Goal: Task Accomplishment & Management: Use online tool/utility

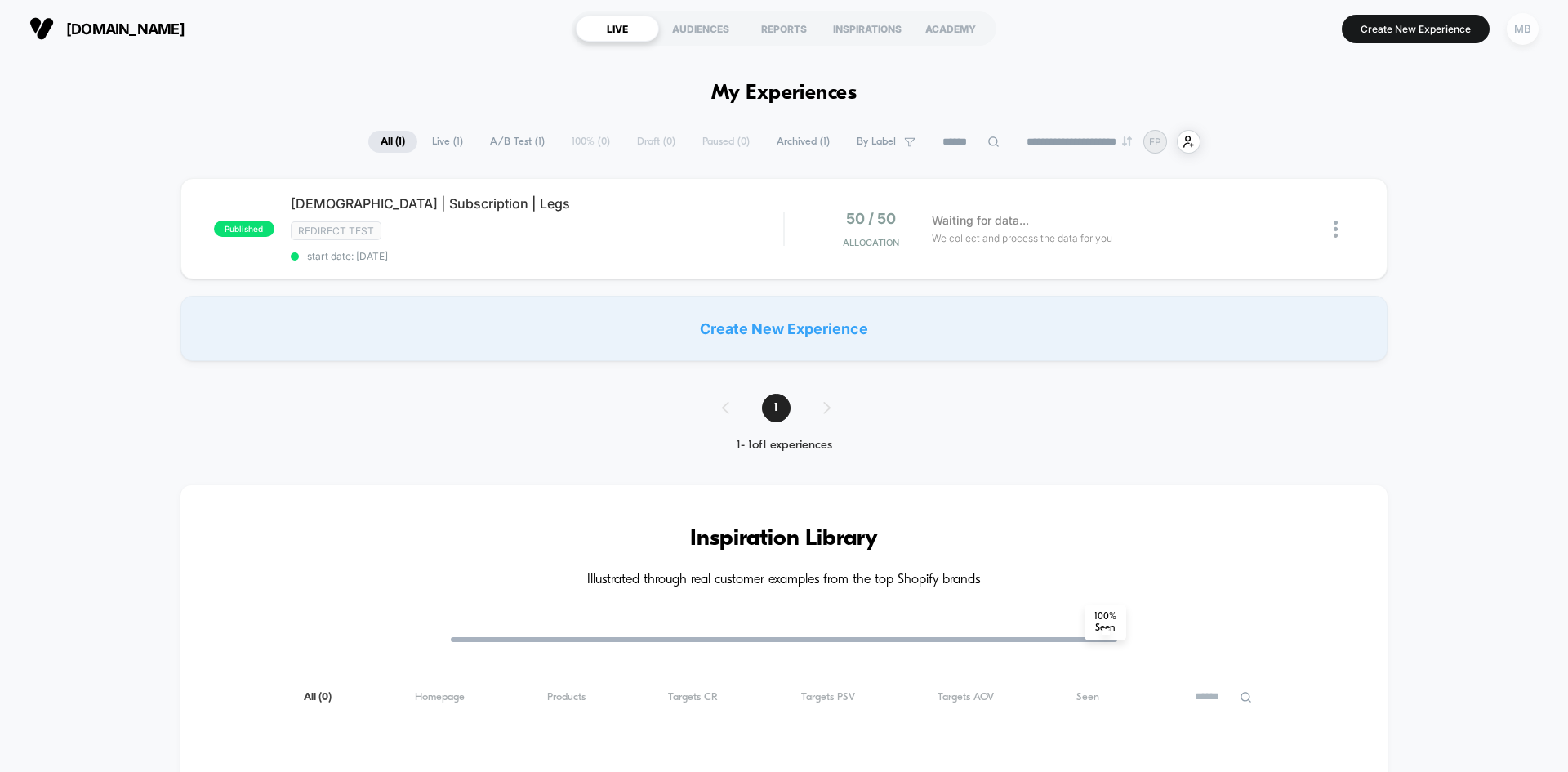
click at [1523, 32] on div "MB" at bounding box center [1523, 29] width 32 height 32
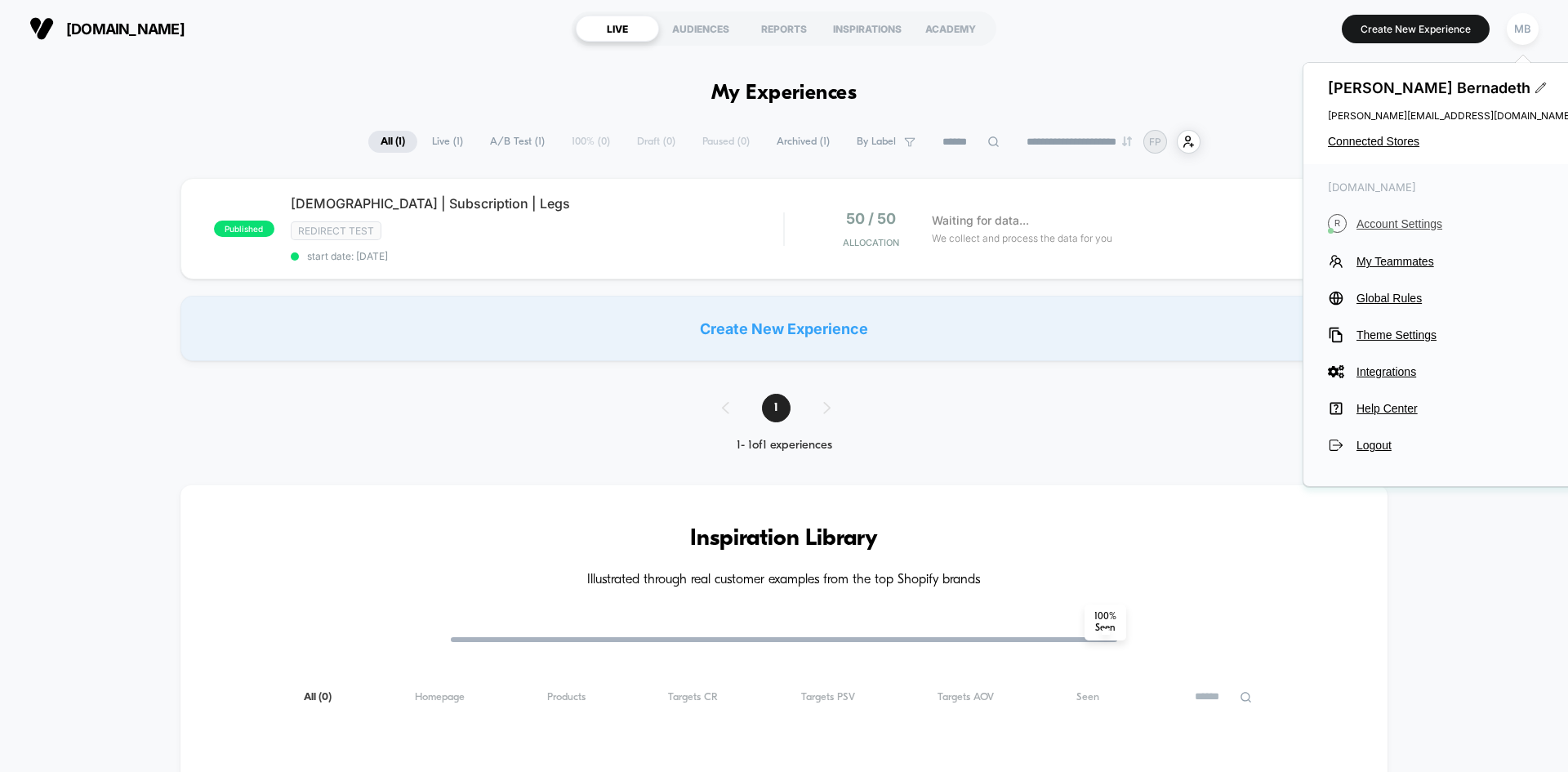
click at [1382, 223] on span "Account Settings" at bounding box center [1465, 223] width 216 height 13
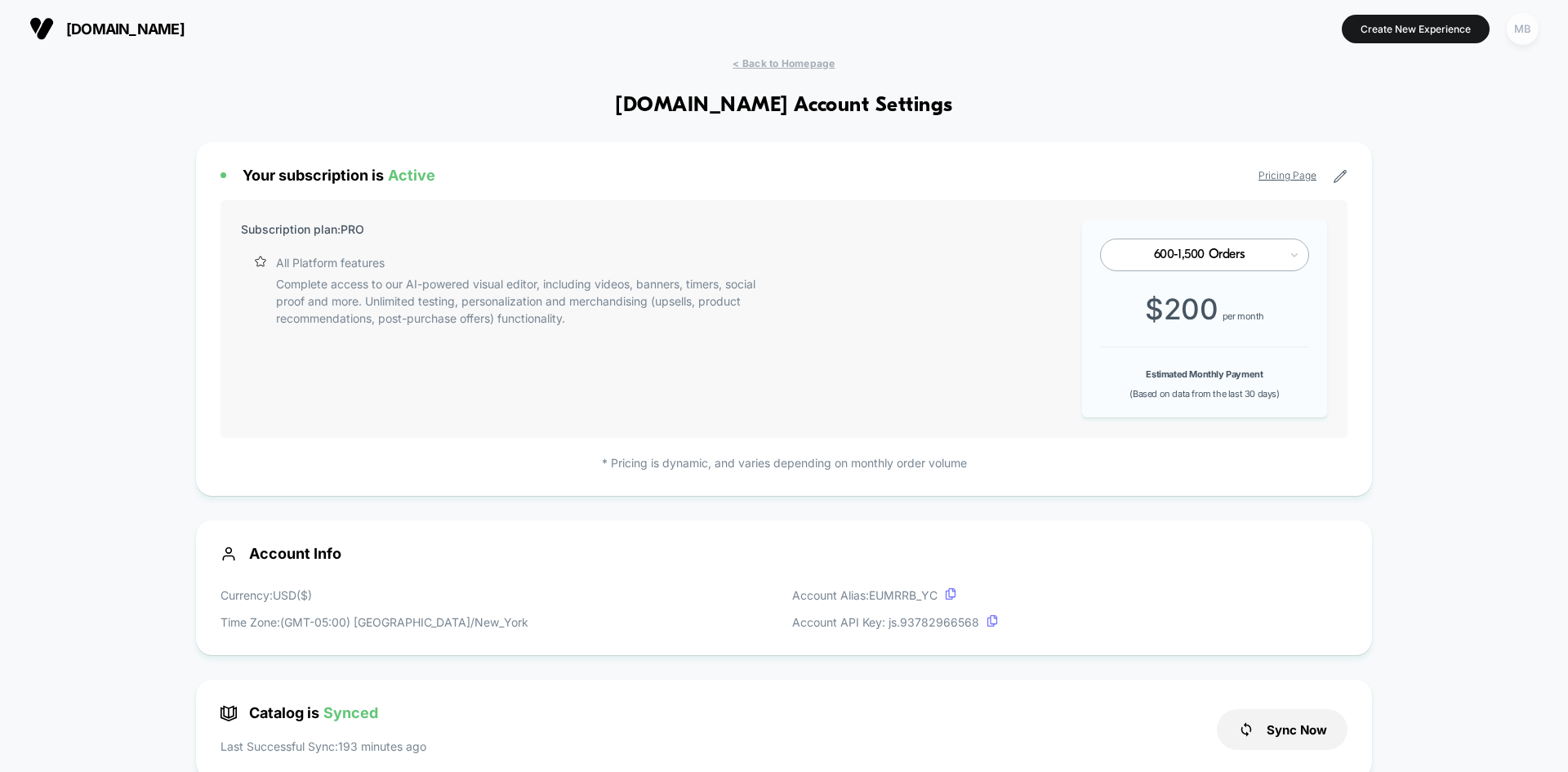
click at [1523, 35] on div "MB" at bounding box center [1523, 29] width 32 height 32
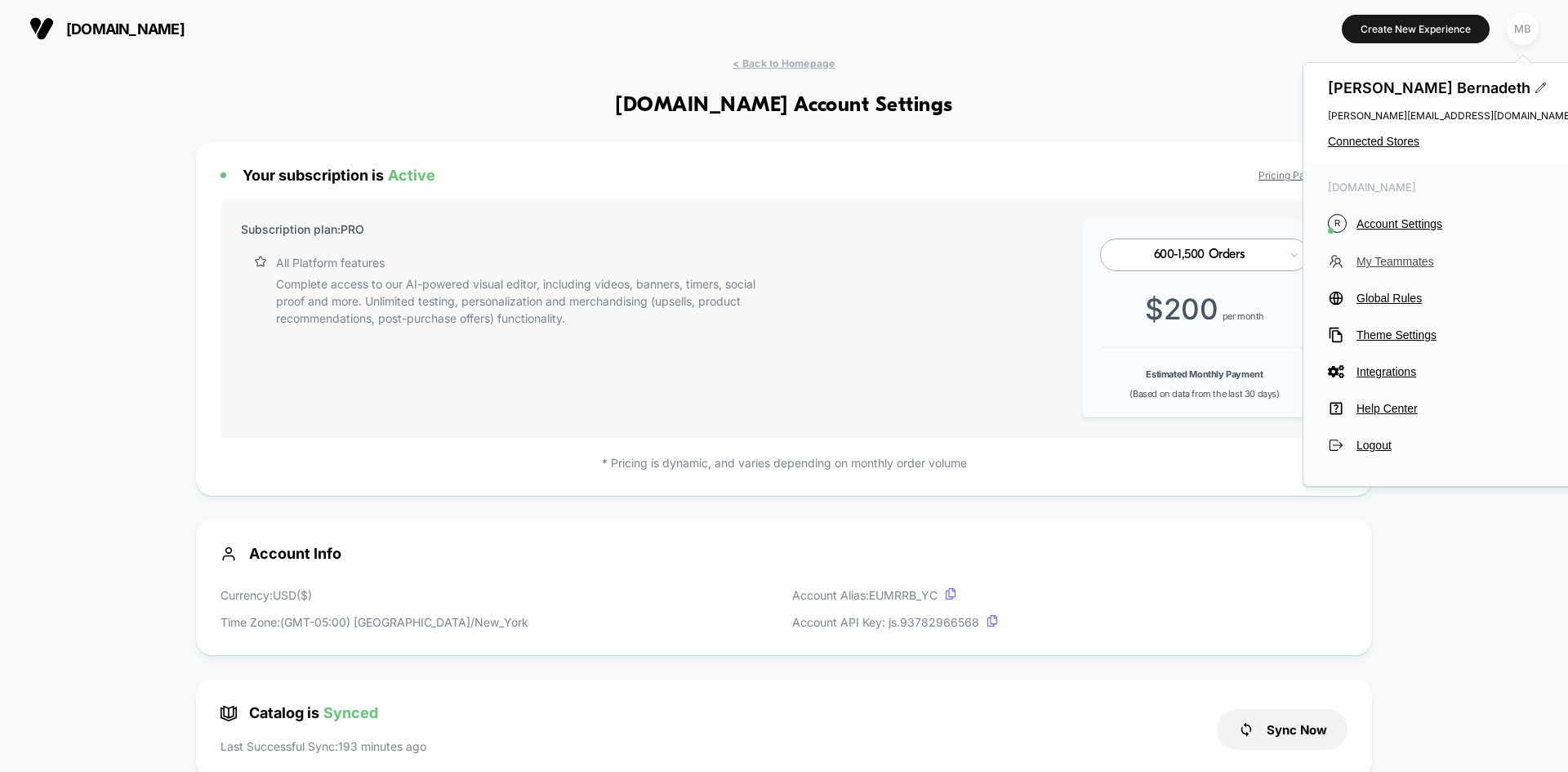
click at [1400, 270] on button "My Teammates" at bounding box center [1450, 261] width 245 height 17
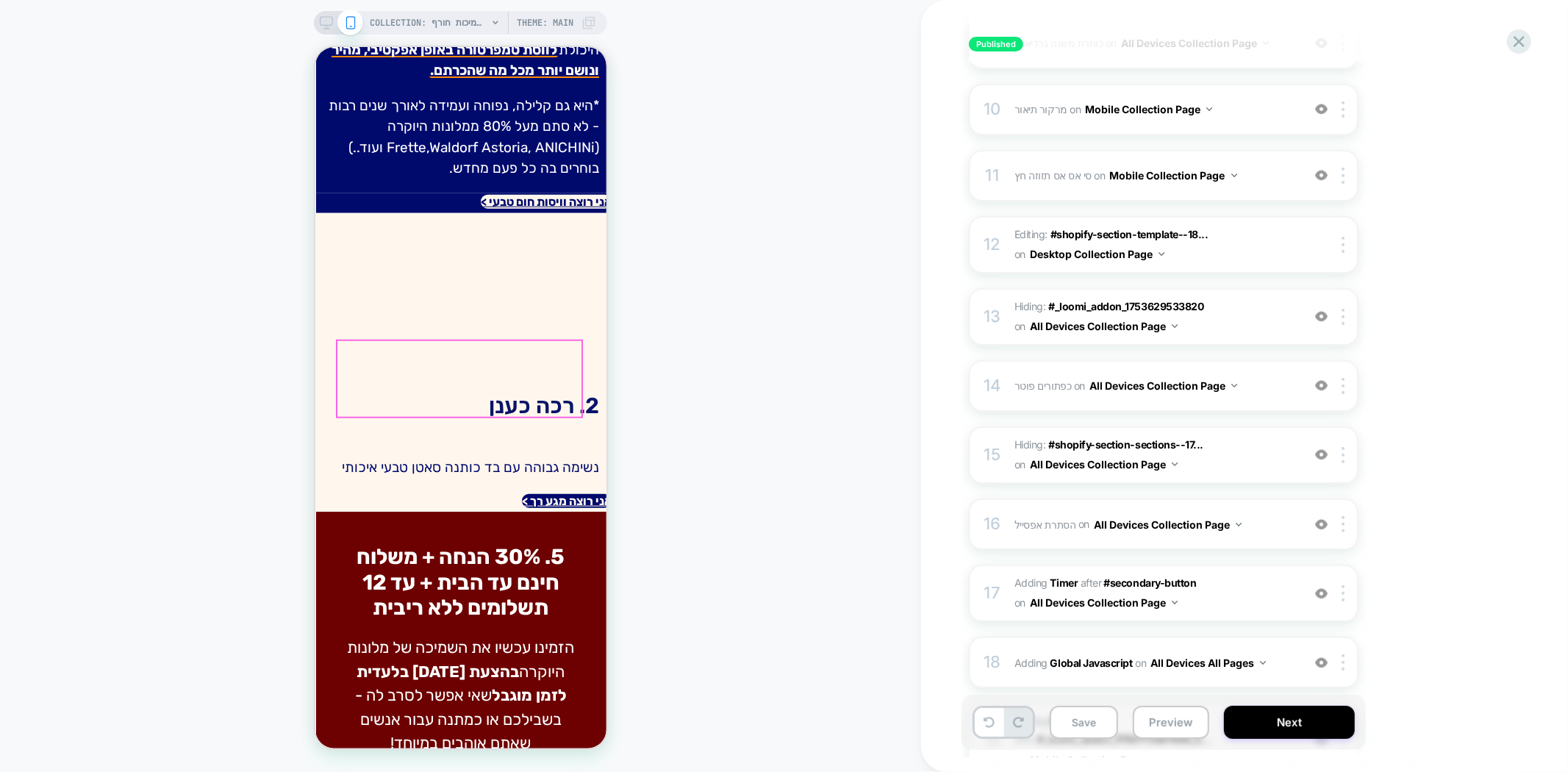
scroll to position [1305, 0]
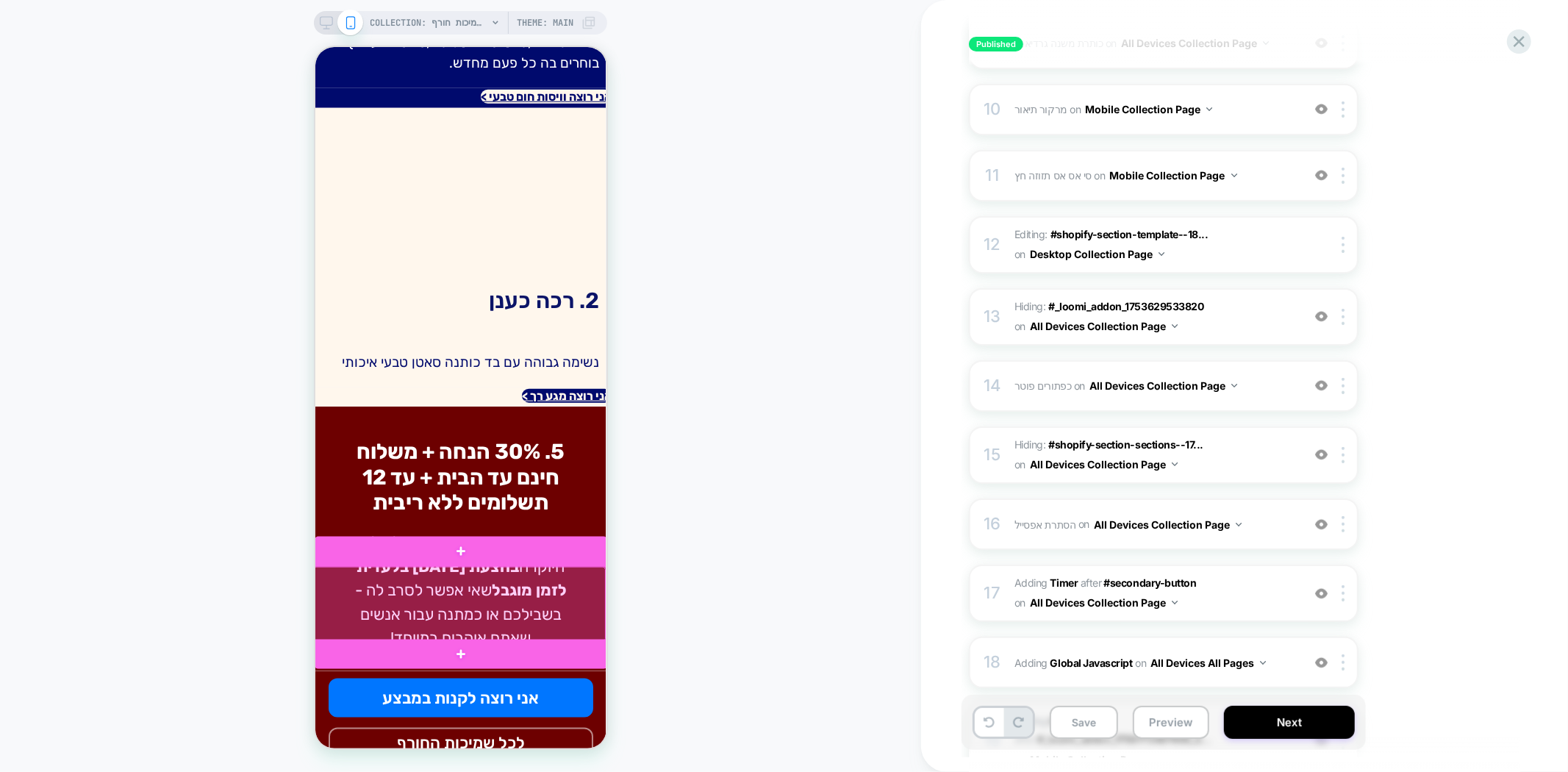
click at [521, 609] on div at bounding box center [459, 604] width 293 height 75
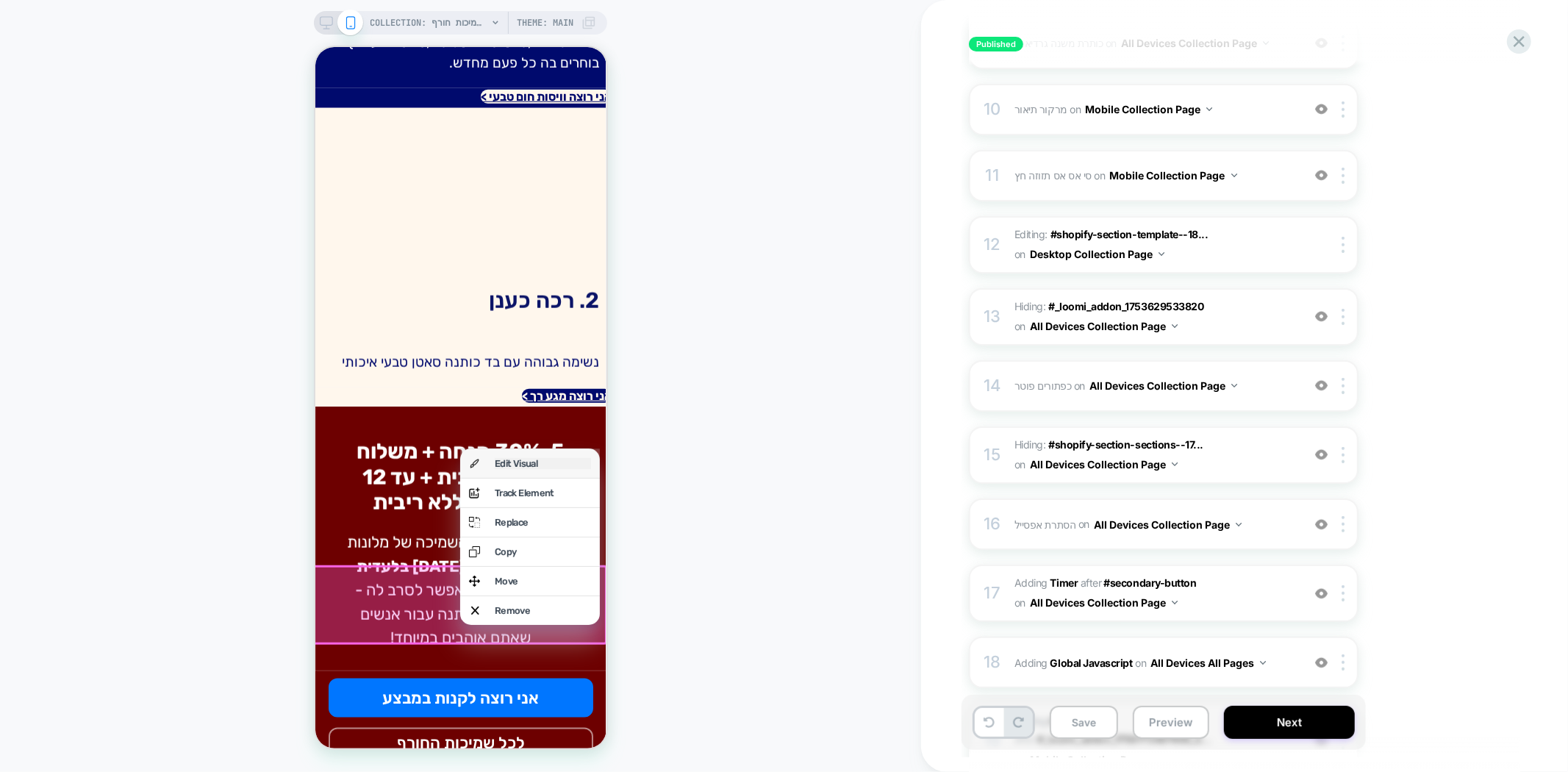
drag, startPoint x: 523, startPoint y: 459, endPoint x: 1700, endPoint y: 350, distance: 1182.0
click at [523, 459] on div "Edit Visual" at bounding box center [542, 463] width 97 height 11
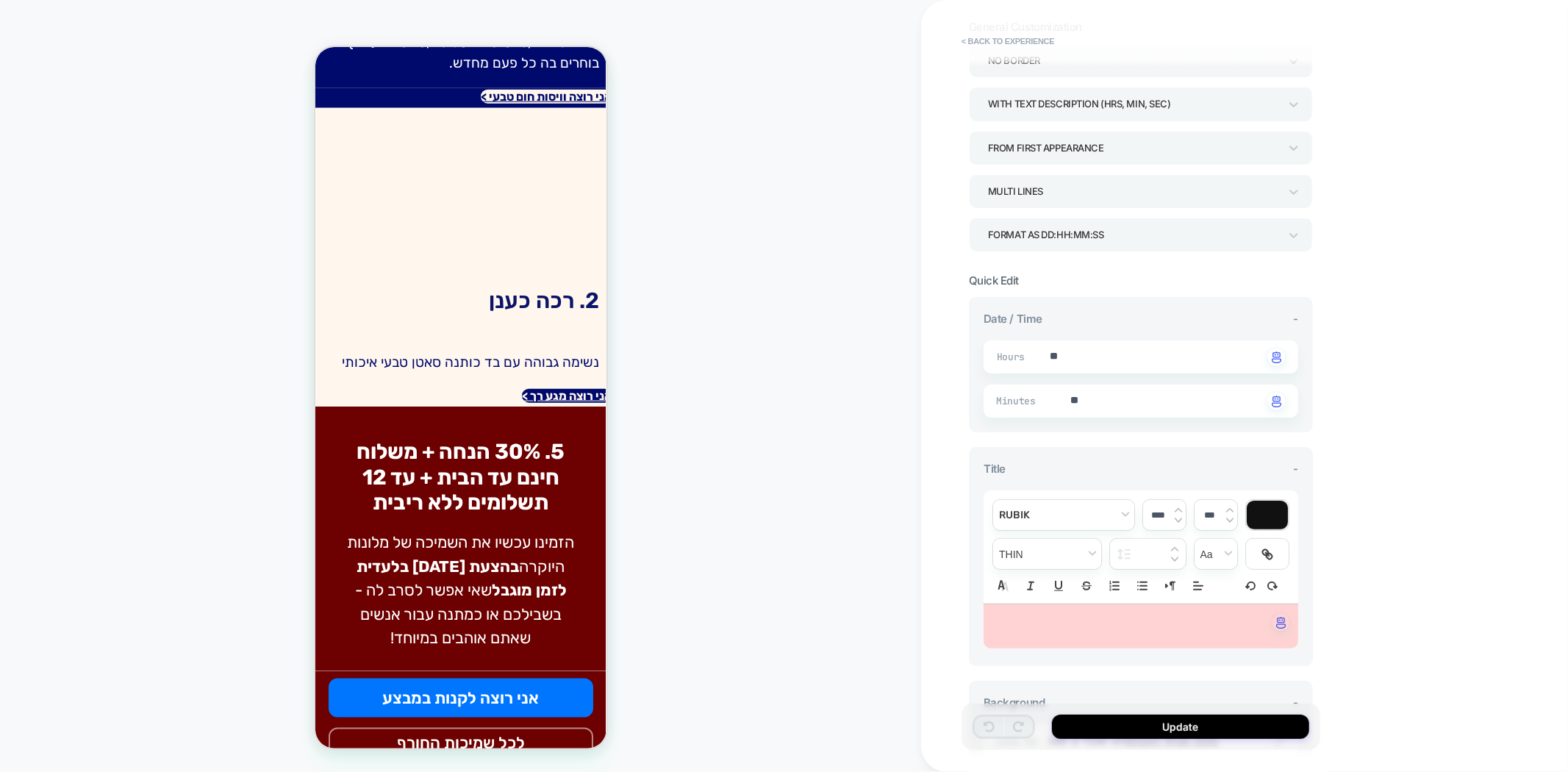
scroll to position [0, 0]
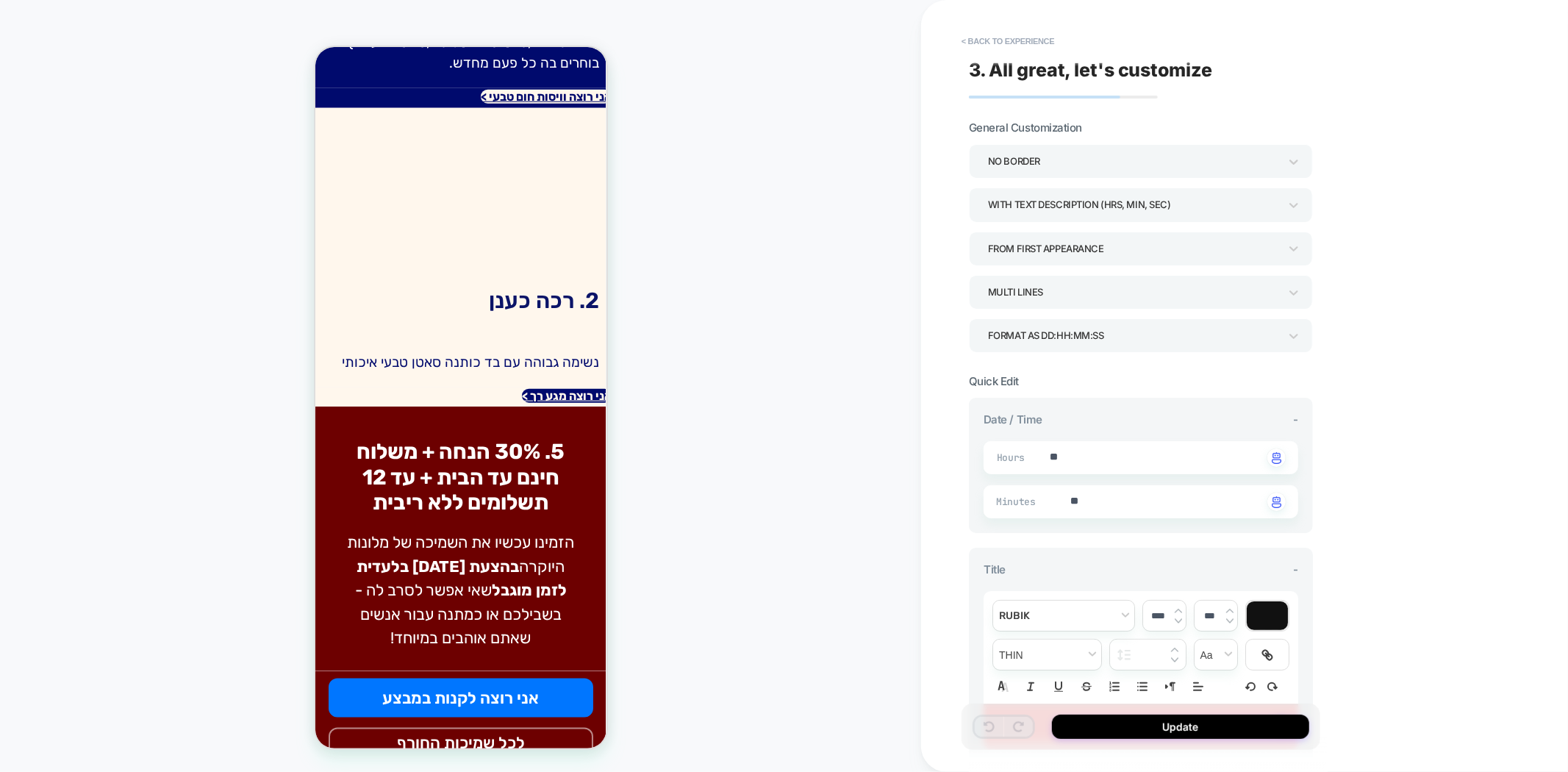
click at [1169, 157] on div "NO BORDER" at bounding box center [1133, 161] width 291 height 20
click at [1169, 157] on div at bounding box center [784, 386] width 1568 height 772
click at [1172, 217] on div "WITH TEXT DESCRIPTION (HRS, MIN, SEC)" at bounding box center [1141, 204] width 344 height 34
click at [1212, 214] on div at bounding box center [784, 386] width 1568 height 772
click at [1235, 262] on div "FROM FIRST APPEARANCE" at bounding box center [1141, 248] width 344 height 34
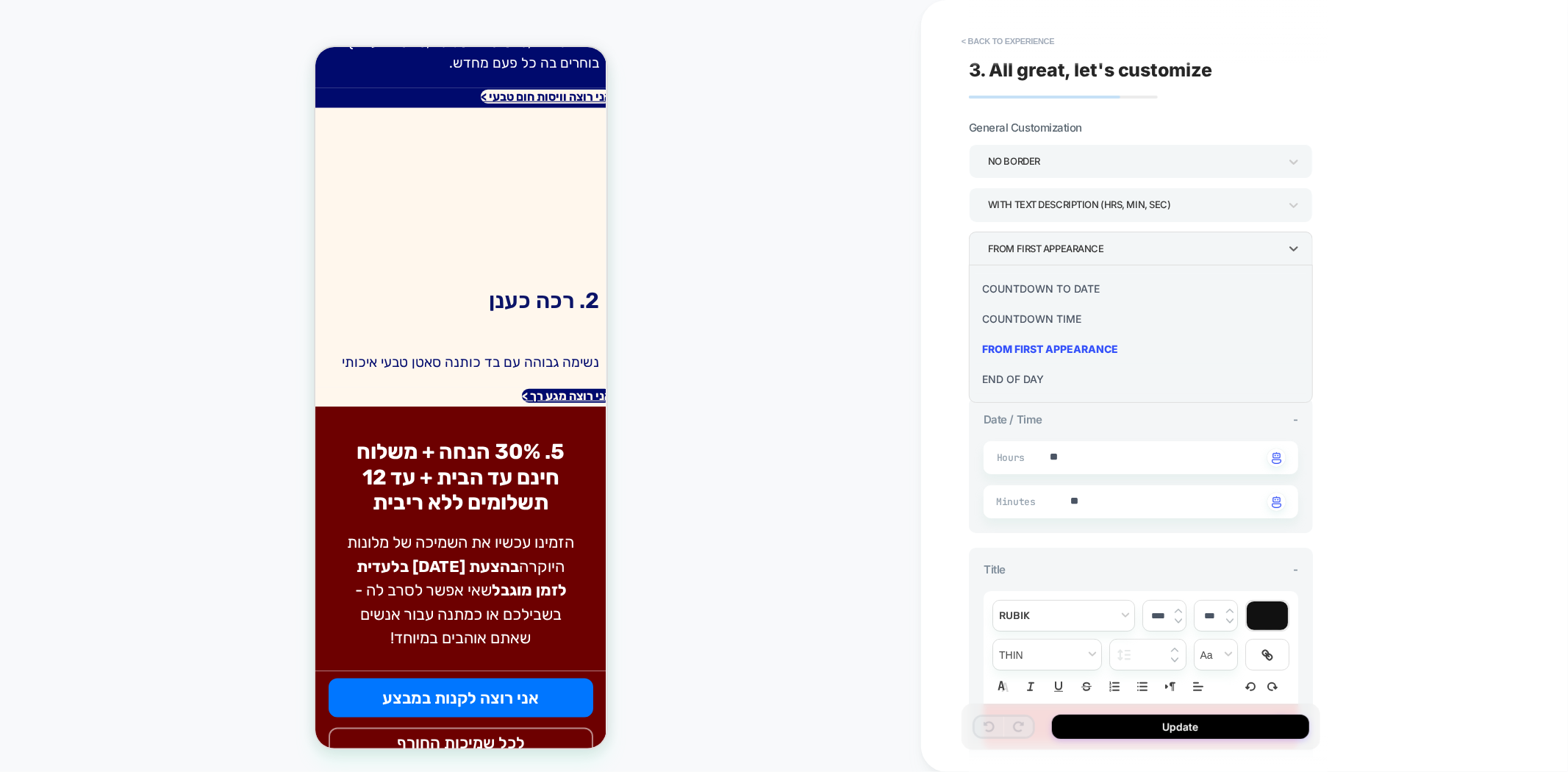
click at [1245, 258] on div at bounding box center [784, 386] width 1568 height 772
click at [1240, 294] on div "MULTI LINES" at bounding box center [1133, 291] width 291 height 20
click at [1240, 294] on div at bounding box center [784, 386] width 1568 height 772
click at [1254, 327] on div "Format as DD:HH:MM:SS" at bounding box center [1133, 335] width 291 height 20
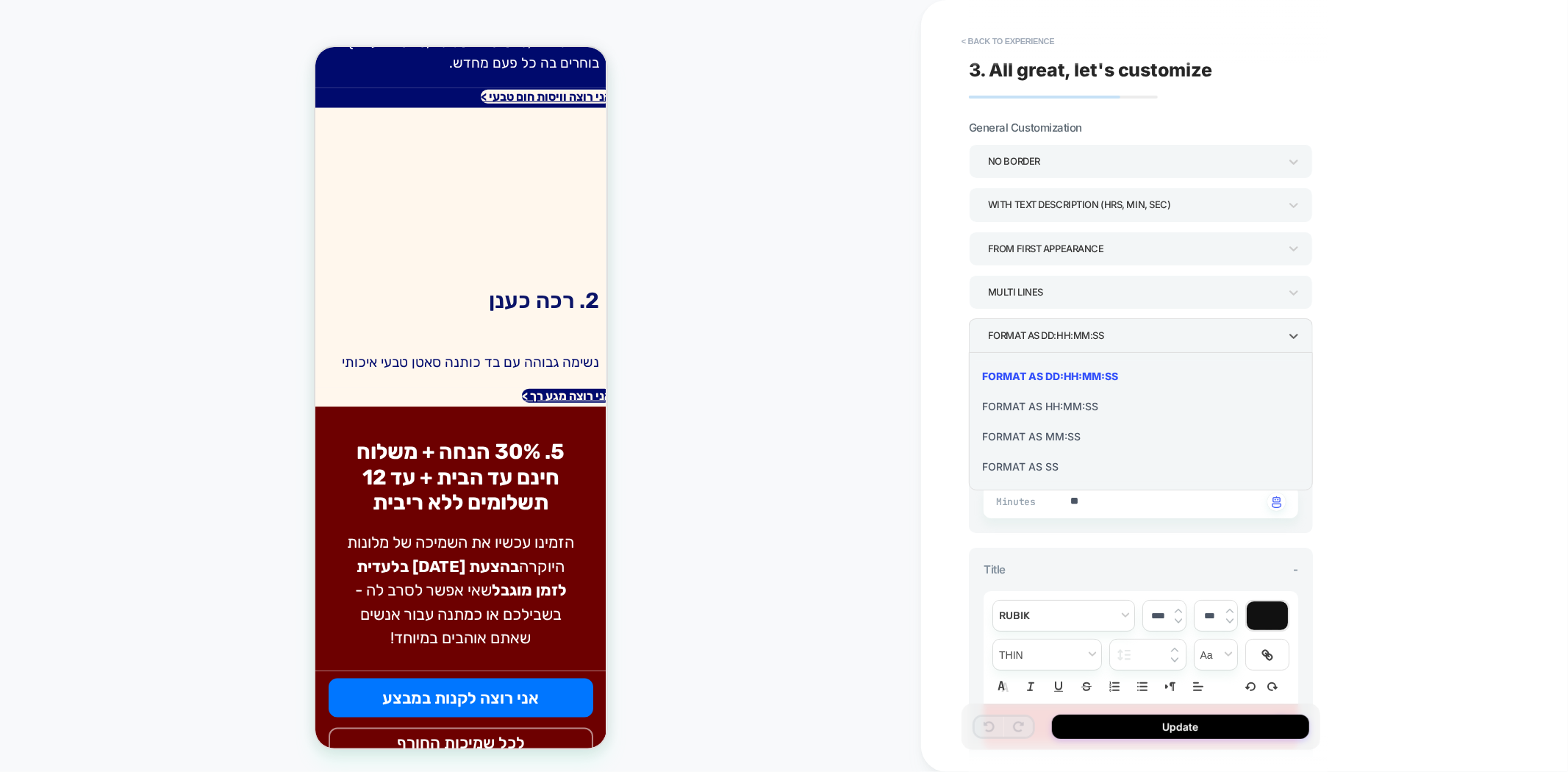
click at [1254, 327] on div at bounding box center [784, 386] width 1568 height 772
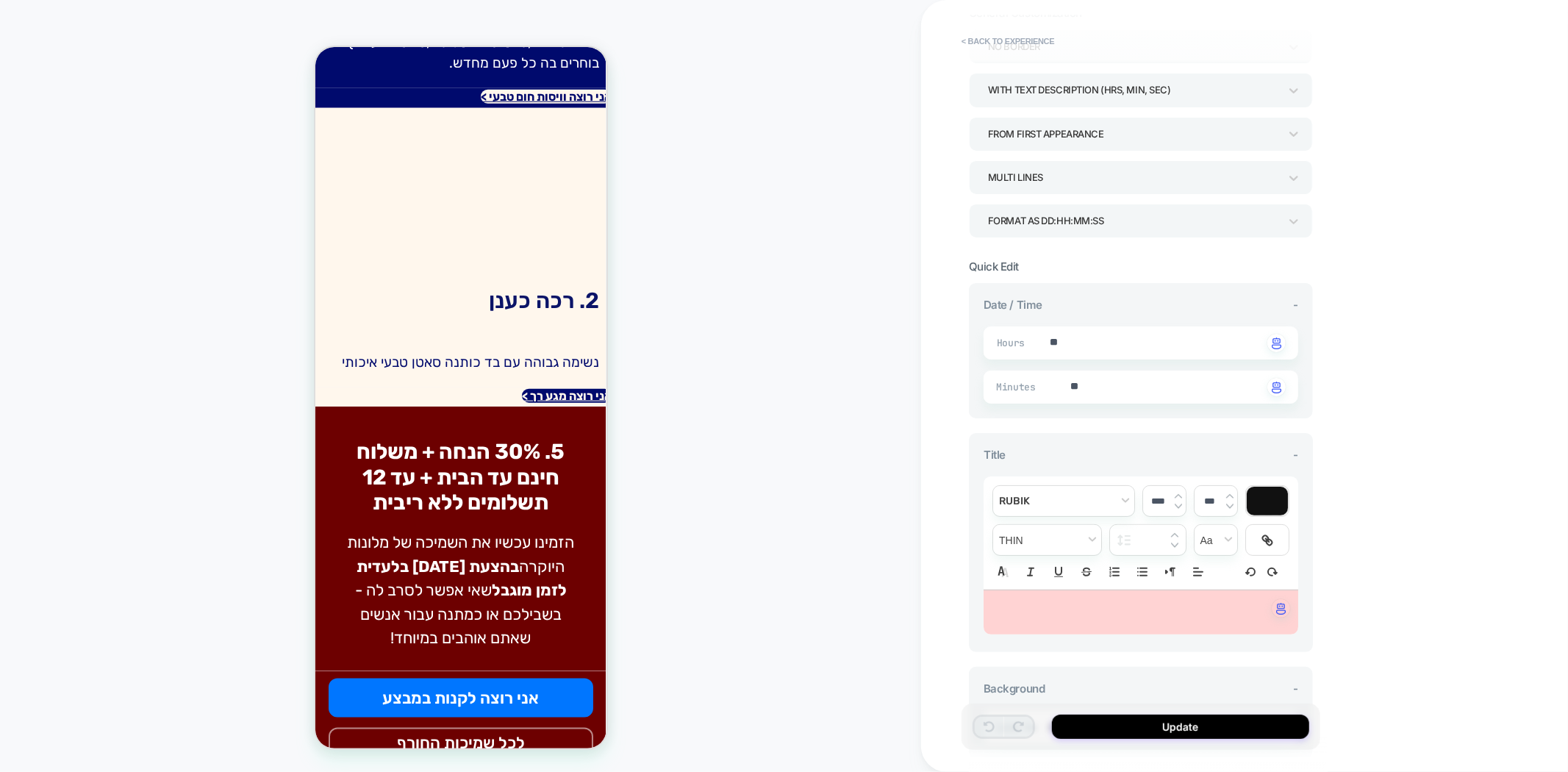
scroll to position [295, 0]
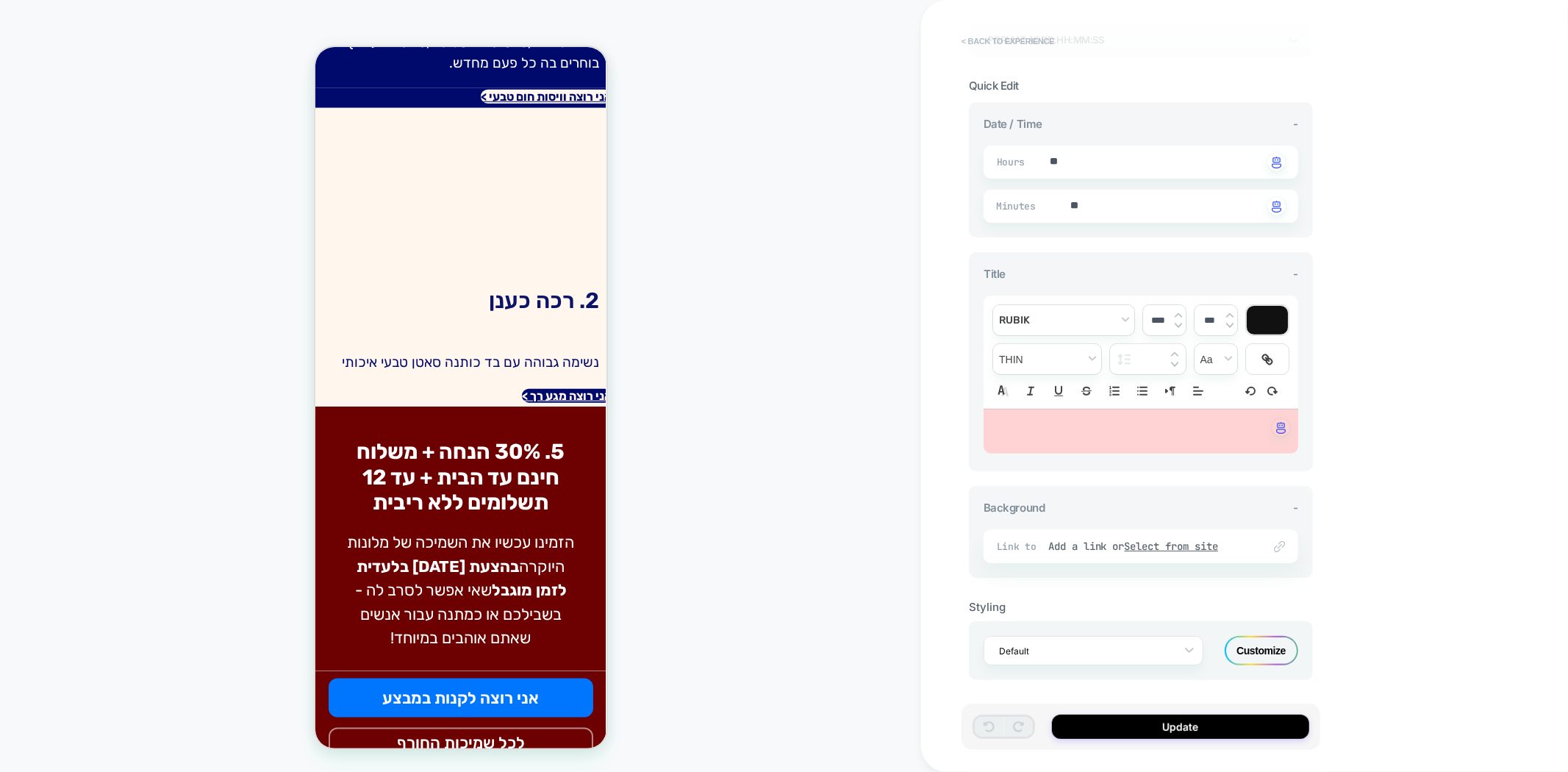
click at [1019, 41] on button "< Back to experience" at bounding box center [1007, 41] width 108 height 24
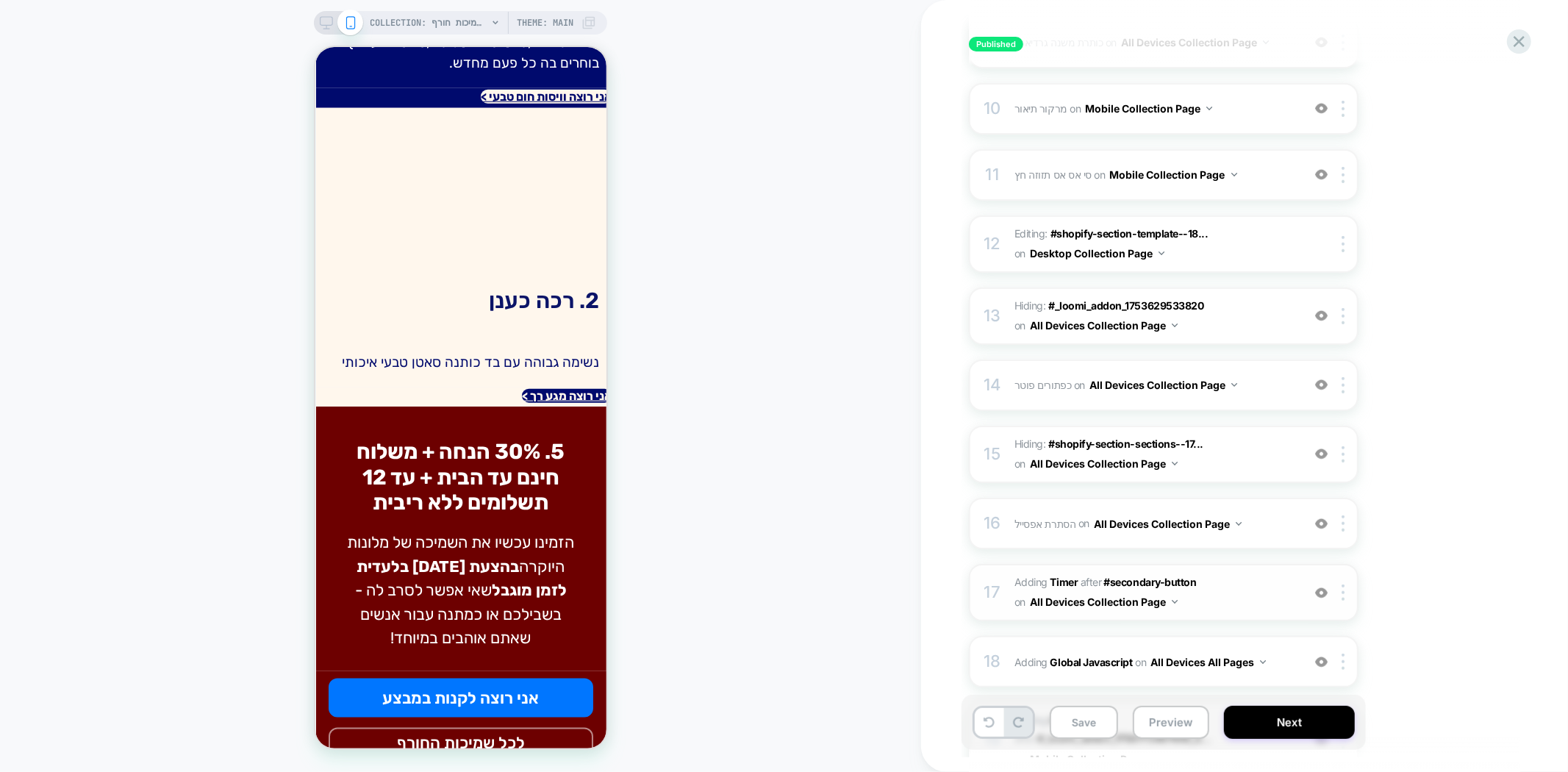
scroll to position [979, 0]
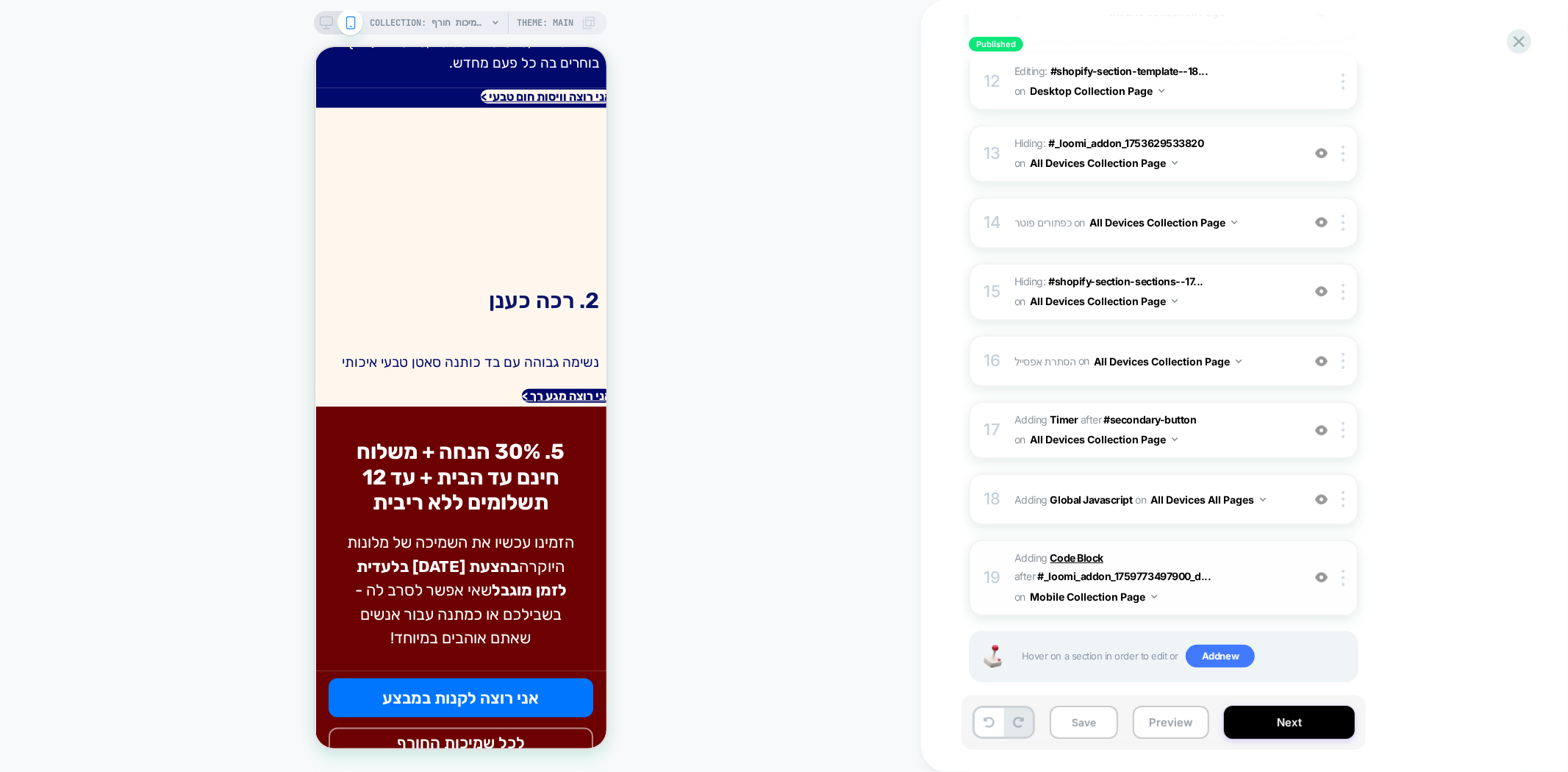
click at [1069, 551] on b "Code Block" at bounding box center [1076, 558] width 53 height 13
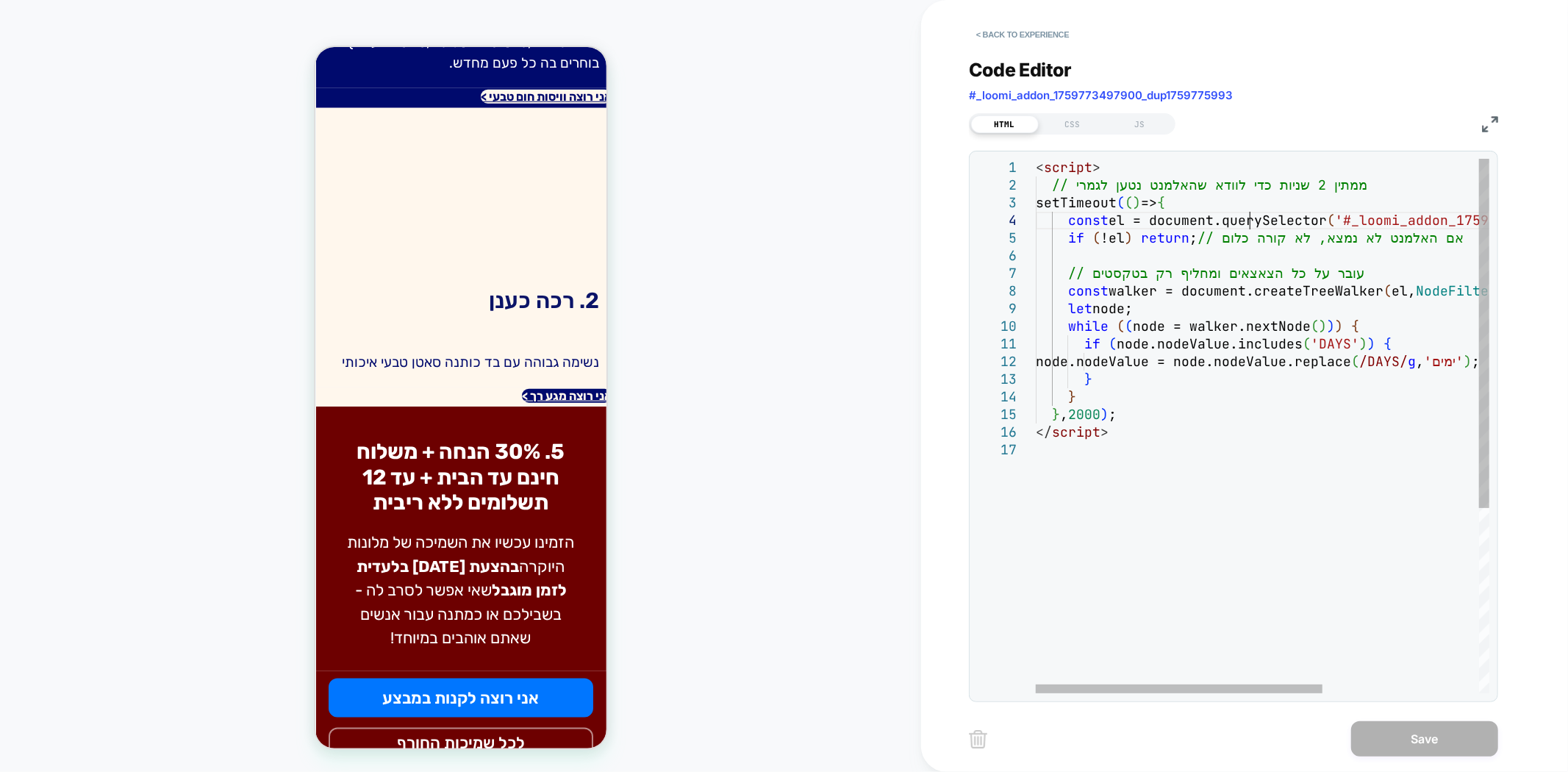
scroll to position [0, 0]
click at [1247, 229] on div "< script > // ממתין 2 שניות כדי לוודא שהאלמנט נטען לגמרי setTimeout ( ( ) => { …" at bounding box center [1386, 567] width 700 height 817
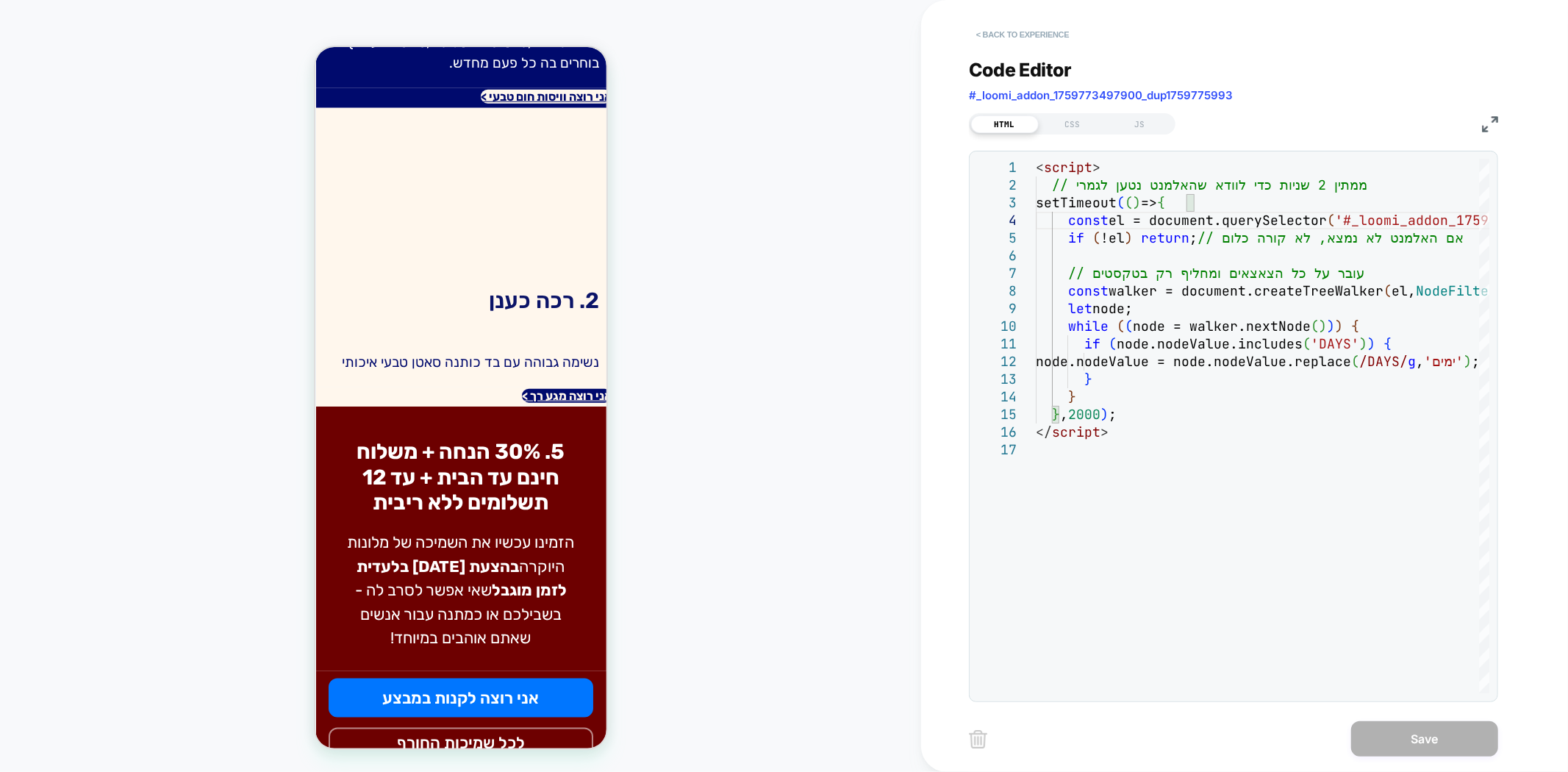
click at [1018, 30] on button "< Back to experience" at bounding box center [1022, 35] width 108 height 24
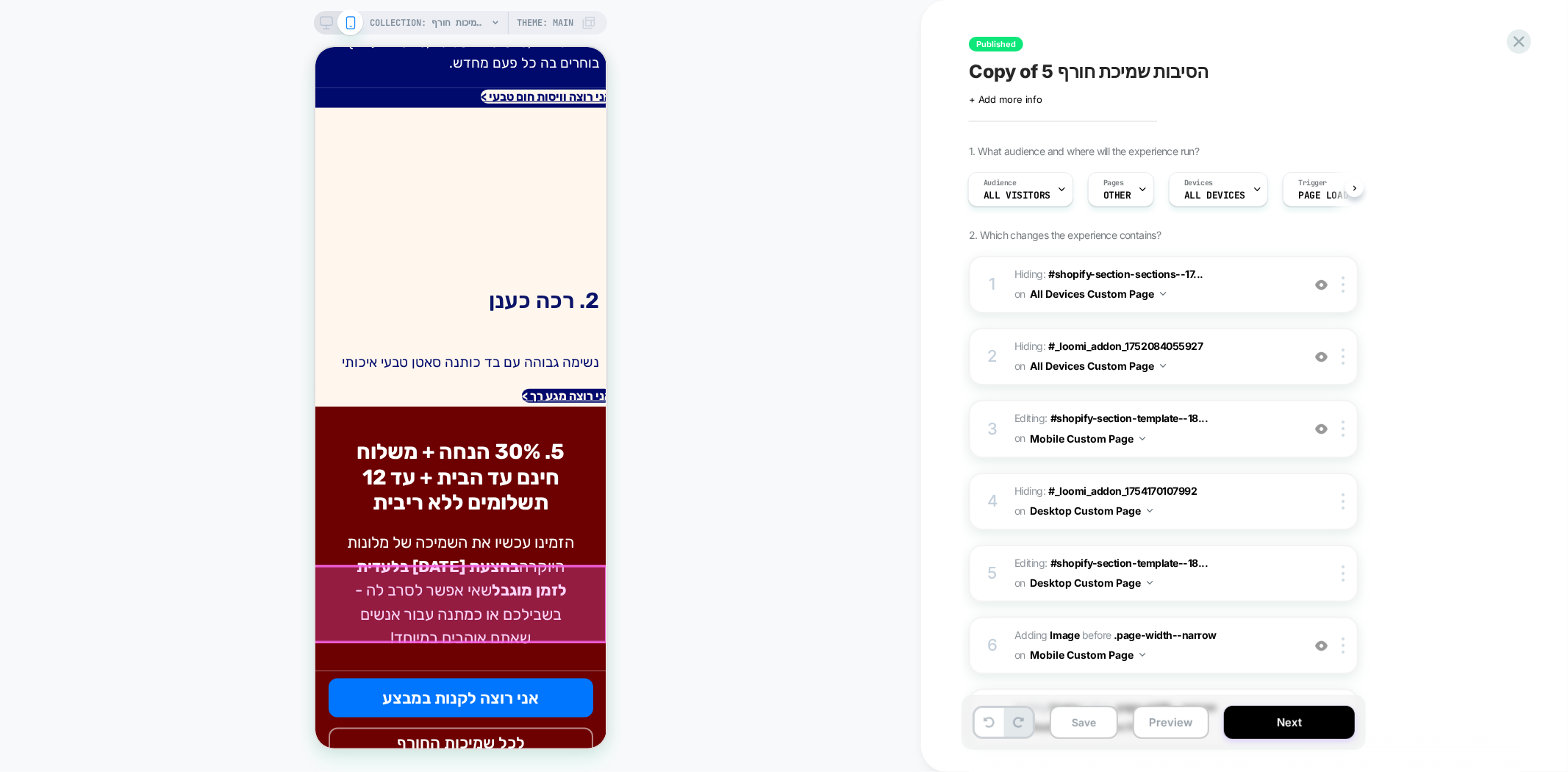
click at [512, 599] on div at bounding box center [459, 604] width 293 height 75
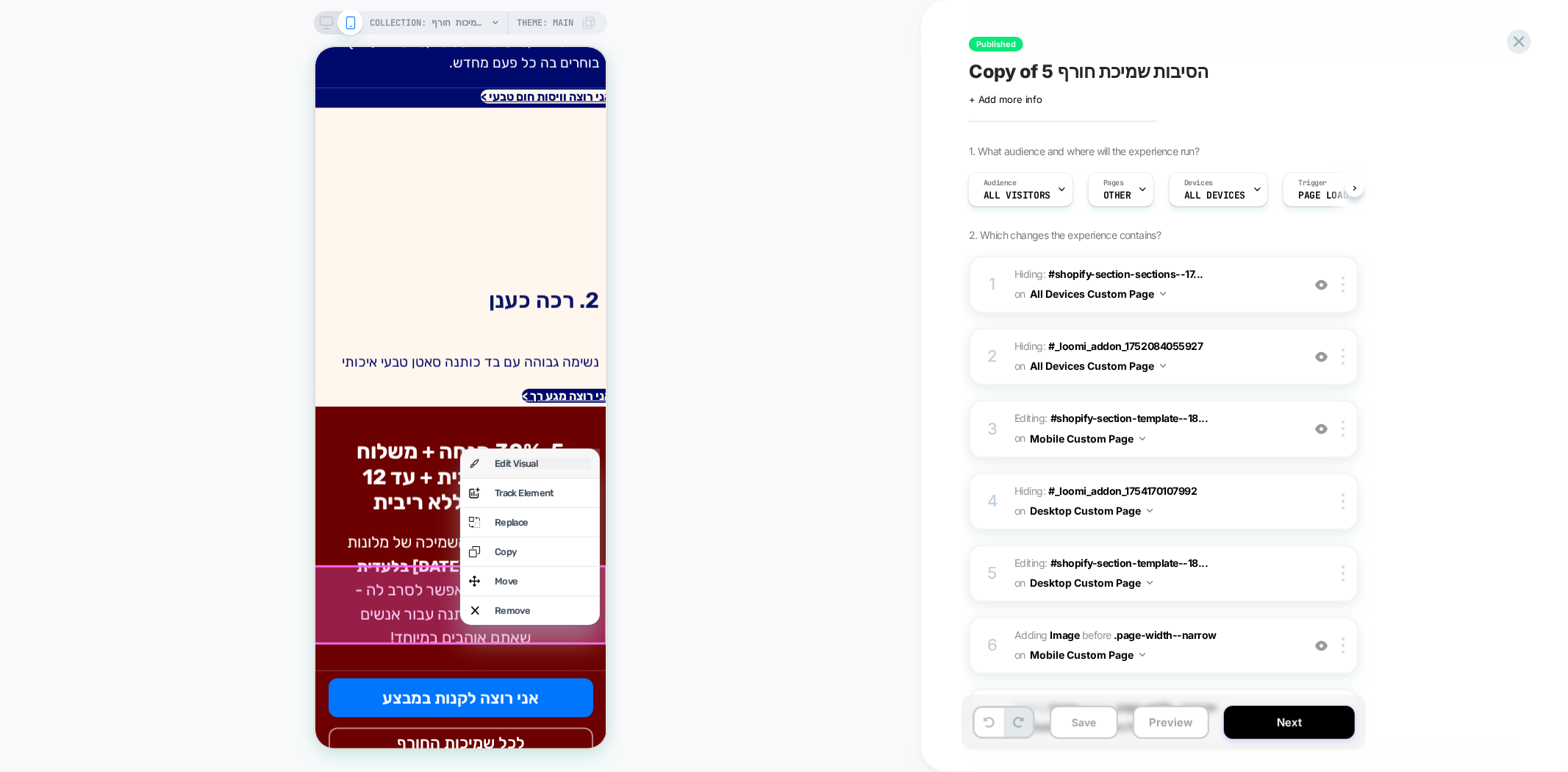
click at [544, 457] on div "Edit Visual" at bounding box center [542, 463] width 97 height 11
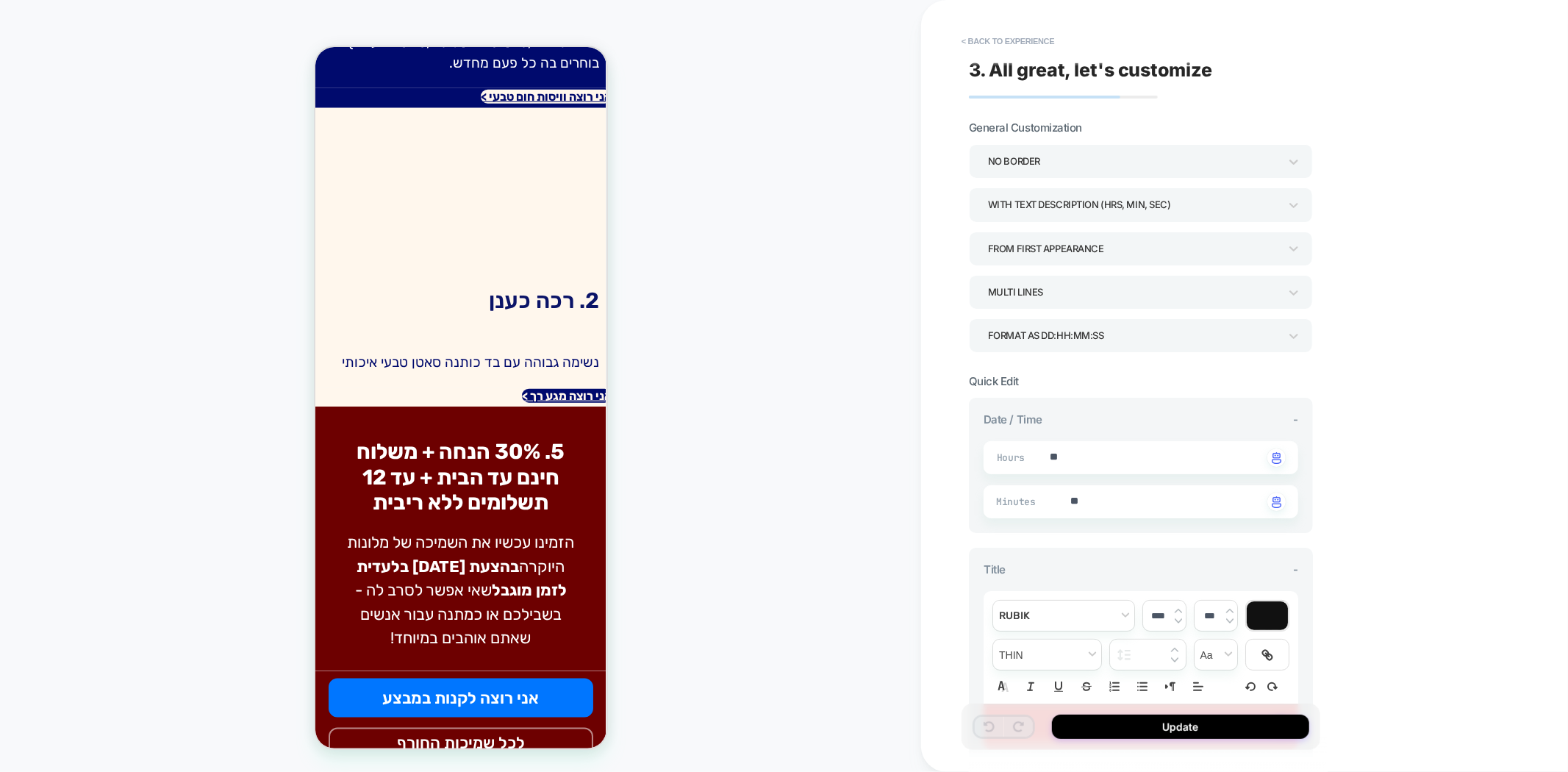
click at [1070, 212] on div "WITH TEXT DESCRIPTION (HRS, MIN, SEC)" at bounding box center [1133, 204] width 291 height 20
click at [1069, 282] on div "WITHOUT TEXT DESCRIPTION" at bounding box center [1140, 275] width 332 height 30
click at [1121, 208] on div "WITHOUT TEXT DESCRIPTION" at bounding box center [1133, 204] width 291 height 20
click at [1052, 251] on div "WITH TEXT DESCRIPTION (HRS, MIN, SEC)" at bounding box center [1140, 245] width 332 height 30
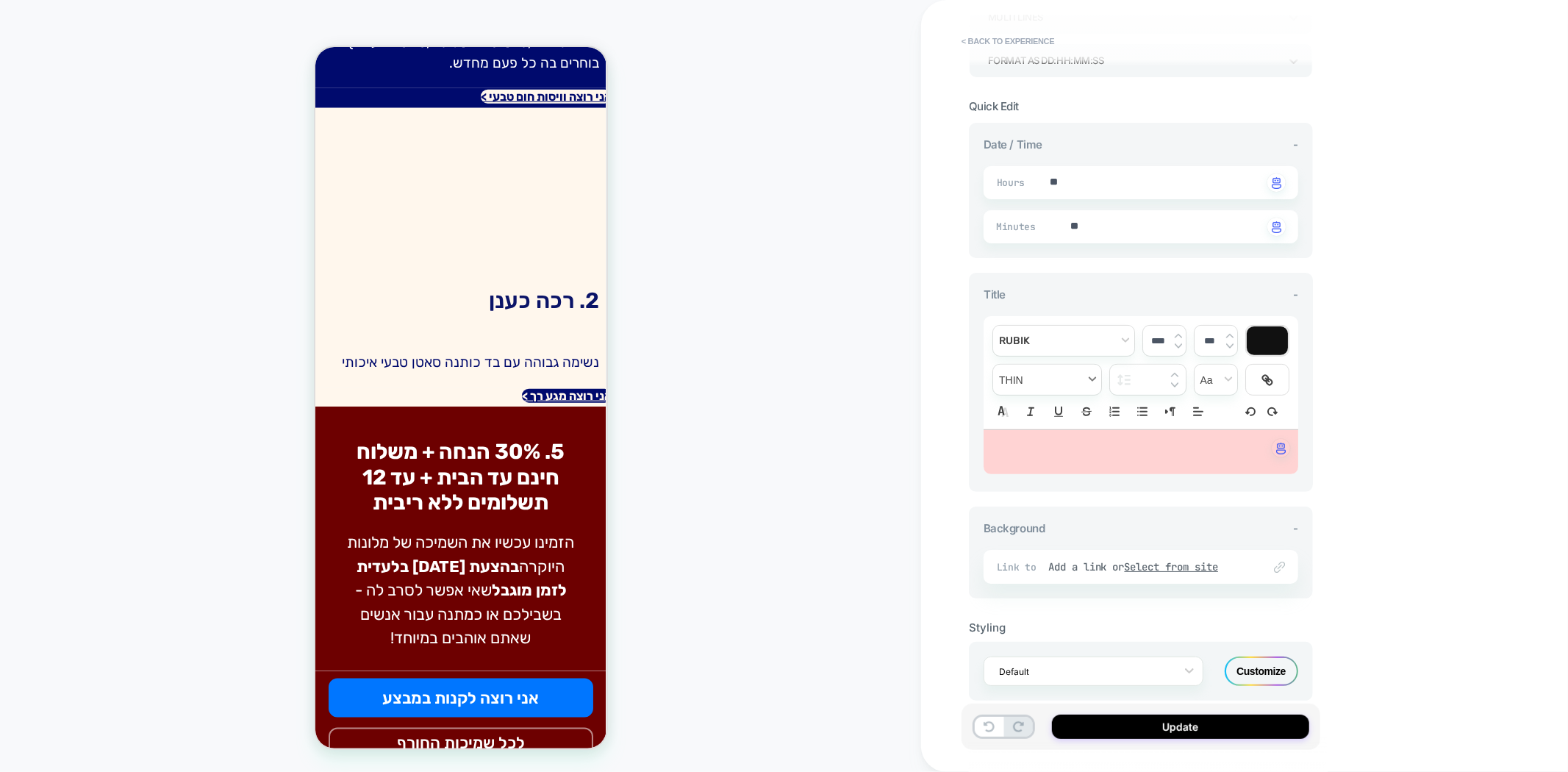
scroll to position [295, 0]
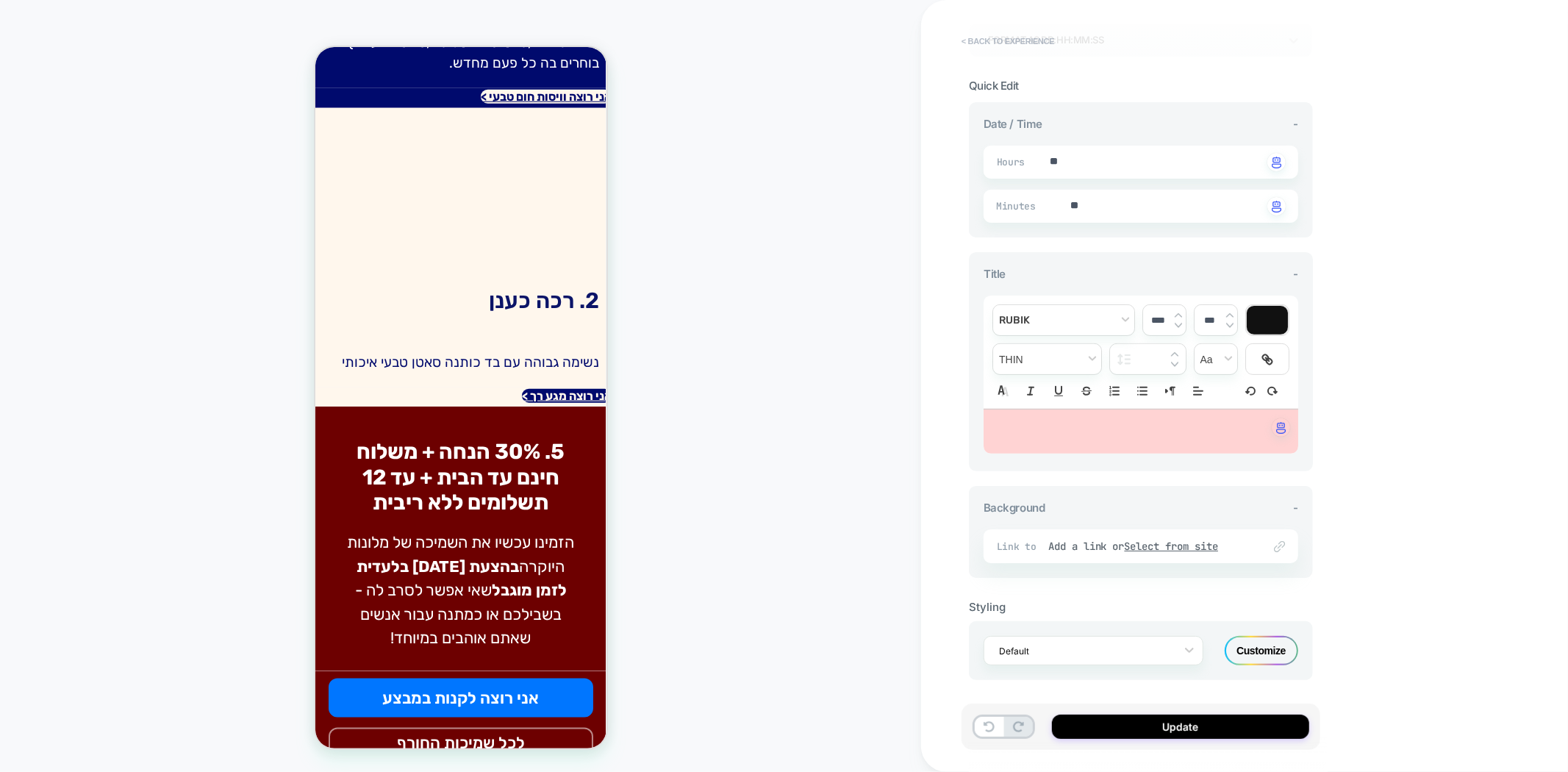
click at [982, 31] on button "< Back to experience" at bounding box center [1007, 41] width 108 height 24
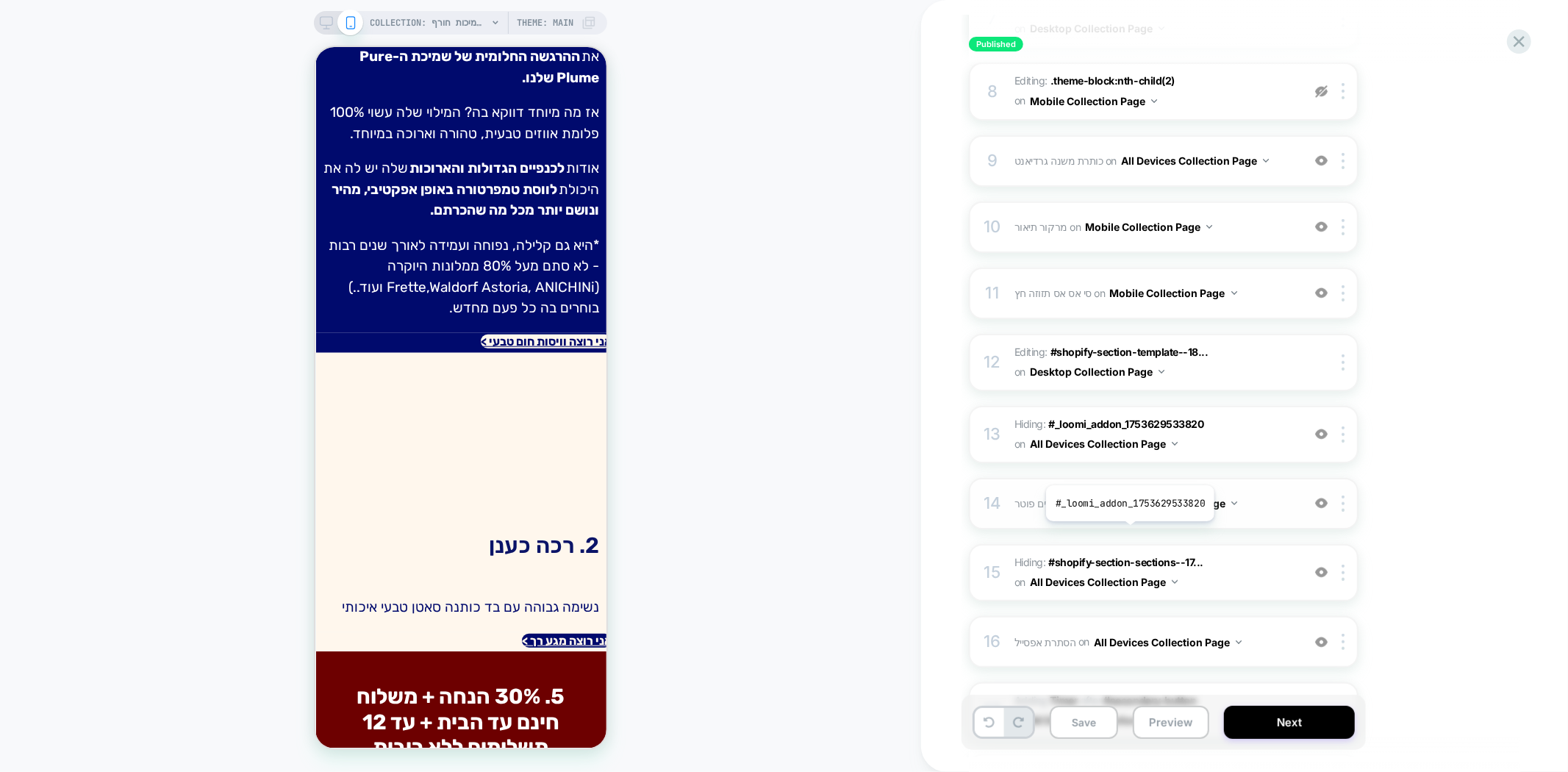
scroll to position [979, 0]
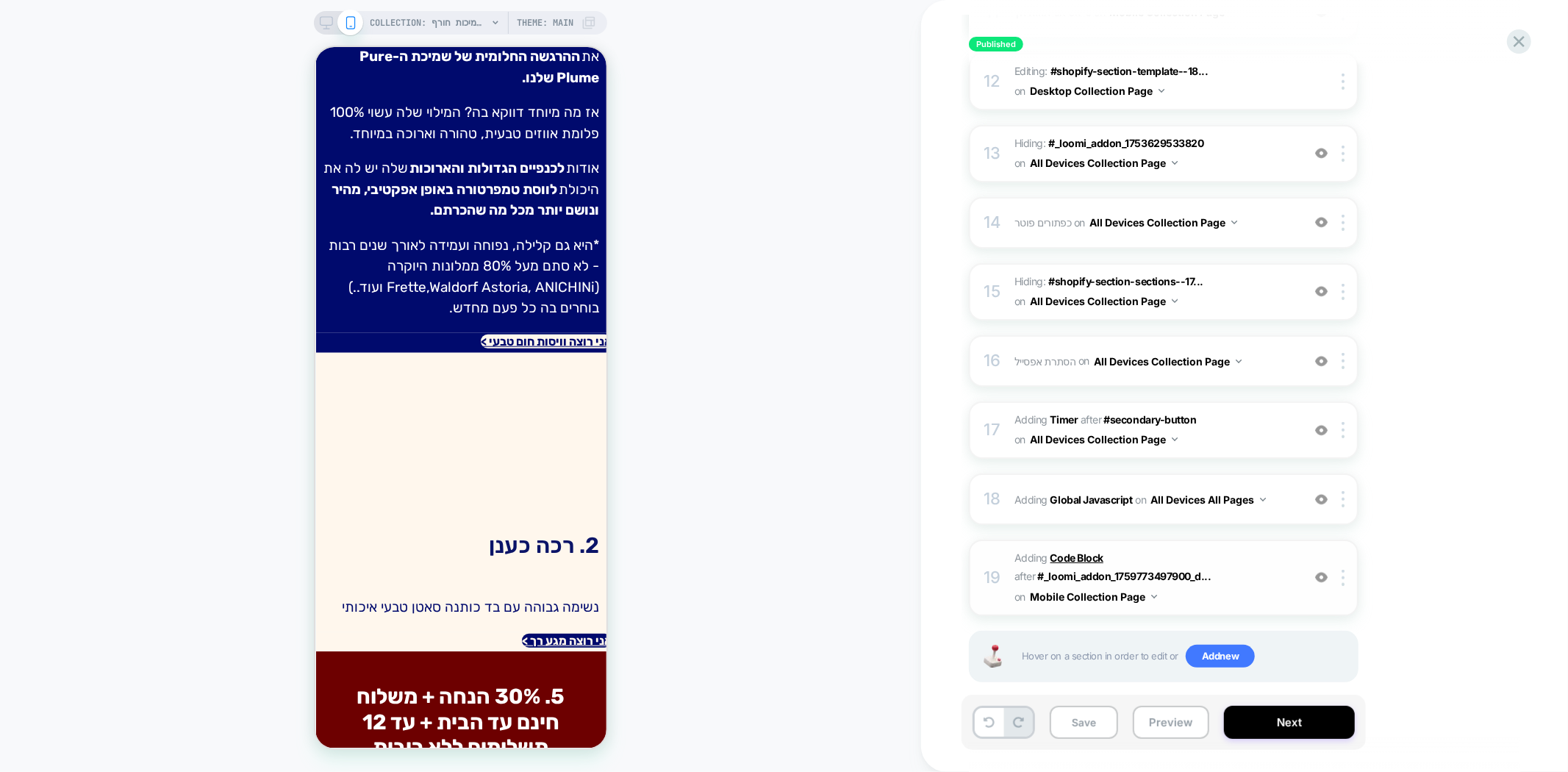
click at [1084, 551] on b "Code Block" at bounding box center [1076, 558] width 53 height 13
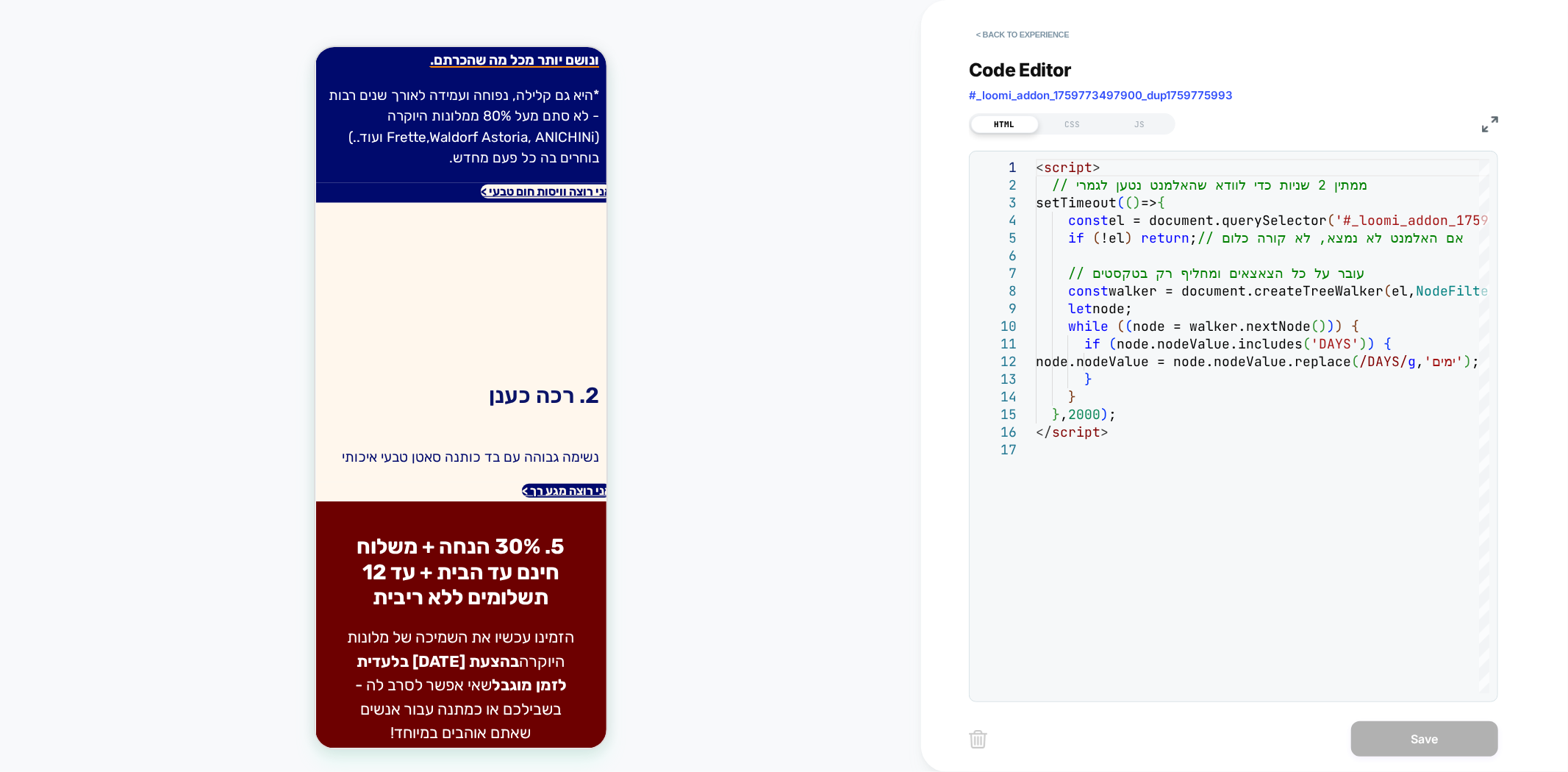
scroll to position [1305, 0]
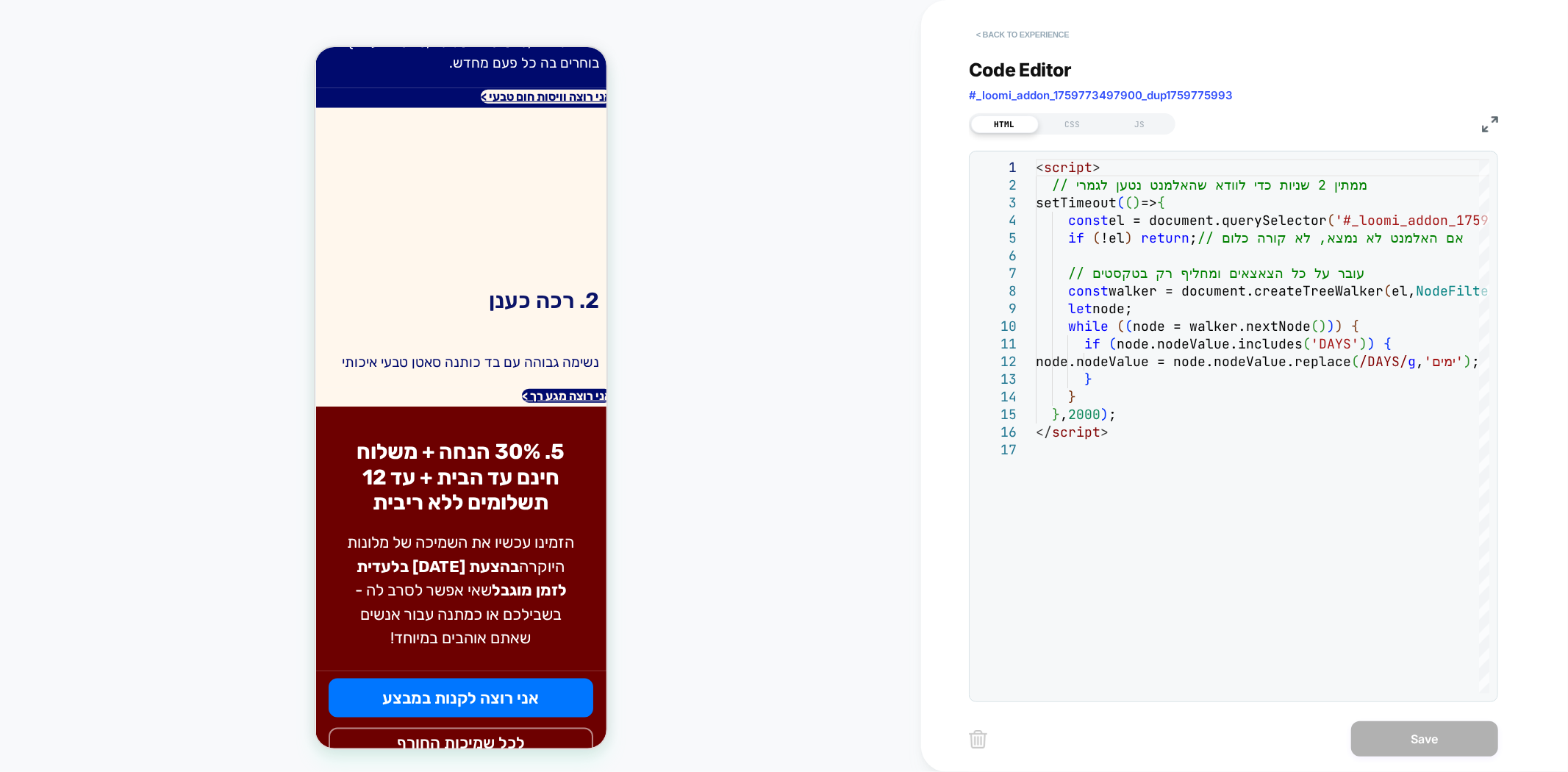
click at [1040, 23] on button "< Back to experience" at bounding box center [1022, 35] width 108 height 24
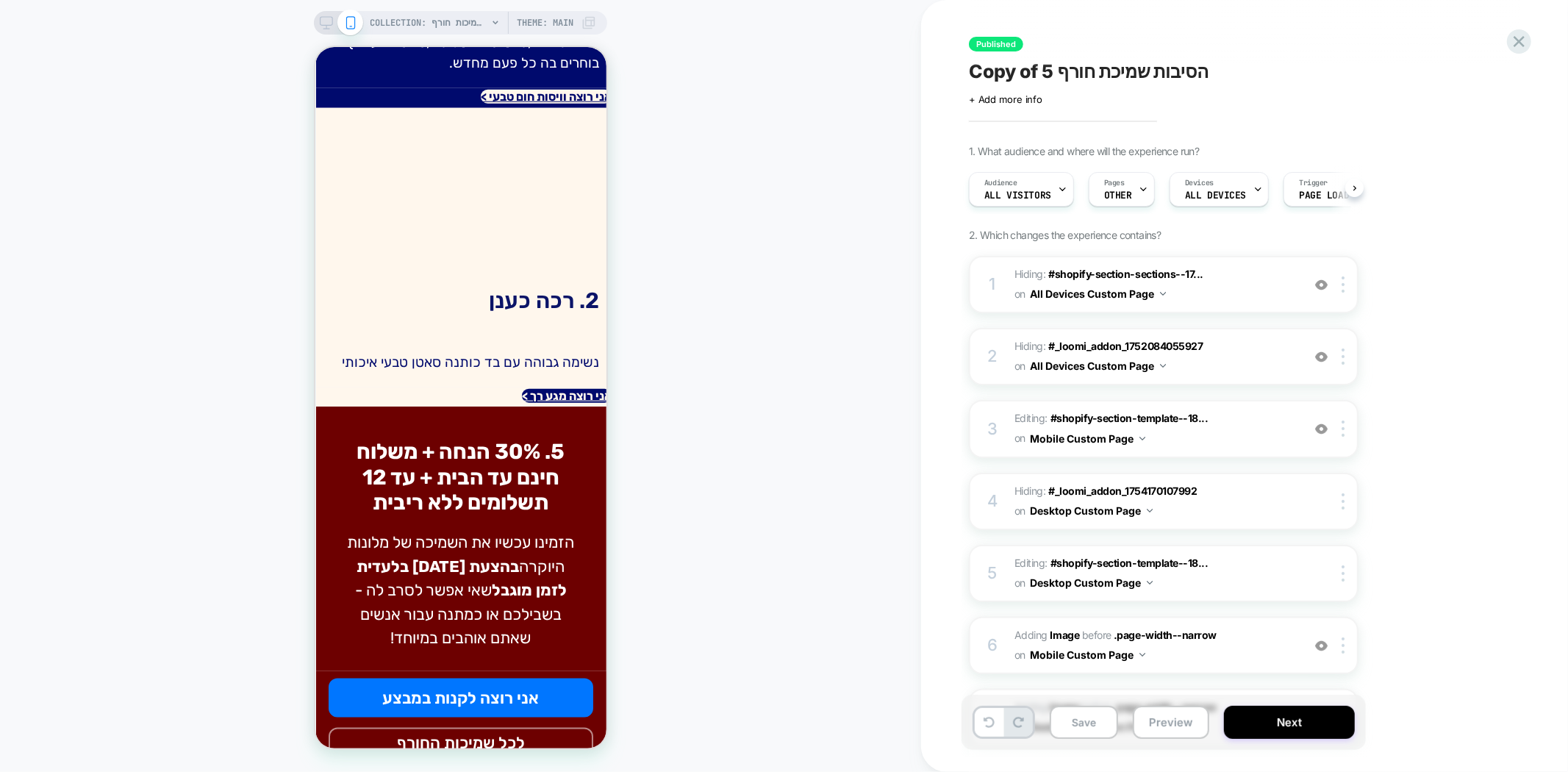
scroll to position [0, 1]
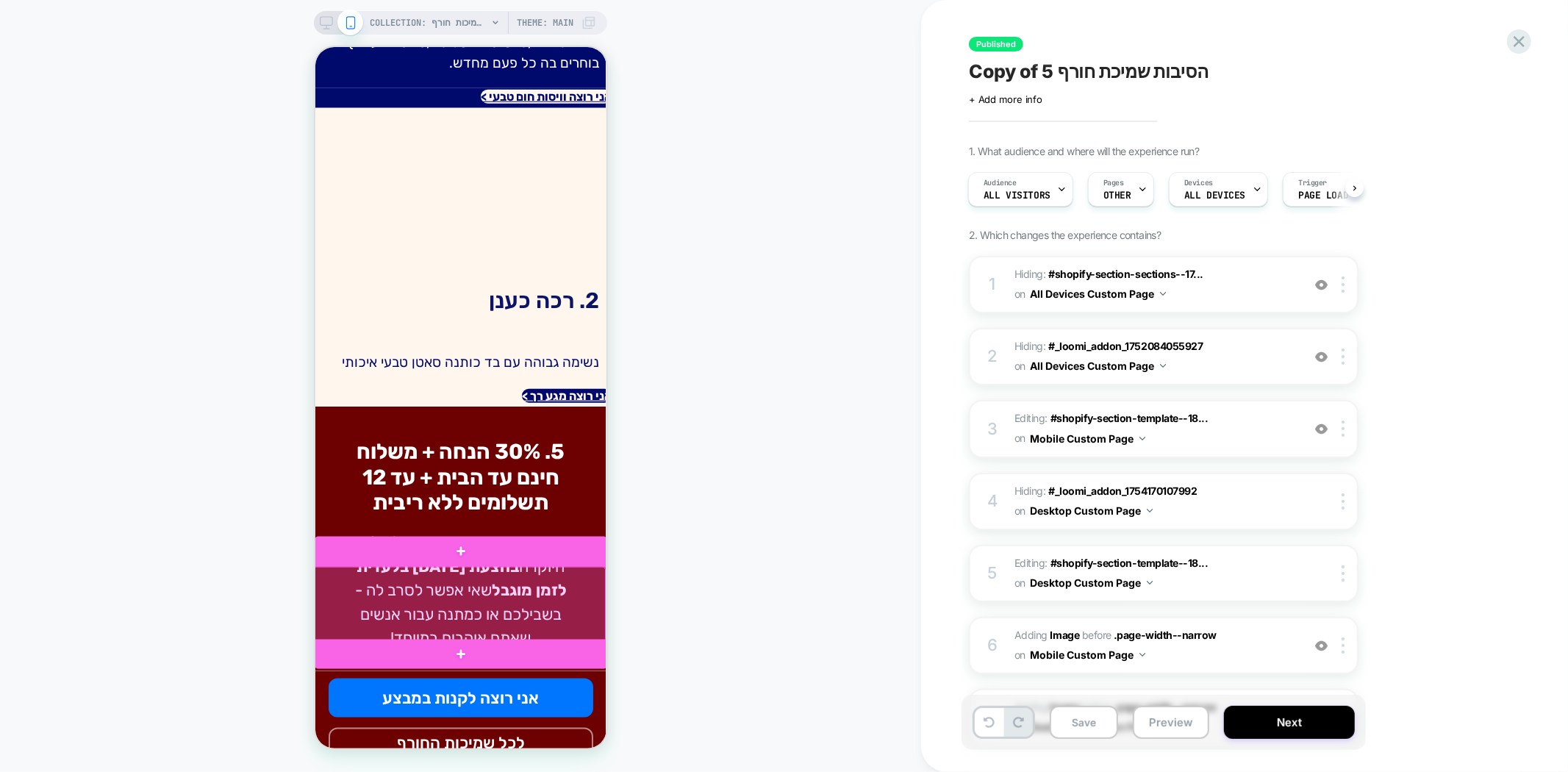
click at [519, 619] on div at bounding box center [459, 604] width 293 height 75
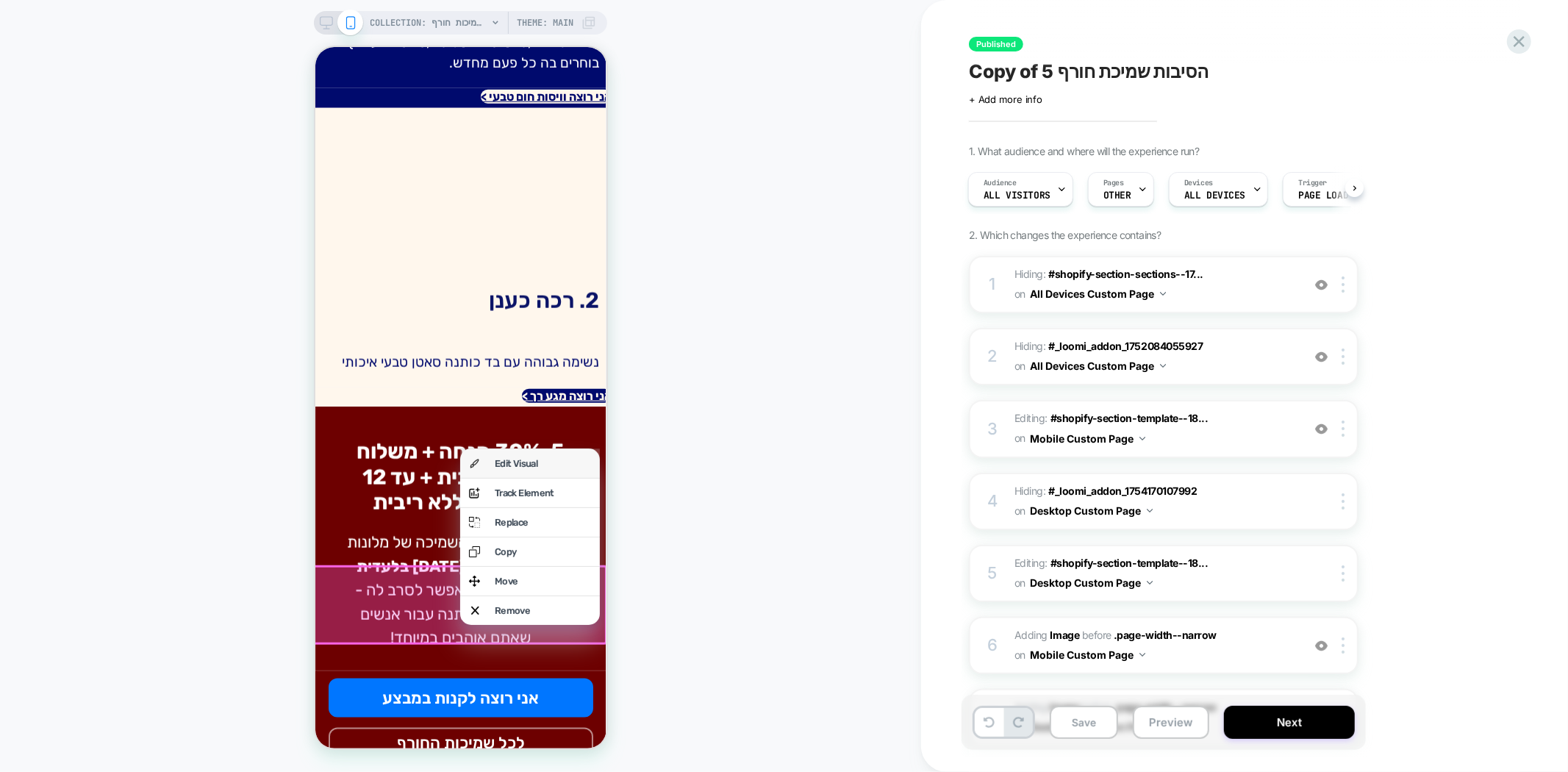
click at [528, 455] on div "Edit Visual" at bounding box center [529, 463] width 140 height 29
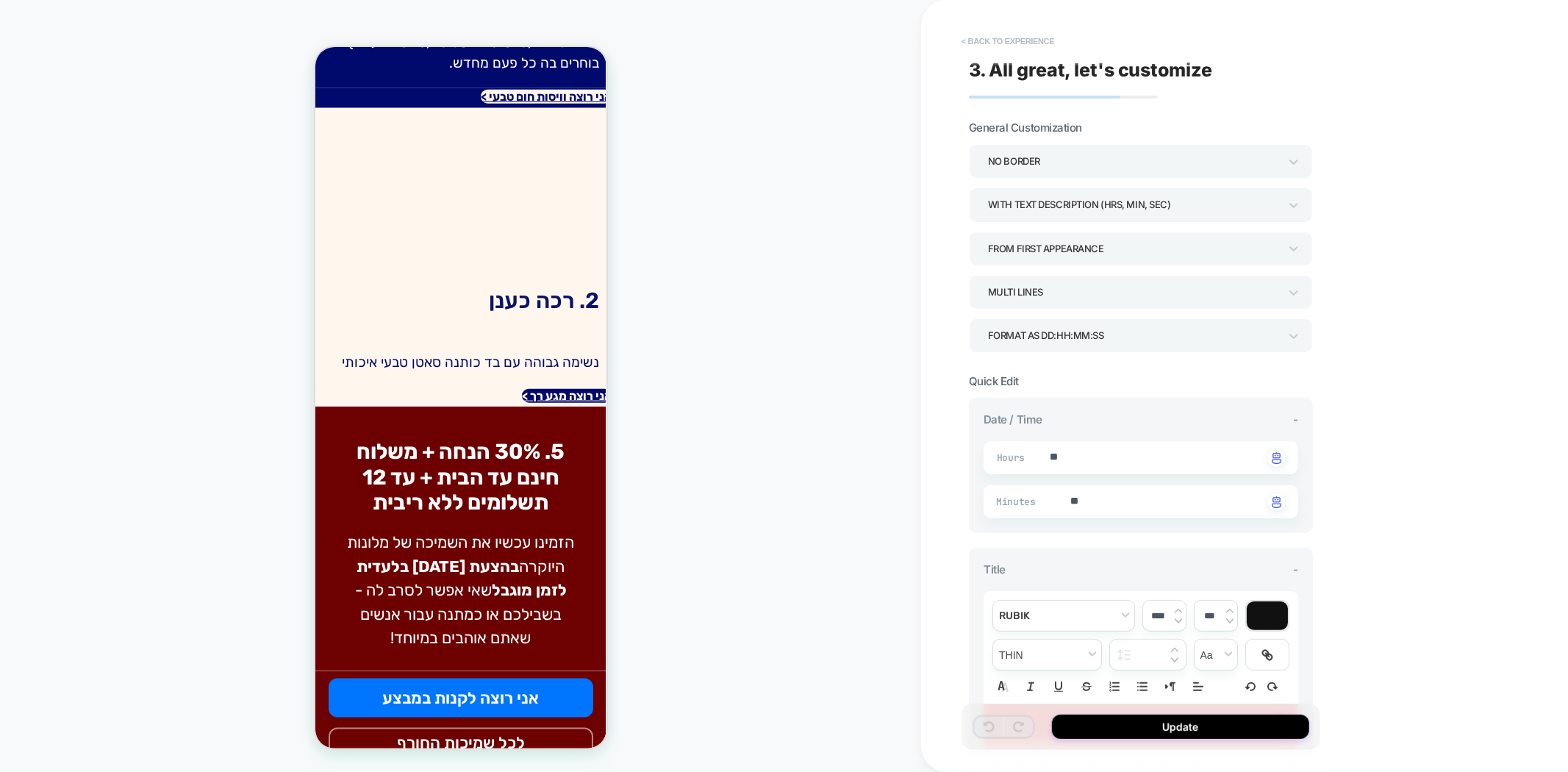
click at [981, 31] on button "< Back to experience" at bounding box center [1007, 41] width 108 height 24
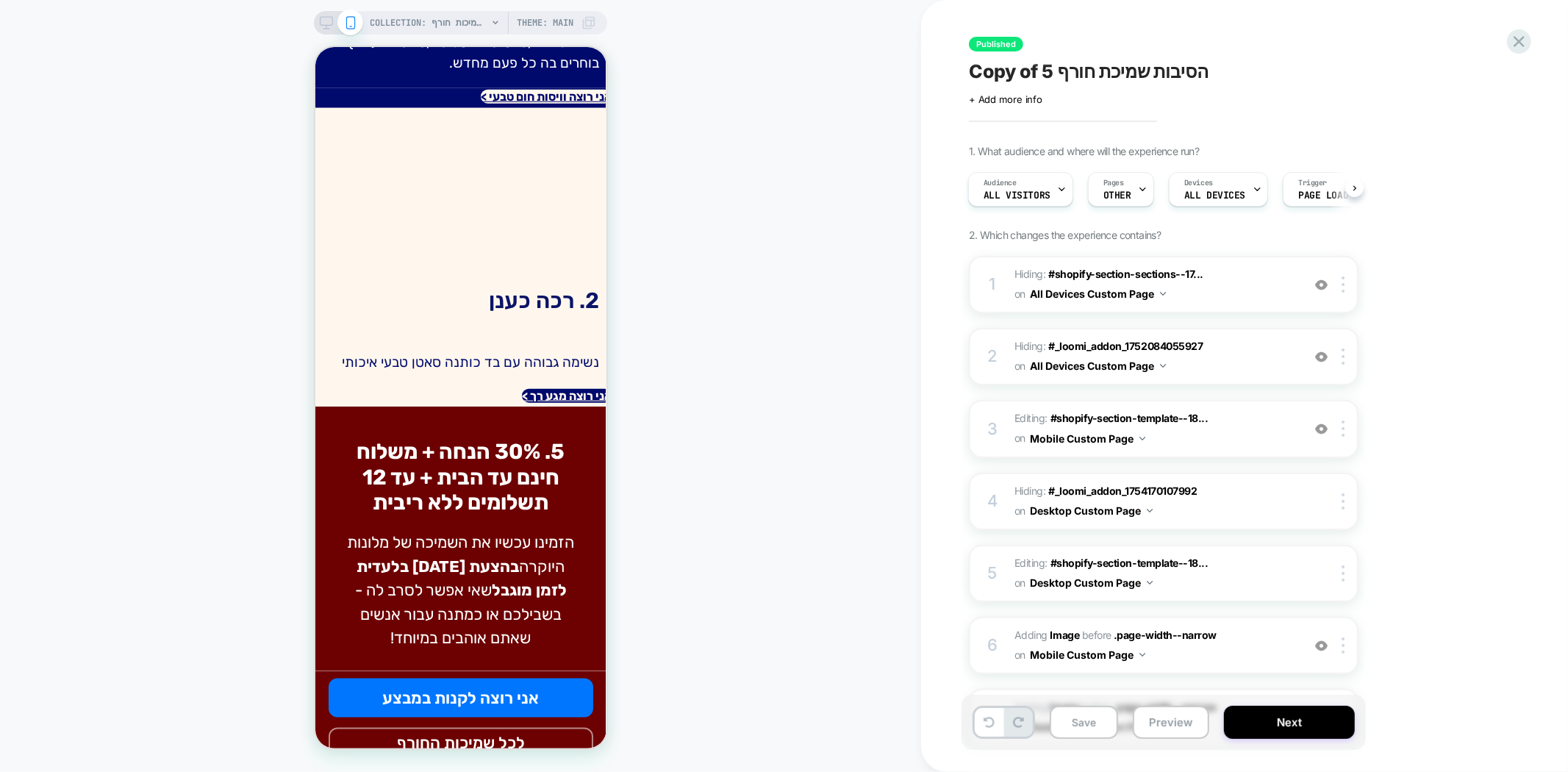
click at [797, 562] on div "COLLECTION: שמיכות חורף (Category) COLLECTION: שמיכות חורף (Category) Theme: MA…" at bounding box center [460, 386] width 921 height 742
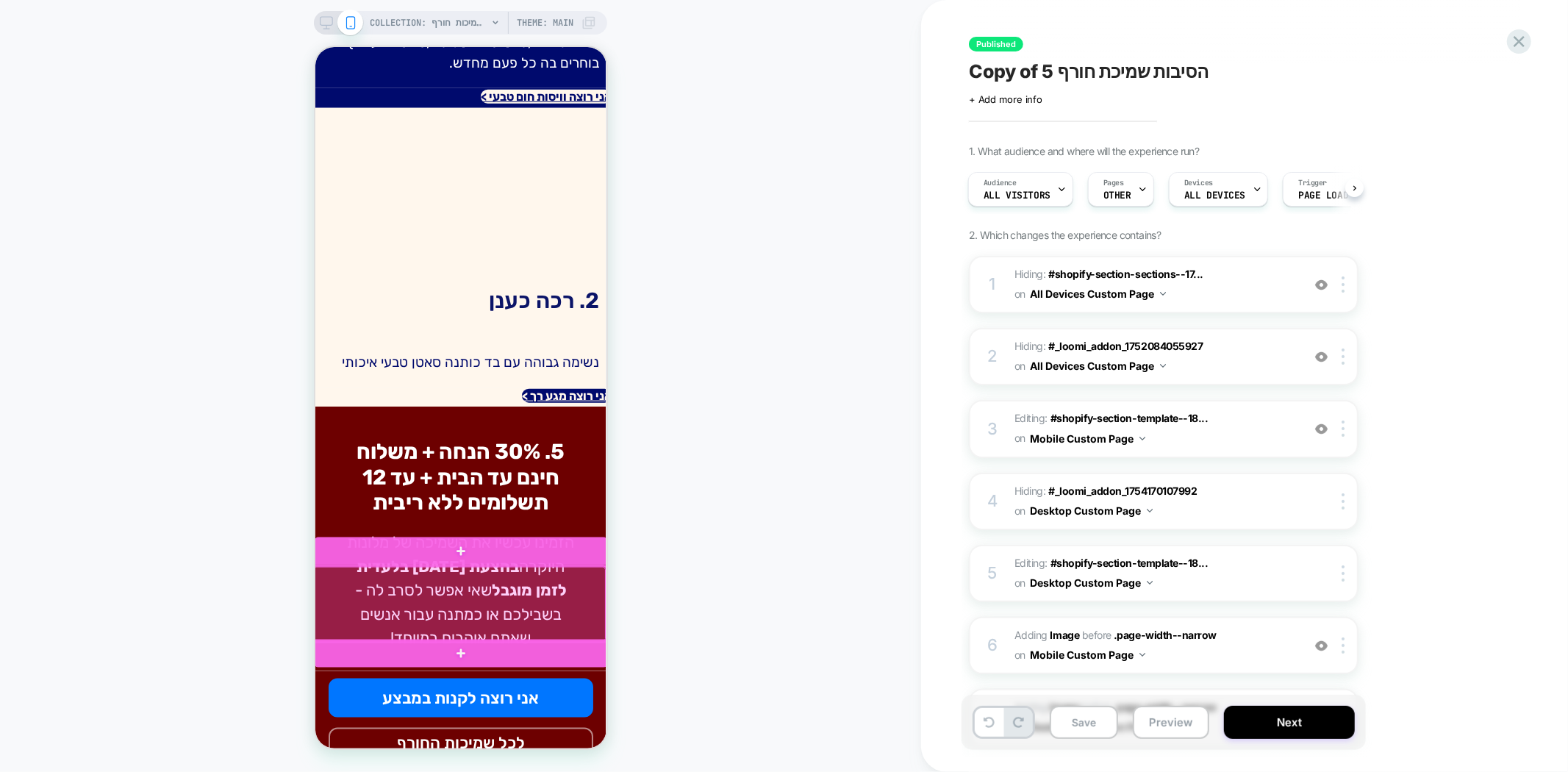
click at [536, 587] on div at bounding box center [459, 604] width 293 height 75
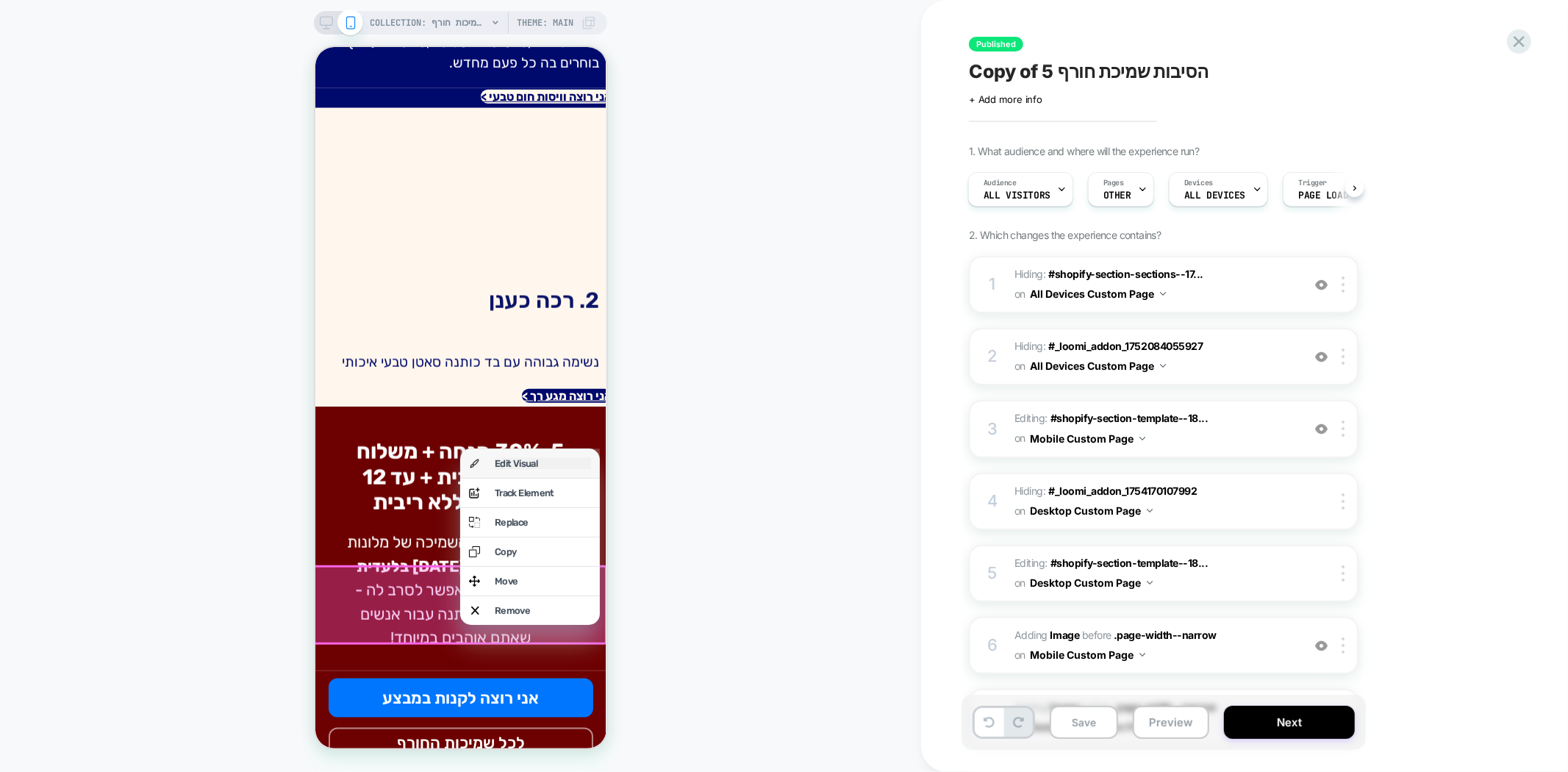
click at [517, 466] on div "Edit Visual" at bounding box center [542, 463] width 97 height 11
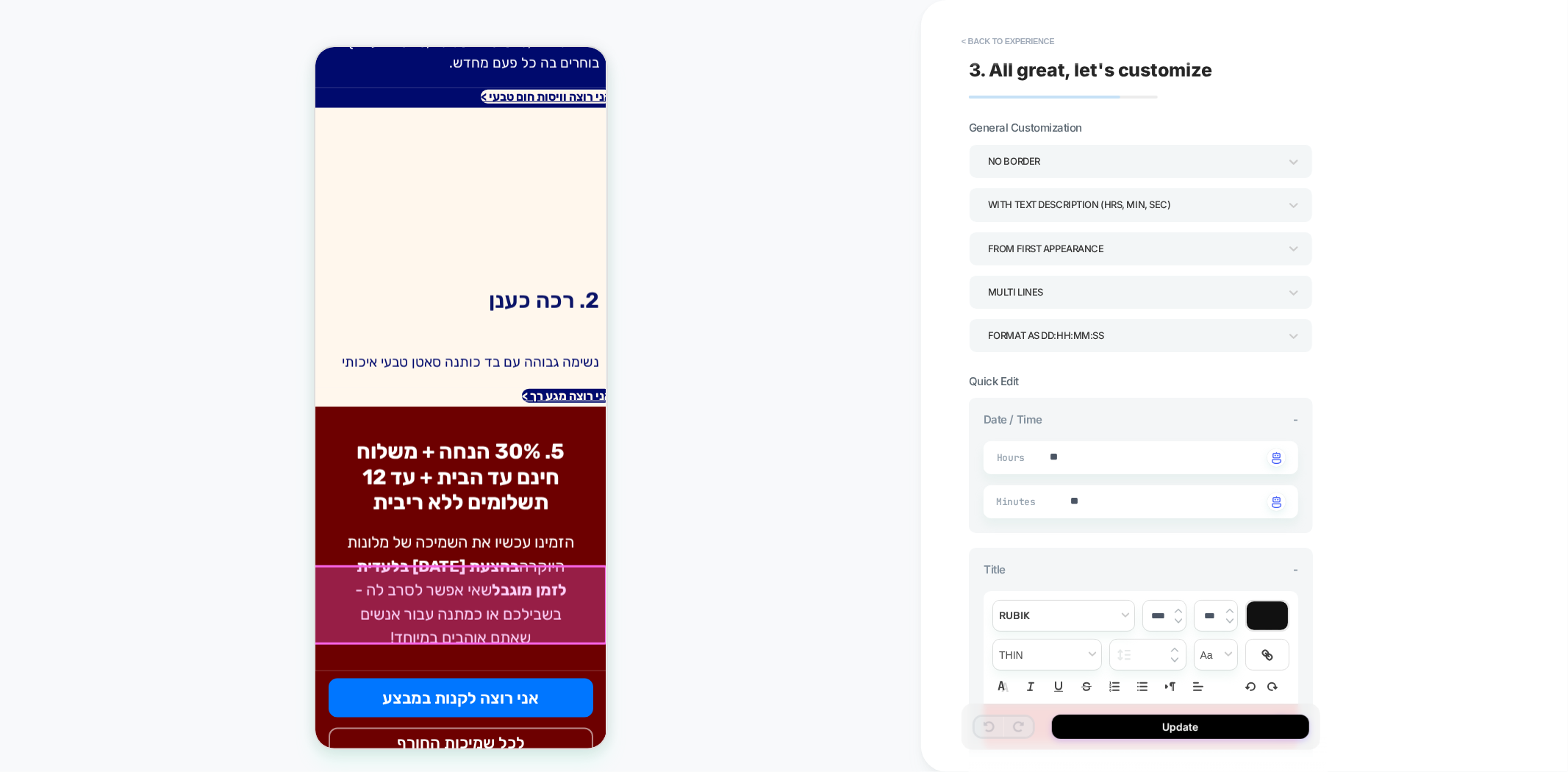
type textarea "*"
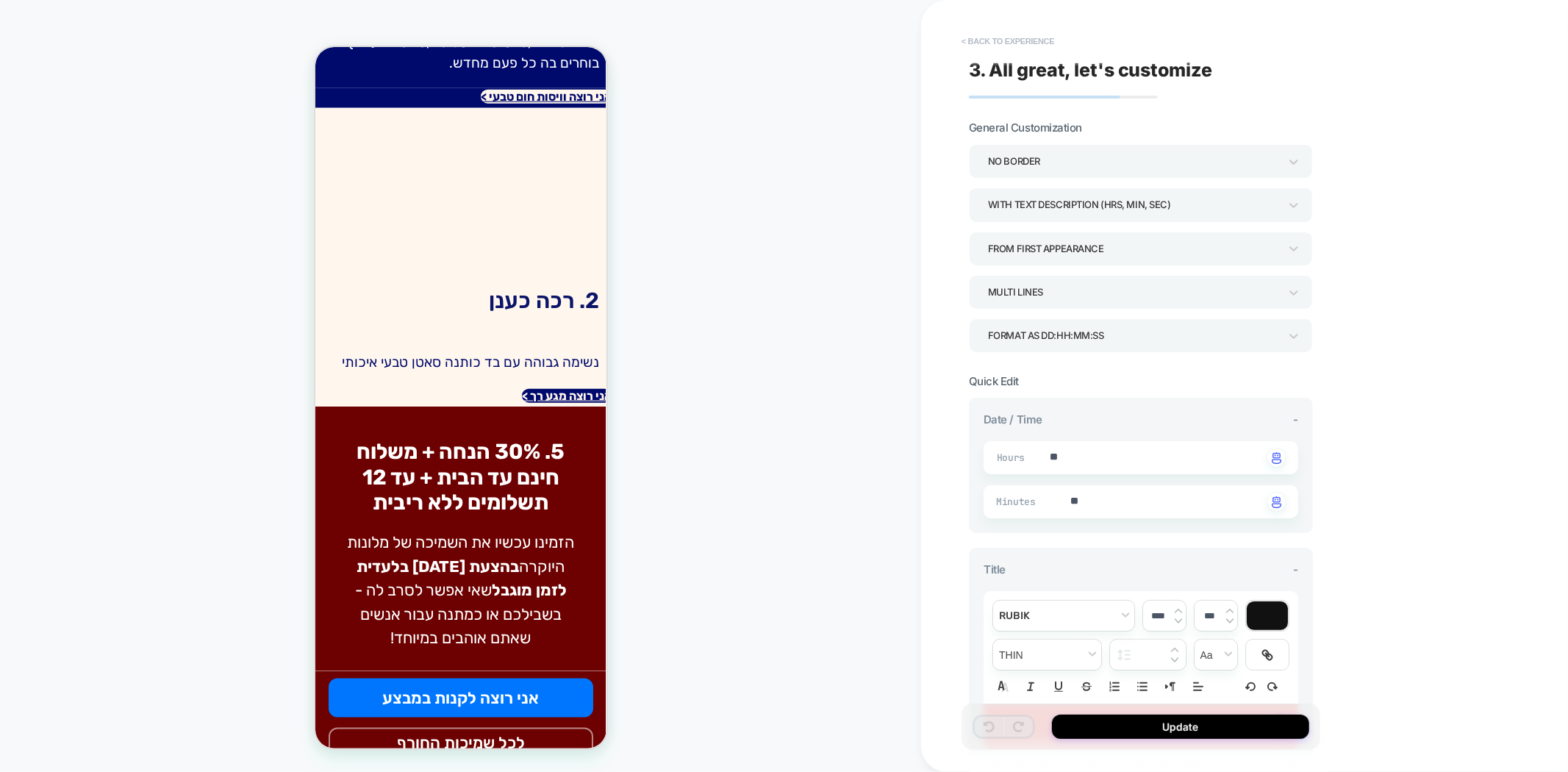
click at [1006, 40] on button "< Back to experience" at bounding box center [1007, 41] width 108 height 24
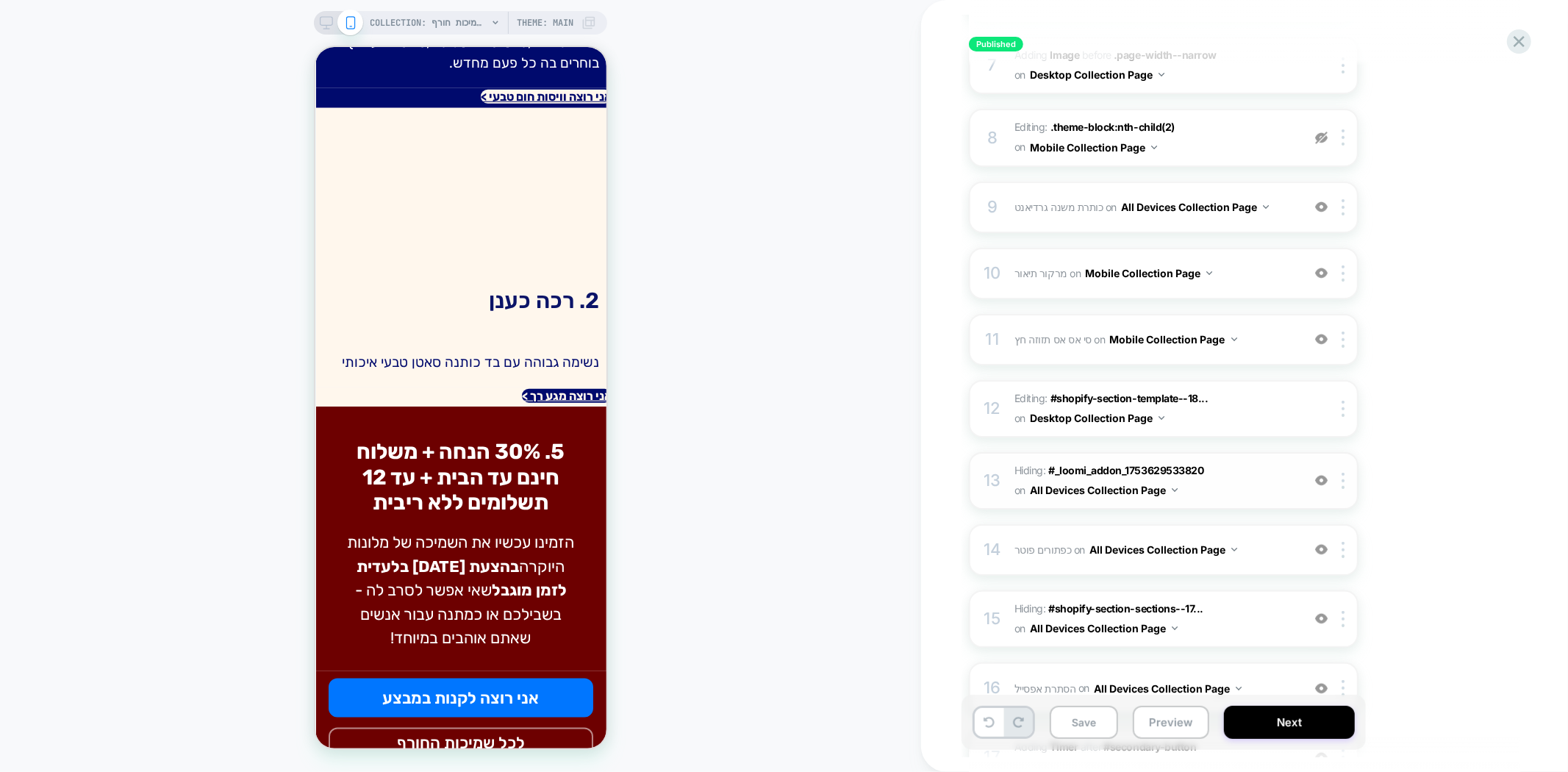
scroll to position [979, 0]
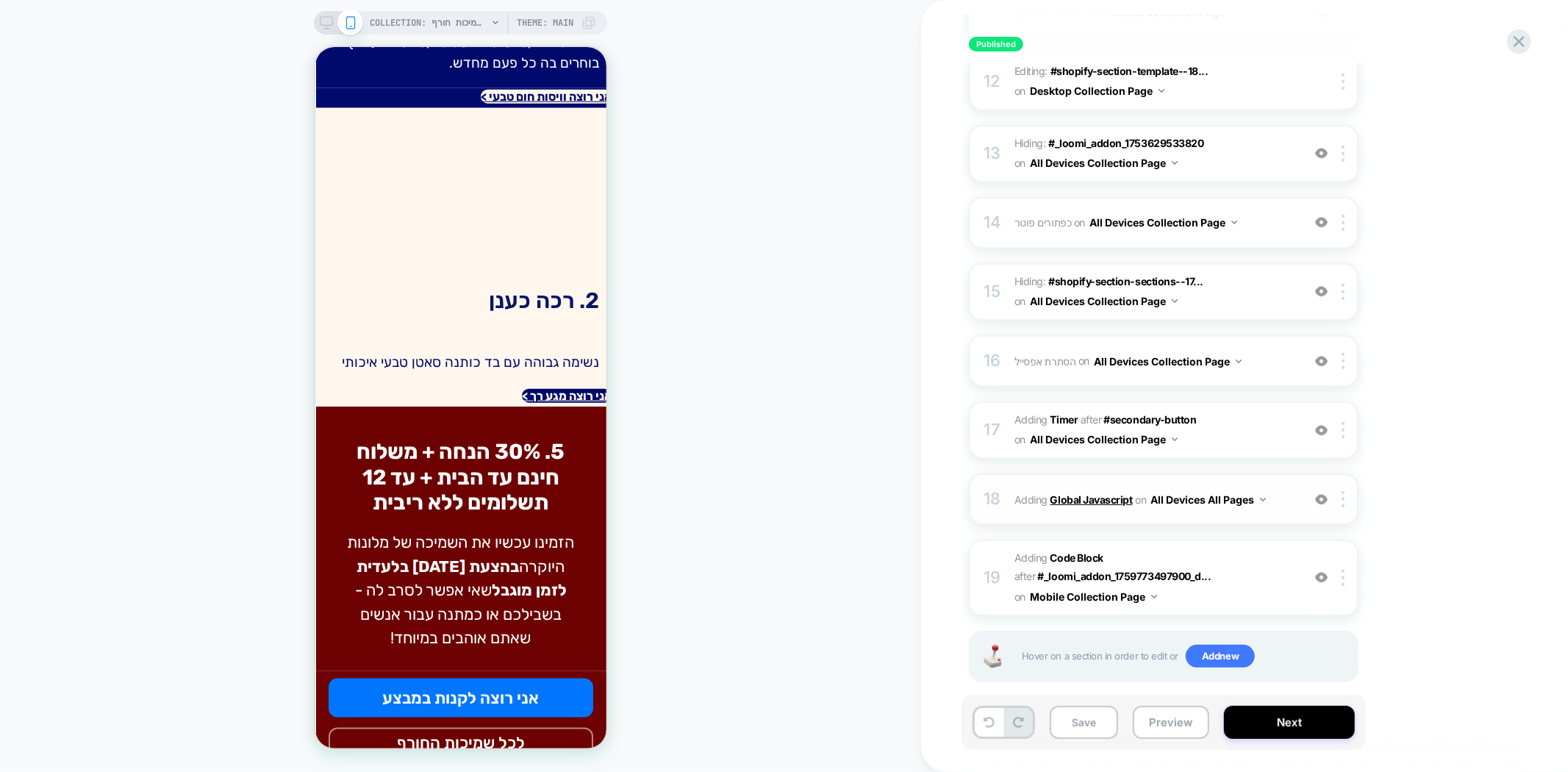
click at [1086, 493] on b "Global Javascript" at bounding box center [1091, 499] width 82 height 13
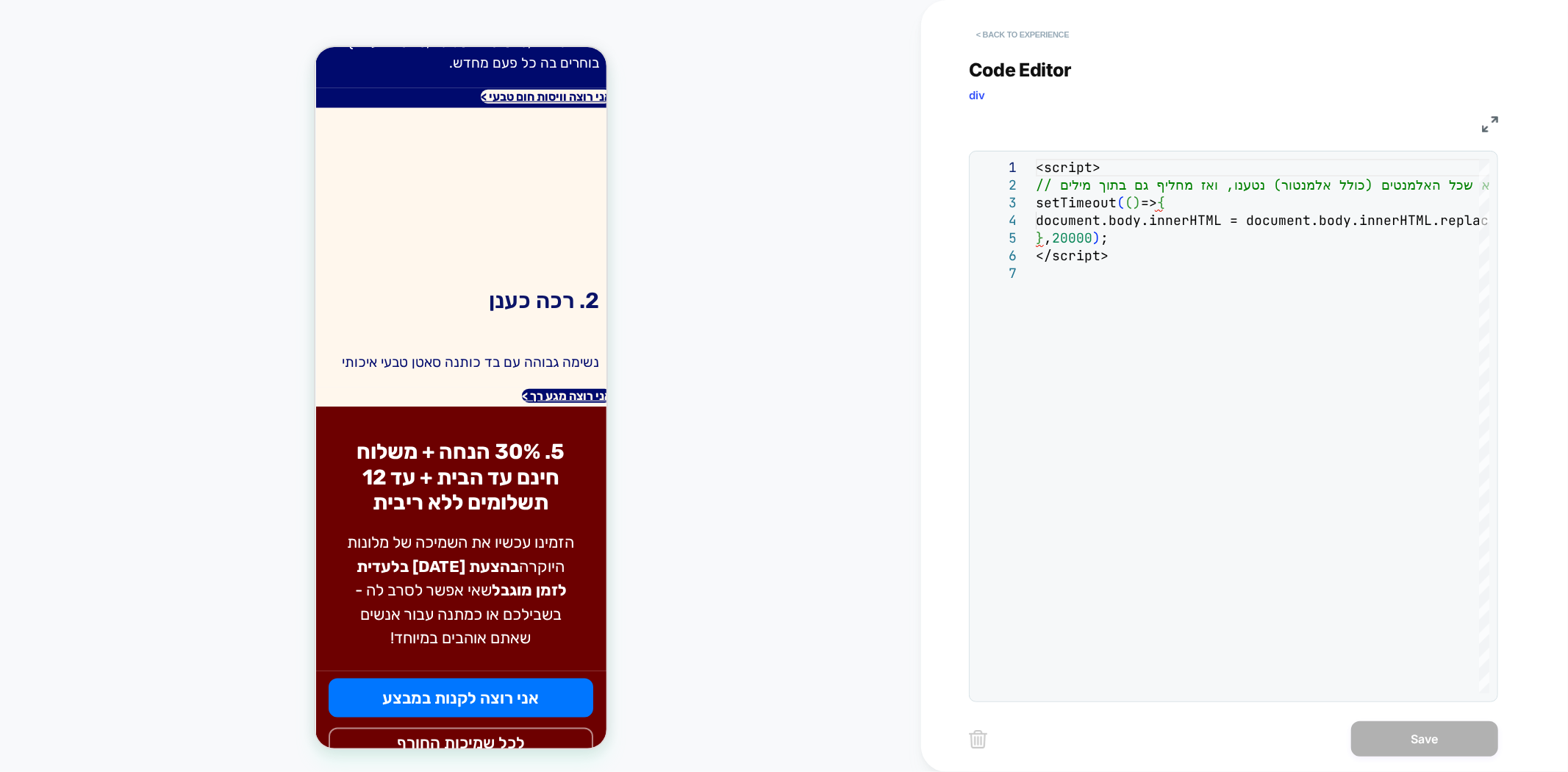
click at [1016, 37] on button "< Back to experience" at bounding box center [1022, 35] width 108 height 24
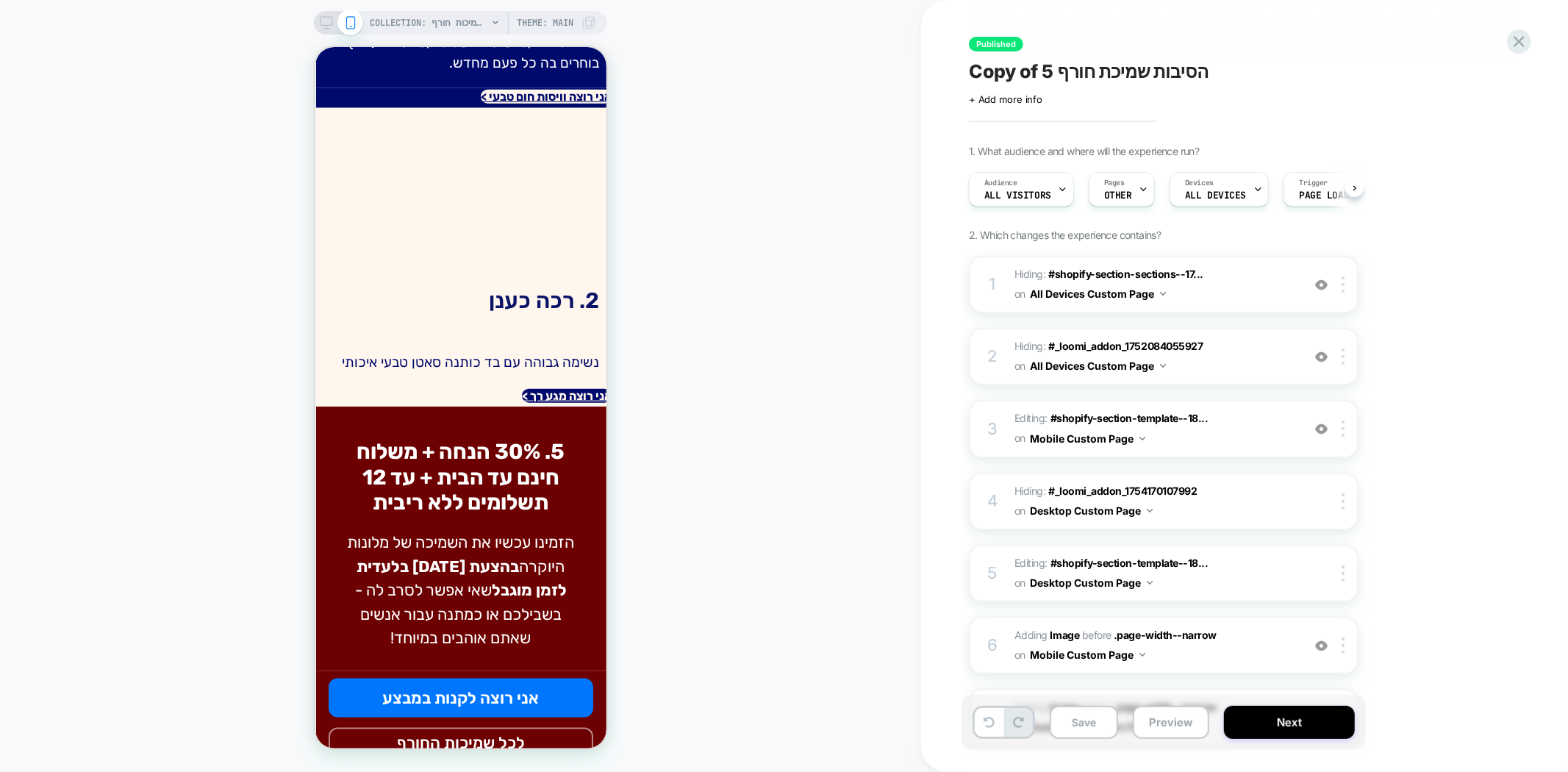
scroll to position [0, 1]
click at [1167, 721] on button "Preview" at bounding box center [1170, 723] width 76 height 33
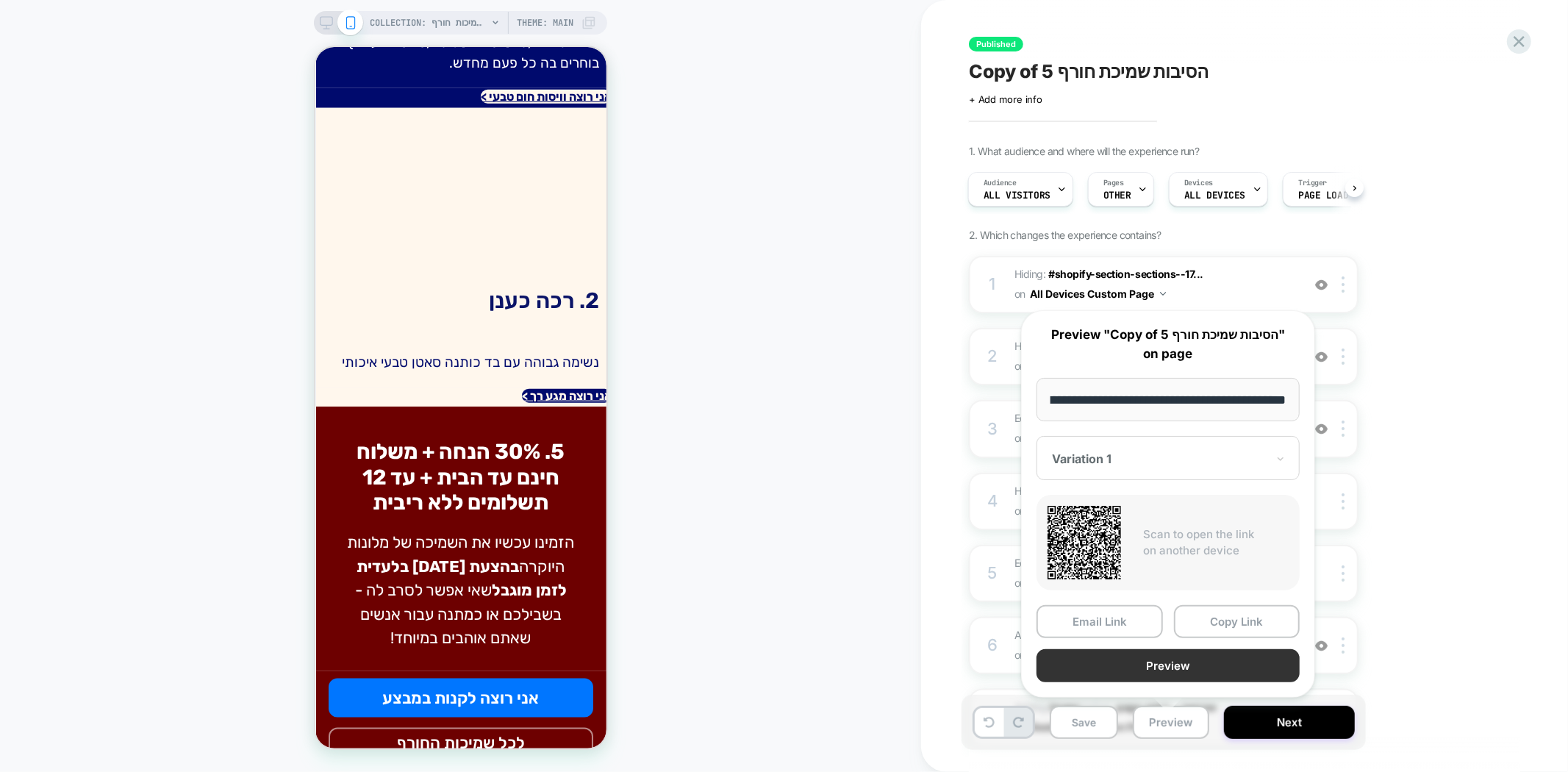
scroll to position [0, 0]
click at [1207, 656] on button "Preview" at bounding box center [1168, 666] width 263 height 33
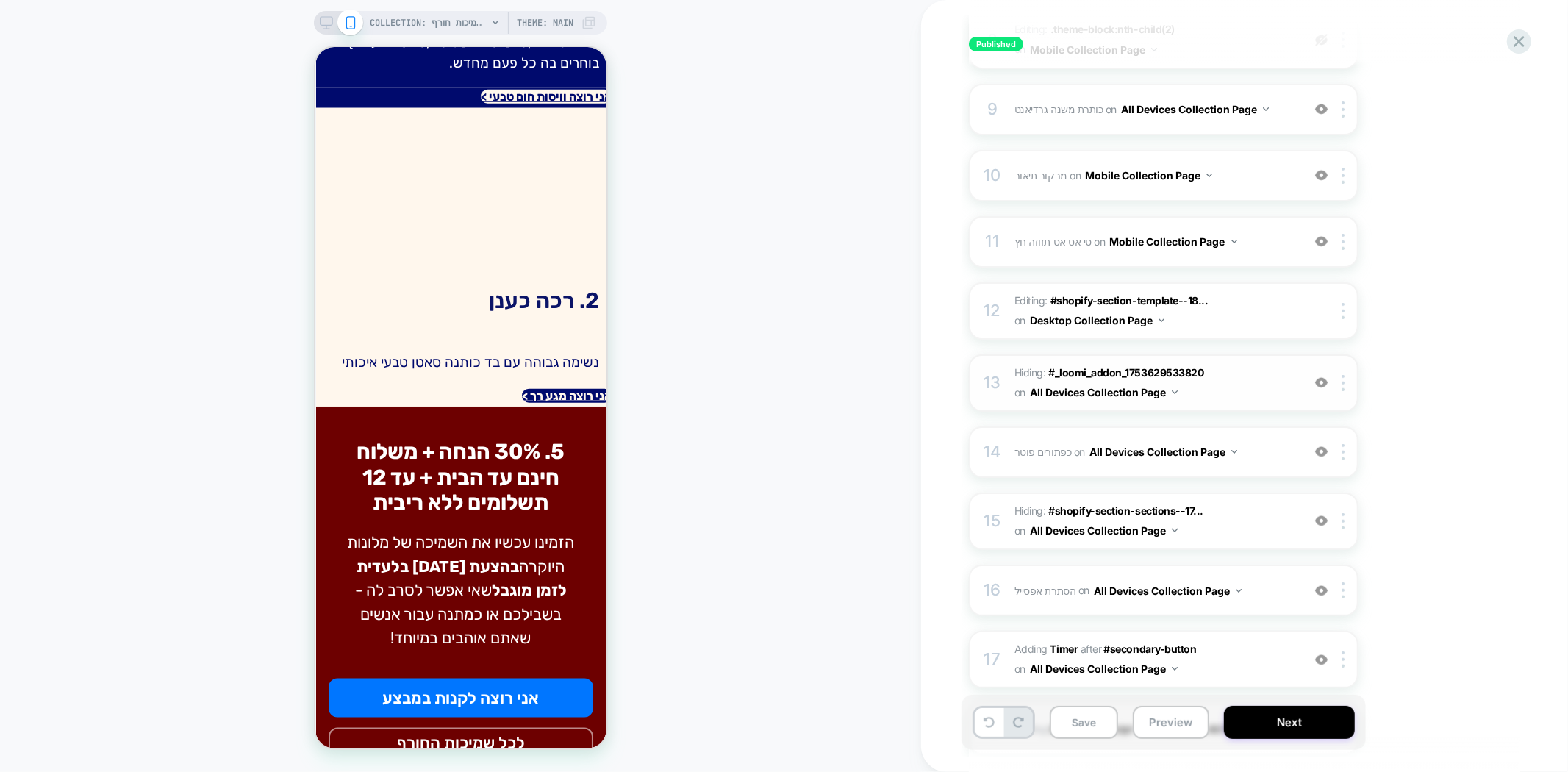
scroll to position [979, 0]
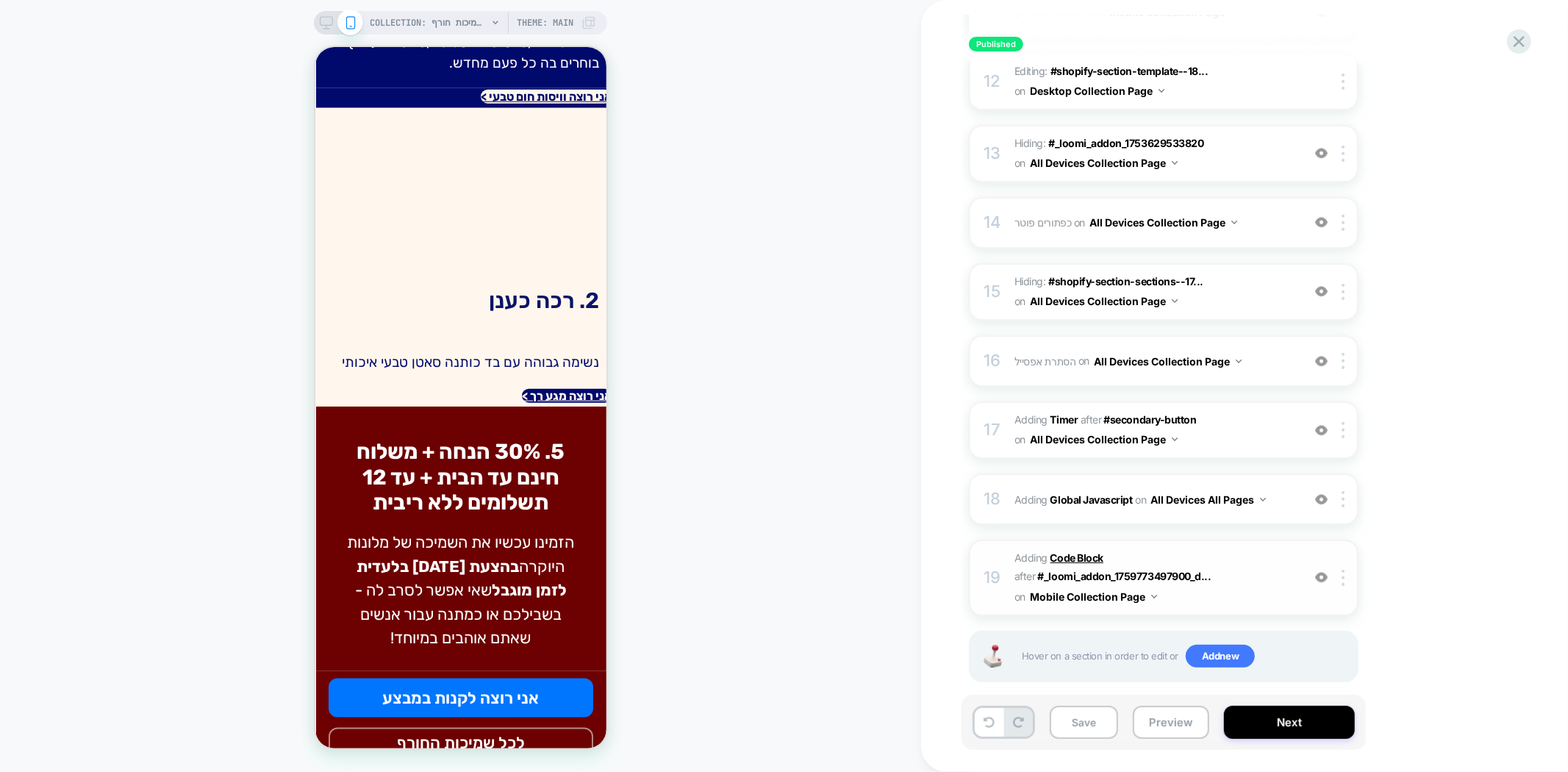
click at [1064, 551] on b "Code Block" at bounding box center [1076, 558] width 53 height 13
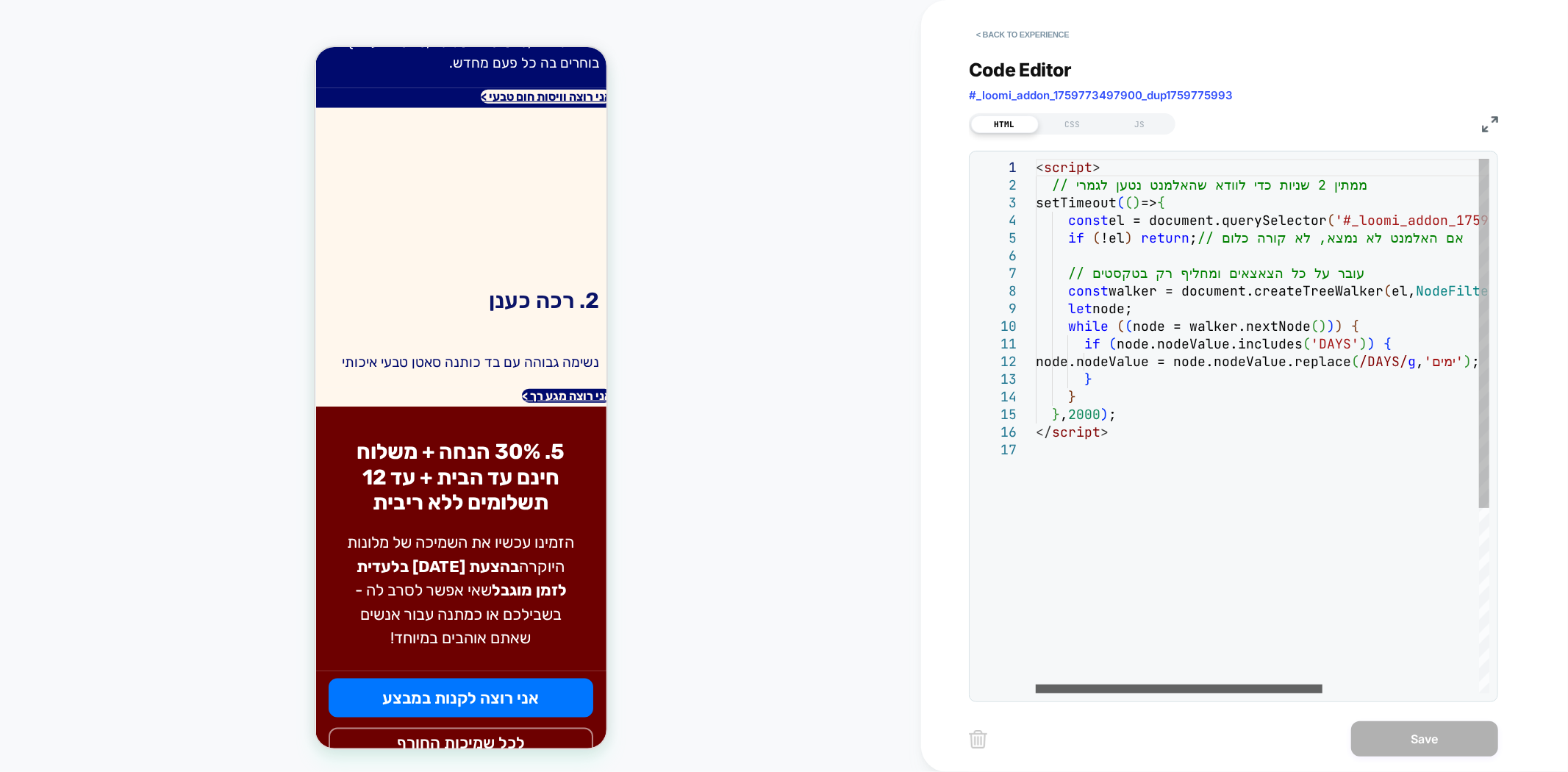
click at [1170, 684] on div at bounding box center [1179, 688] width 287 height 9
type textarea "**********"
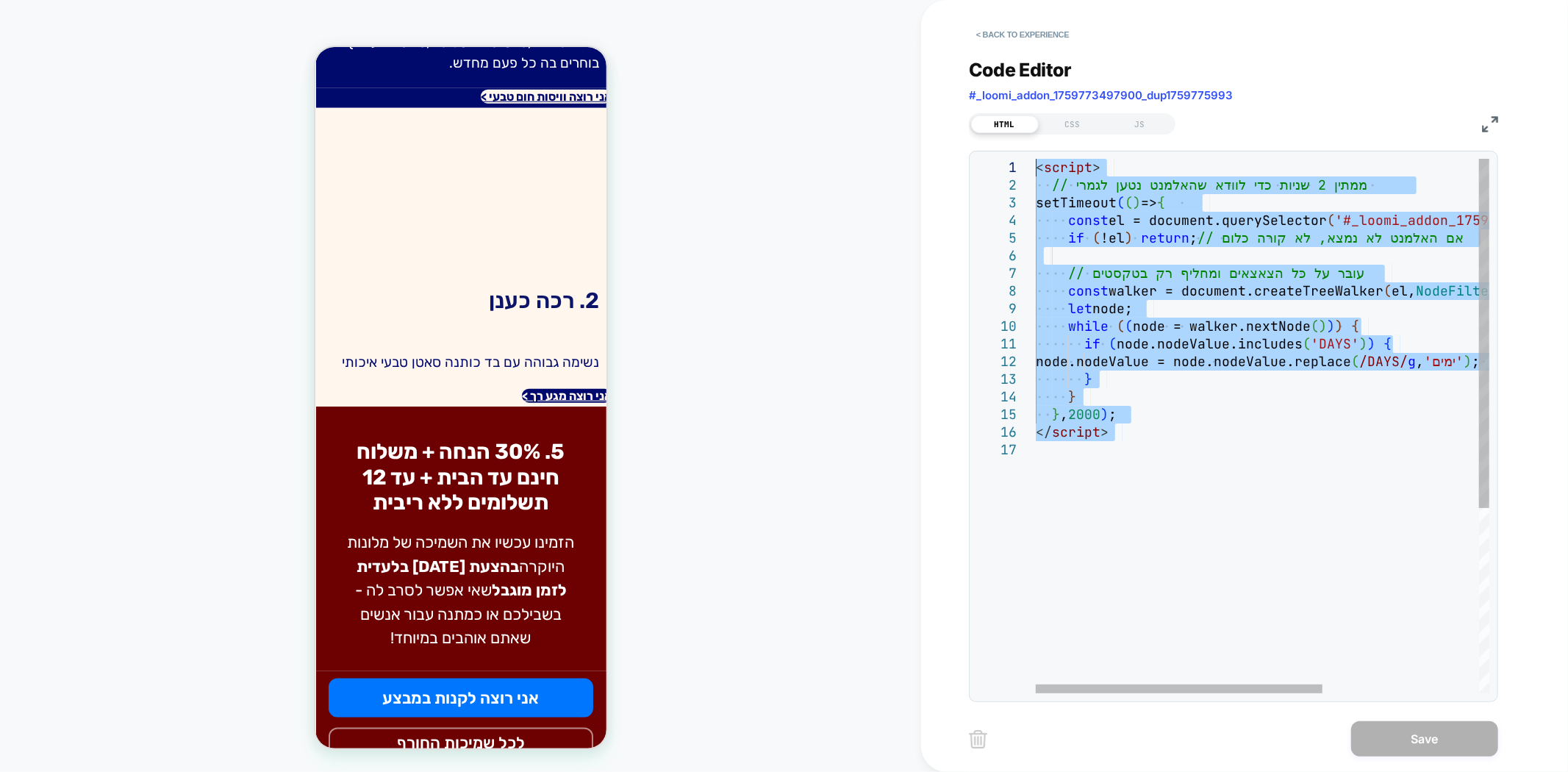
drag, startPoint x: 1151, startPoint y: 495, endPoint x: 898, endPoint y: 86, distance: 480.9
click at [1036, 159] on div "< script > // ממתין 2 שניות כדי לוודא שהאלמנט נטען לגמרי setTimeout ( ( ) => { …" at bounding box center [1386, 567] width 700 height 817
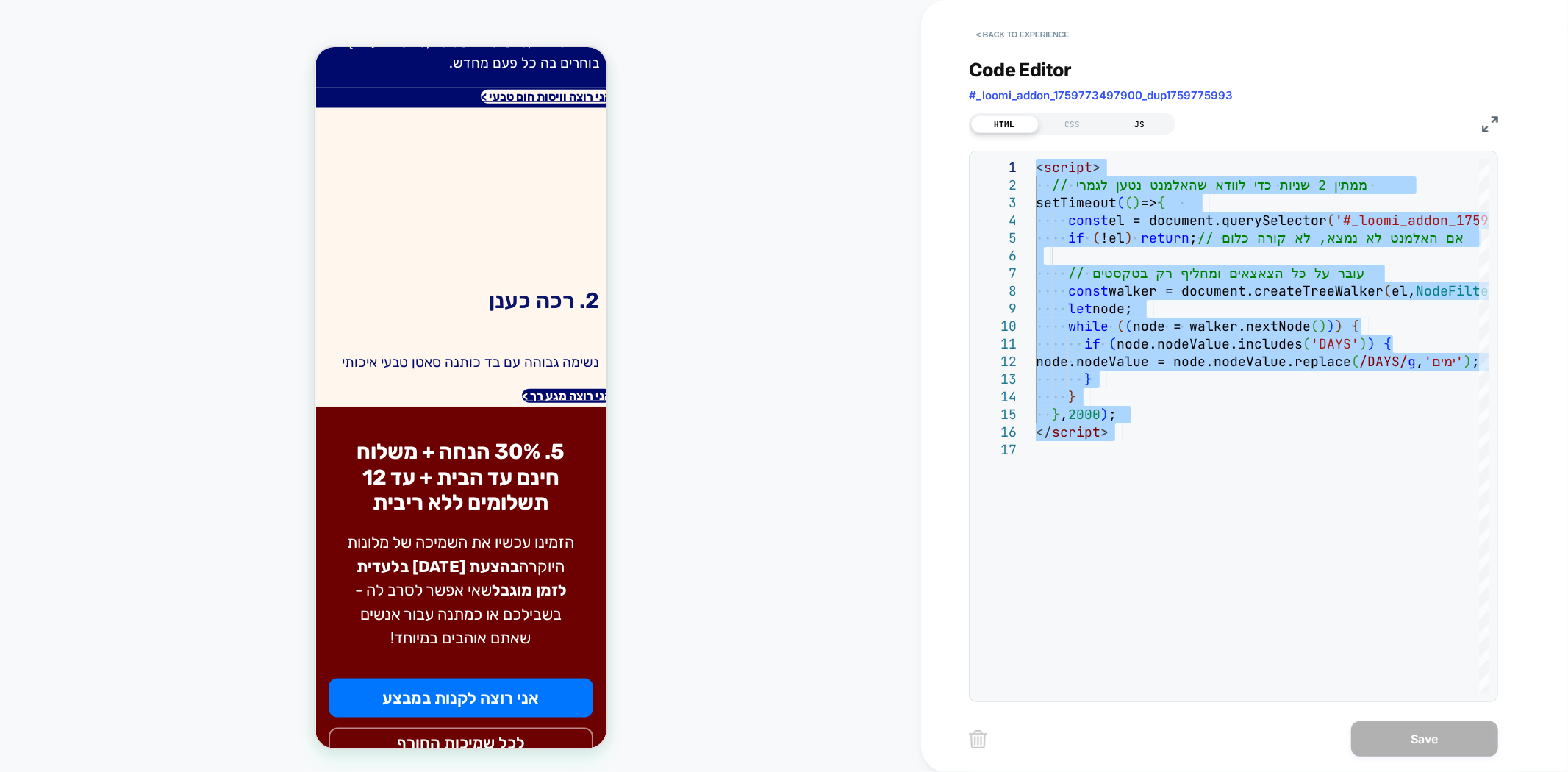
drag, startPoint x: 1100, startPoint y: 115, endPoint x: 1128, endPoint y: 119, distance: 28.3
click at [1101, 115] on div "CSS" at bounding box center [1073, 124] width 68 height 17
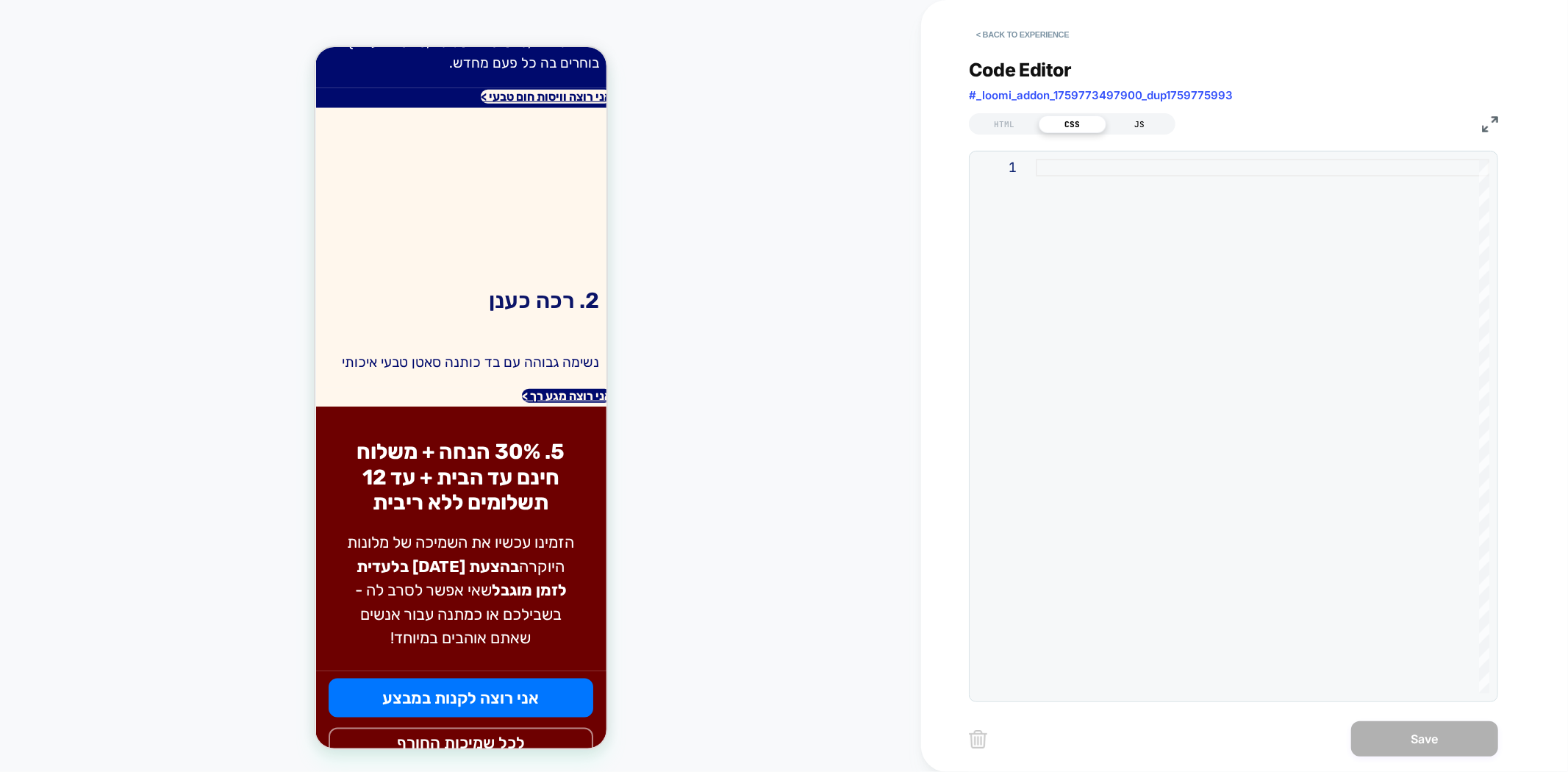
click at [1143, 129] on div "JS" at bounding box center [1140, 124] width 68 height 17
click at [1016, 120] on div "HTML" at bounding box center [1005, 124] width 68 height 17
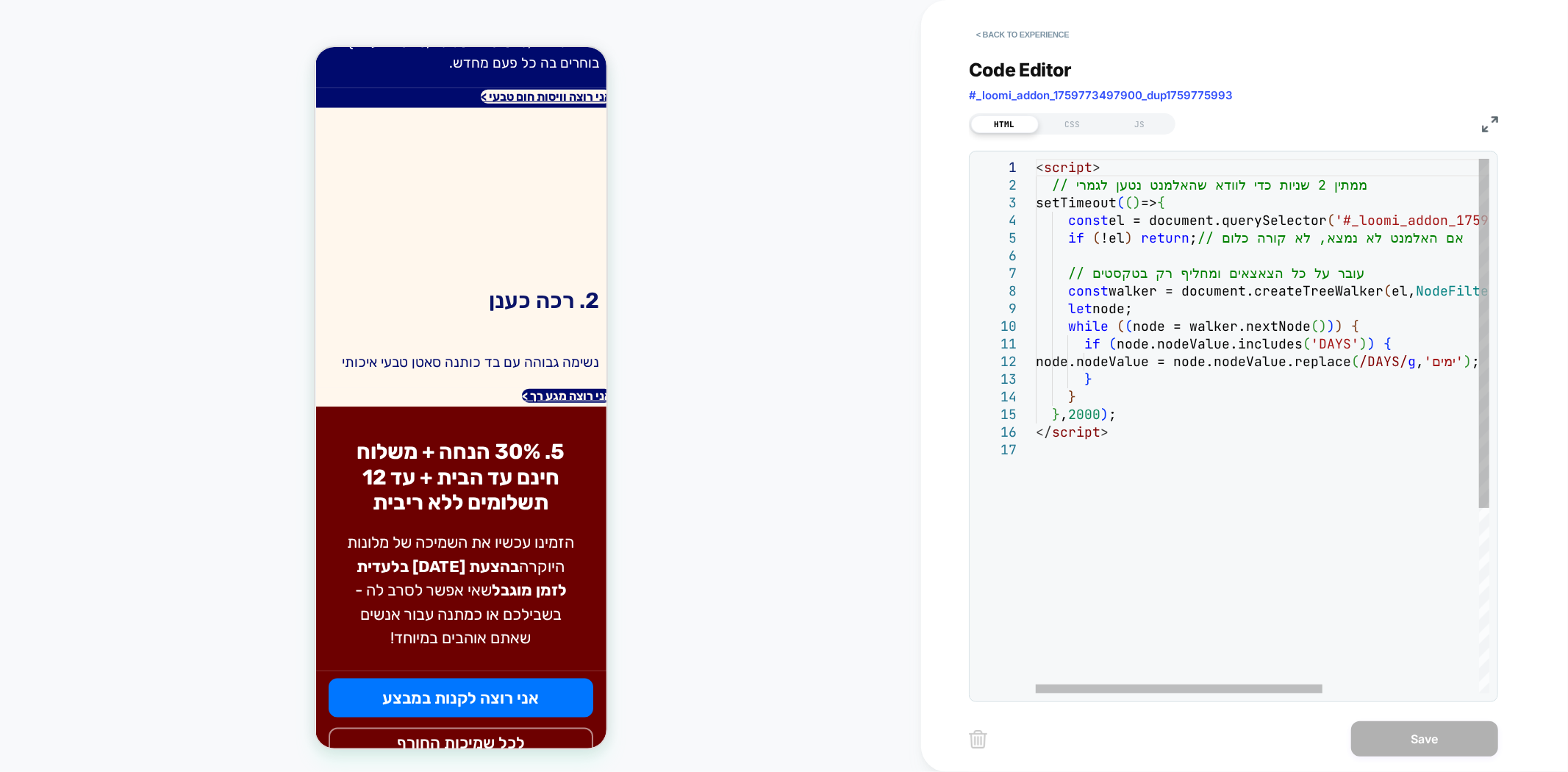
click at [1164, 466] on div "< script > // ממתין 2 שניות כדי לוודא שהאלמנט נטען לגמרי setTimeout ( ( ) => { …" at bounding box center [1386, 567] width 700 height 817
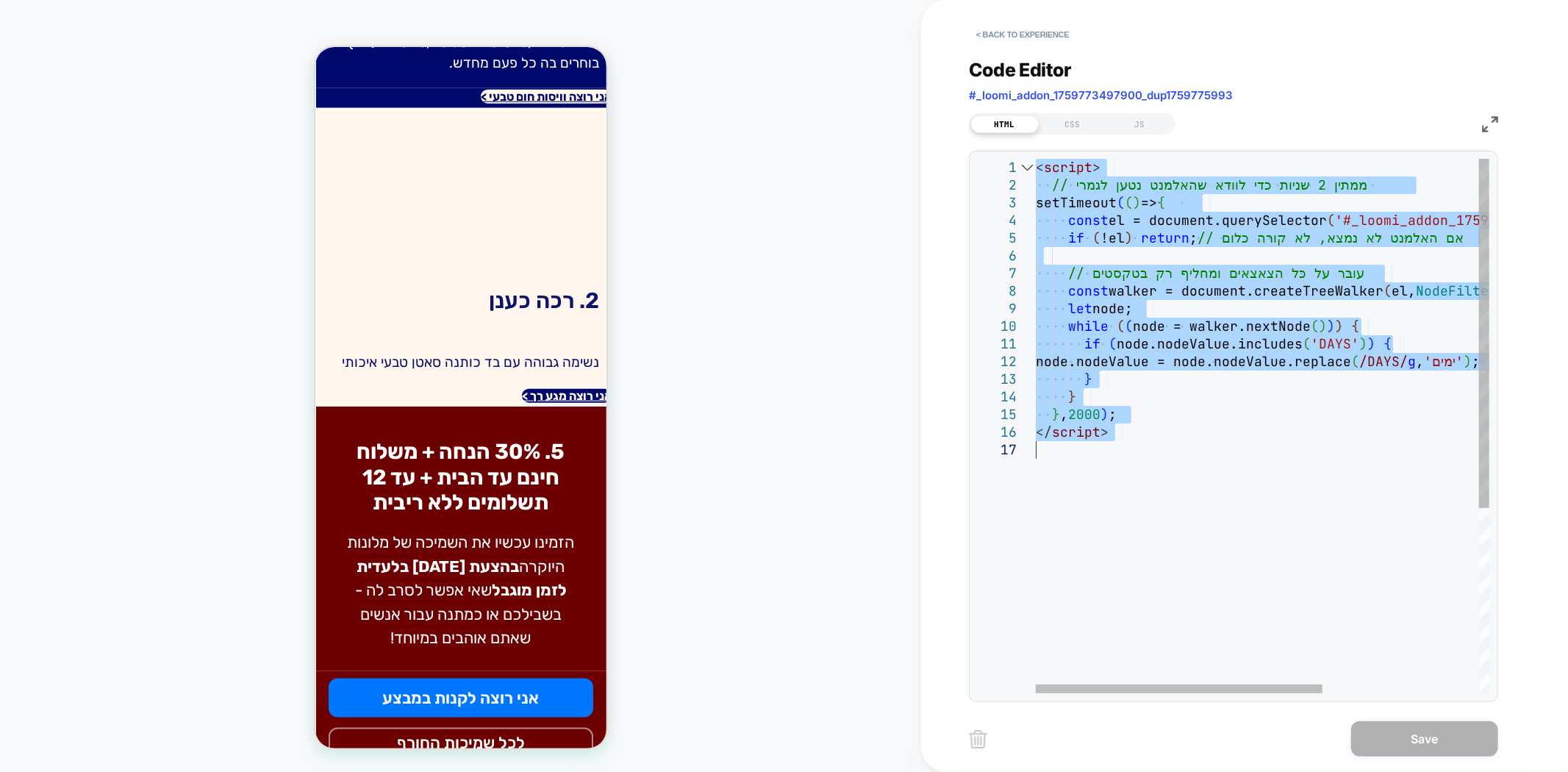
type textarea "**********"
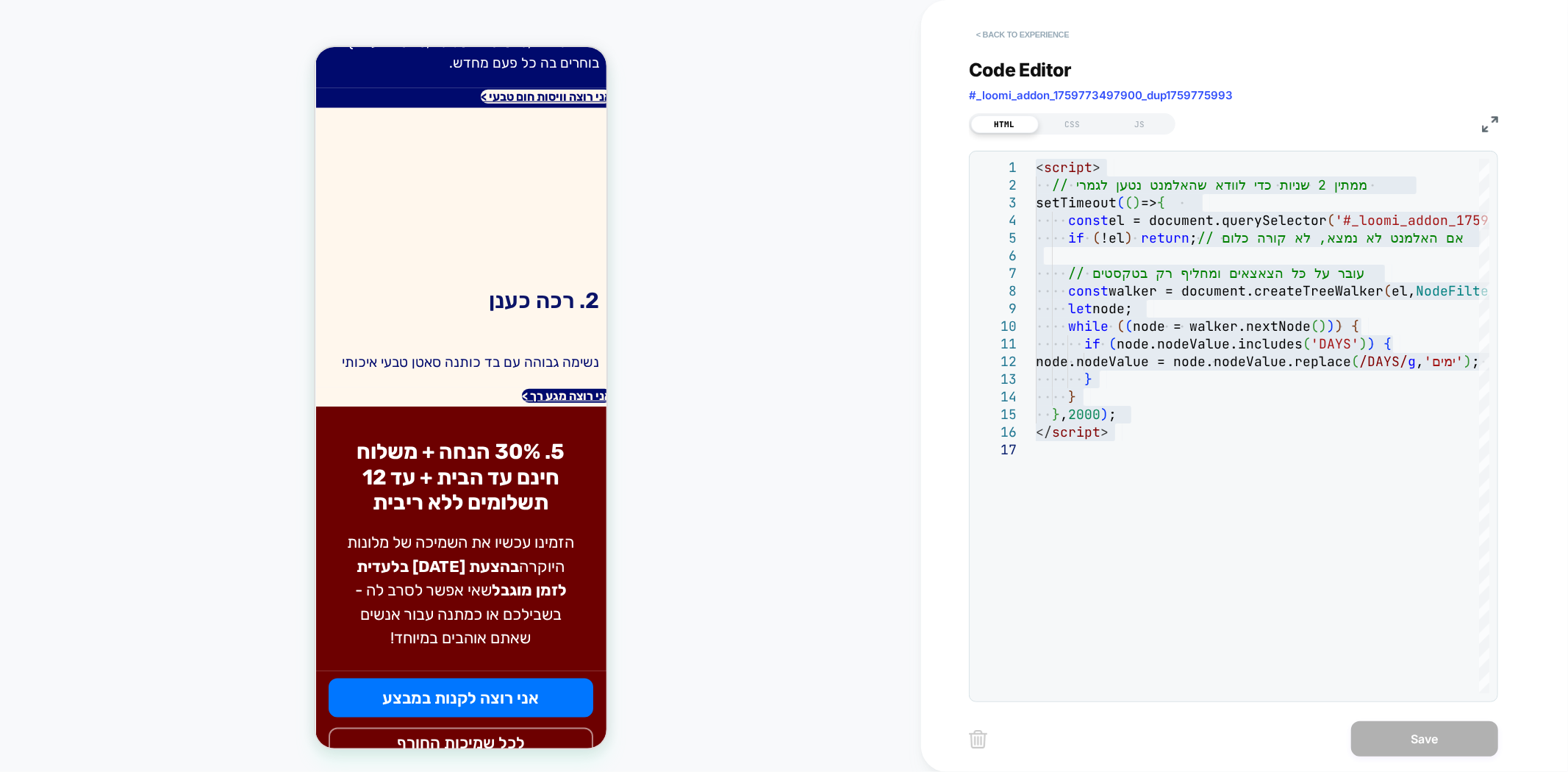
click at [1017, 28] on button "< Back to experience" at bounding box center [1022, 35] width 108 height 24
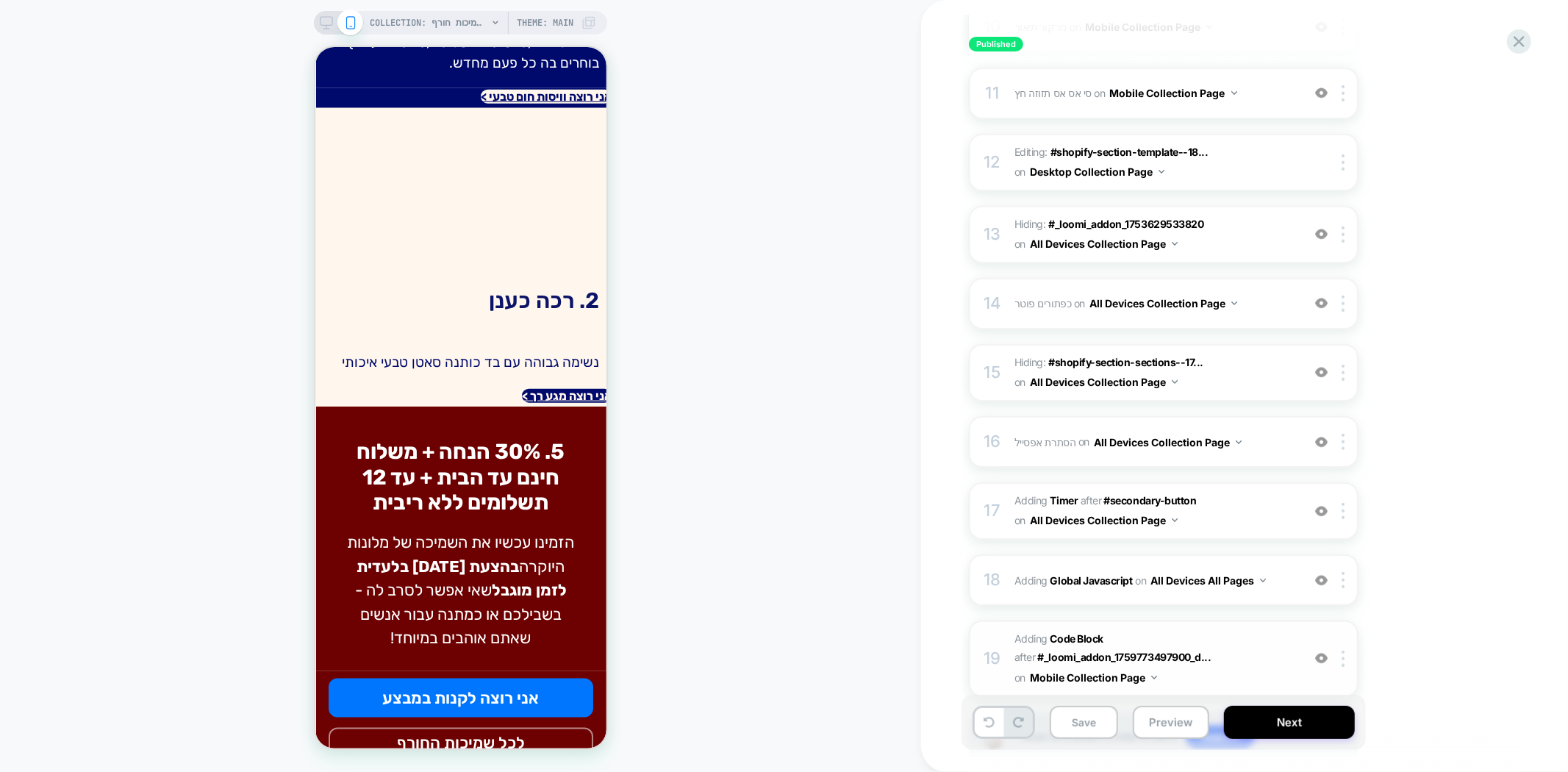
scroll to position [979, 0]
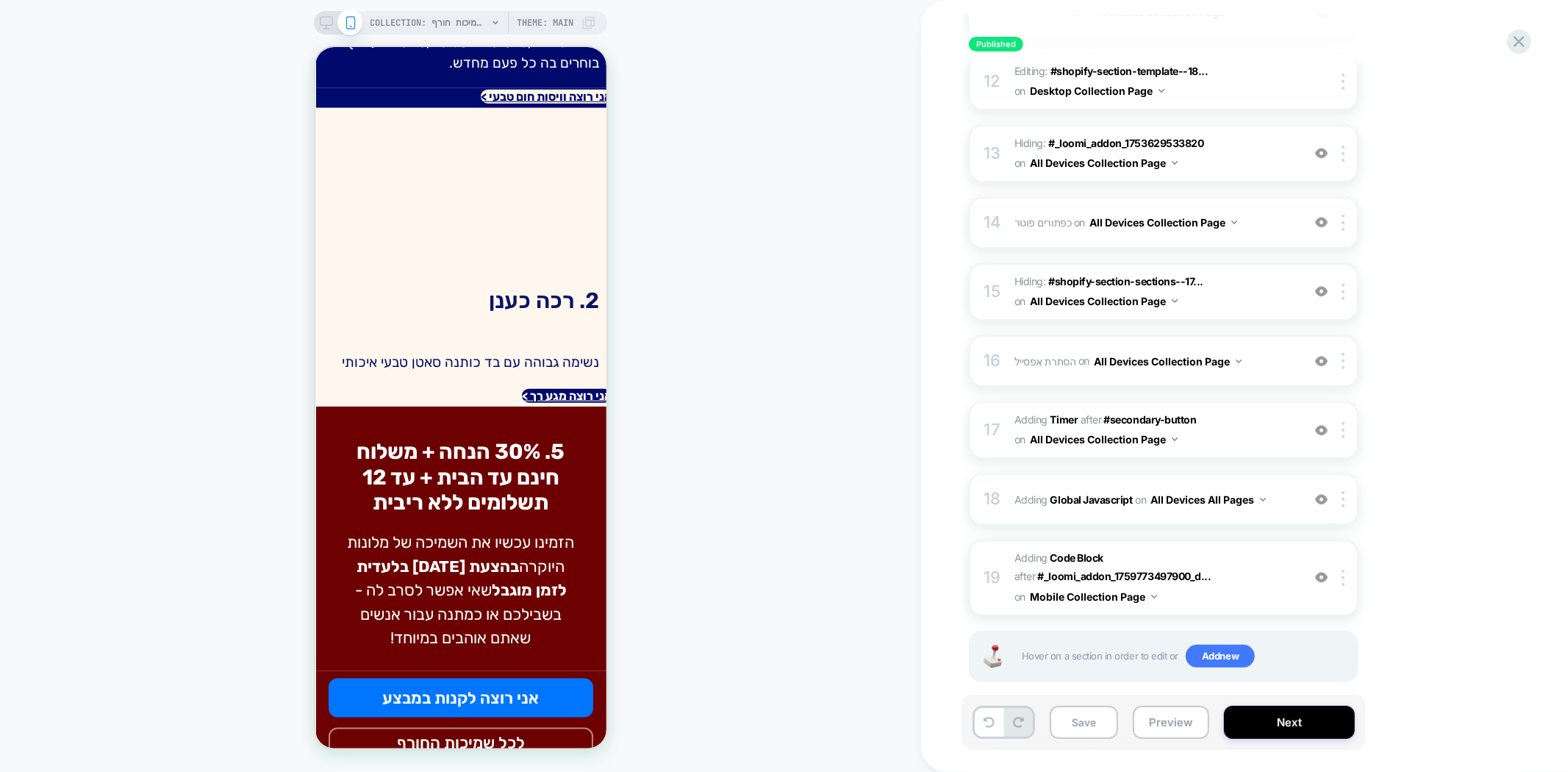
click at [1320, 547] on div "19 Adding Code Block AFTER #_loomi_addon_1759773497900_d... #_loomi_addon_17597…" at bounding box center [1164, 577] width 389 height 75
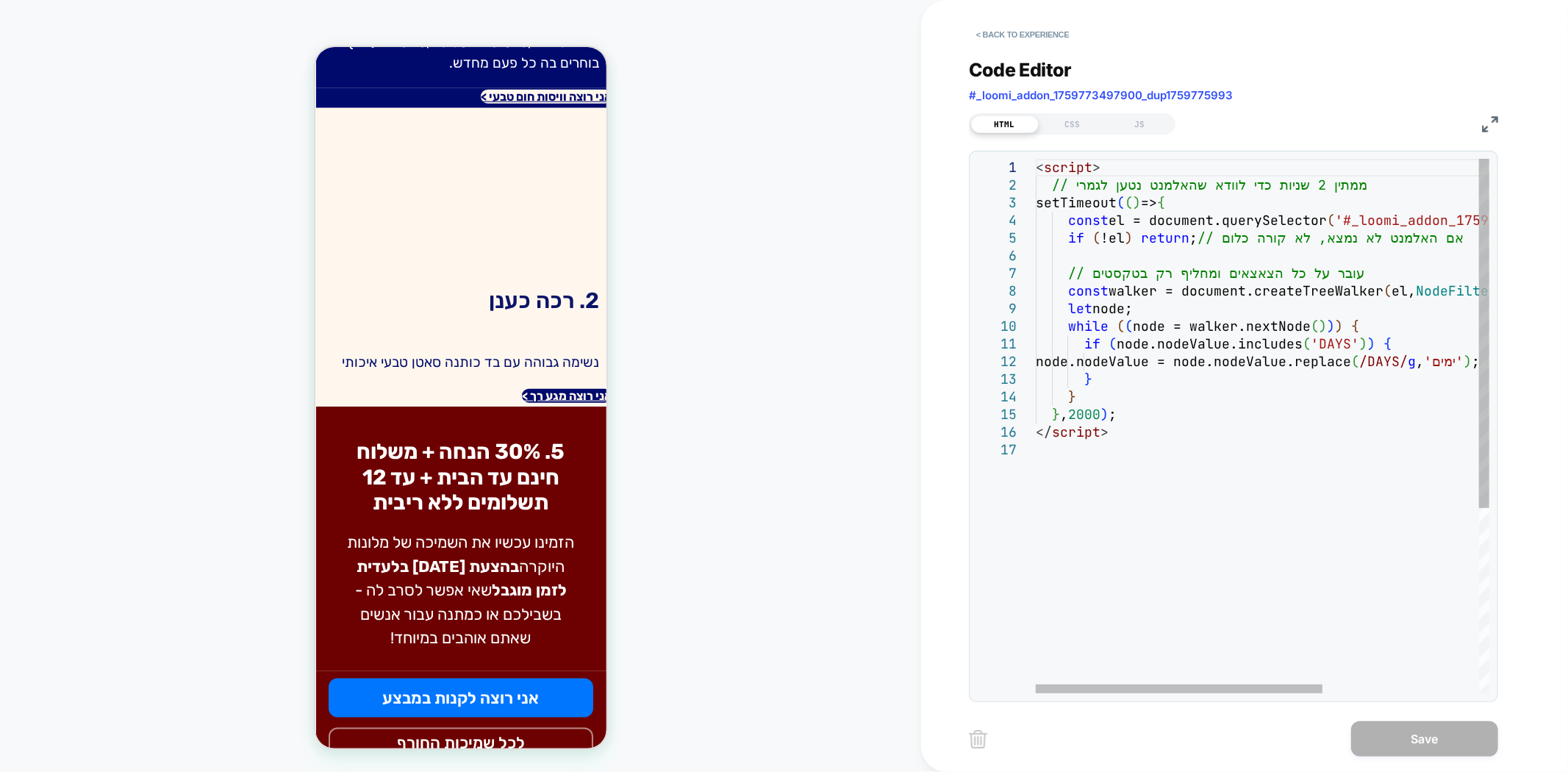
scroll to position [0, 0]
click at [1144, 438] on div "< script > // ממתין 2 שניות כדי לוודא שהאלמנט נטען לגמרי setTimeout ( ( ) => { …" at bounding box center [1386, 567] width 700 height 817
click at [1136, 443] on div "< script > // ממתין 2 שניות כדי לוודא שהאלמנט נטען לגמרי setTimeout ( ( ) => { …" at bounding box center [1386, 567] width 700 height 817
click at [1135, 434] on div "< script > // ממתין 2 שניות כדי לוודא שהאלמנט נטען לגמרי setTimeout ( ( ) => { …" at bounding box center [1386, 567] width 700 height 817
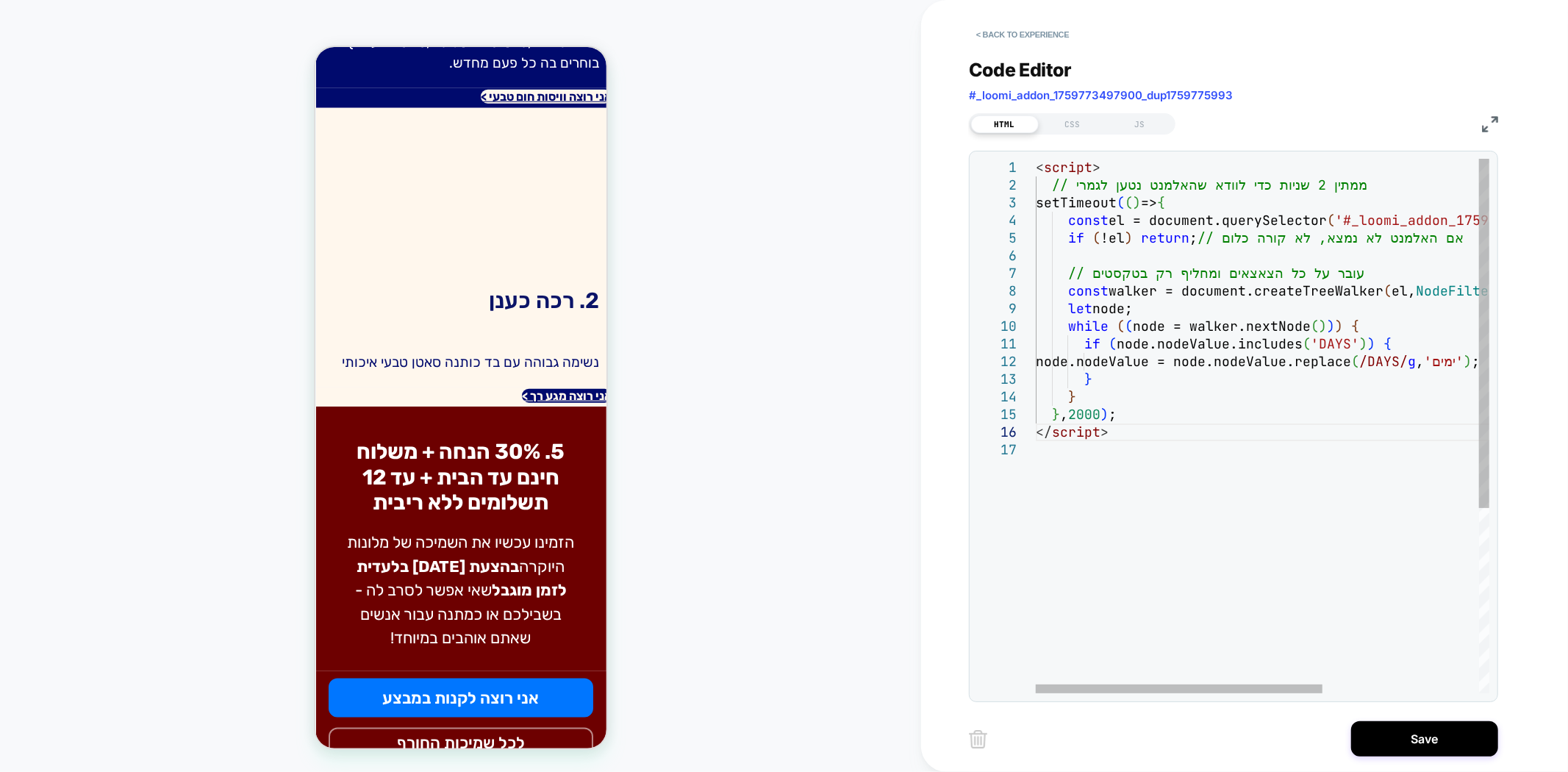
click at [1039, 166] on div "< script > // ממתין 2 שניות כדי לוודא שהאלמנט נטען לגמרי setTimeout ( ( ) => { …" at bounding box center [1386, 567] width 700 height 817
click at [1144, 445] on div "/* < script > // ממתין 2 שניות כדי לוודא שהאלמנט נטען לגמרי setTimeout ( ( ) =>…" at bounding box center [1386, 567] width 700 height 817
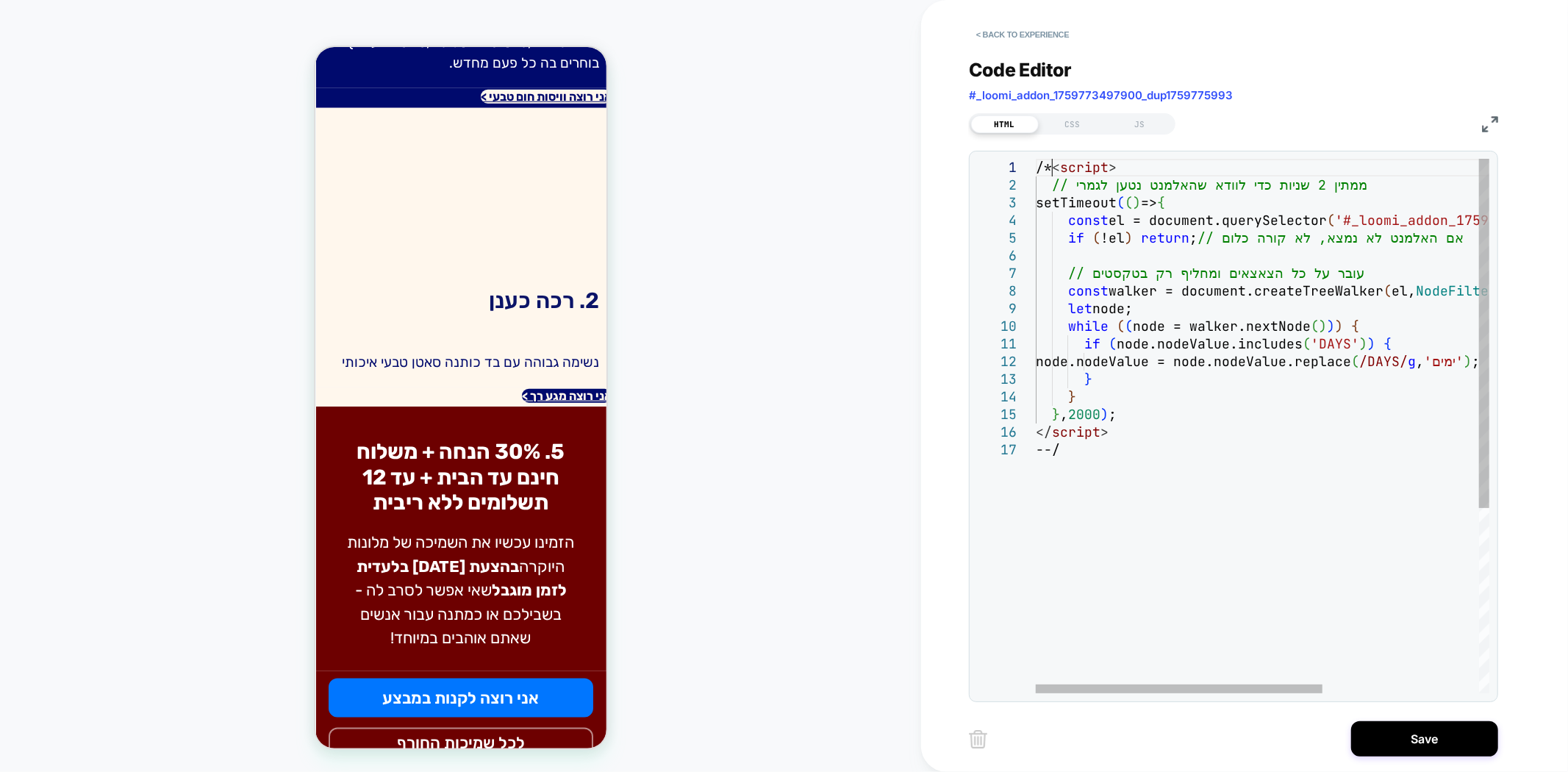
click at [1053, 159] on div "/* < script > // ממתין 2 שניות כדי לוודא שהאלמנט נטען לגמרי setTimeout ( ( ) =>…" at bounding box center [1386, 567] width 700 height 817
drag, startPoint x: 1063, startPoint y: 162, endPoint x: 1007, endPoint y: 155, distance: 56.4
click at [1036, 159] on div "/*-- < script > // ממתין 2 שניות כדי לוודא שהאלמנט נטען לגמרי setTimeout ( ( ) …" at bounding box center [1386, 567] width 700 height 817
click at [1063, 172] on div "/*-- < script > // ממתין 2 שניות כדי לוודא שהאלמנט נטען לגמרי setTimeout ( ( ) …" at bounding box center [1386, 567] width 700 height 817
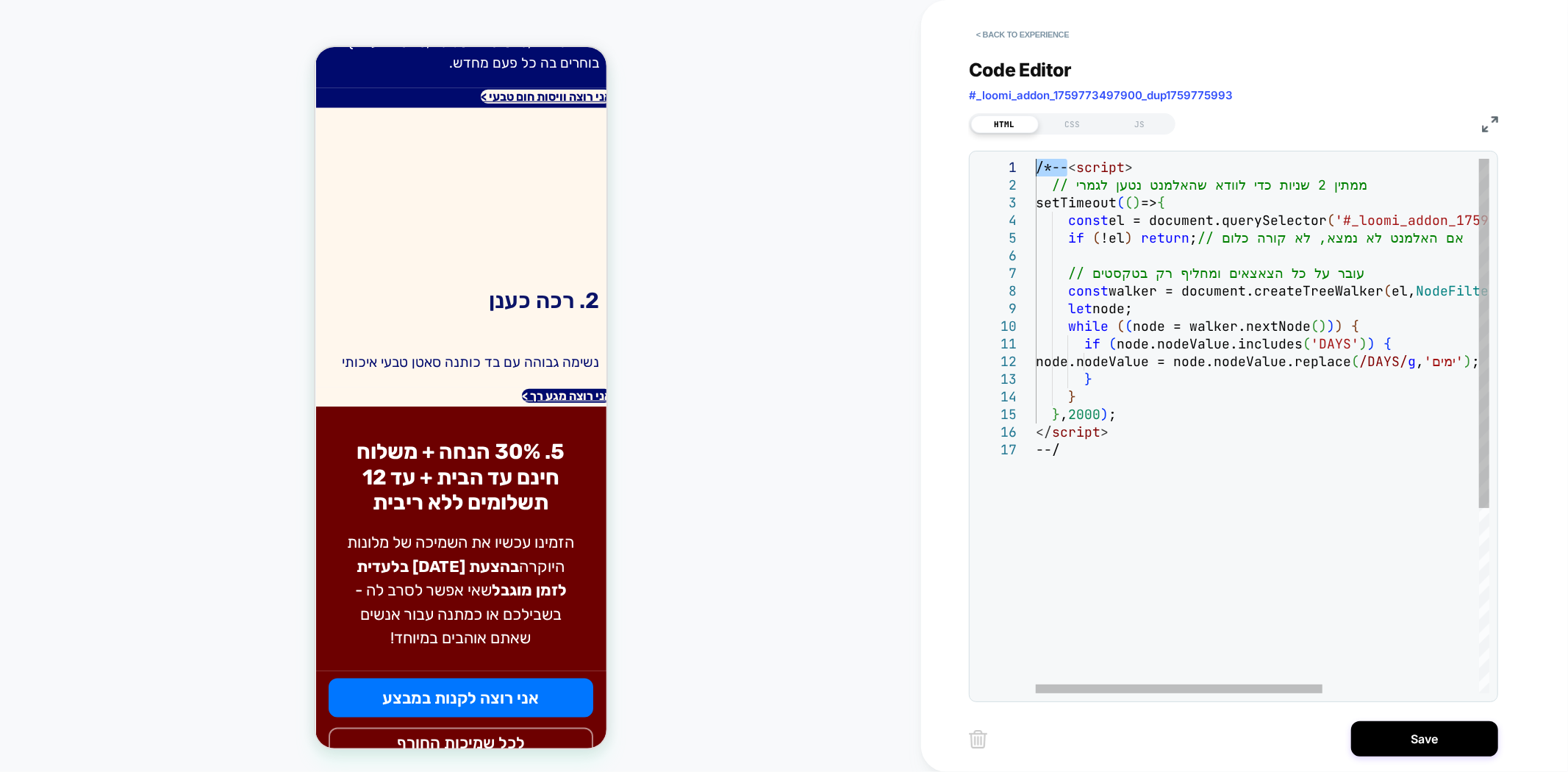
drag, startPoint x: 1067, startPoint y: 165, endPoint x: 1007, endPoint y: 159, distance: 60.3
click at [1036, 159] on div "/*-- < script > // ממתין 2 שניות כדי לוודא שהאלמנט נטען לגמרי setTimeout ( ( ) …" at bounding box center [1386, 567] width 700 height 817
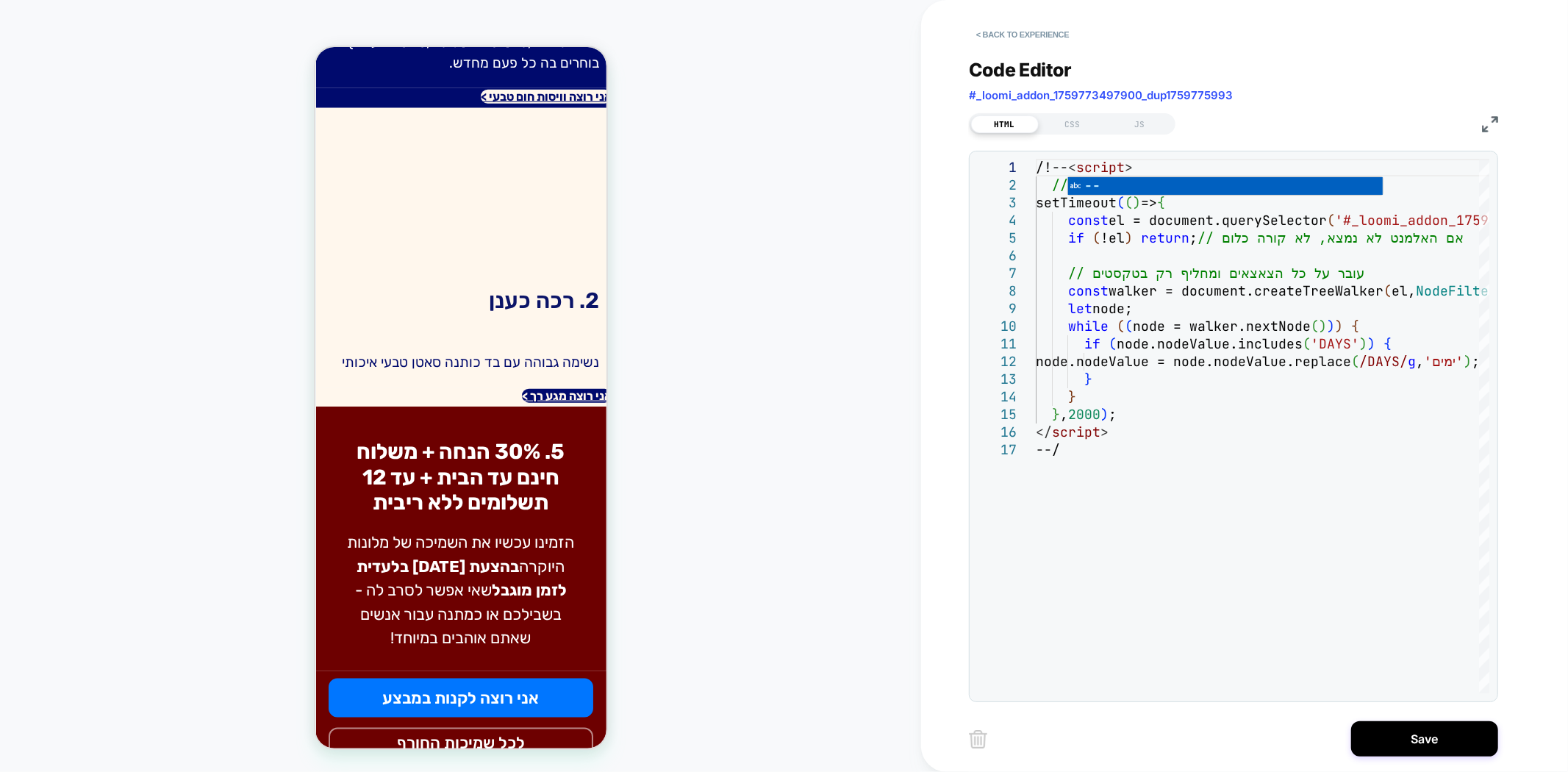
click at [1143, 382] on div "/!-- < script > // ממתין 2 שניות כדי לוודא שהאלמנט נטען לגמרי setTimeout ( ( ) …" at bounding box center [1386, 567] width 700 height 817
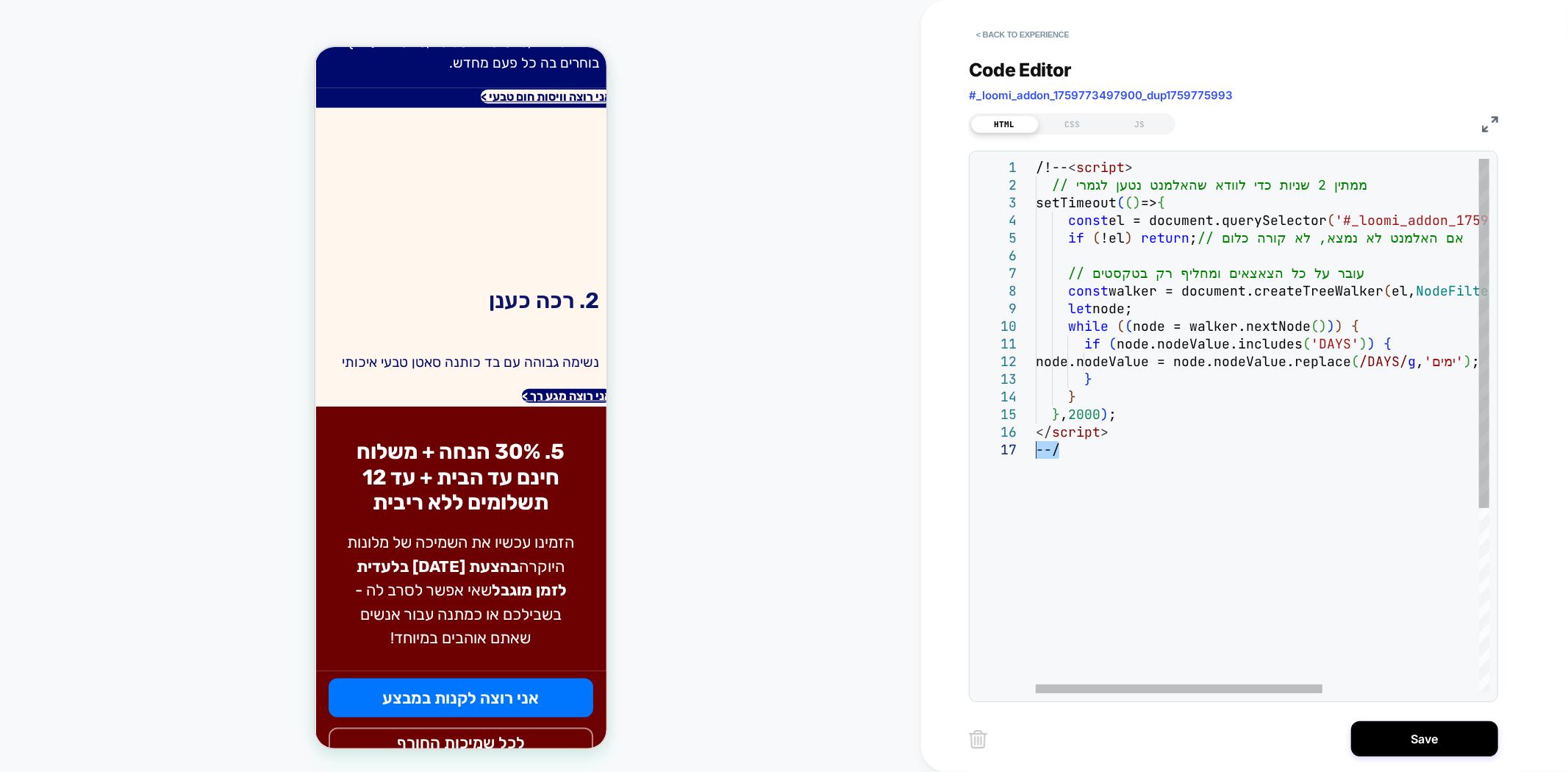
drag, startPoint x: 1045, startPoint y: 446, endPoint x: 1029, endPoint y: 444, distance: 16.1
click at [1036, 444] on div "/!-- < script > // ממתין 2 שניות כדי לוודא שהאלמנט נטען לגמרי setTimeout ( ( ) …" at bounding box center [1386, 567] width 700 height 817
click at [1044, 163] on div "/!-- < script > // ממתין 2 שניות כדי לוודא שהאלמנט נטען לגמרי setTimeout ( ( ) …" at bounding box center [1386, 567] width 700 height 817
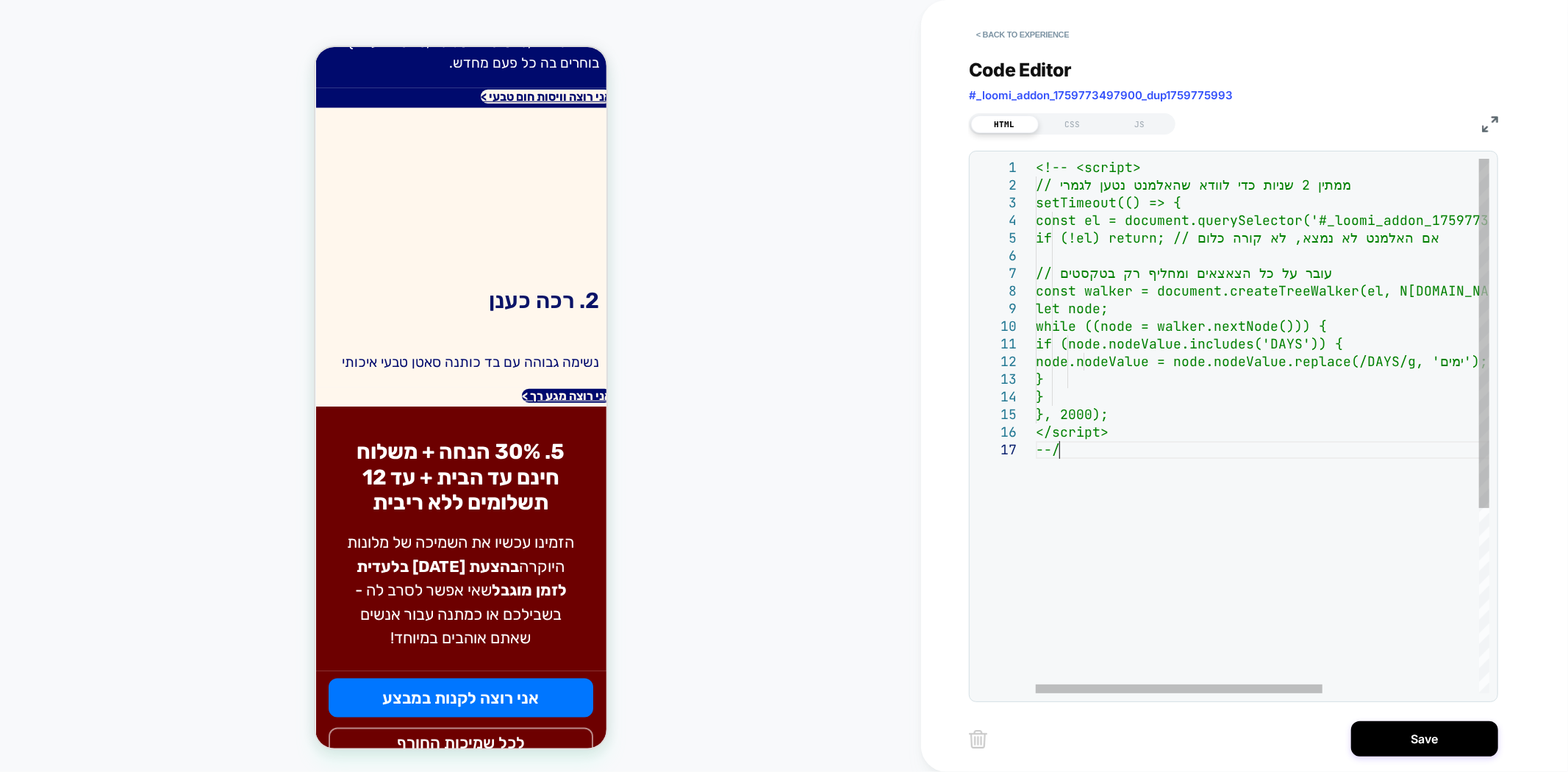
click at [1066, 451] on div "<!-- <script> // ממתין 2 שניות כדי לוודא שהאלמנט נטען לגמרי setTimeout(() => { …" at bounding box center [1386, 567] width 700 height 817
click at [1109, 453] on div "<!-- <script> // ממתין 2 שניות כדי לוודא שהאלמנט נטען לגמרי setTimeout(() => { …" at bounding box center [1386, 567] width 700 height 817
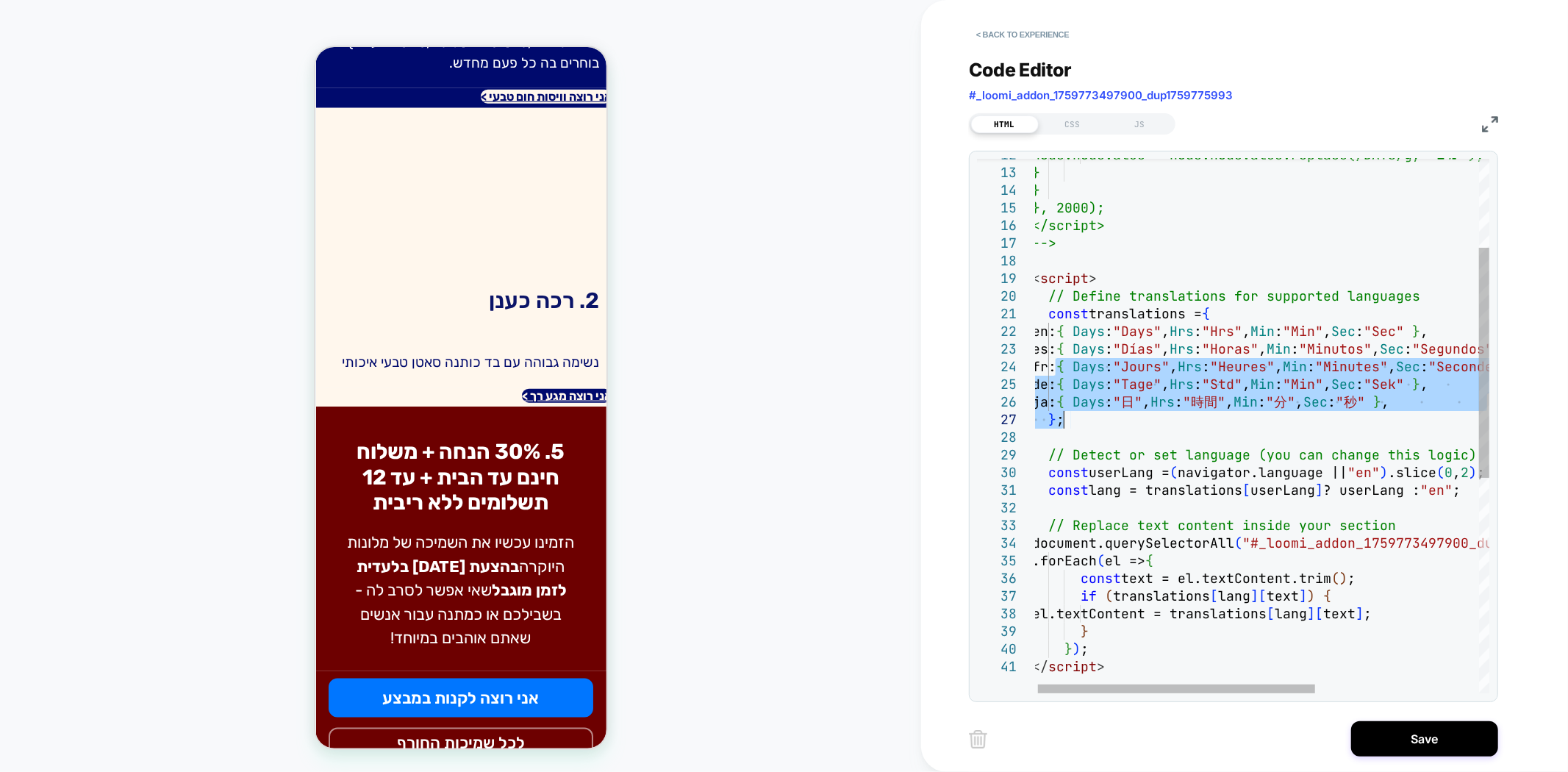
drag, startPoint x: 1063, startPoint y: 368, endPoint x: 1541, endPoint y: 414, distance: 480.2
click at [1541, 414] on div "node.nodeValue = node.nodeValue.replace(/DAYS/g, 'ימים'); } } }, 2000); </scrip…" at bounding box center [1394, 572] width 724 height 1240
click at [1215, 442] on div "node.nodeValue = node.nodeValue.replace(/DAYS/g, 'ימים'); } } }, 2000); </scrip…" at bounding box center [1394, 572] width 724 height 1240
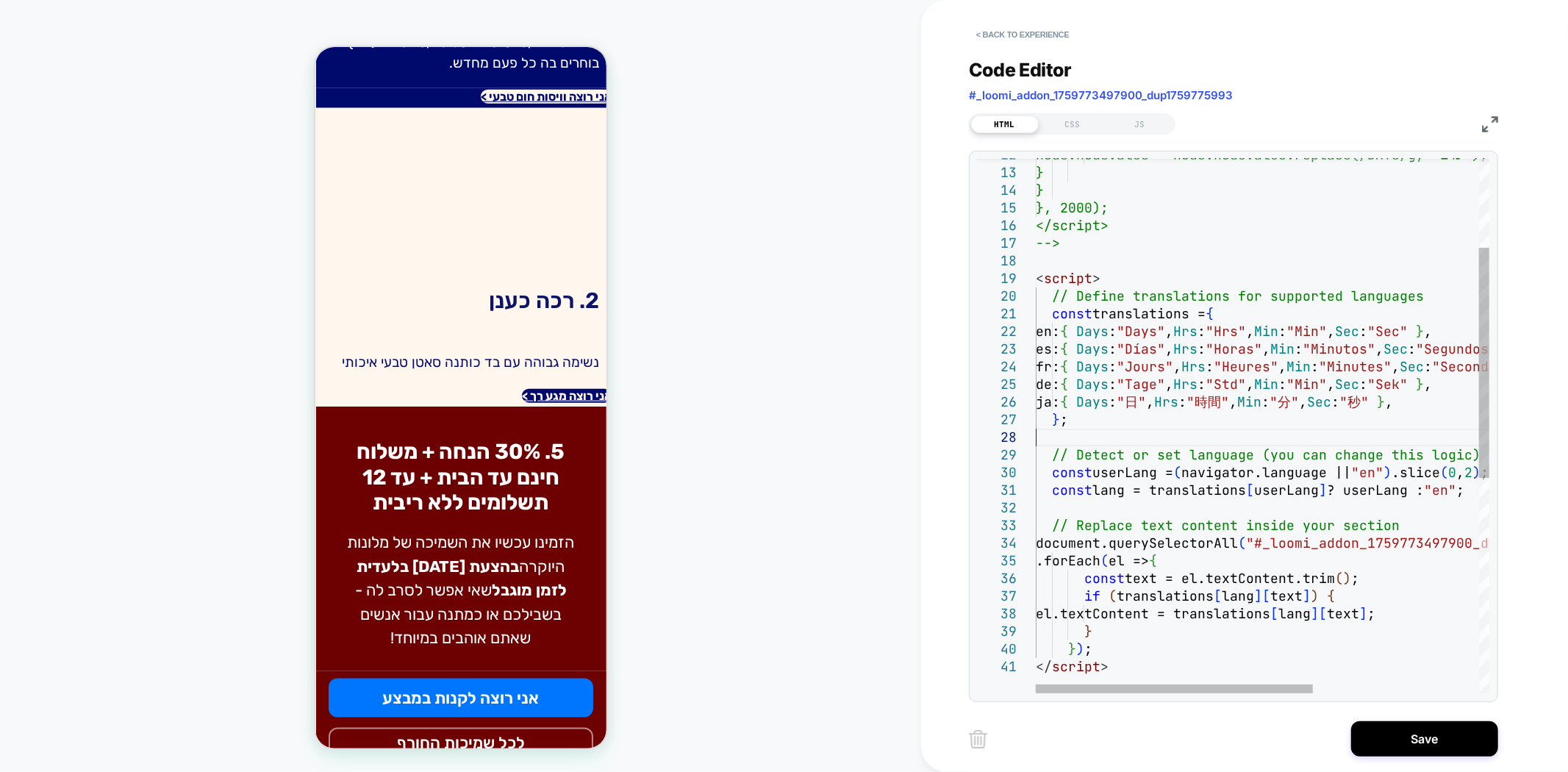
click at [1064, 331] on div "node.nodeValue = node.nodeValue.replace(/DAYS/g, 'ימים'); } } }, 2000); </scrip…" at bounding box center [1398, 572] width 724 height 1240
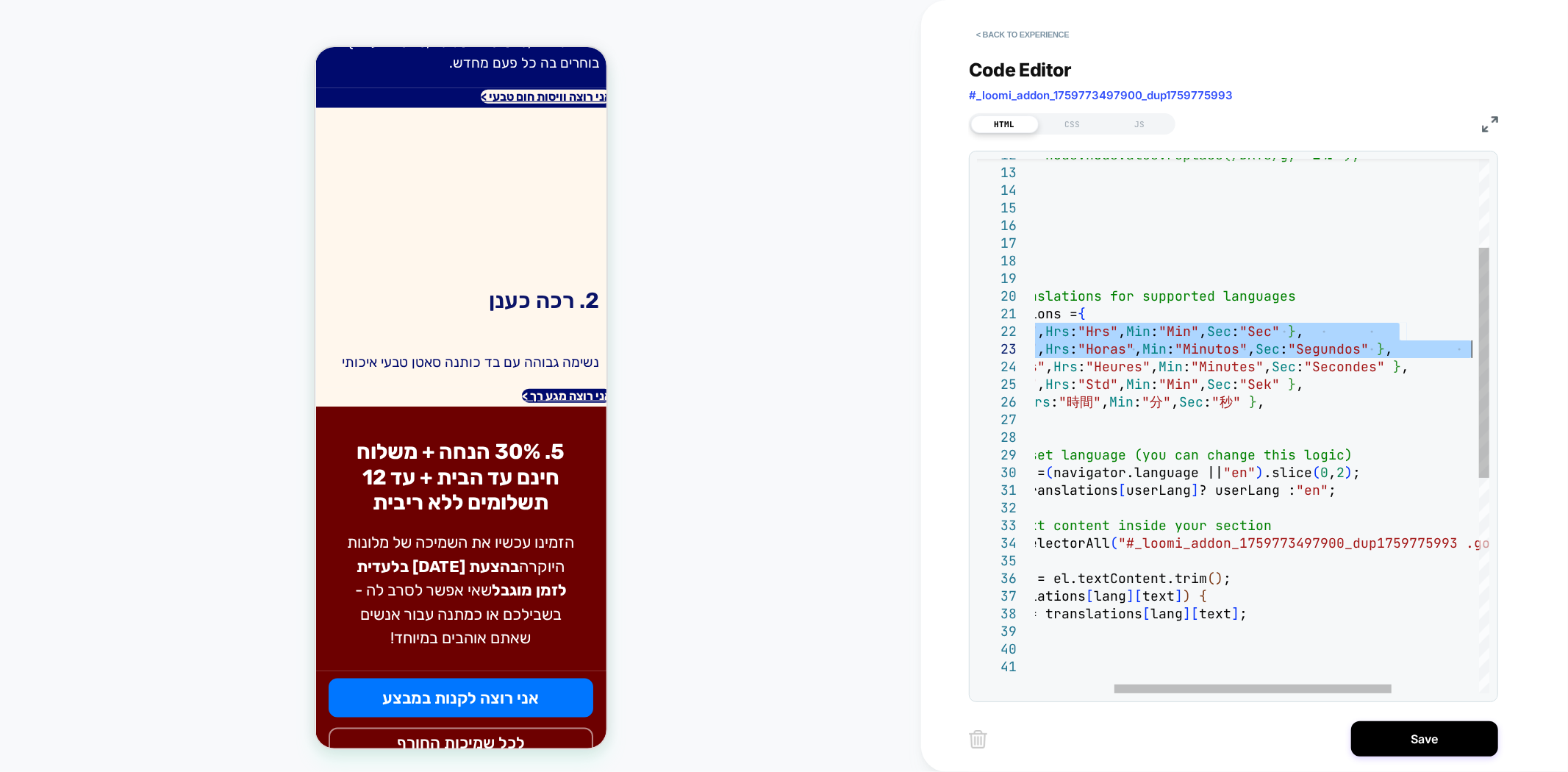
drag, startPoint x: 1063, startPoint y: 331, endPoint x: 1471, endPoint y: 344, distance: 408.2
click at [1471, 344] on div "node.nodeValue = node.nodeValue.replace(/DAYS/g, 'ימים'); } } }, 2000); </scrip…" at bounding box center [1270, 572] width 724 height 1240
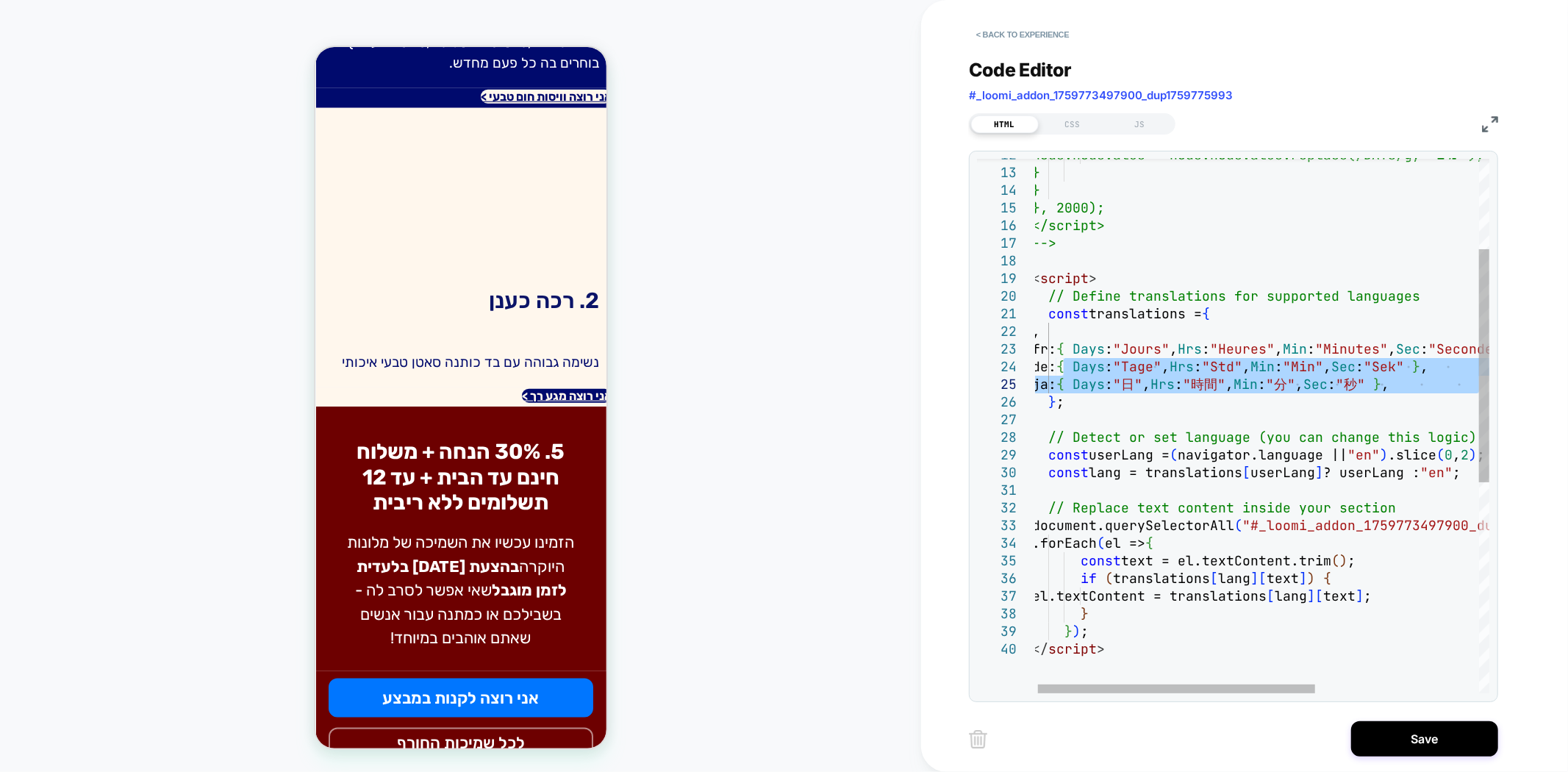
drag, startPoint x: 1164, startPoint y: 394, endPoint x: 1478, endPoint y: 387, distance: 314.1
click at [1478, 387] on div "node.nodeValue = node.nodeValue.replace(/DAYS/g, 'ימים'); } } }, 2000); </scrip…" at bounding box center [1394, 563] width 724 height 1223
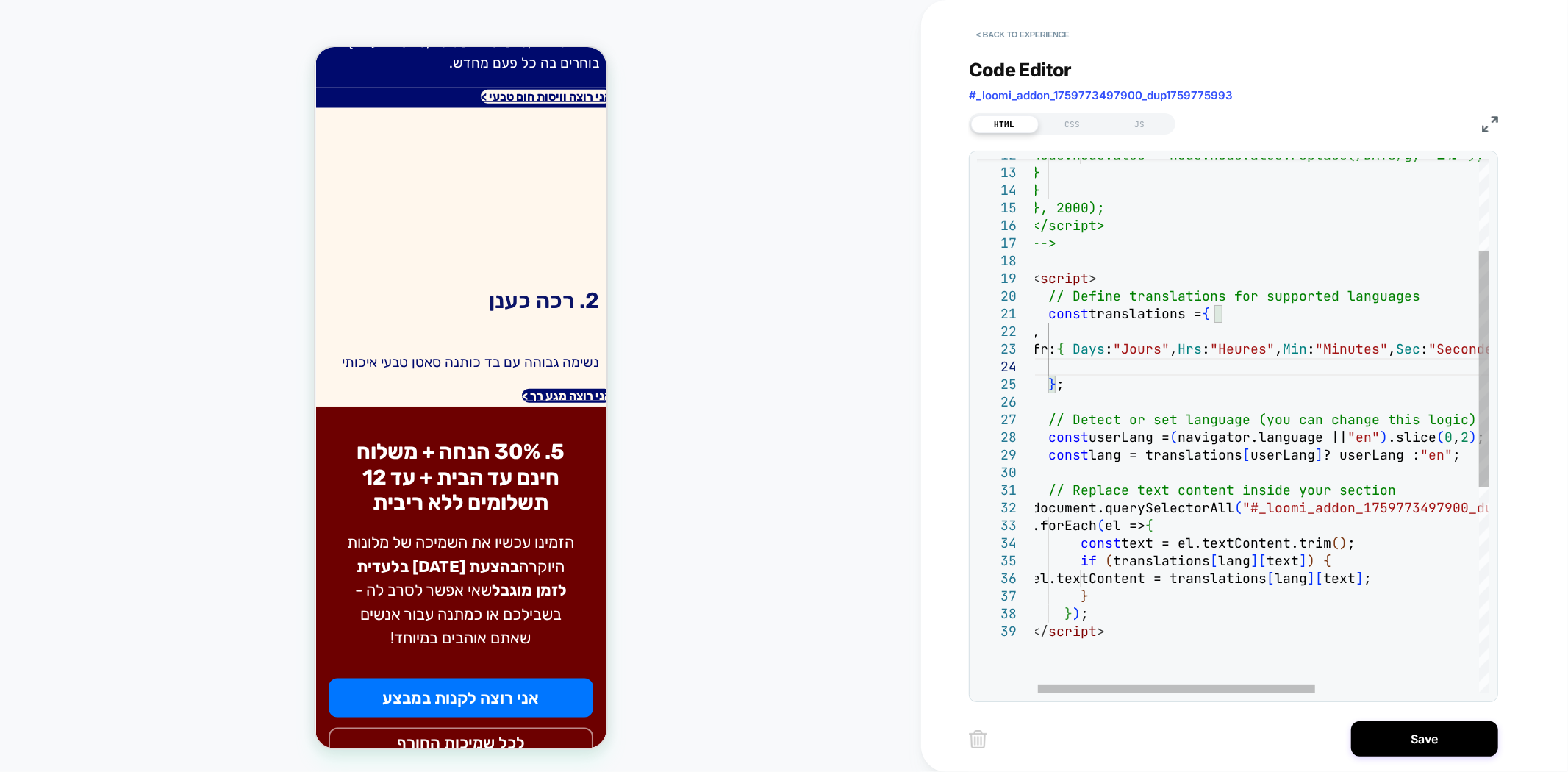
click at [1080, 333] on div "node.nodeValue = node.nodeValue.replace(/DAYS/g, 'ימים'); } } }, 2000); </scrip…" at bounding box center [1394, 554] width 724 height 1205
click at [1108, 390] on div "node.nodeValue = node.nodeValue.replace(/DAYS/g, 'ימים'); } } }, 2000); </scrip…" at bounding box center [1396, 554] width 724 height 1205
type textarea "**********"
click at [1011, 25] on button "< Back to experience" at bounding box center [1022, 35] width 108 height 24
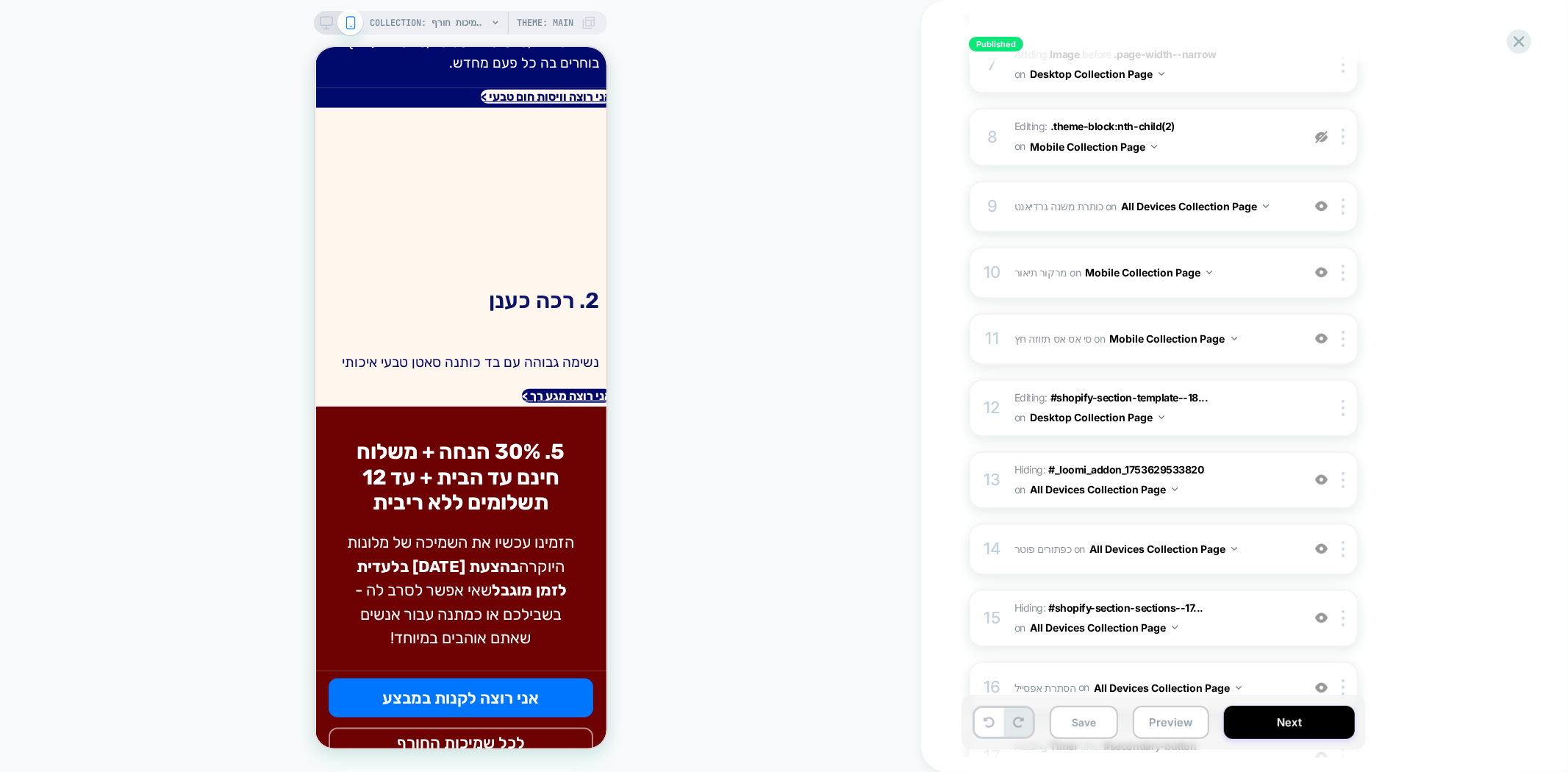
scroll to position [979, 0]
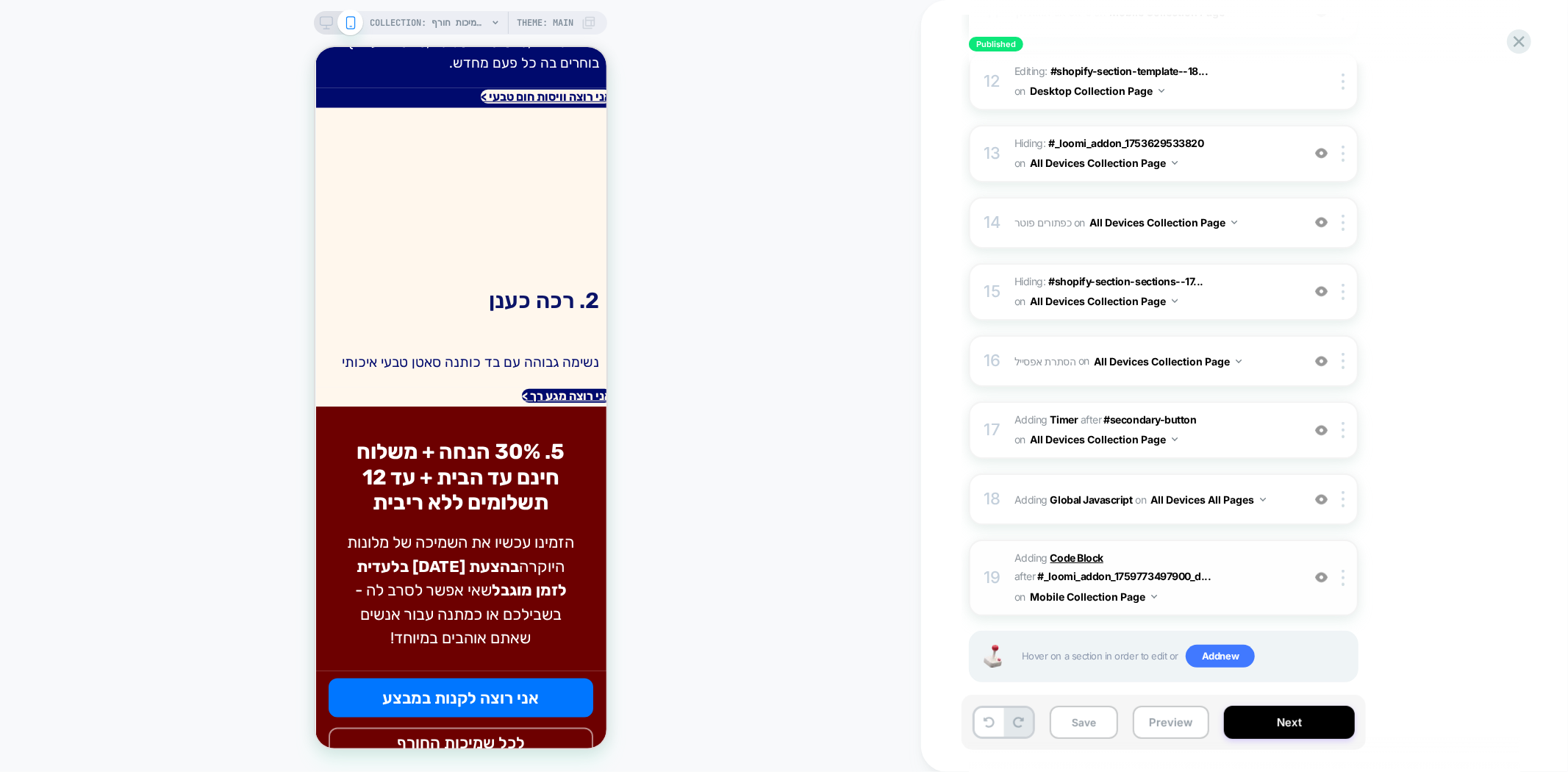
click at [1062, 551] on b "Code Block" at bounding box center [1076, 558] width 53 height 13
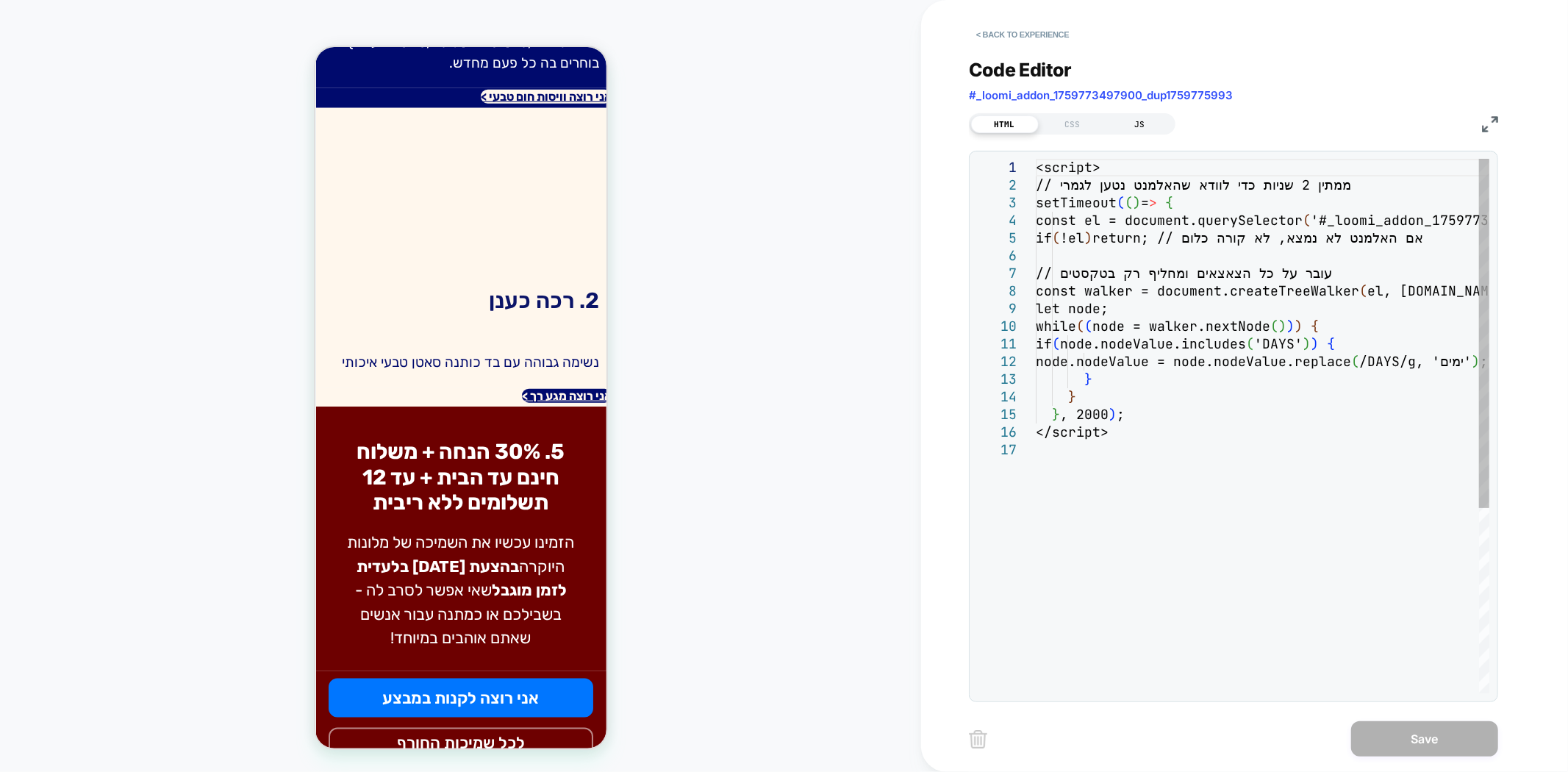
click at [1144, 125] on div "JS" at bounding box center [1140, 124] width 68 height 17
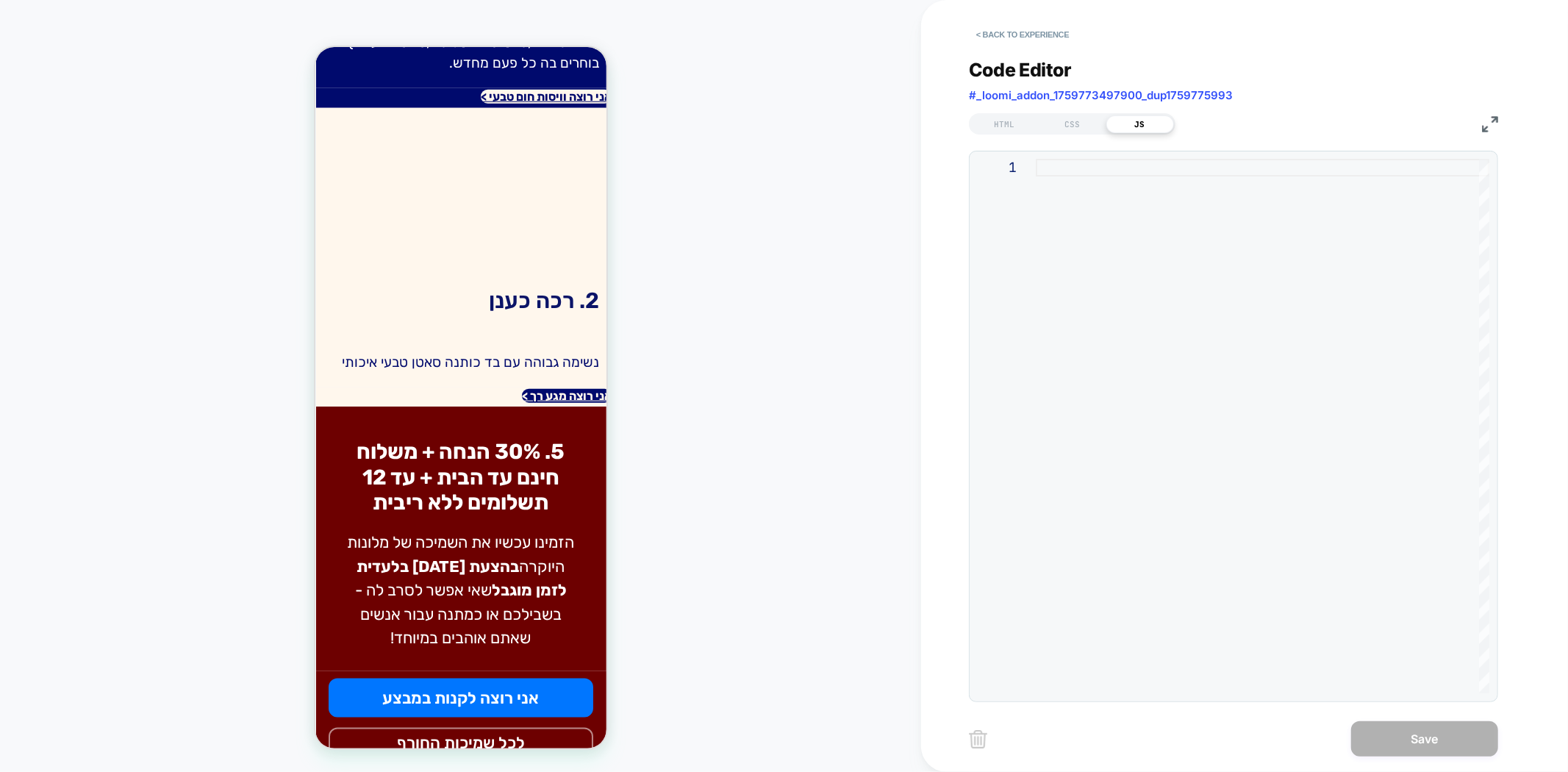
click at [1102, 258] on div at bounding box center [1263, 426] width 454 height 535
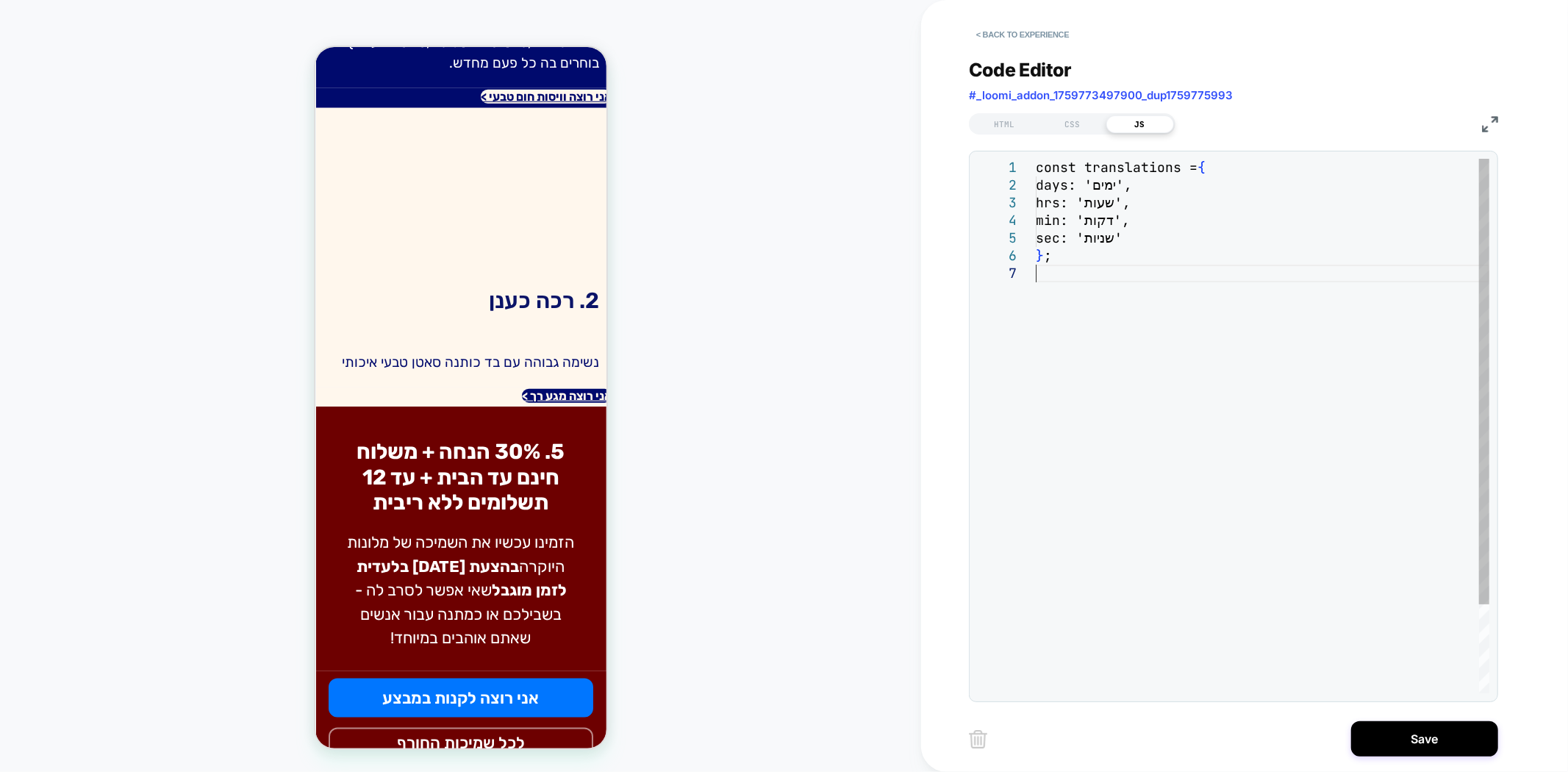
type textarea "**********"
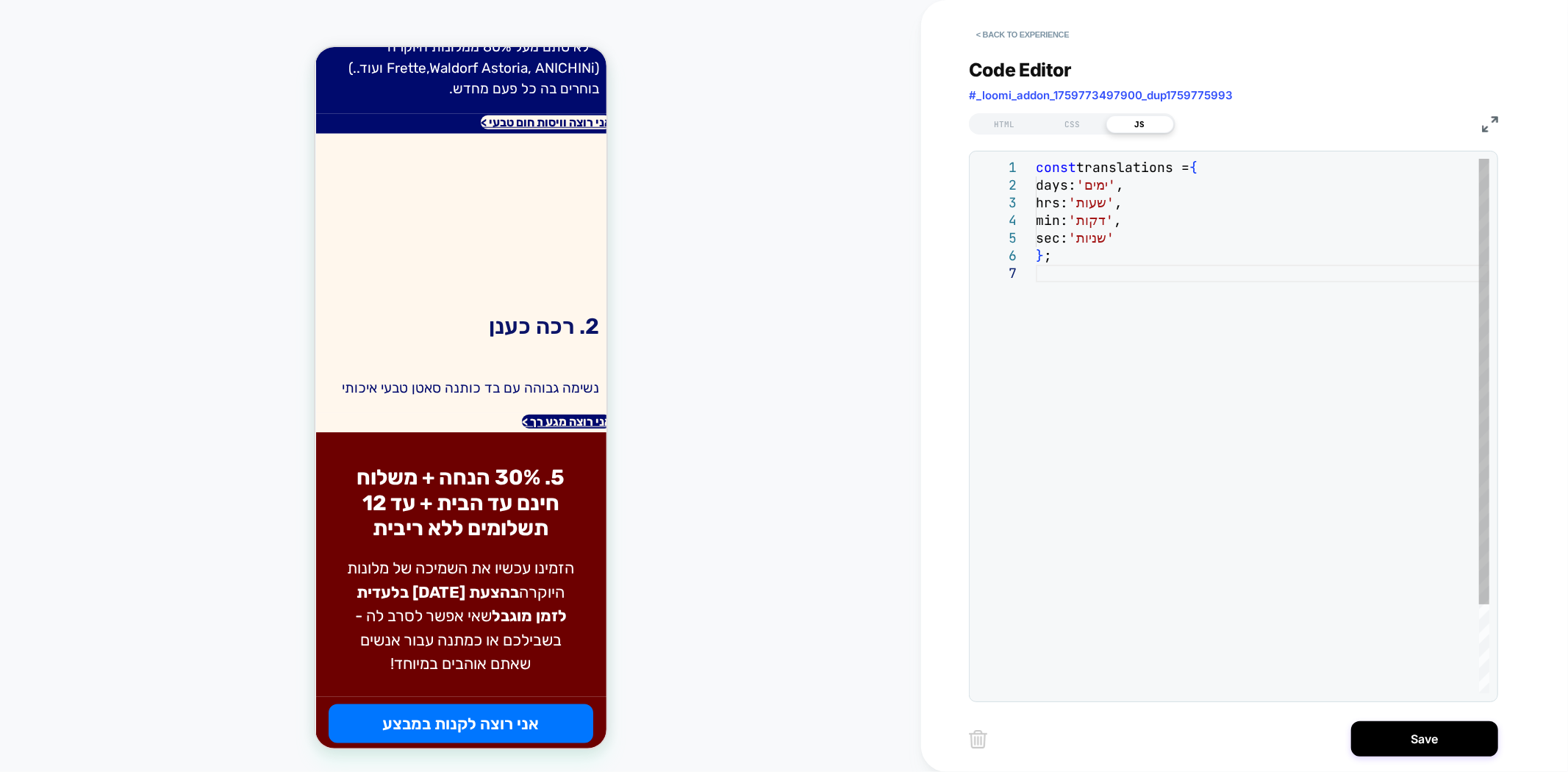
scroll to position [1305, 0]
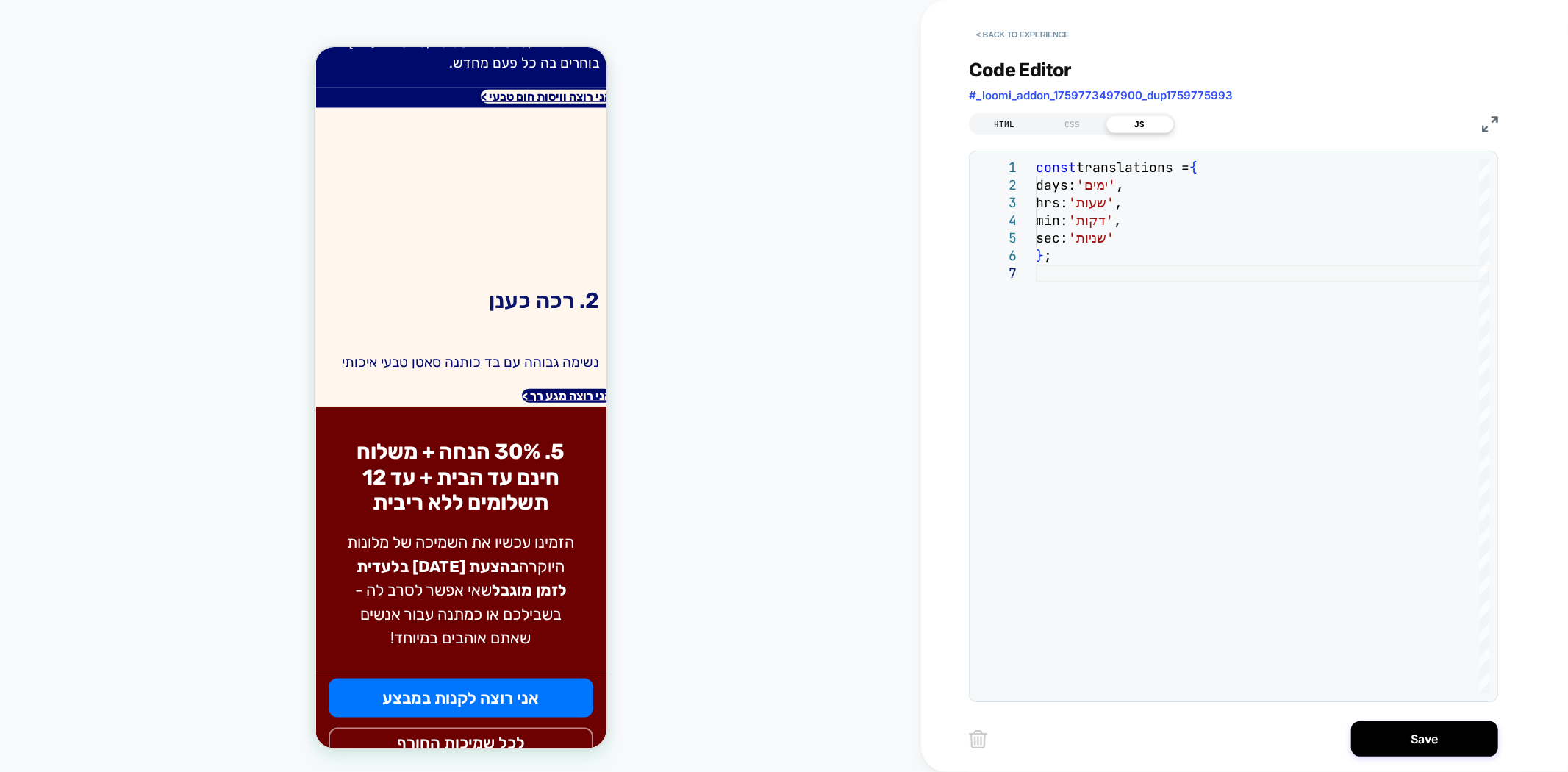
click at [996, 119] on div "HTML" at bounding box center [1005, 124] width 68 height 17
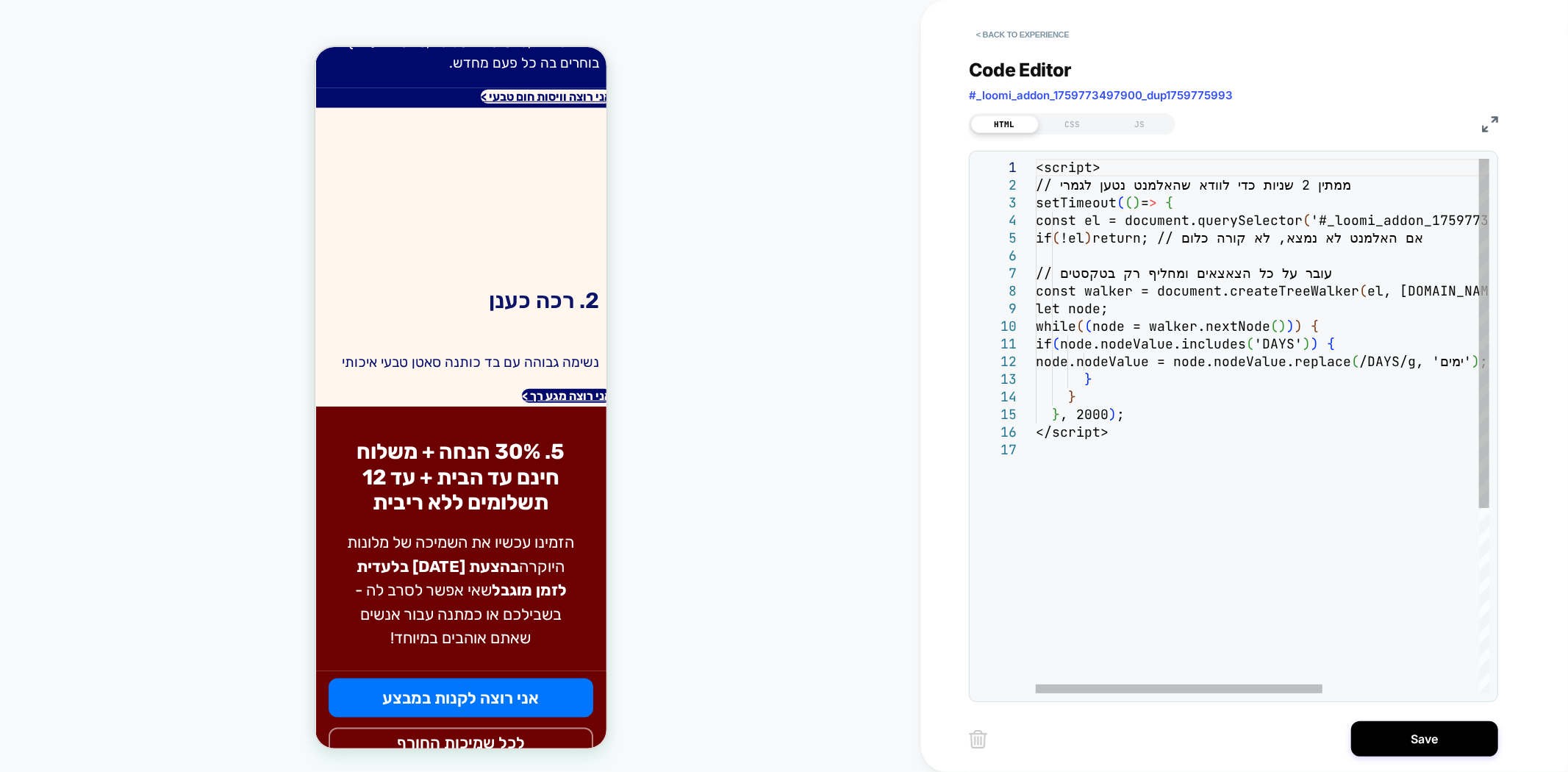
click at [1033, 163] on div at bounding box center [1027, 167] width 19 height 17
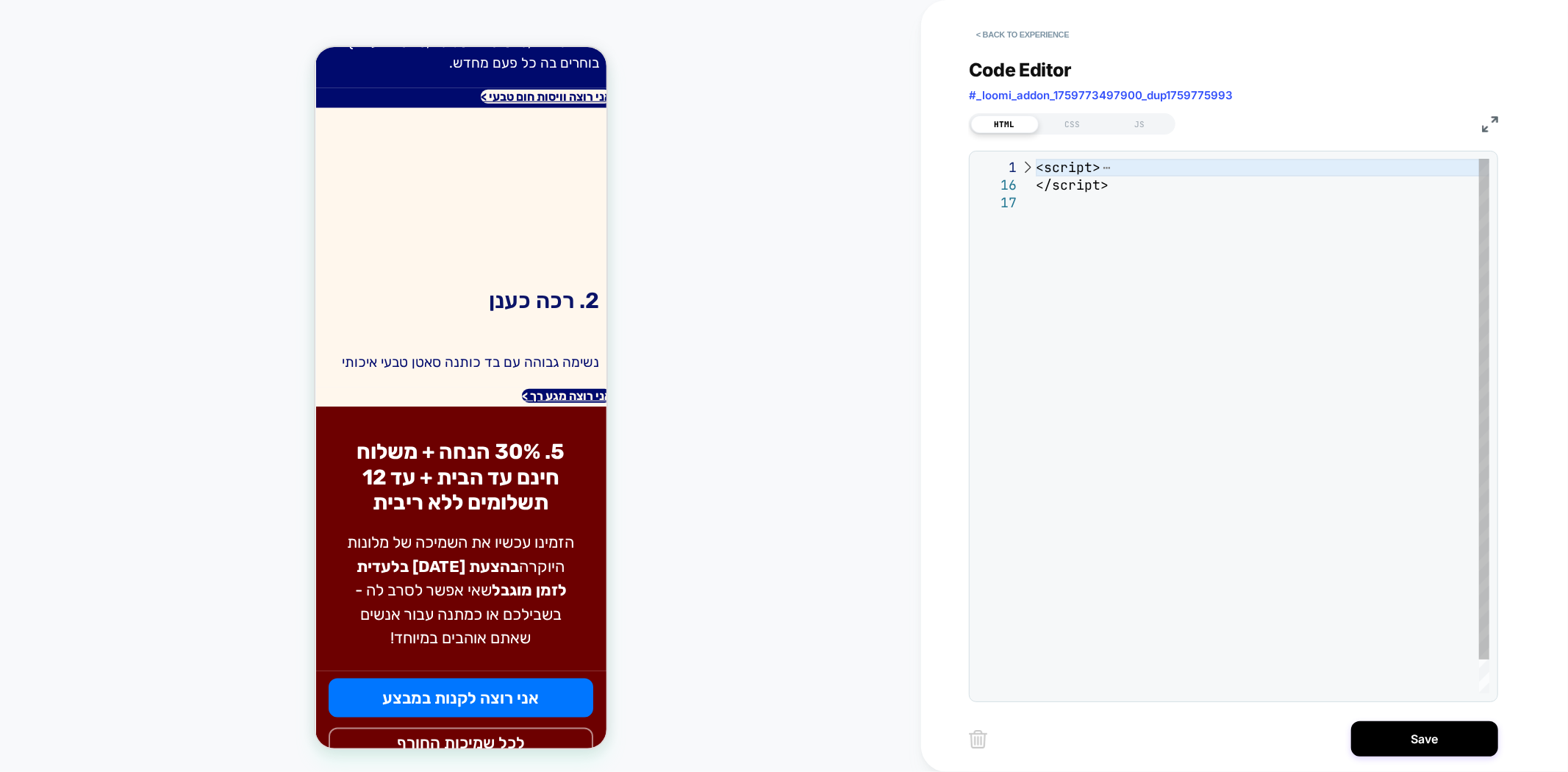
click at [1038, 163] on div "<script> </script>" at bounding box center [1263, 443] width 454 height 569
click at [1026, 166] on div at bounding box center [1027, 167] width 19 height 17
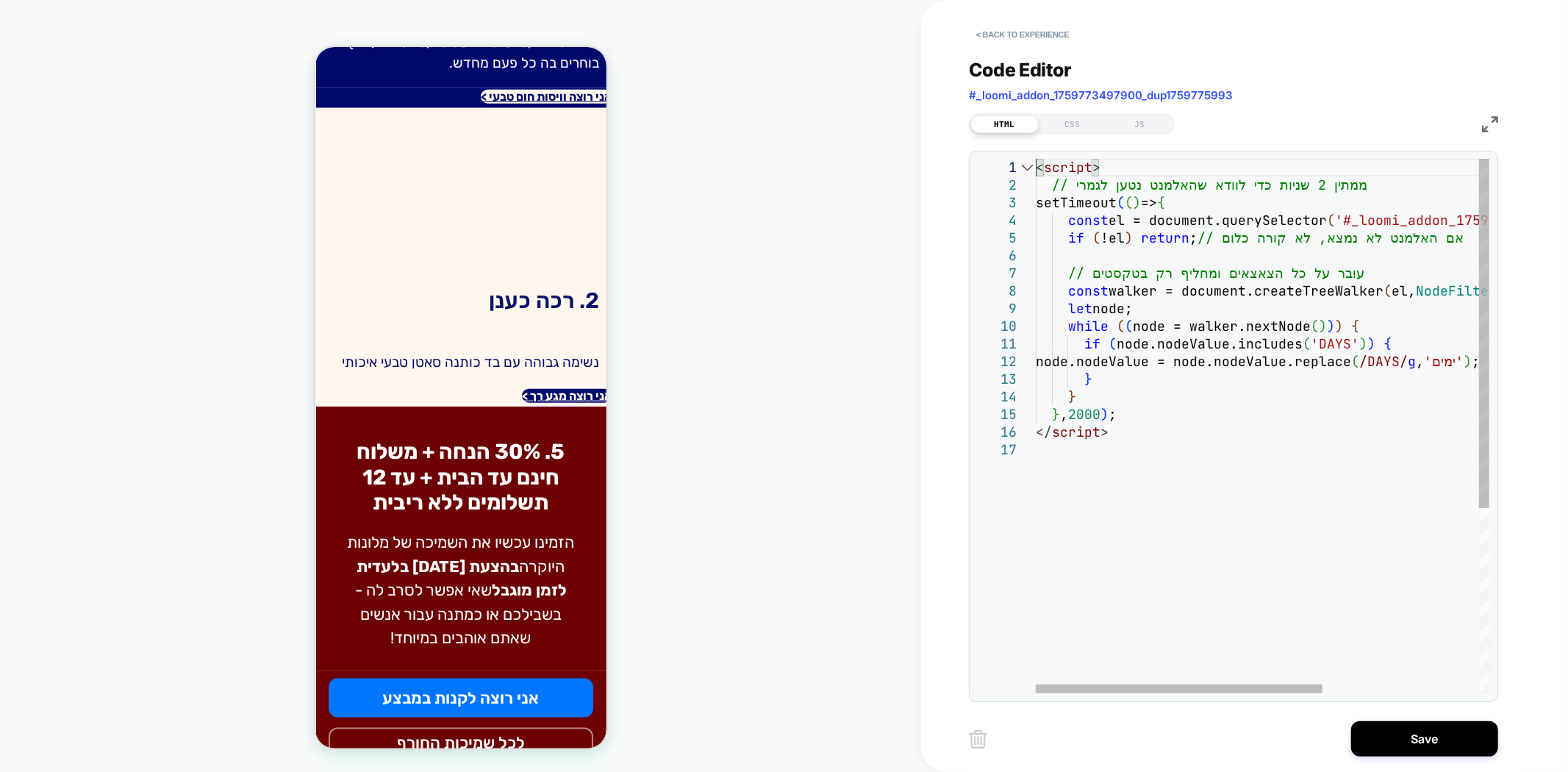
click at [1037, 169] on div "< script > // ממתין 2 שניות כדי לוודא שהאלמנט נטען לגמרי setTimeout ( ( ) => { …" at bounding box center [1386, 567] width 700 height 817
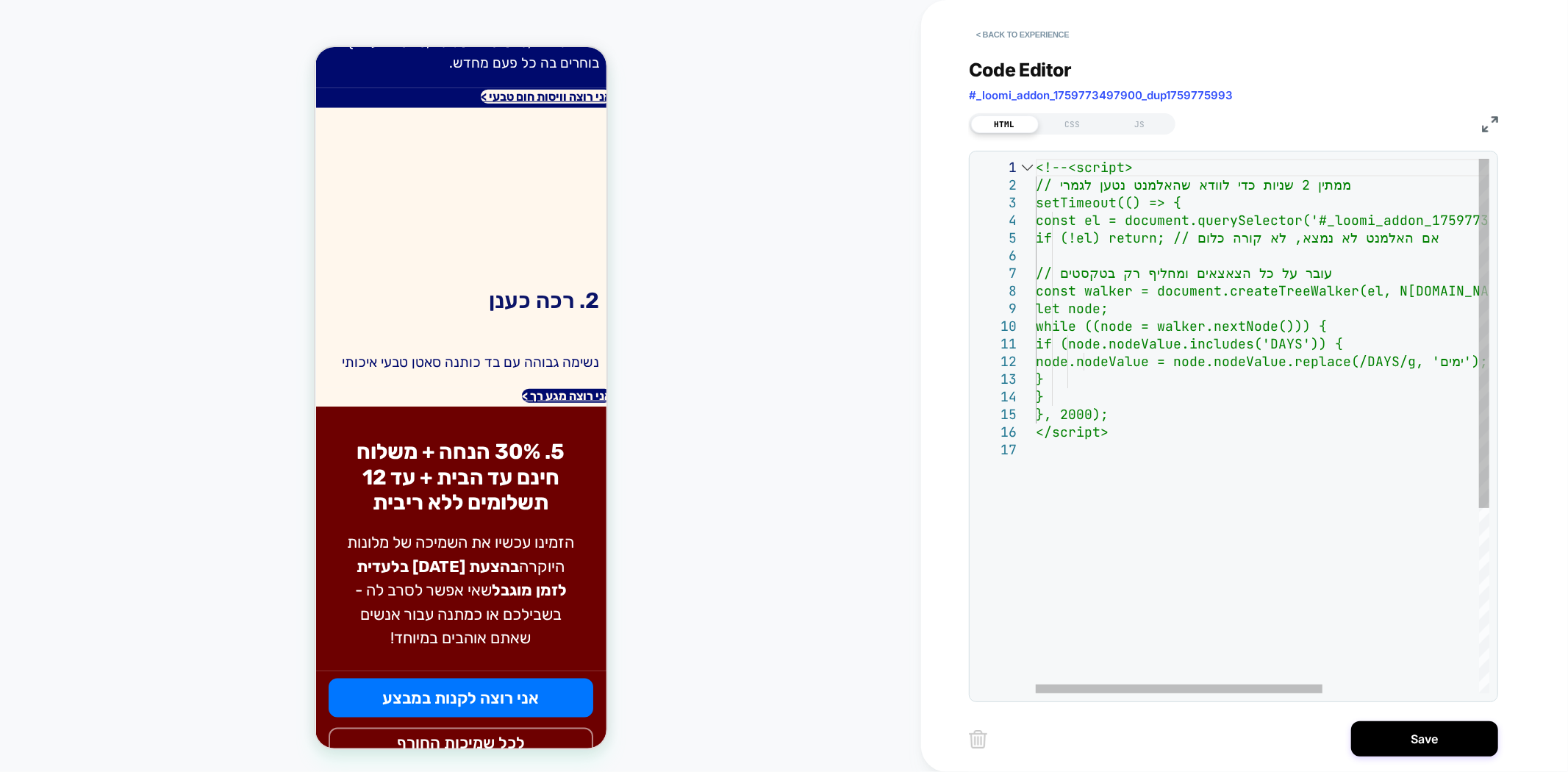
click at [1148, 432] on div "<!--<script> // ממתין 2 שניות כדי לוודא שהאלמנט נטען לגמרי setTimeout(() => { c…" at bounding box center [1386, 567] width 700 height 817
click at [1259, 461] on div "<!--<script> // ממתין 2 שניות כדי לוודא שהאלמנט נטען לגמרי setTimeout(() => { c…" at bounding box center [1386, 567] width 700 height 817
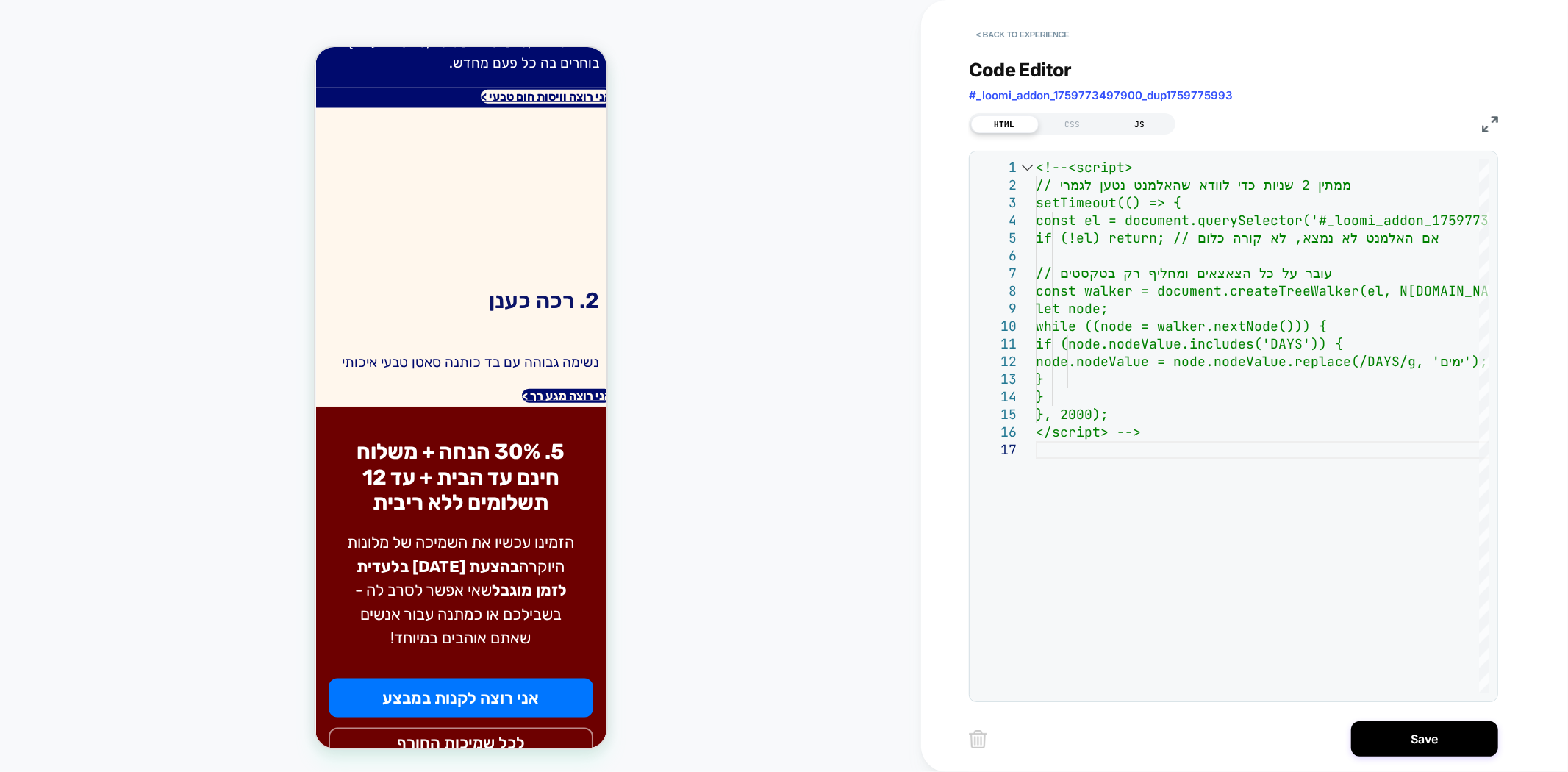
type textarea "**********"
click at [1149, 115] on div "JS" at bounding box center [1140, 124] width 68 height 17
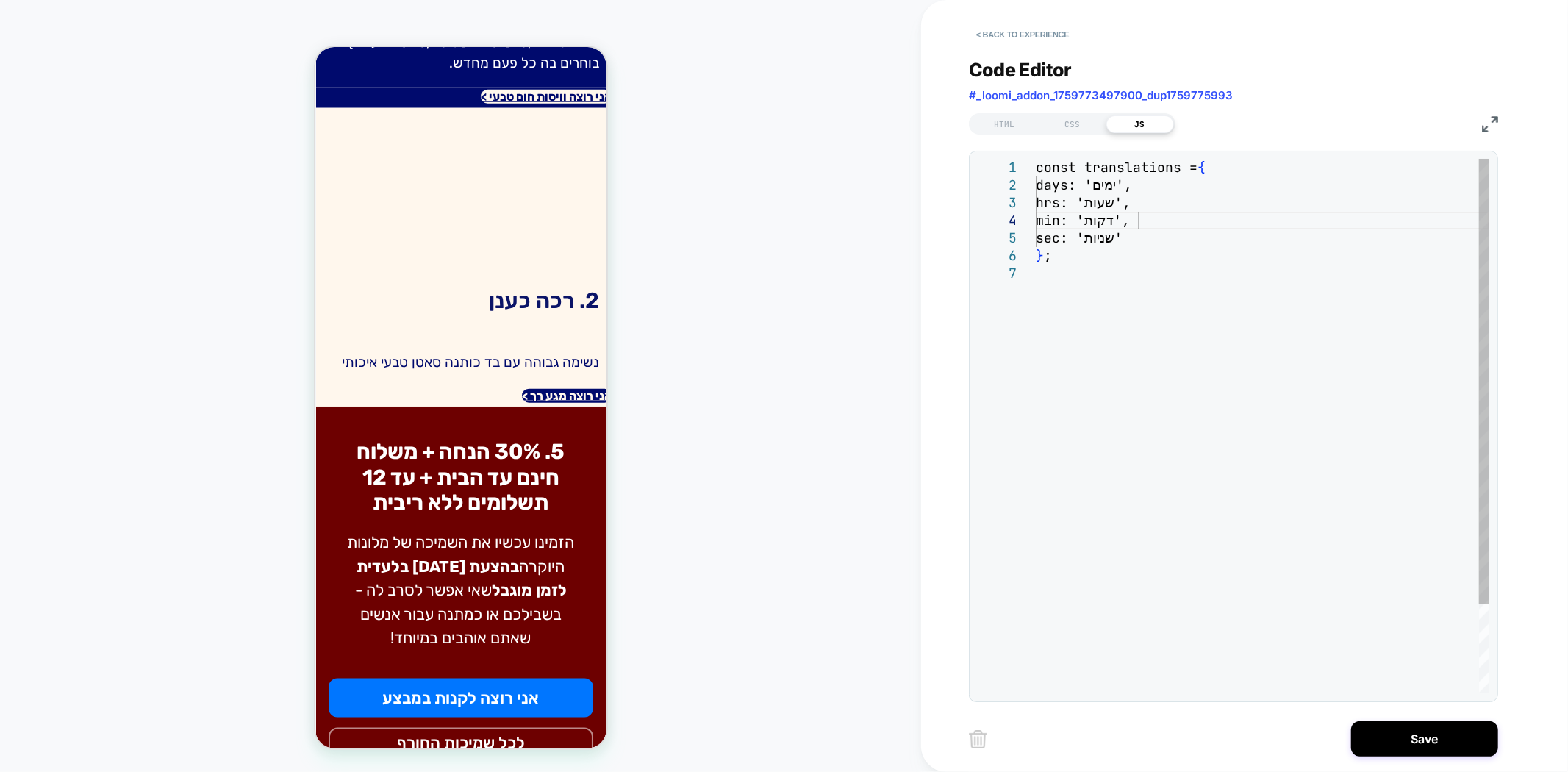
click at [1132, 225] on div "const translations = { days: 'ימים', hrs: 'שעות', min: 'דקות', sec: 'שניות' } ;" at bounding box center [1263, 478] width 454 height 640
click at [1136, 269] on div "const translations = { days: 'ימים' , hrs: 'שעות' , min: 'דקות' , sec: 'שניות' …" at bounding box center [1263, 478] width 454 height 640
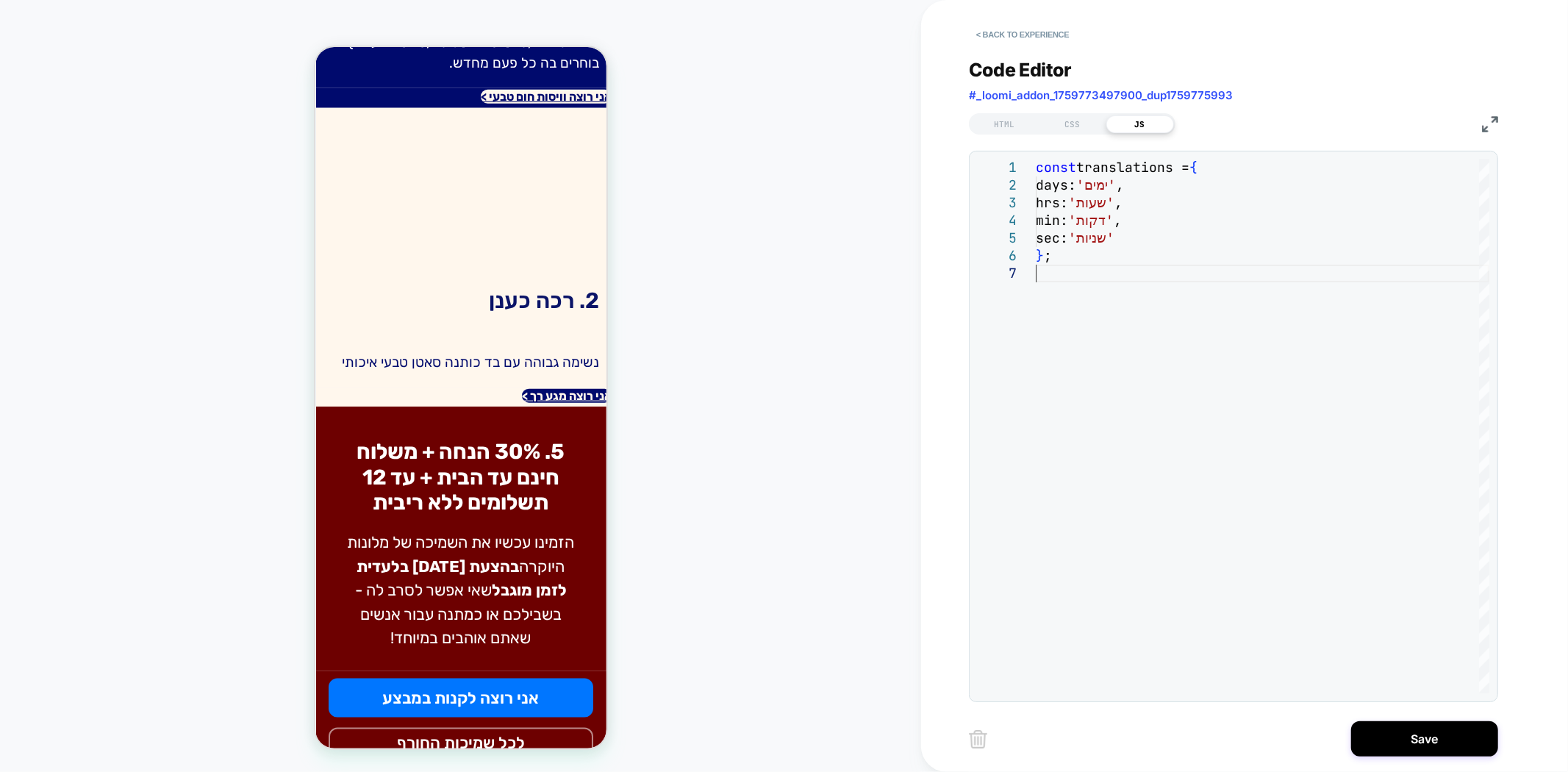
click at [1114, 355] on div "const translations = { days: 'ימים' , hrs: 'שעות' , min: 'דקות' , sec: 'שניות' …" at bounding box center [1263, 478] width 454 height 640
type textarea "**********"
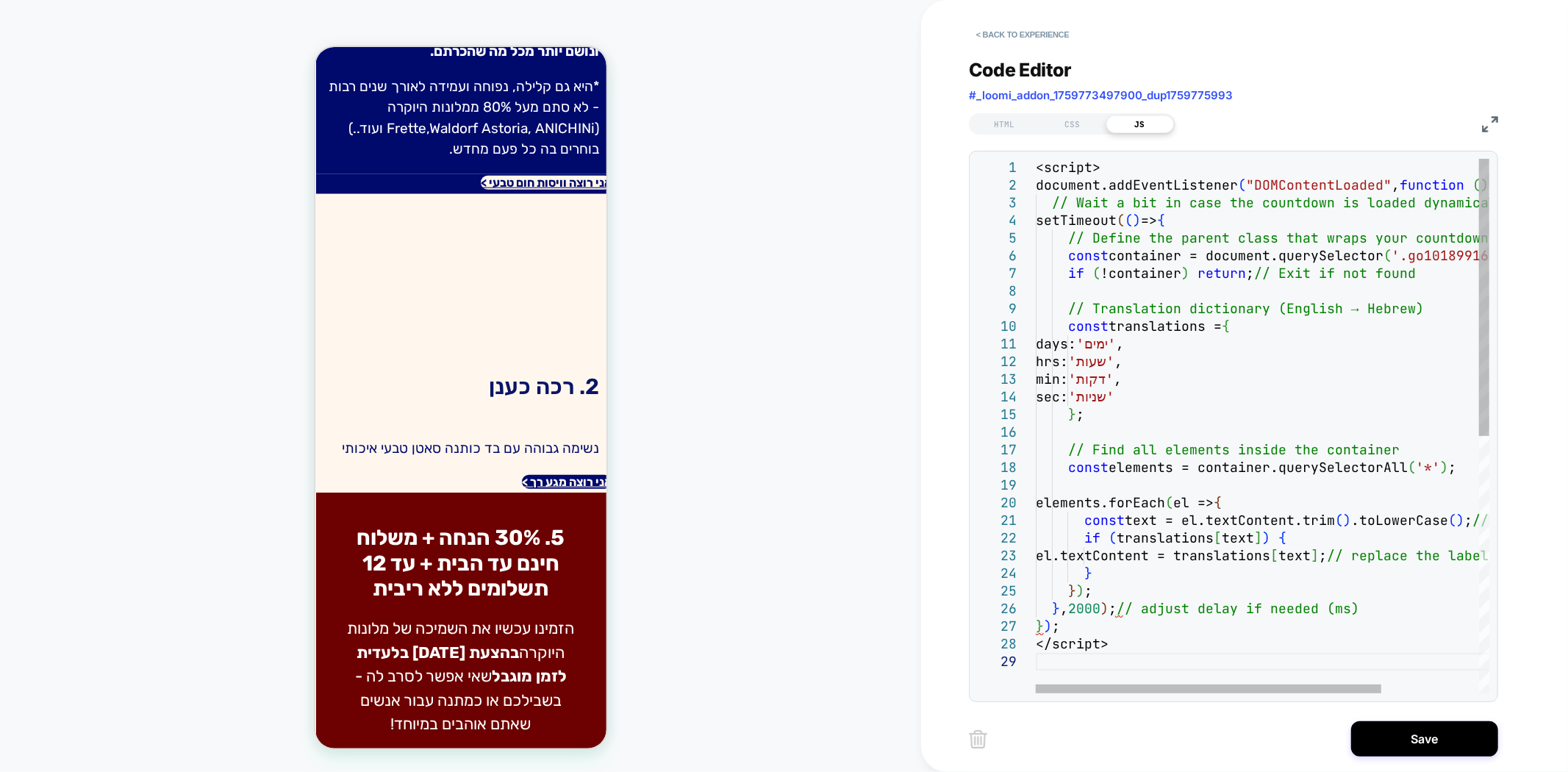
scroll to position [1305, 0]
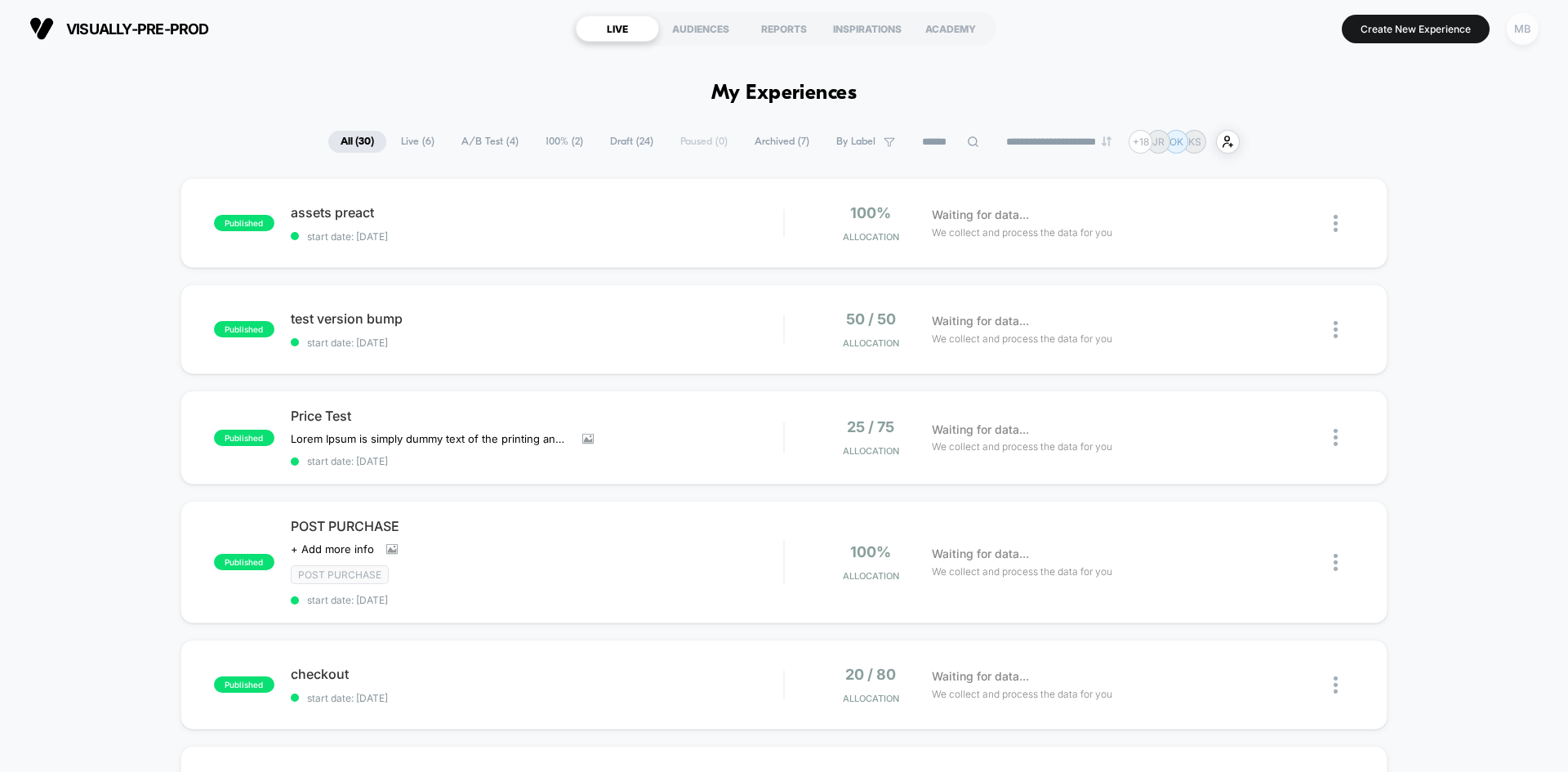
click at [1522, 37] on div "MB" at bounding box center [1523, 29] width 32 height 32
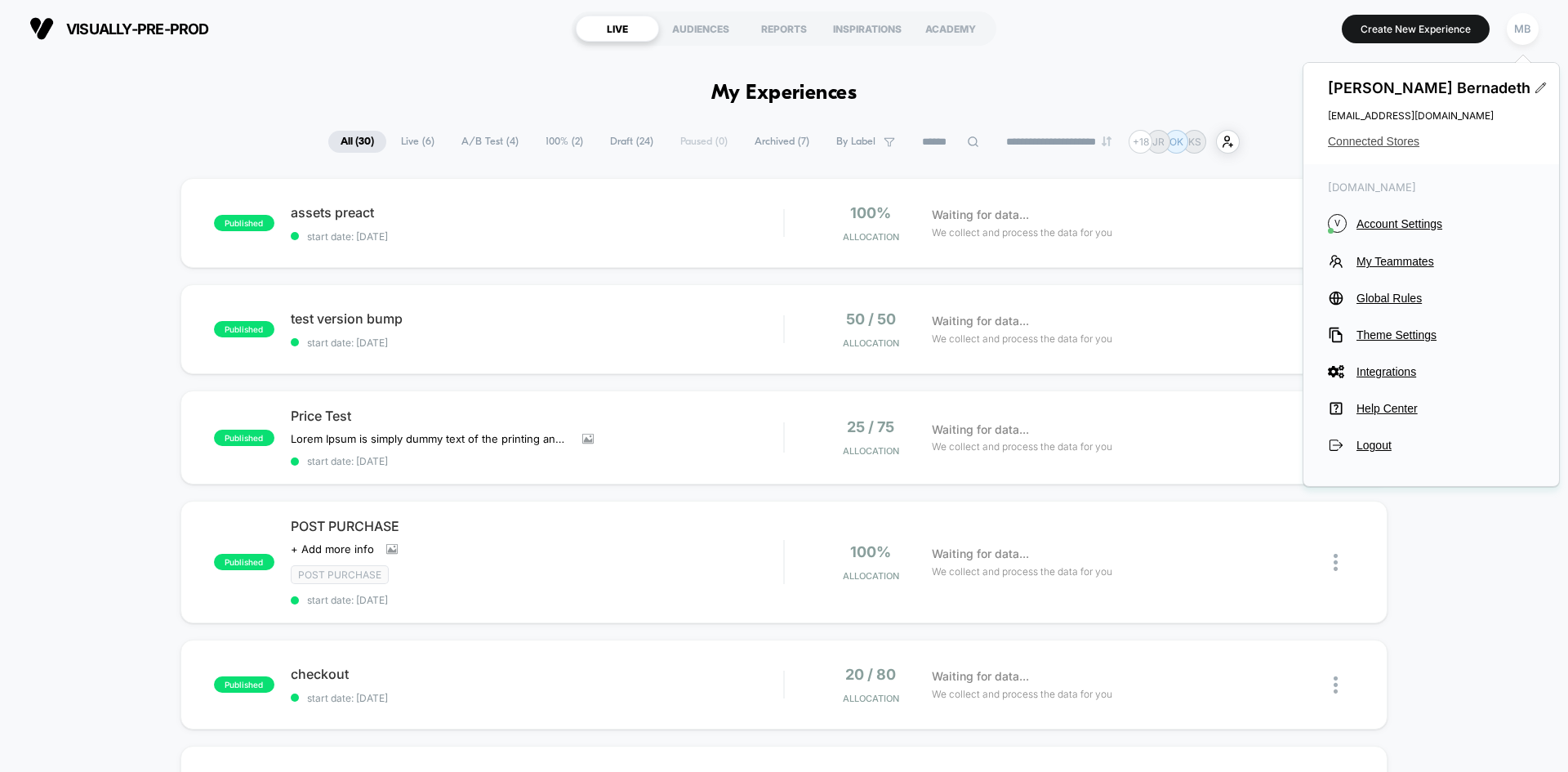
click at [1386, 141] on span "Connected Stores" at bounding box center [1431, 140] width 207 height 13
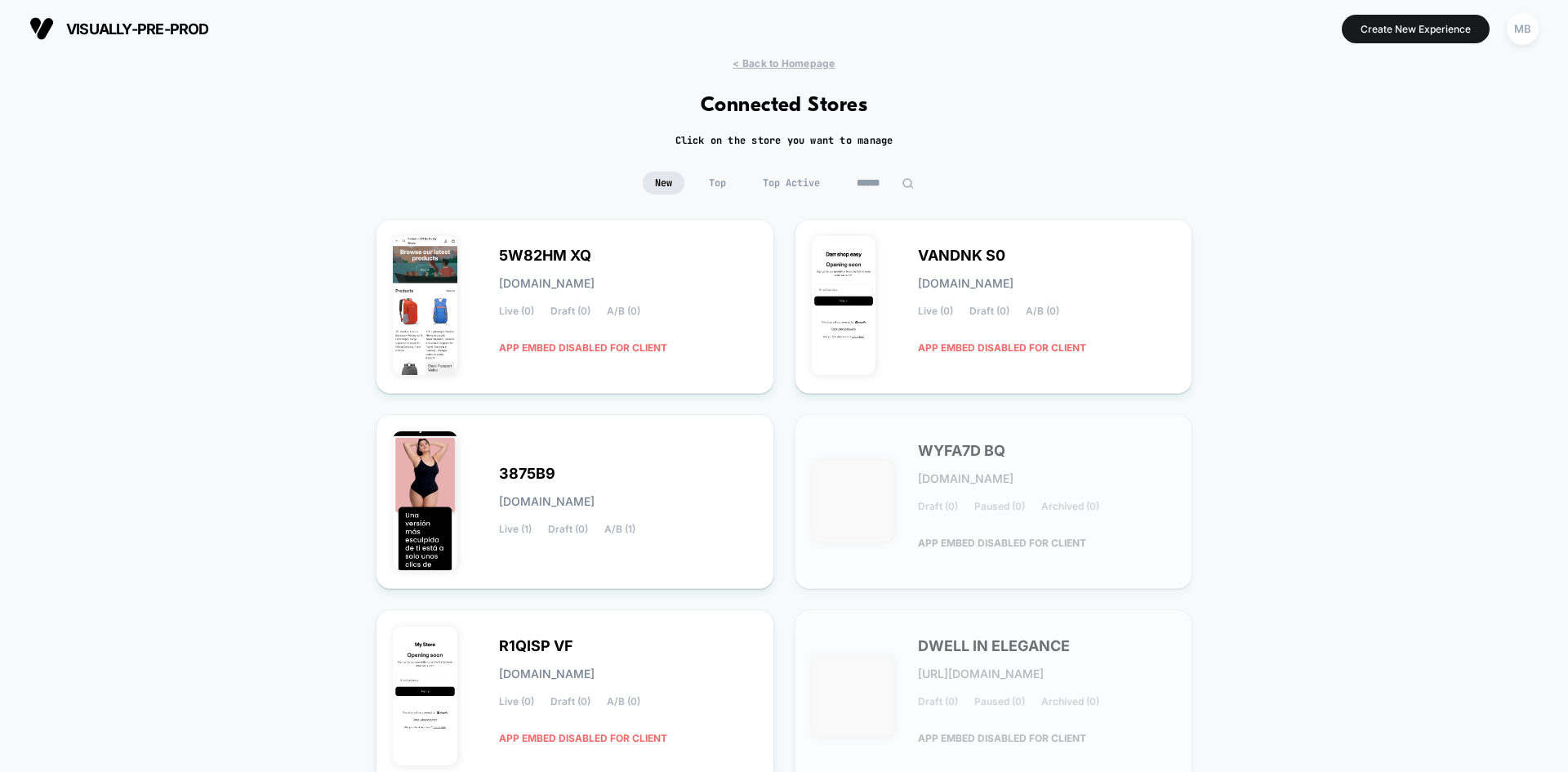
click at [874, 188] on input at bounding box center [886, 183] width 82 height 23
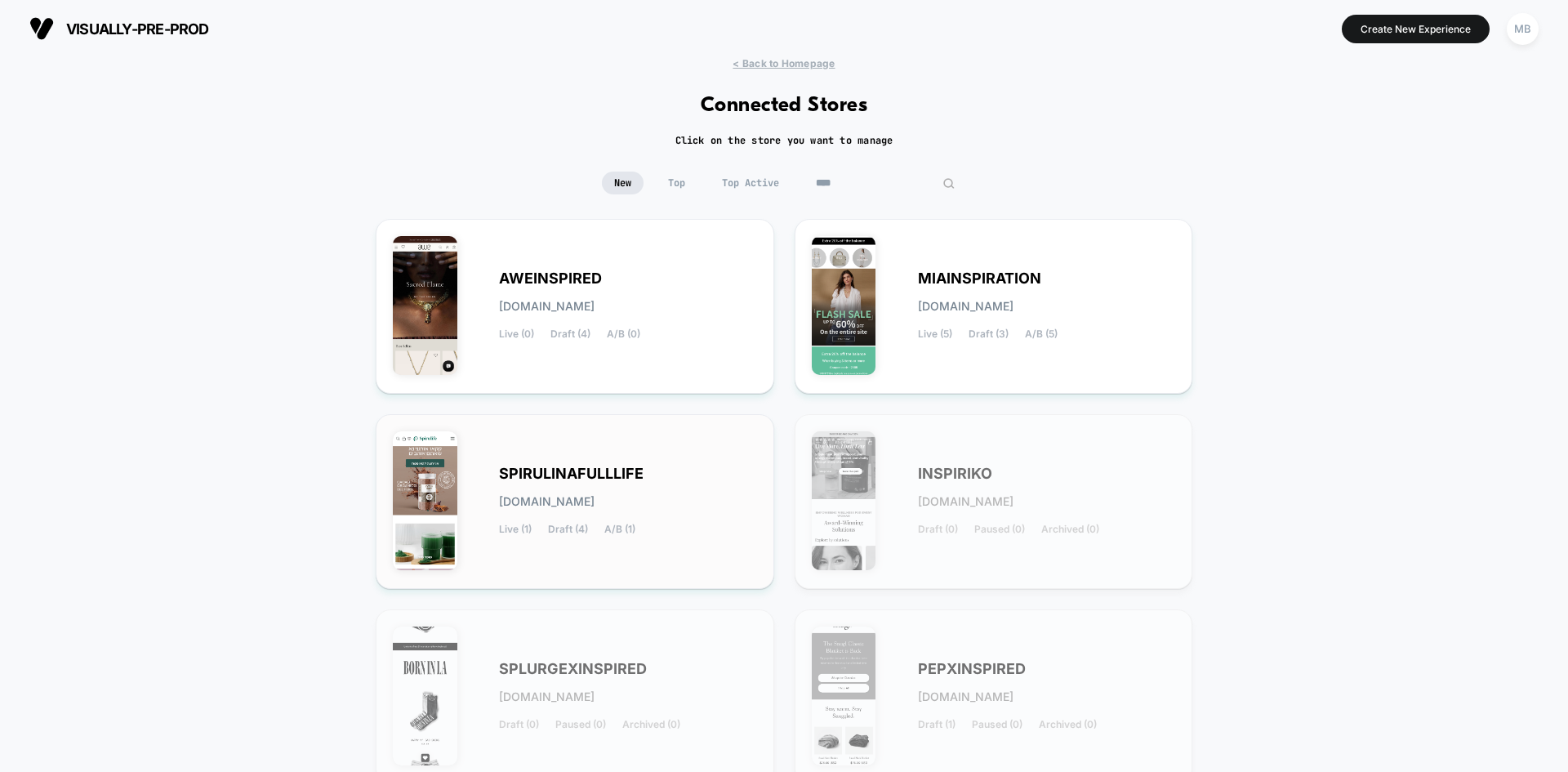
type input "****"
click at [718, 570] on div "SPIRULINAFULLLIFE spirulinafulllife.myshopify.com Live (1) Draft (4) A/B (1)" at bounding box center [574, 501] width 364 height 140
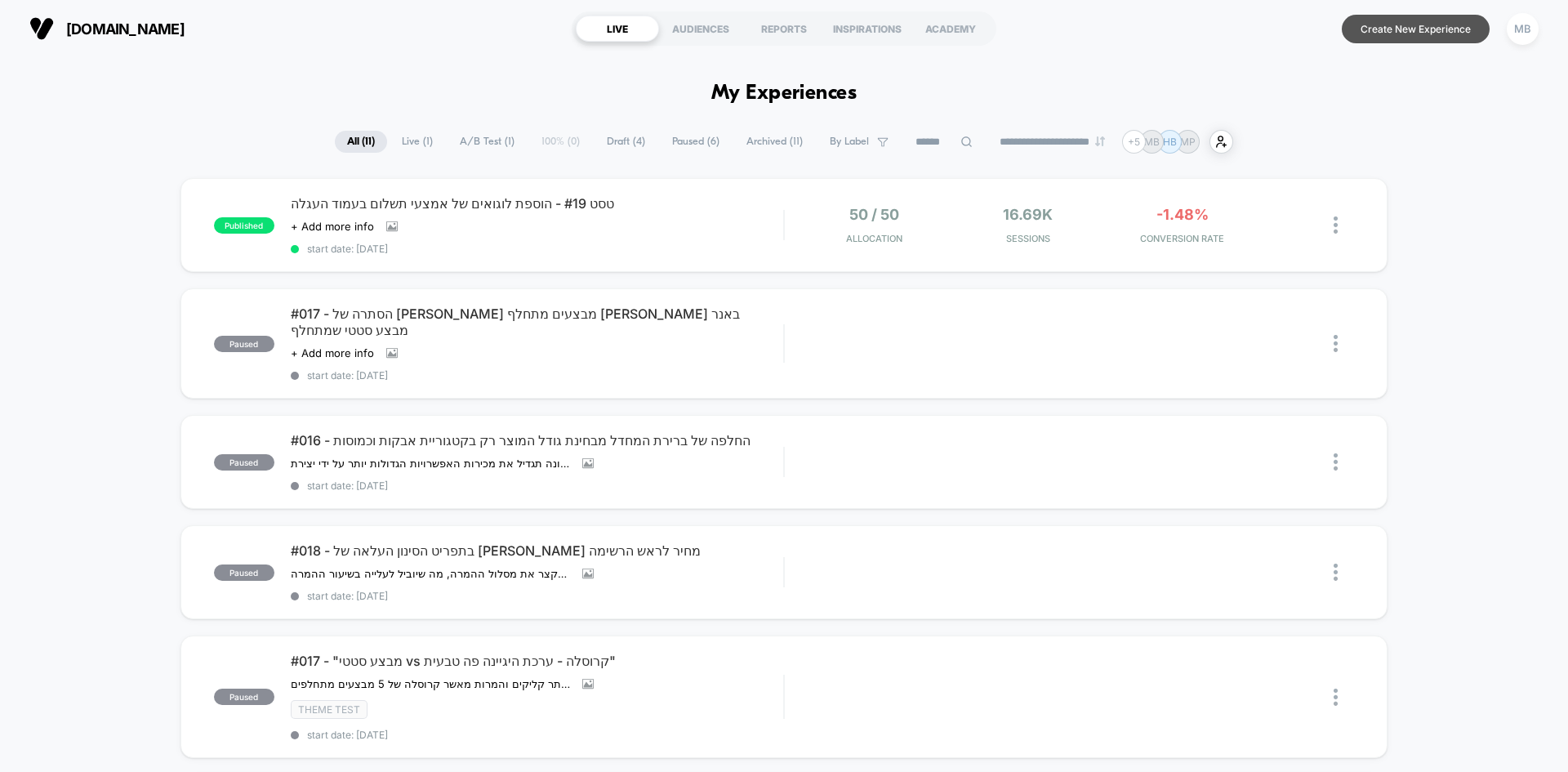
click at [1414, 24] on button "Create New Experience" at bounding box center [1415, 29] width 147 height 29
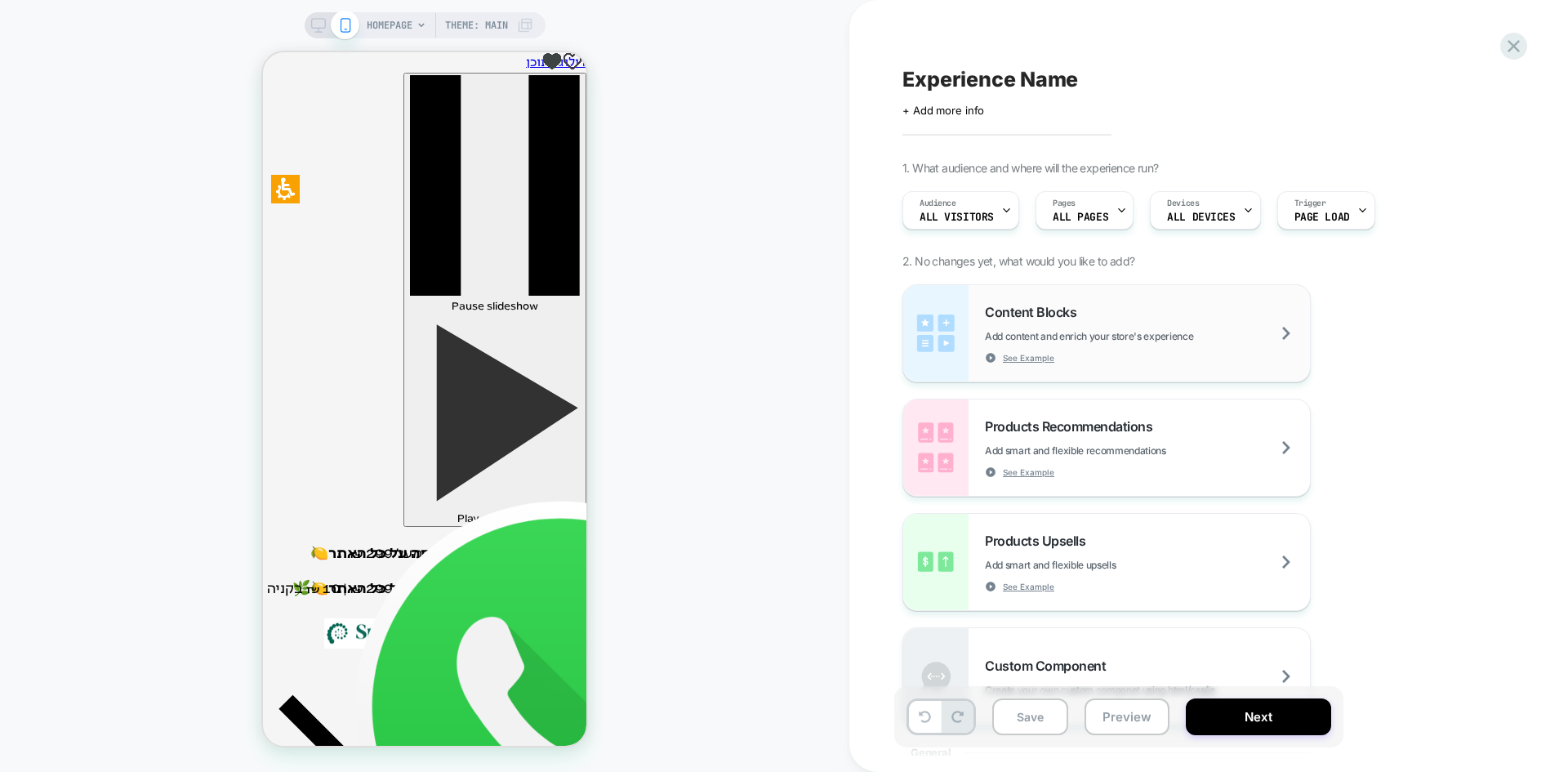
click at [1181, 328] on div "Content Blocks Add content and enrich your store's experience See Example" at bounding box center [1147, 333] width 325 height 59
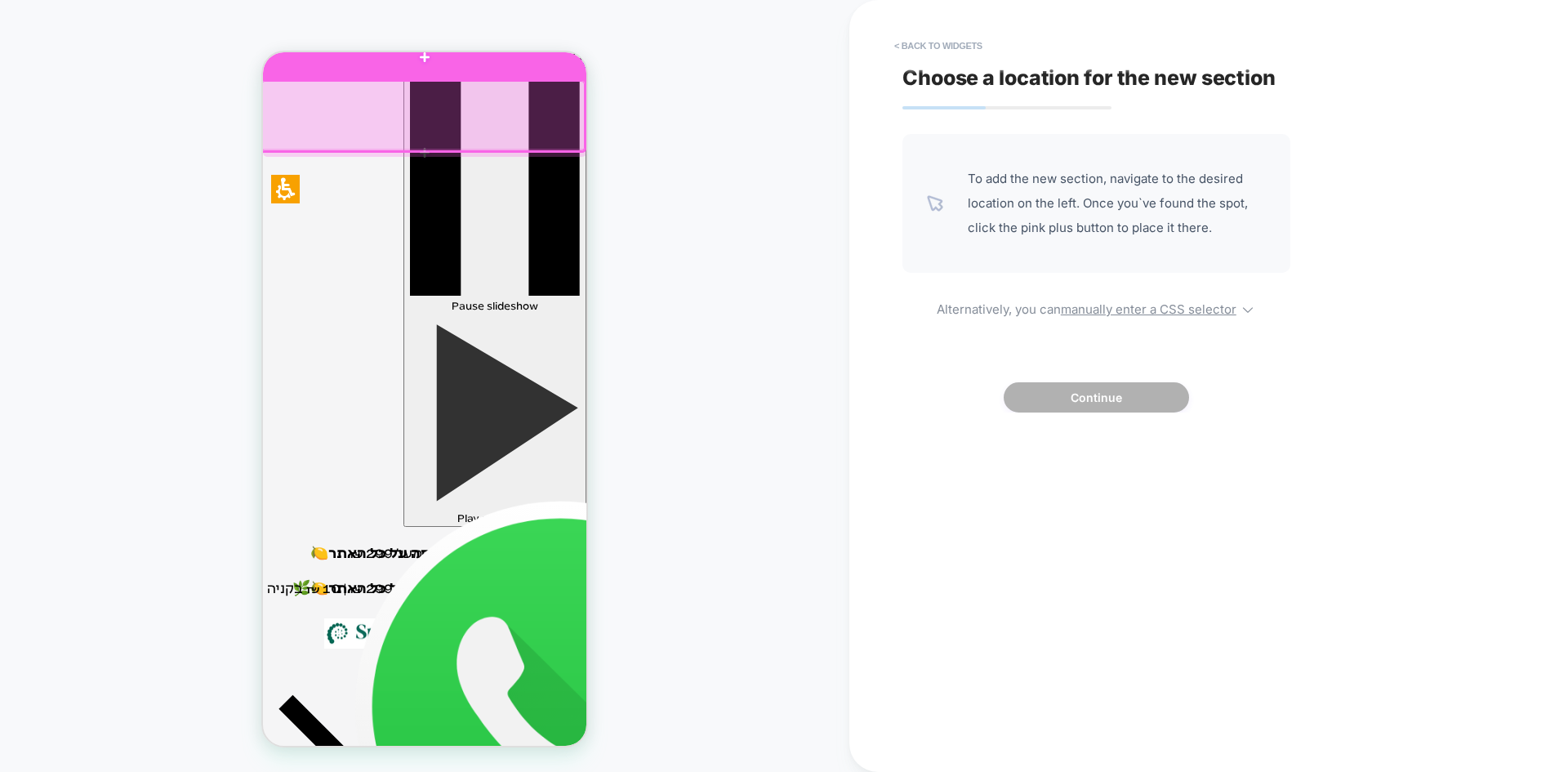
click at [447, 58] on div at bounding box center [424, 56] width 324 height 44
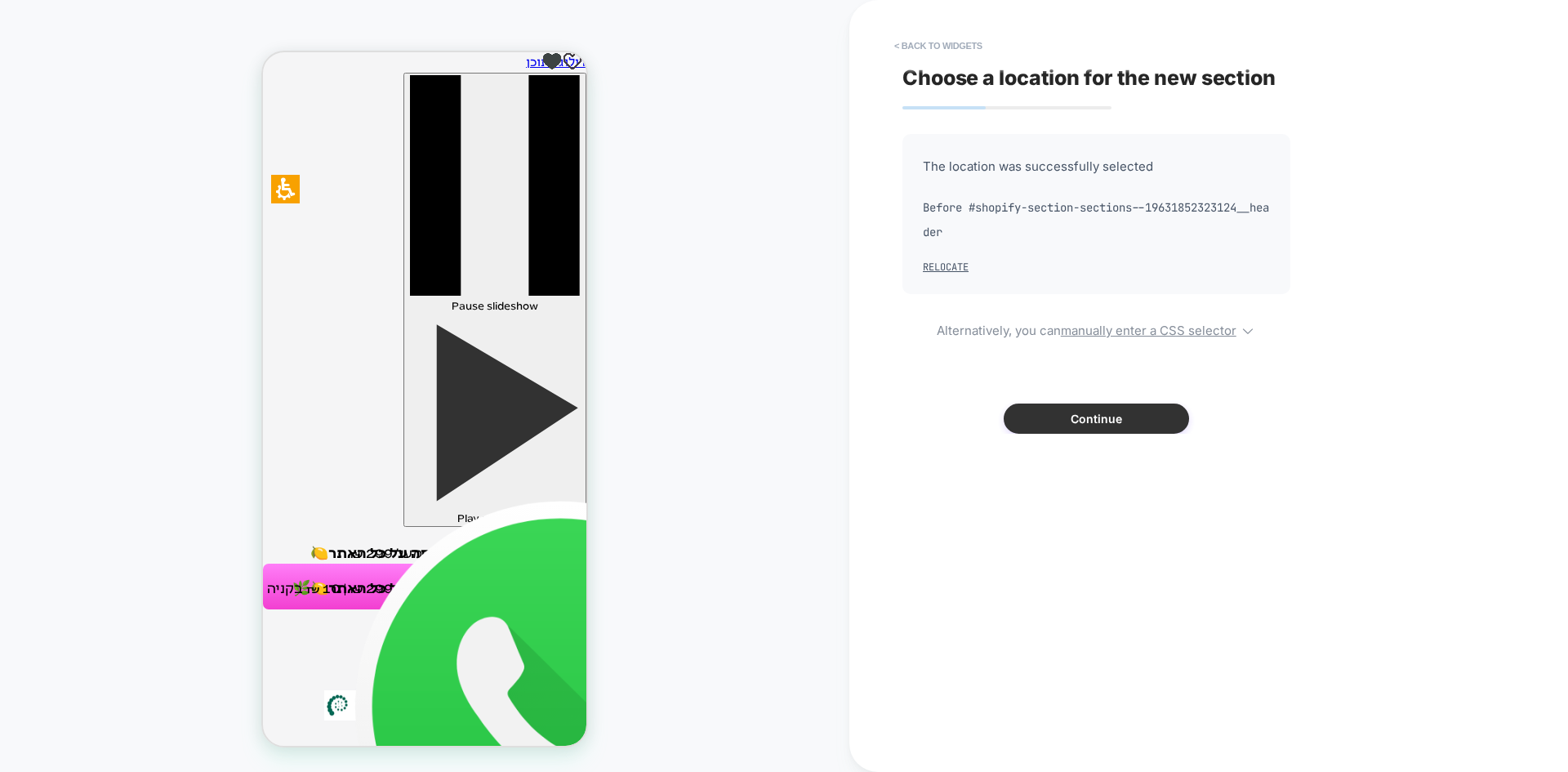
click at [1115, 416] on button "Continue" at bounding box center [1096, 418] width 185 height 31
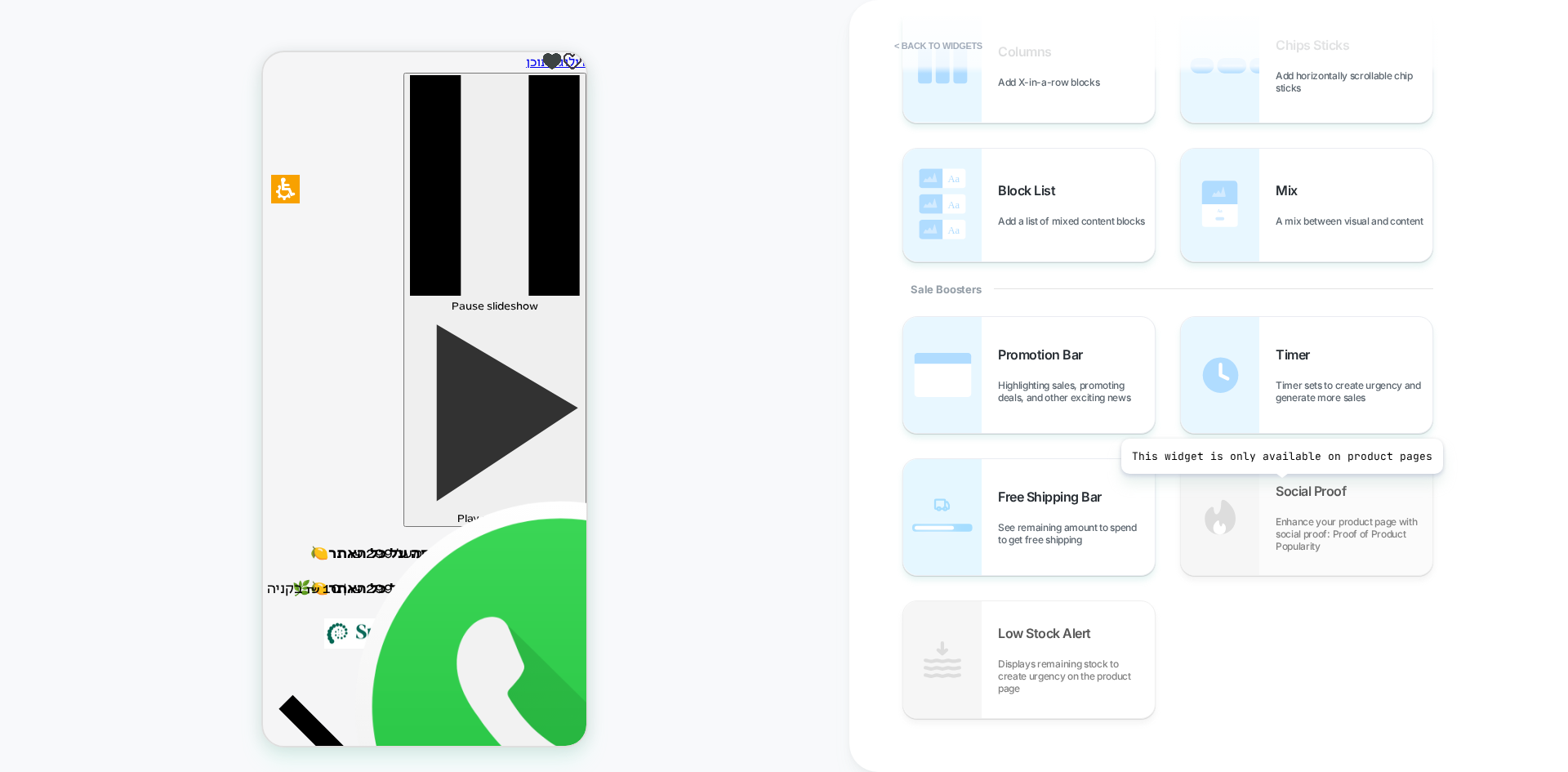
scroll to position [600, 0]
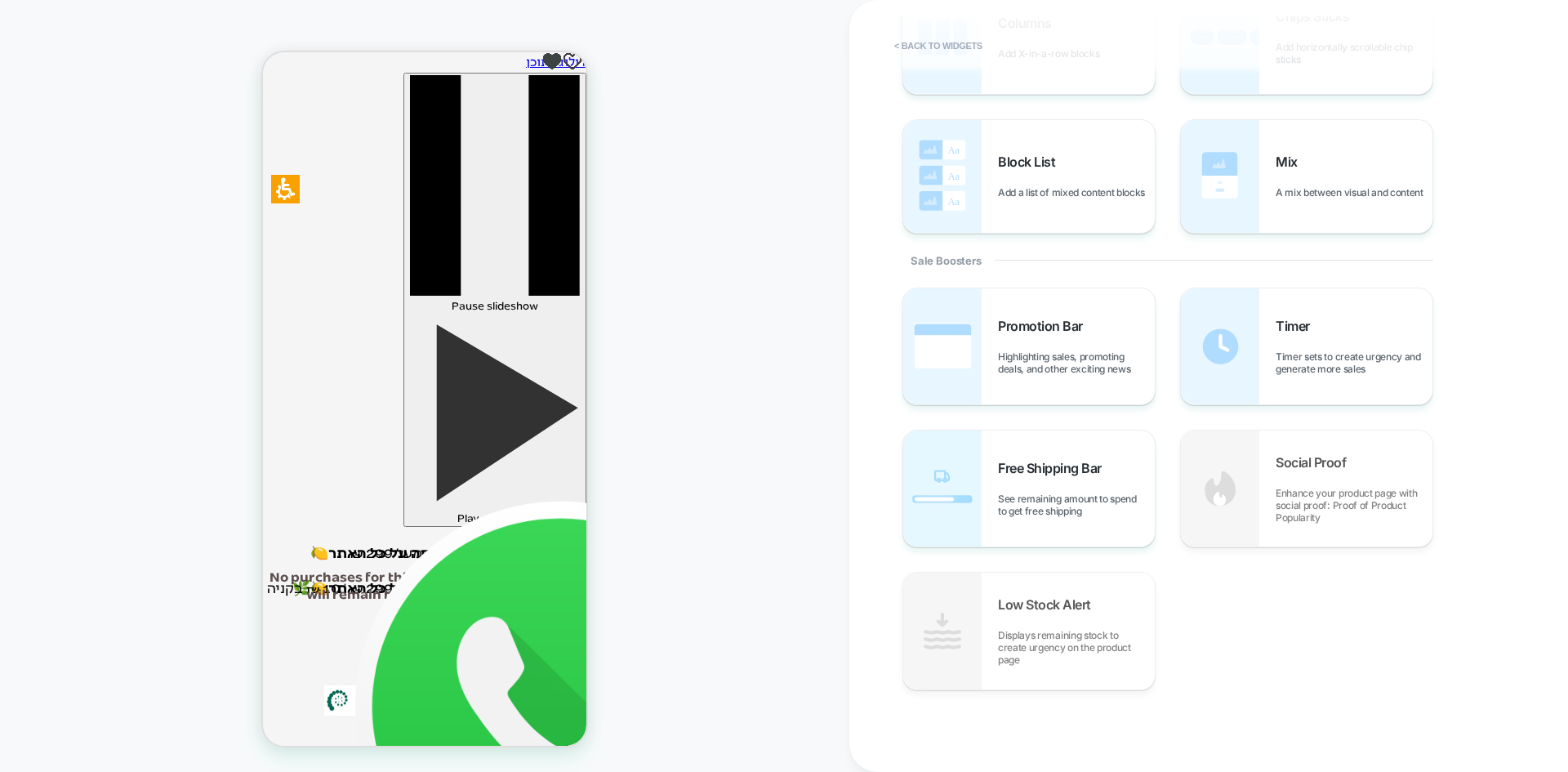
click at [1320, 367] on span "Timer sets to create urgency and generate more sales" at bounding box center [1354, 363] width 157 height 24
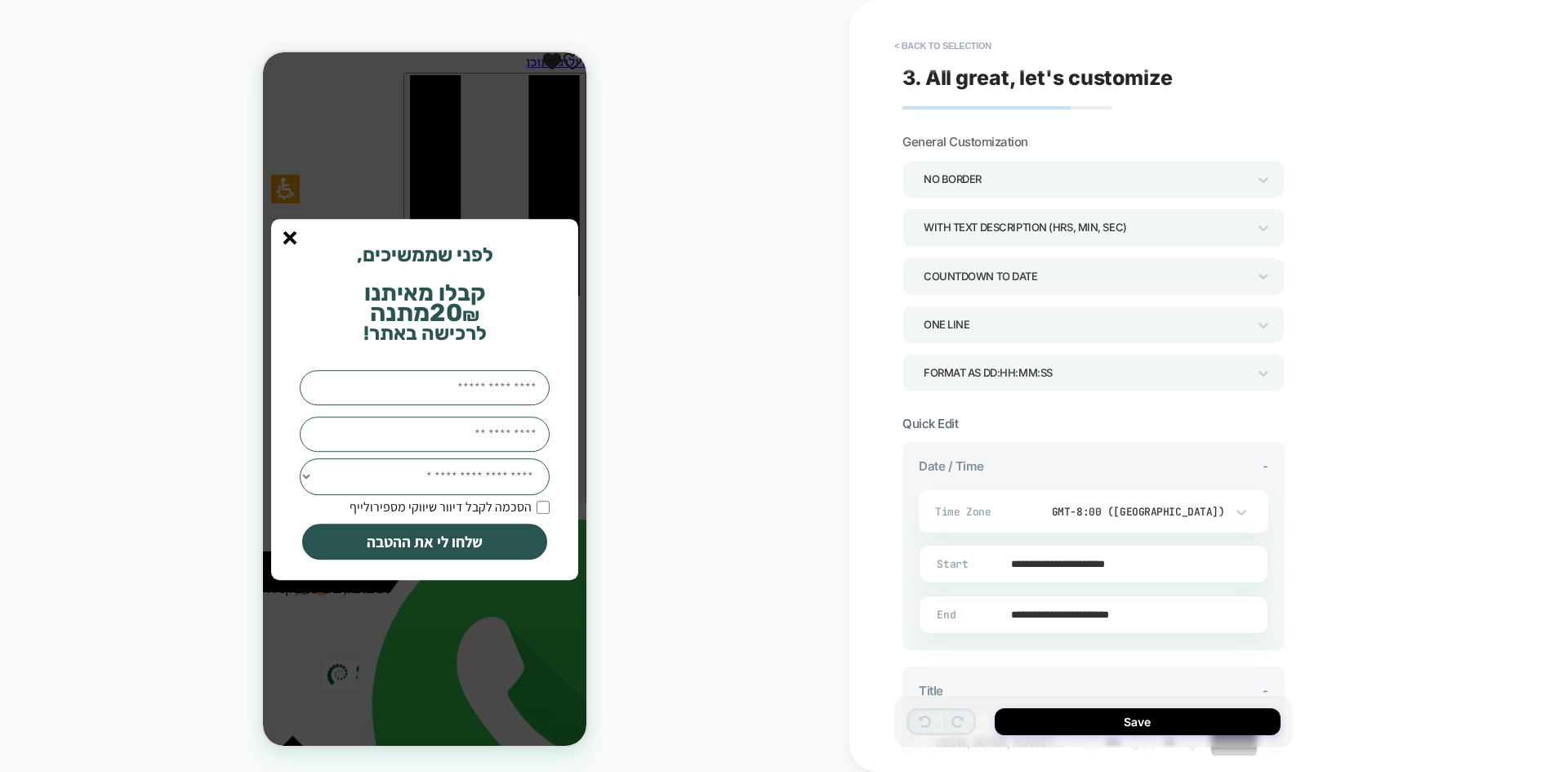
click at [285, 242] on line "סגור" at bounding box center [290, 237] width 11 height 11
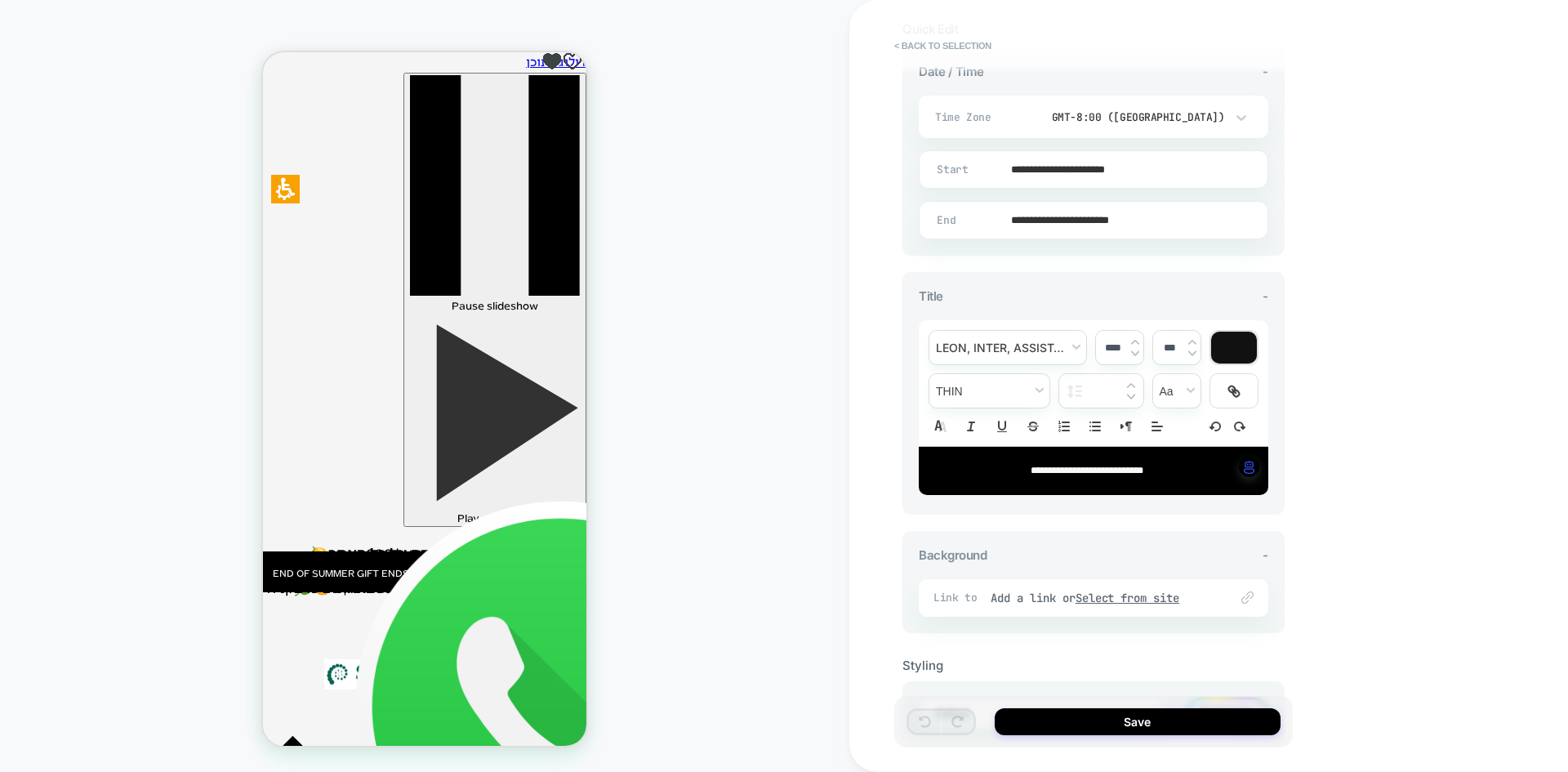
scroll to position [393, 0]
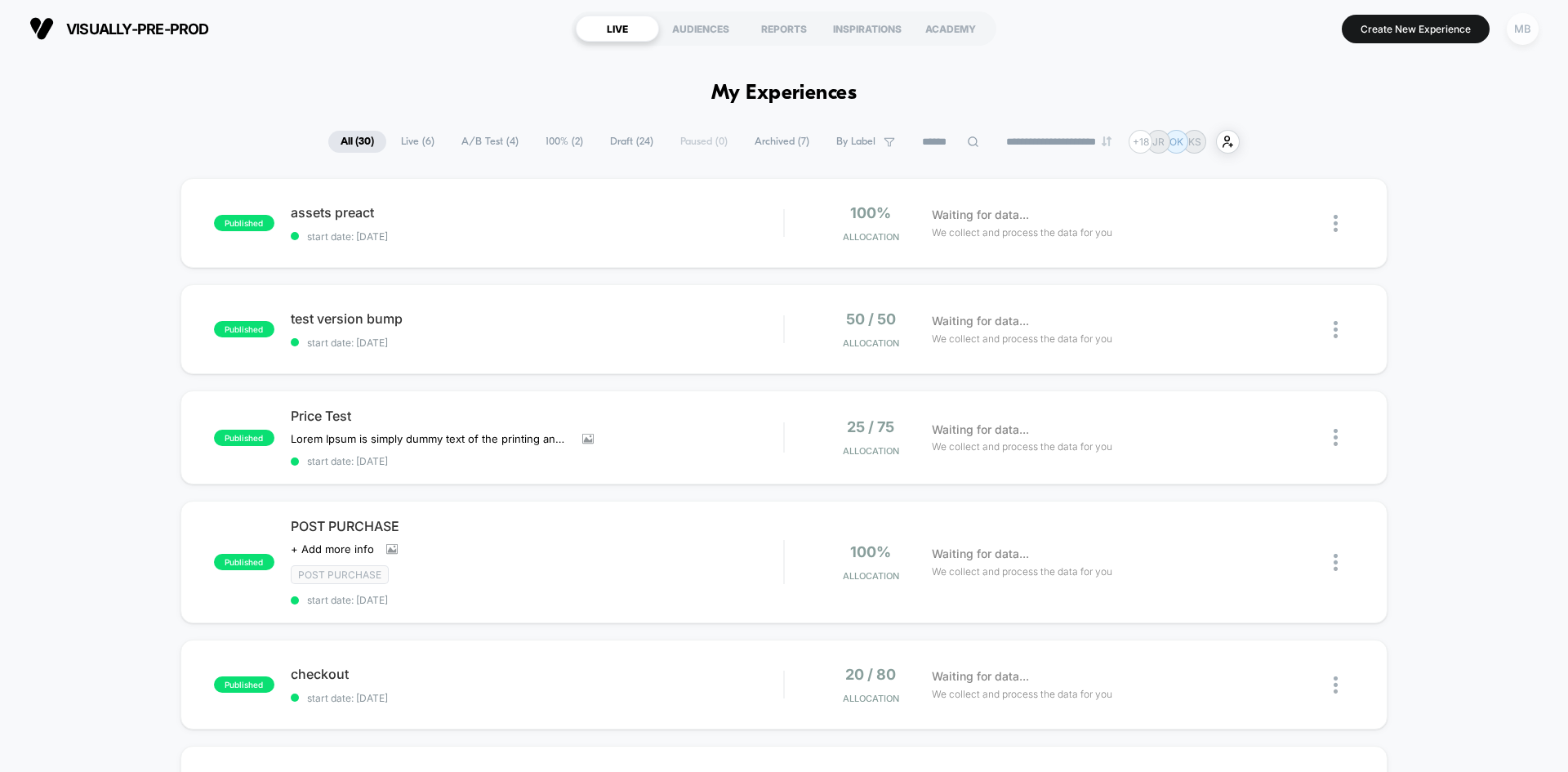
click at [1532, 34] on div "MB" at bounding box center [1523, 29] width 32 height 32
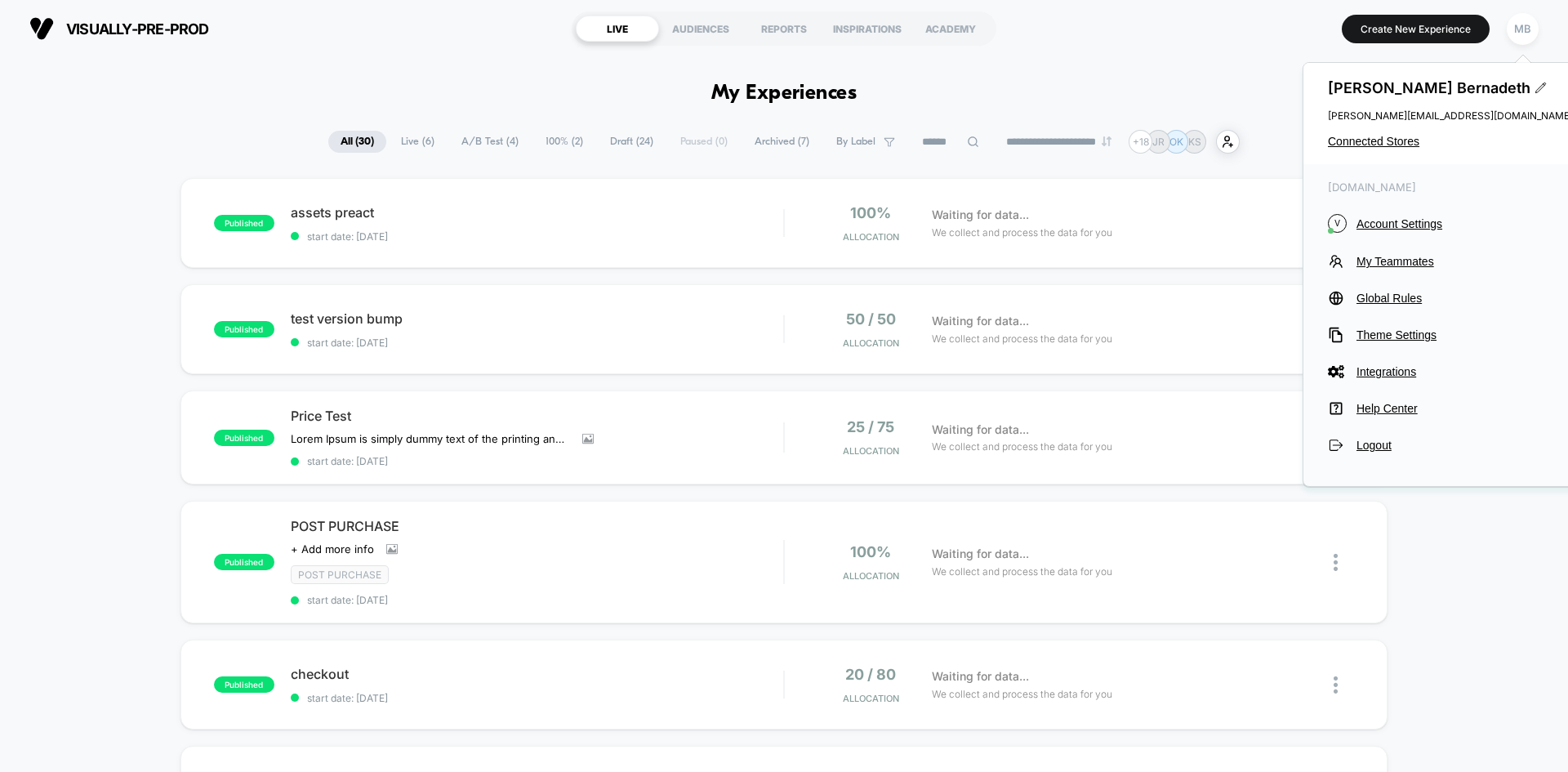
click at [1388, 148] on div "Mary Bernadeth mary@visually.io Connected Stores" at bounding box center [1450, 113] width 294 height 101
click at [1371, 143] on span "Connected Stores" at bounding box center [1450, 140] width 245 height 13
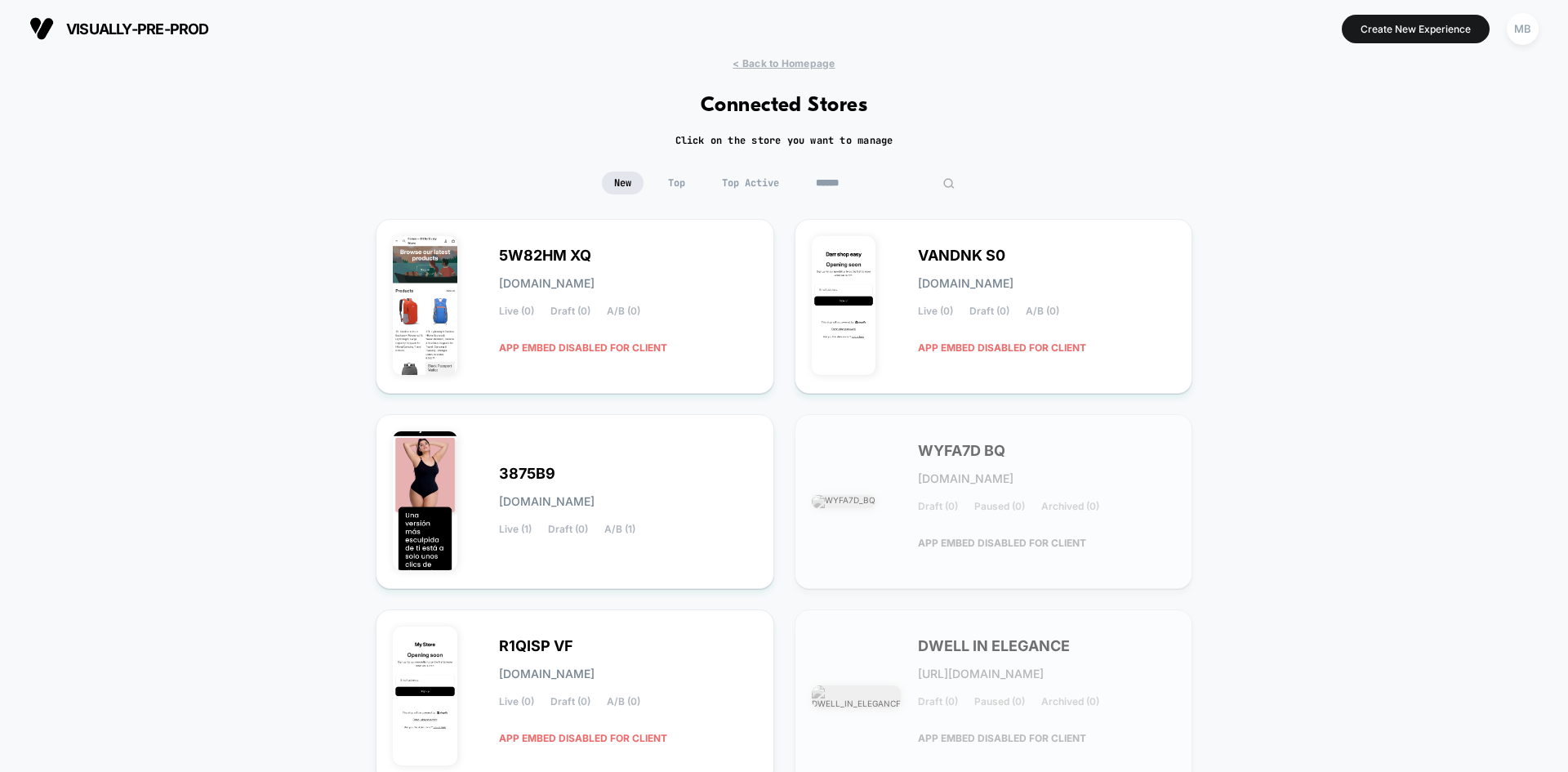
click at [916, 176] on div at bounding box center [885, 183] width 163 height 23
click at [897, 188] on input at bounding box center [885, 183] width 163 height 23
paste input "**********"
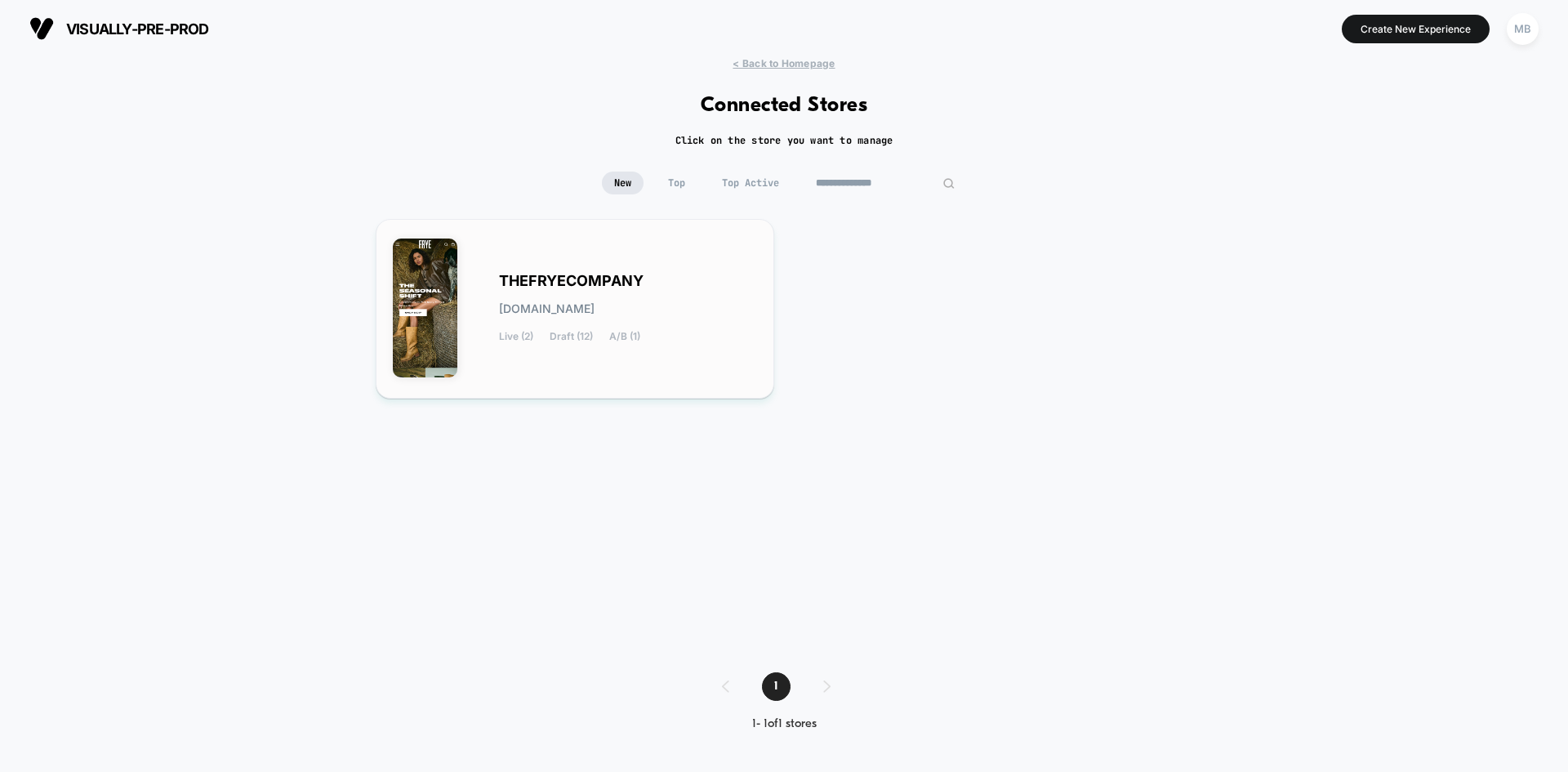
type input "**********"
click at [635, 373] on div "THEFRYECOMPANY thefryecompany.myshopify.com Live (2) Draft (12) A/B (1)" at bounding box center [574, 309] width 364 height 146
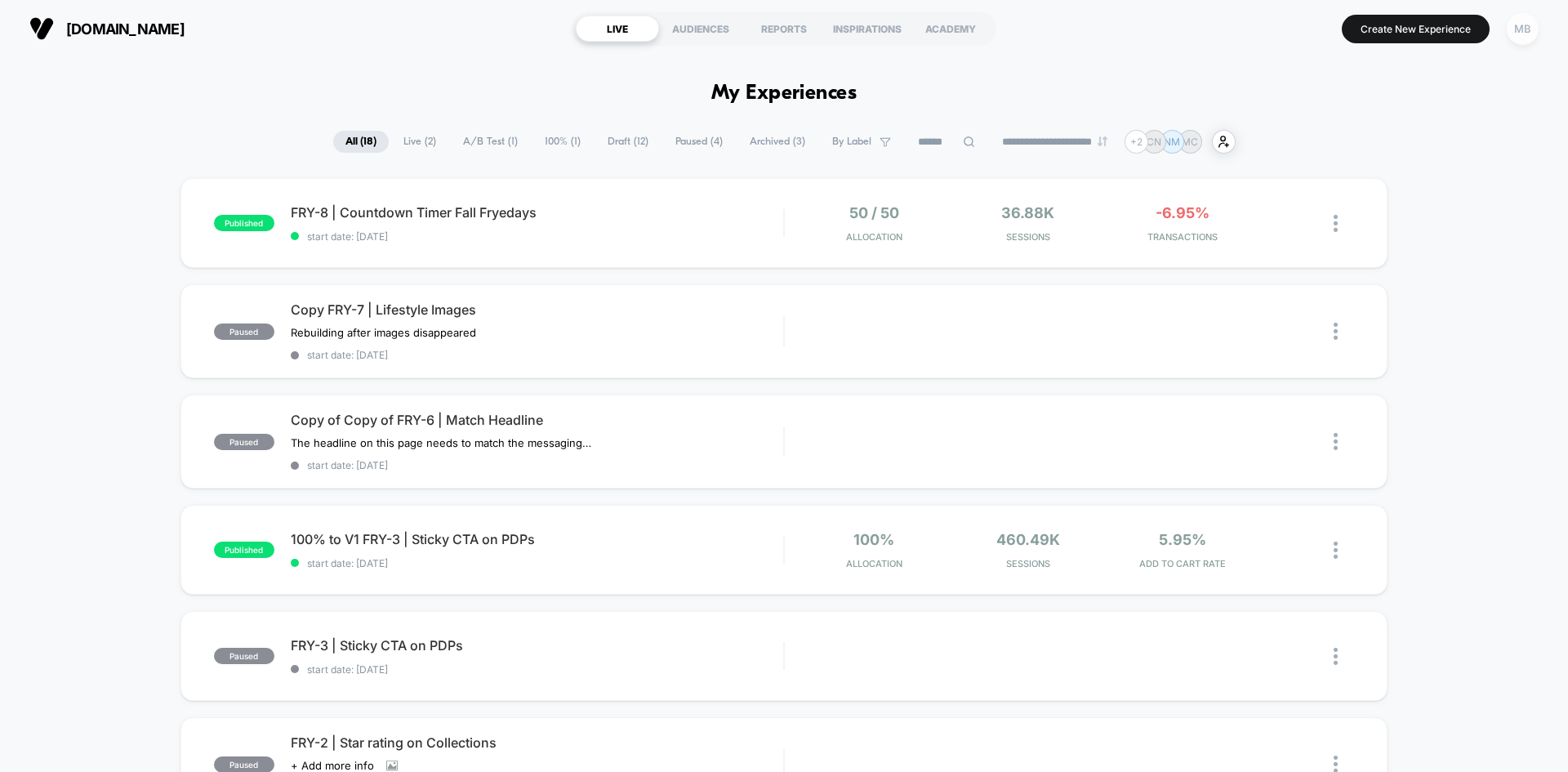
click at [1522, 44] on div "MB" at bounding box center [1523, 29] width 32 height 32
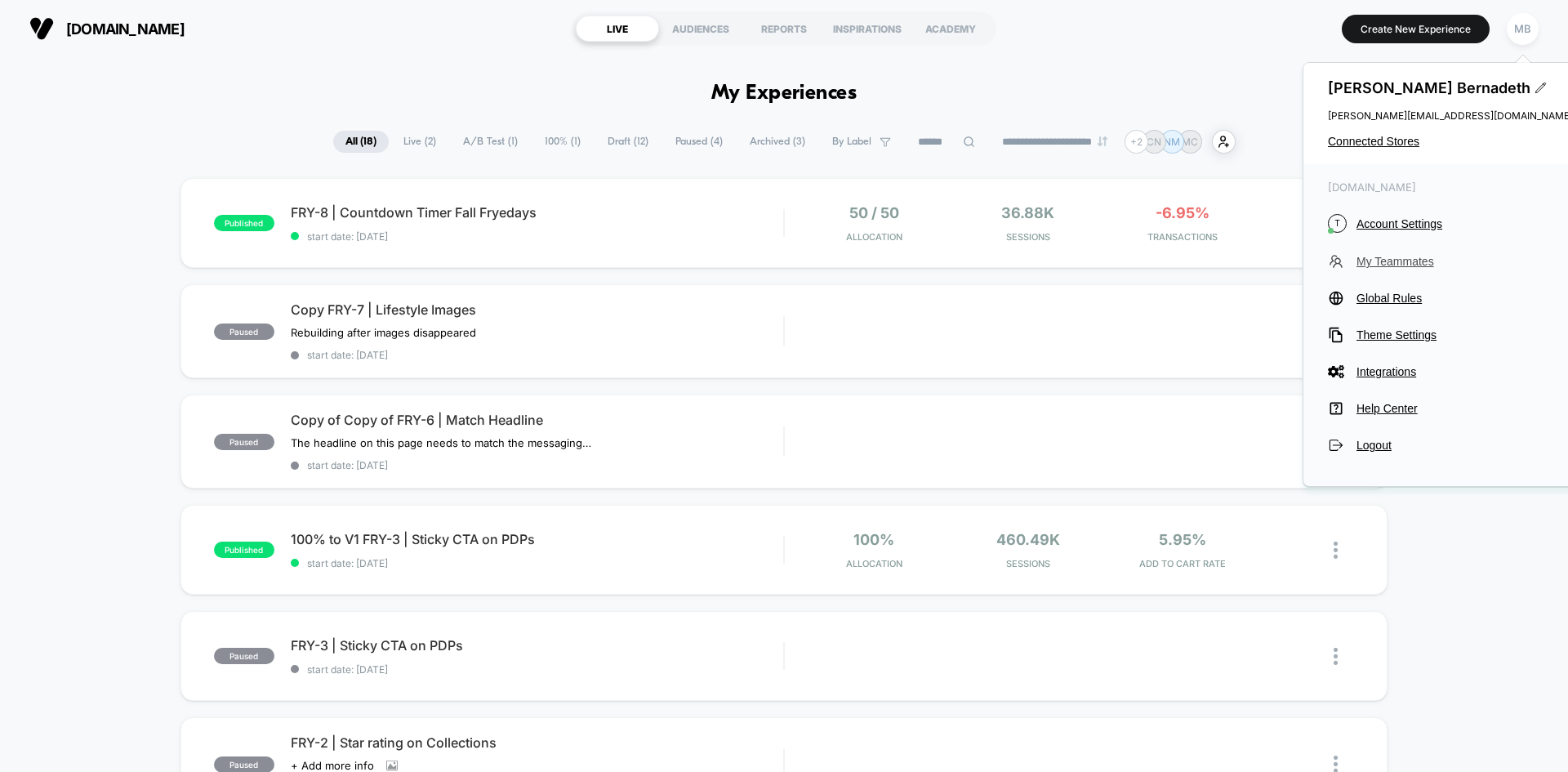
click at [1399, 256] on span "My Teammates" at bounding box center [1465, 261] width 216 height 13
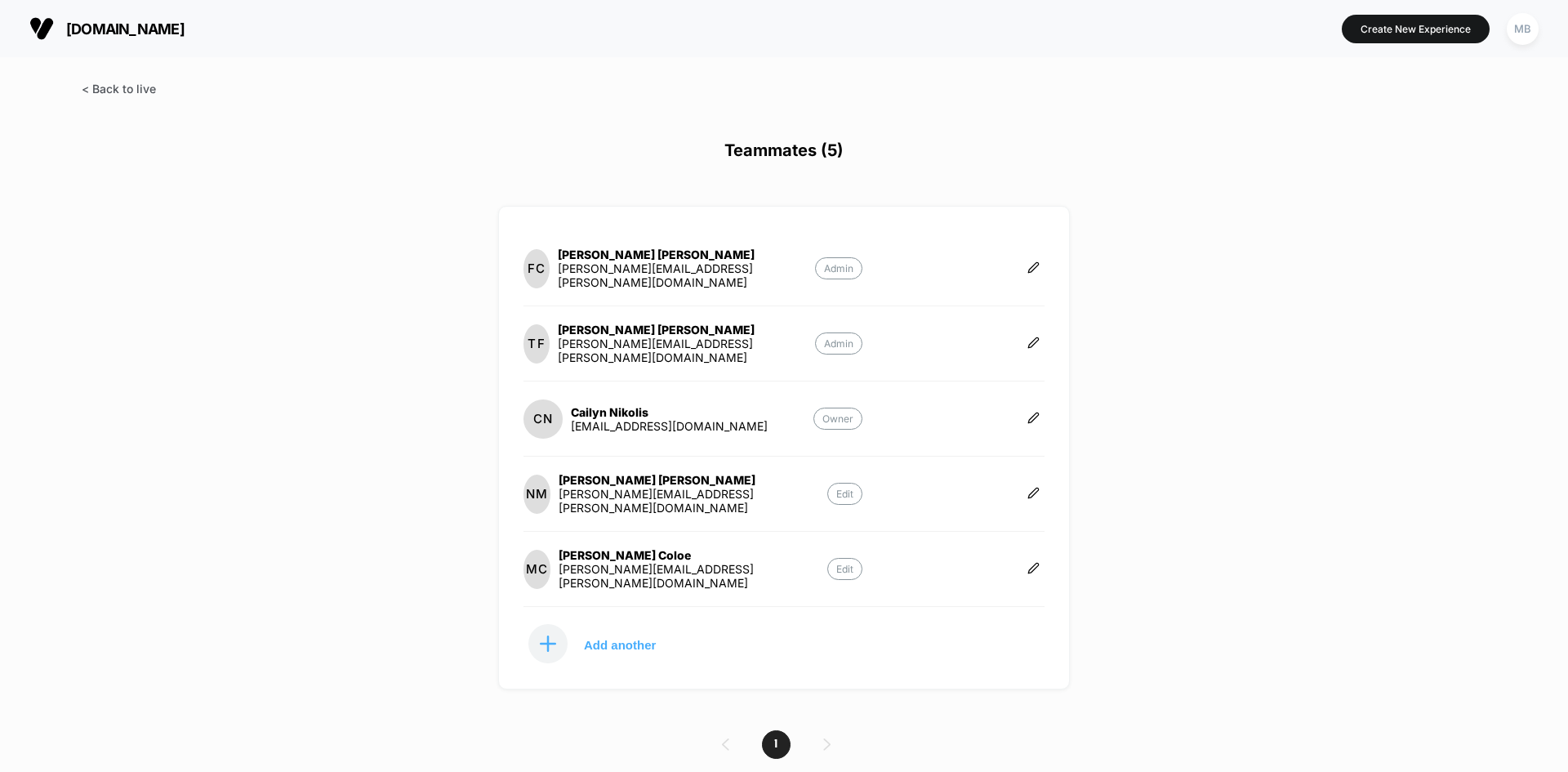
click at [113, 87] on span at bounding box center [119, 89] width 74 height 14
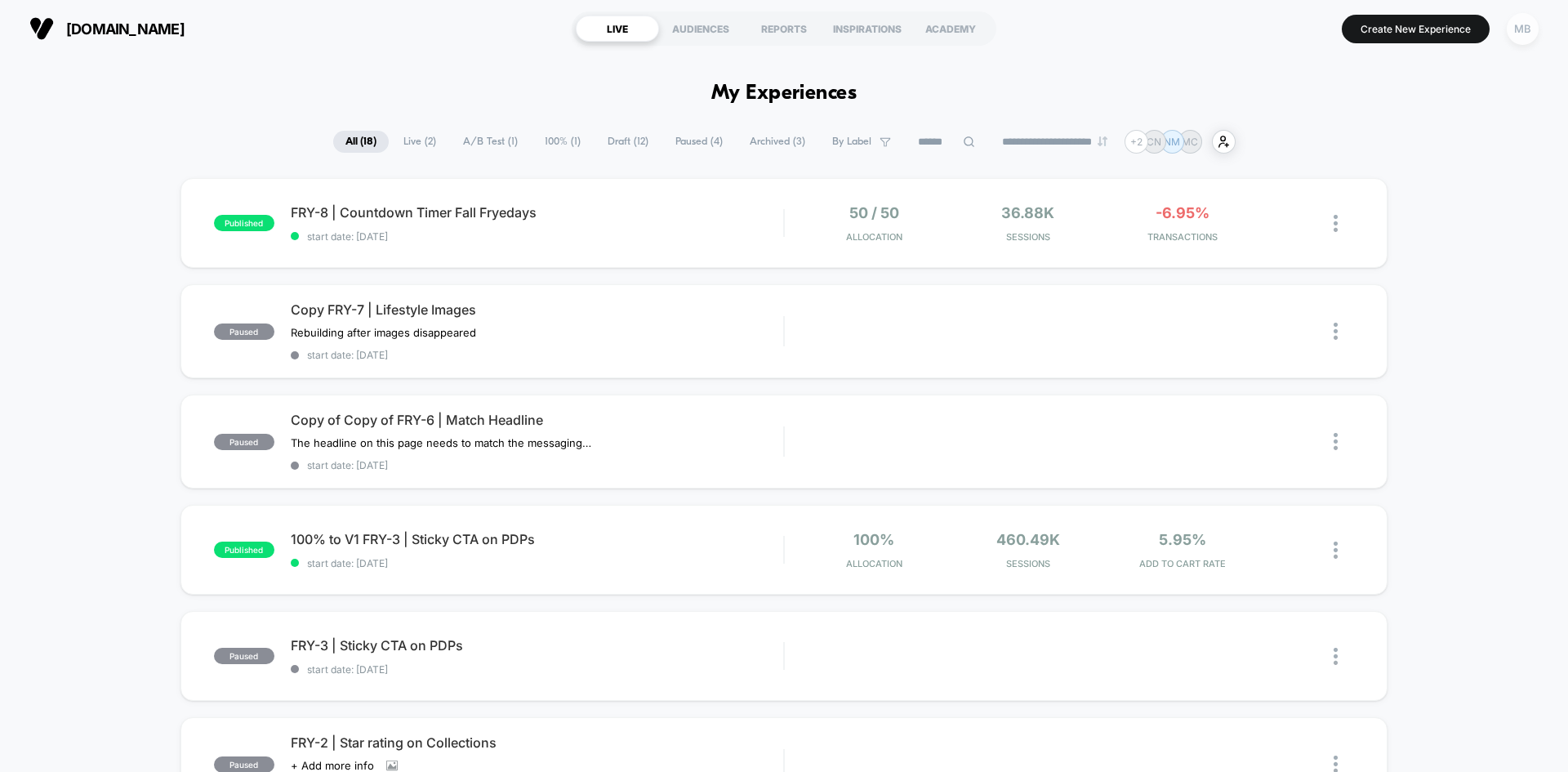
click at [1517, 31] on div "MB" at bounding box center [1523, 29] width 32 height 32
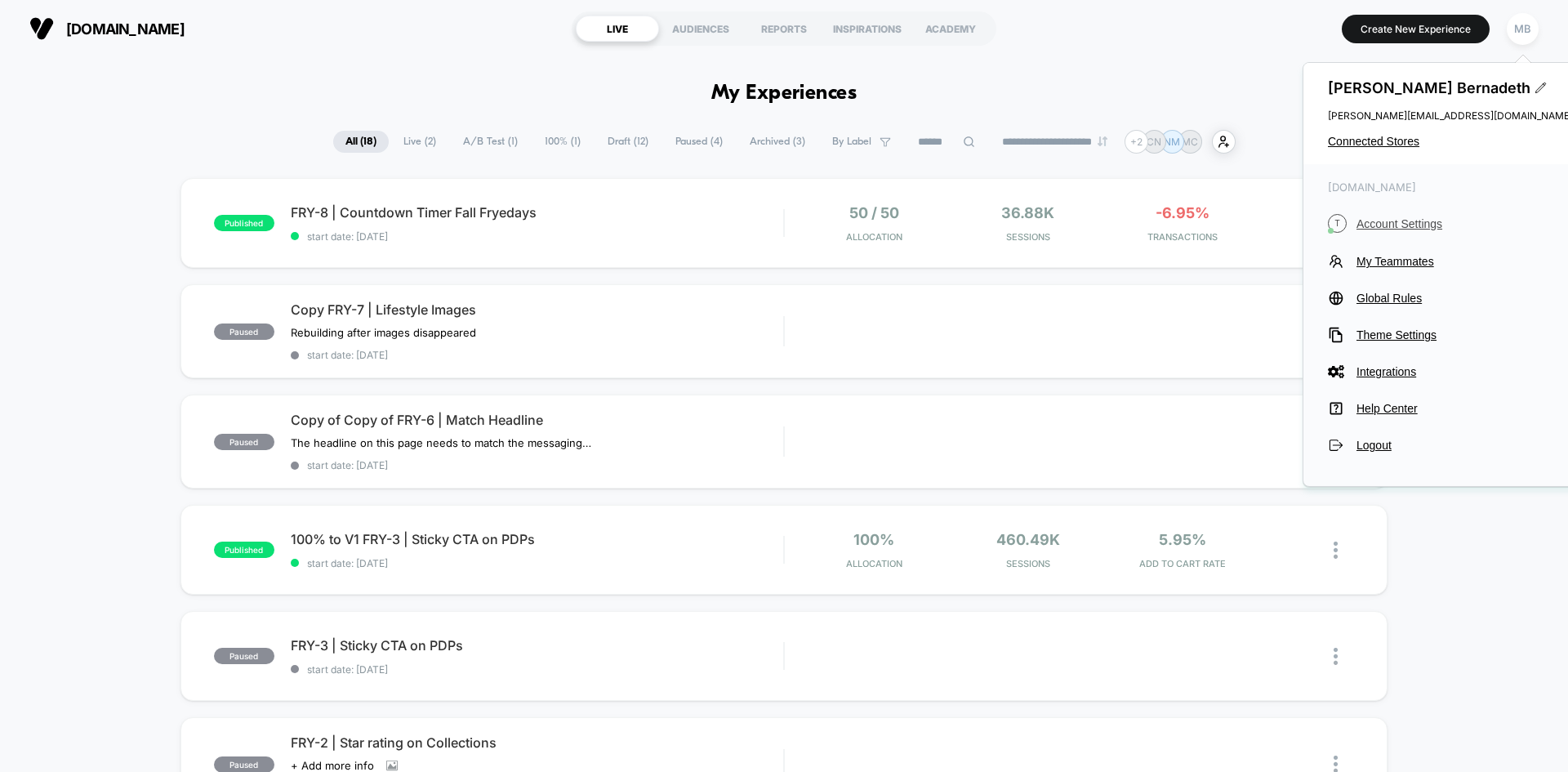
click at [1400, 218] on span "Account Settings" at bounding box center [1465, 223] width 216 height 13
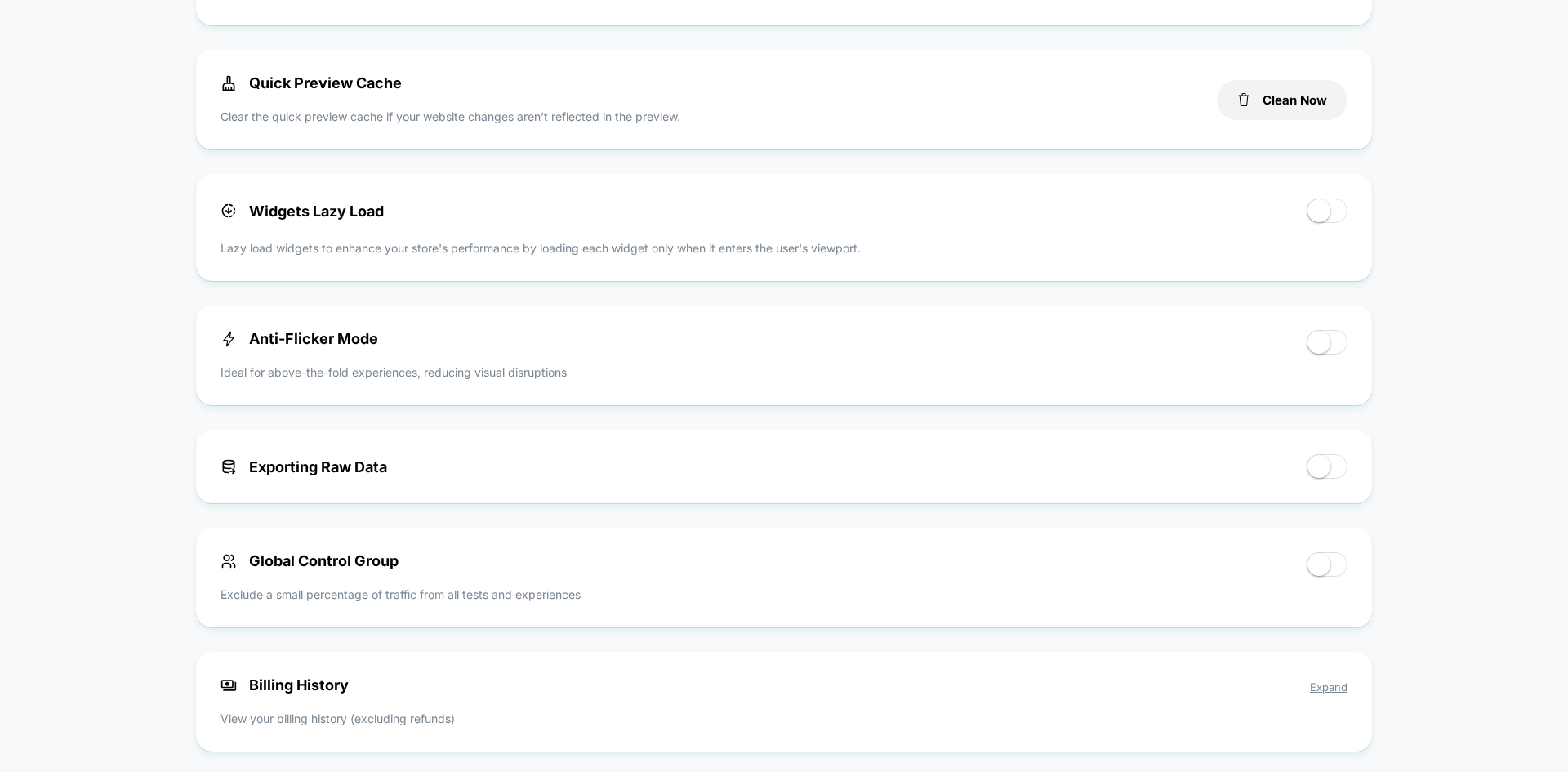
scroll to position [1062, 0]
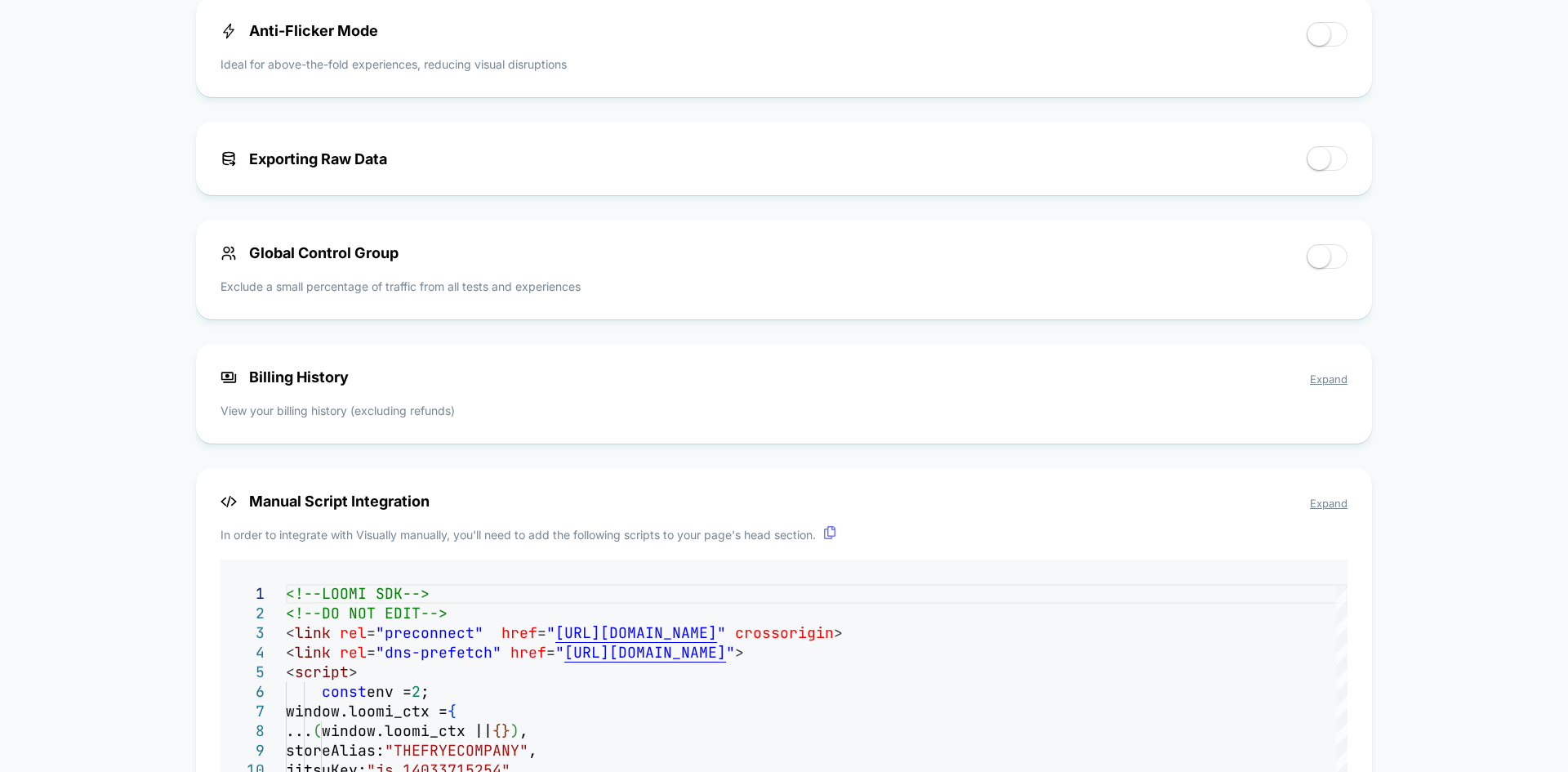
click at [1332, 380] on span "Expand" at bounding box center [1328, 379] width 38 height 13
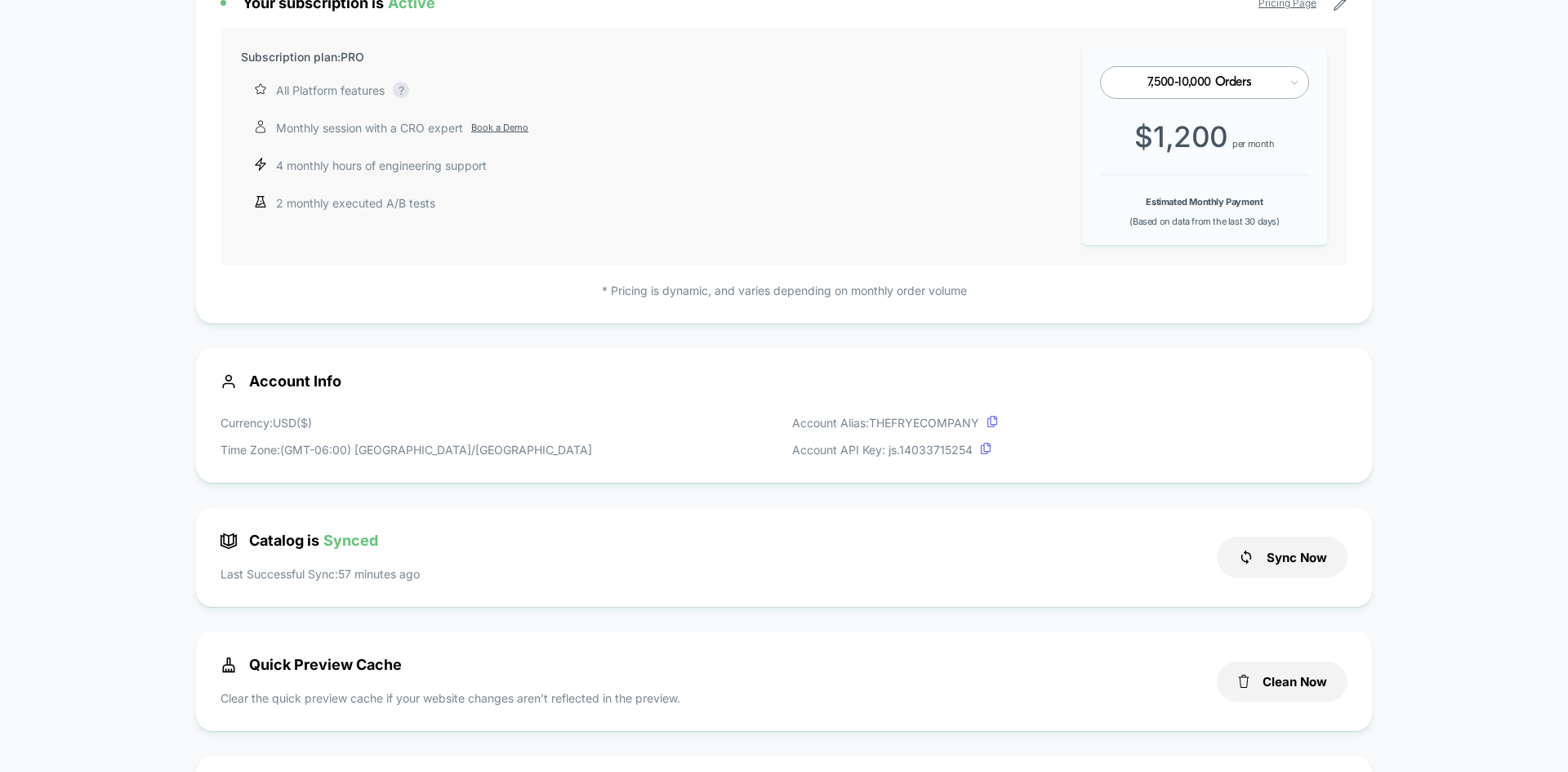
scroll to position [0, 0]
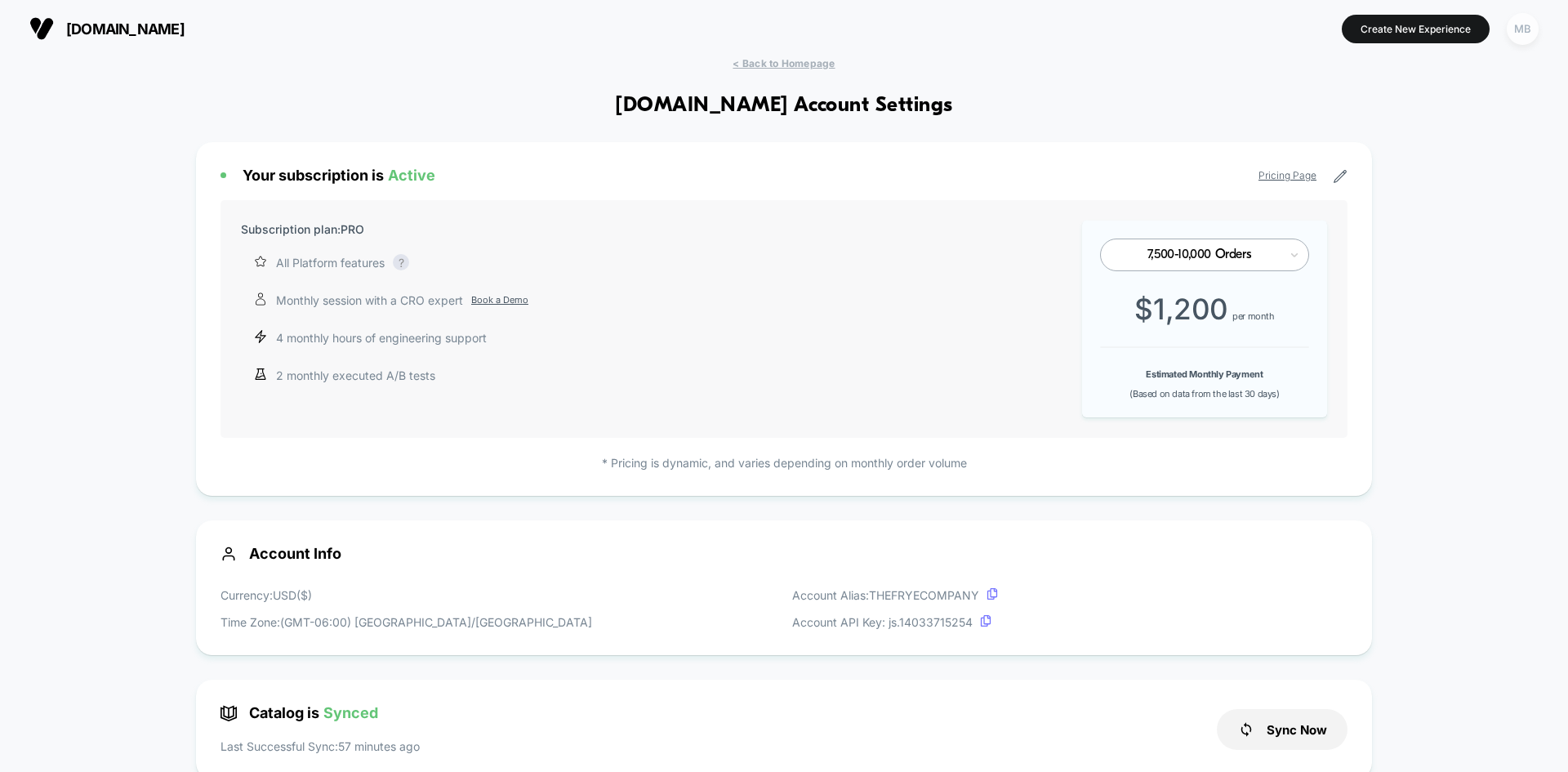
click at [1528, 34] on div "MB" at bounding box center [1523, 29] width 32 height 32
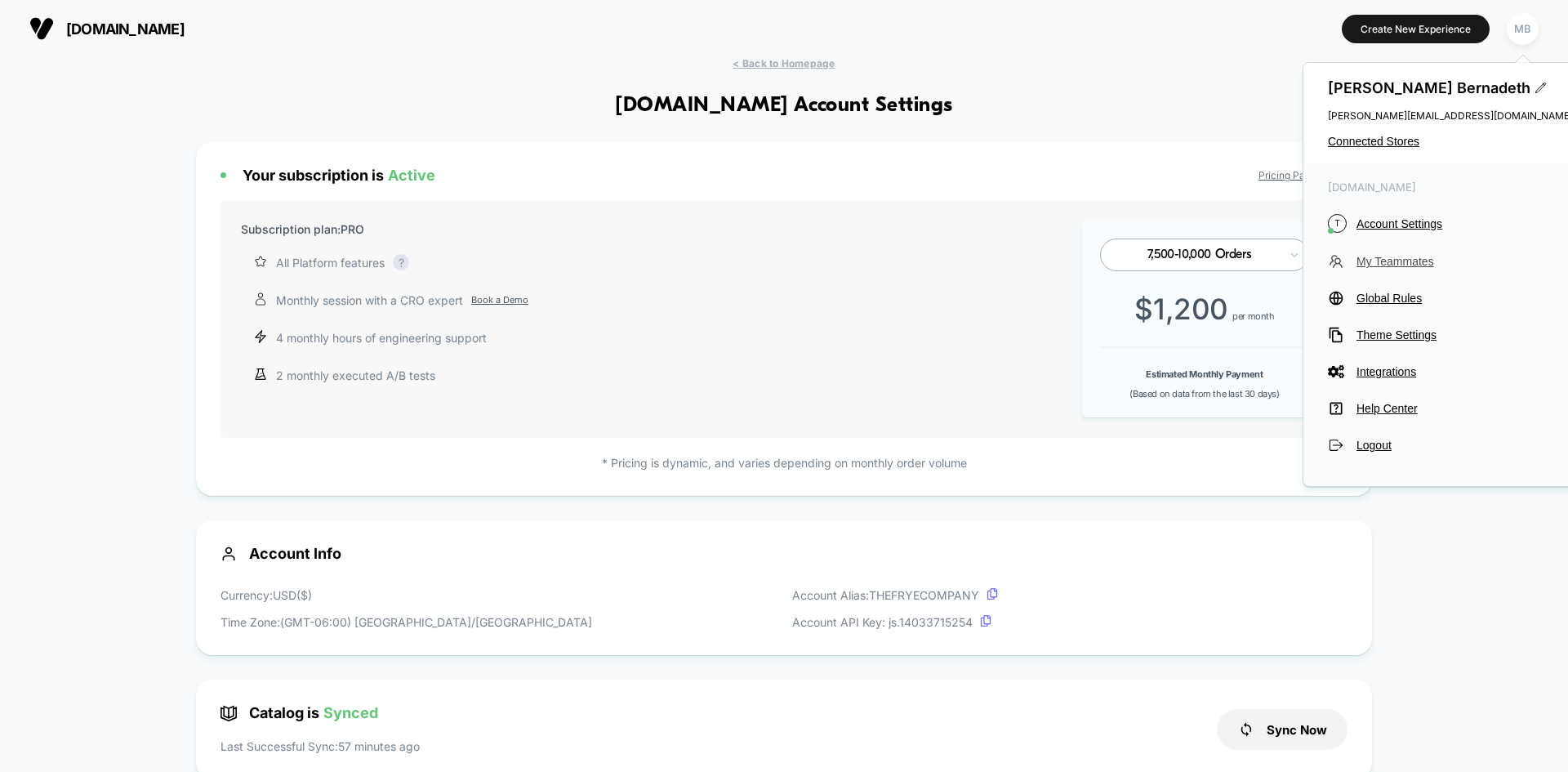
click at [1393, 267] on span "My Teammates" at bounding box center [1465, 261] width 216 height 13
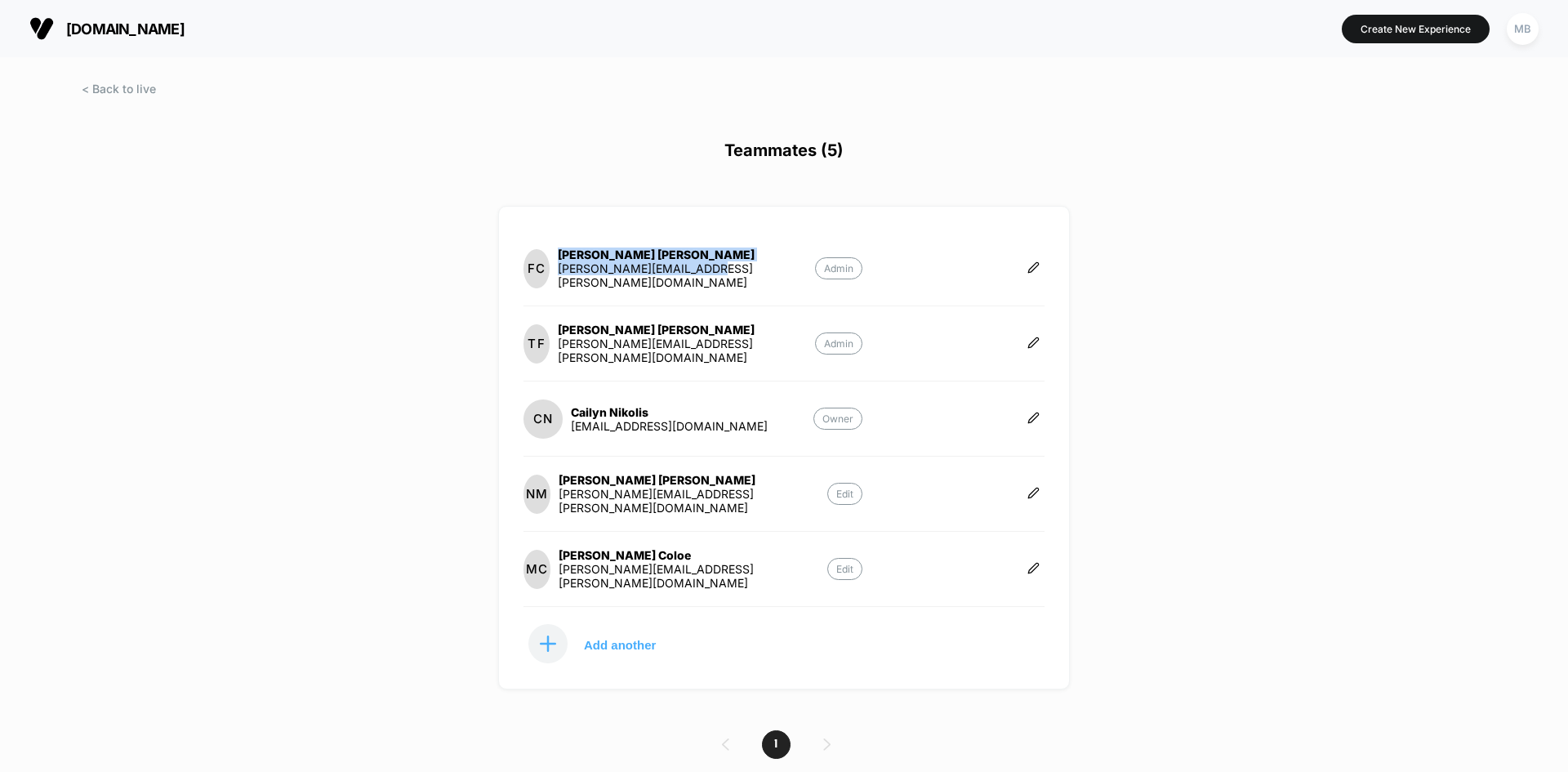
drag, startPoint x: 714, startPoint y: 278, endPoint x: 572, endPoint y: 265, distance: 142.6
click at [572, 265] on section "FC Felicia Choi felicia.choi@tinuiti.com Admin" at bounding box center [693, 269] width 339 height 42
copy div "Felicia Choi felicia.choi@tinuiti.com"
drag, startPoint x: 714, startPoint y: 356, endPoint x: 566, endPoint y: 334, distance: 149.6
click at [566, 334] on section "TF Theresa Farr theresa.farr@tinuiti.com Admin" at bounding box center [693, 344] width 339 height 42
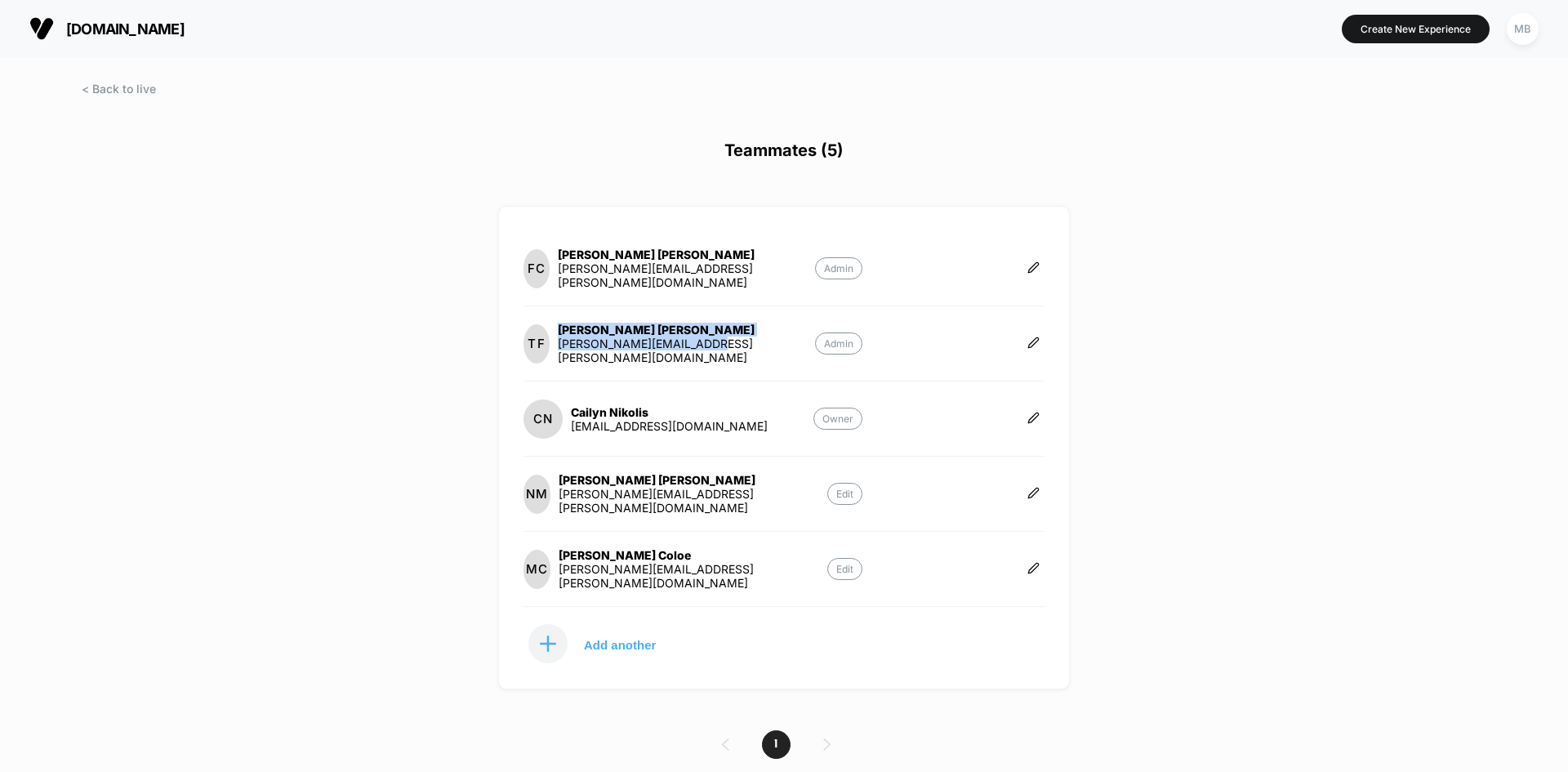
copy div "Theresa Farr theresa.farr@tinuiti.com"
click at [1396, 576] on div "thefryecompany.com Create New Experience MB Teammates (5) FC Felicia Choi felic…" at bounding box center [784, 386] width 1568 height 772
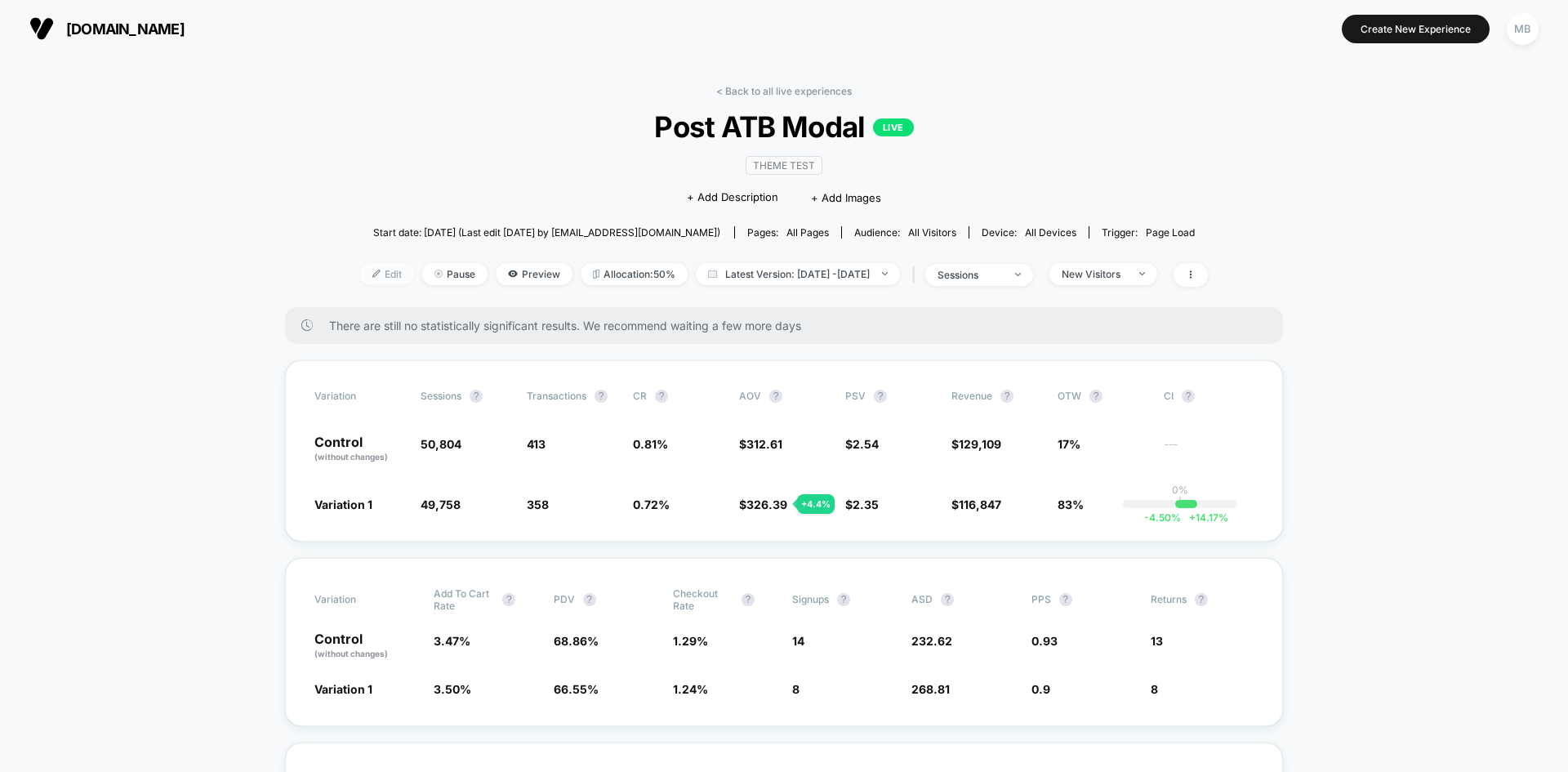
click at [360, 274] on span "Edit" at bounding box center [387, 273] width 54 height 22
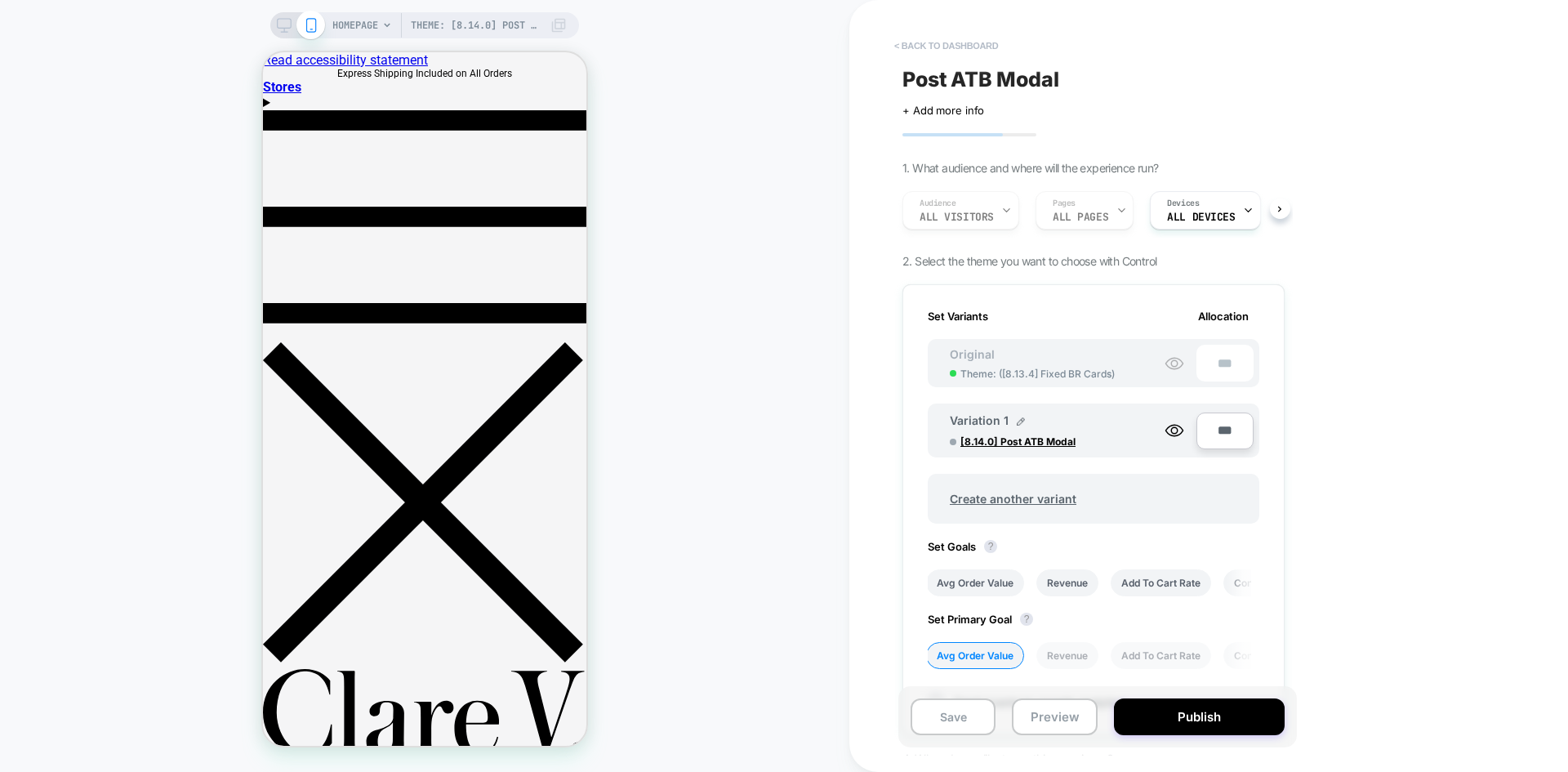
click at [955, 45] on button "< back to dashboard" at bounding box center [947, 45] width 120 height 26
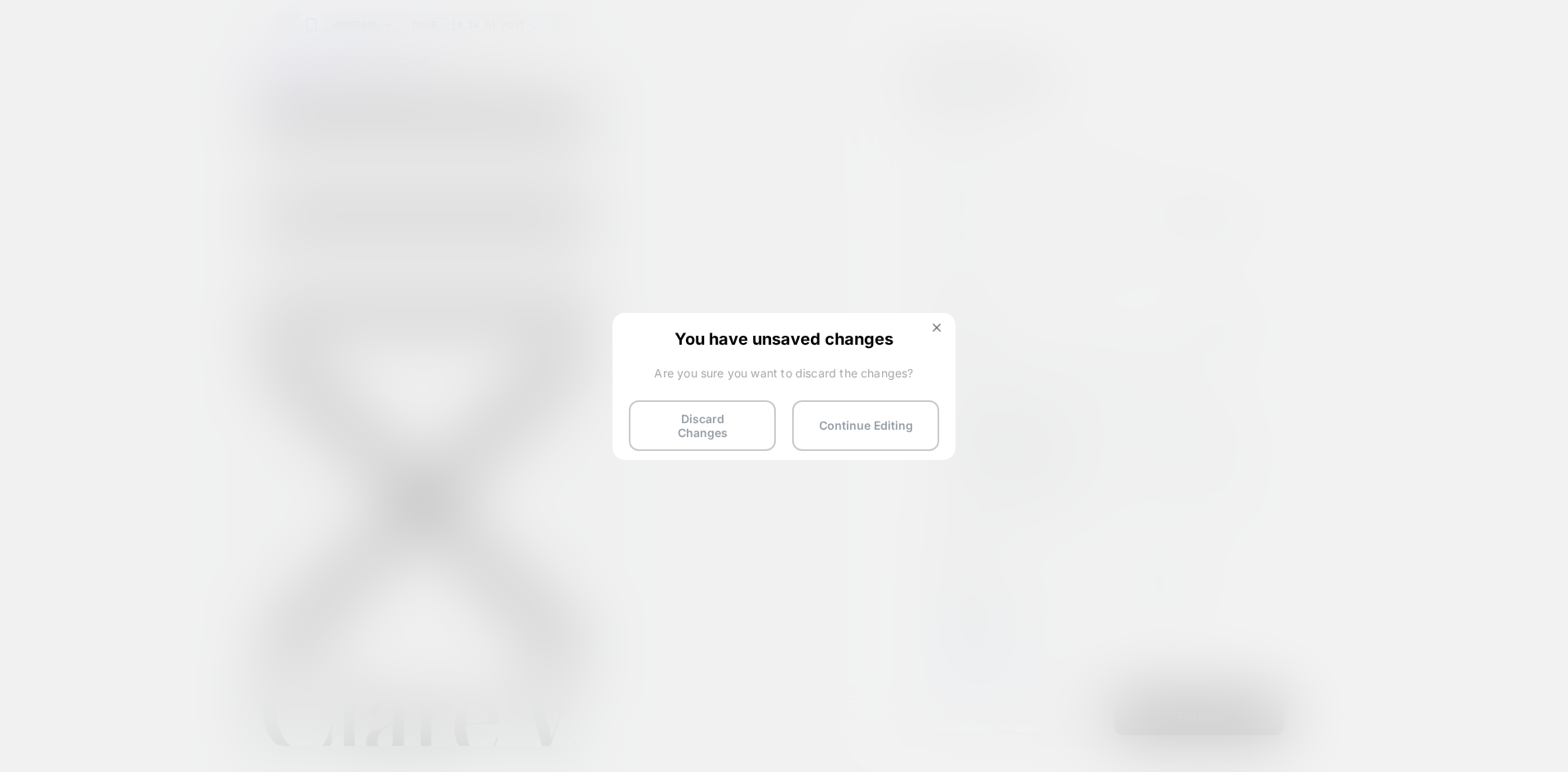
drag, startPoint x: 726, startPoint y: 427, endPoint x: 506, endPoint y: 445, distance: 220.7
click at [726, 429] on button "Discard Changes" at bounding box center [702, 426] width 147 height 51
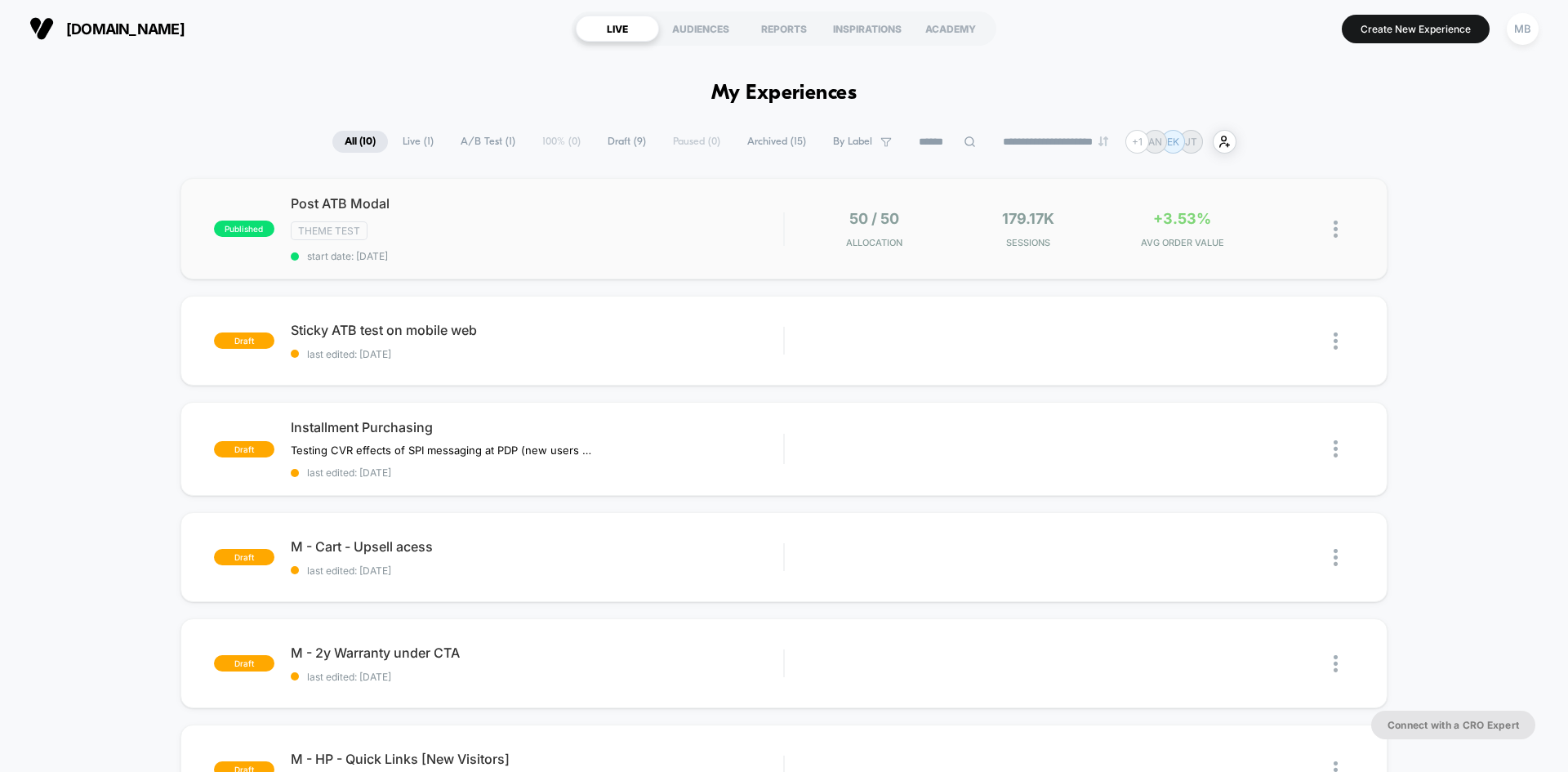
click at [945, 271] on div "published Post ATB Modal Theme Test start date: 9/29/2025 50 / 50 Allocation 17…" at bounding box center [784, 229] width 1208 height 101
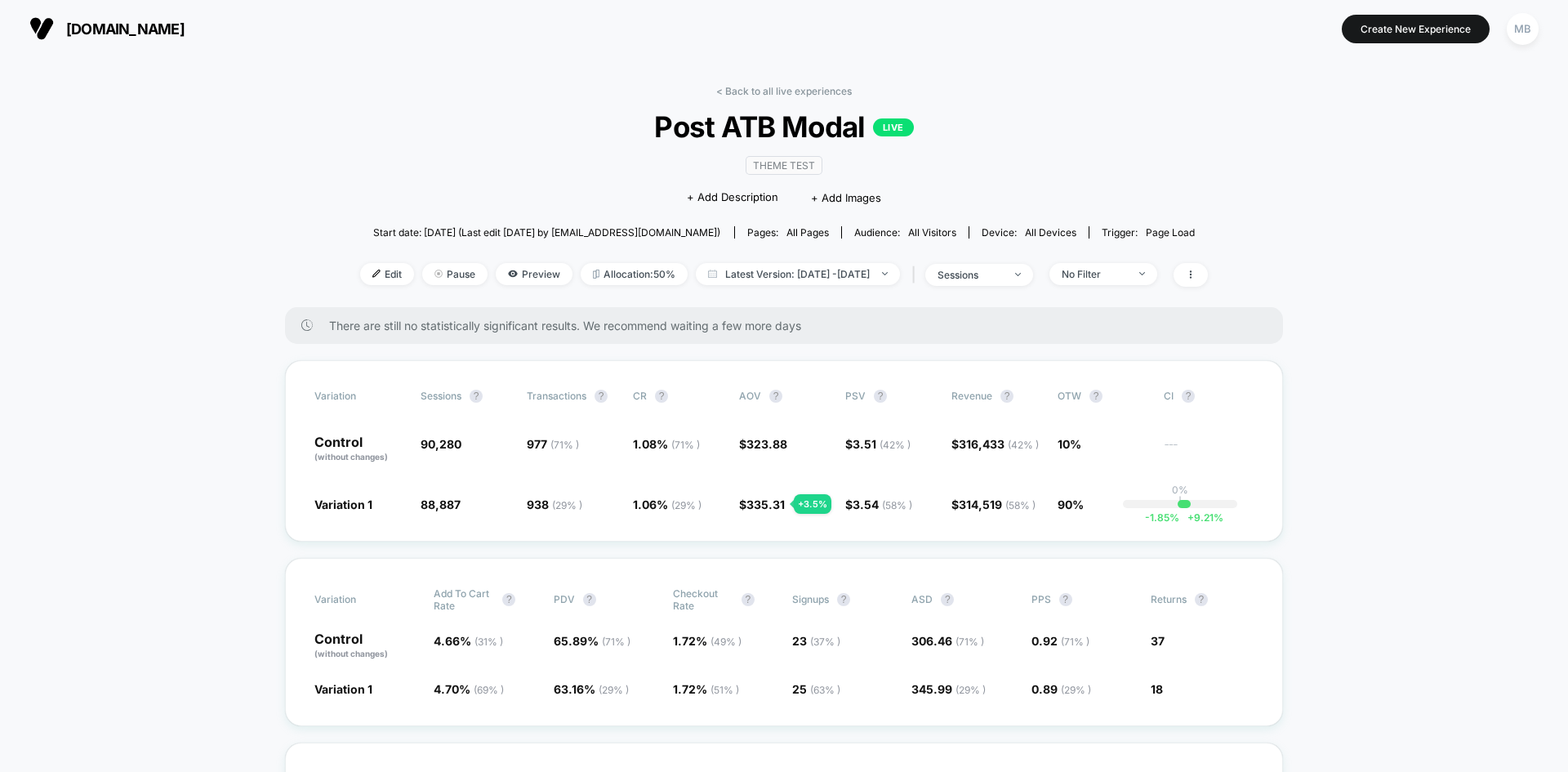
click at [782, 290] on div "< Back to all live experiences Post ATB Modal LIVE Theme Test Click to edit exp…" at bounding box center [784, 195] width 848 height 222
click at [797, 283] on span "Latest Version: Sep 30, 2025 - Oct 7, 2025" at bounding box center [798, 273] width 204 height 22
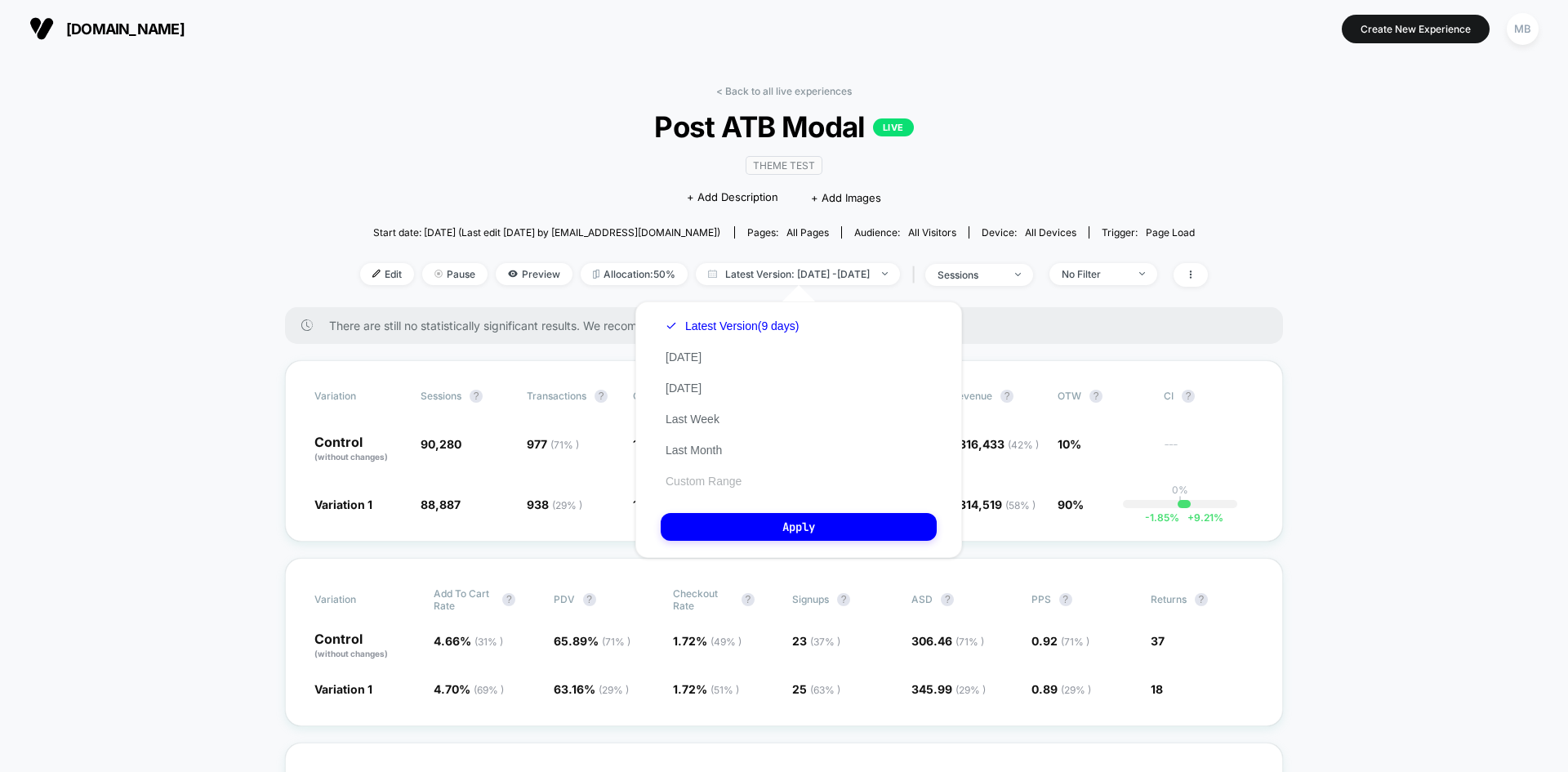
click at [717, 477] on button "Custom Range" at bounding box center [703, 481] width 86 height 15
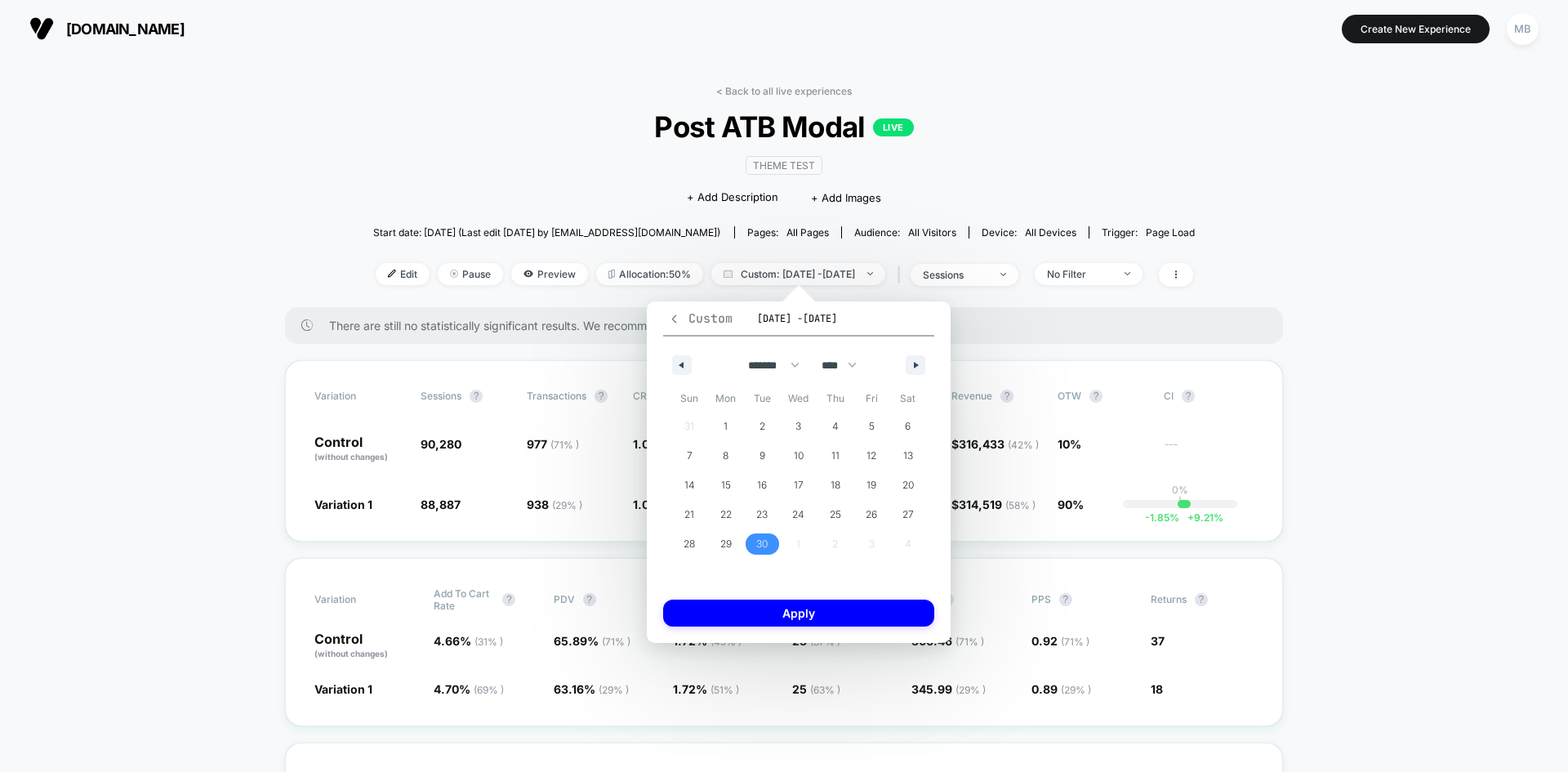
click at [673, 313] on icon "button" at bounding box center [674, 319] width 12 height 12
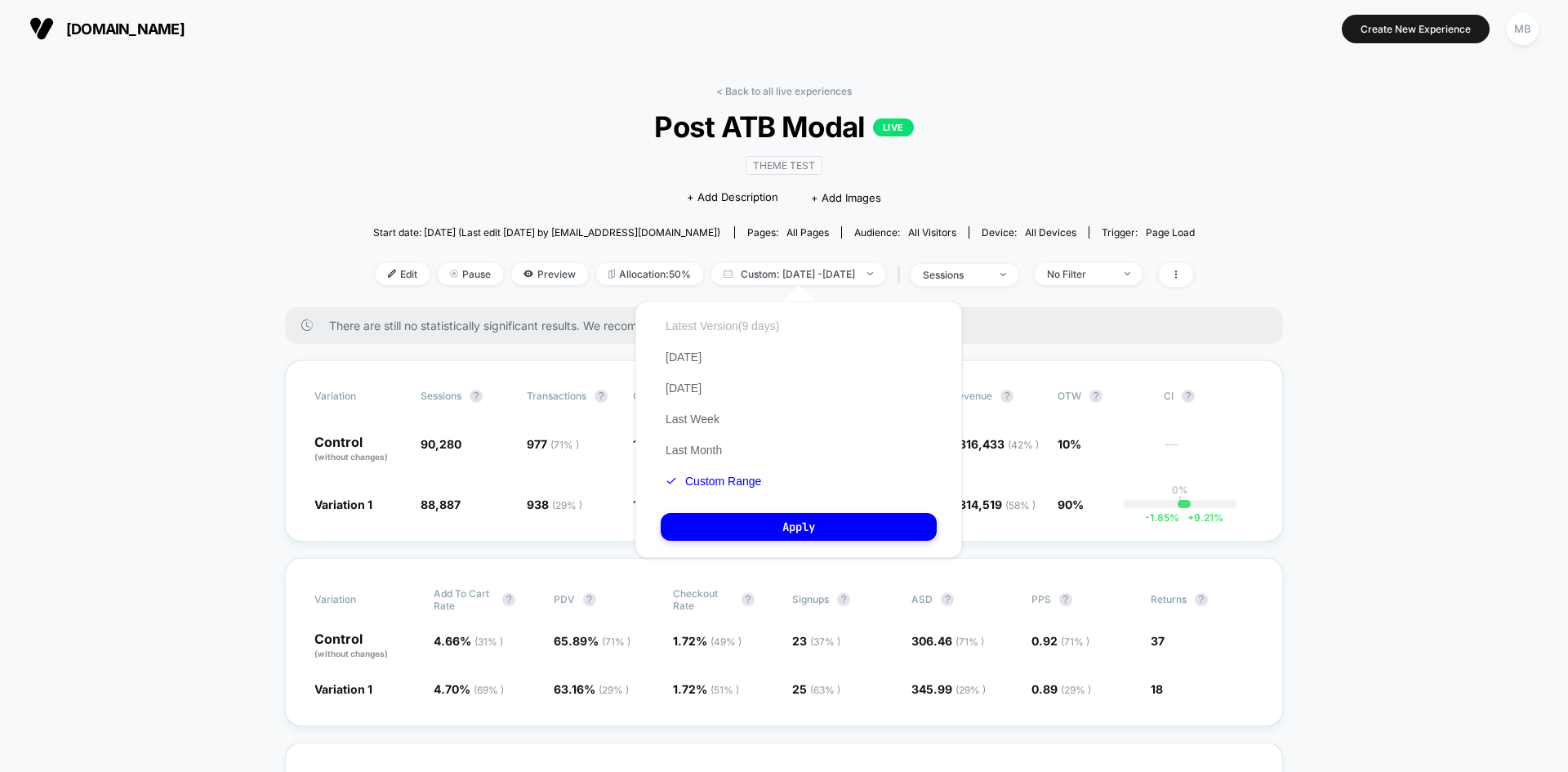
click at [734, 324] on button "Latest Version (9 days)" at bounding box center [722, 325] width 123 height 15
click at [690, 483] on button "Custom Range" at bounding box center [703, 481] width 86 height 15
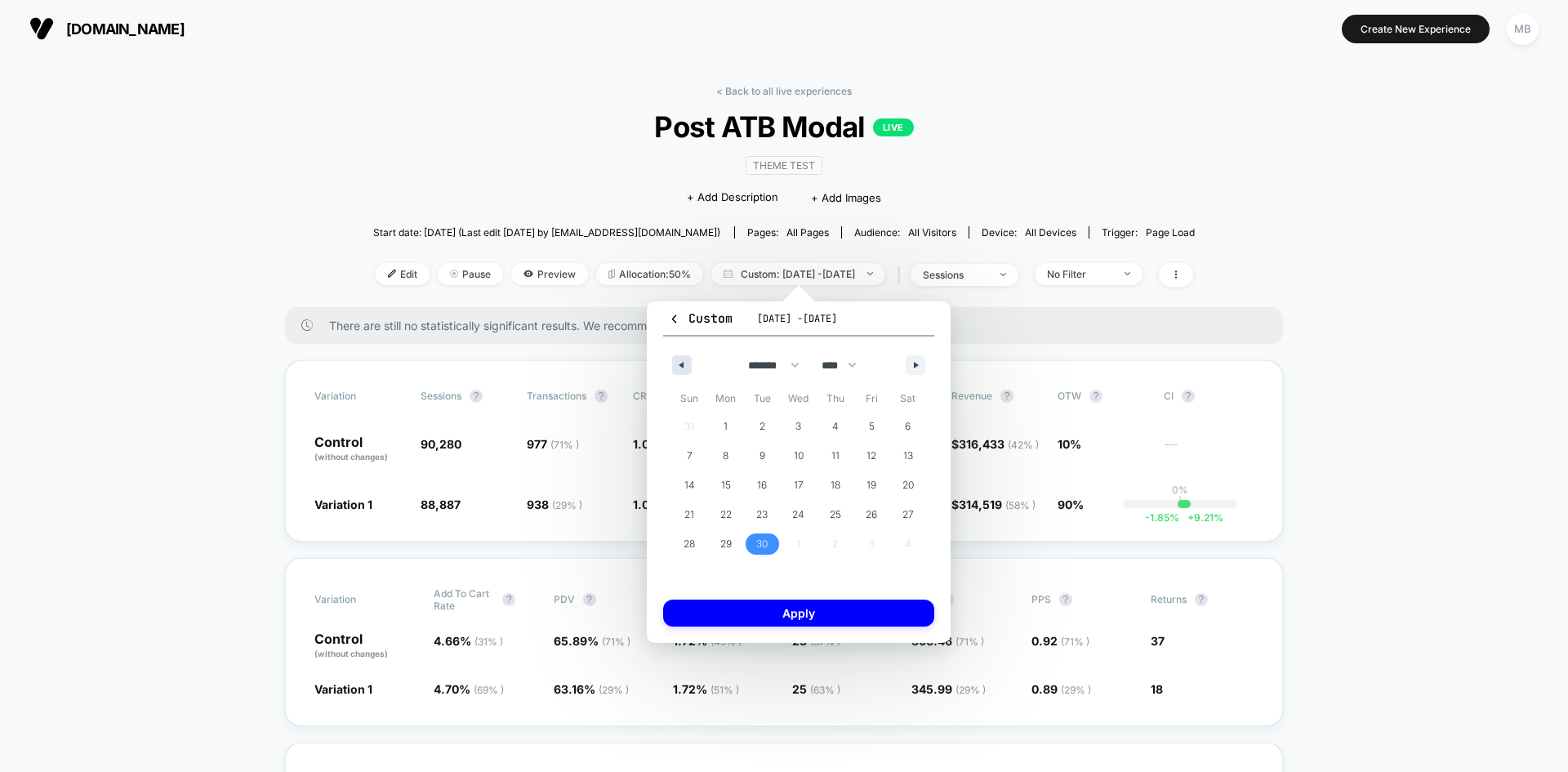
click at [689, 366] on button "button" at bounding box center [681, 365] width 19 height 19
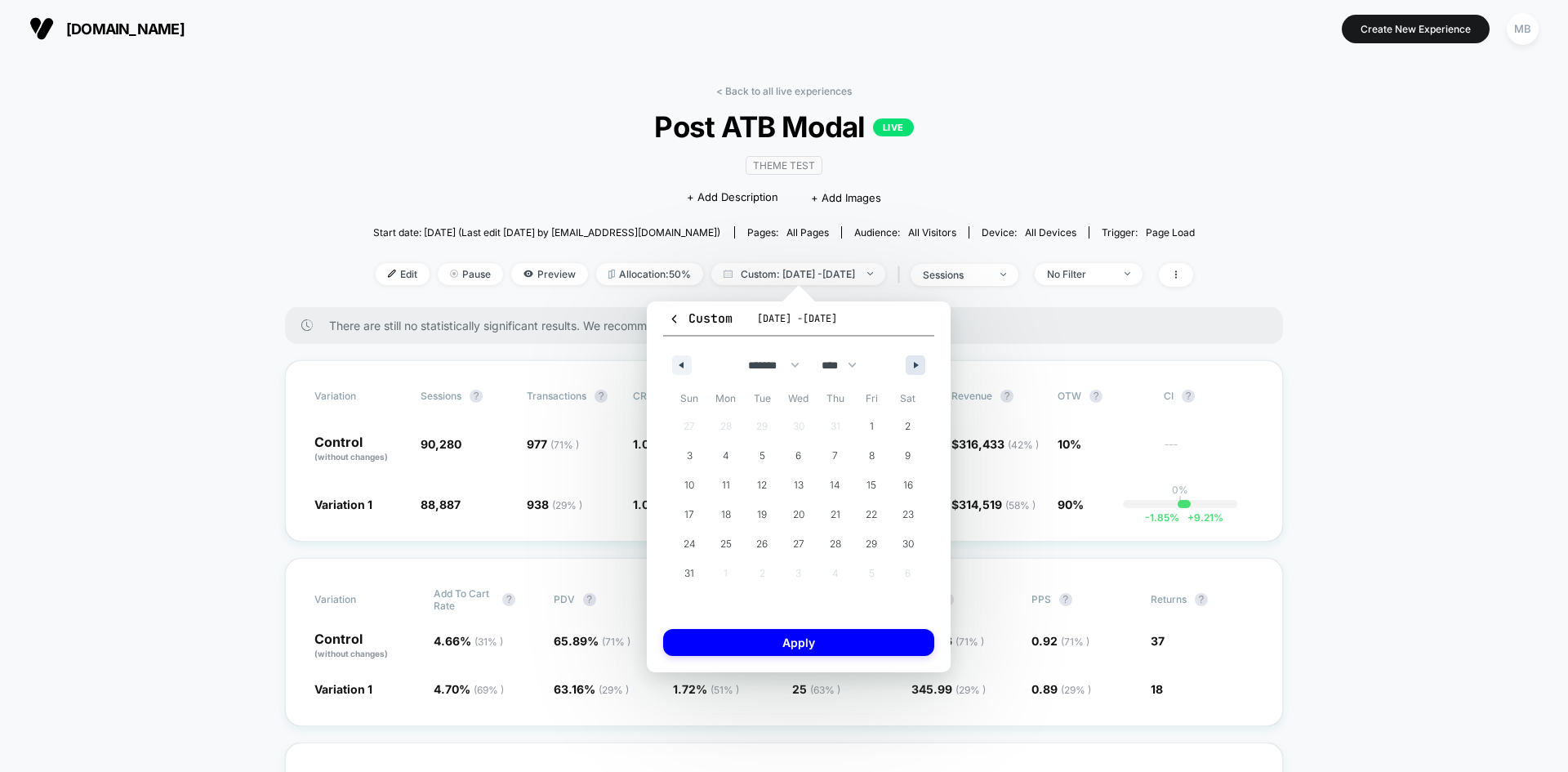
click at [918, 365] on icon "button" at bounding box center [917, 365] width 8 height 6
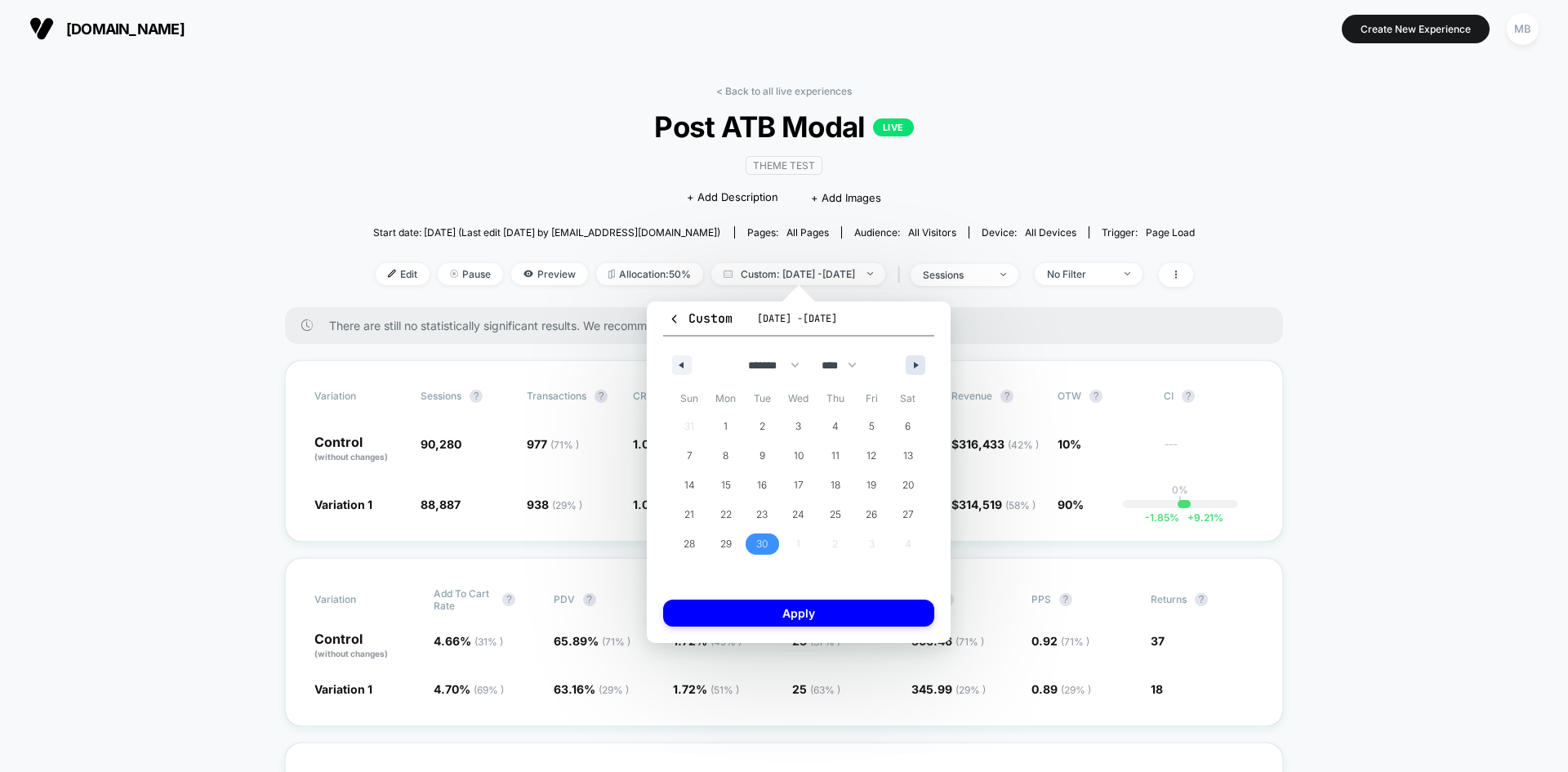
click at [918, 365] on icon "button" at bounding box center [917, 365] width 8 height 6
select select "*"
click at [674, 313] on icon "button" at bounding box center [674, 319] width 12 height 12
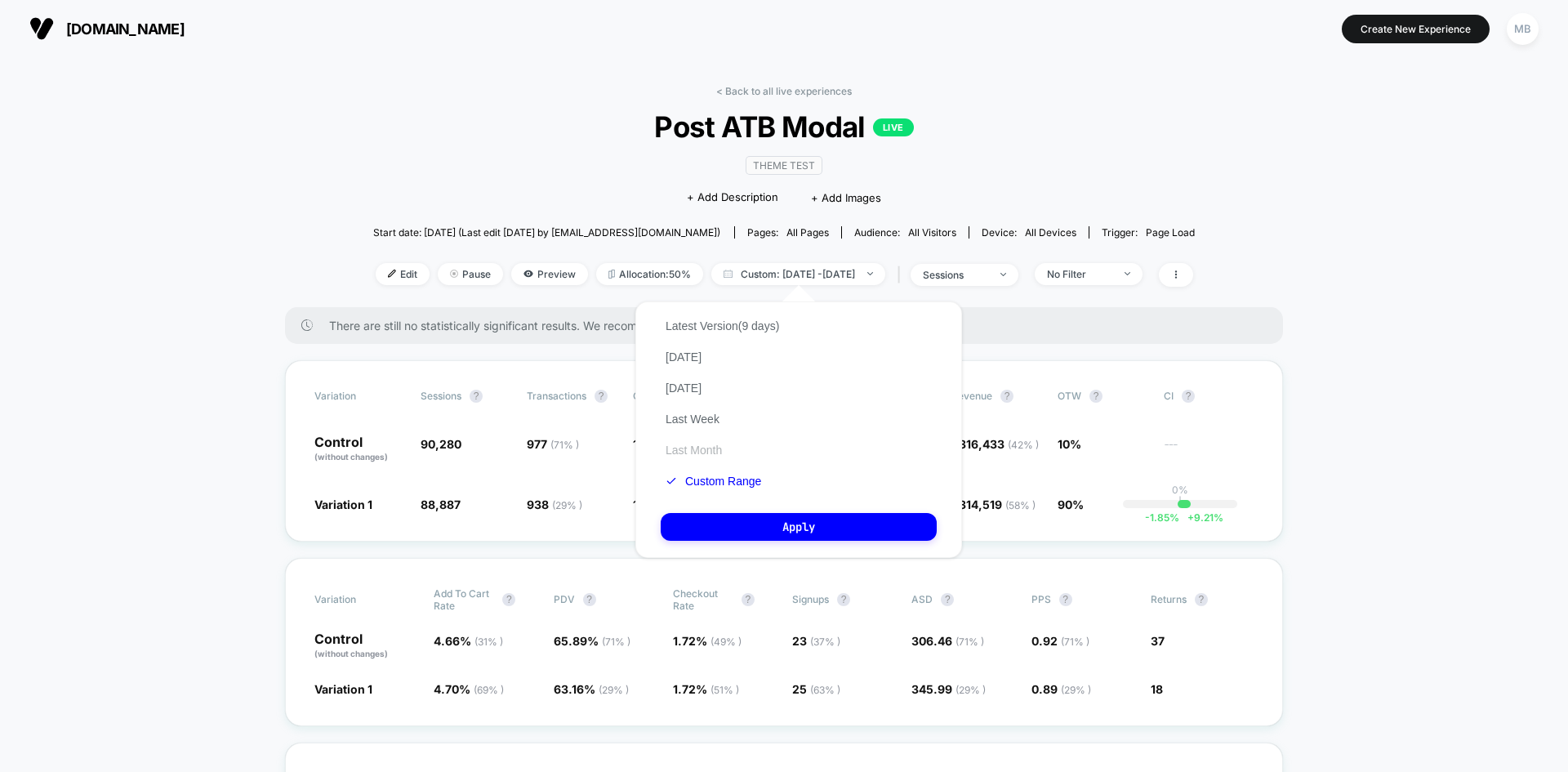
click at [704, 447] on button "Last Month" at bounding box center [694, 449] width 66 height 15
click at [846, 523] on button "Apply" at bounding box center [798, 527] width 276 height 28
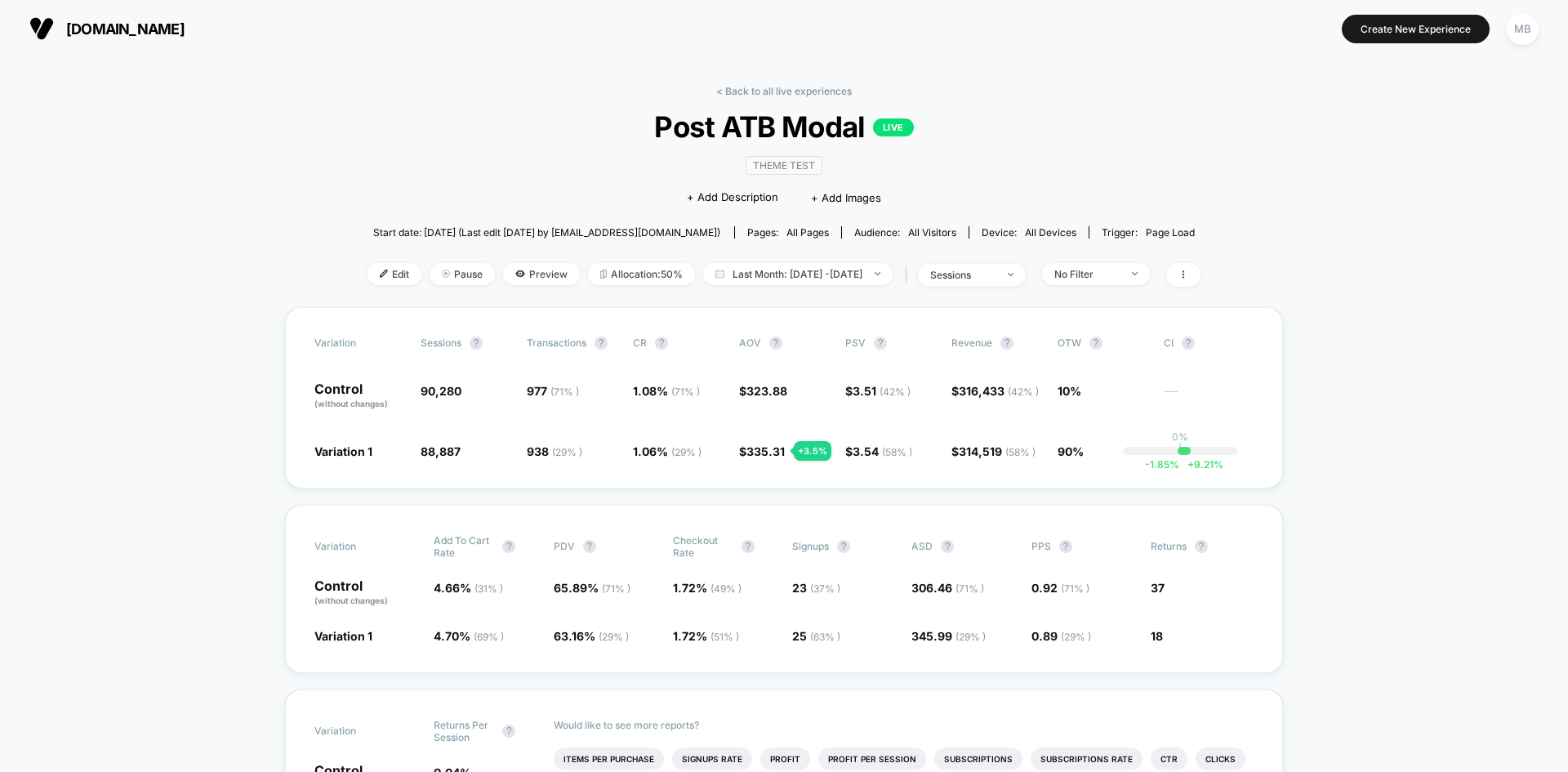
click at [602, 224] on span "Start date: 9/29/2025 (Last edit 10/3/2025 by info@clarev.com)" at bounding box center [547, 232] width 347 height 29
click at [857, 270] on span "Last Month: Sep 7, 2025 - Oct 7, 2025" at bounding box center [798, 273] width 189 height 22
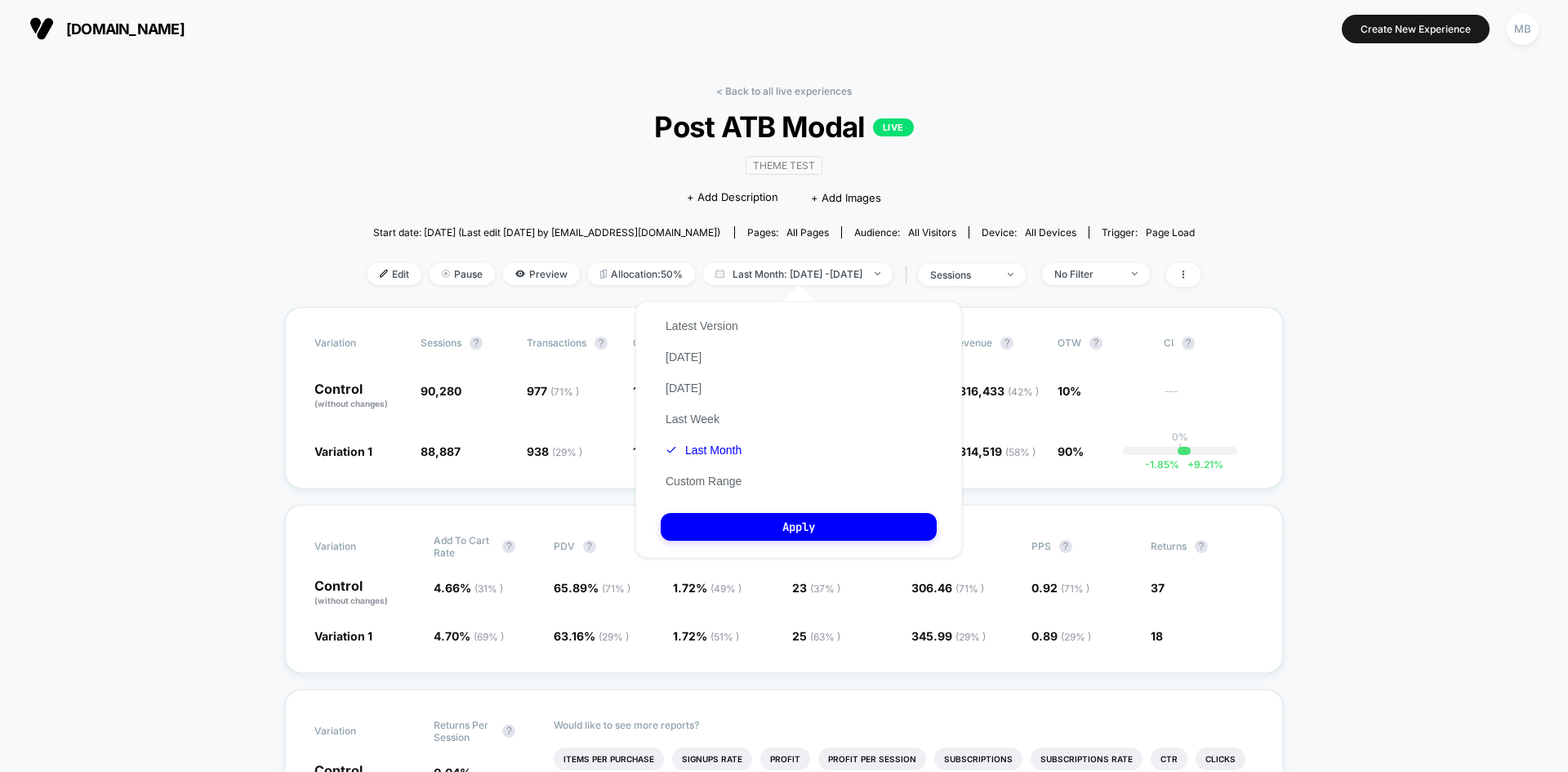
click at [484, 220] on span "Start date: 9/29/2025 (Last edit 10/3/2025 by info@clarev.com)" at bounding box center [547, 232] width 347 height 29
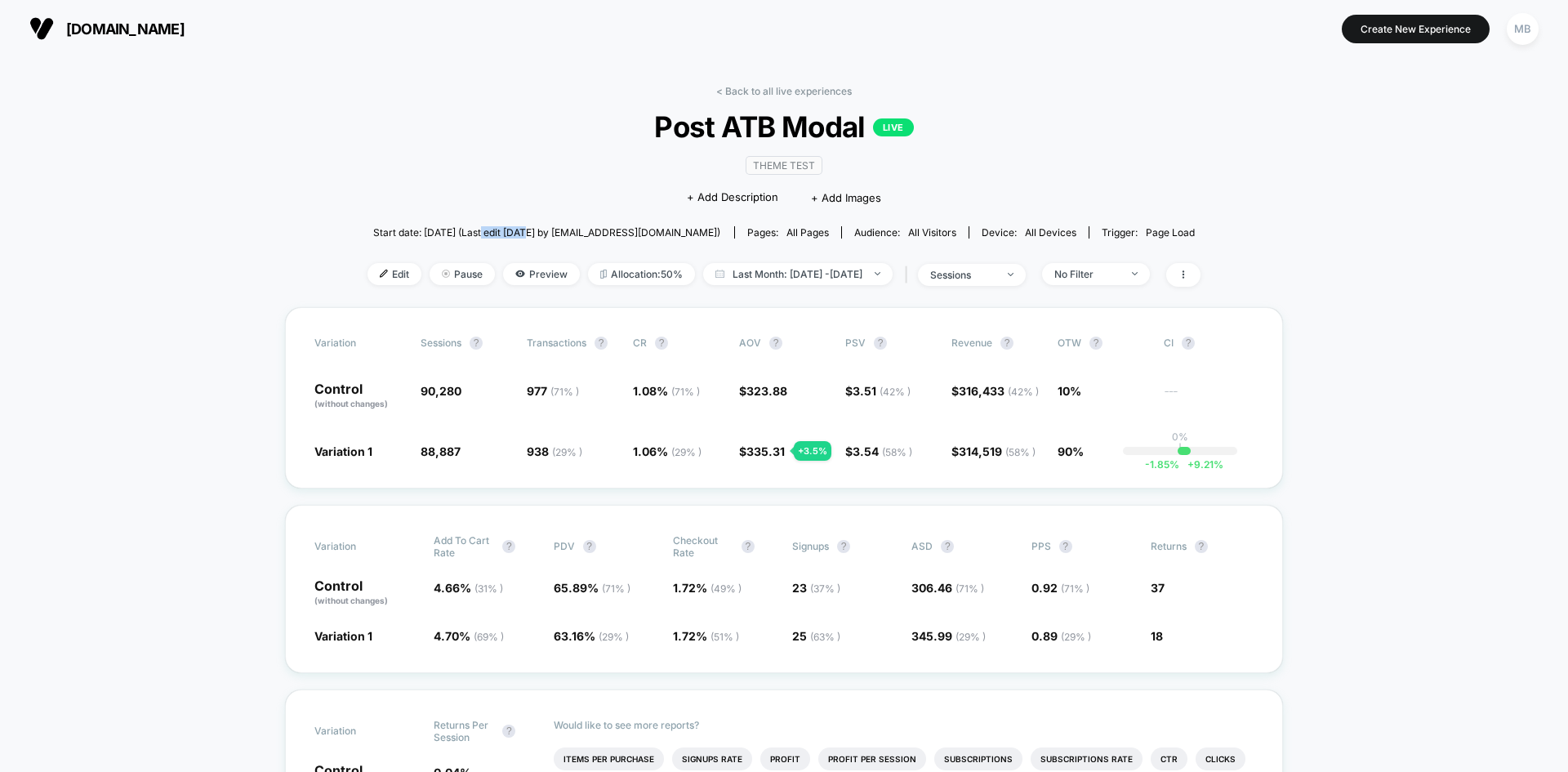
drag, startPoint x: 536, startPoint y: 241, endPoint x: 552, endPoint y: 243, distance: 16.1
click at [552, 243] on span "Start date: 9/29/2025 (Last edit 10/3/2025 by info@clarev.com)" at bounding box center [547, 232] width 347 height 29
click at [588, 243] on span "Start date: 9/29/2025 (Last edit 10/3/2025 by info@clarev.com)" at bounding box center [547, 232] width 347 height 29
drag, startPoint x: 551, startPoint y: 236, endPoint x: 615, endPoint y: 241, distance: 64.2
click at [615, 241] on span "Start date: 9/29/2025 (Last edit 10/3/2025 by info@clarev.com)" at bounding box center [547, 232] width 347 height 29
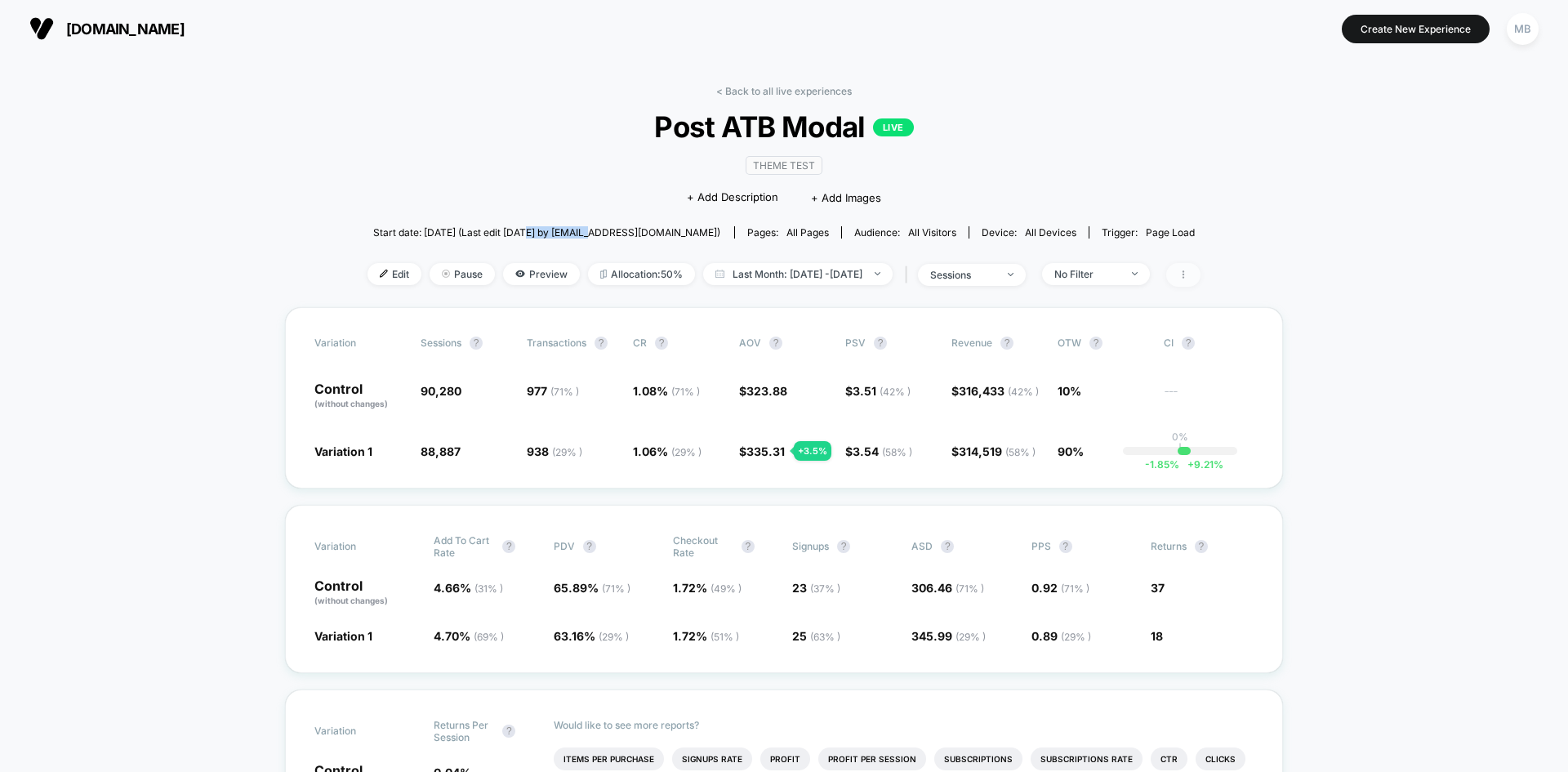
click at [1201, 278] on span at bounding box center [1183, 274] width 34 height 24
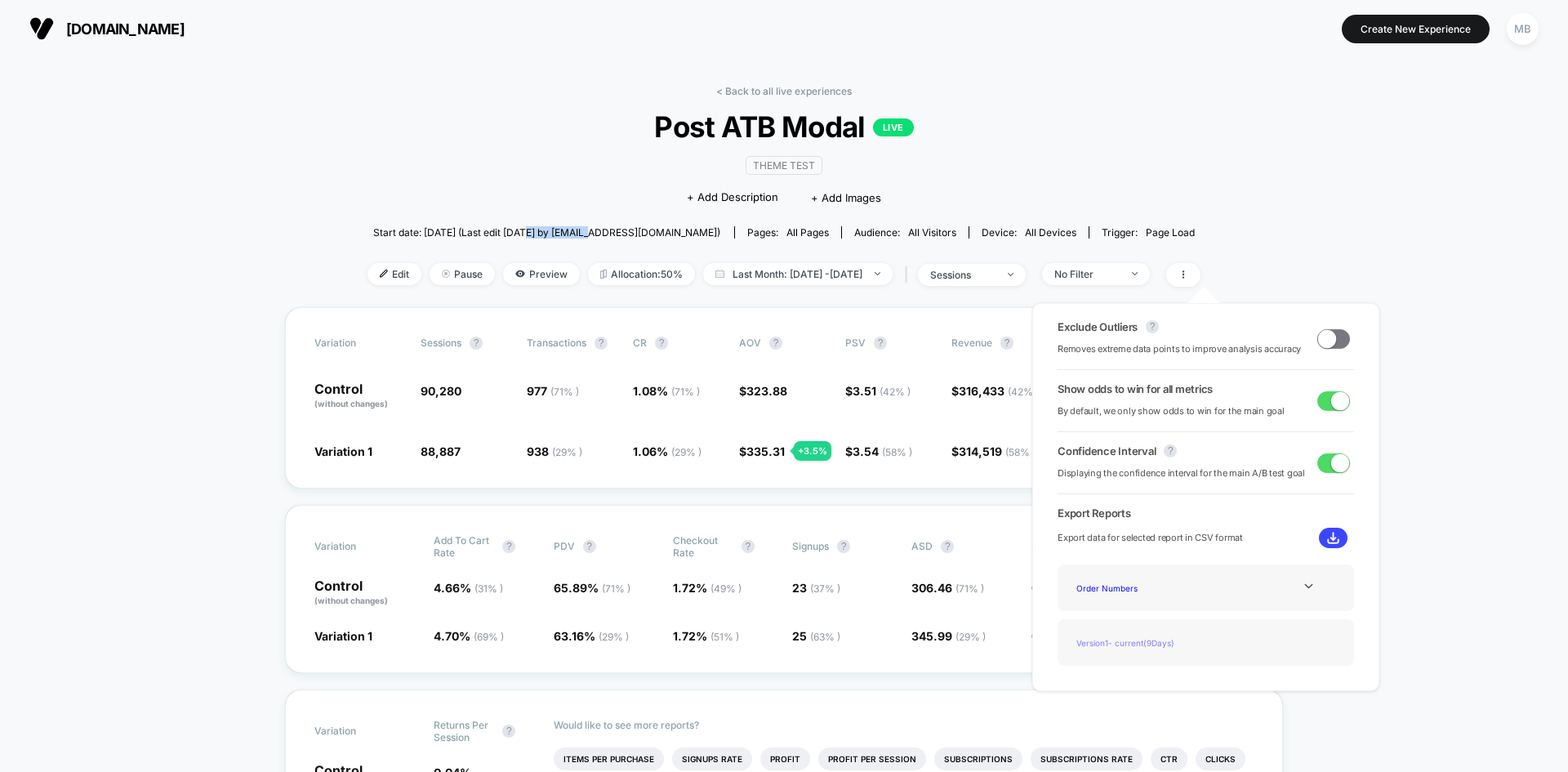
click at [1156, 636] on div "Version 1 - current ( 9 Days)" at bounding box center [1135, 642] width 131 height 22
click at [1197, 182] on div "< Back to all live experiences Post ATB Modal LIVE Theme Test Click to edit exp…" at bounding box center [784, 195] width 833 height 222
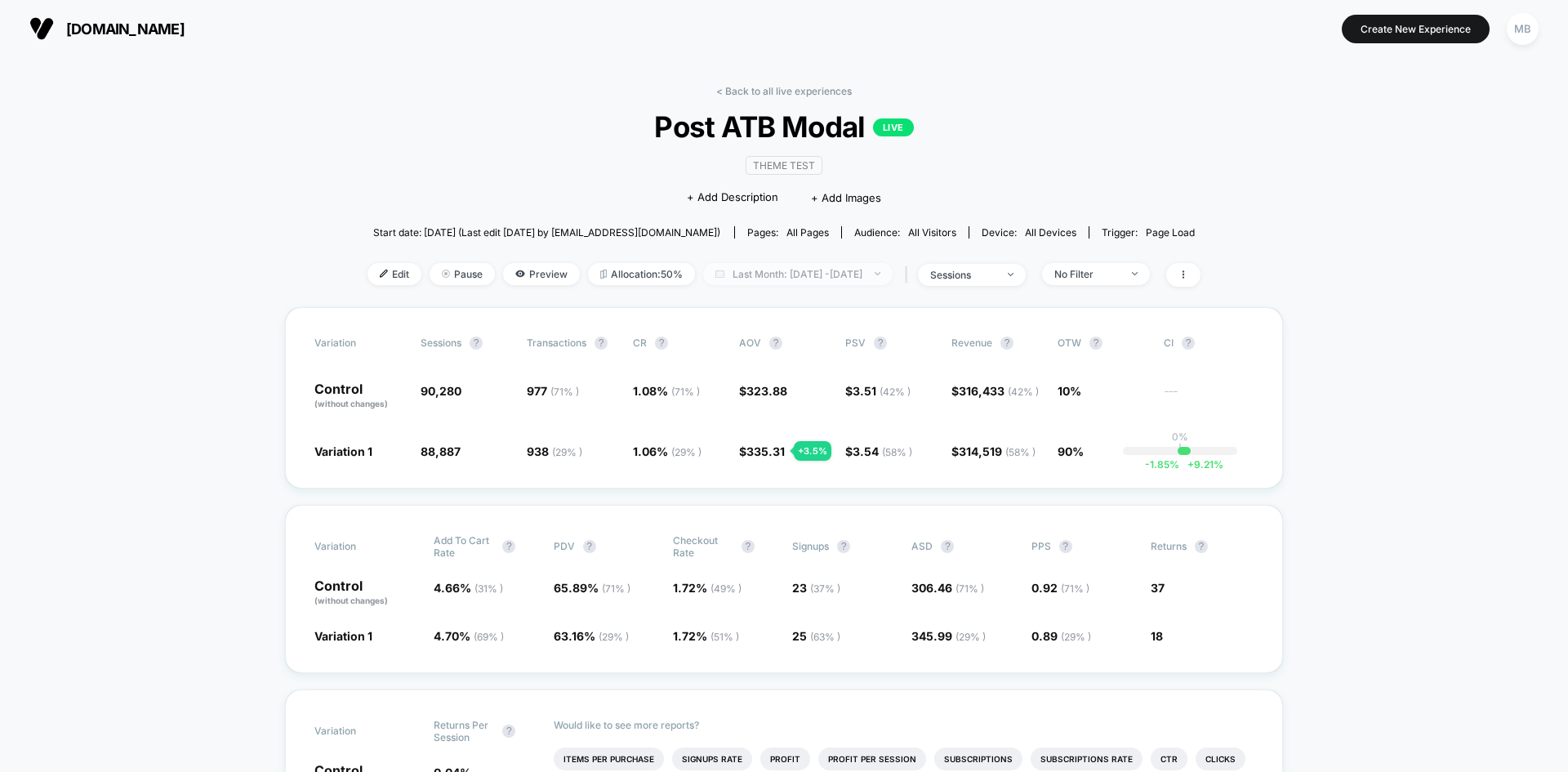
click at [836, 282] on span "Last Month: Sep 7, 2025 - Oct 7, 2025" at bounding box center [798, 273] width 189 height 22
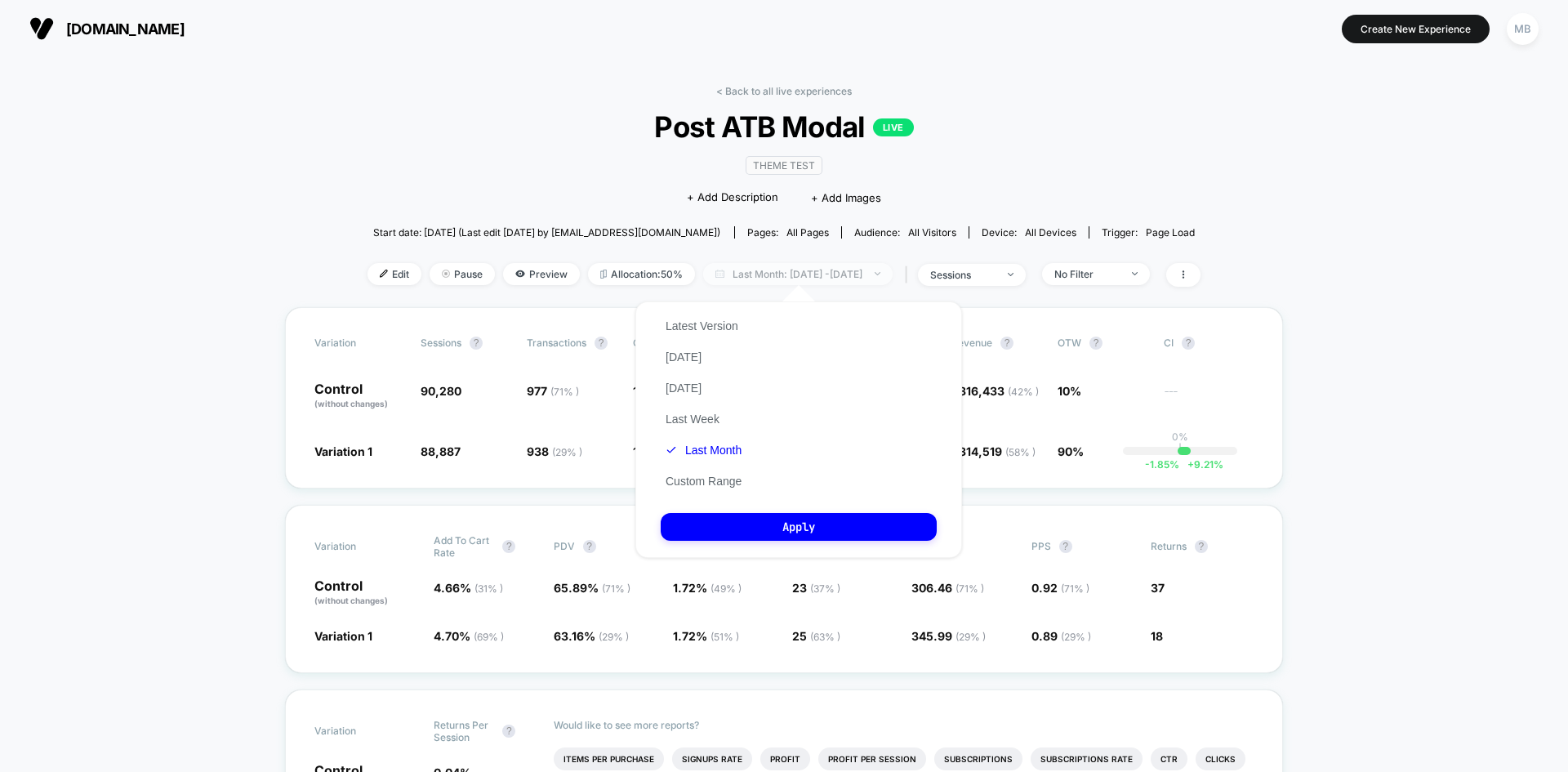
click at [821, 270] on span "Last Month: Sep 7, 2025 - Oct 7, 2025" at bounding box center [798, 273] width 189 height 22
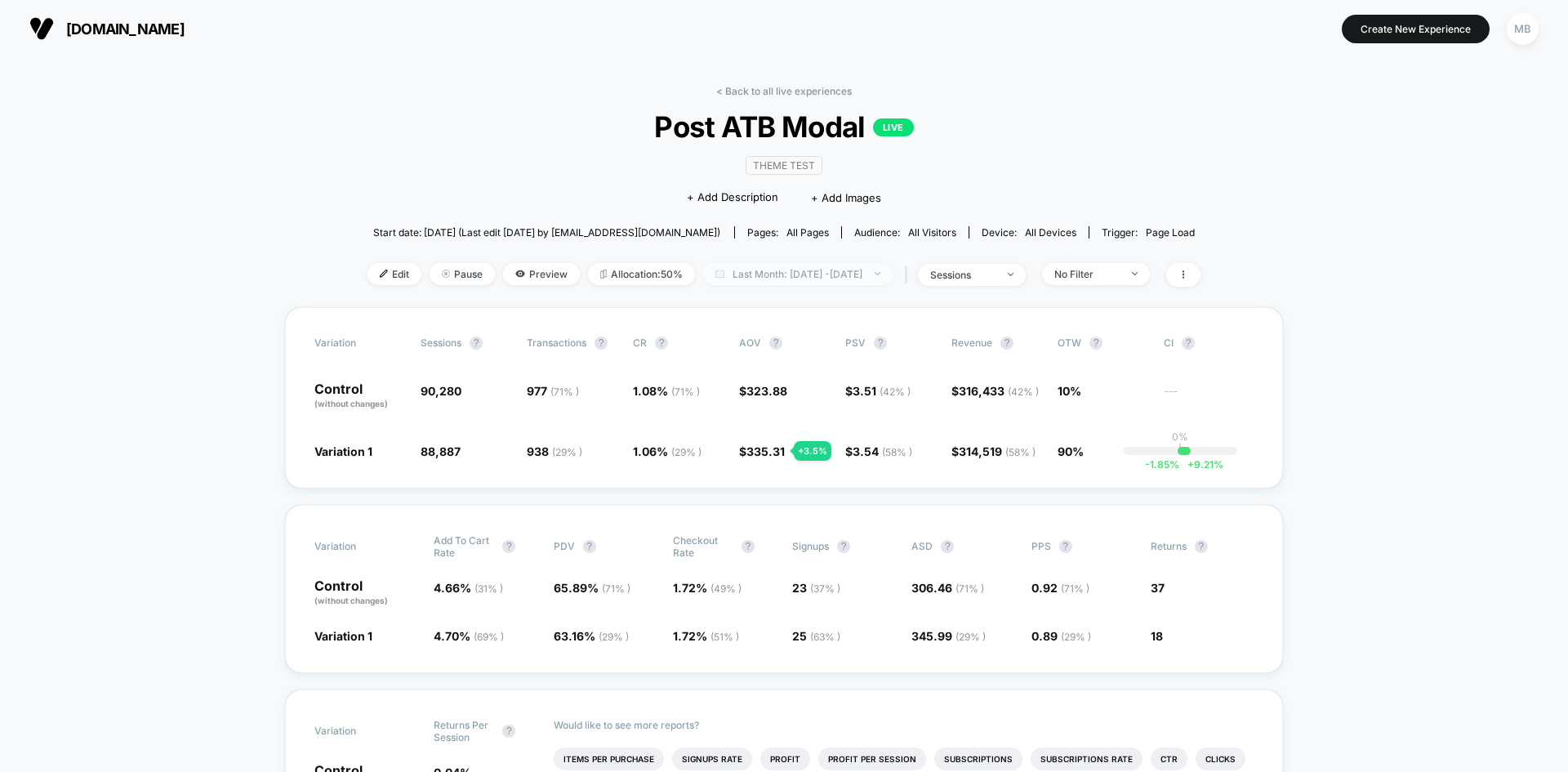
click at [821, 270] on span "Last Month: Sep 7, 2025 - Oct 7, 2025" at bounding box center [798, 273] width 189 height 22
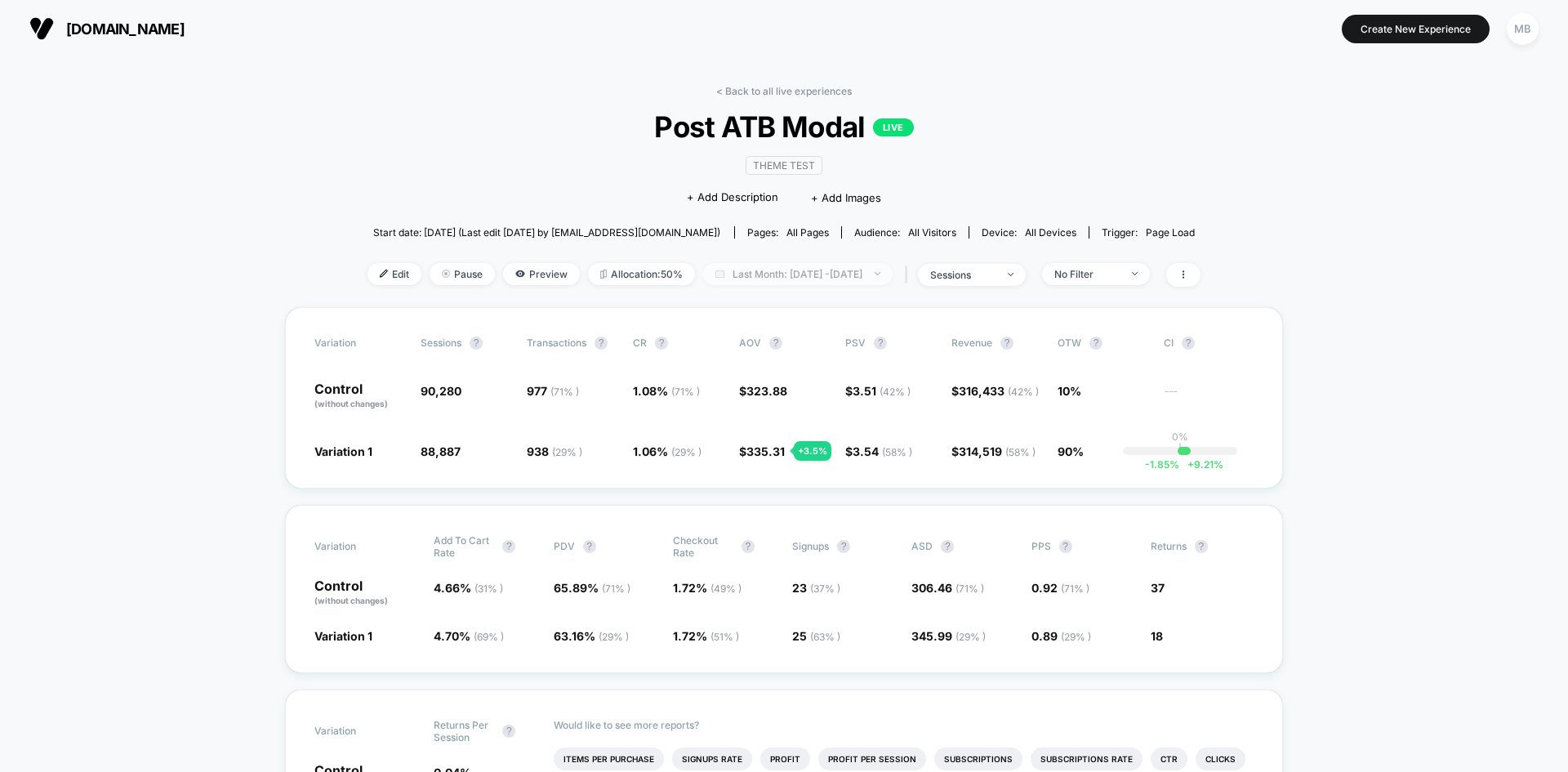
drag, startPoint x: 806, startPoint y: 269, endPoint x: 813, endPoint y: 277, distance: 10.6
click at [808, 267] on span "Last Month: Sep 7, 2025 - Oct 7, 2025" at bounding box center [798, 273] width 189 height 22
select select "*"
select select "****"
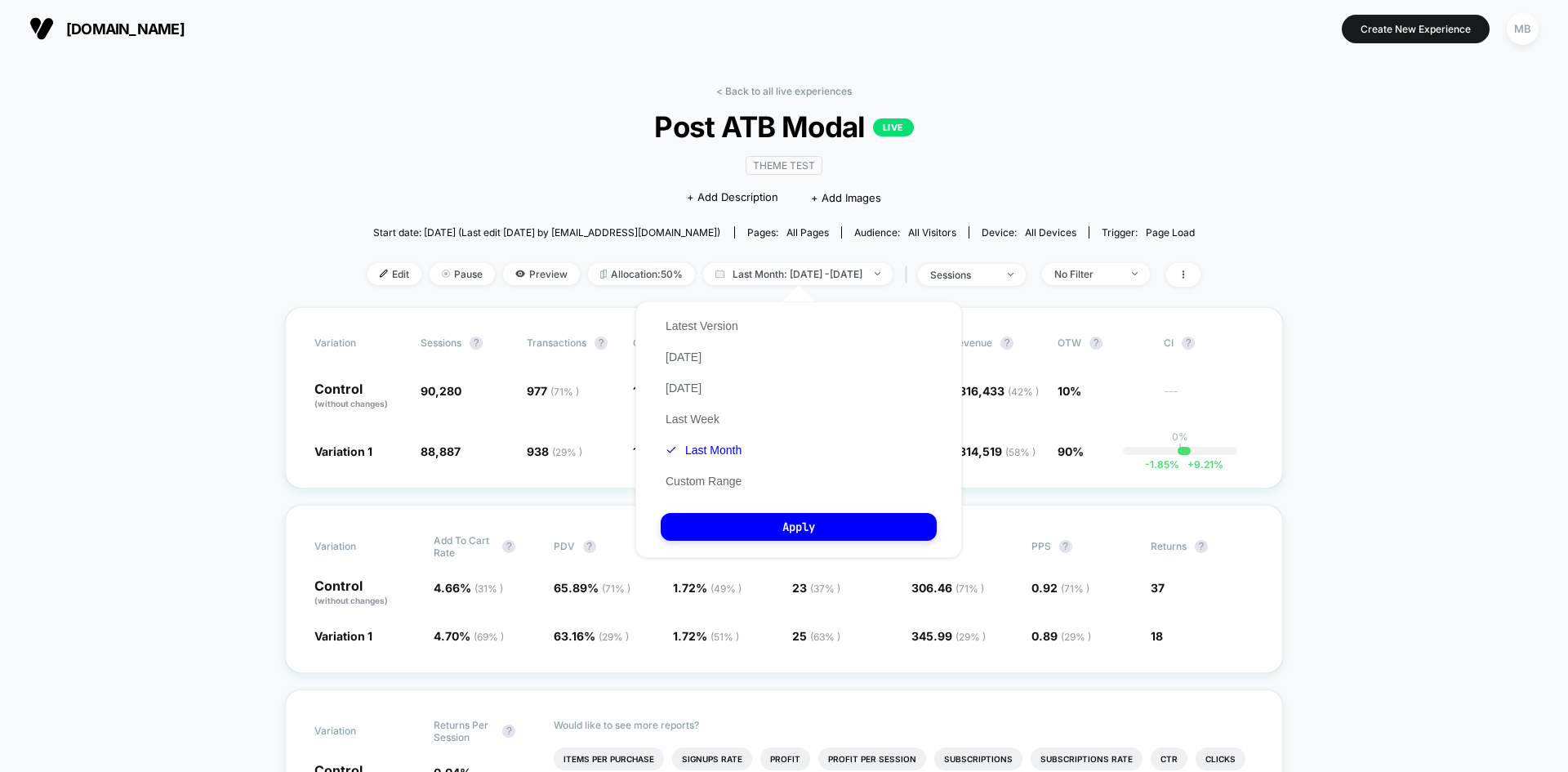
click at [735, 483] on button "Custom Range" at bounding box center [703, 481] width 86 height 15
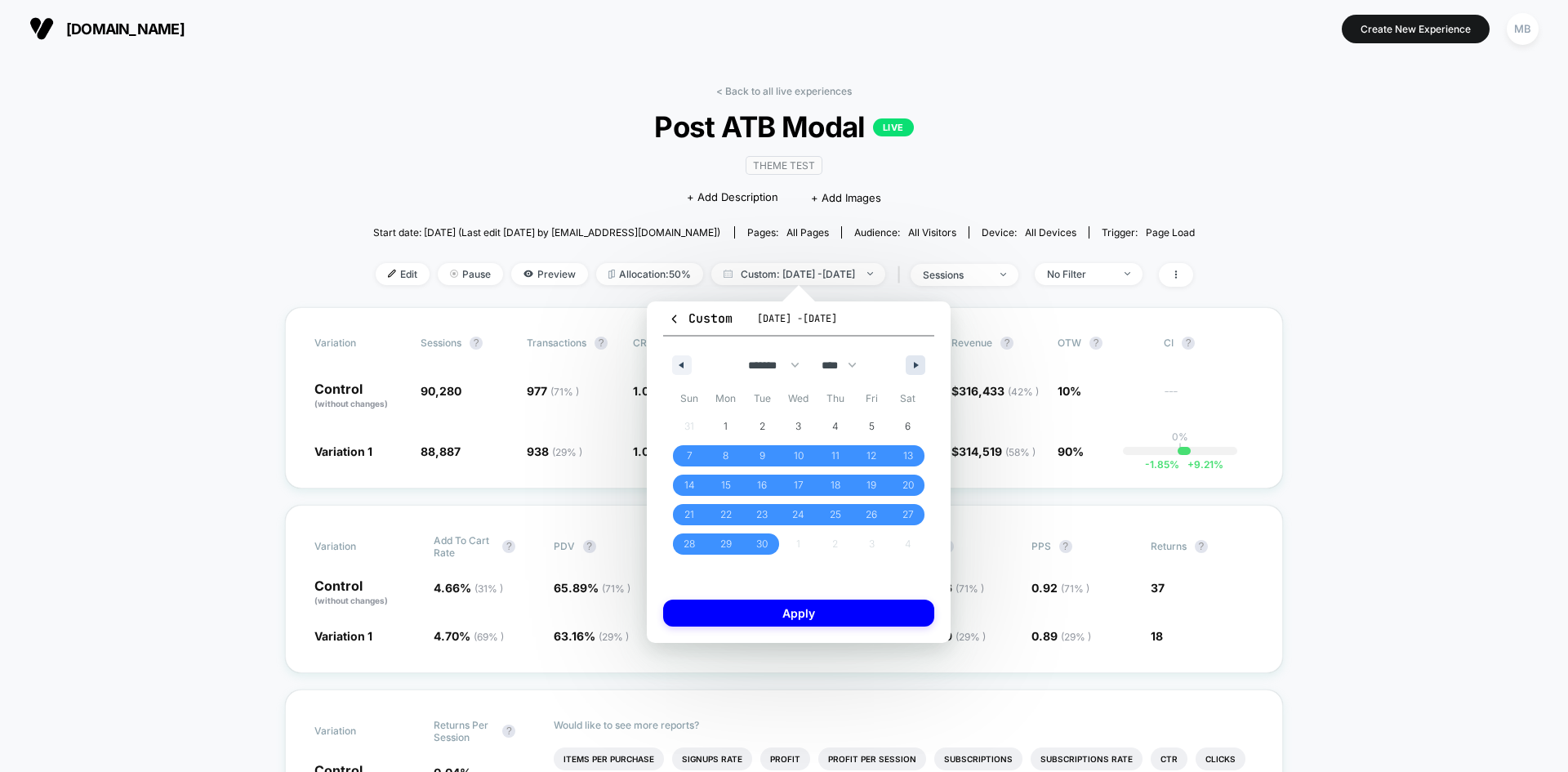
click at [913, 363] on button "button" at bounding box center [915, 365] width 19 height 19
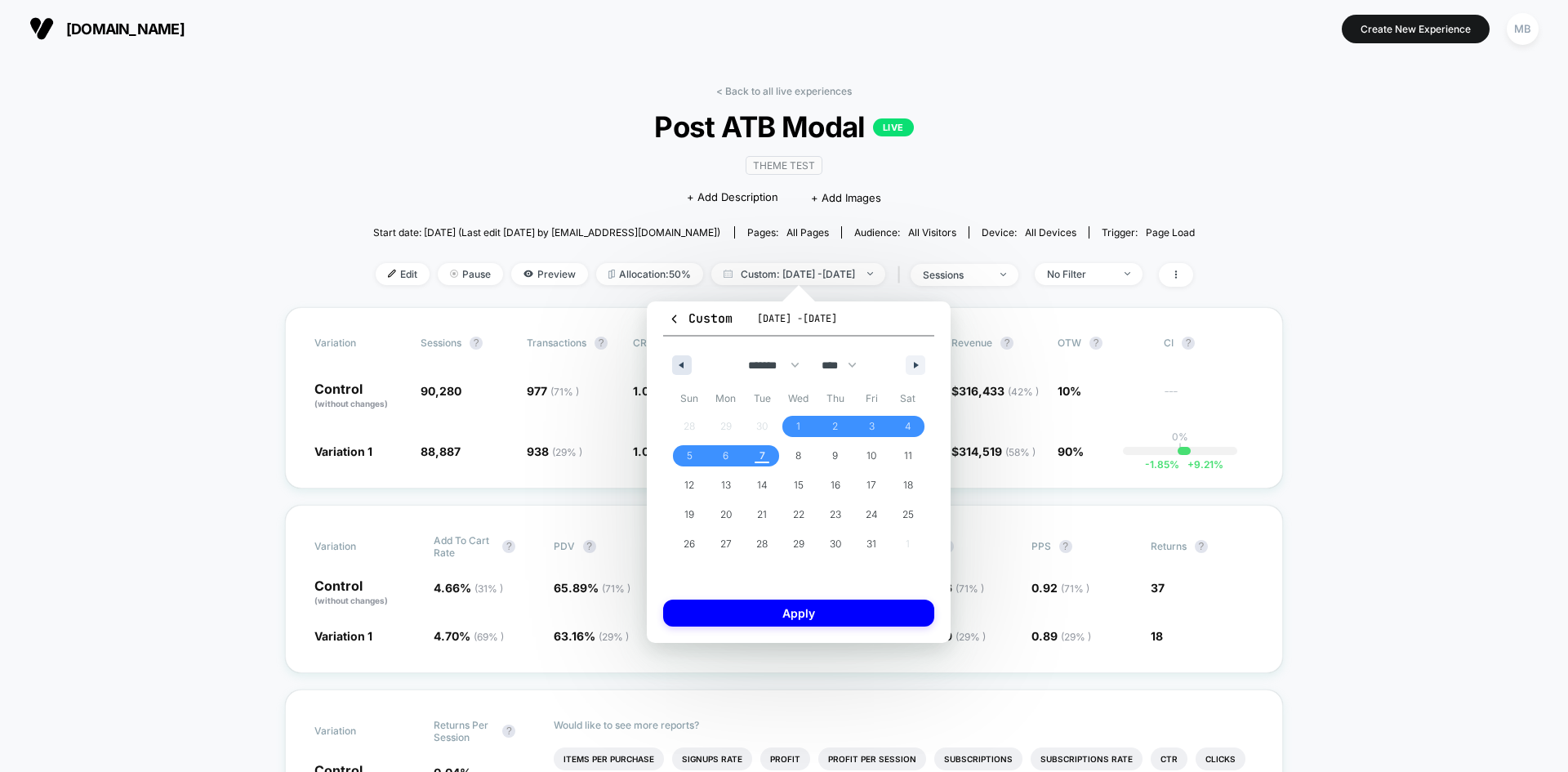
click at [680, 361] on button "button" at bounding box center [681, 365] width 19 height 19
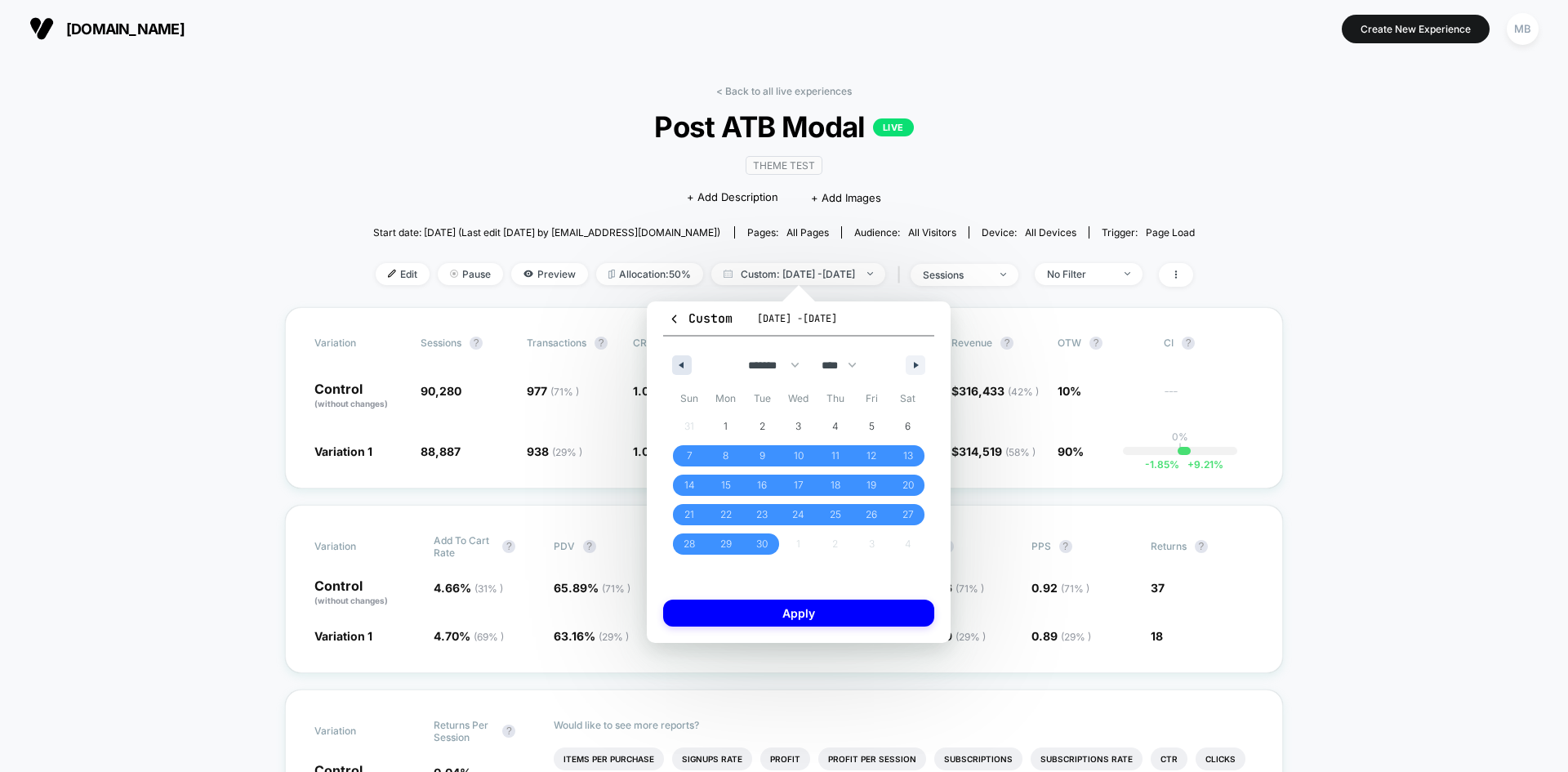
click at [683, 360] on button "button" at bounding box center [681, 365] width 19 height 19
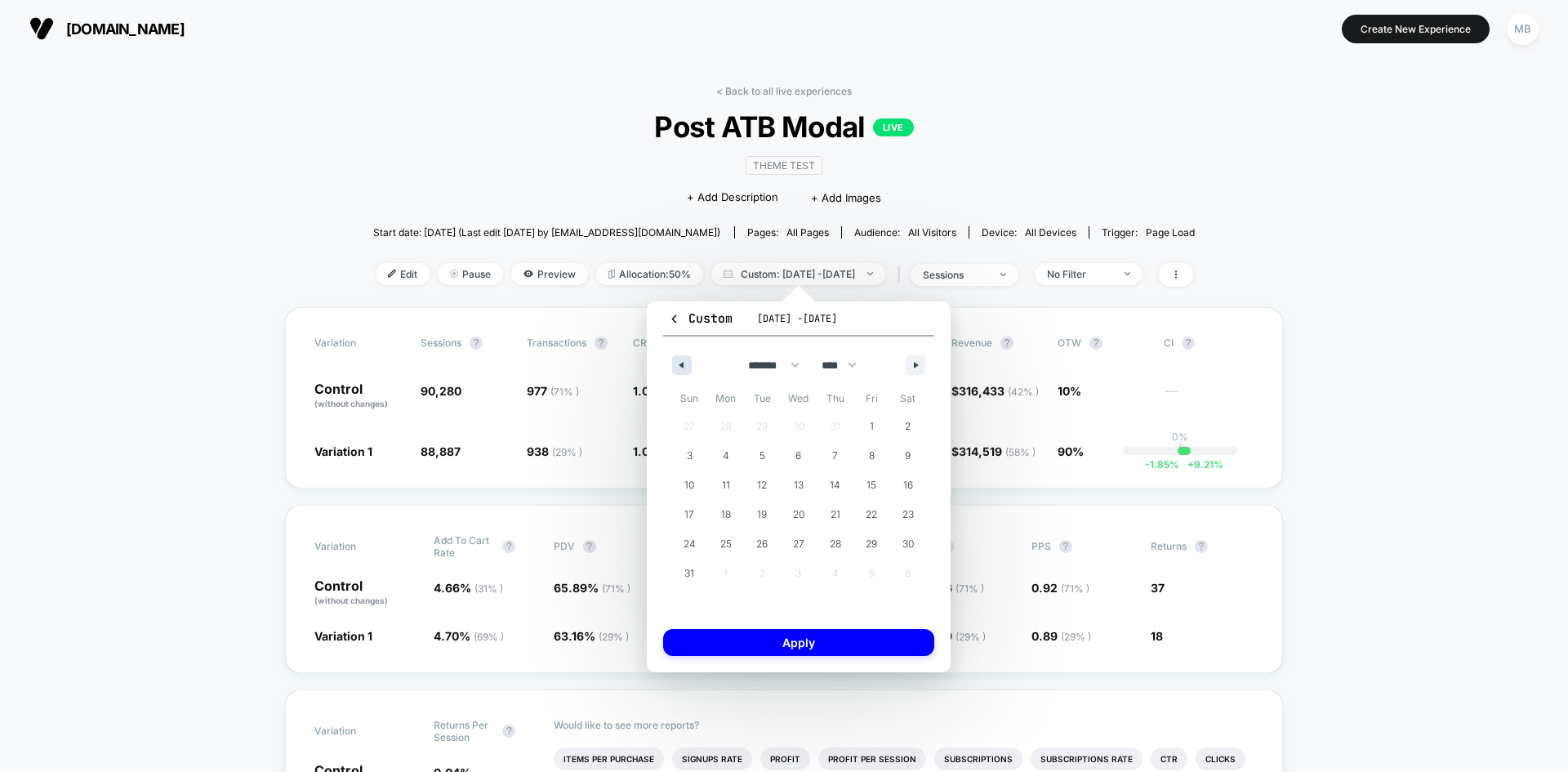
click at [683, 360] on button "button" at bounding box center [681, 365] width 19 height 19
select select "*"
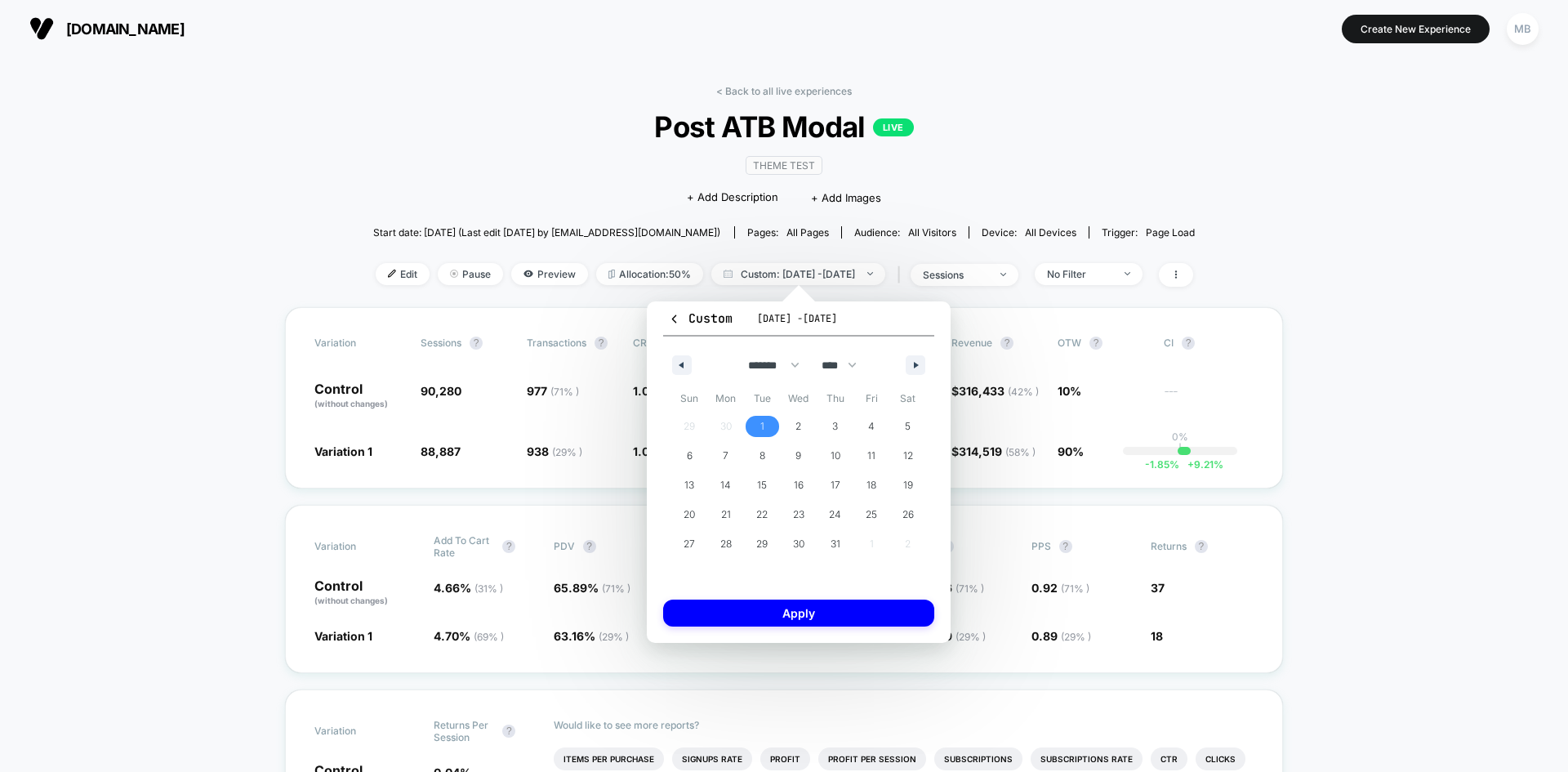
click at [762, 427] on span "1" at bounding box center [762, 427] width 4 height 30
click at [841, 538] on span "31" at bounding box center [835, 543] width 37 height 21
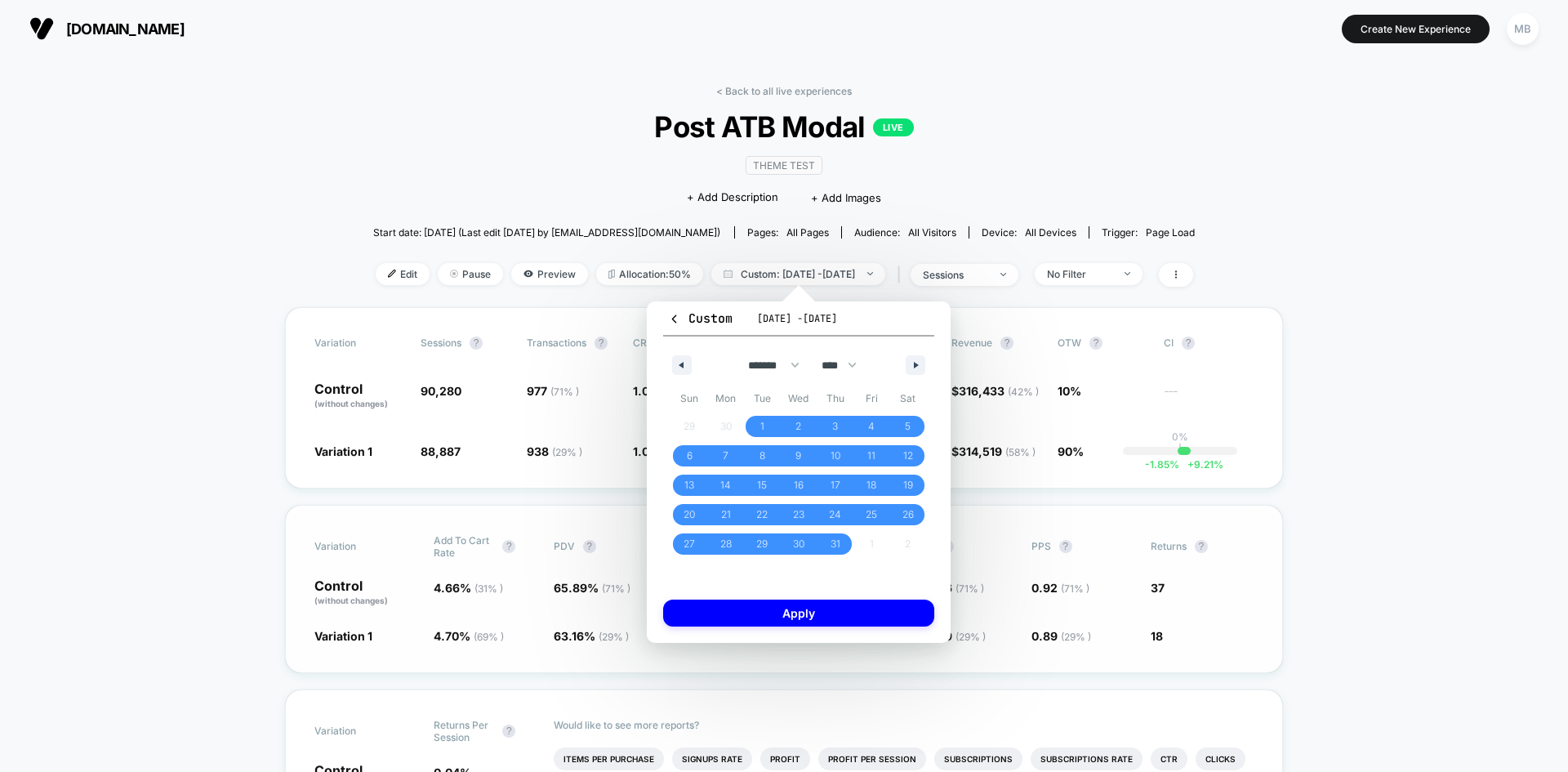
click at [846, 612] on button "Apply" at bounding box center [798, 612] width 271 height 27
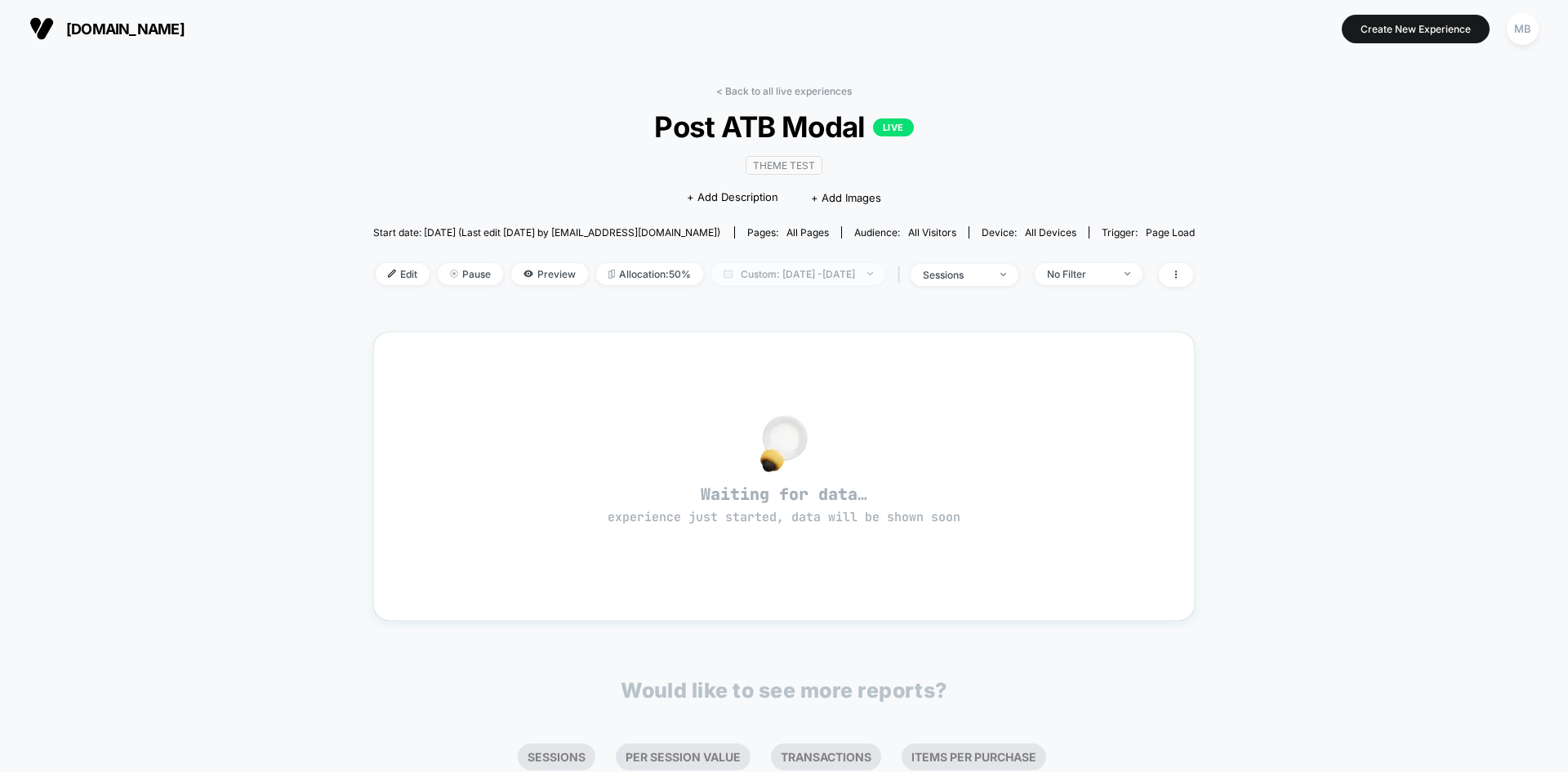
click at [843, 276] on span "Custom: Jul 1, 2025 - Jul 31, 2025" at bounding box center [798, 273] width 174 height 22
select select "*"
select select "****"
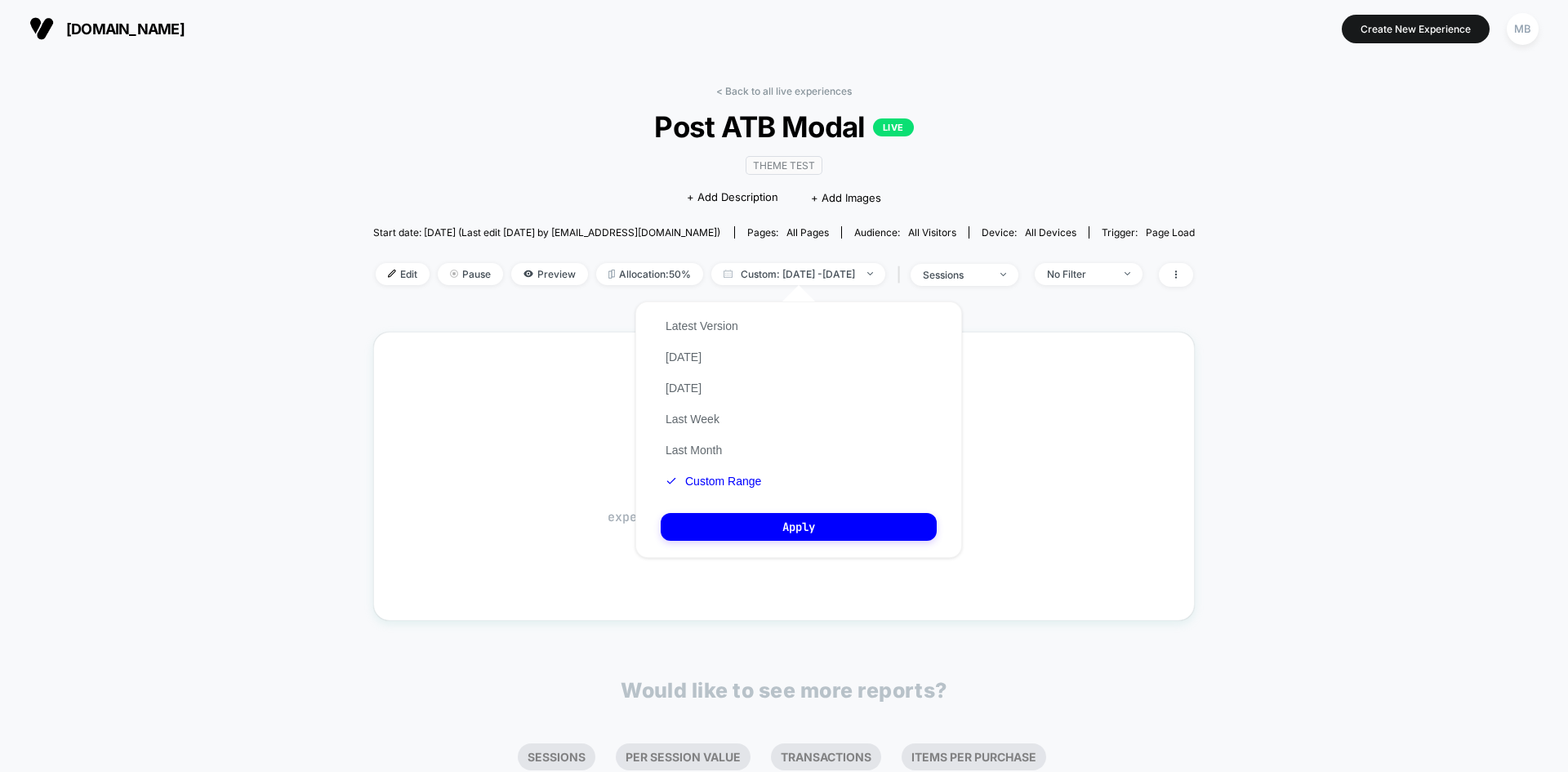
click at [768, 482] on div "Latest Version Today Yesterday Last Week Last Month Custom Range Apply" at bounding box center [798, 429] width 326 height 256
click at [740, 480] on button "Custom Range" at bounding box center [713, 481] width 106 height 15
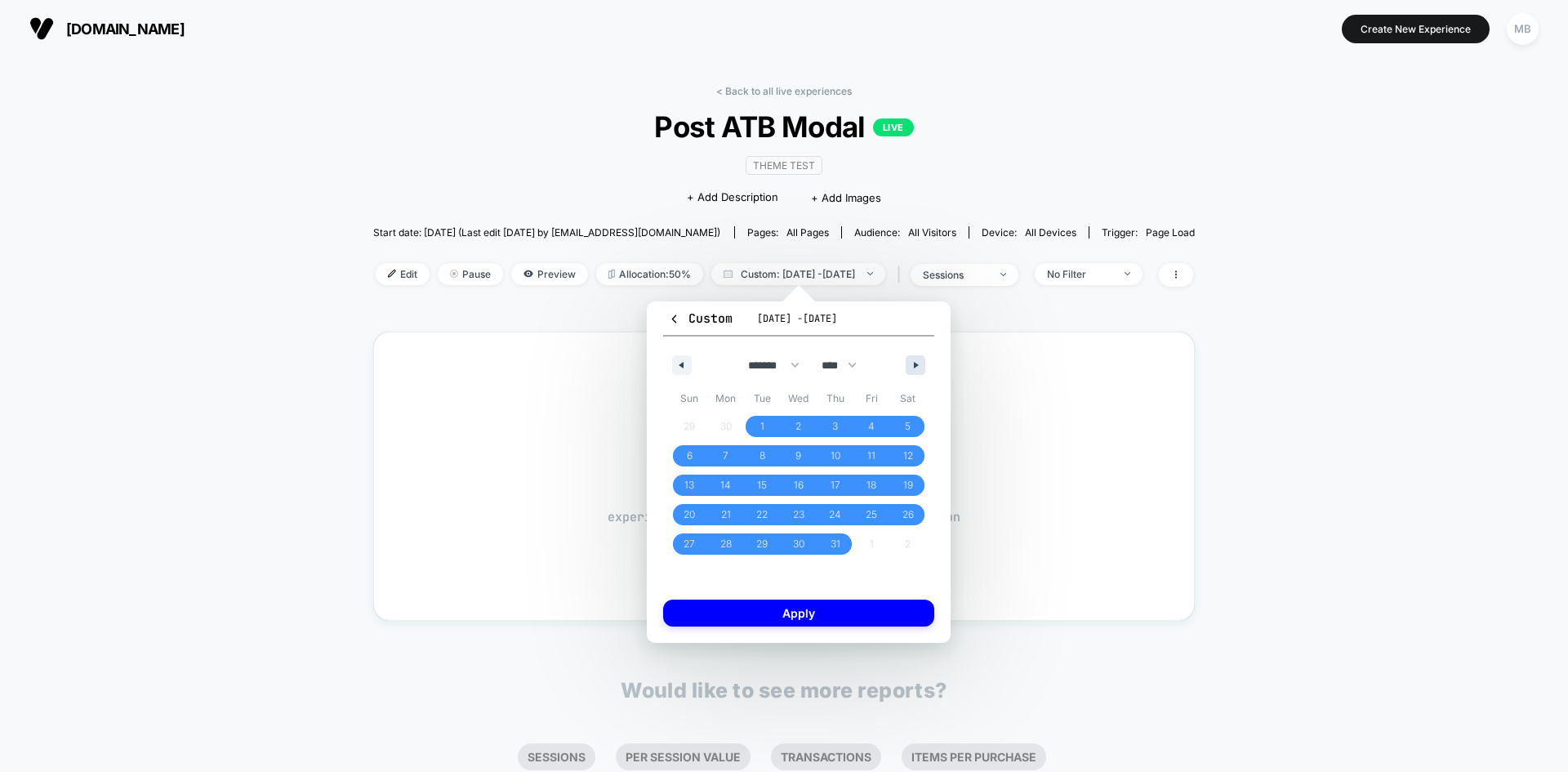
click at [917, 371] on button "button" at bounding box center [915, 365] width 19 height 19
select select "*"
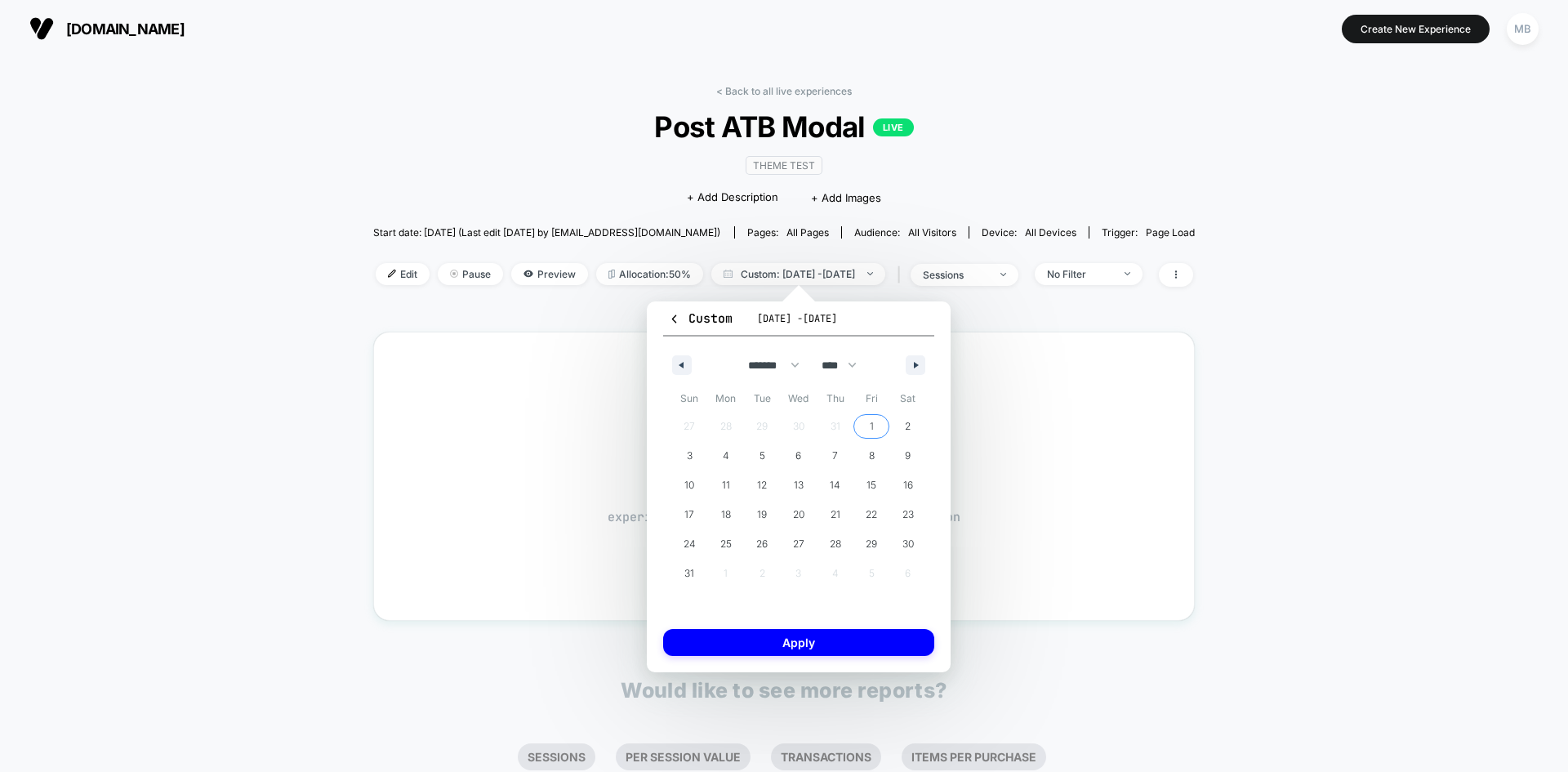
click at [863, 420] on span "1" at bounding box center [872, 426] width 37 height 21
click at [917, 543] on span "30" at bounding box center [907, 543] width 37 height 21
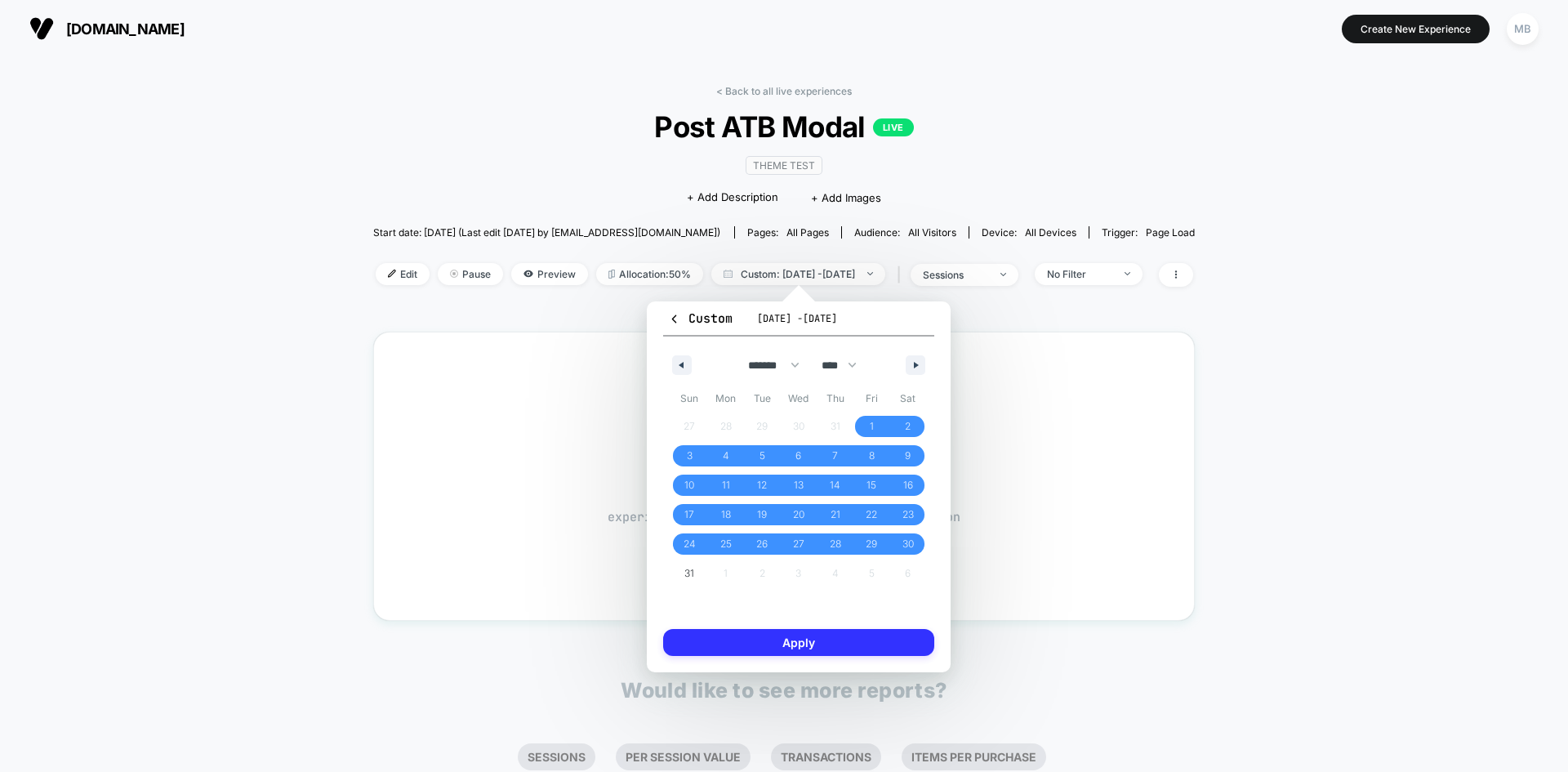
click at [840, 647] on button "Apply" at bounding box center [798, 642] width 271 height 27
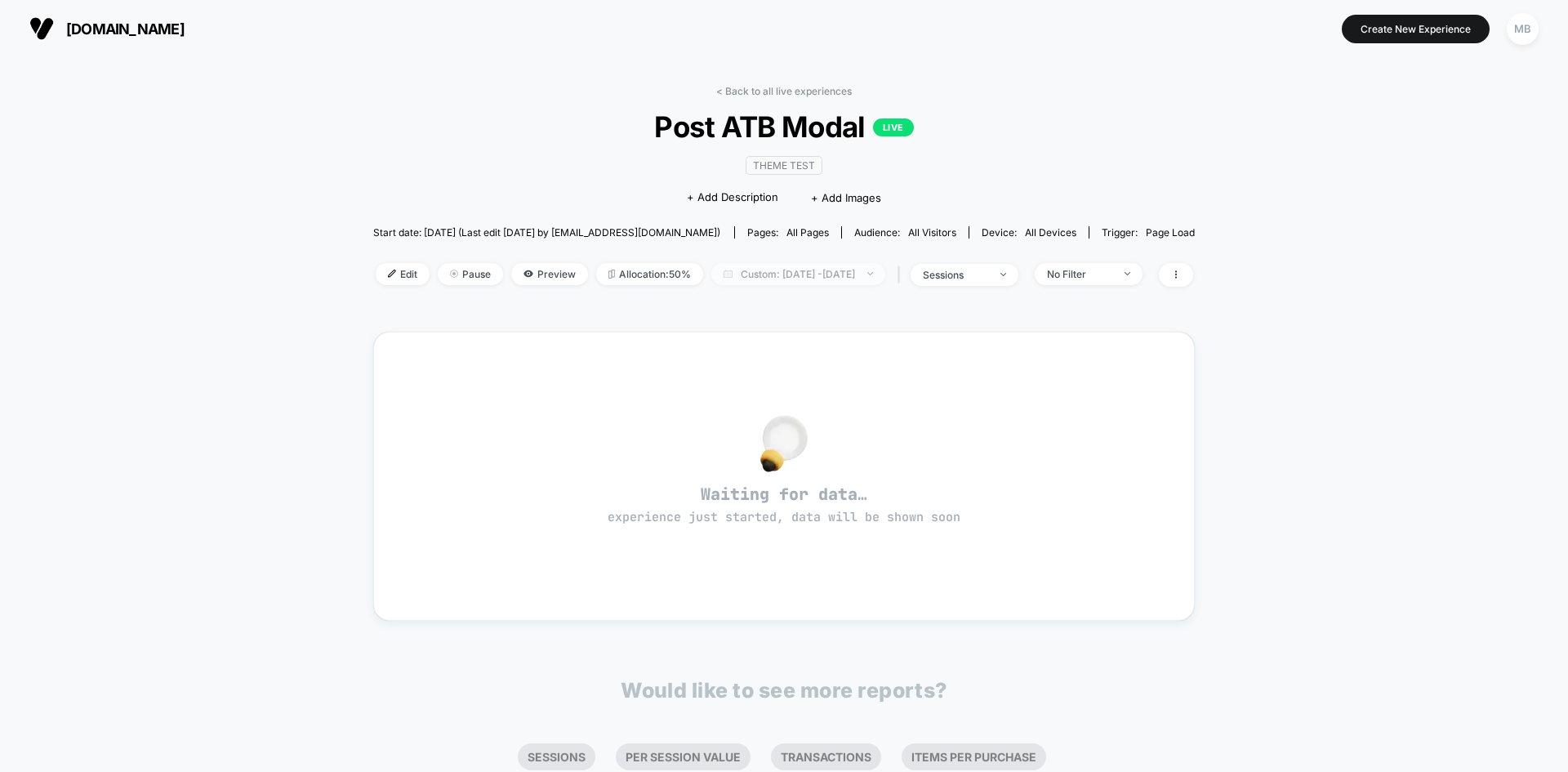
click at [862, 270] on span "Custom: Aug 1, 2025 - Aug 30, 2025" at bounding box center [798, 273] width 174 height 22
select select "*"
select select "****"
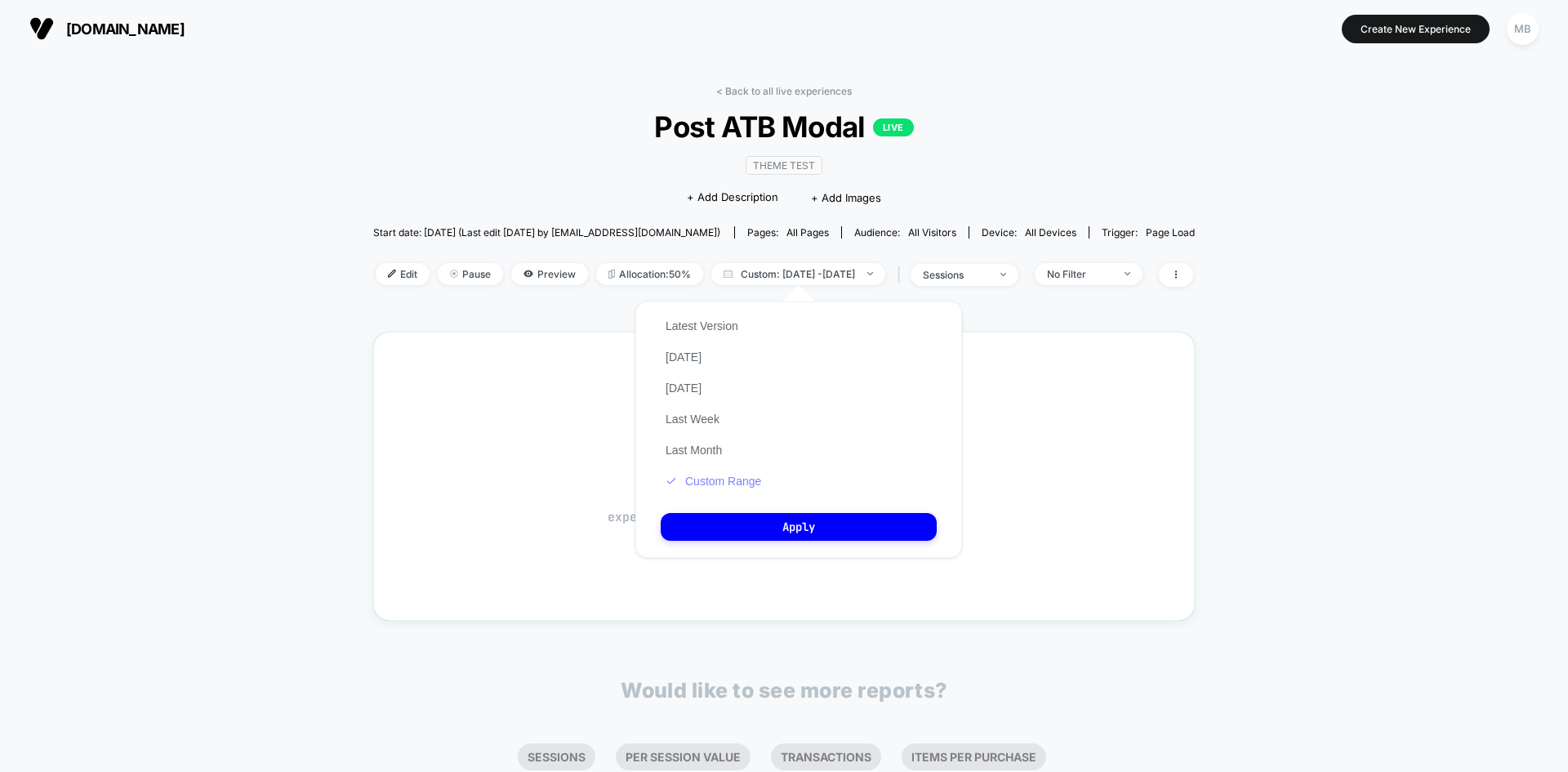
click at [737, 481] on button "Custom Range" at bounding box center [713, 481] width 106 height 15
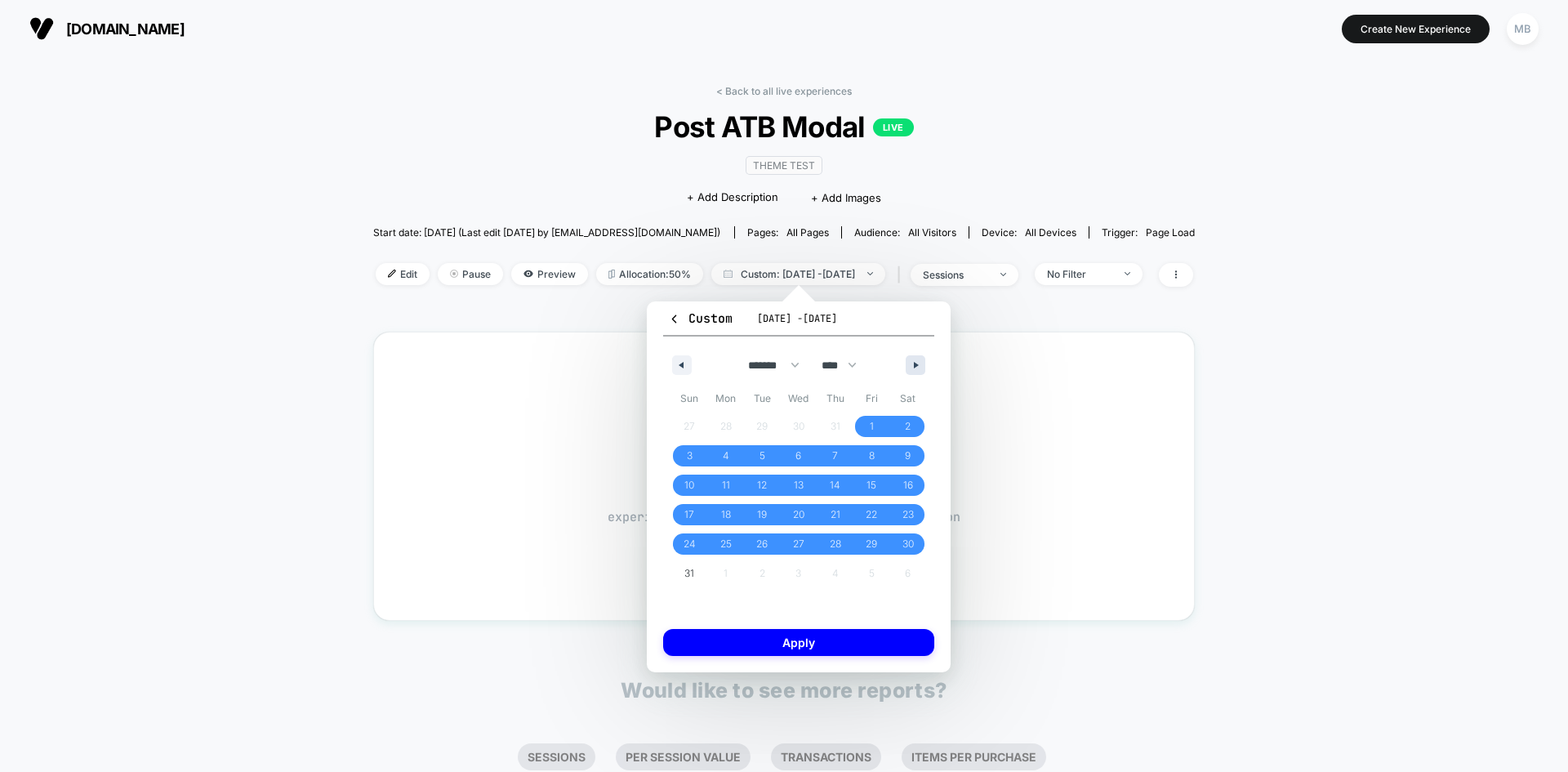
click at [914, 365] on icon "button" at bounding box center [917, 365] width 8 height 6
select select "*"
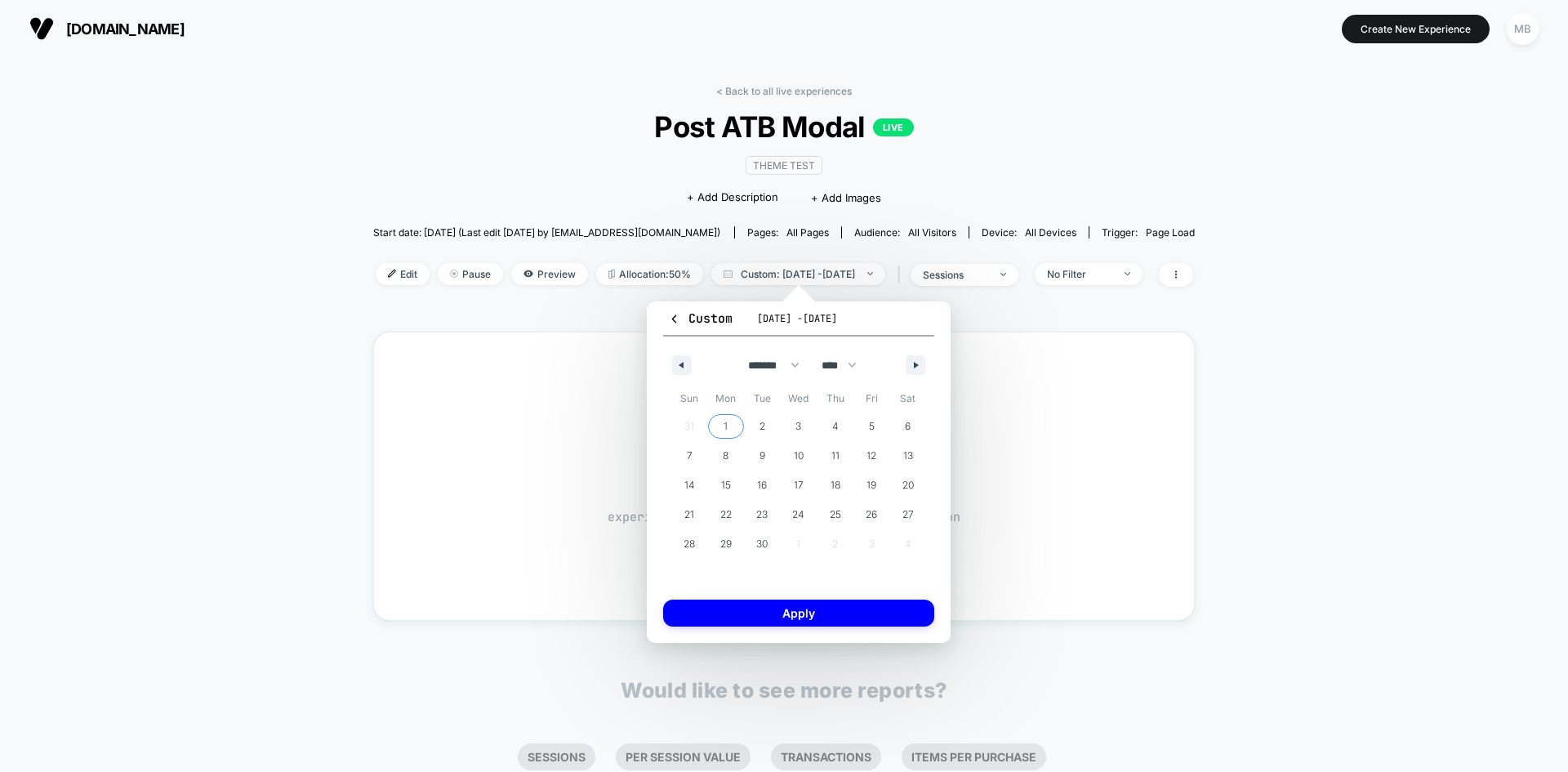
click at [741, 422] on span "1" at bounding box center [727, 426] width 37 height 21
click at [757, 534] on span "30" at bounding box center [762, 544] width 11 height 30
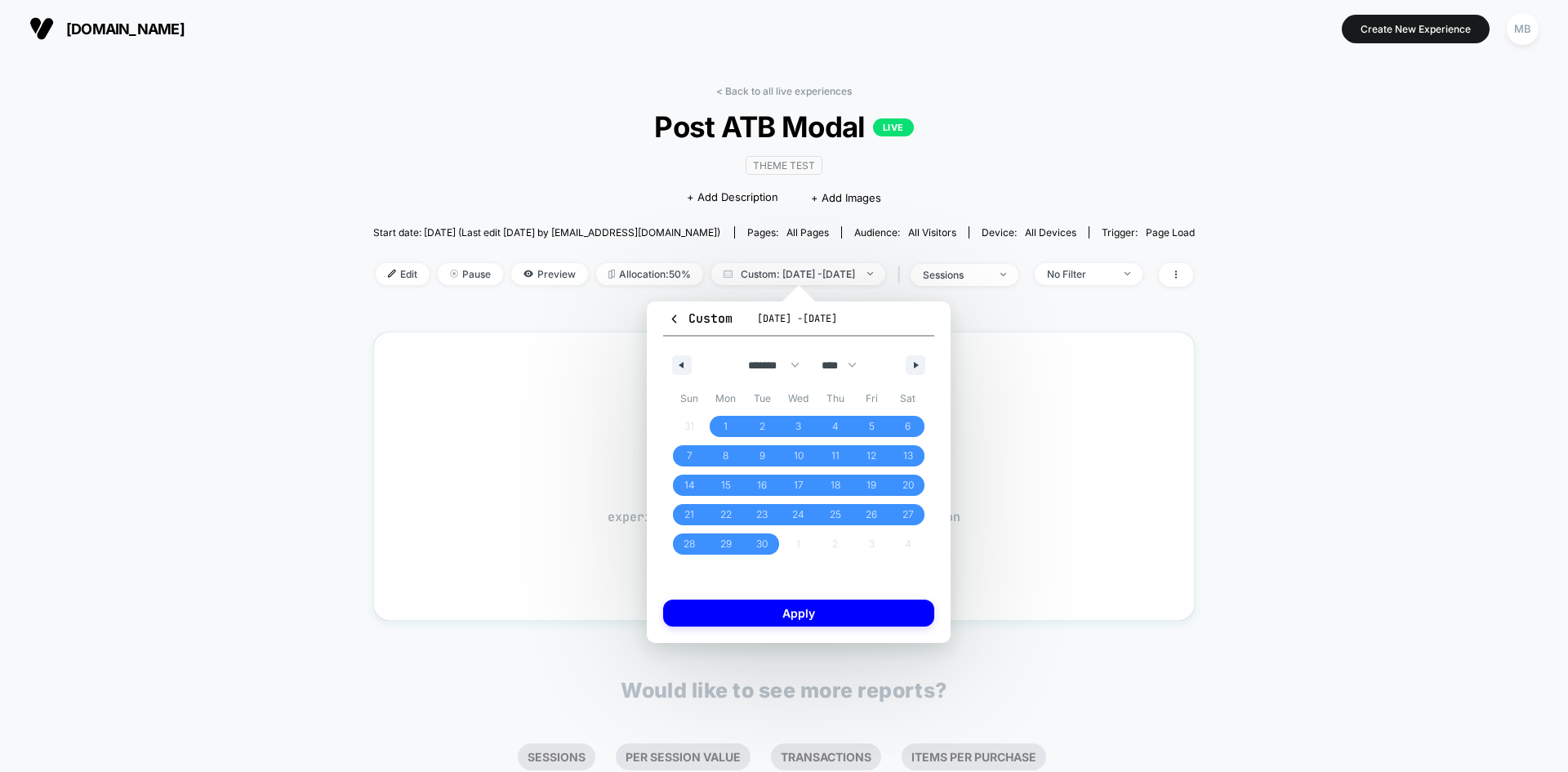
click at [813, 618] on button "Apply" at bounding box center [798, 612] width 271 height 27
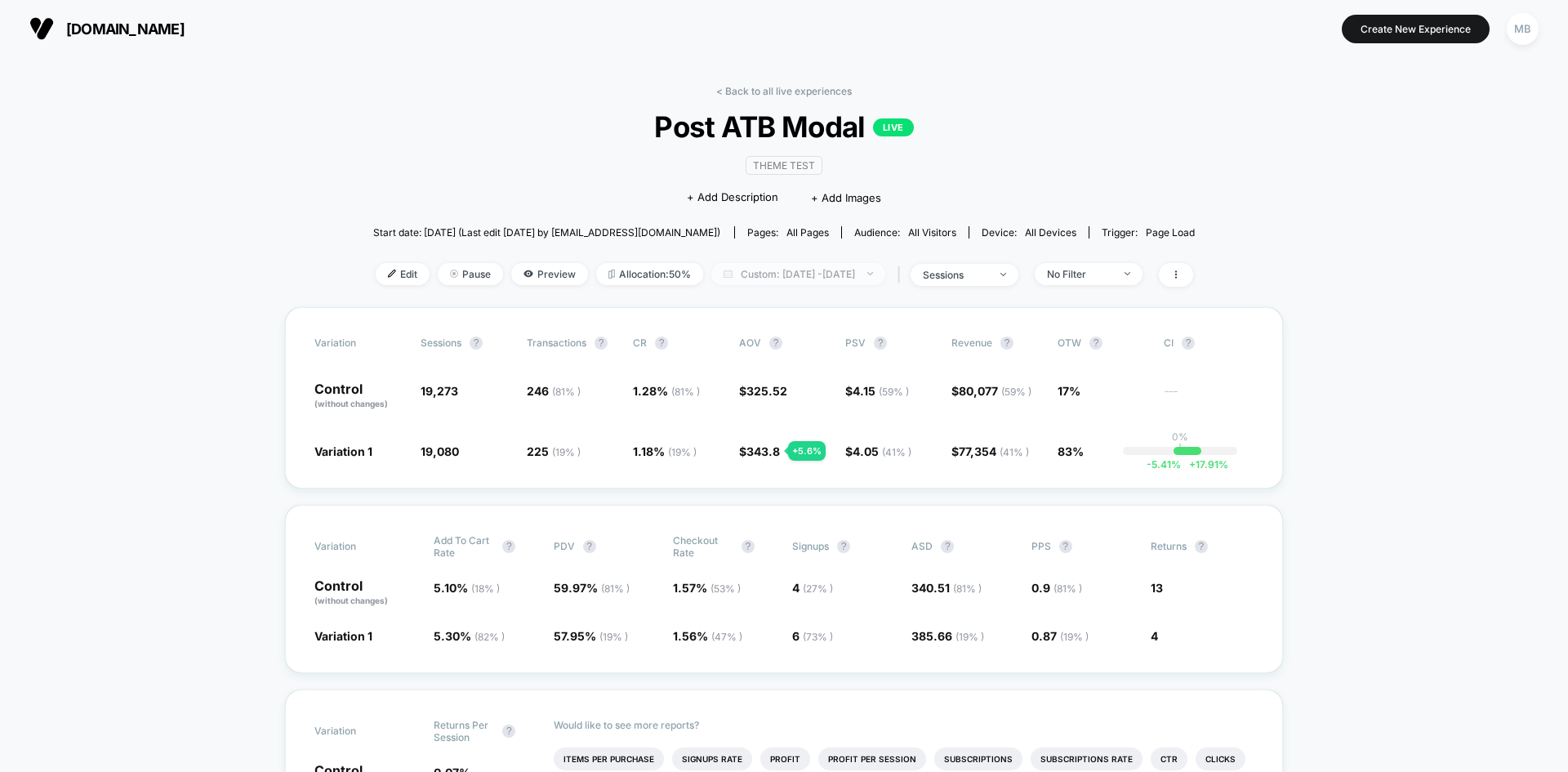
click at [818, 275] on span "Custom: Sep 1, 2025 - Sep 30, 2025" at bounding box center [798, 273] width 174 height 22
select select "*"
select select "****"
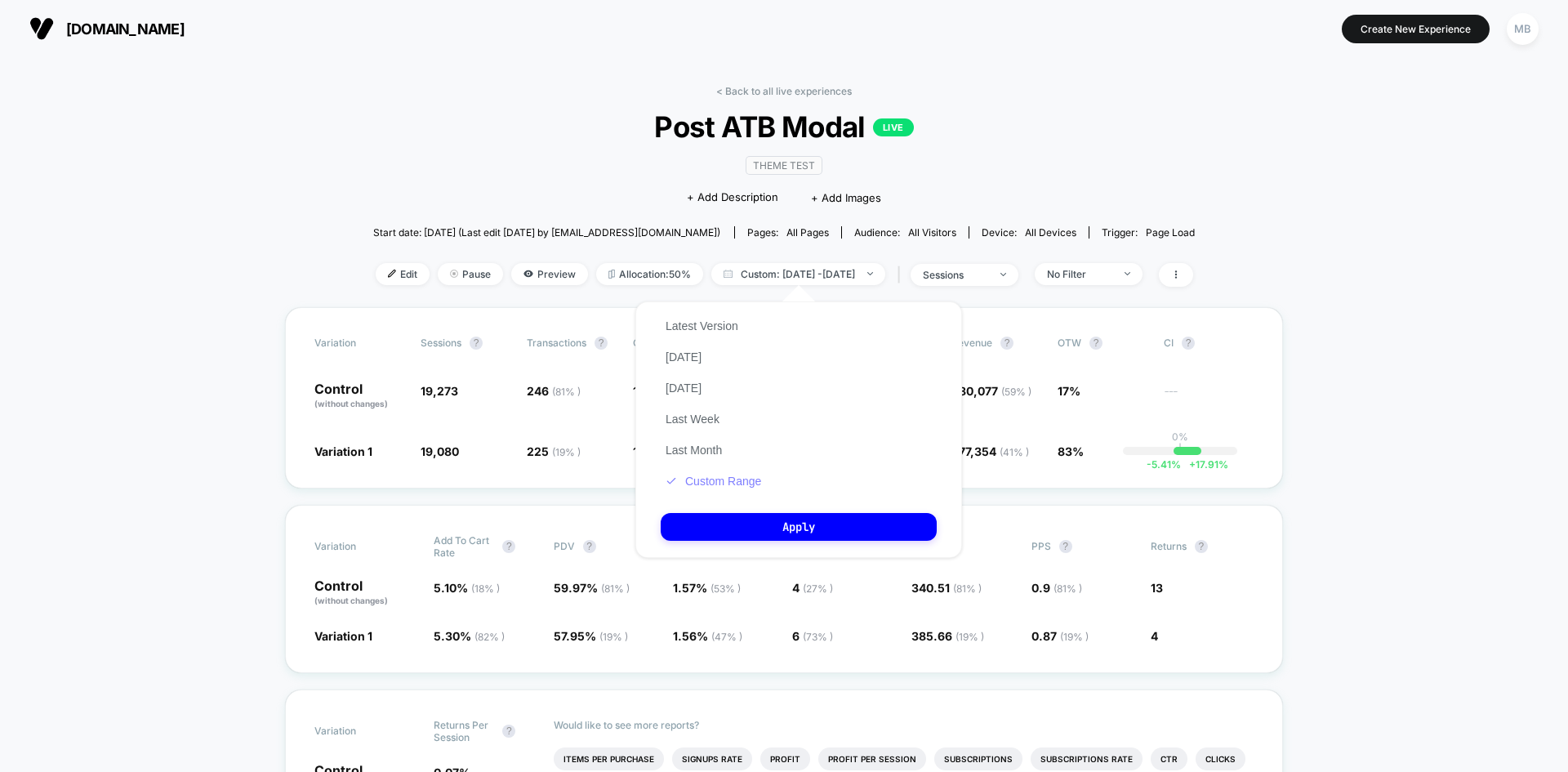
click at [722, 483] on button "Custom Range" at bounding box center [713, 481] width 106 height 15
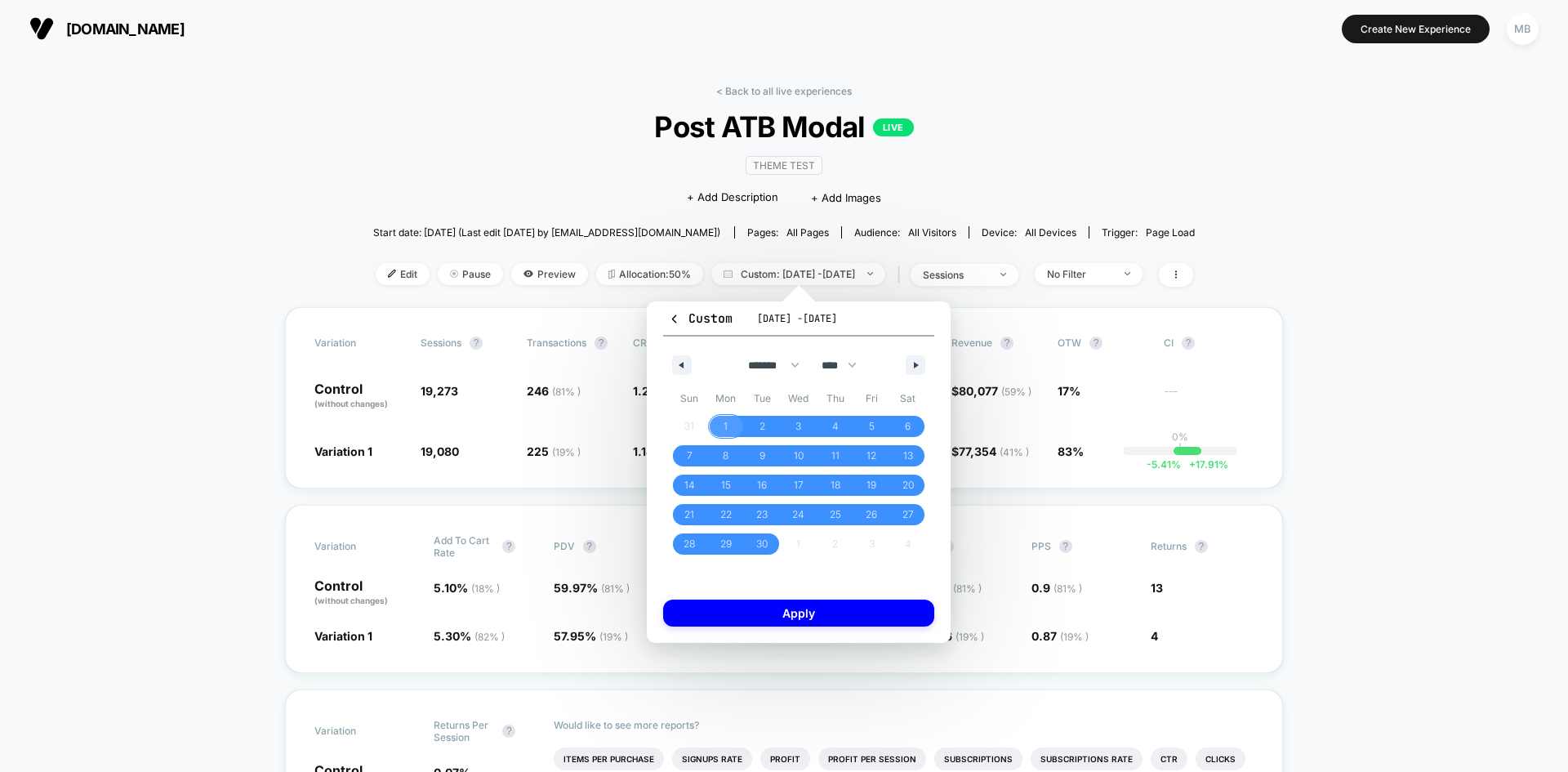
click at [726, 422] on span "1" at bounding box center [725, 427] width 4 height 30
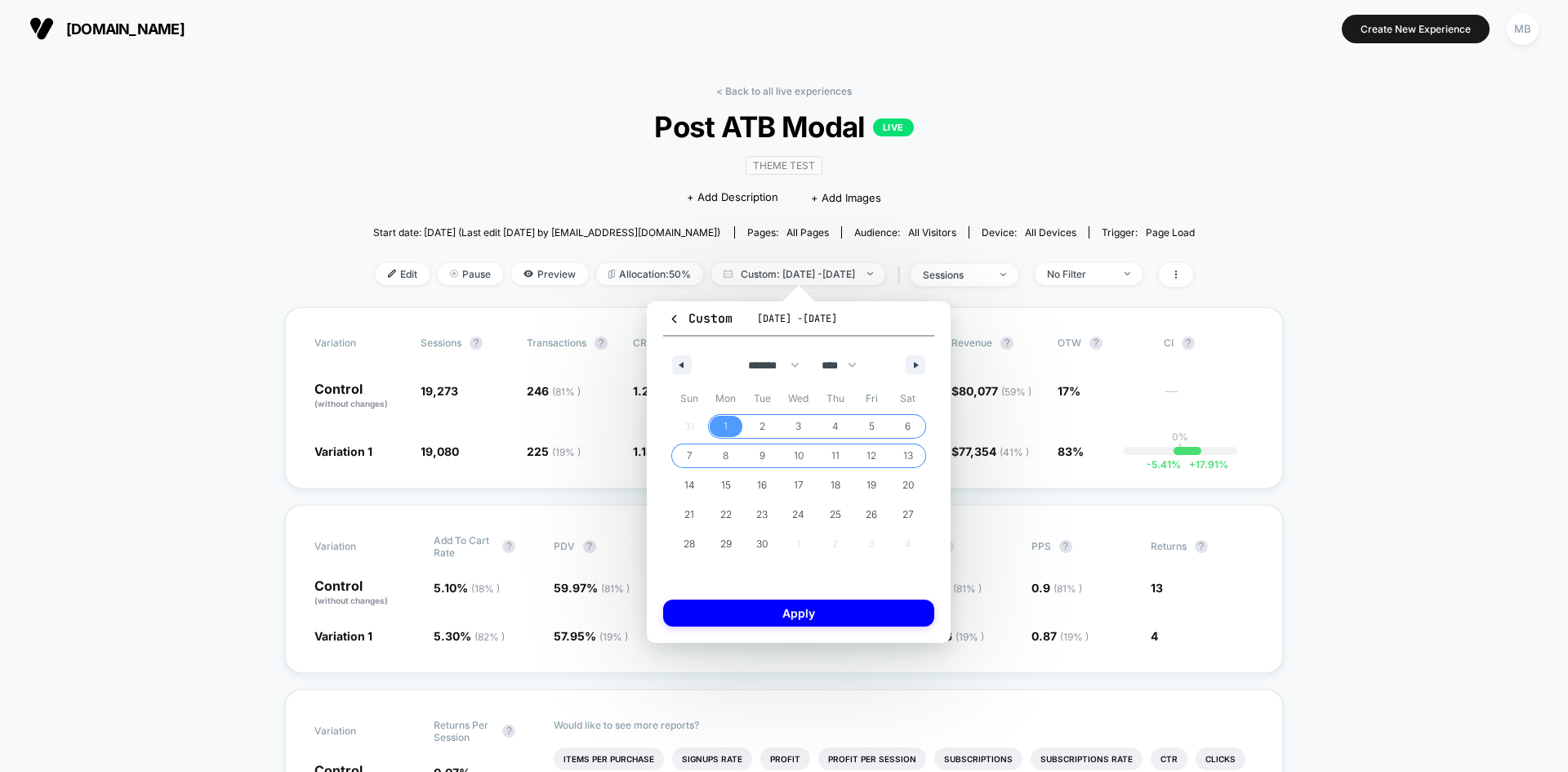
click at [910, 451] on span "13" at bounding box center [907, 455] width 10 height 30
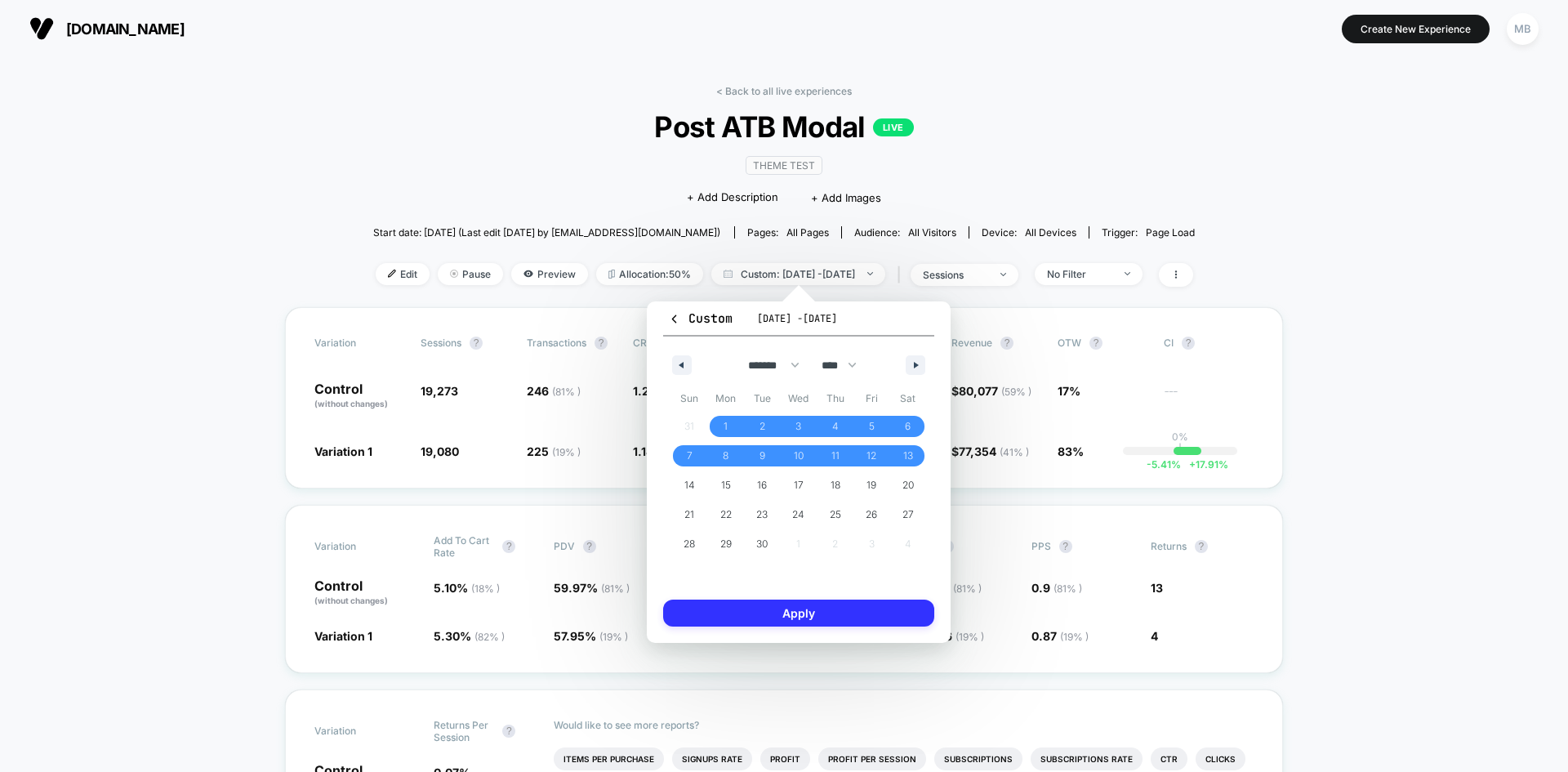
click at [847, 617] on button "Apply" at bounding box center [798, 612] width 271 height 27
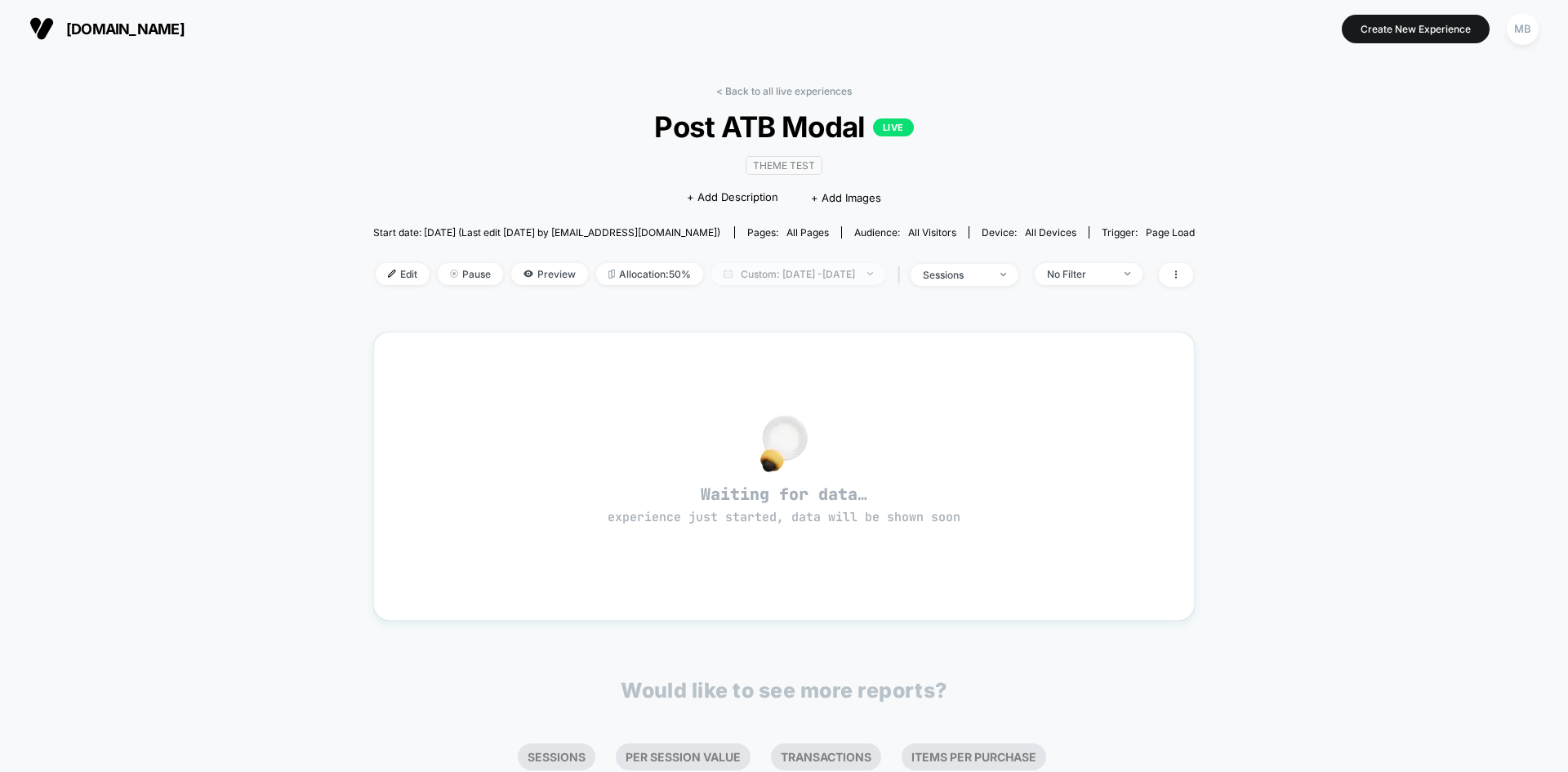
click at [846, 274] on span "Custom: Sep 1, 2025 - Sep 13, 2025" at bounding box center [798, 273] width 174 height 22
select select "*"
select select "****"
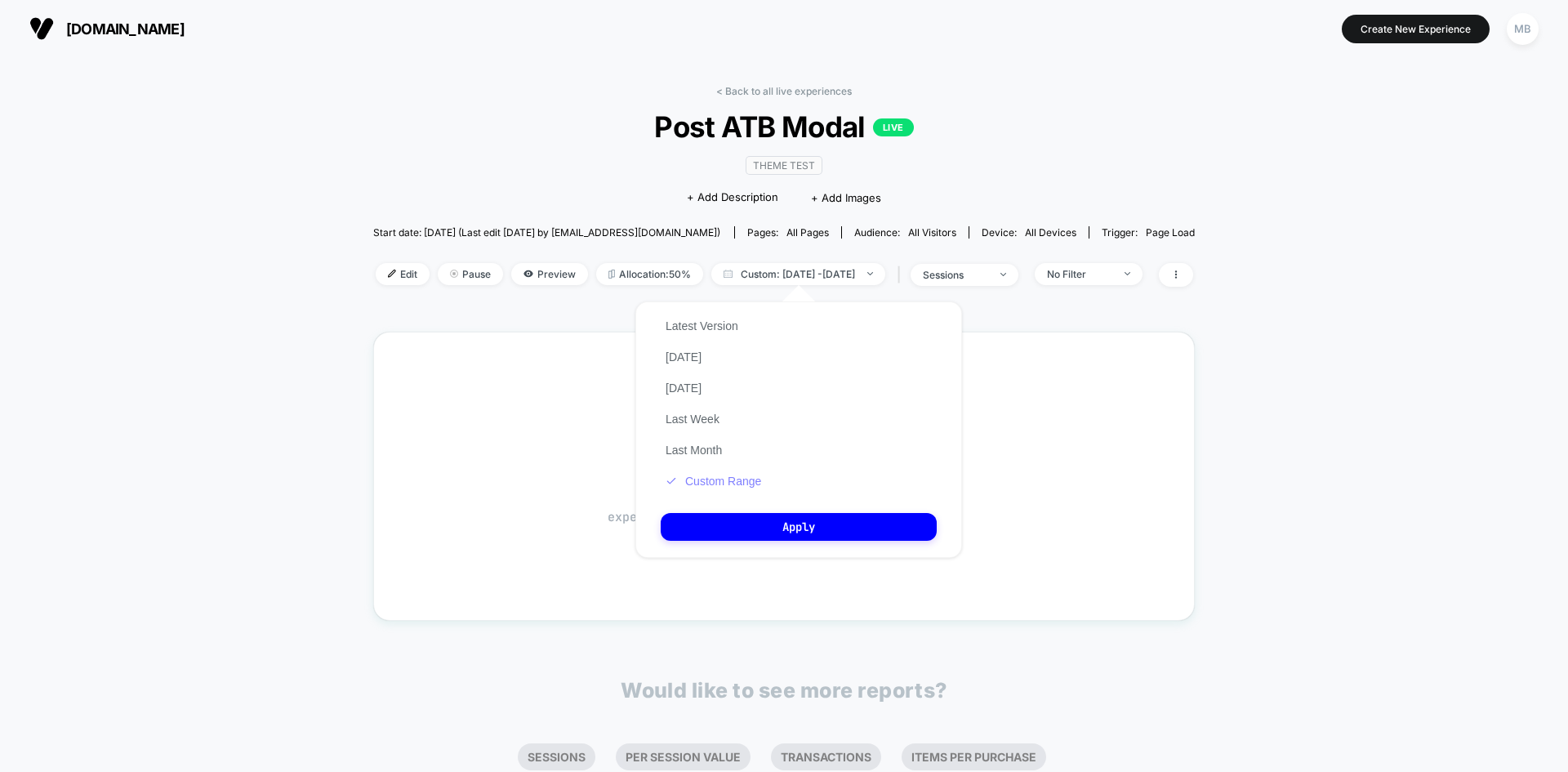
click at [723, 479] on button "Custom Range" at bounding box center [713, 481] width 106 height 15
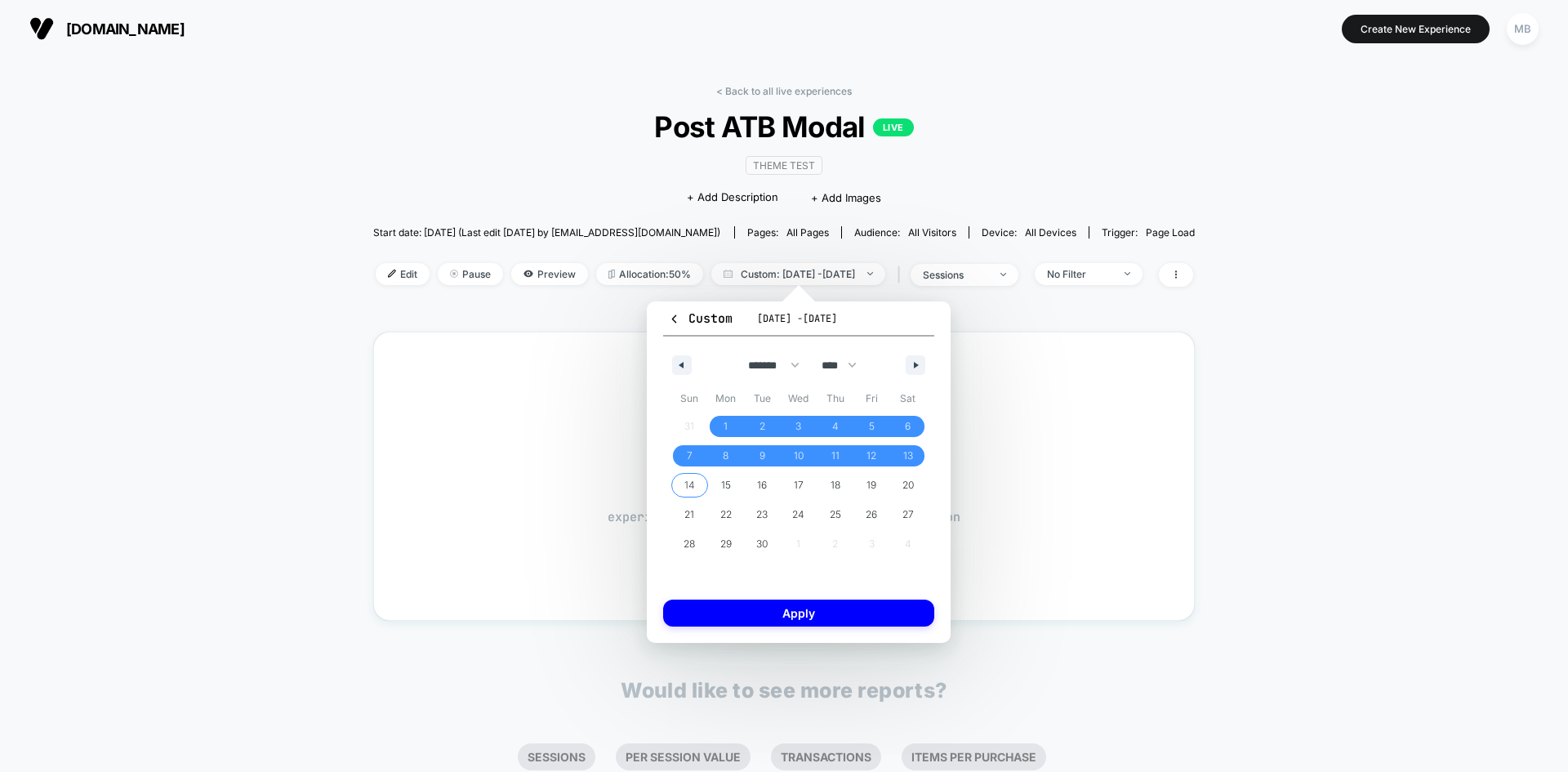
click at [686, 487] on span "14" at bounding box center [689, 485] width 10 height 30
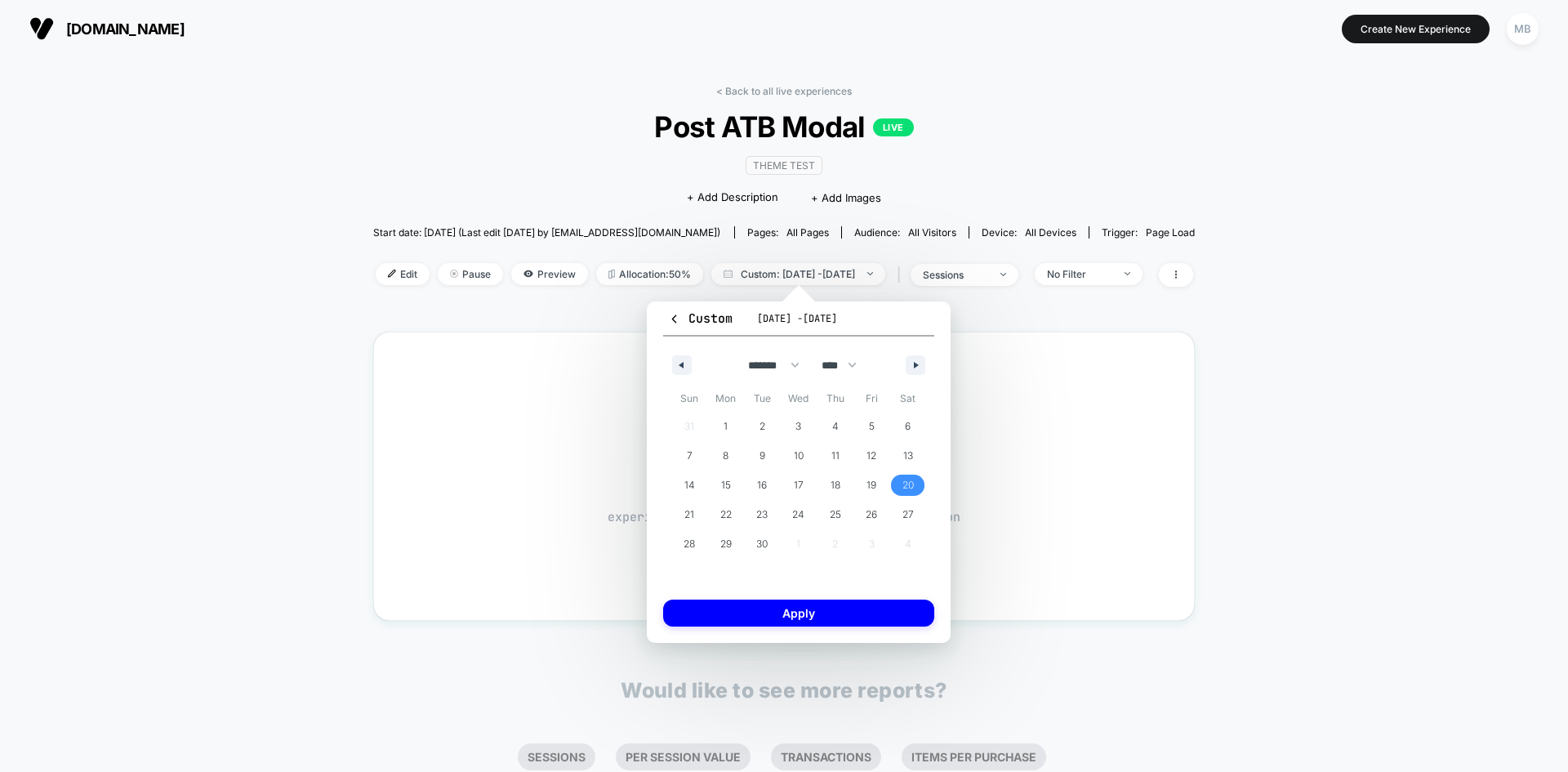
click at [904, 484] on span "20" at bounding box center [907, 485] width 11 height 30
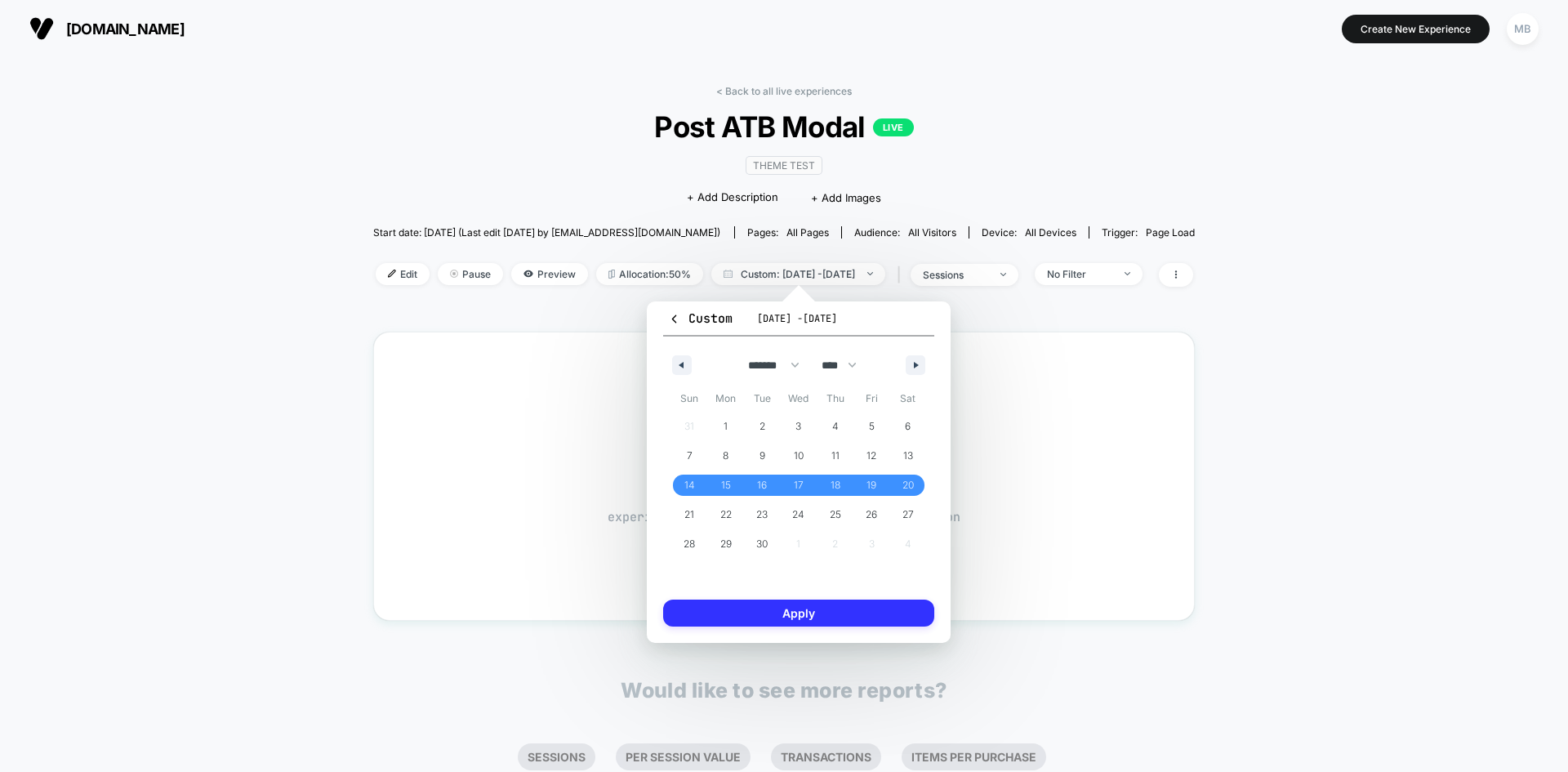
click at [848, 607] on button "Apply" at bounding box center [798, 612] width 271 height 27
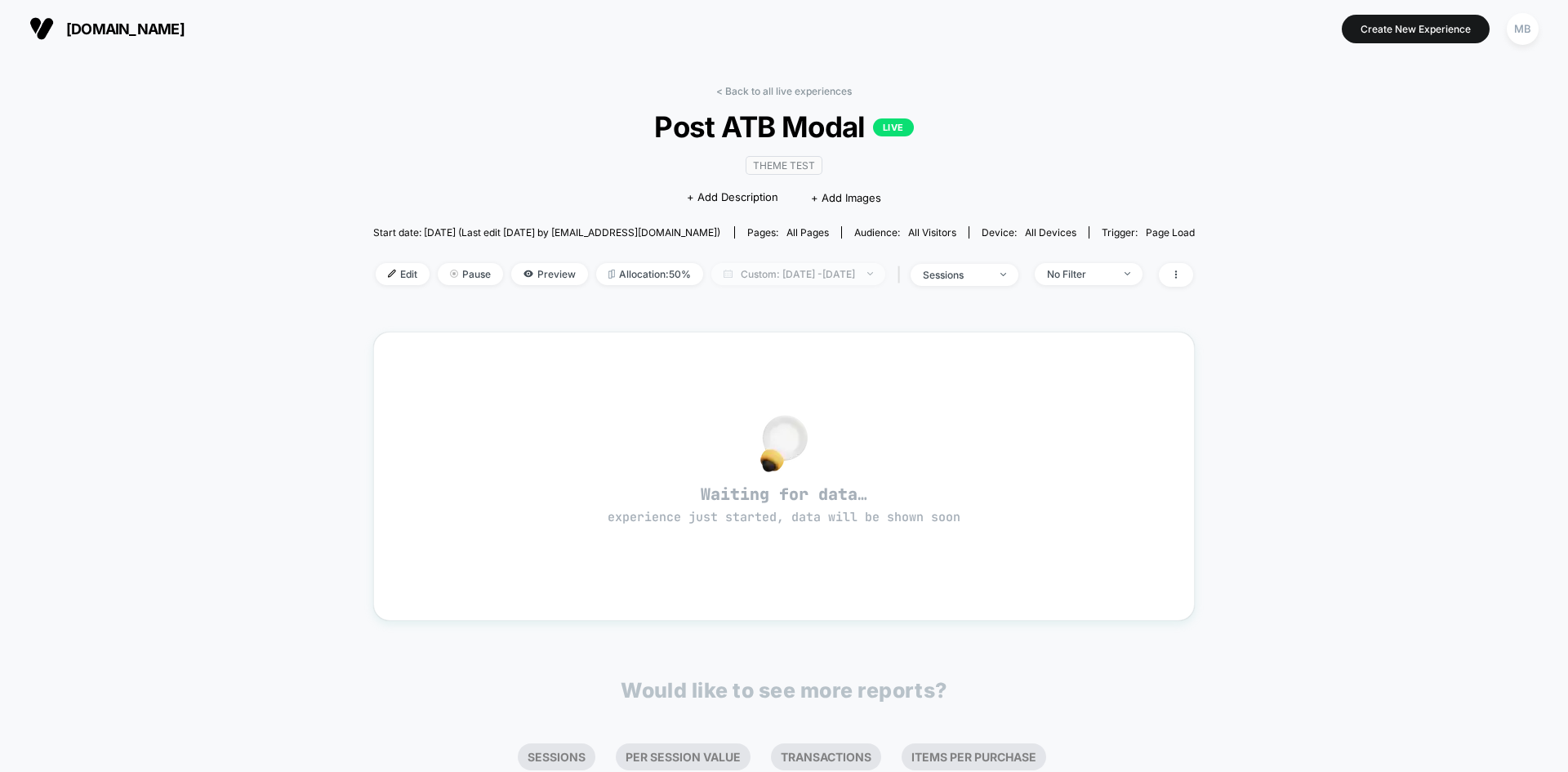
click at [807, 273] on span "Custom: Sep 14, 2025 - Sep 20, 2025" at bounding box center [798, 273] width 174 height 22
select select "*"
select select "****"
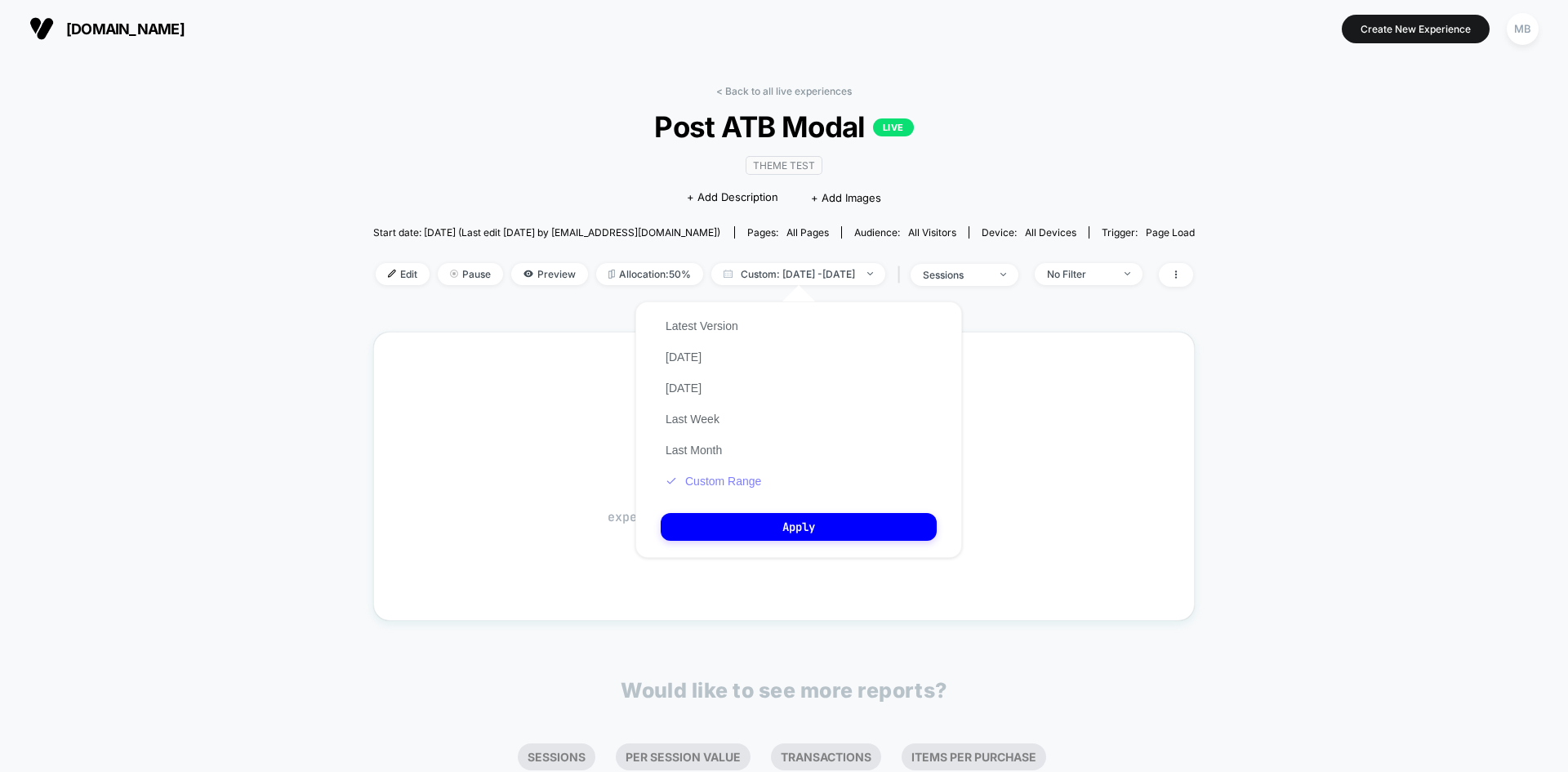
click at [727, 482] on button "Custom Range" at bounding box center [713, 481] width 106 height 15
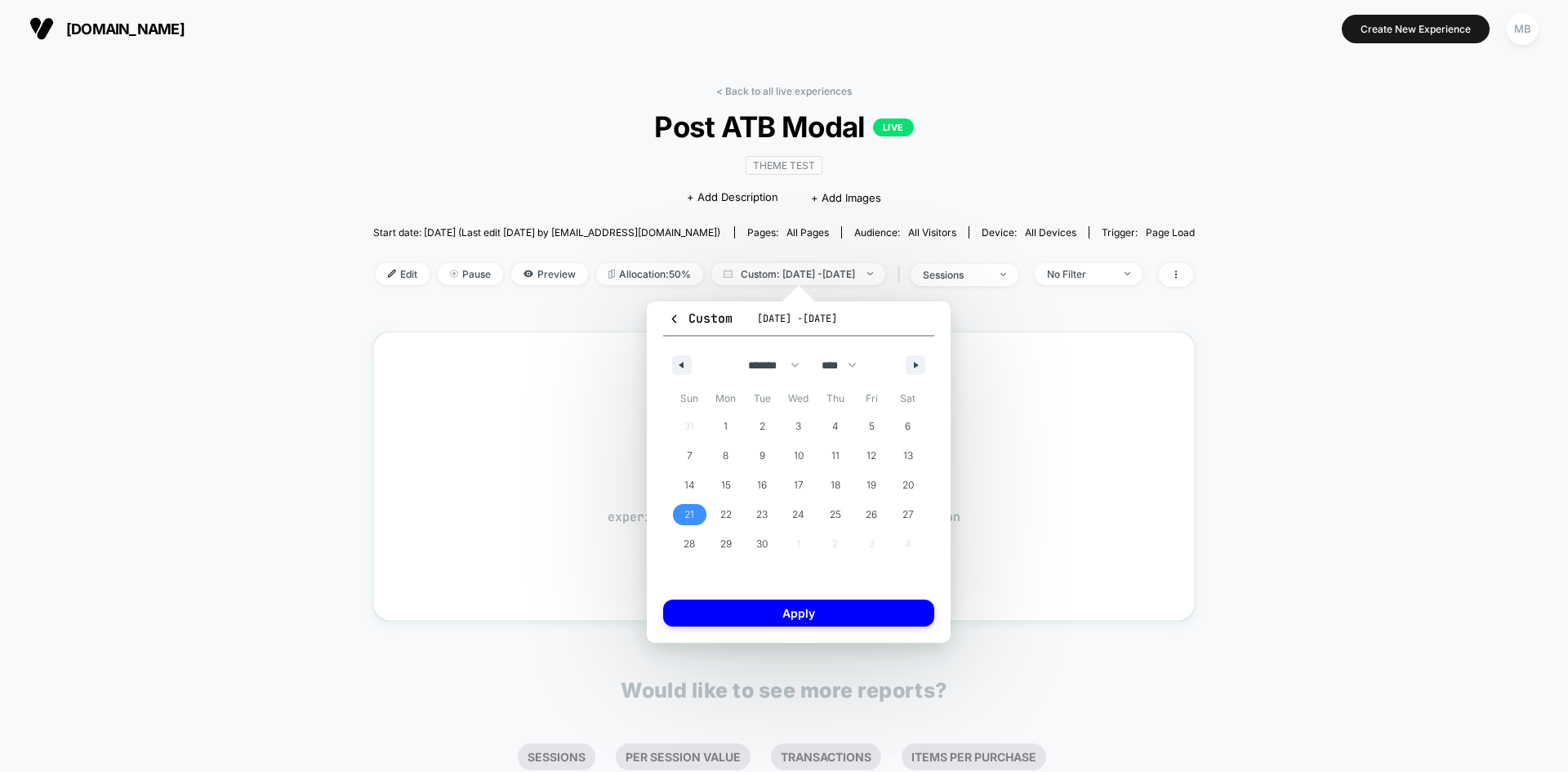
click at [678, 517] on span "21" at bounding box center [689, 515] width 37 height 21
drag, startPoint x: 909, startPoint y: 508, endPoint x: 881, endPoint y: 543, distance: 44.8
click at [909, 509] on span "27" at bounding box center [907, 515] width 11 height 30
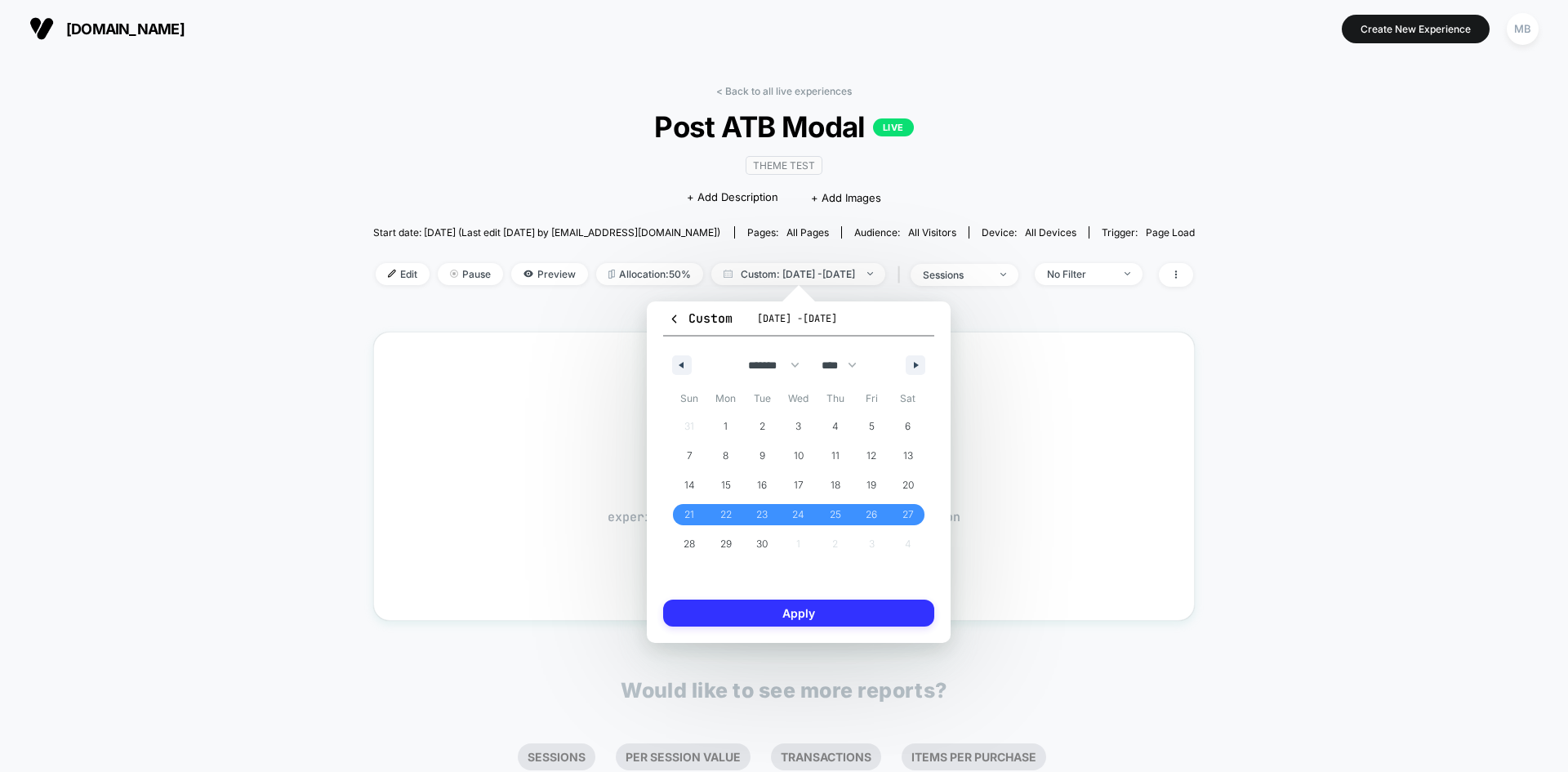
click at [797, 612] on button "Apply" at bounding box center [798, 612] width 271 height 27
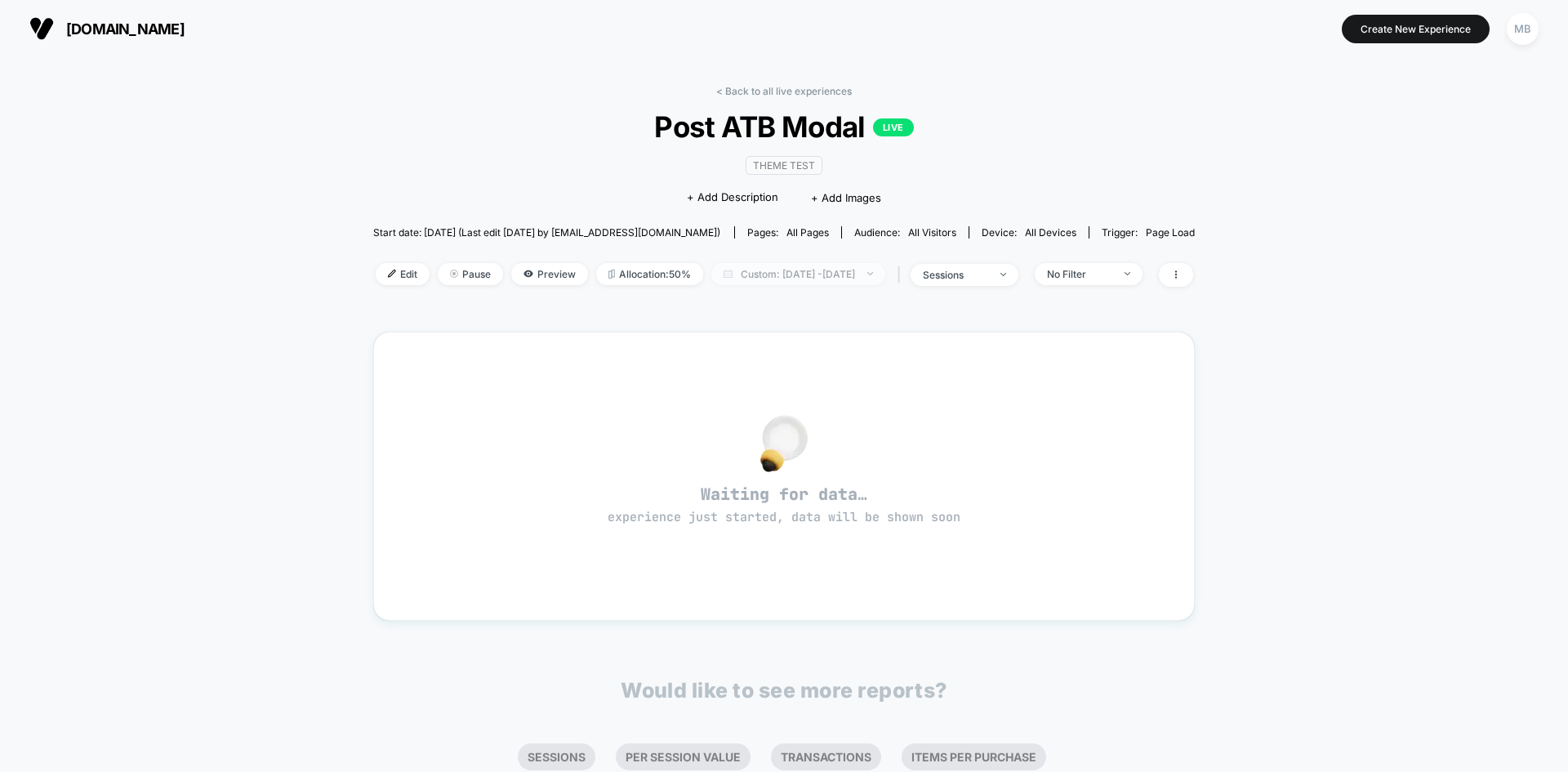
click at [806, 277] on span "Custom: Sep 21, 2025 - Sep 27, 2025" at bounding box center [798, 273] width 174 height 22
select select "*"
select select "****"
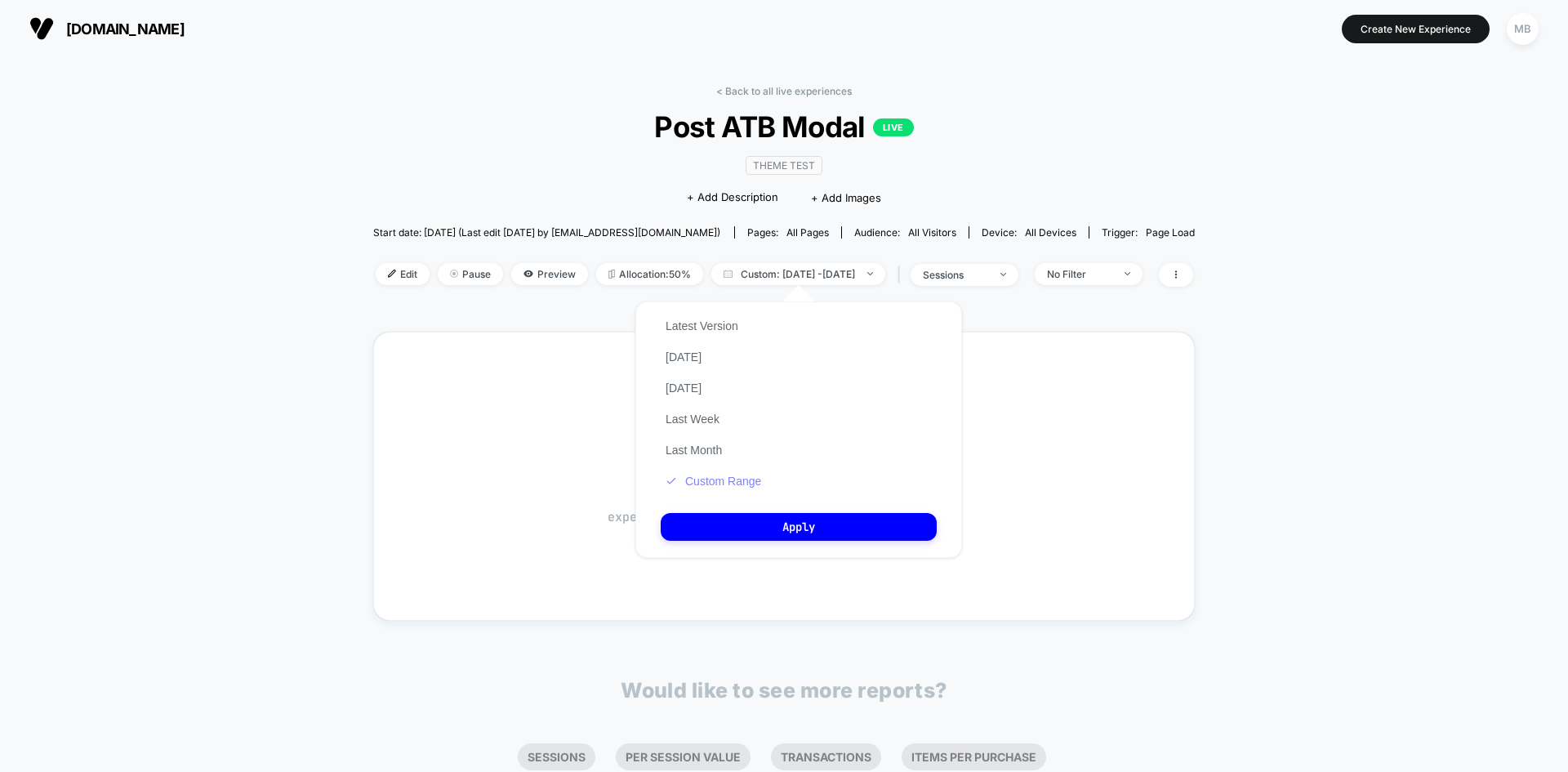
click at [711, 487] on button "Custom Range" at bounding box center [713, 481] width 106 height 15
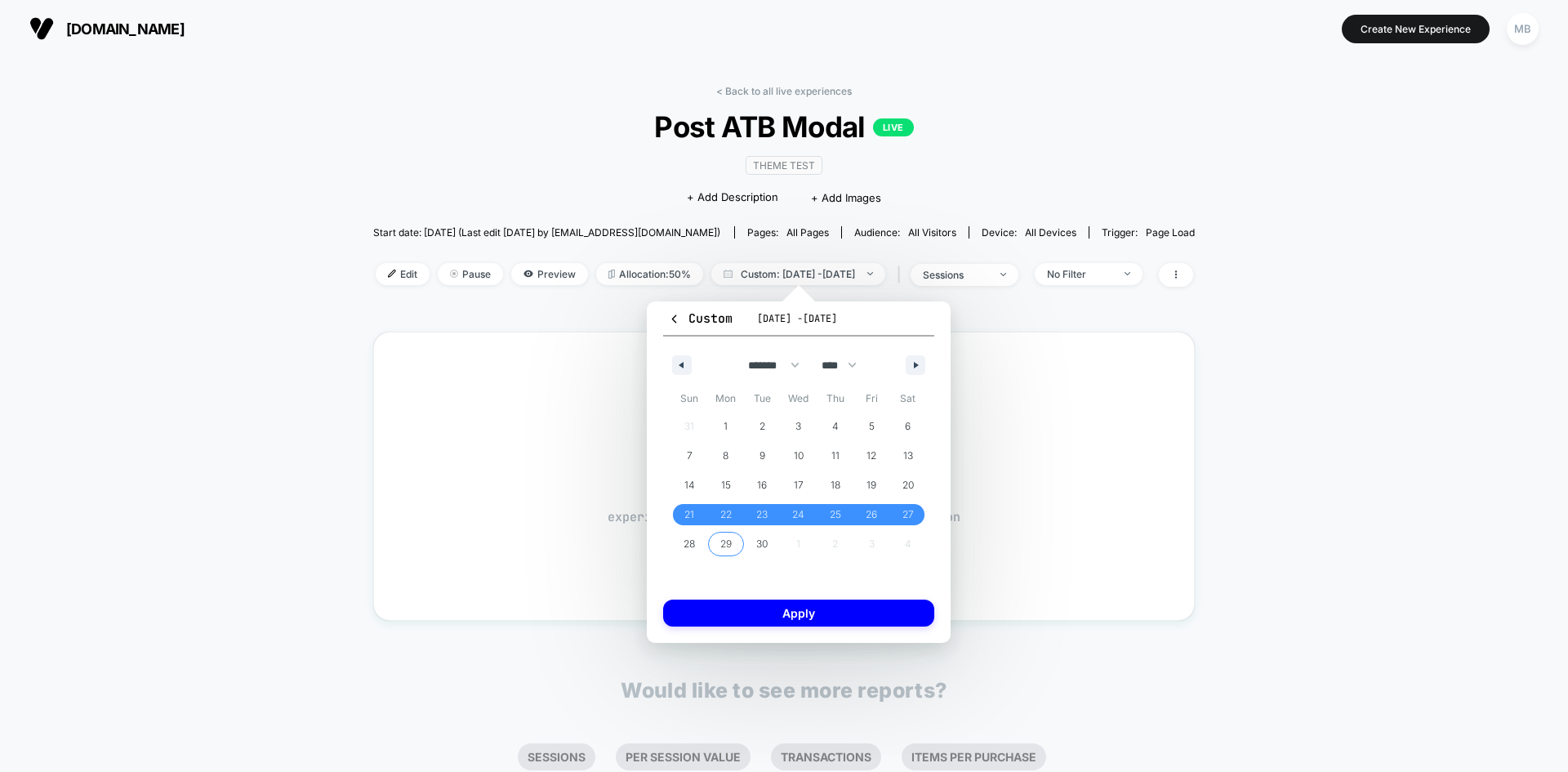
click at [722, 542] on span "29" at bounding box center [726, 544] width 11 height 30
click at [687, 541] on span "28" at bounding box center [688, 544] width 11 height 30
click at [721, 544] on span "29" at bounding box center [726, 544] width 11 height 30
click at [768, 599] on button "Apply" at bounding box center [798, 612] width 271 height 27
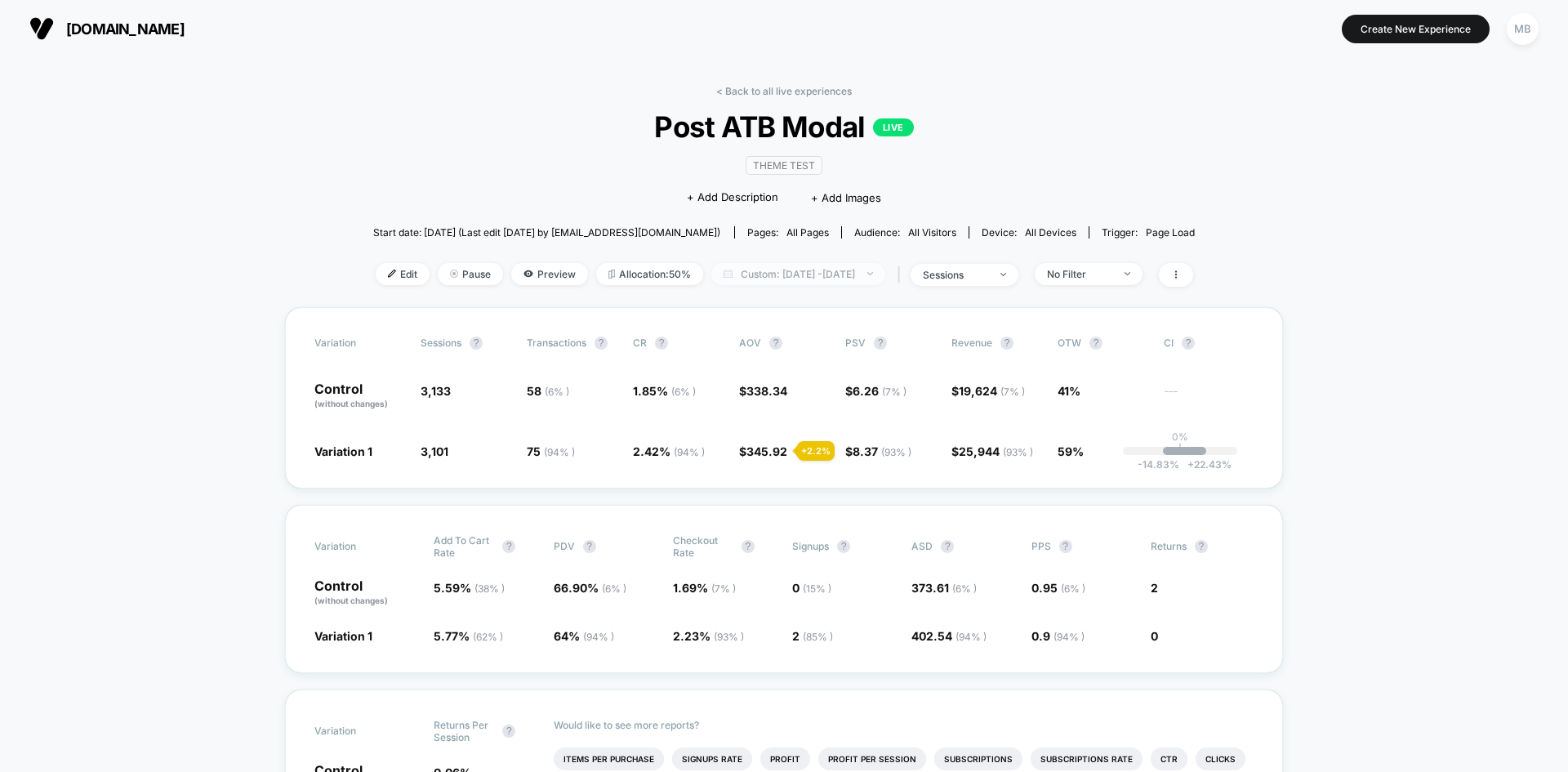
click at [800, 270] on span "Custom: Sep 29, 2025 - Sep 29, 2025" at bounding box center [798, 273] width 174 height 22
select select "*"
select select "****"
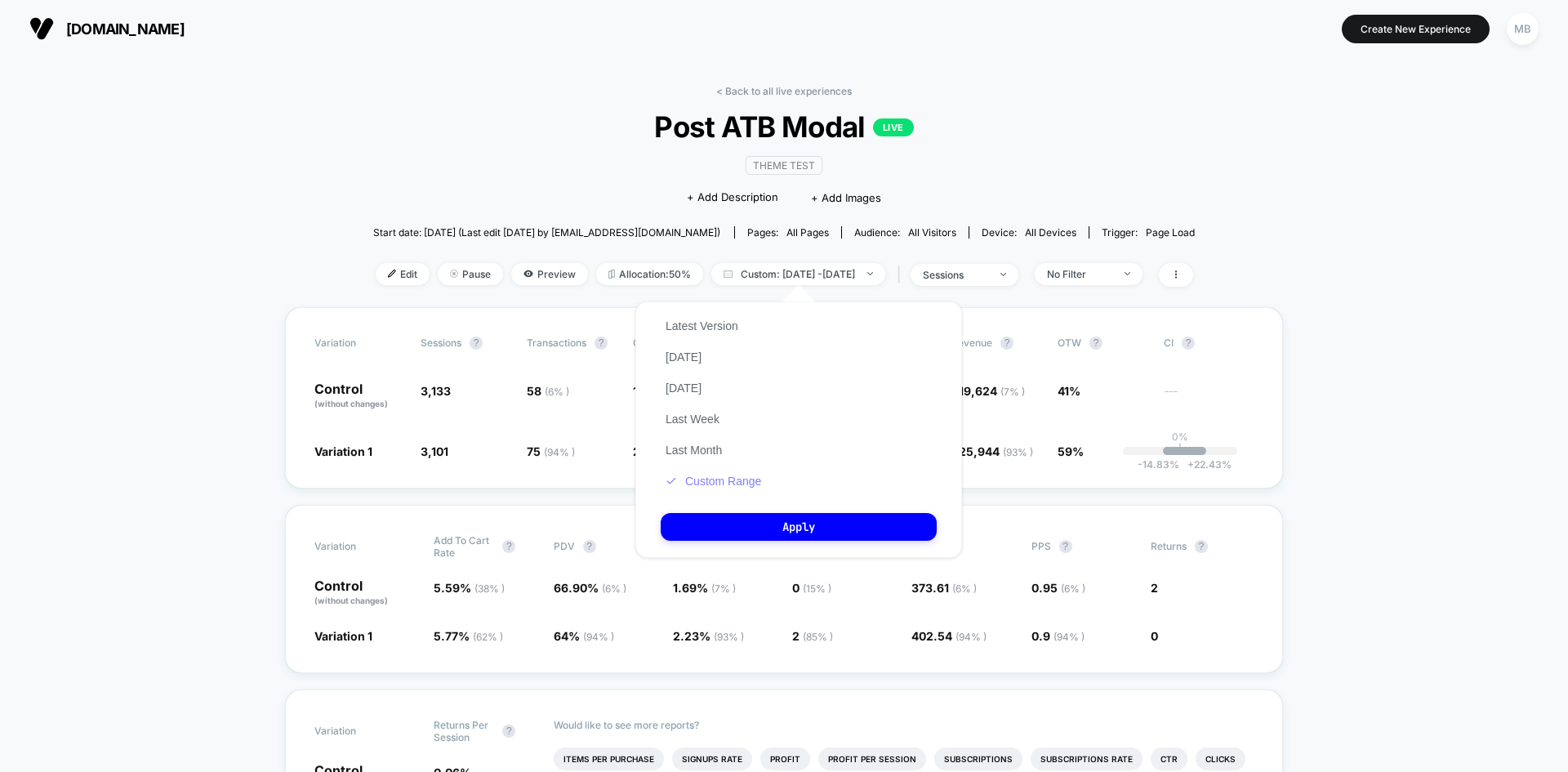
click at [722, 478] on button "Custom Range" at bounding box center [713, 481] width 106 height 15
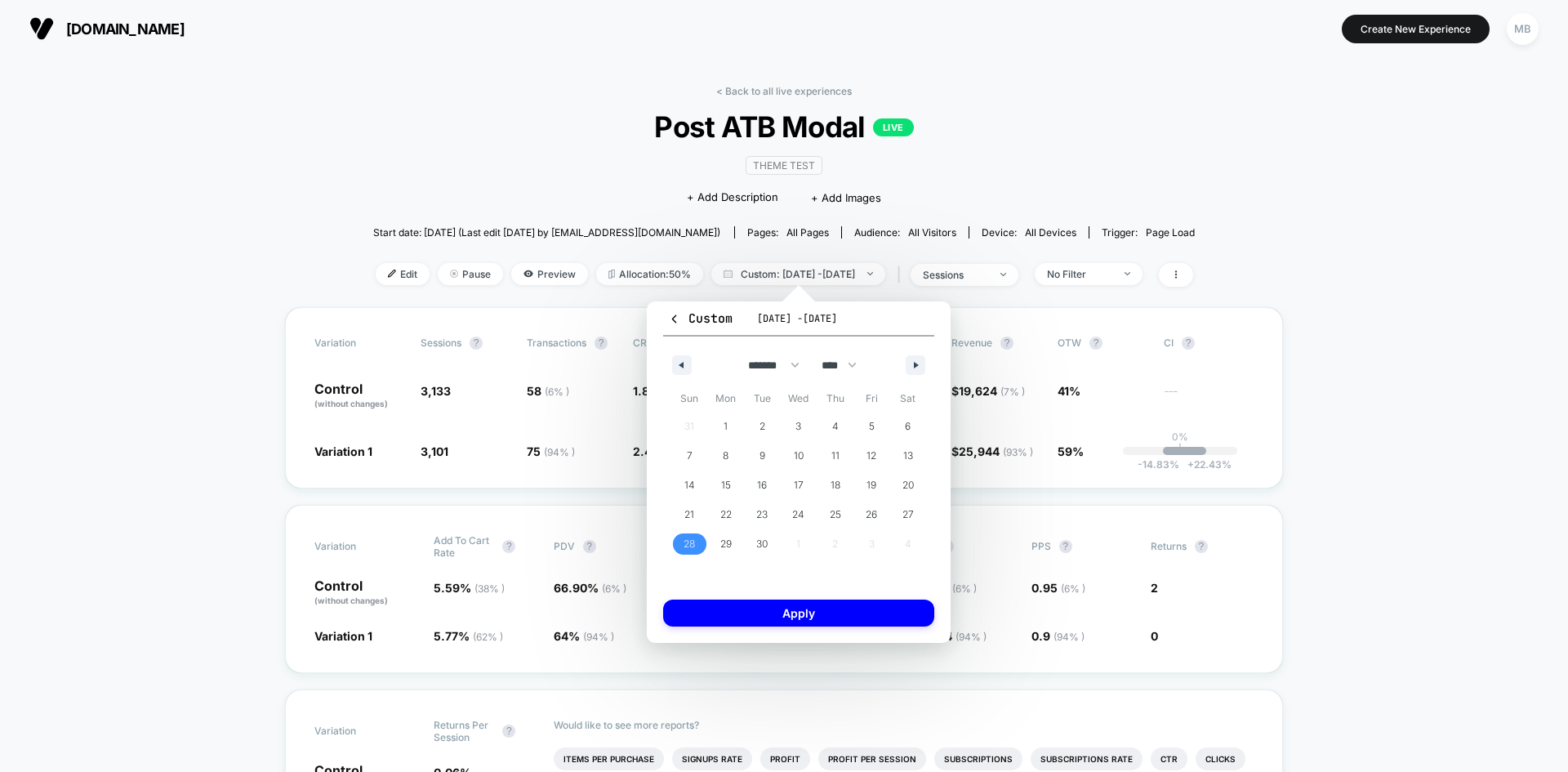
click at [695, 546] on span "28" at bounding box center [688, 544] width 11 height 30
click at [725, 545] on span "29" at bounding box center [726, 544] width 11 height 30
click at [683, 540] on span "28" at bounding box center [688, 544] width 11 height 30
click at [824, 629] on div "Custom Sep 29, 2025 - Sep 29, 2025 ******* ******** ***** ***** *** **** **** *…" at bounding box center [798, 471] width 304 height 341
click at [824, 622] on button "Apply" at bounding box center [798, 612] width 271 height 27
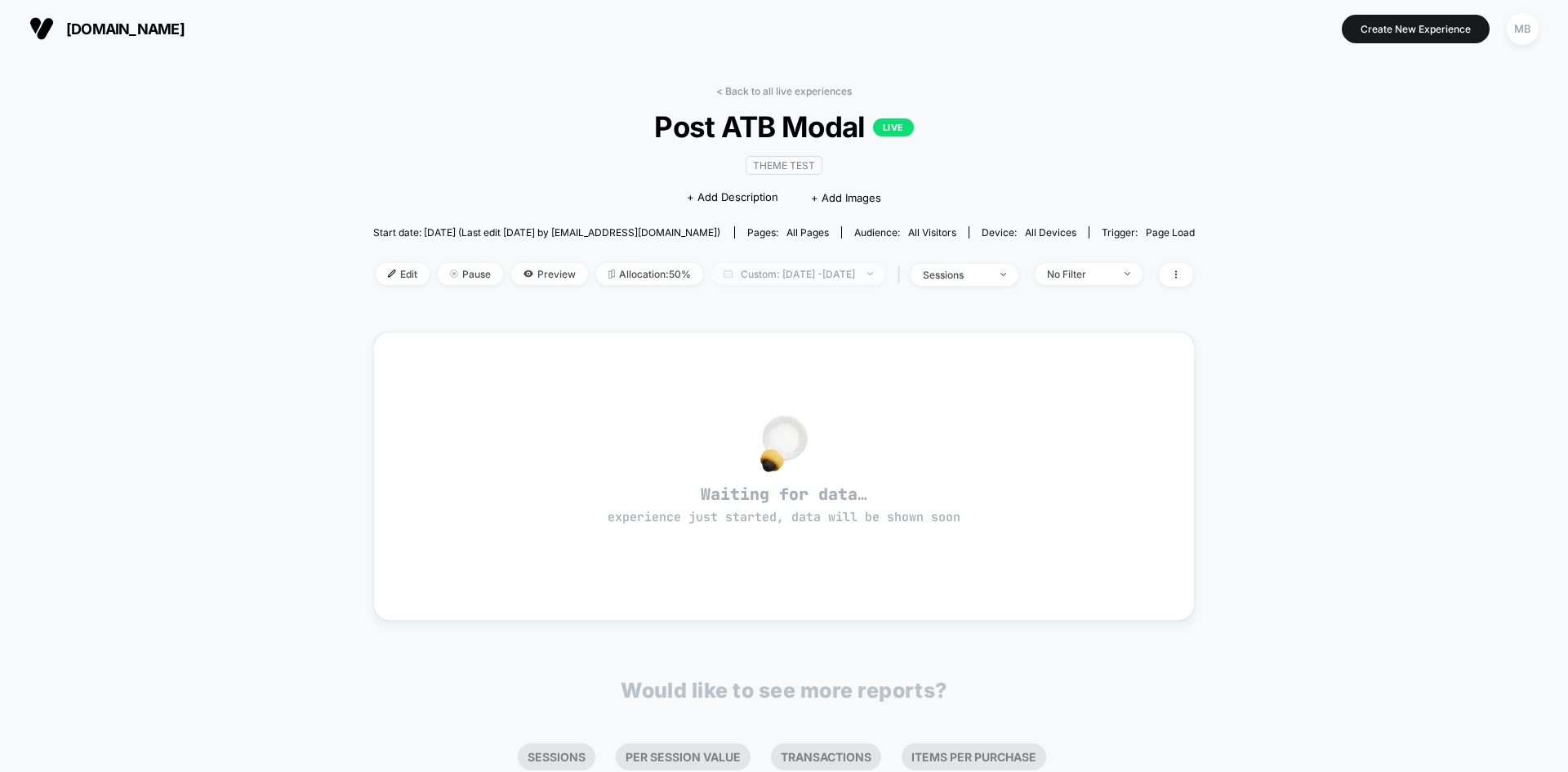
click at [751, 270] on span "Custom: Sep 28, 2025 - Sep 28, 2025" at bounding box center [798, 273] width 174 height 22
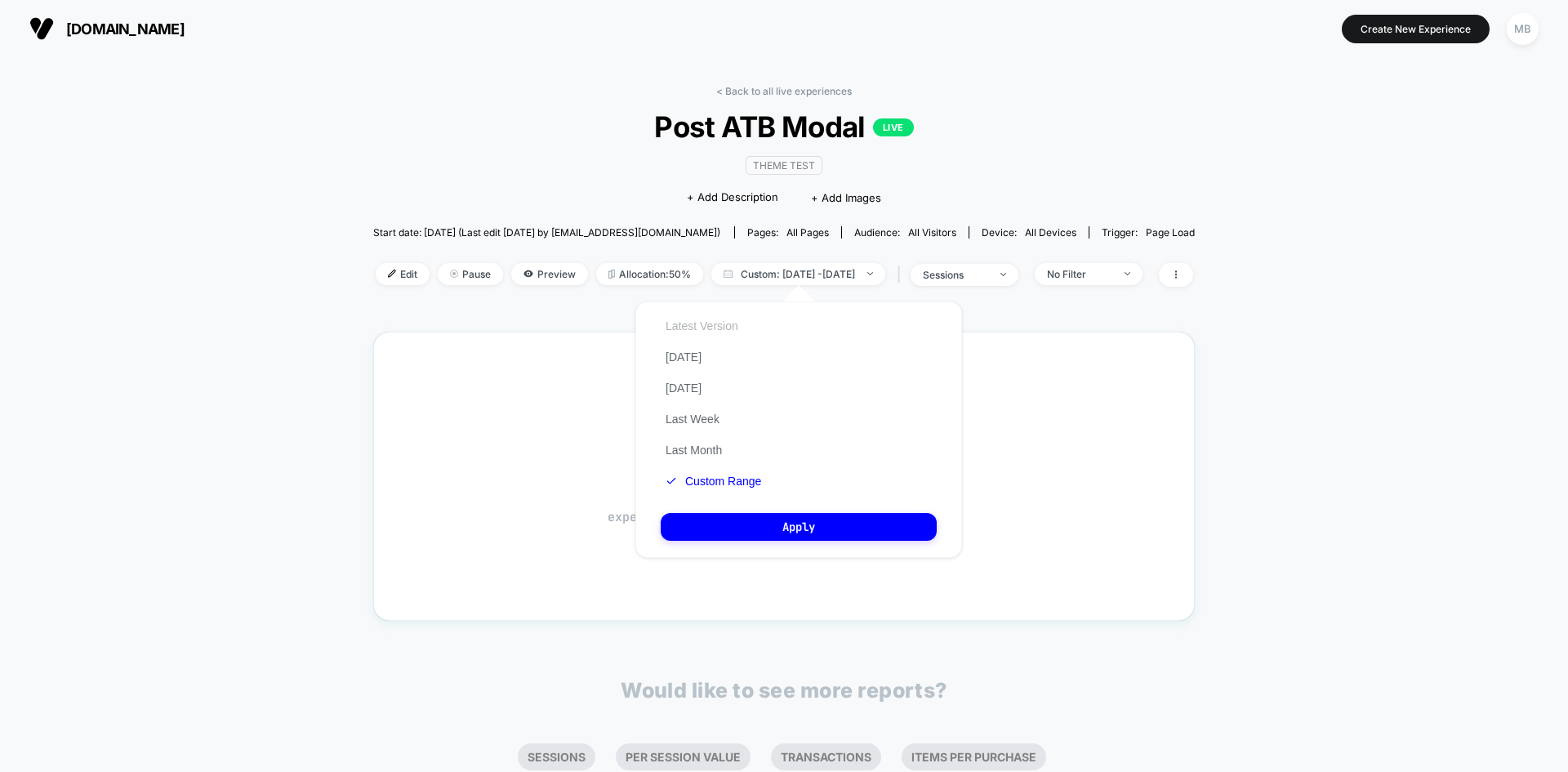
click at [717, 325] on button "Latest Version" at bounding box center [702, 325] width 83 height 15
click at [805, 535] on button "Apply" at bounding box center [798, 527] width 276 height 28
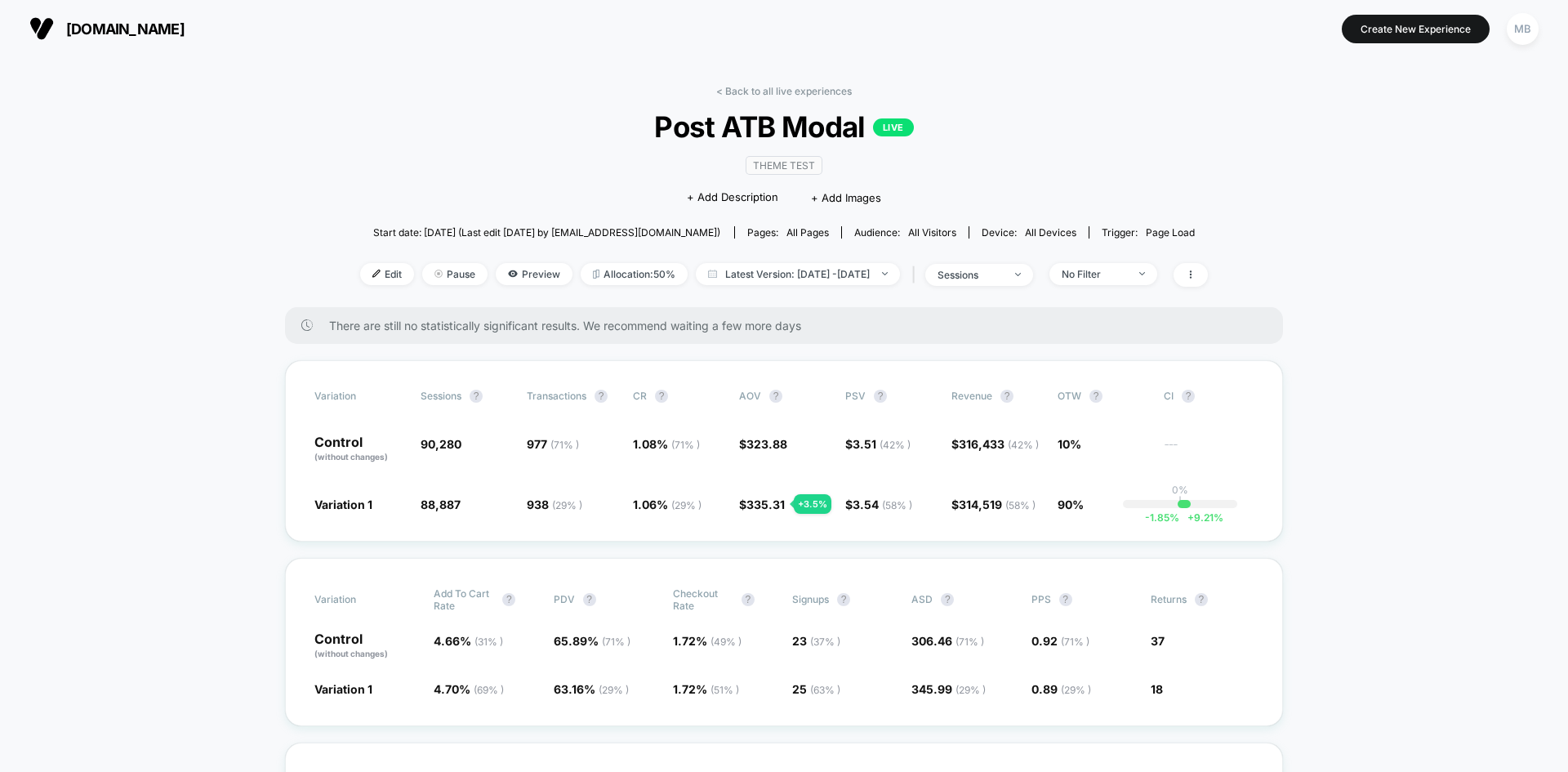
drag, startPoint x: 372, startPoint y: 363, endPoint x: 1367, endPoint y: 742, distance: 1064.7
click at [852, 284] on span "Latest Version: Sep 29, 2025 - Oct 7, 2025" at bounding box center [798, 273] width 204 height 22
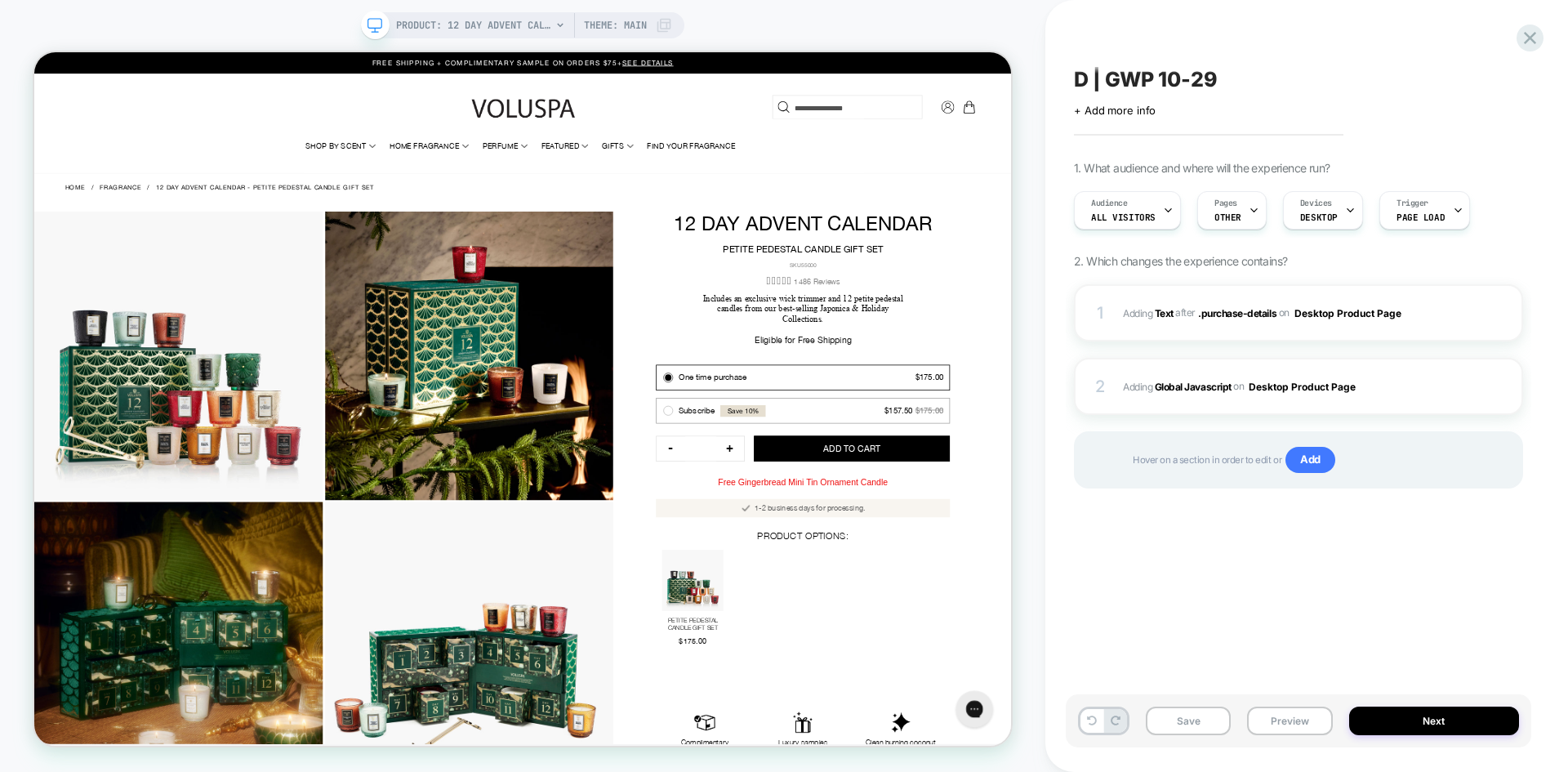
scroll to position [0, 1]
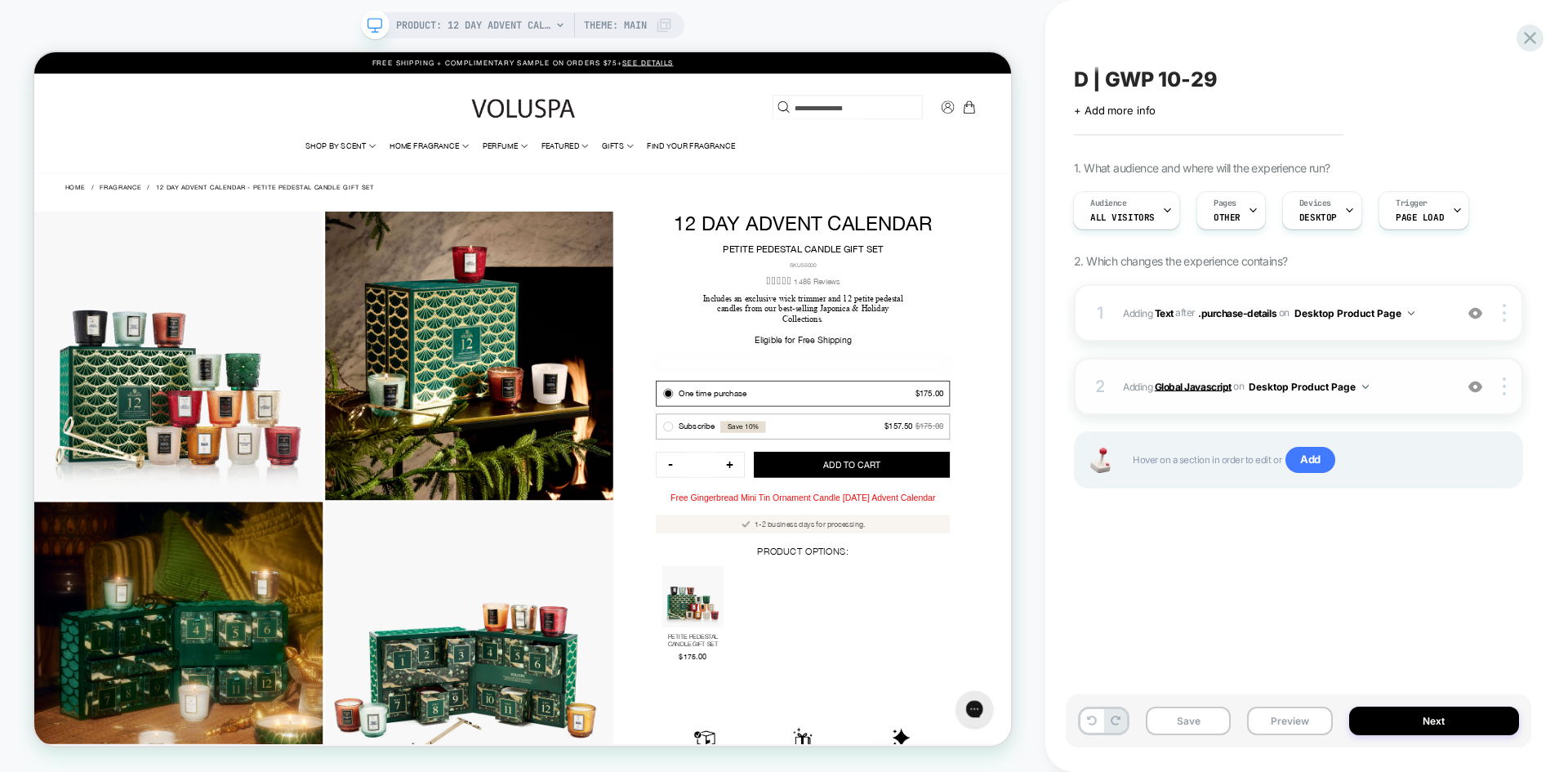
click at [1185, 383] on b "Global Javascript" at bounding box center [1194, 386] width 77 height 12
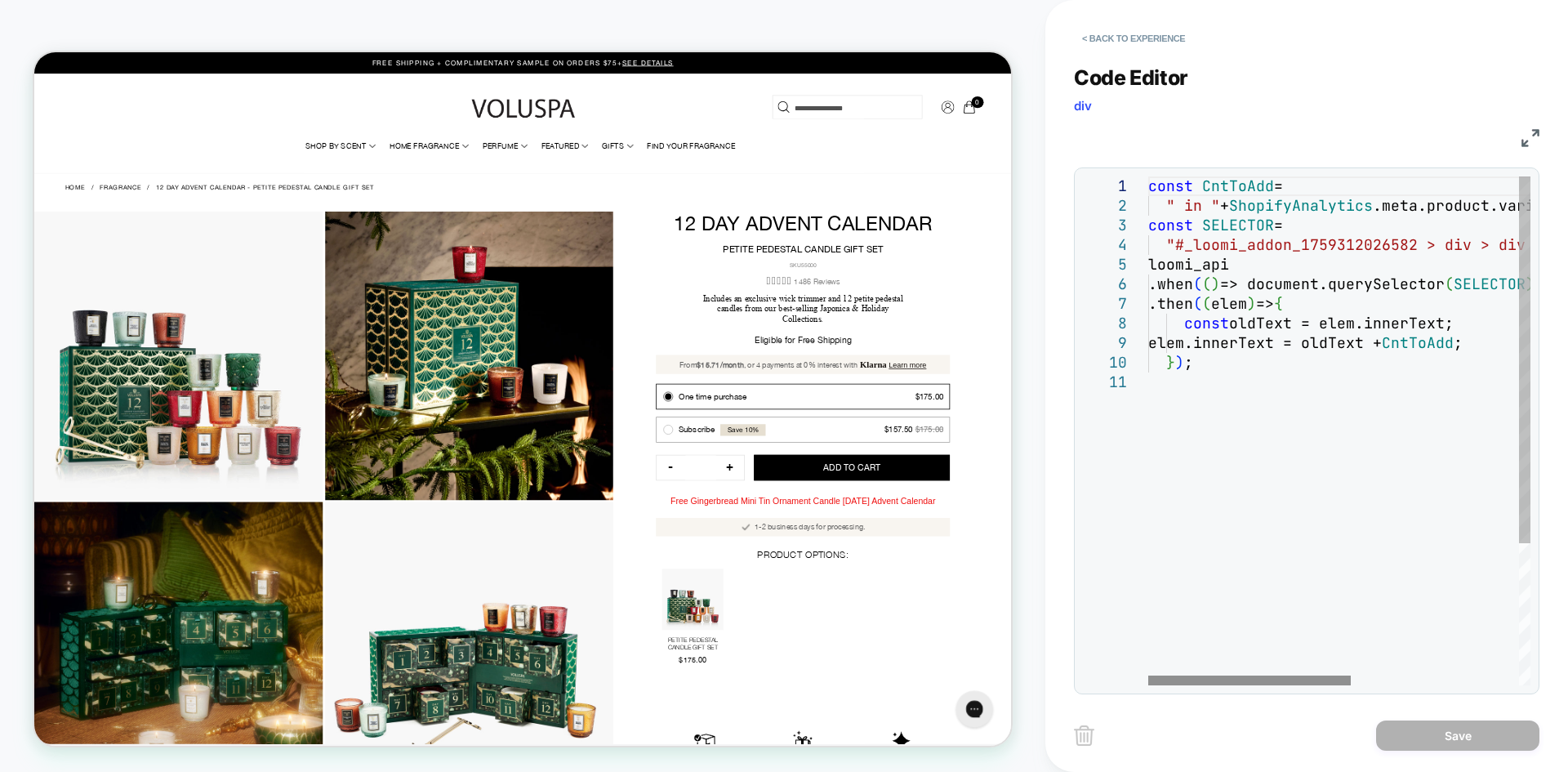
scroll to position [0, 0]
click at [1148, 675] on div at bounding box center [1250, 680] width 202 height 10
click at [1120, 45] on button "< Back to experience" at bounding box center [1133, 38] width 120 height 26
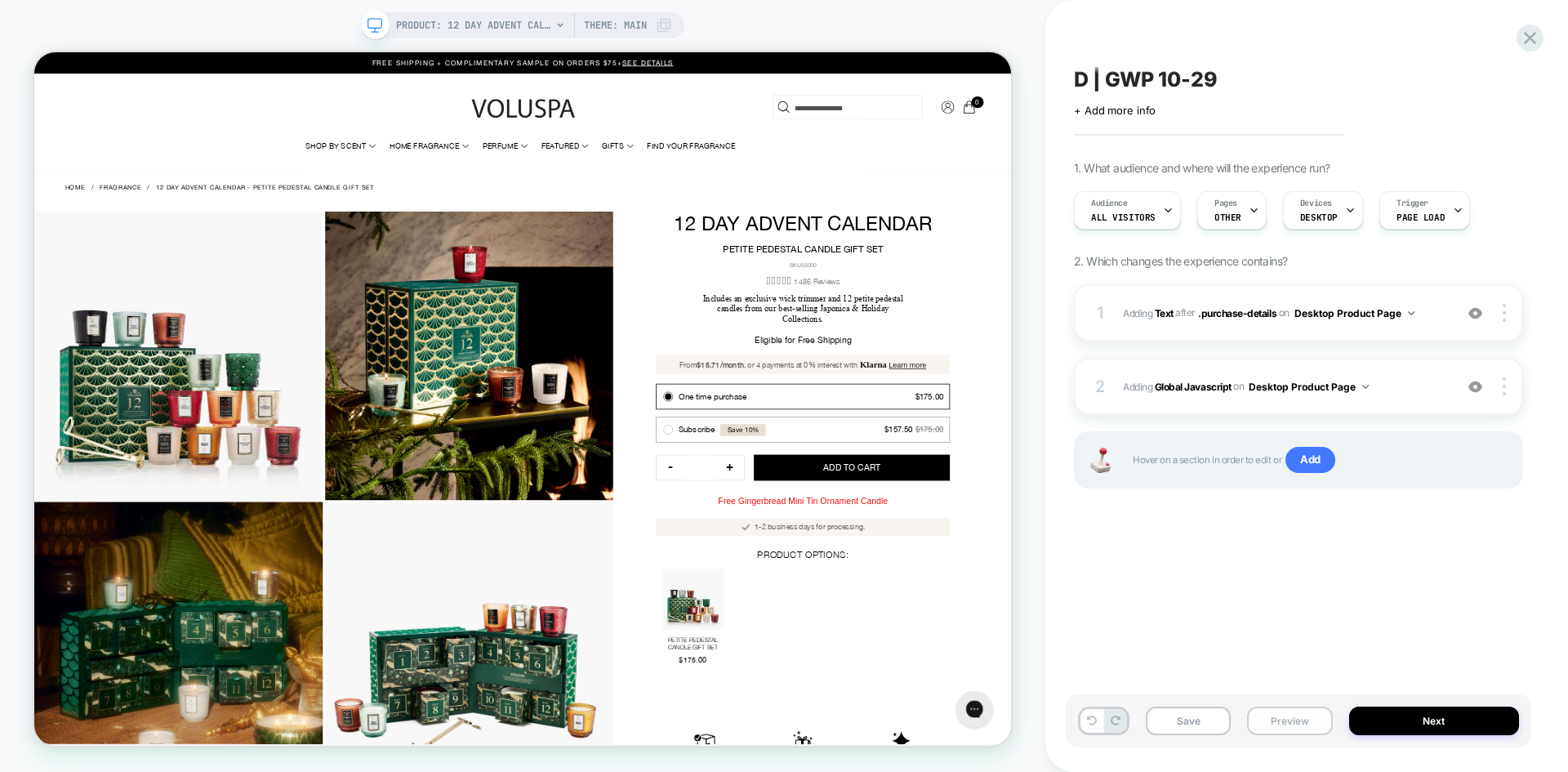
scroll to position [0, 1]
click at [1294, 727] on button "Preview" at bounding box center [1289, 721] width 85 height 29
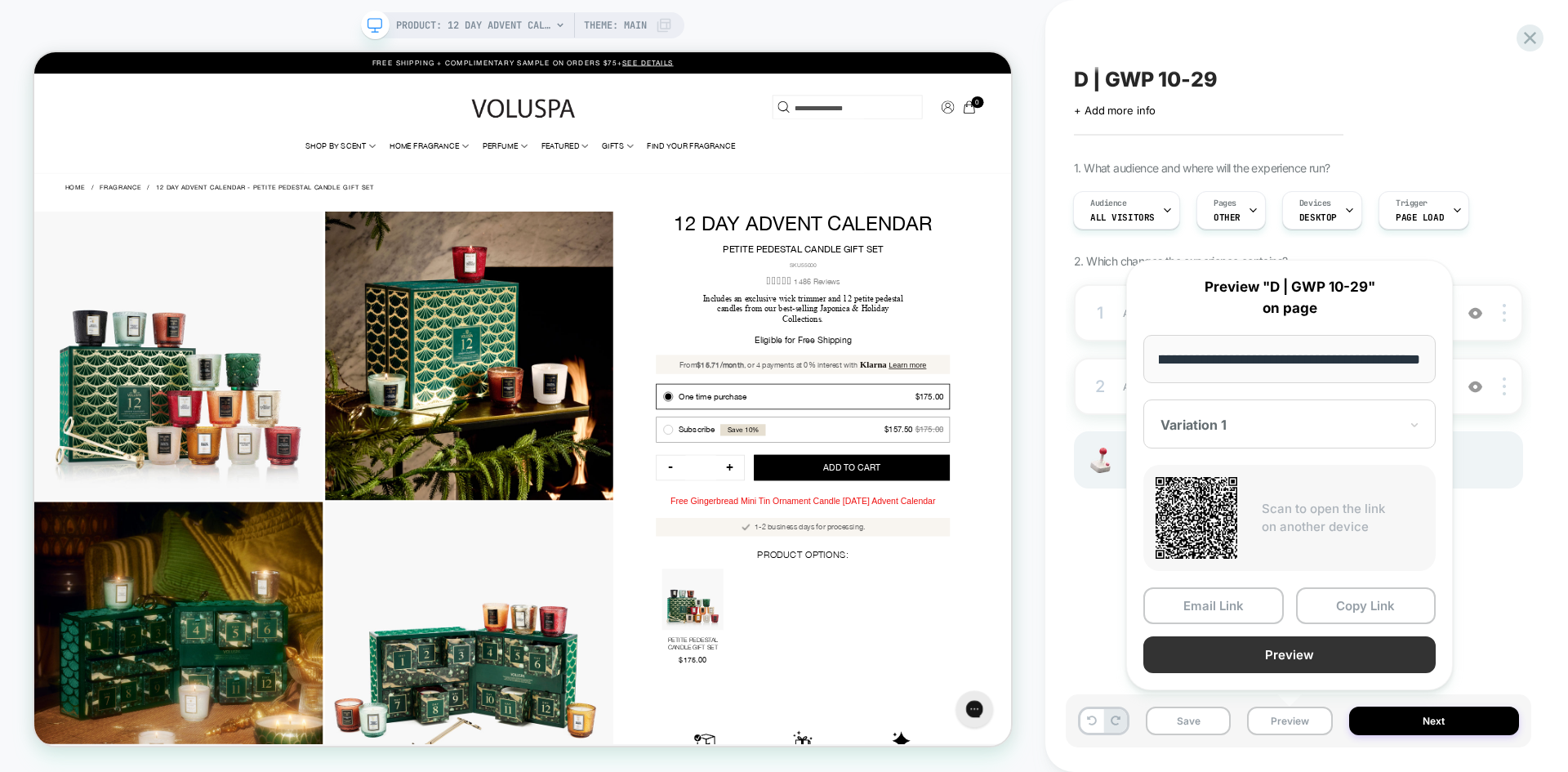
scroll to position [0, 0]
click at [1339, 654] on button "Preview" at bounding box center [1289, 654] width 292 height 37
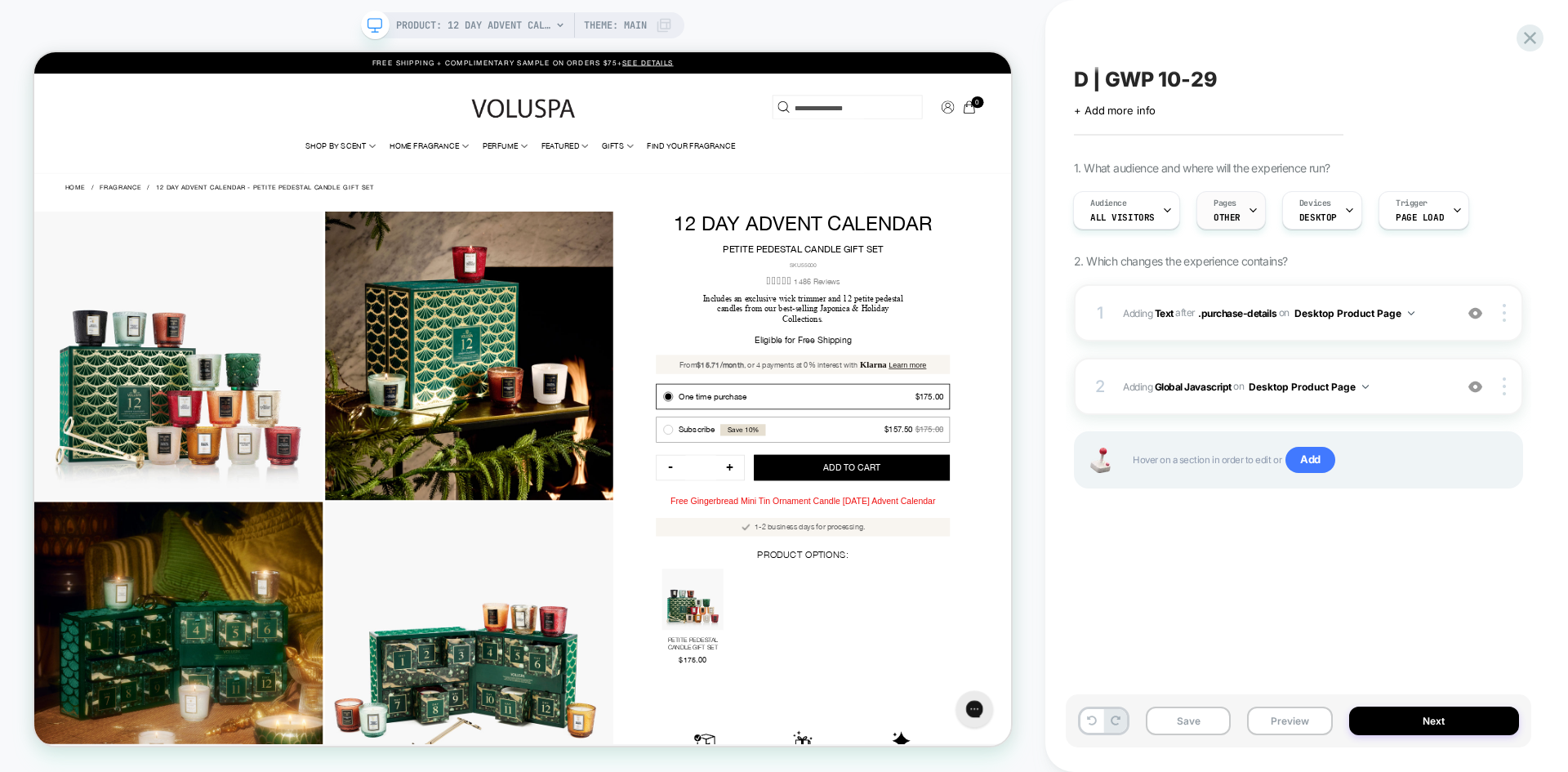
click at [1241, 218] on div "Pages OTHER" at bounding box center [1227, 210] width 59 height 37
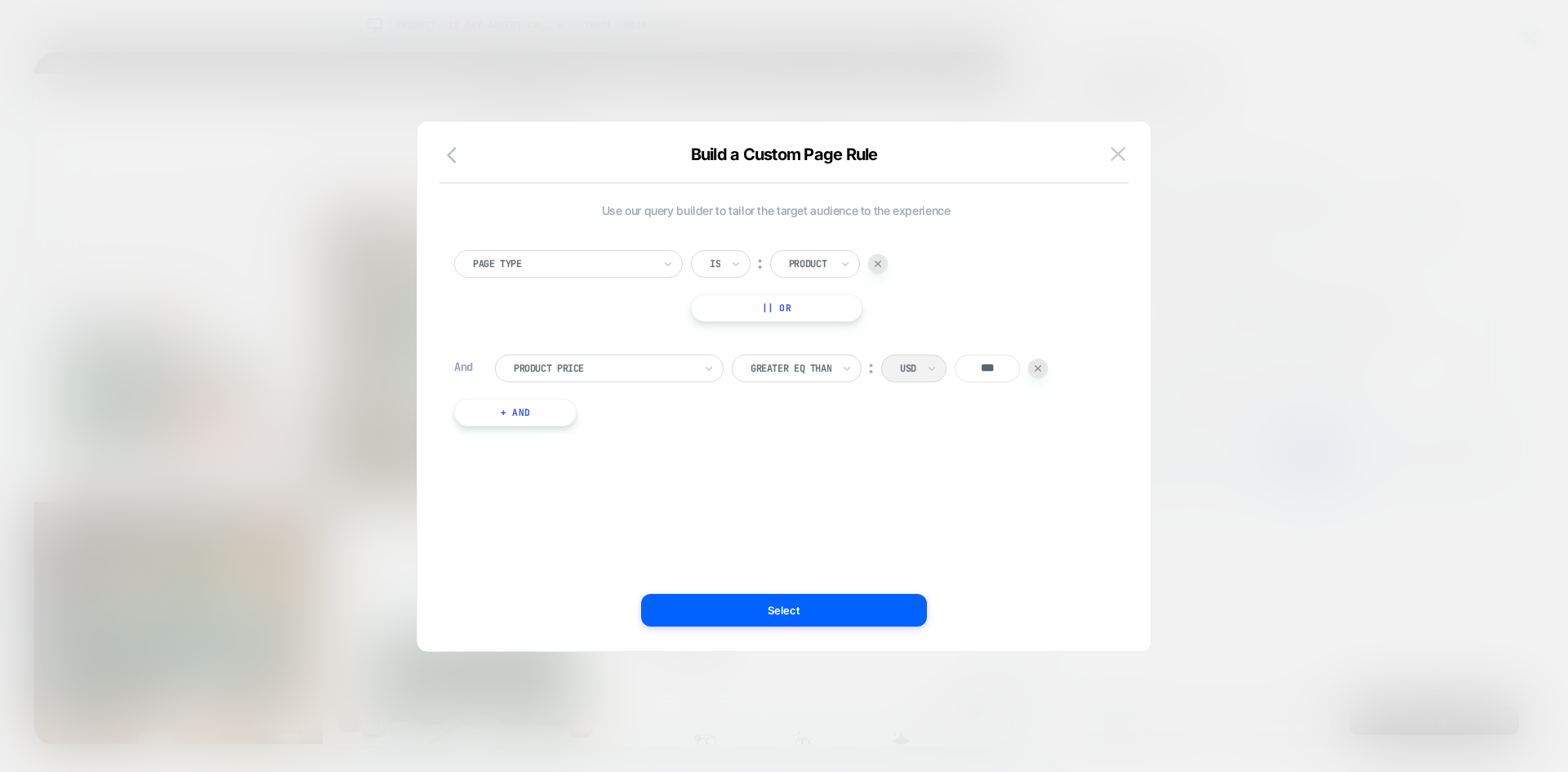
click at [1116, 157] on img at bounding box center [1118, 154] width 15 height 14
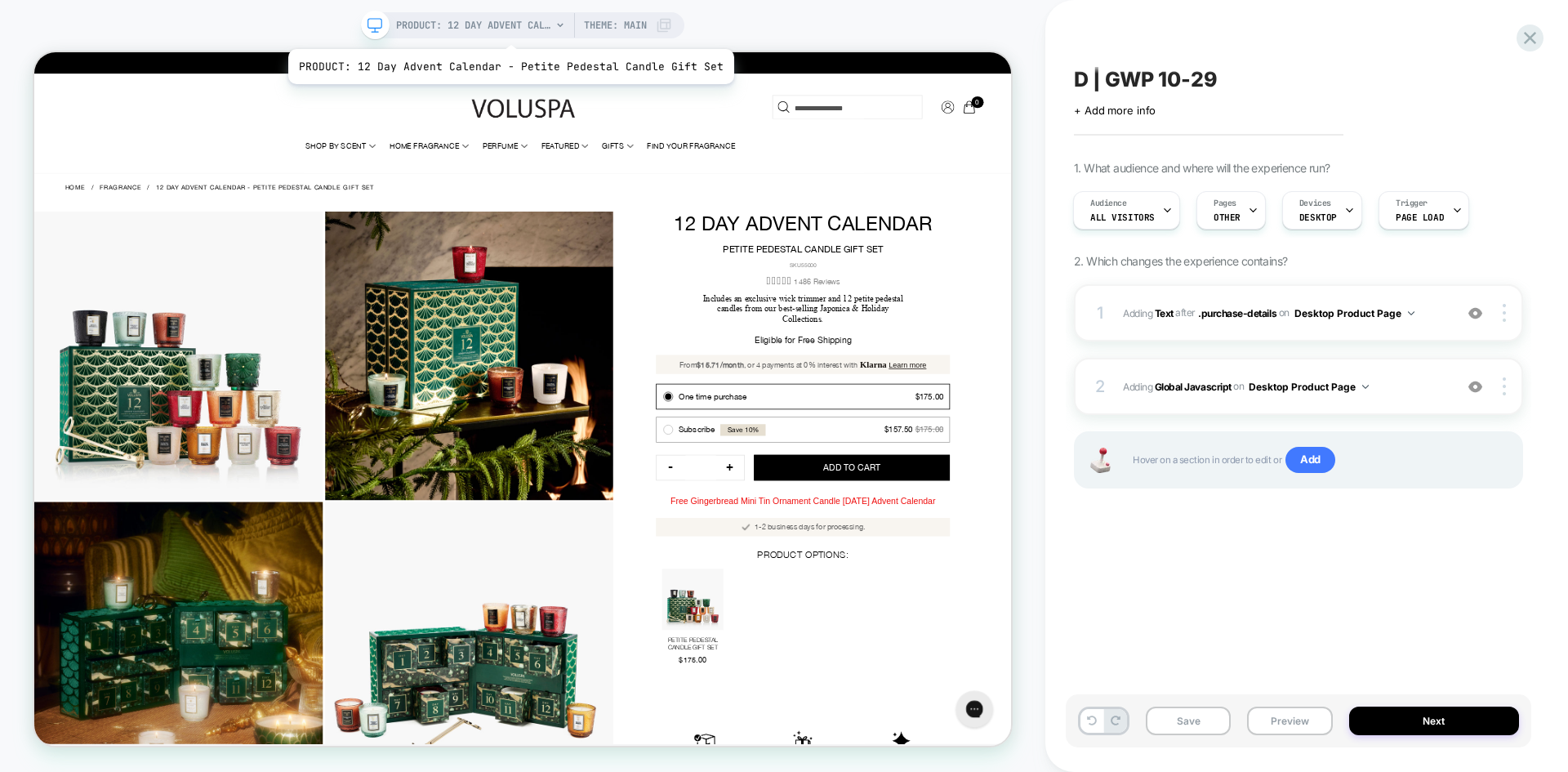
click at [506, 29] on span "PRODUCT: 12 Day Advent Calendar - Petite Pedestal Candle Gift Set" at bounding box center [474, 25] width 155 height 26
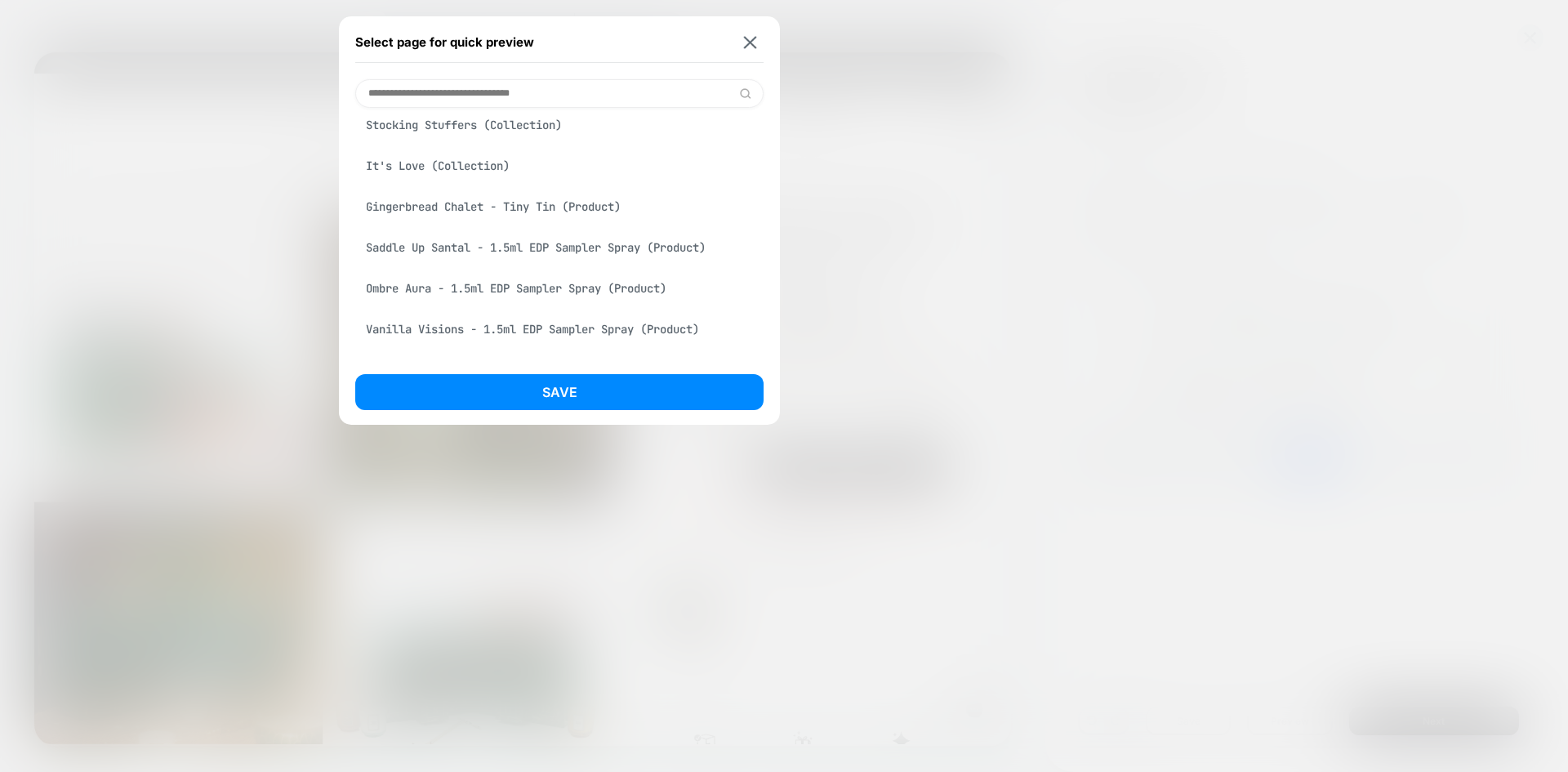
scroll to position [408, 0]
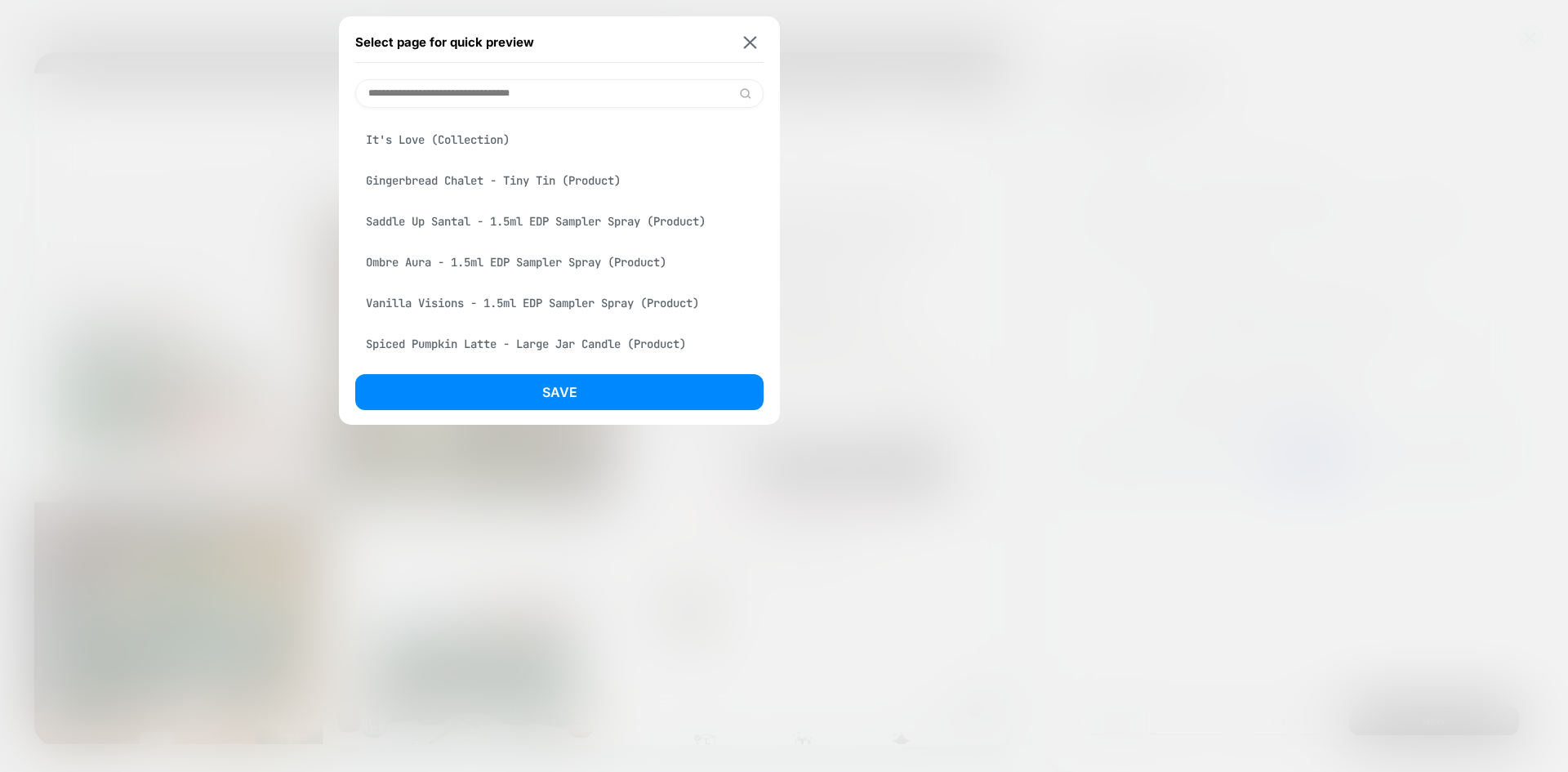
click at [543, 340] on div "Spiced Pumpkin Latte - Large Jar Candle (Product)" at bounding box center [559, 344] width 408 height 31
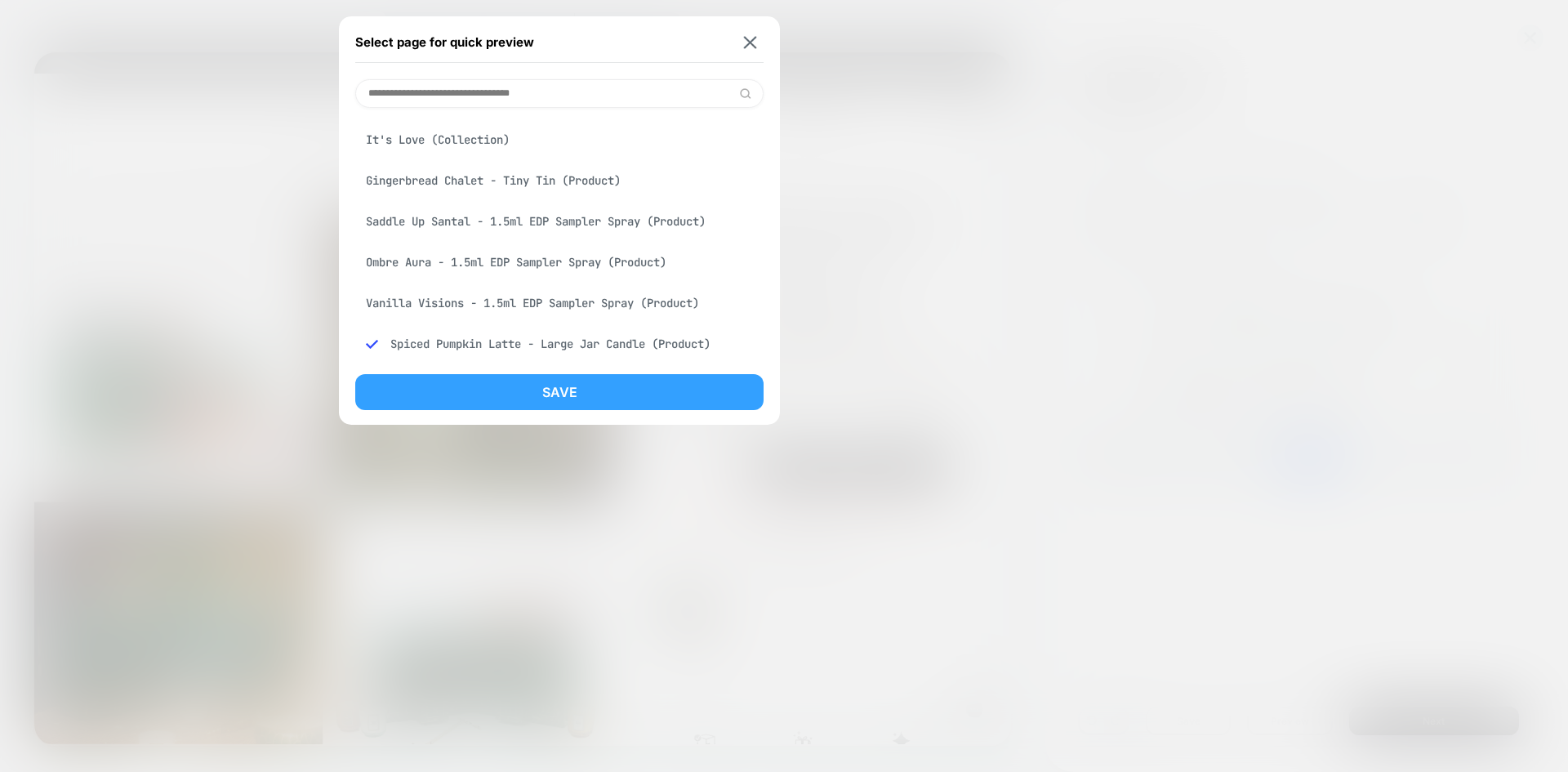
click at [571, 379] on button "Save" at bounding box center [559, 392] width 408 height 36
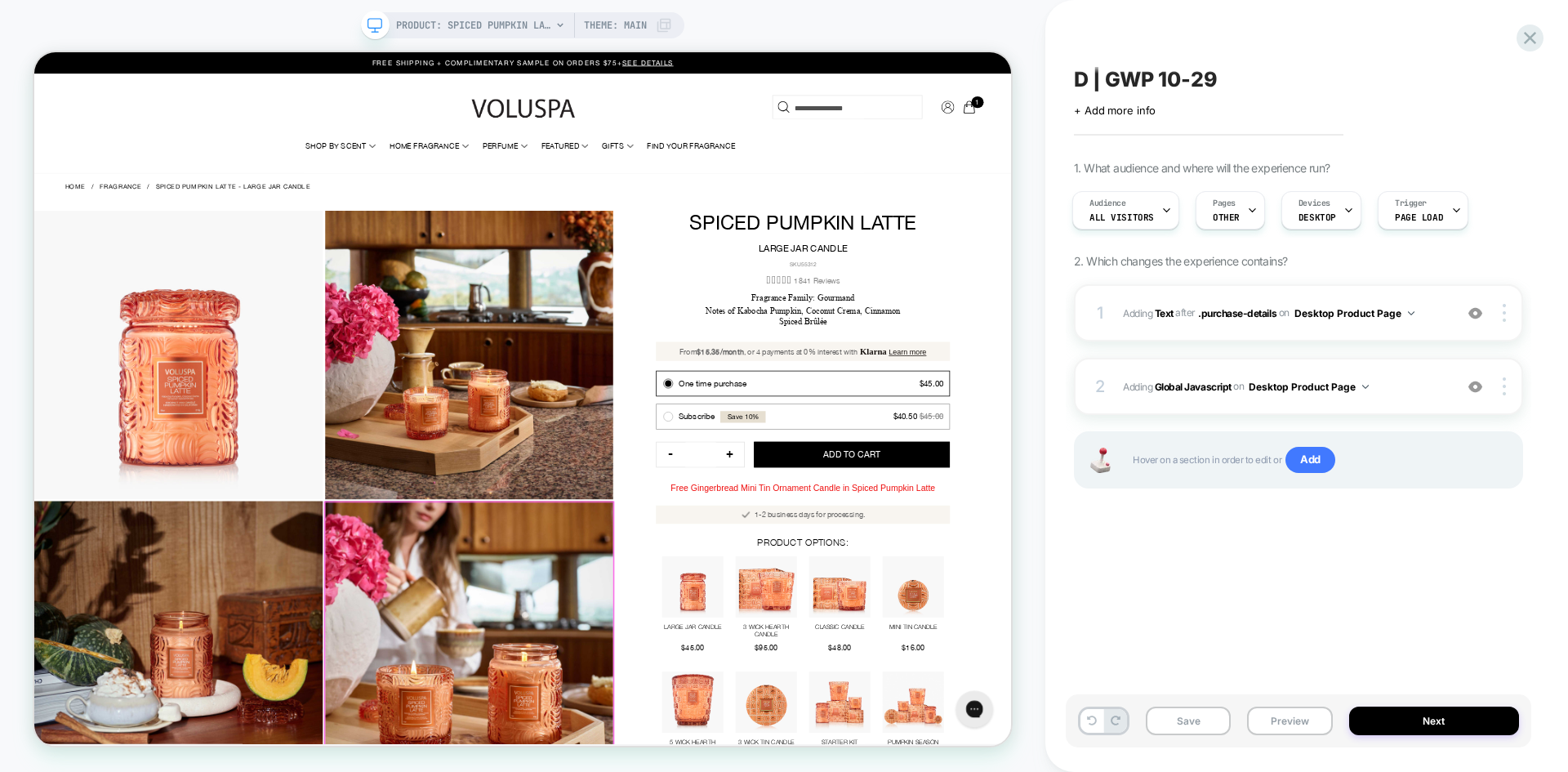
scroll to position [0, 0]
click at [1313, 220] on span "DESKTOP" at bounding box center [1317, 216] width 38 height 11
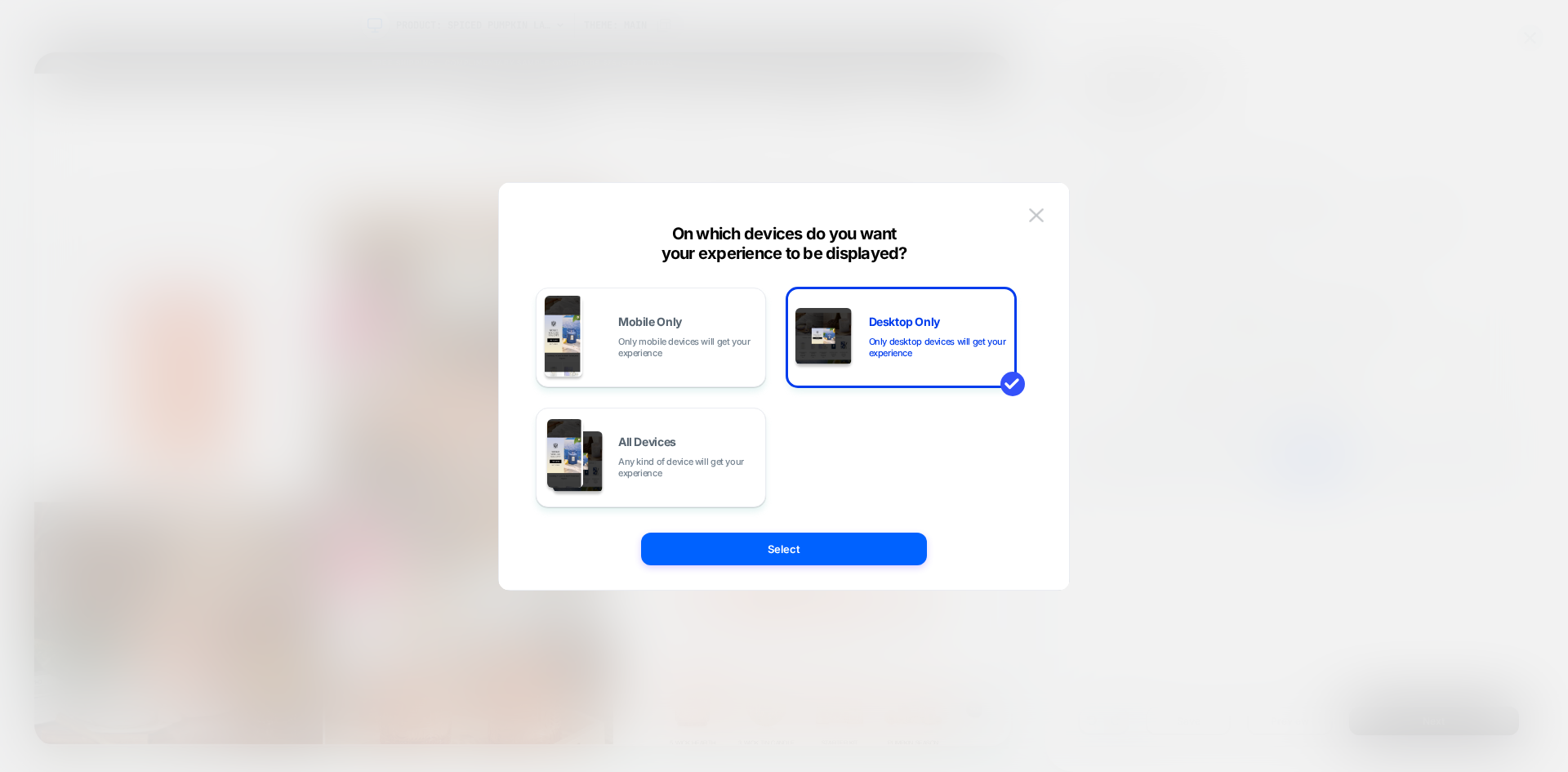
click at [1024, 218] on div "Mobile Only Only mobile devices will get your experience Desktop Only Only desk…" at bounding box center [776, 386] width 521 height 341
click at [1034, 227] on button at bounding box center [1037, 215] width 24 height 24
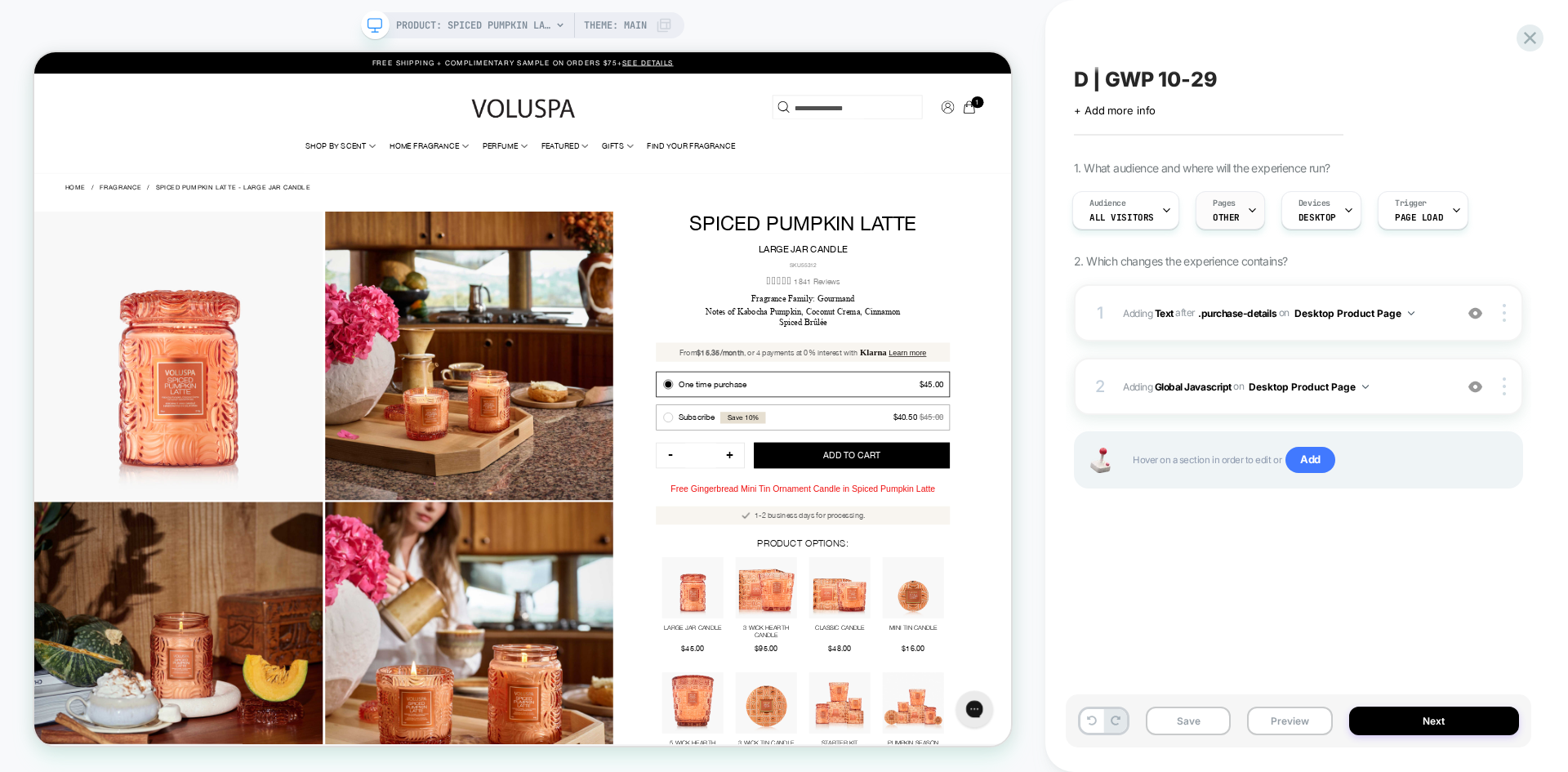
click at [1214, 204] on span "Pages" at bounding box center [1224, 203] width 23 height 11
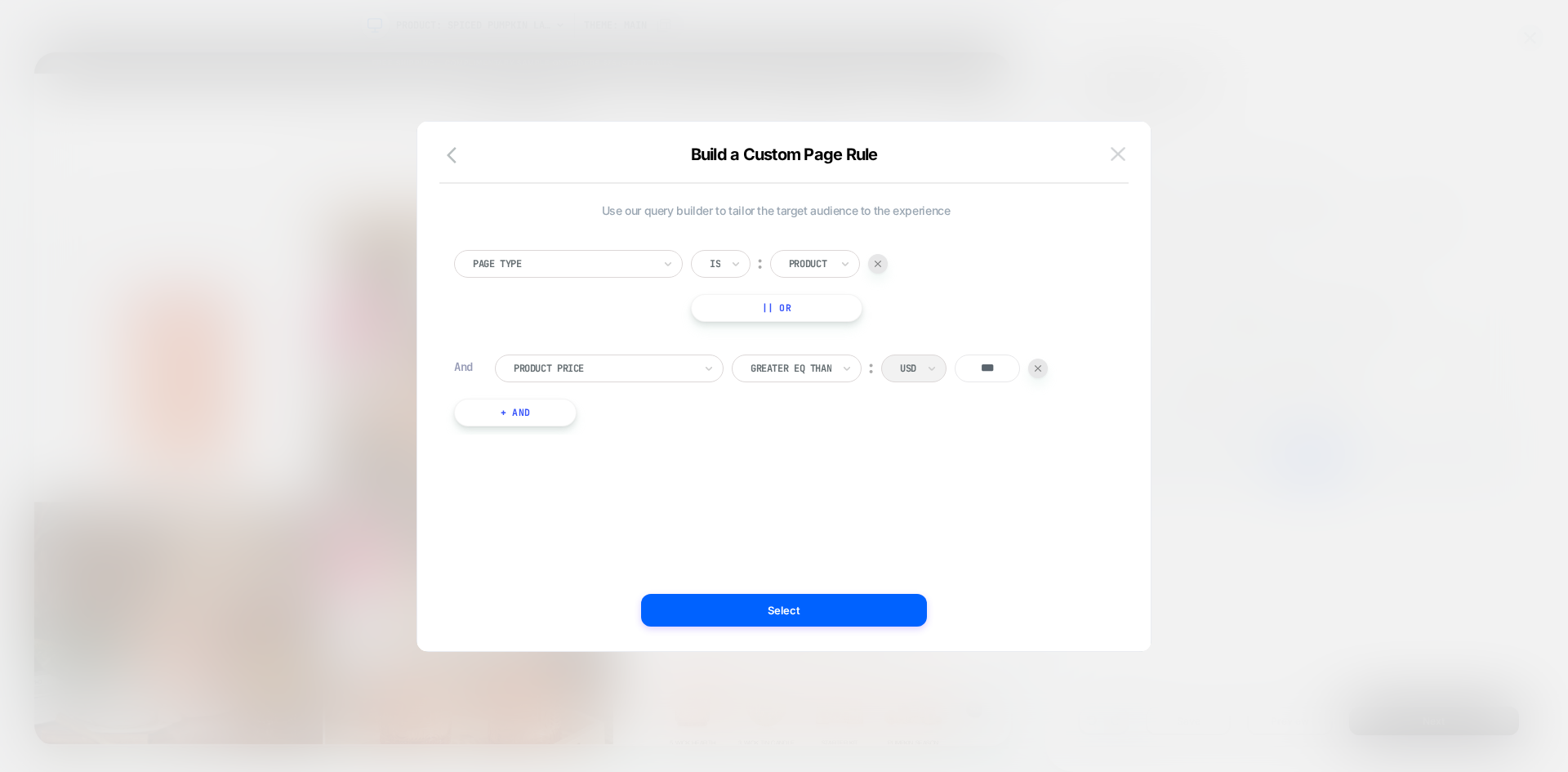
click at [1116, 152] on img at bounding box center [1118, 154] width 15 height 14
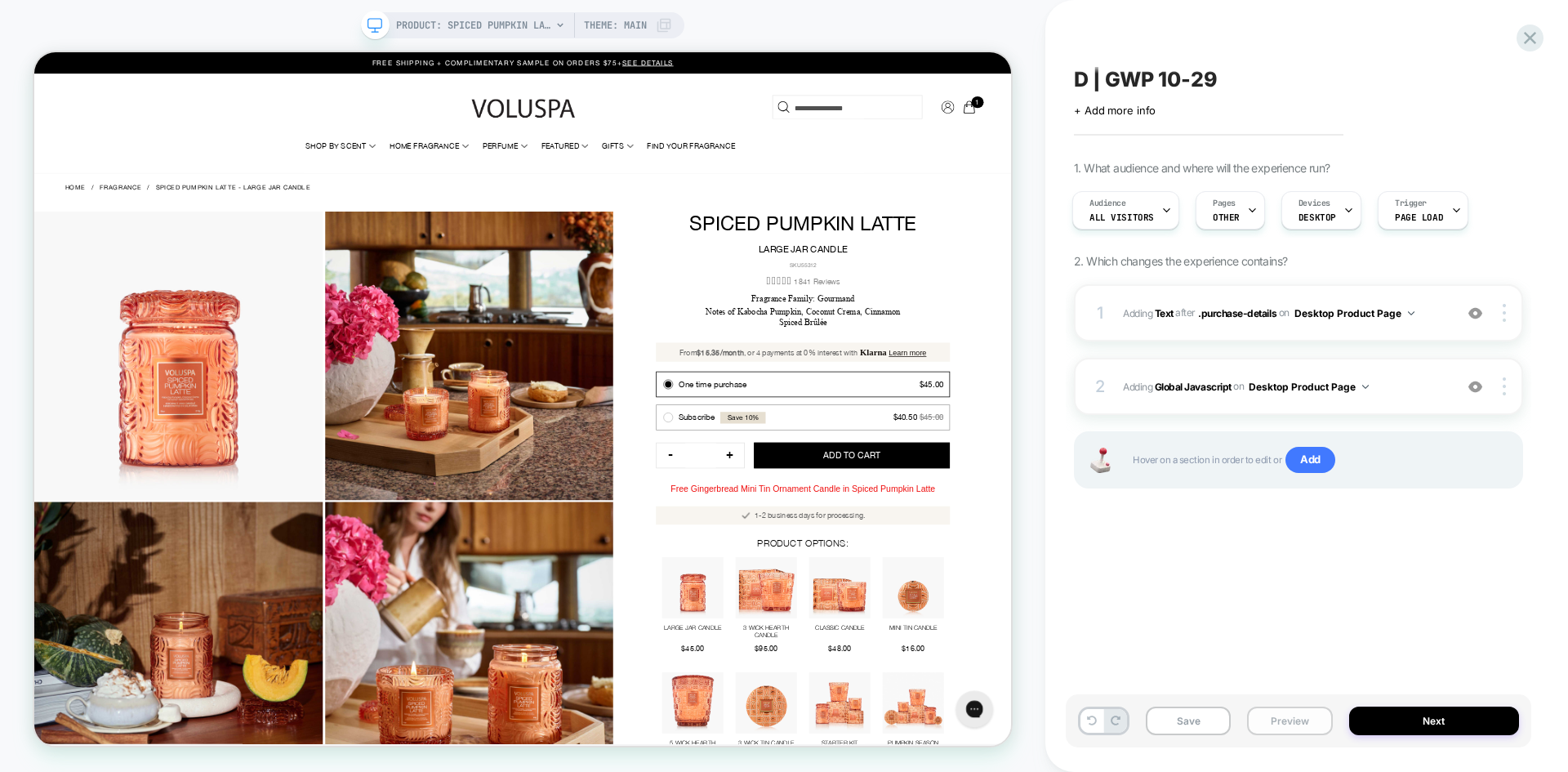
click at [1267, 721] on button "Preview" at bounding box center [1289, 721] width 85 height 29
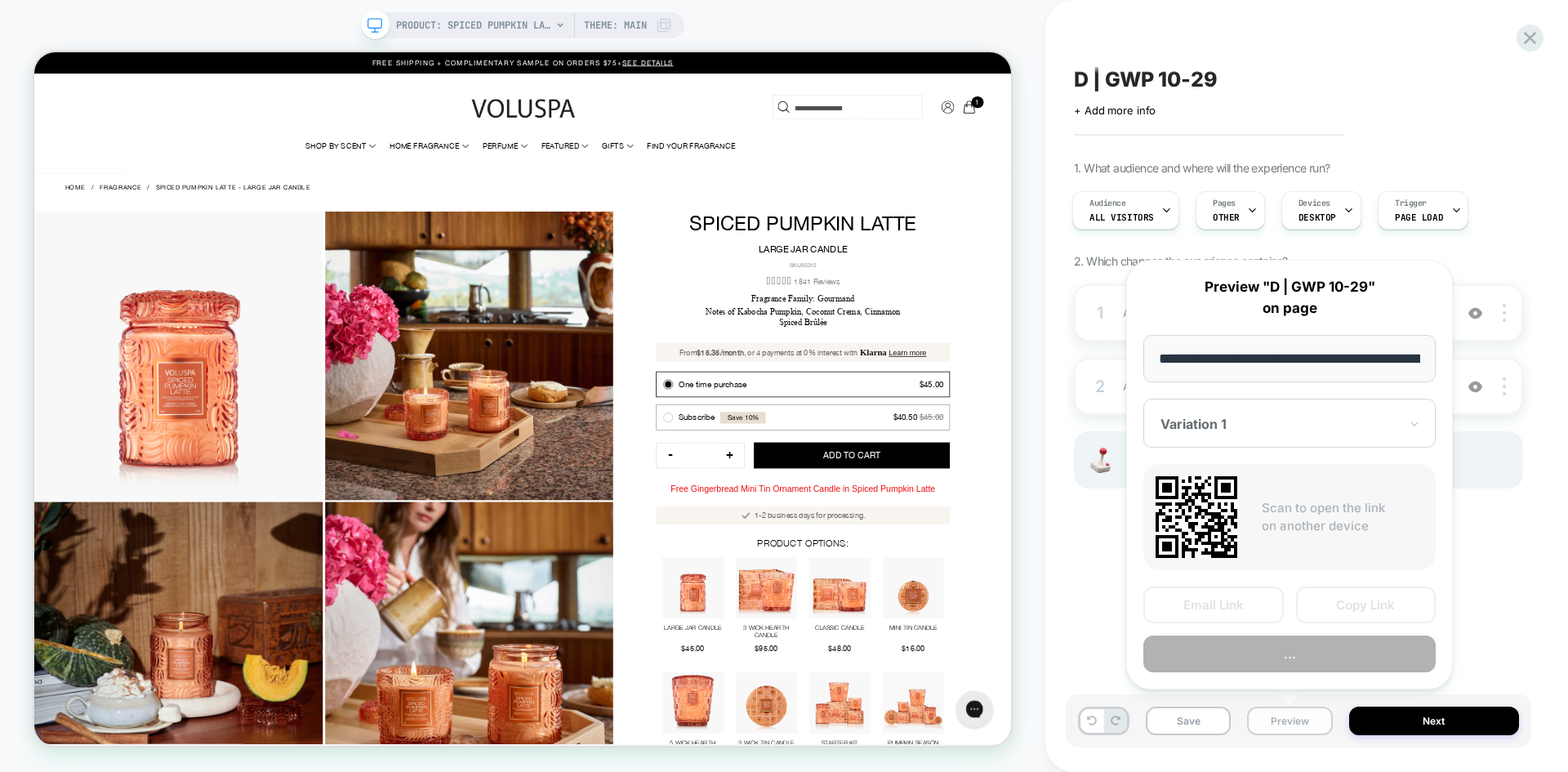
scroll to position [0, 309]
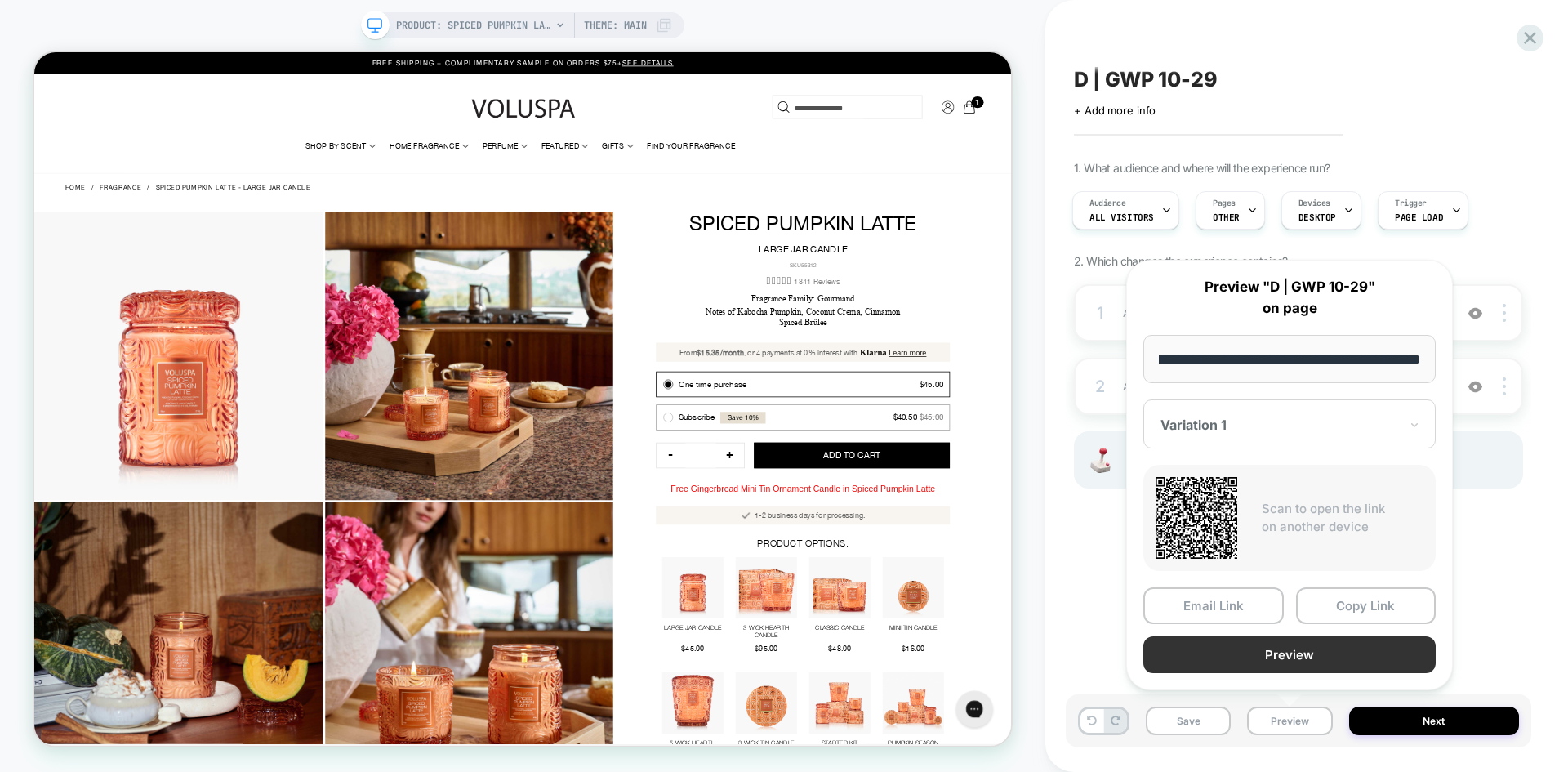
click at [1270, 659] on button "Preview" at bounding box center [1289, 654] width 292 height 37
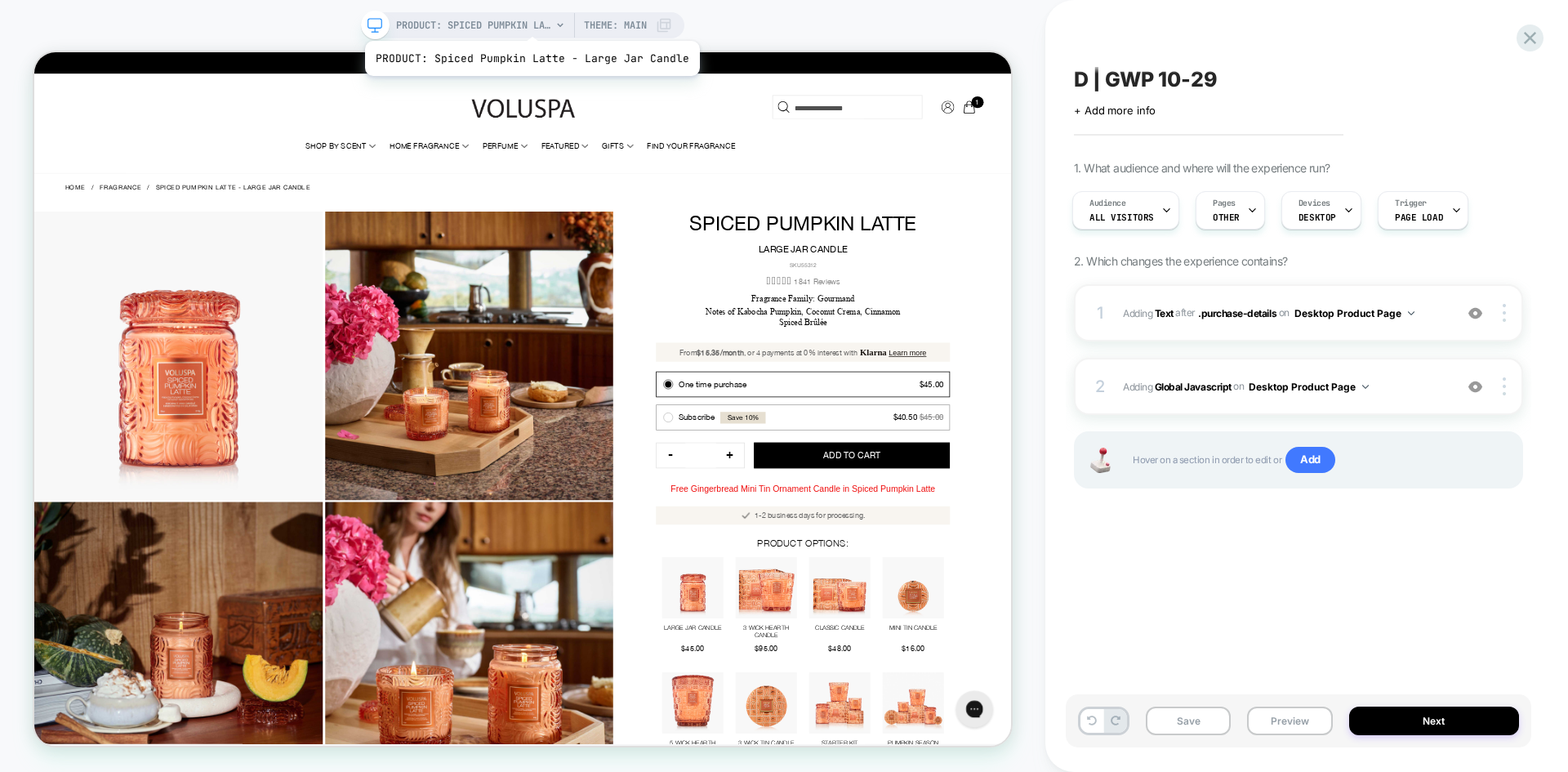
click at [529, 20] on span "PRODUCT: Spiced Pumpkin Latte - Large Jar Candle" at bounding box center [474, 25] width 155 height 26
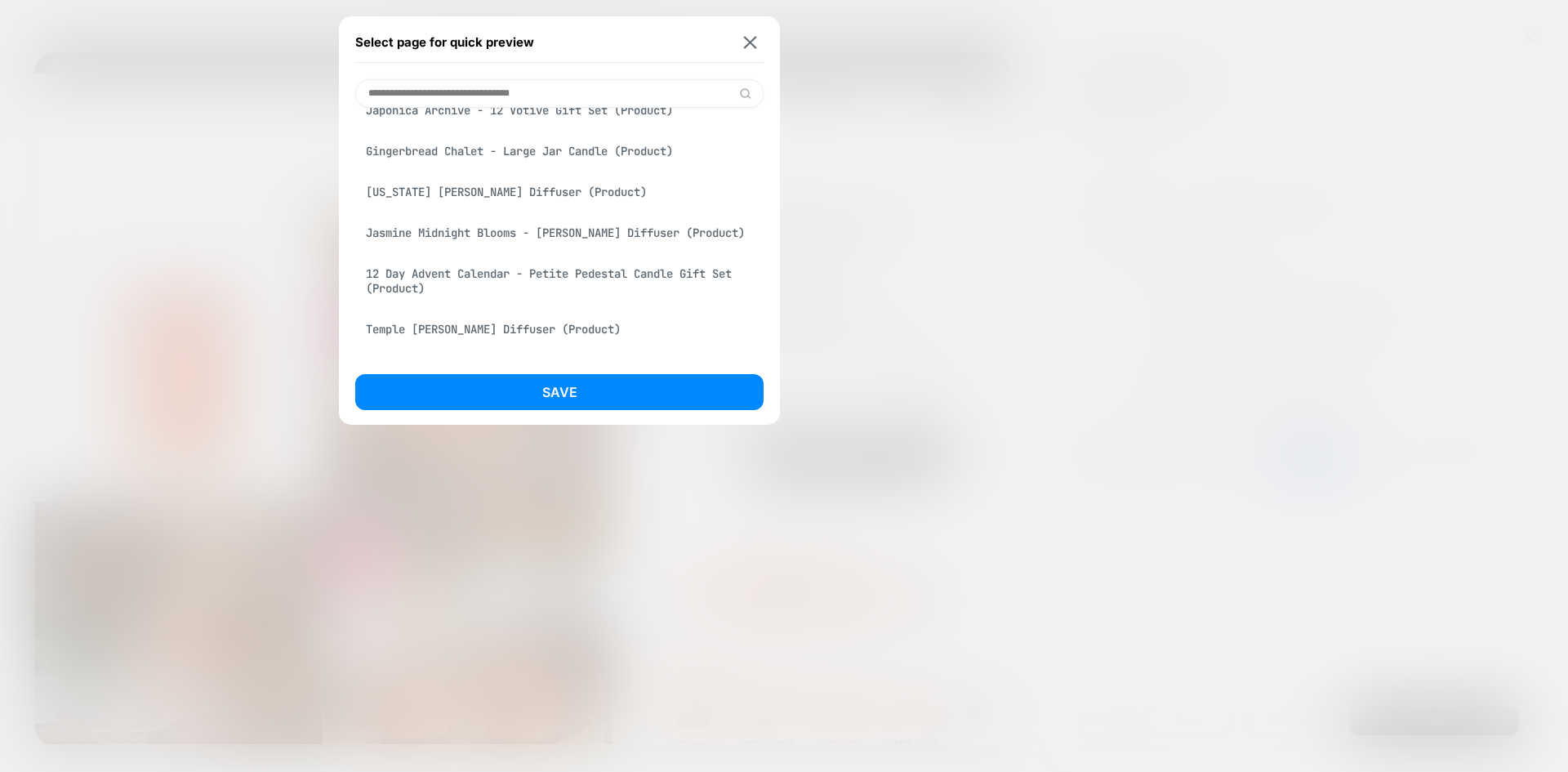
scroll to position [2368, 0]
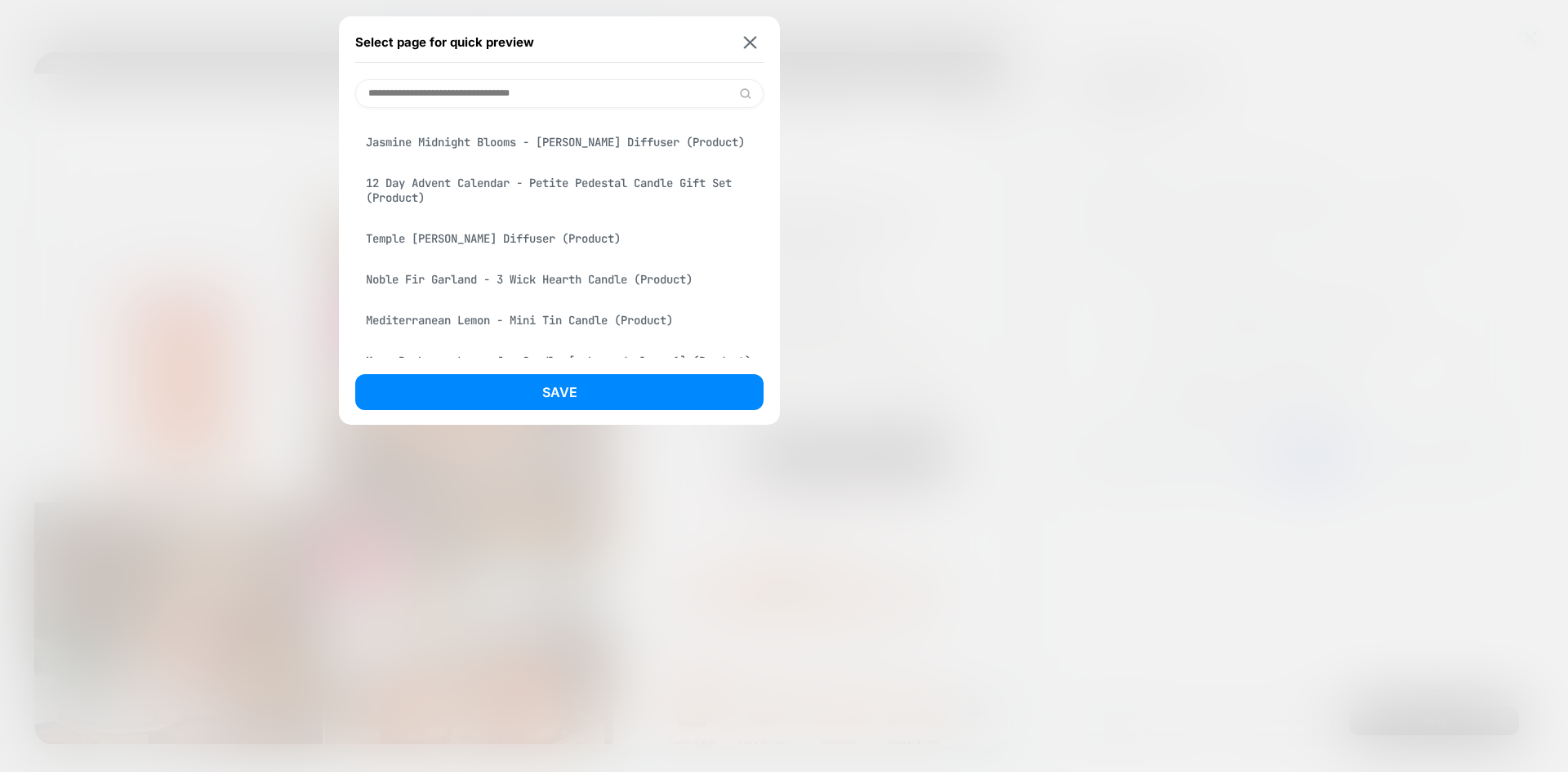
click at [505, 187] on div "12 Day Advent Calendar - Petite Pedestal Candle Gift Set (Product)" at bounding box center [559, 190] width 408 height 45
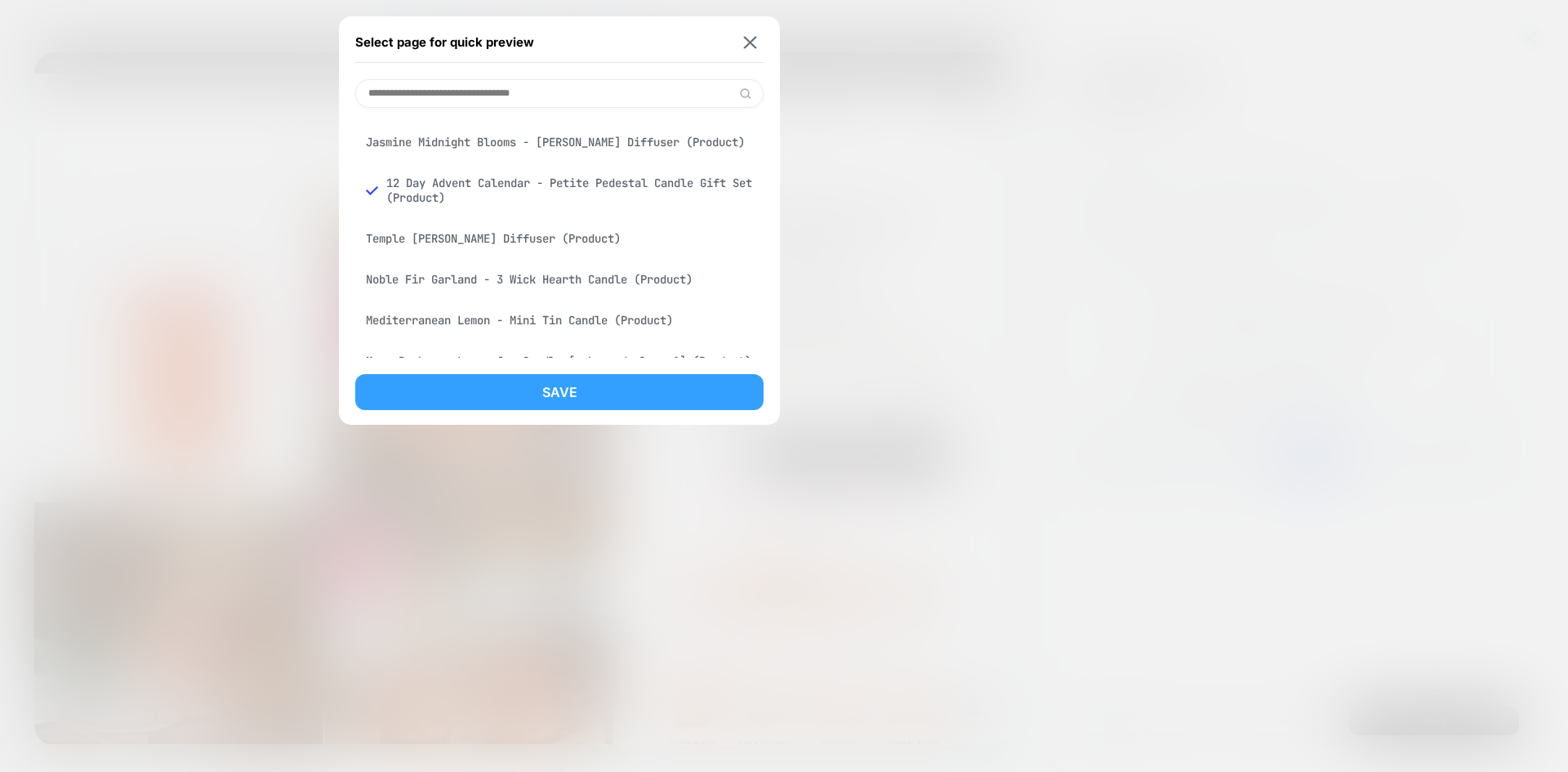
click at [541, 377] on button "Save" at bounding box center [559, 392] width 408 height 36
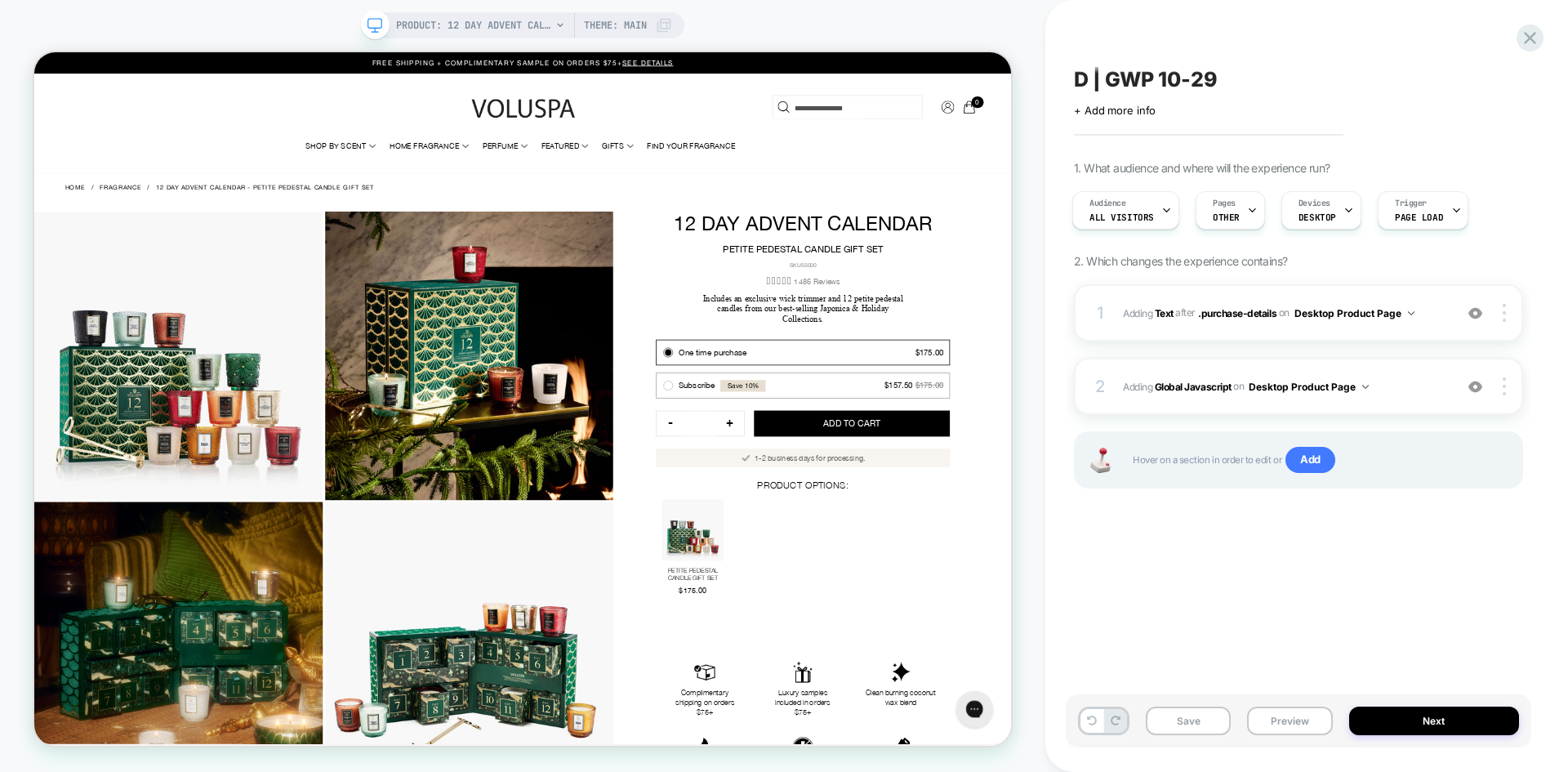
scroll to position [0, 0]
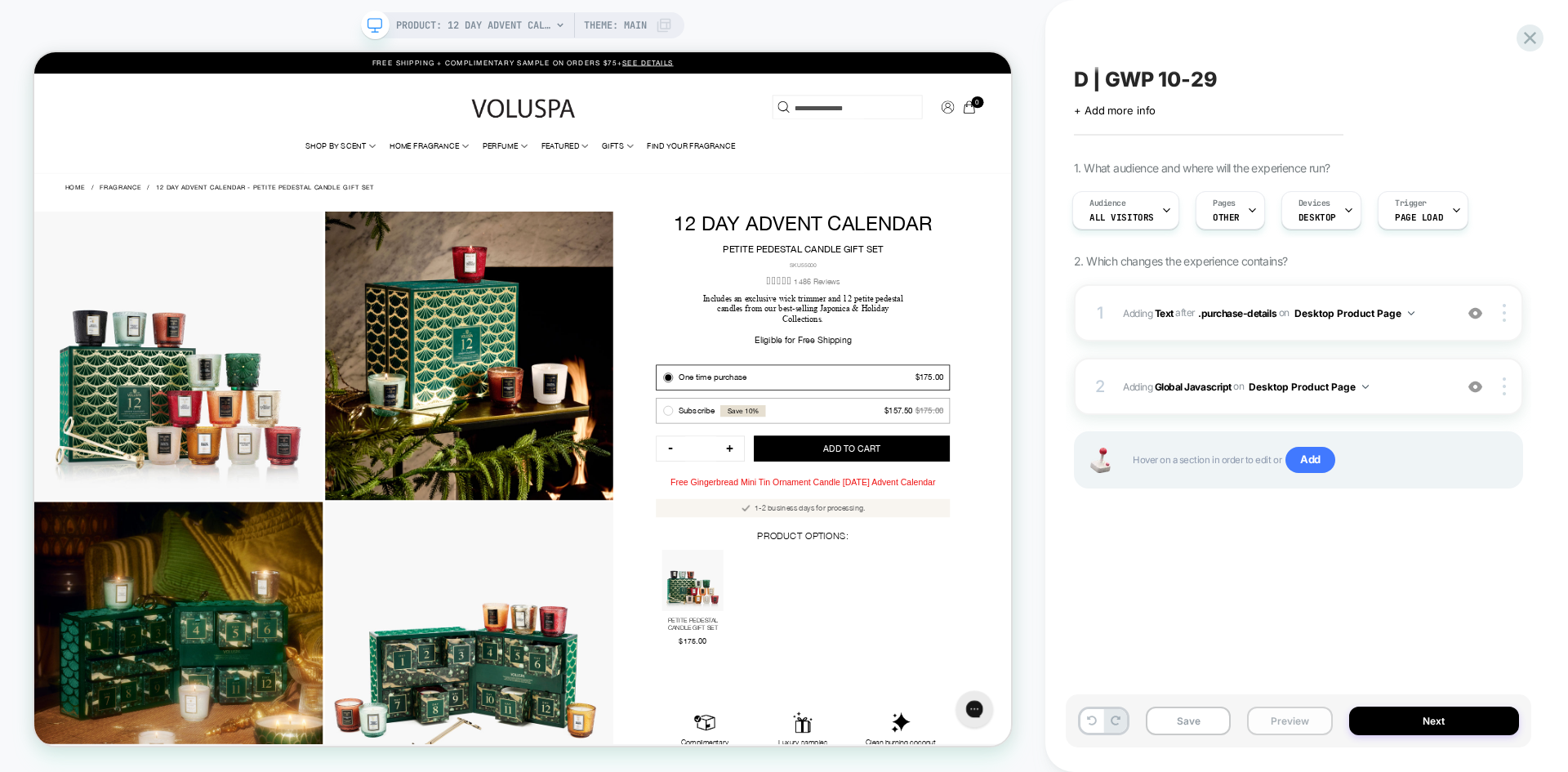
click at [1289, 719] on button "Preview" at bounding box center [1289, 721] width 85 height 29
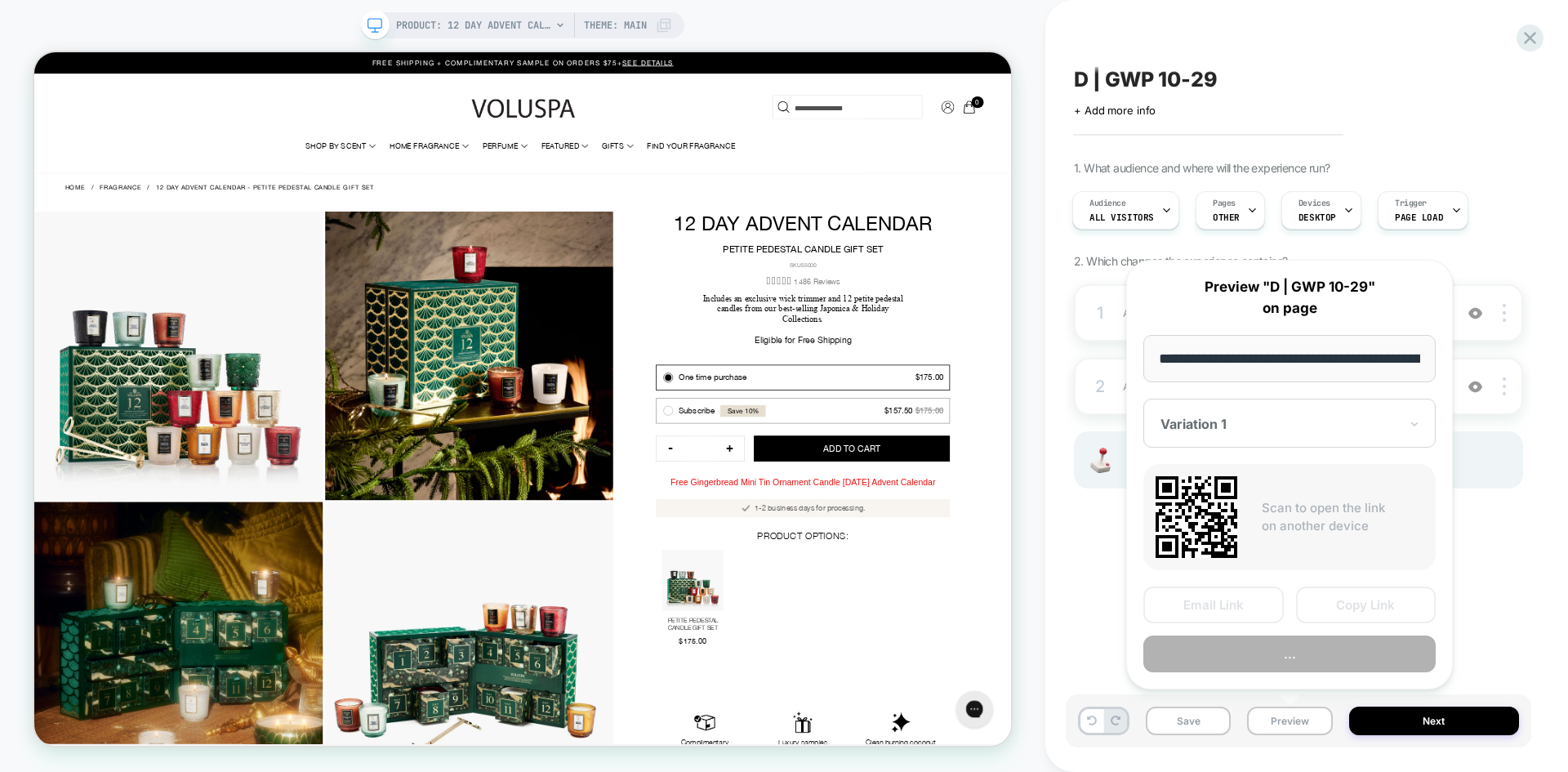
scroll to position [0, 420]
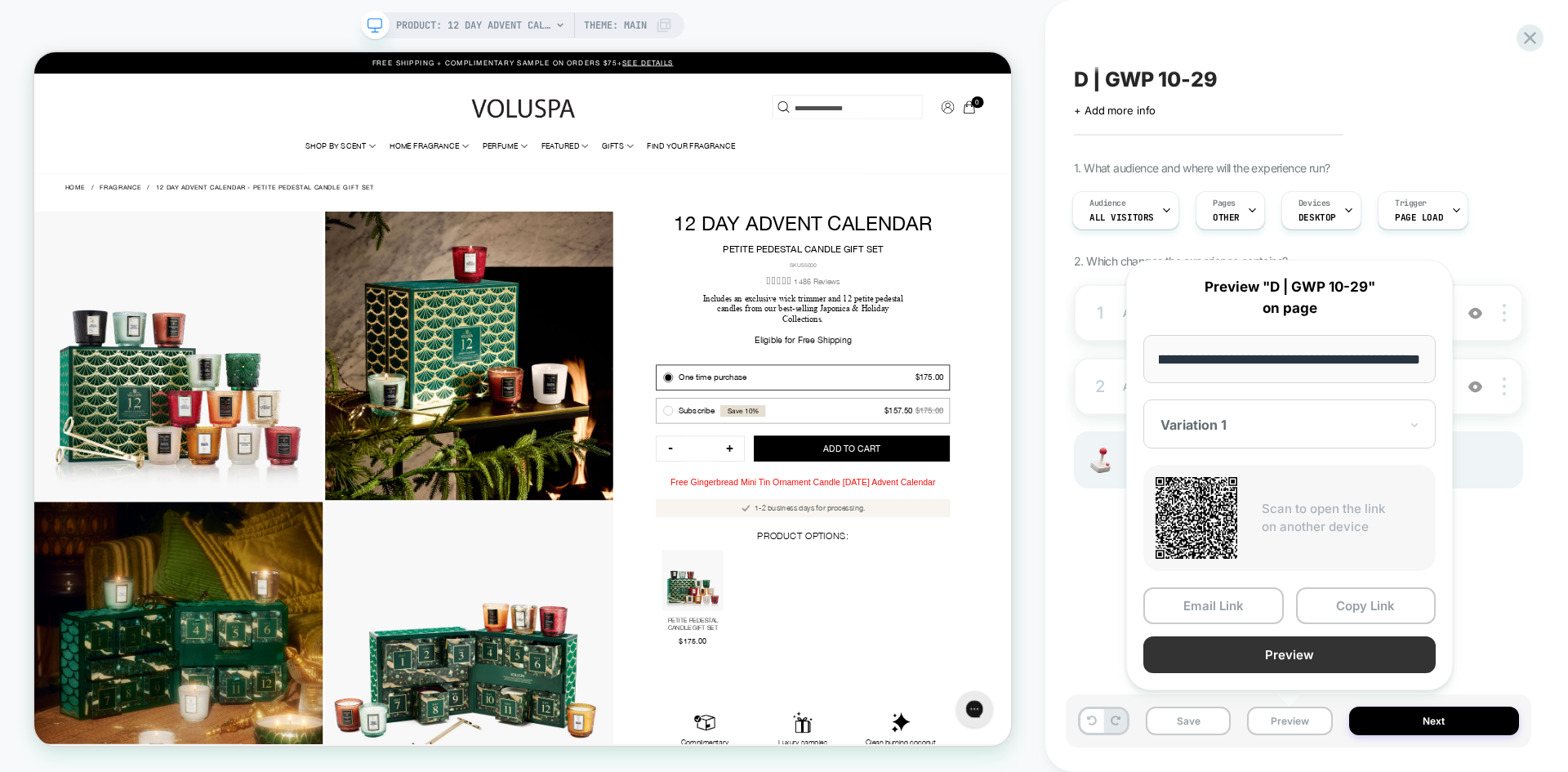
click at [1315, 653] on button "Preview" at bounding box center [1289, 654] width 292 height 37
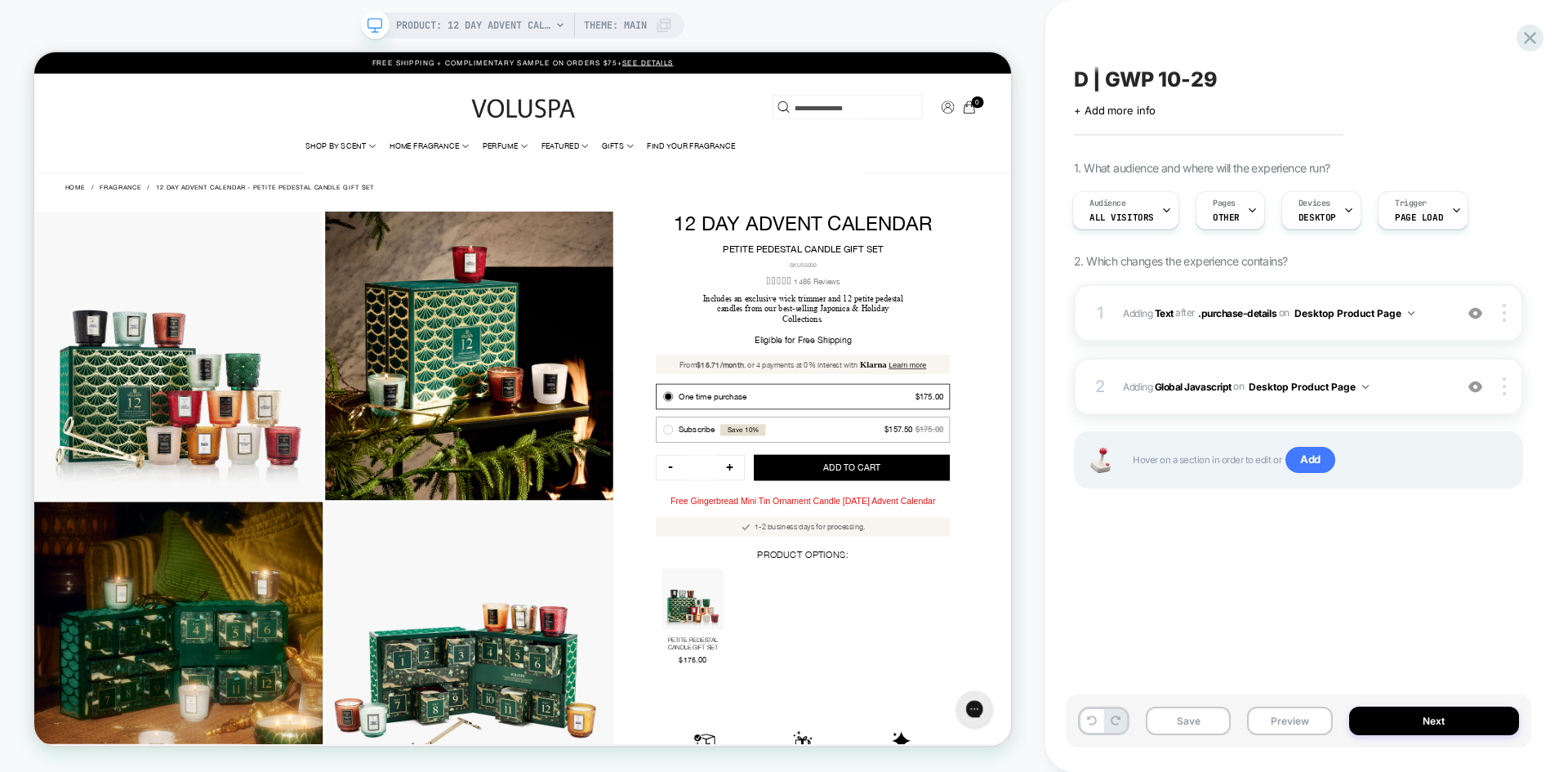
scroll to position [0, 0]
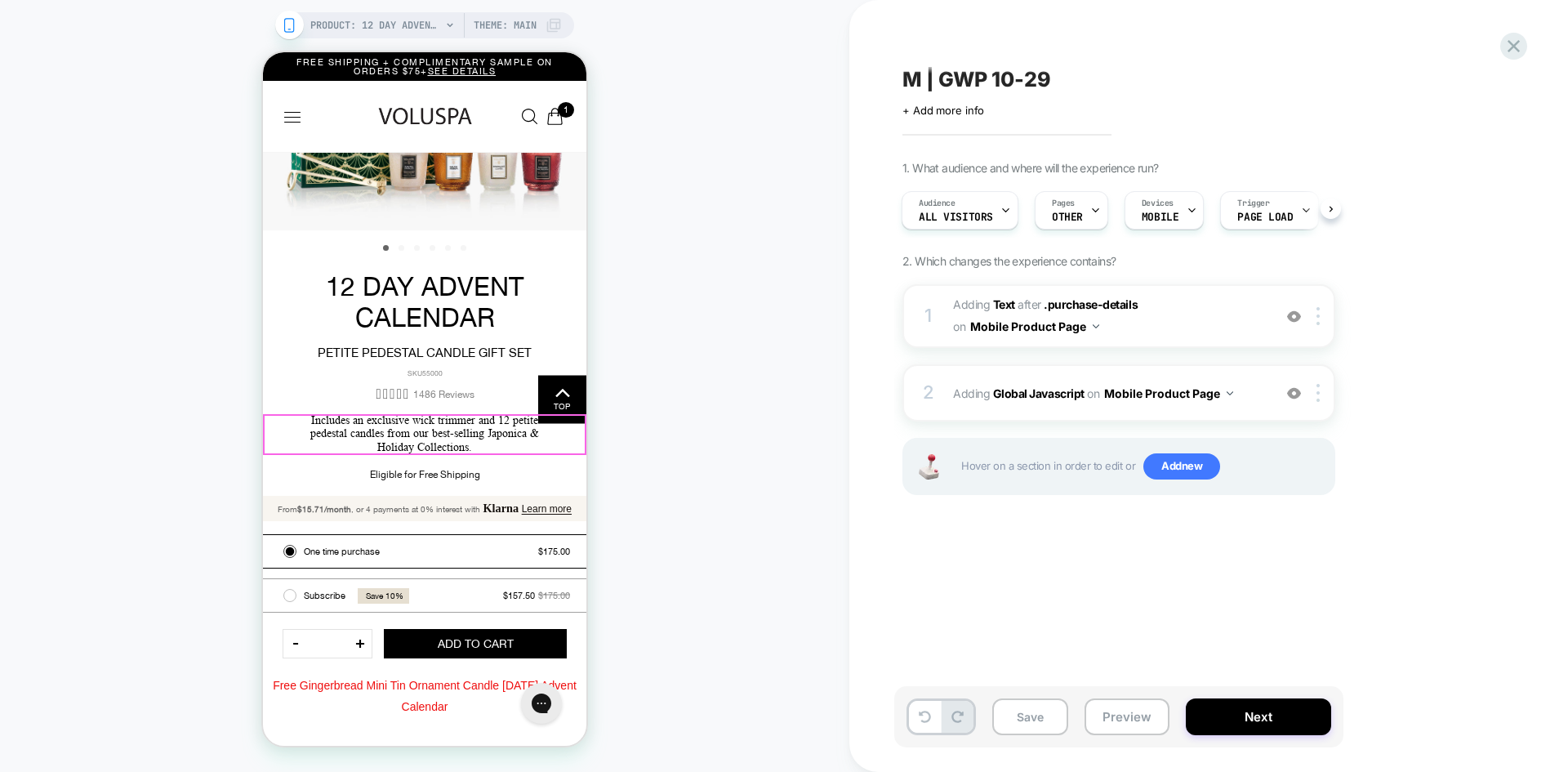
scroll to position [326, 0]
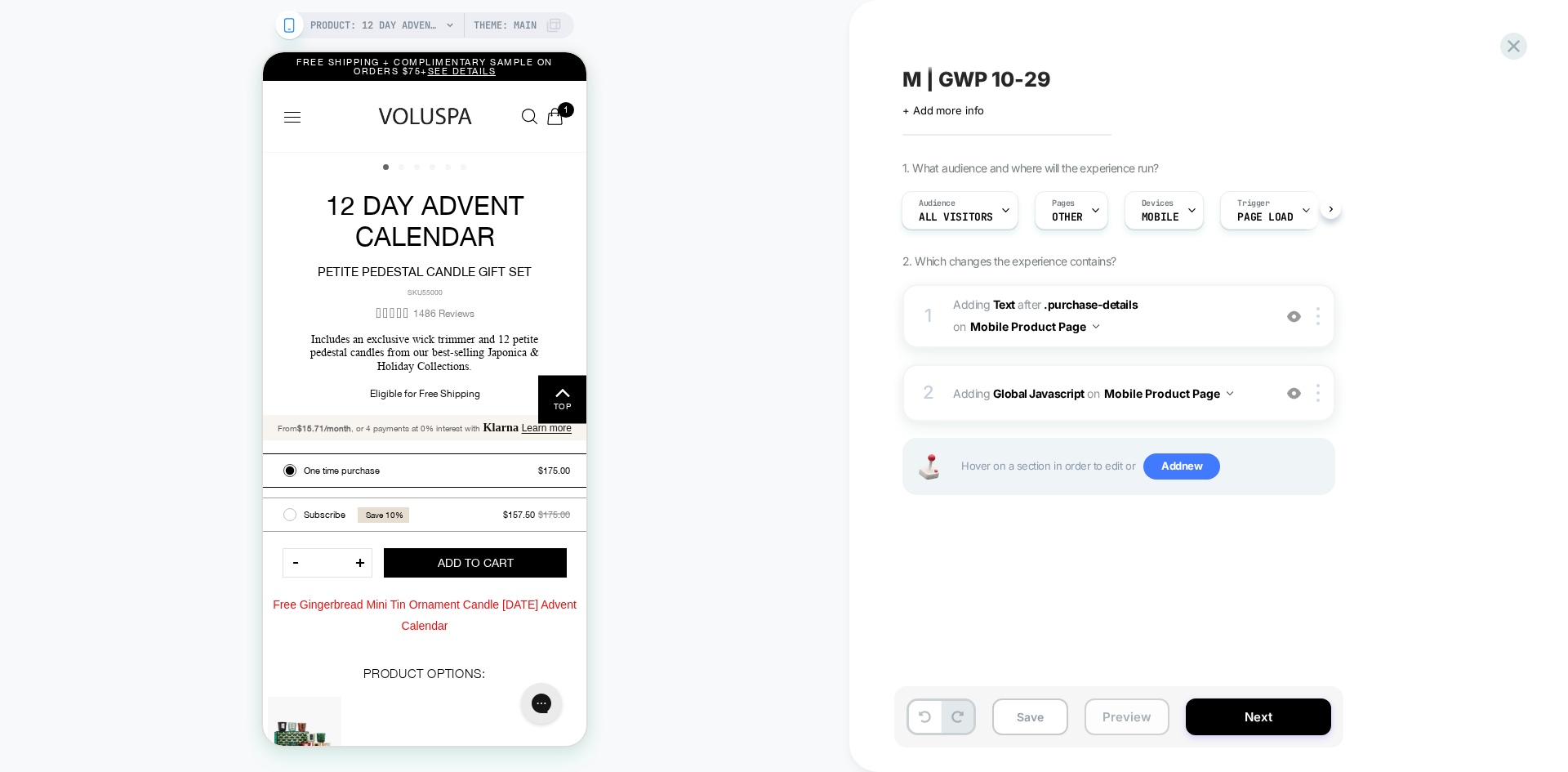
click at [1126, 721] on button "Preview" at bounding box center [1126, 716] width 85 height 37
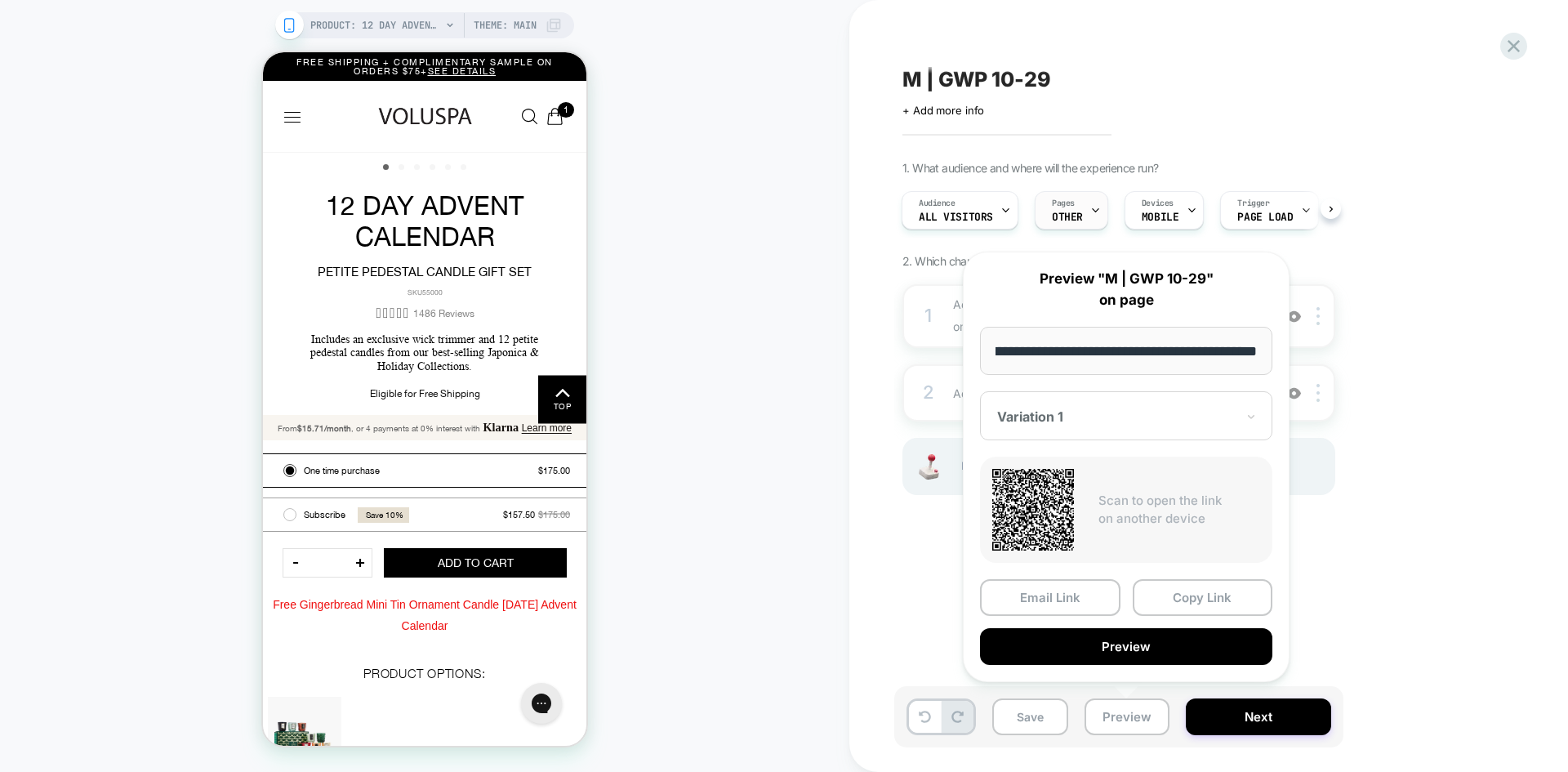
scroll to position [0, 0]
click at [1067, 207] on span "Pages" at bounding box center [1064, 203] width 23 height 11
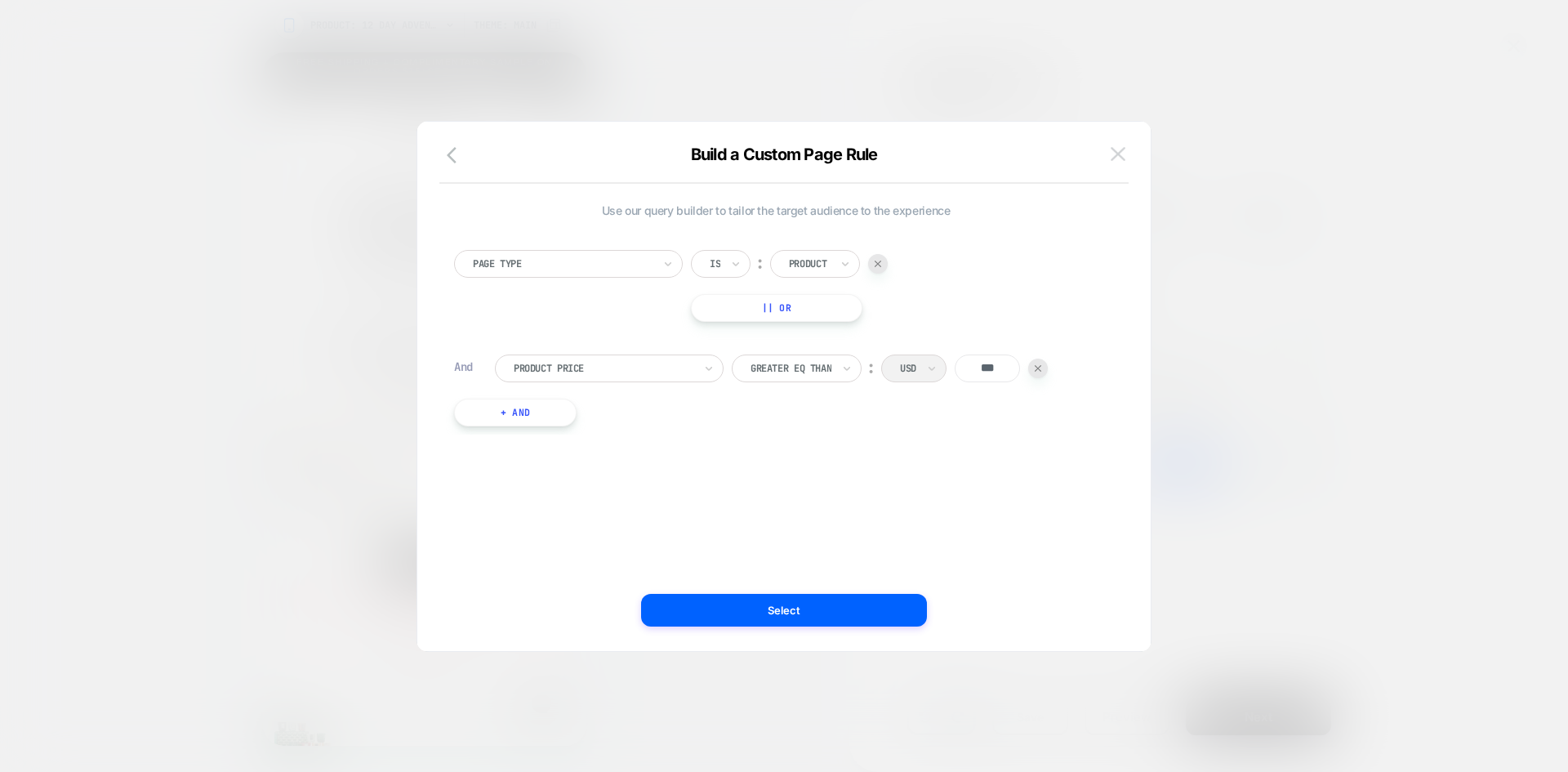
click at [1118, 156] on img at bounding box center [1118, 154] width 15 height 14
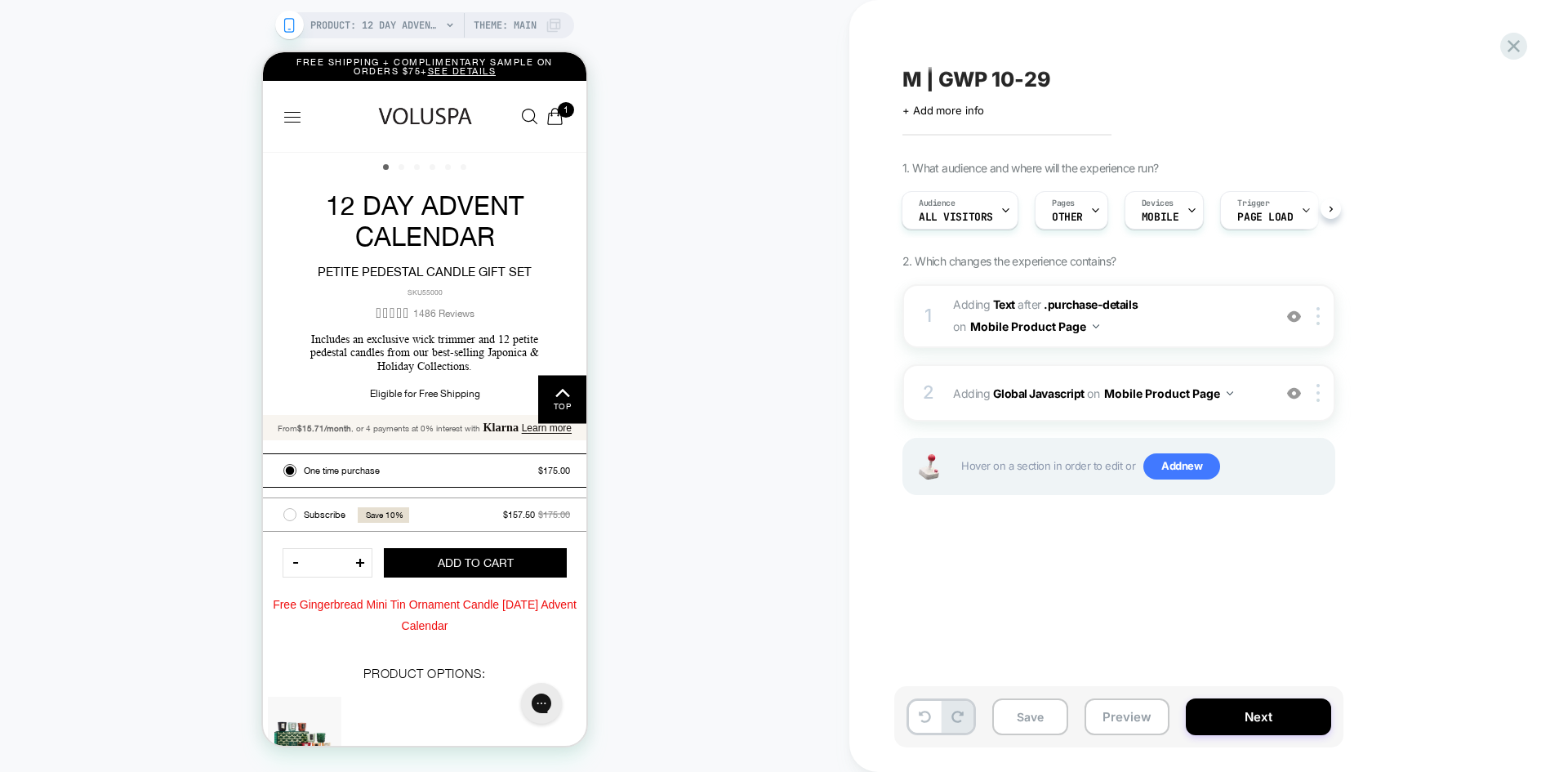
click at [1121, 735] on div "Save Preview Next" at bounding box center [1119, 716] width 449 height 61
click at [1124, 720] on button "Preview" at bounding box center [1126, 716] width 85 height 37
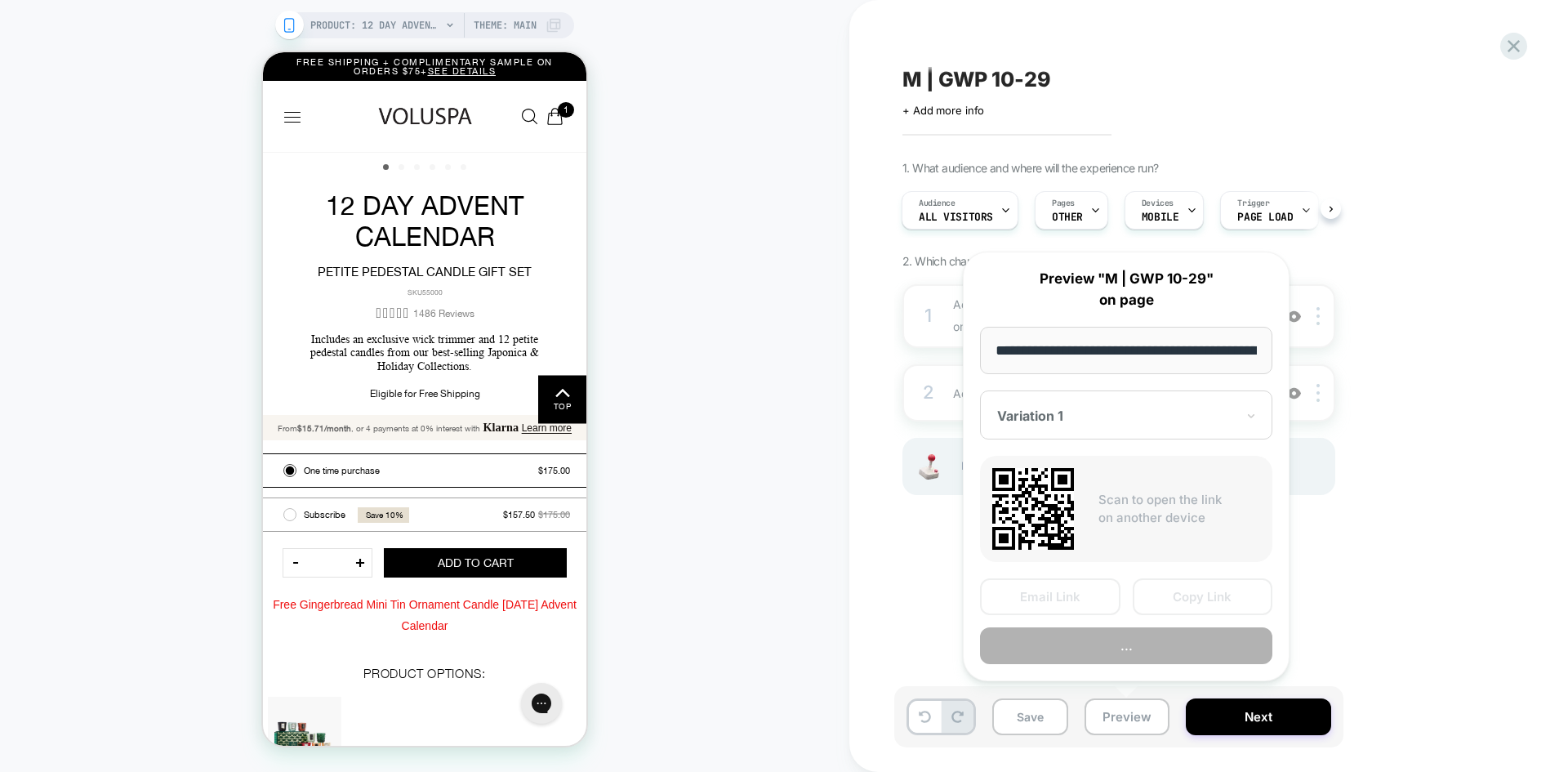
scroll to position [0, 420]
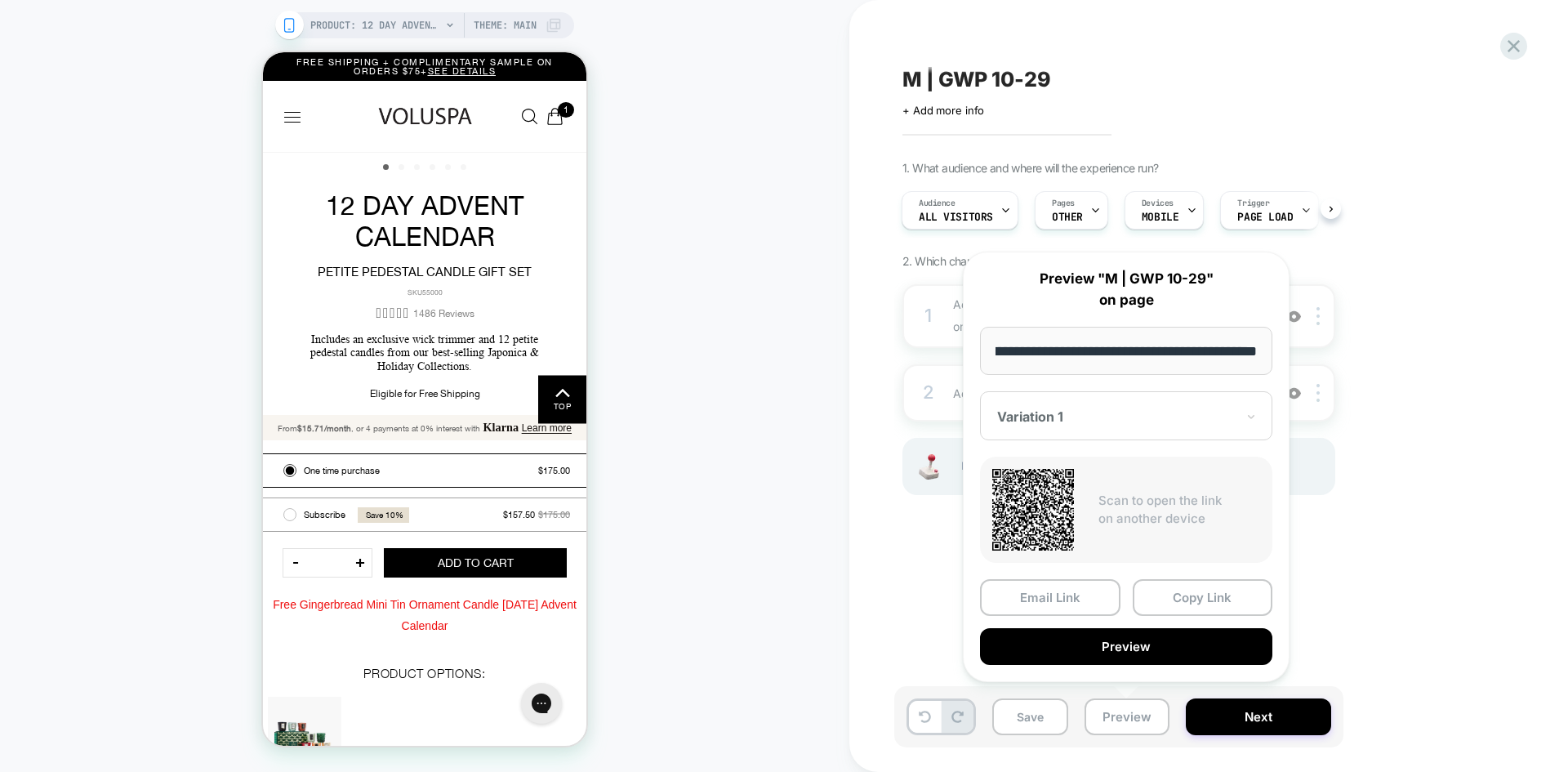
click at [1127, 646] on button "Preview" at bounding box center [1126, 646] width 292 height 37
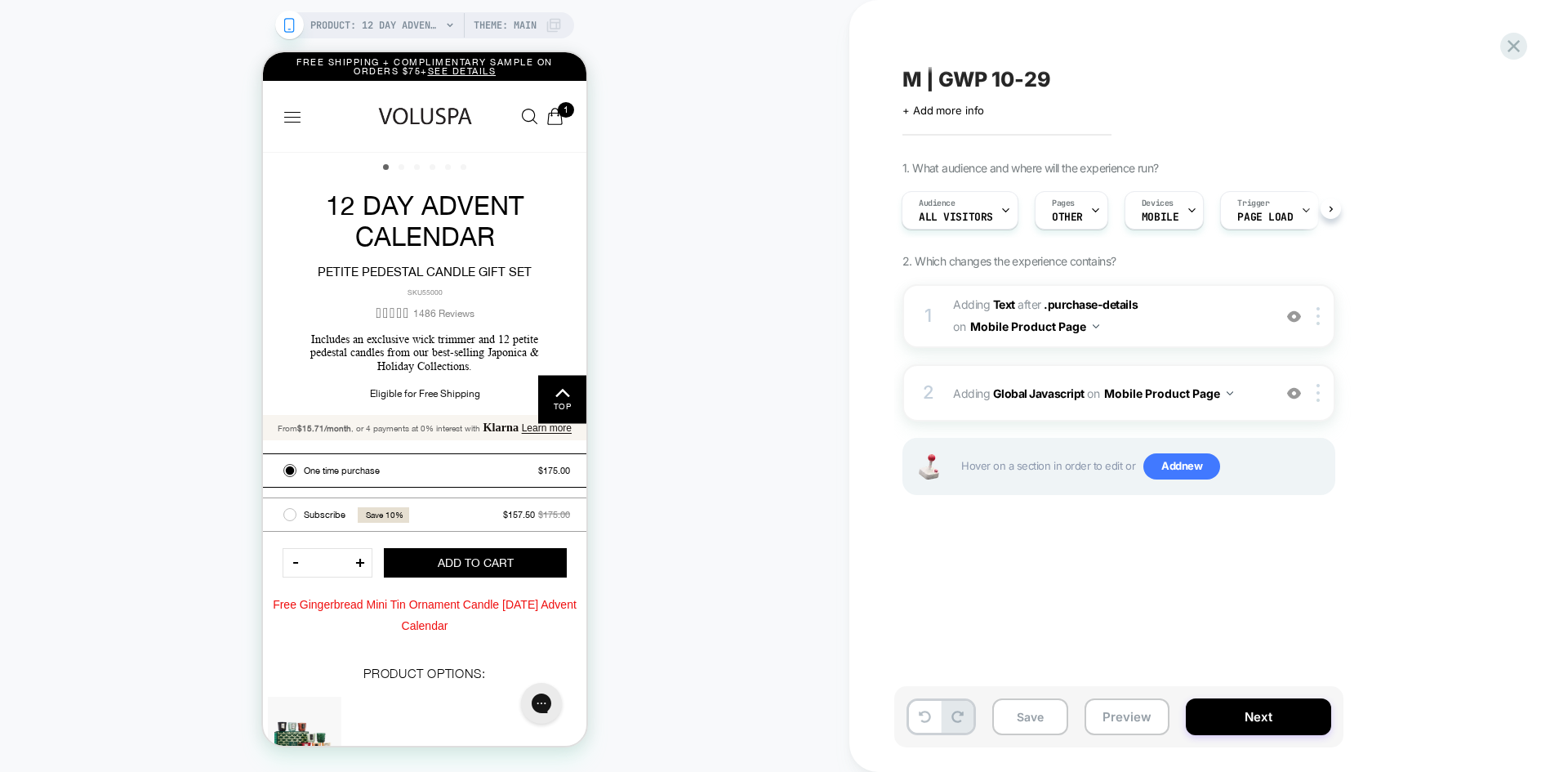
click at [990, 89] on span "M | GWP 10-29" at bounding box center [976, 79] width 148 height 24
drag, startPoint x: 1068, startPoint y: 83, endPoint x: 907, endPoint y: 70, distance: 161.5
click at [907, 70] on textarea "**********" at bounding box center [1008, 79] width 211 height 24
click at [996, 303] on b "Text" at bounding box center [1003, 304] width 22 height 14
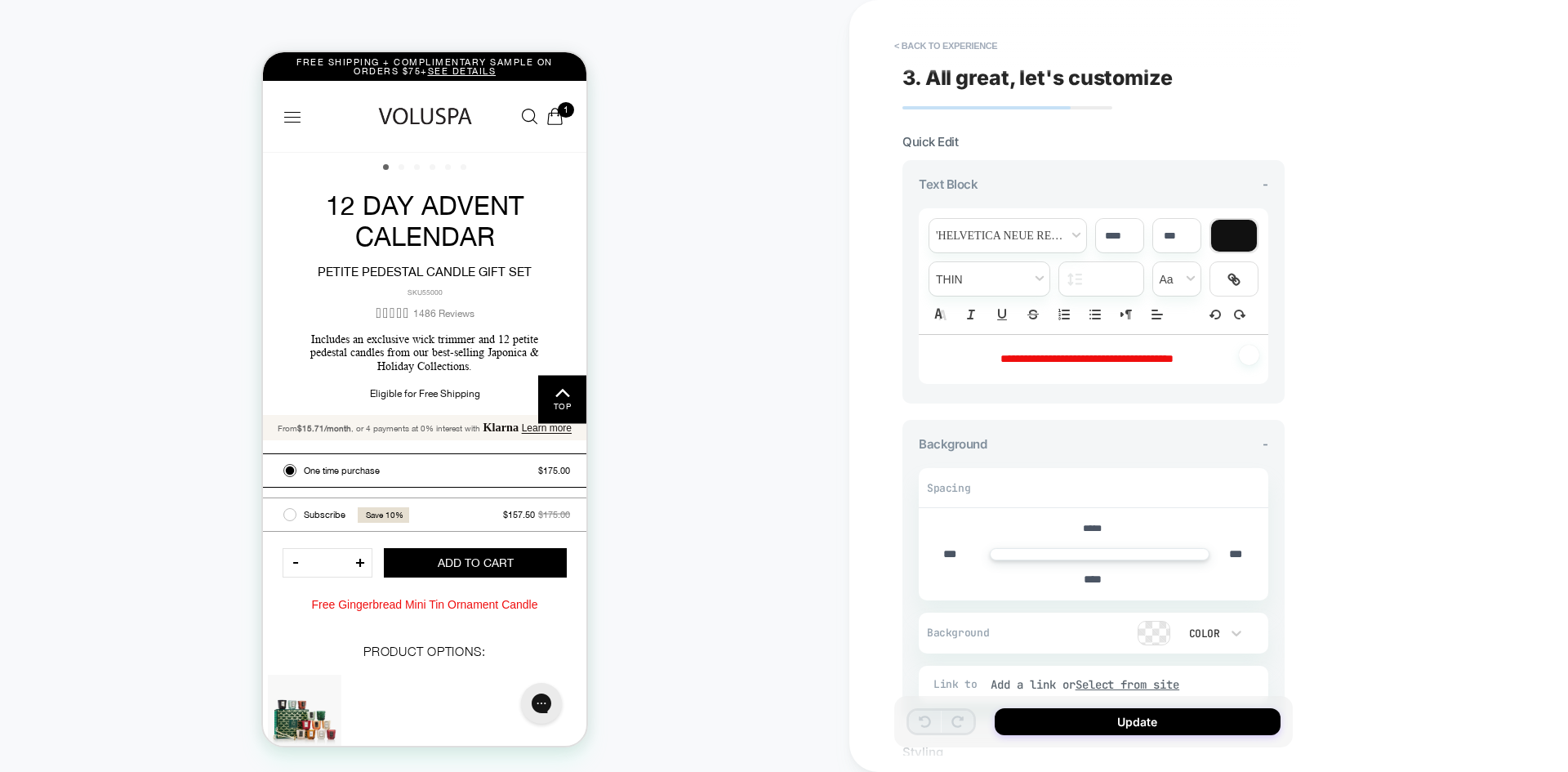
scroll to position [543, 0]
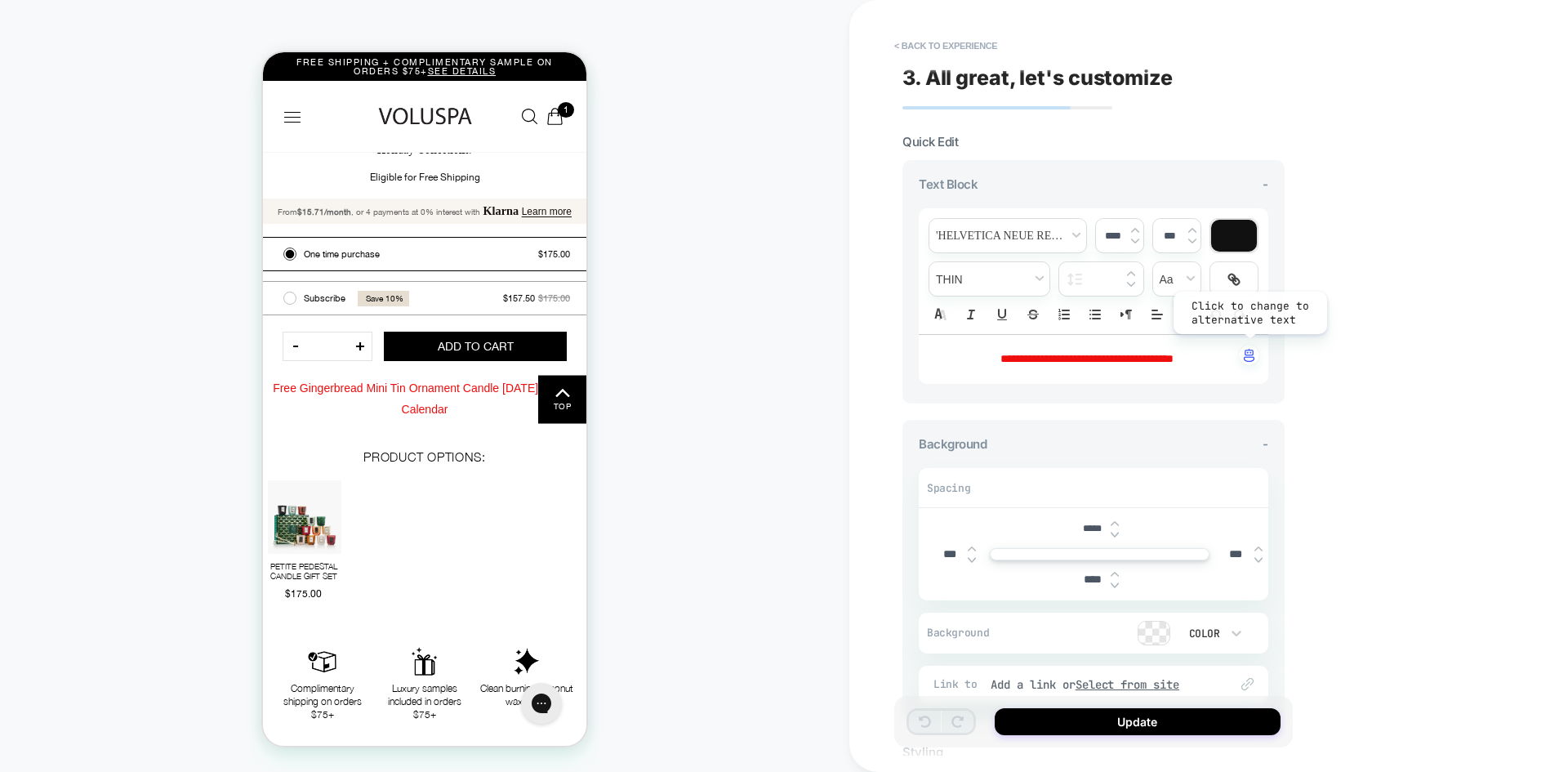
click at [1234, 364] on button "button" at bounding box center [1249, 354] width 31 height 22
click at [1202, 362] on p "**********" at bounding box center [1087, 359] width 305 height 17
click at [921, 716] on icon at bounding box center [925, 721] width 12 height 12
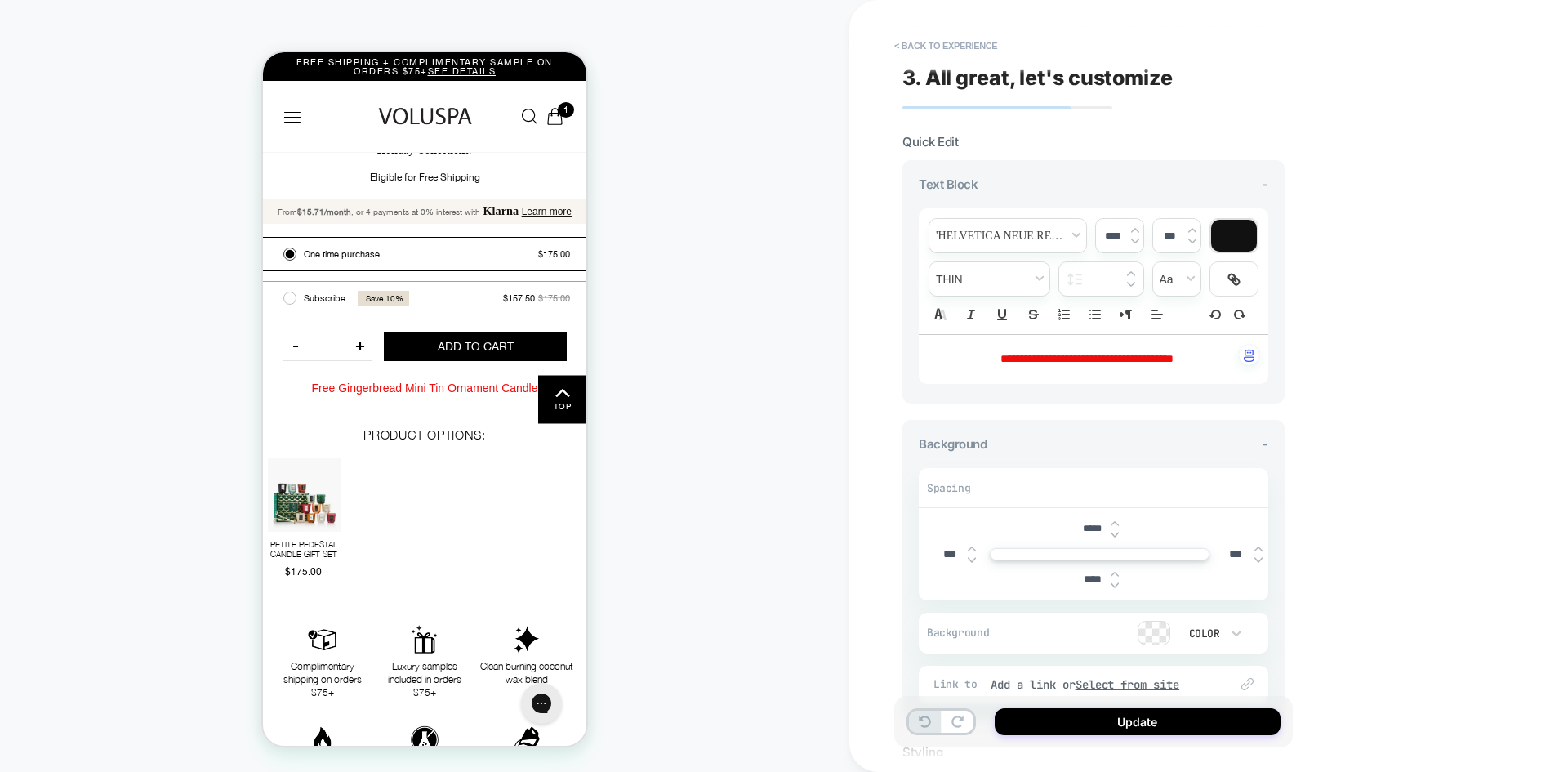
click at [1158, 358] on span "**********" at bounding box center [1087, 358] width 173 height 11
click at [1174, 358] on span "**********" at bounding box center [1087, 358] width 173 height 11
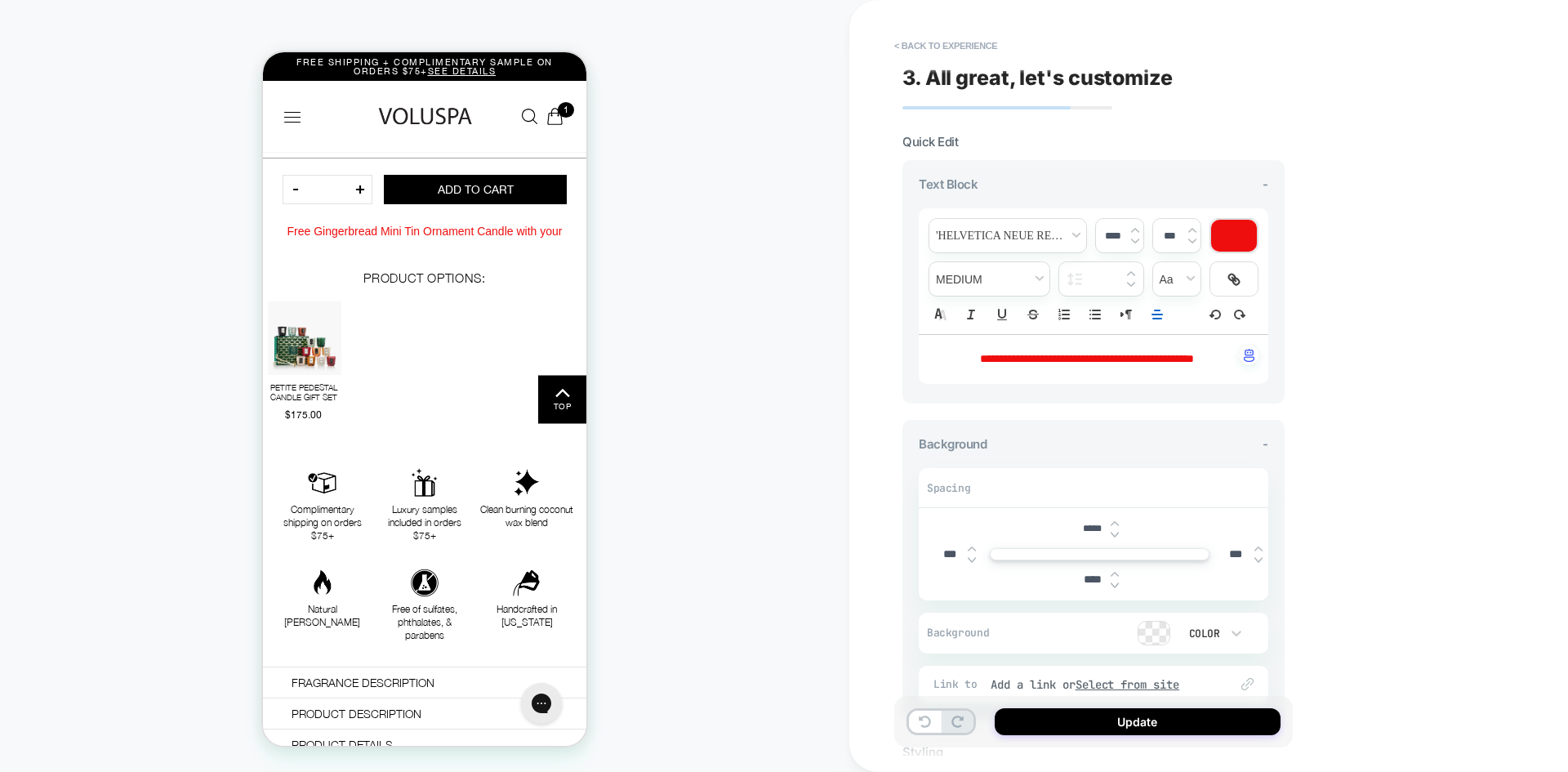
scroll to position [707, 0]
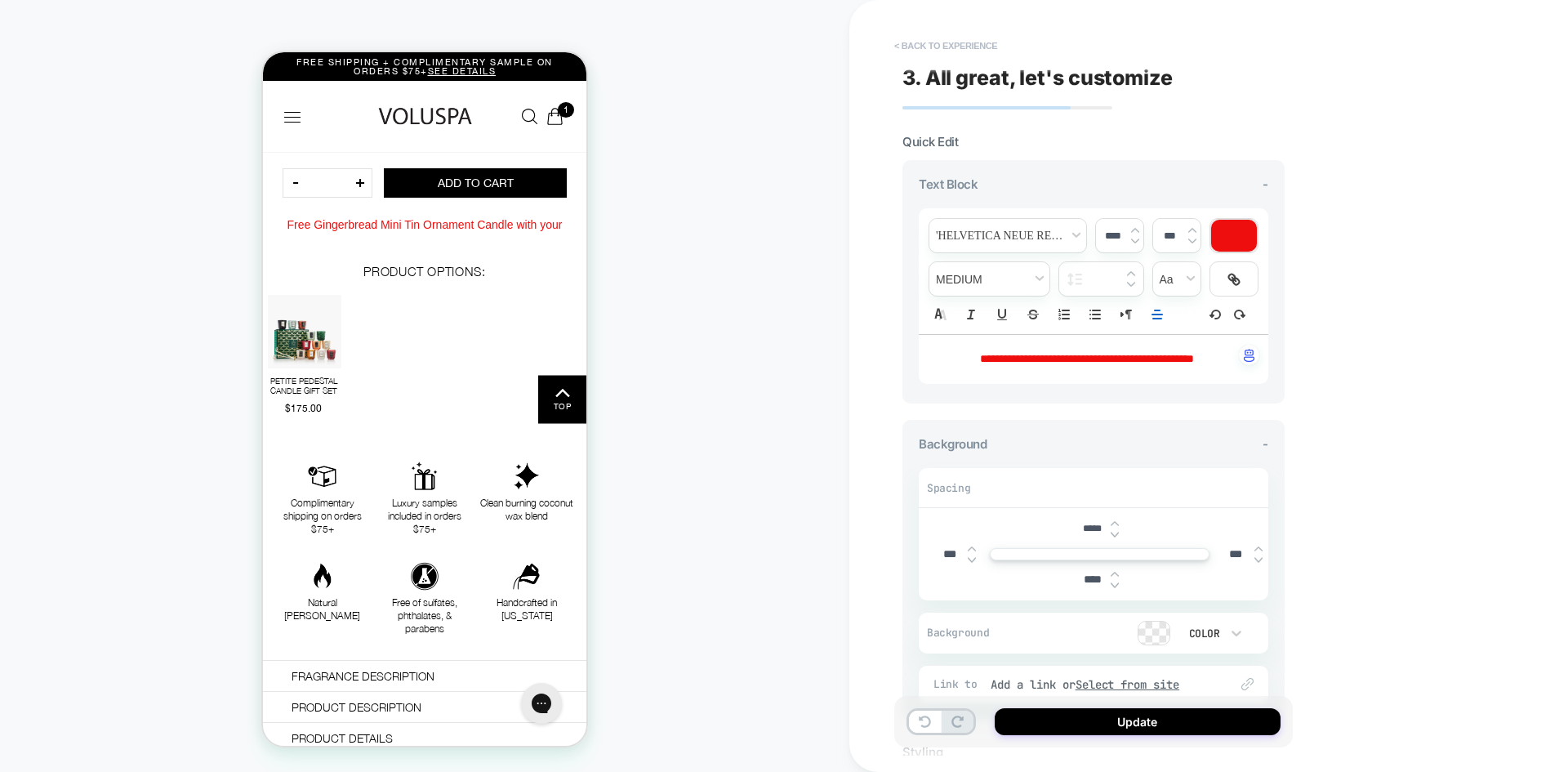
click at [917, 37] on button "< Back to experience" at bounding box center [946, 45] width 120 height 26
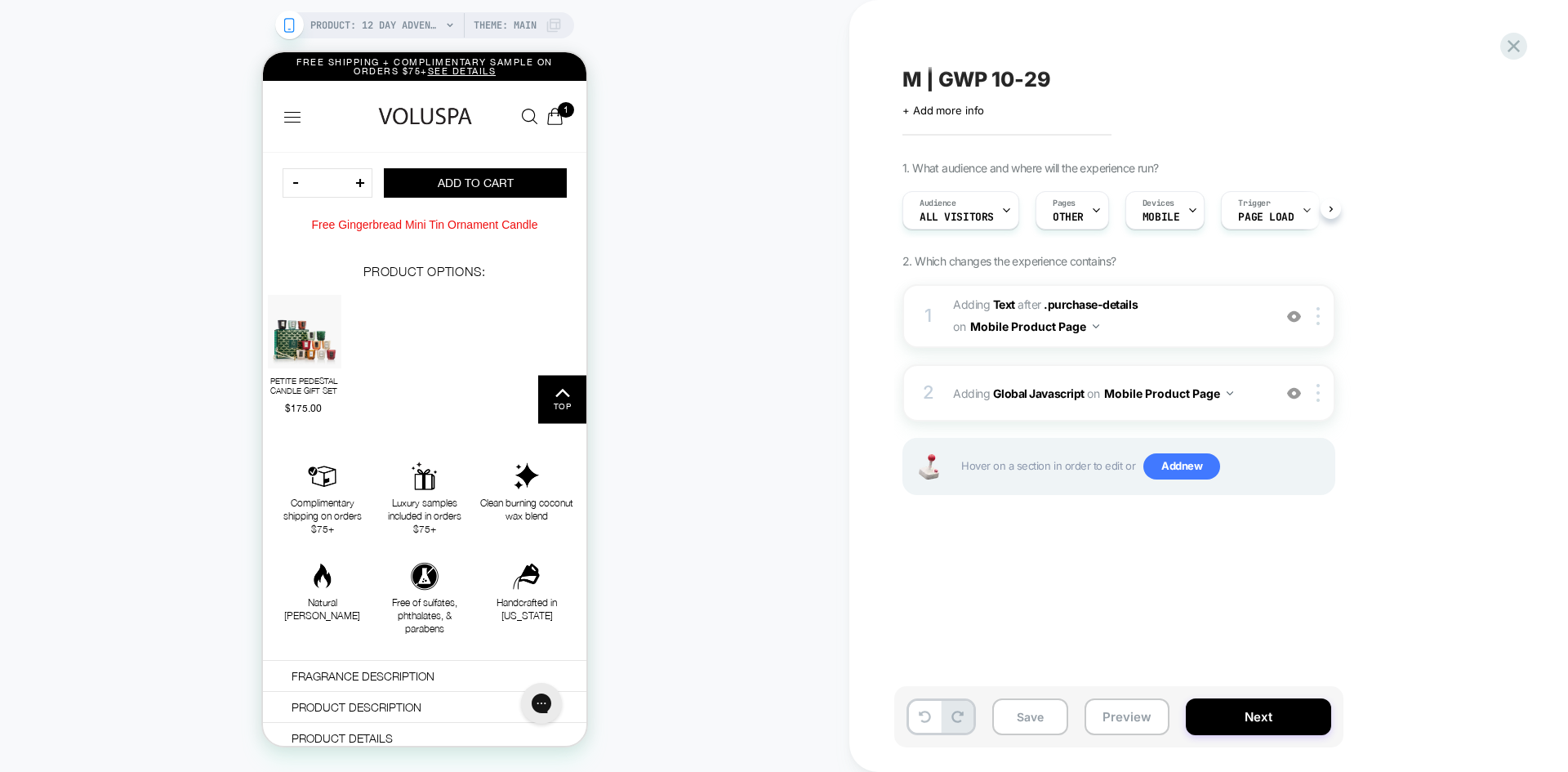
scroll to position [0, 1]
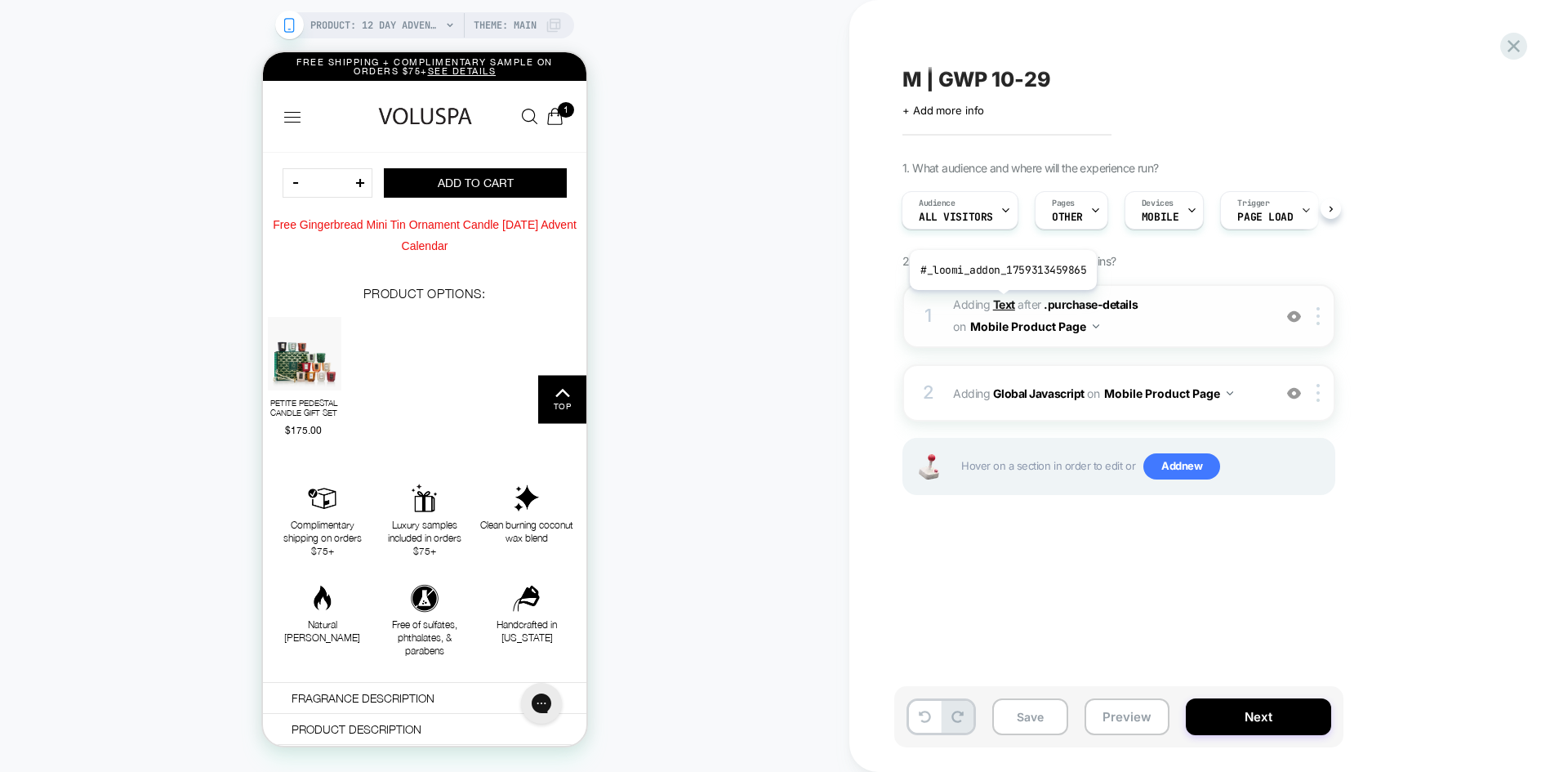
click at [1003, 300] on b "Text" at bounding box center [1003, 304] width 22 height 14
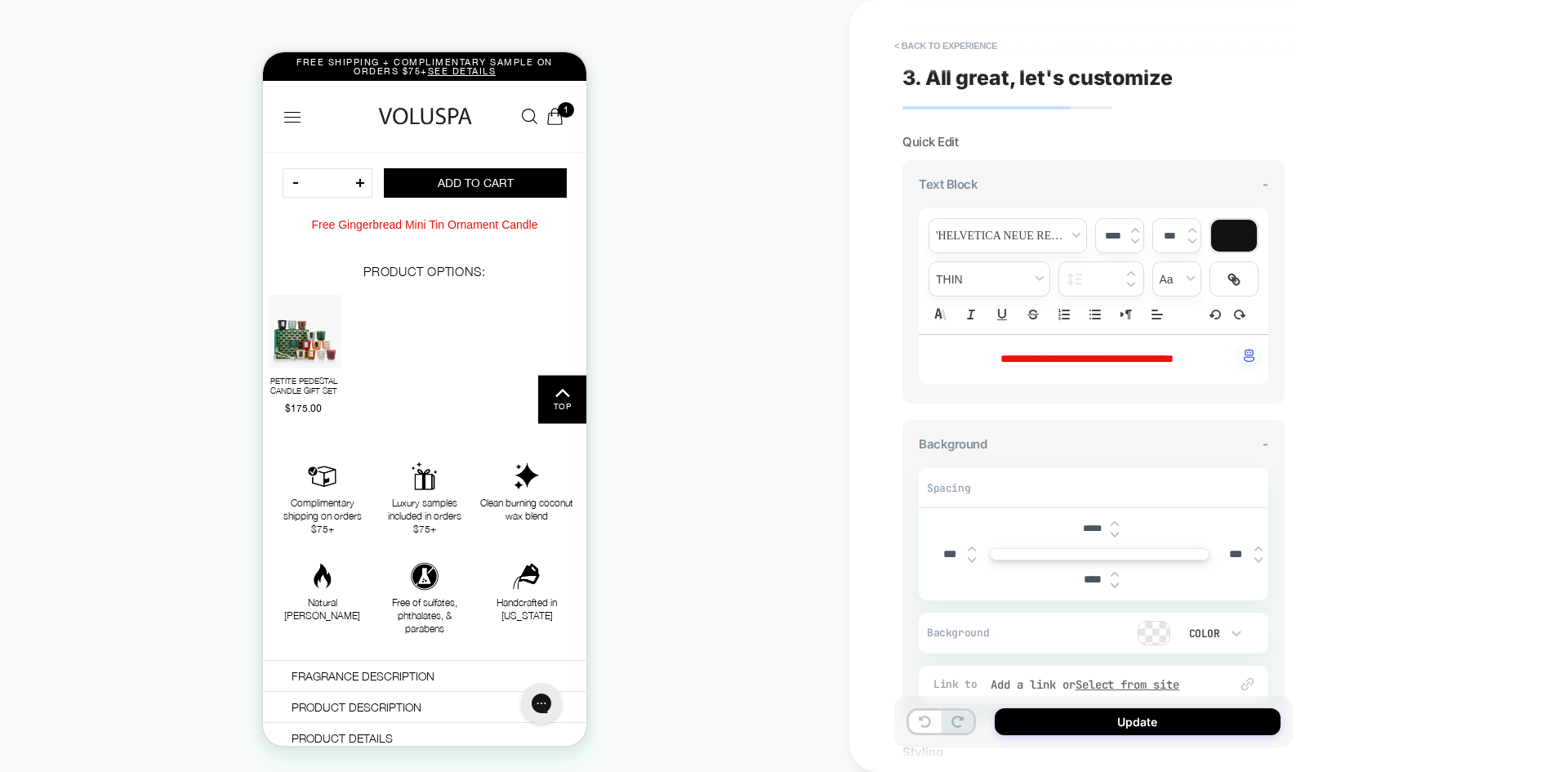
scroll to position [543, 0]
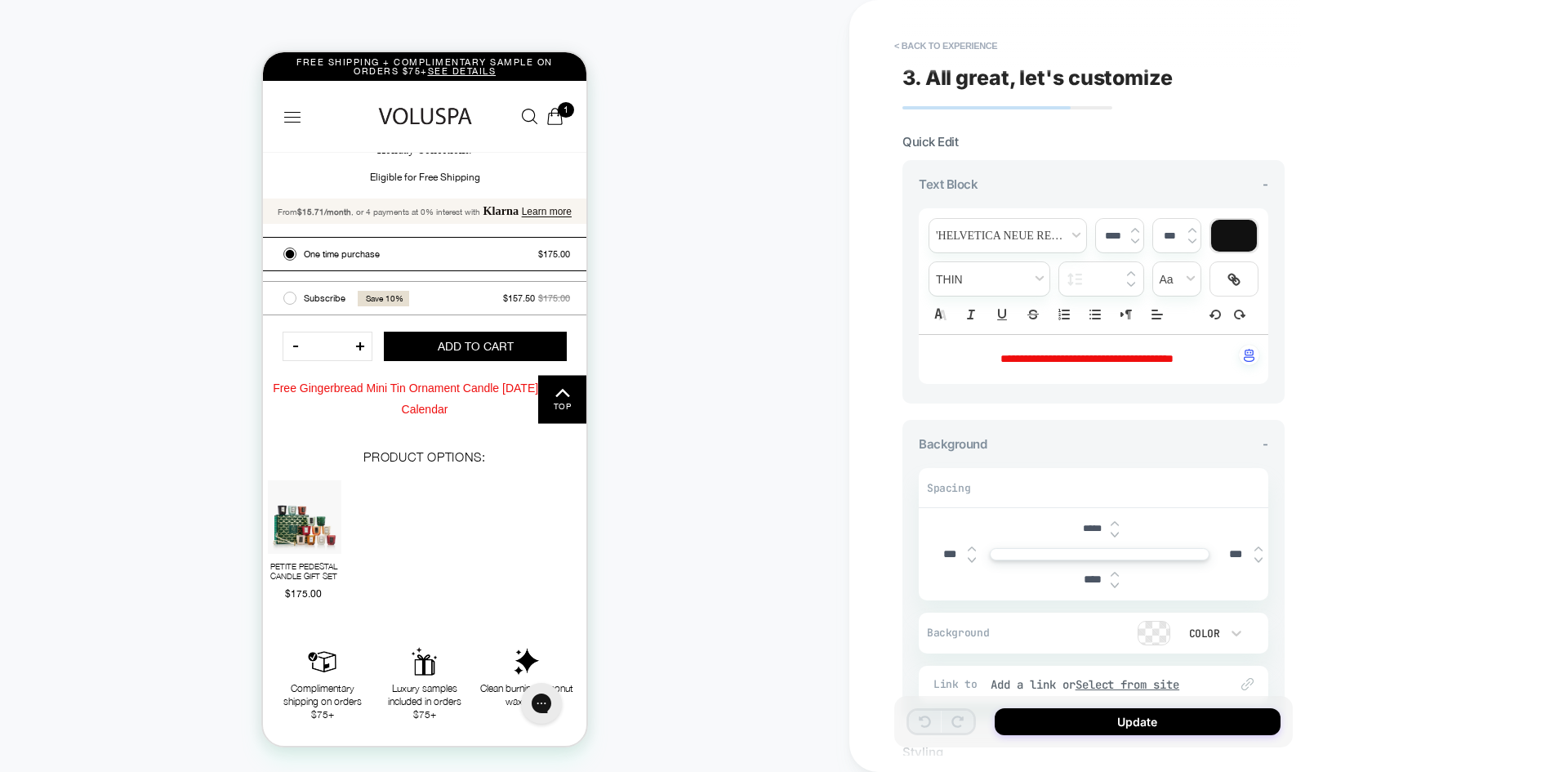
click at [1198, 367] on div "**********" at bounding box center [1093, 359] width 350 height 49
click at [1174, 363] on span "**********" at bounding box center [1087, 358] width 173 height 11
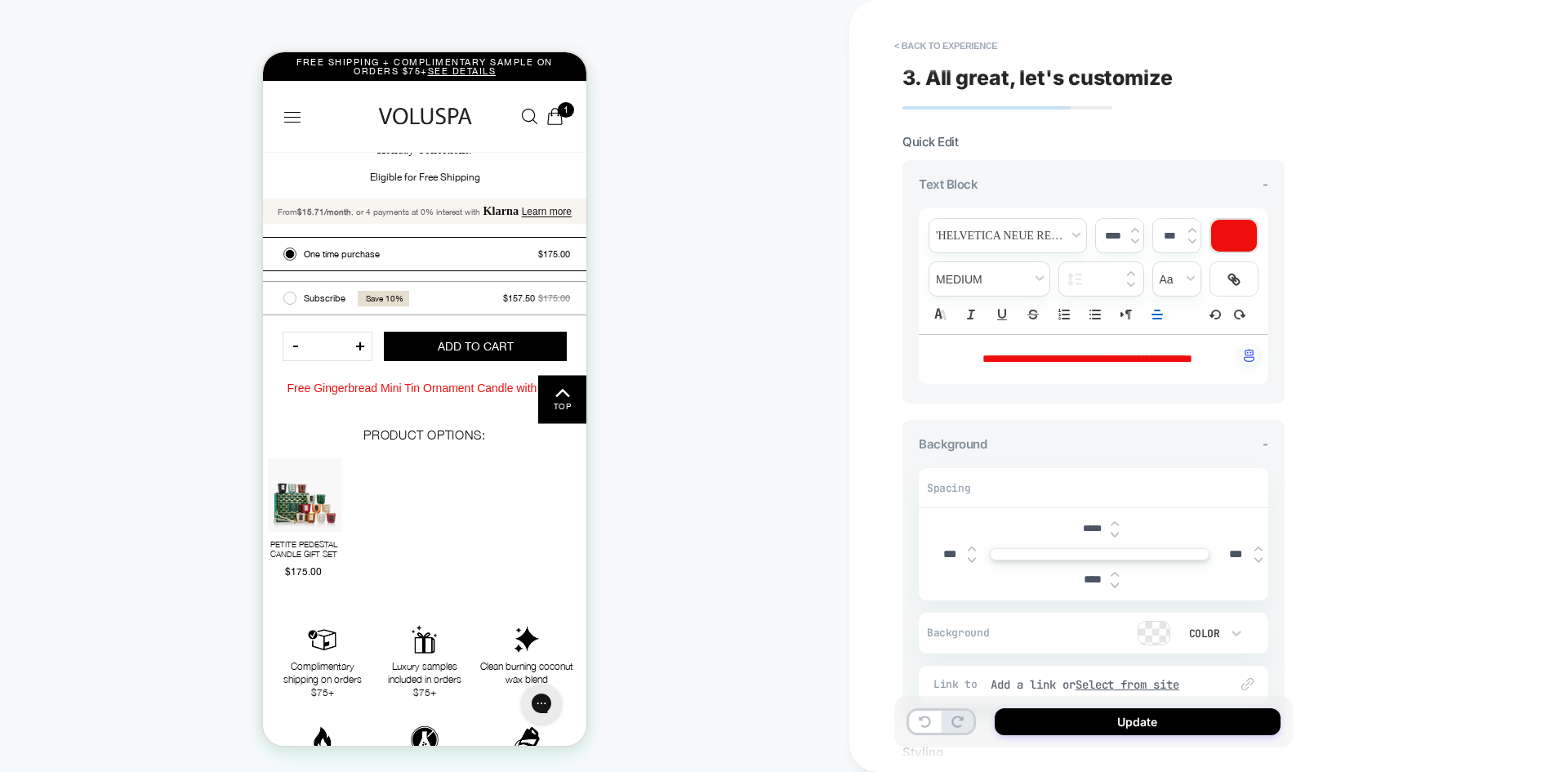
click at [1387, 406] on div "**********" at bounding box center [1209, 386] width 719 height 772
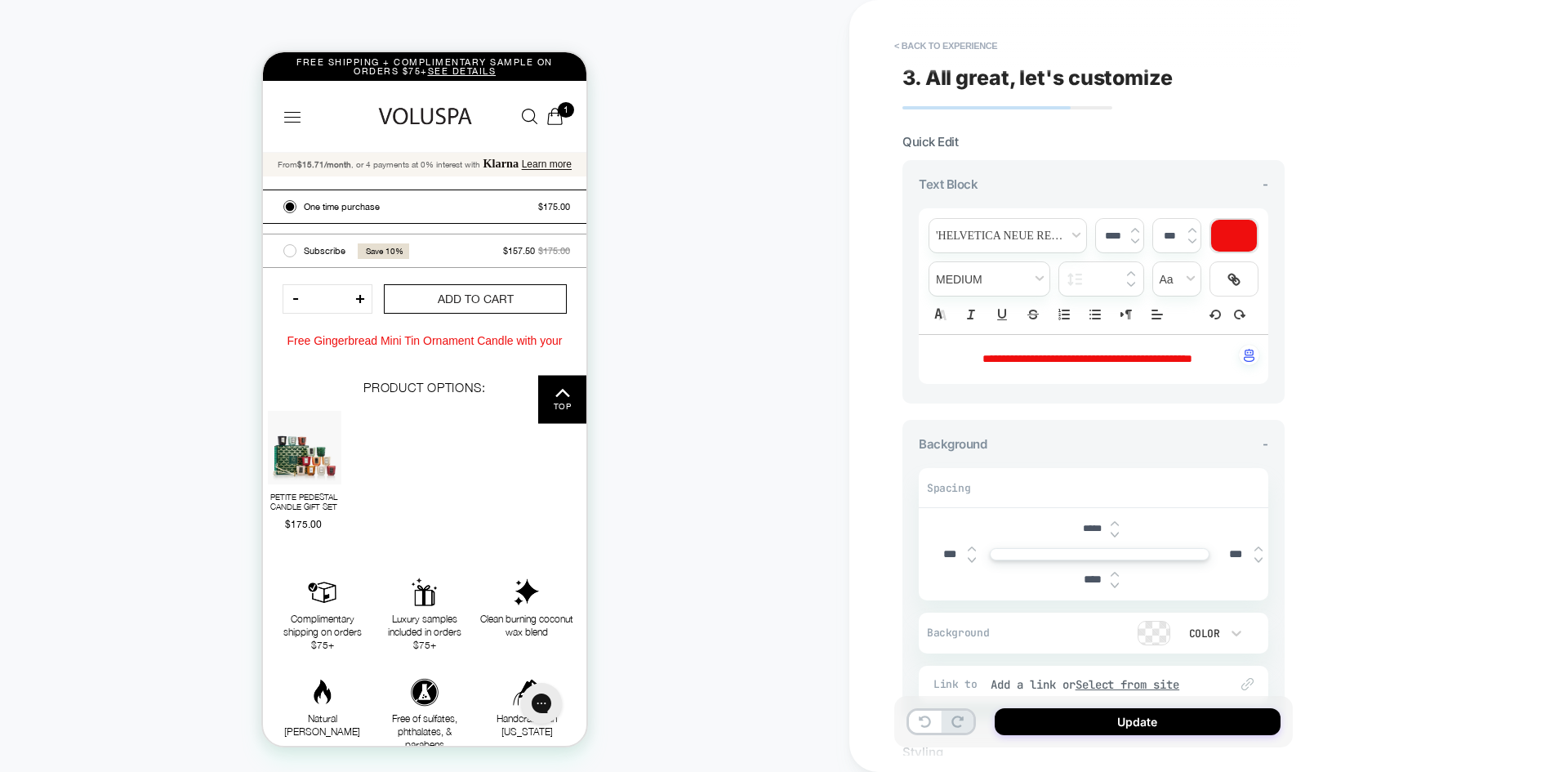
scroll to position [625, 0]
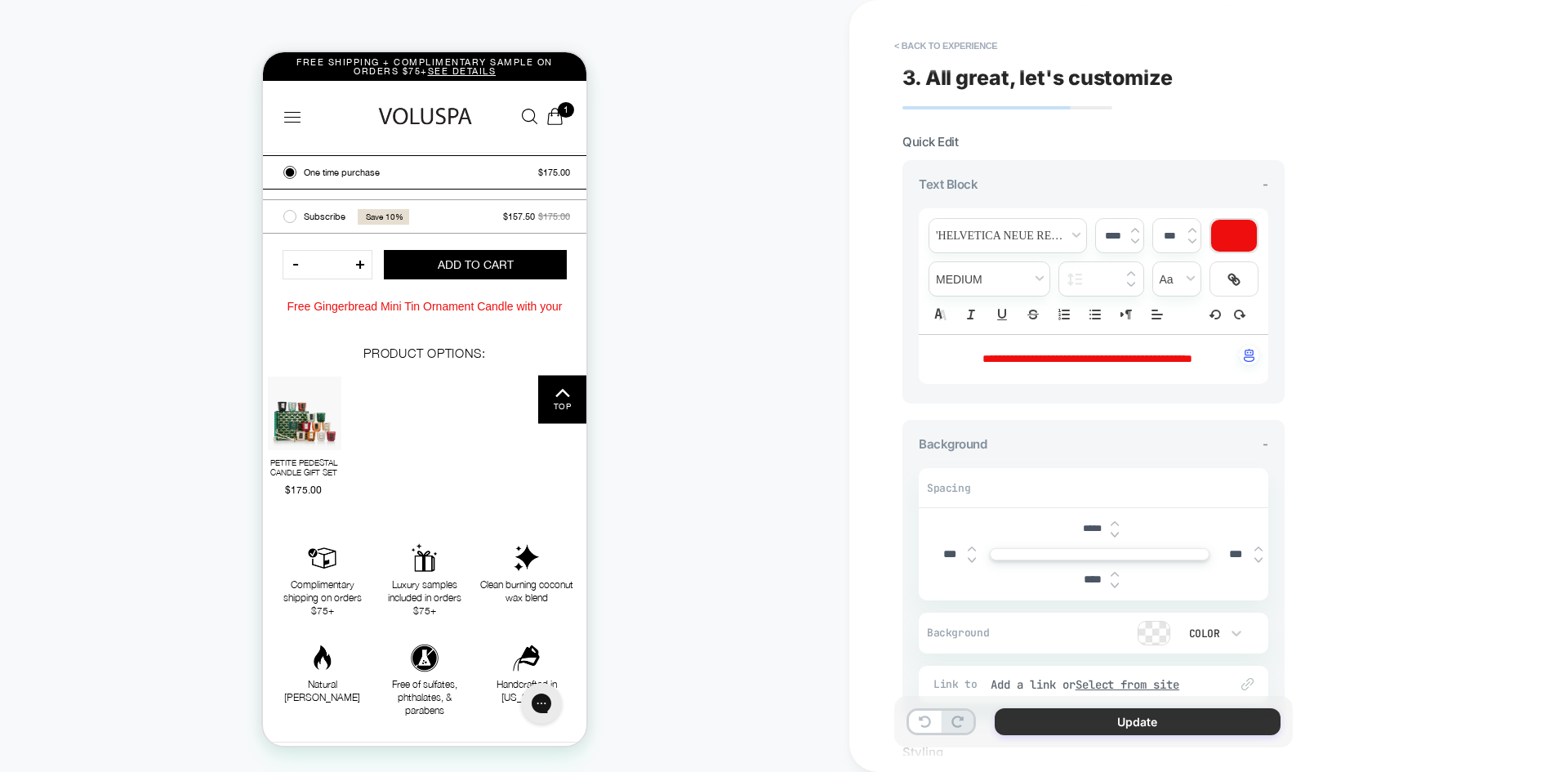
click at [1099, 720] on button "Update" at bounding box center [1138, 721] width 286 height 27
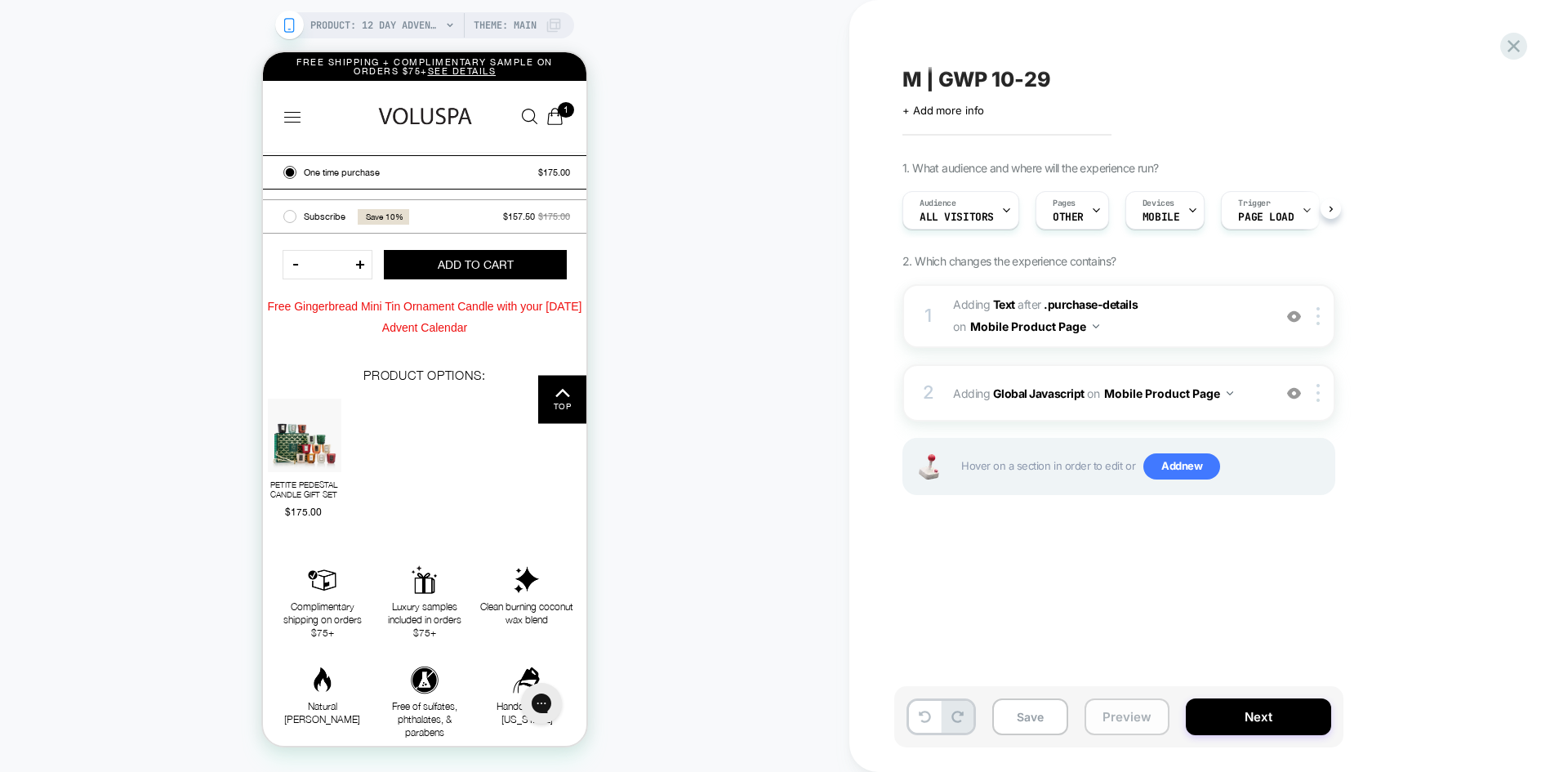
scroll to position [0, 1]
click at [1129, 724] on button "Preview" at bounding box center [1126, 716] width 85 height 37
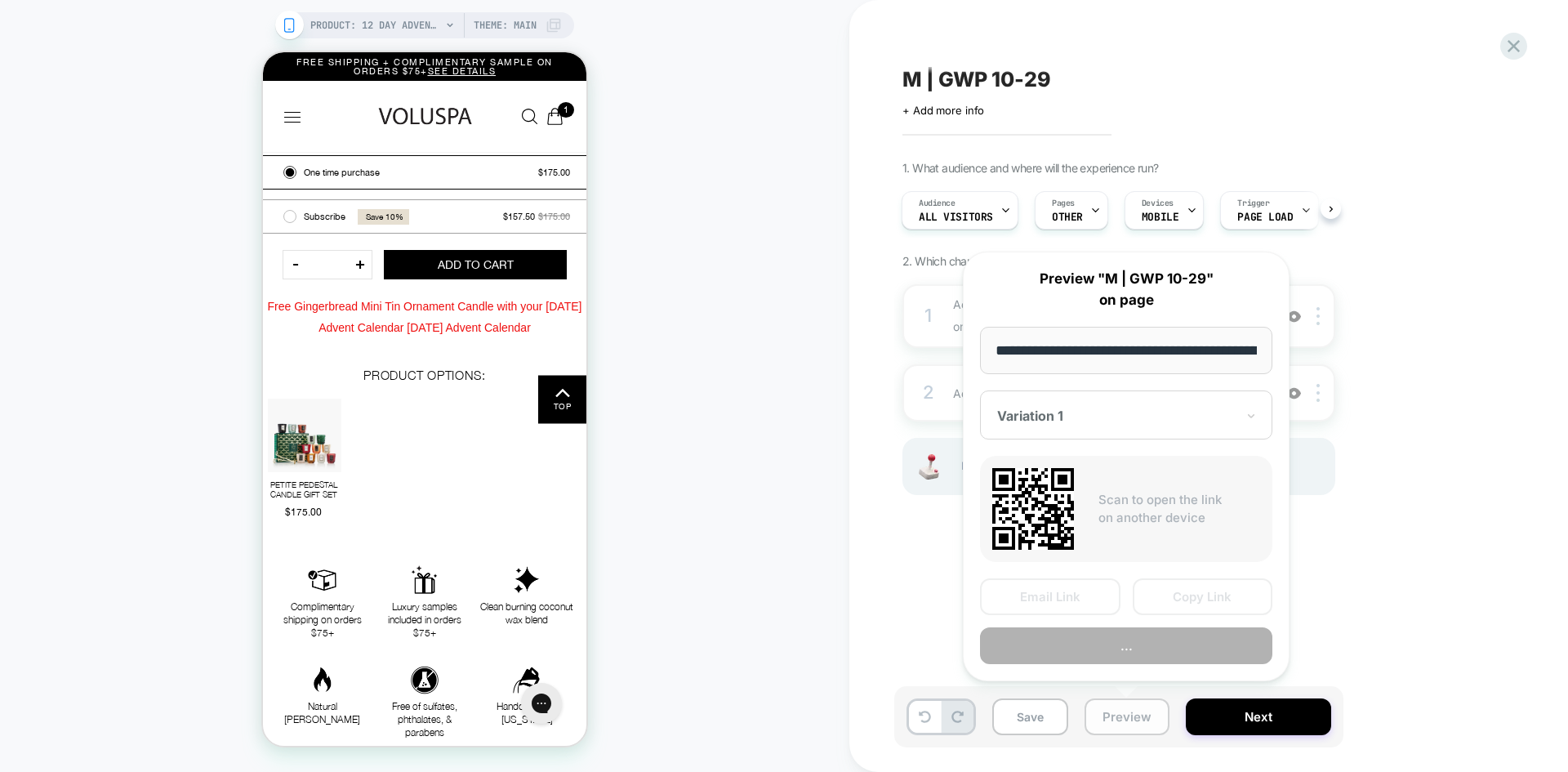
scroll to position [0, 420]
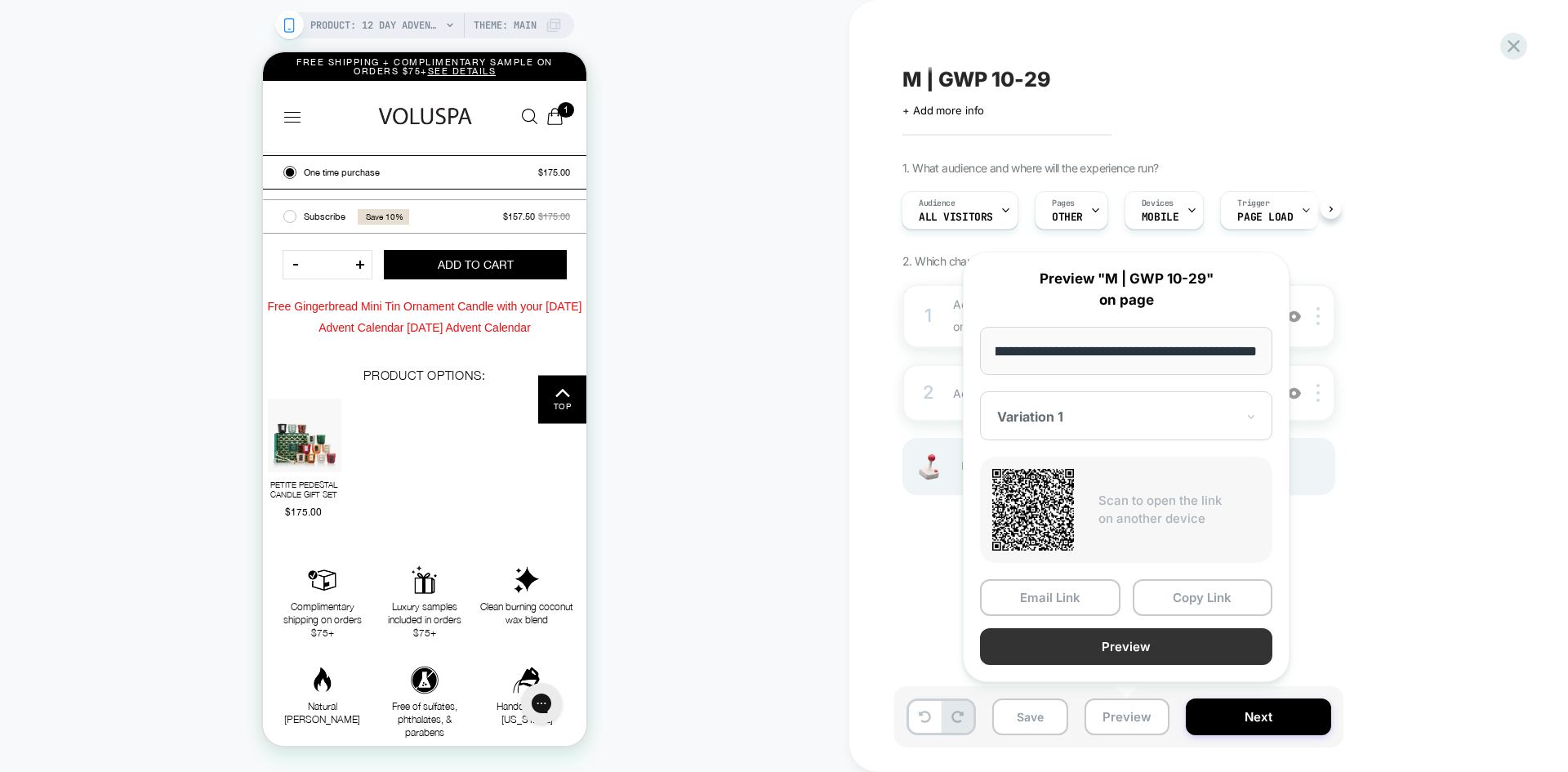
click at [1157, 646] on button "Preview" at bounding box center [1126, 646] width 292 height 37
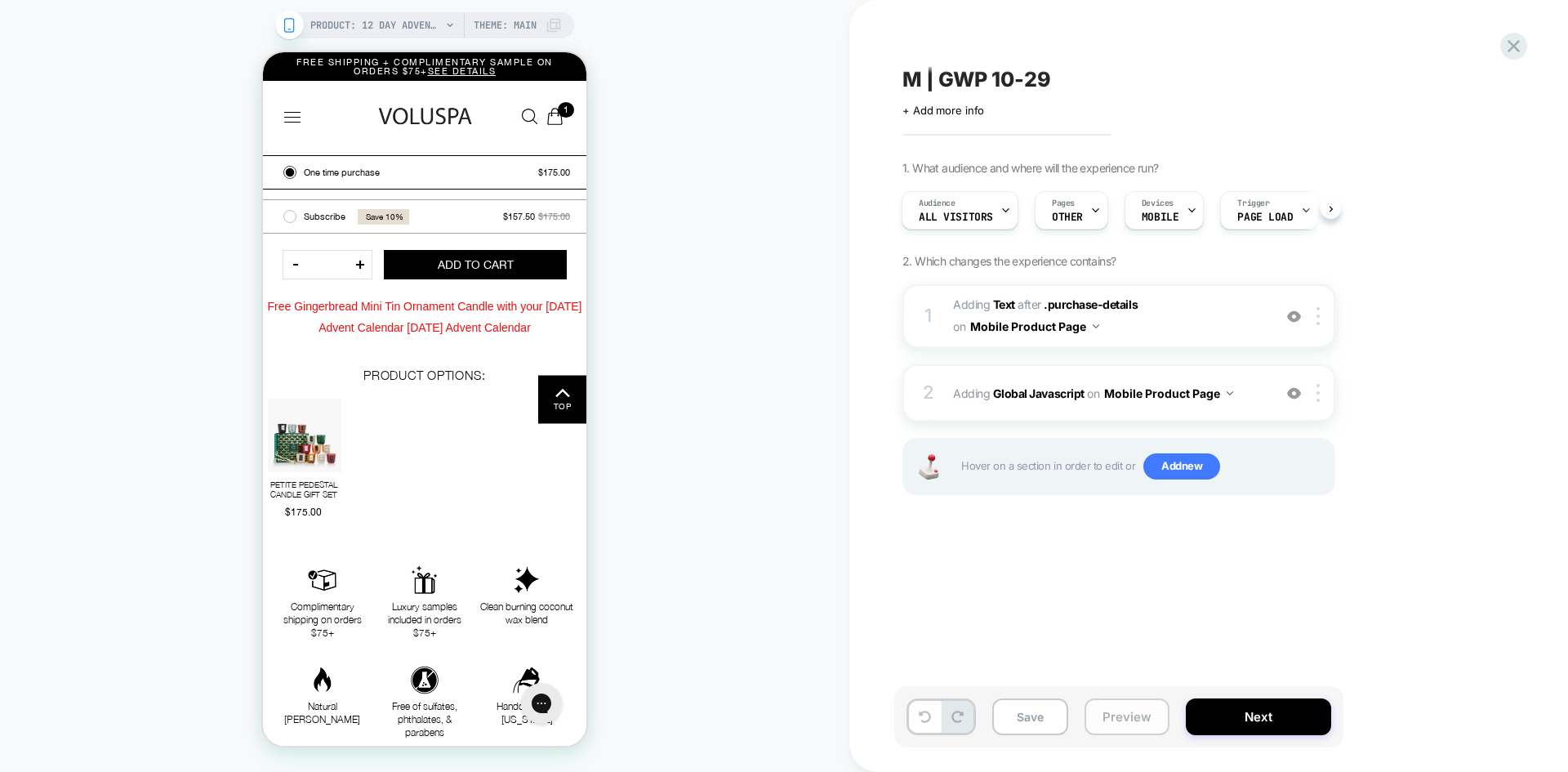
click at [1127, 719] on button "Preview" at bounding box center [1126, 716] width 85 height 37
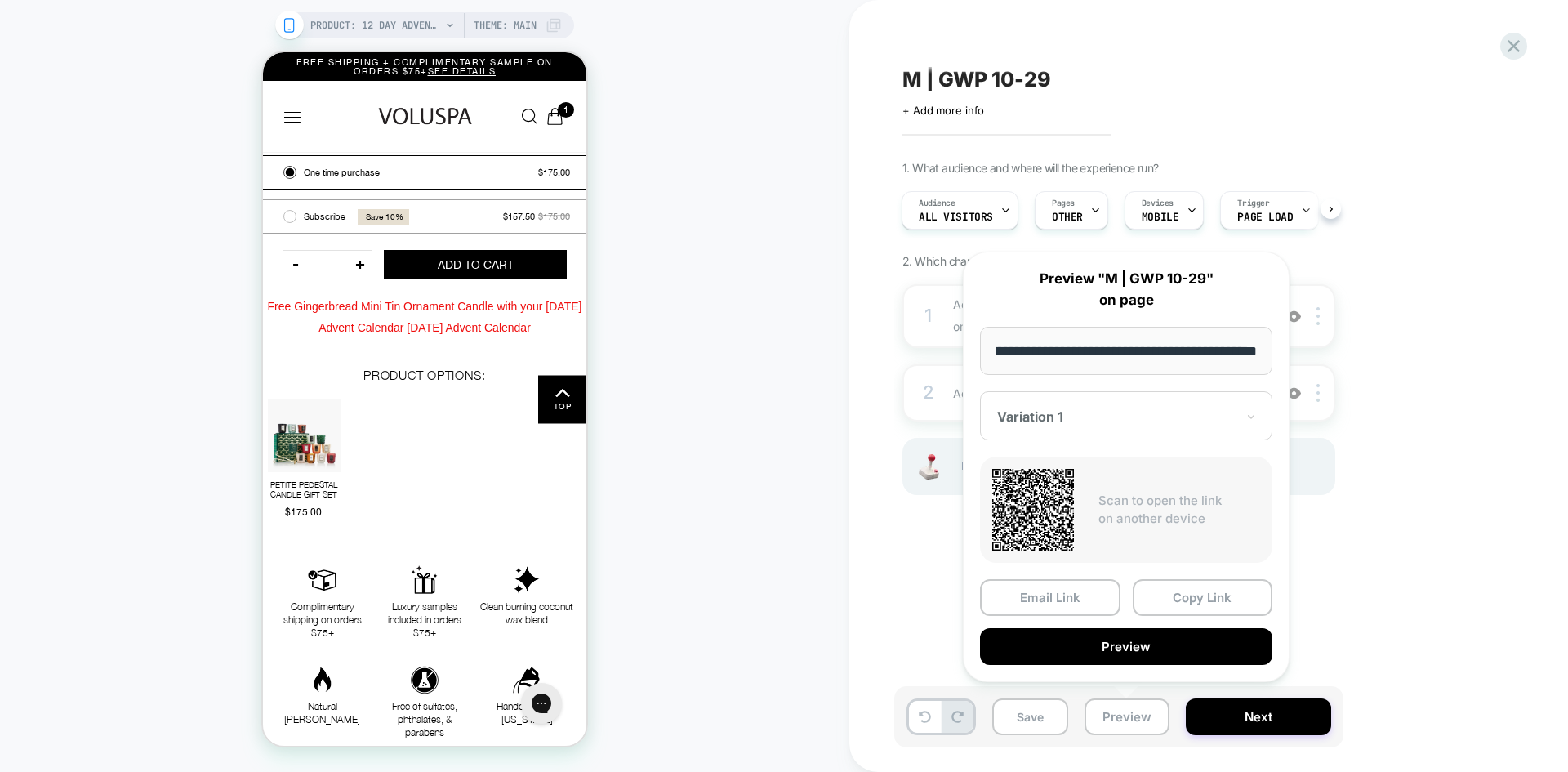
click at [1482, 472] on div "1. What audience and where will the experience run? Audience All Visitors Pages…" at bounding box center [1200, 348] width 596 height 375
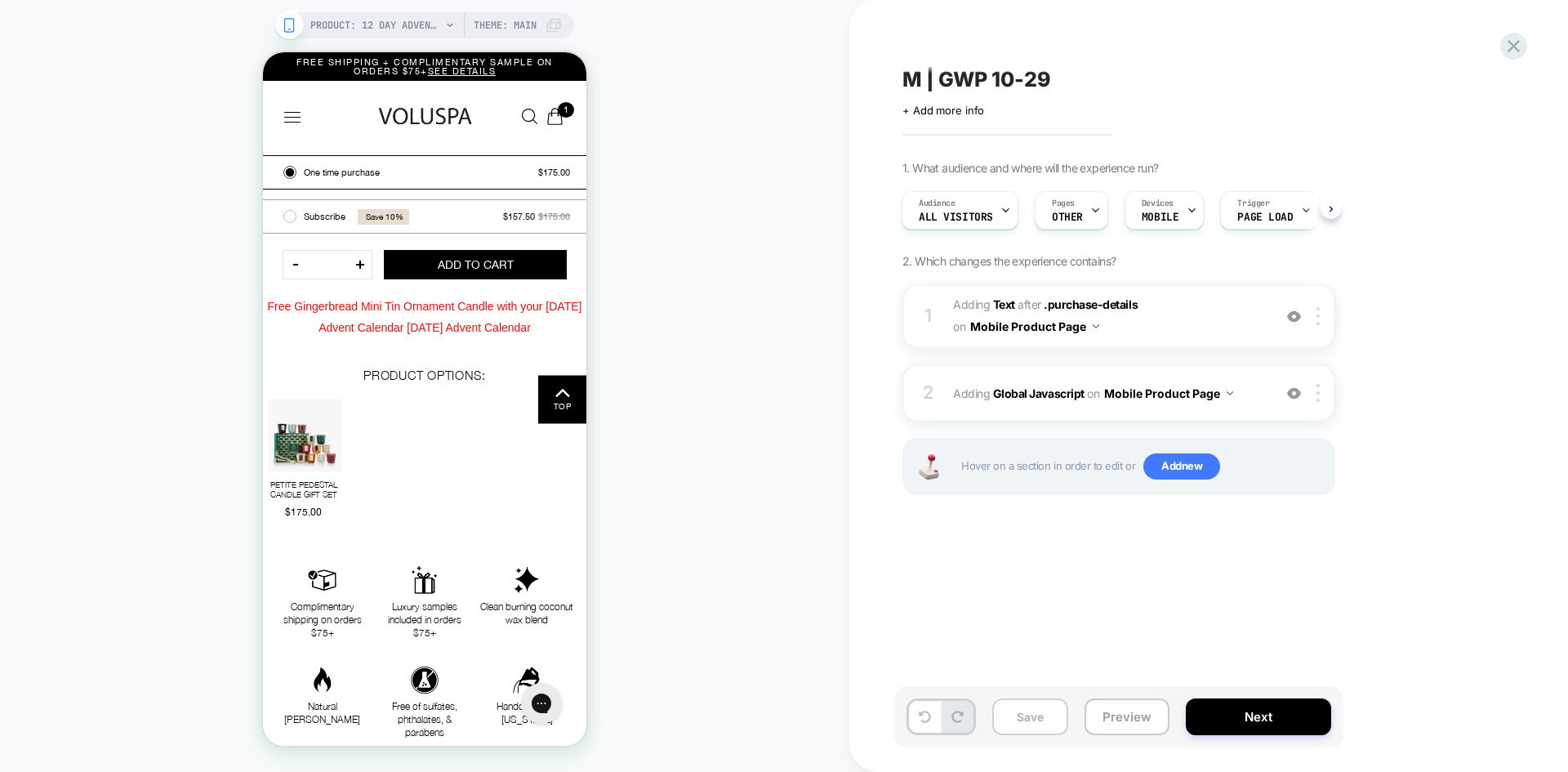
click at [1016, 709] on button "Save" at bounding box center [1030, 716] width 76 height 37
click at [1005, 304] on b "Text" at bounding box center [1003, 304] width 22 height 14
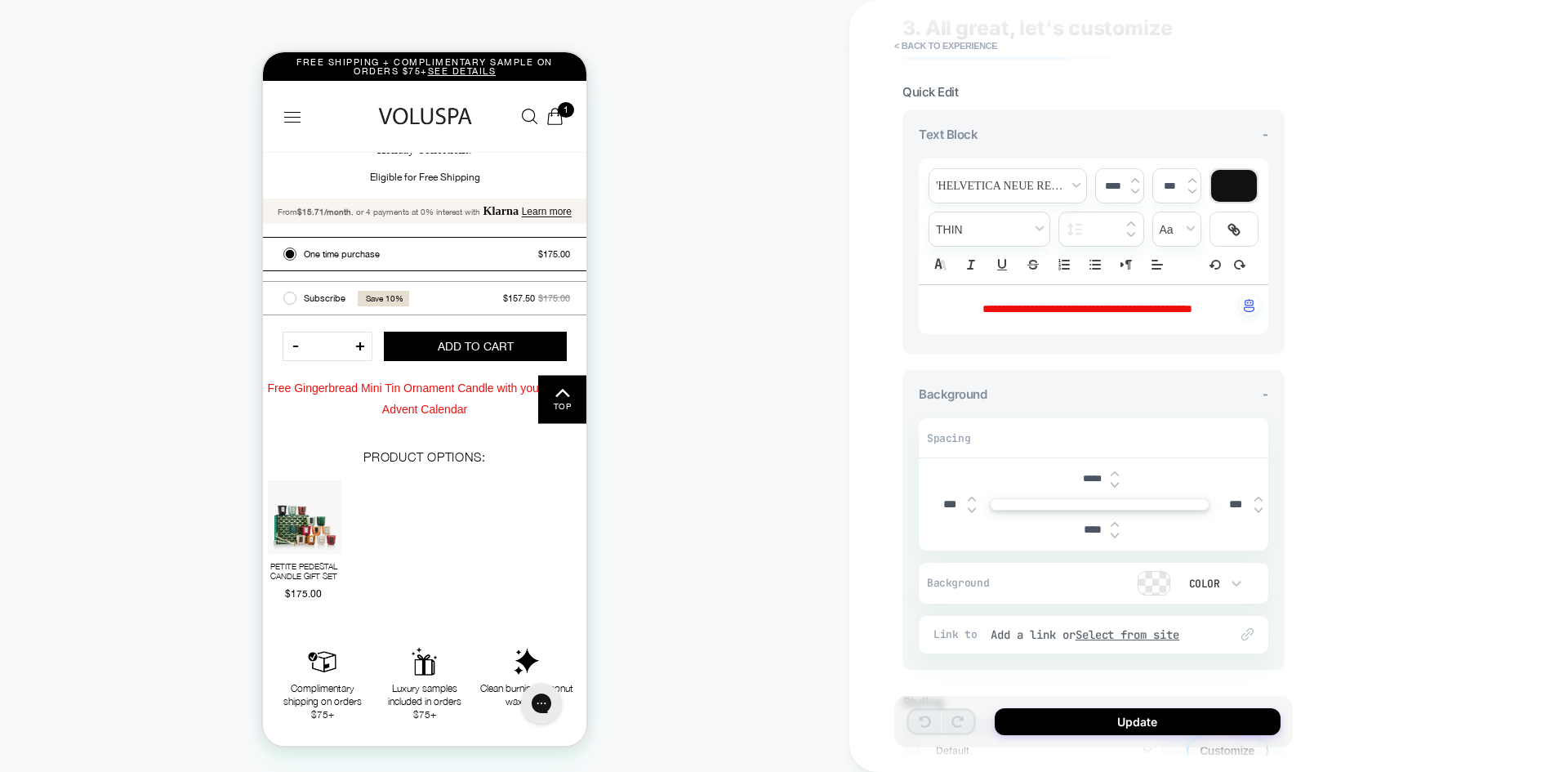
scroll to position [167, 0]
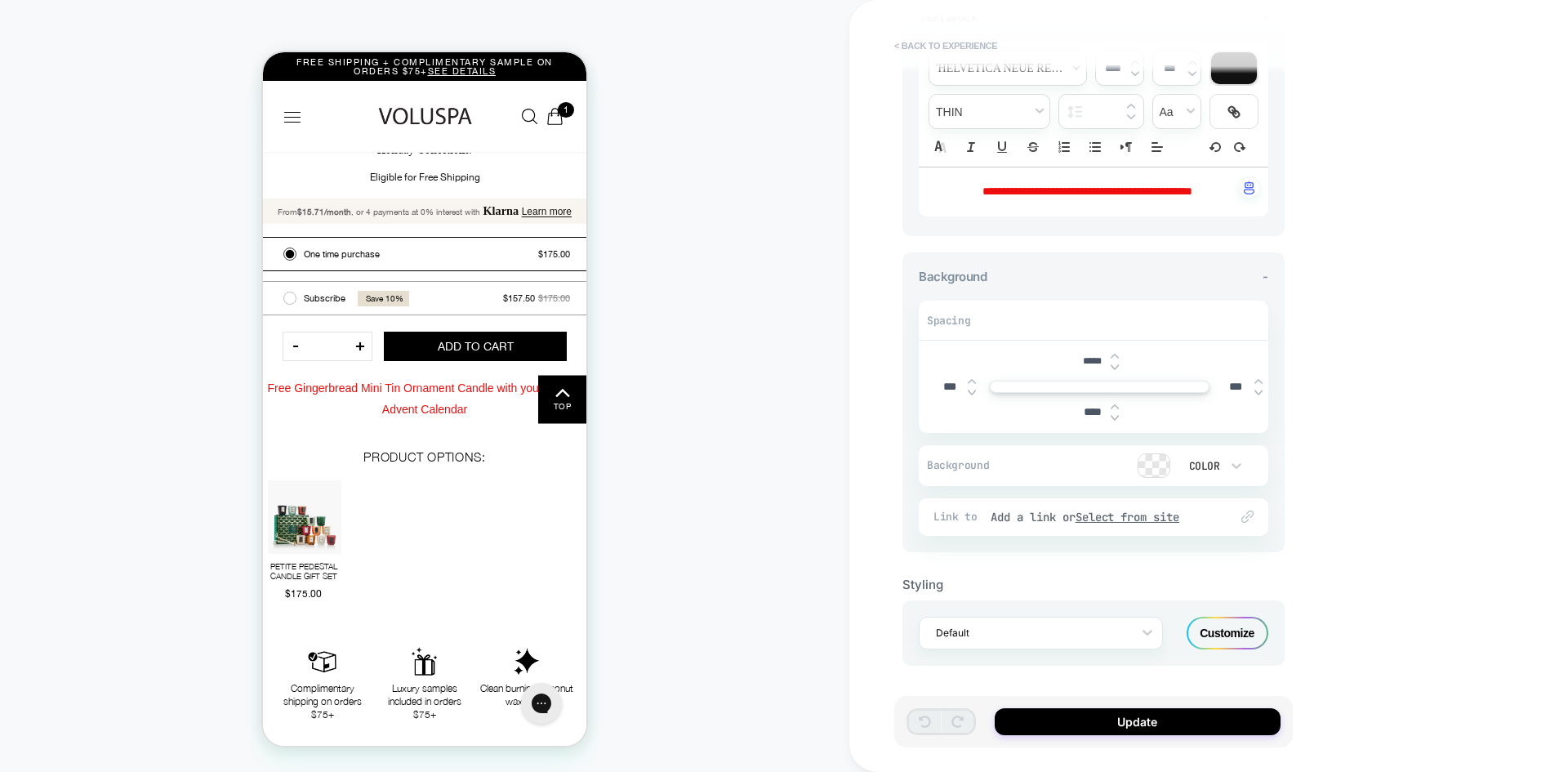
click at [927, 39] on button "< Back to experience" at bounding box center [946, 45] width 120 height 26
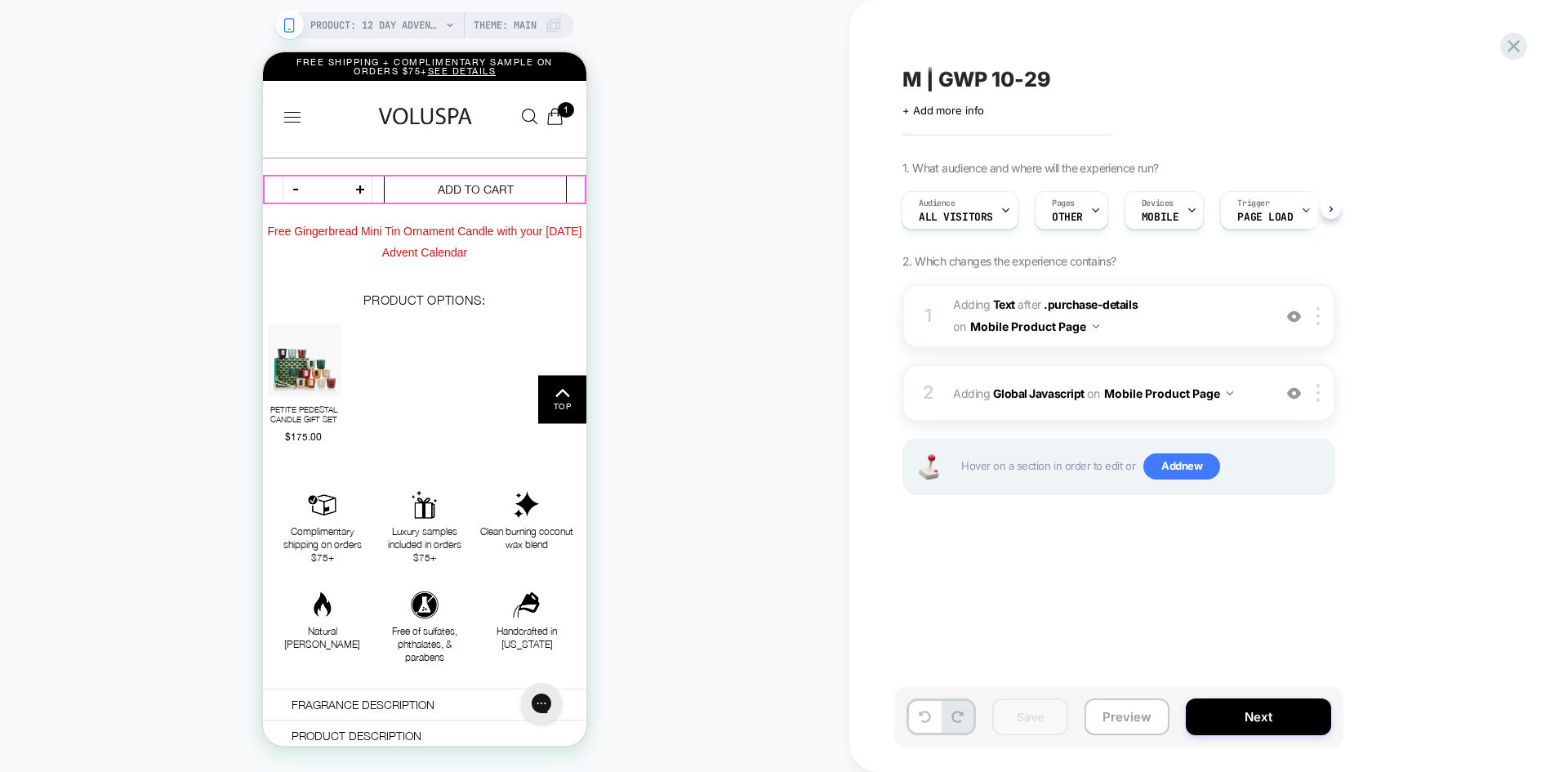
scroll to position [707, 0]
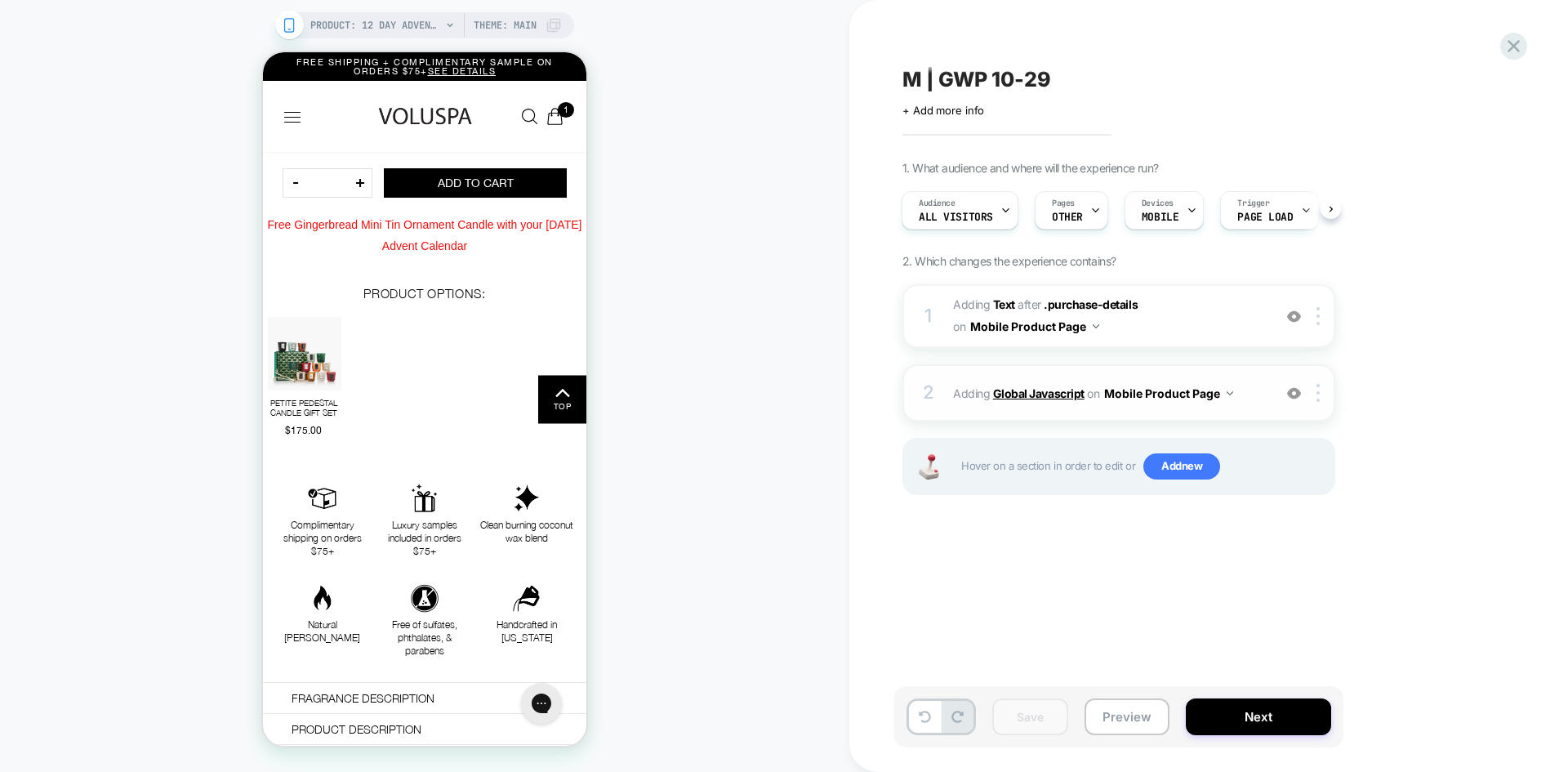
click at [1014, 396] on b "Global Javascript" at bounding box center [1038, 393] width 92 height 14
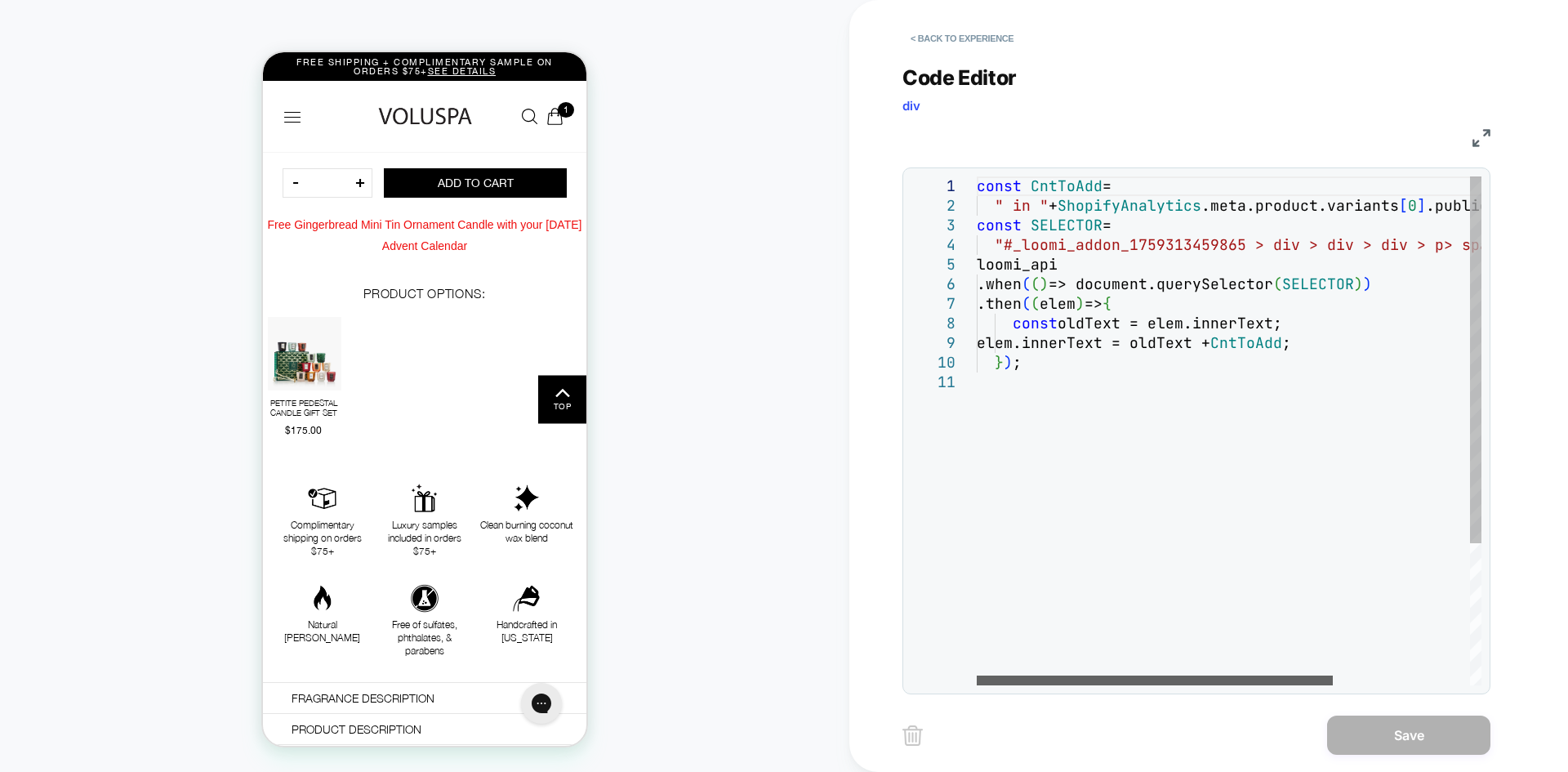
click at [1179, 675] on div at bounding box center [1155, 680] width 356 height 10
click at [1030, 208] on div "const CntToAdd = " in " + ShopifyAnalytics .meta.product.variants [ 0 ] .public…" at bounding box center [1326, 529] width 699 height 705
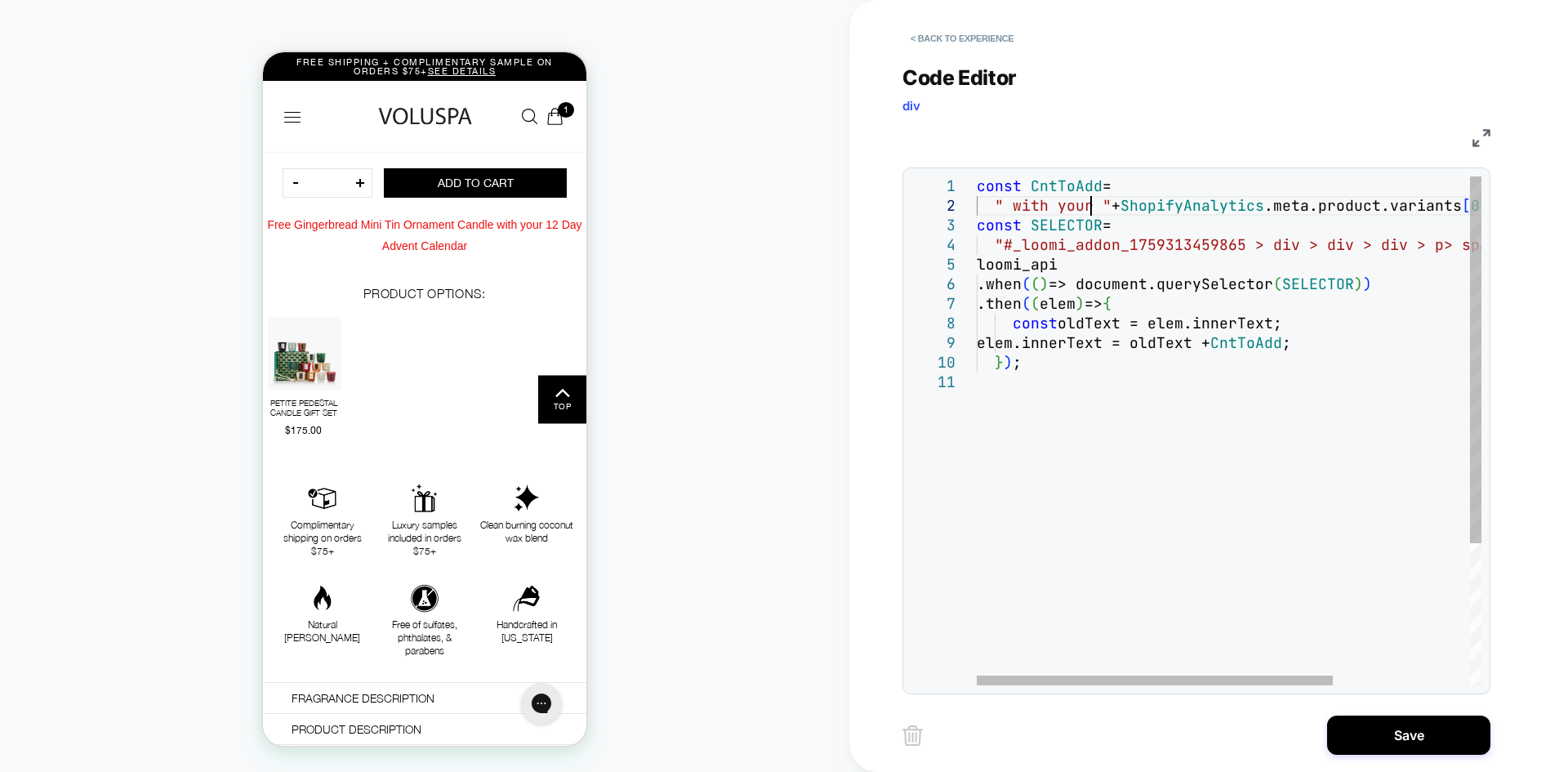
scroll to position [19, 114]
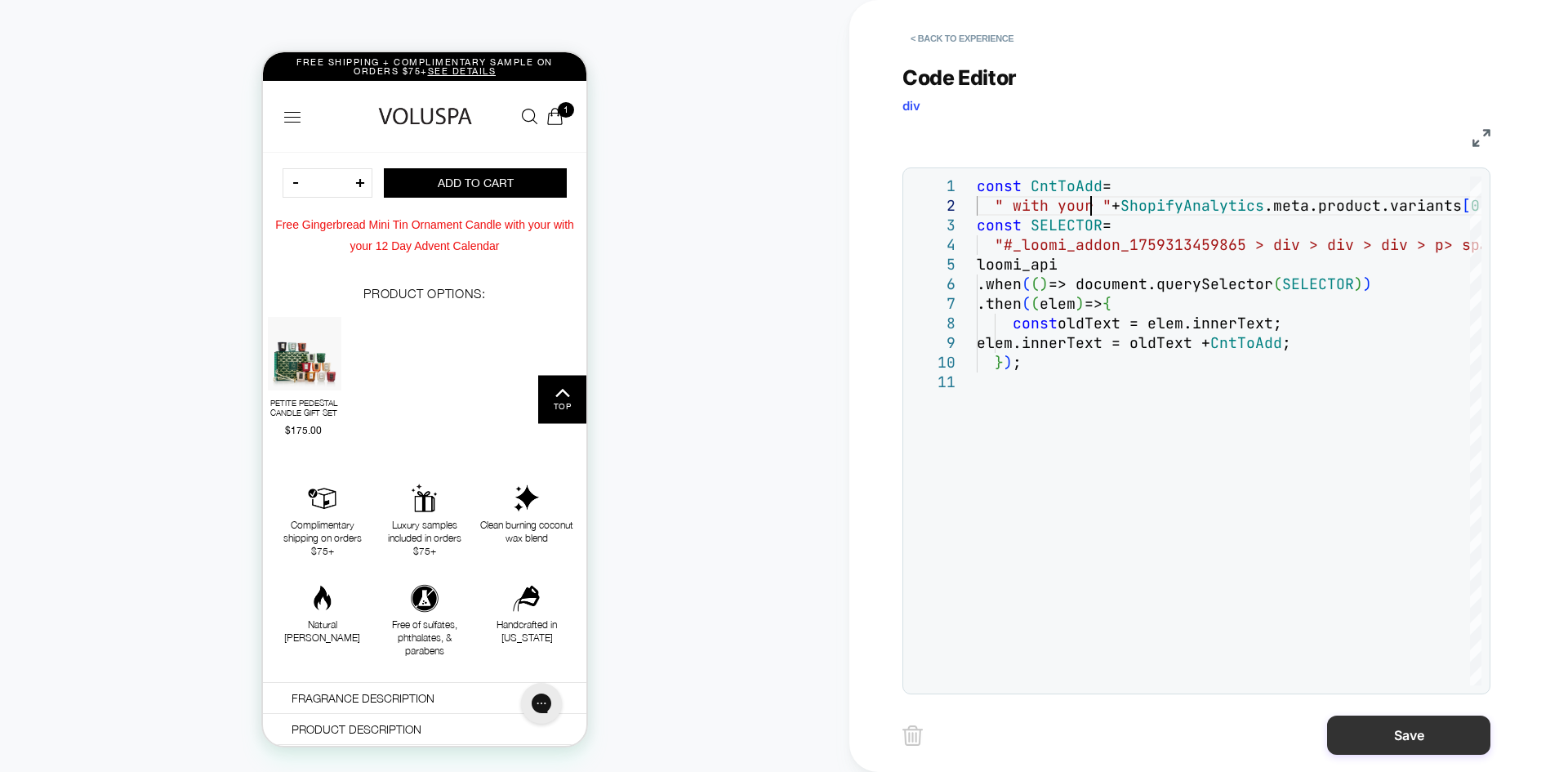
type textarea "**********"
click at [1360, 743] on button "Save" at bounding box center [1408, 734] width 163 height 39
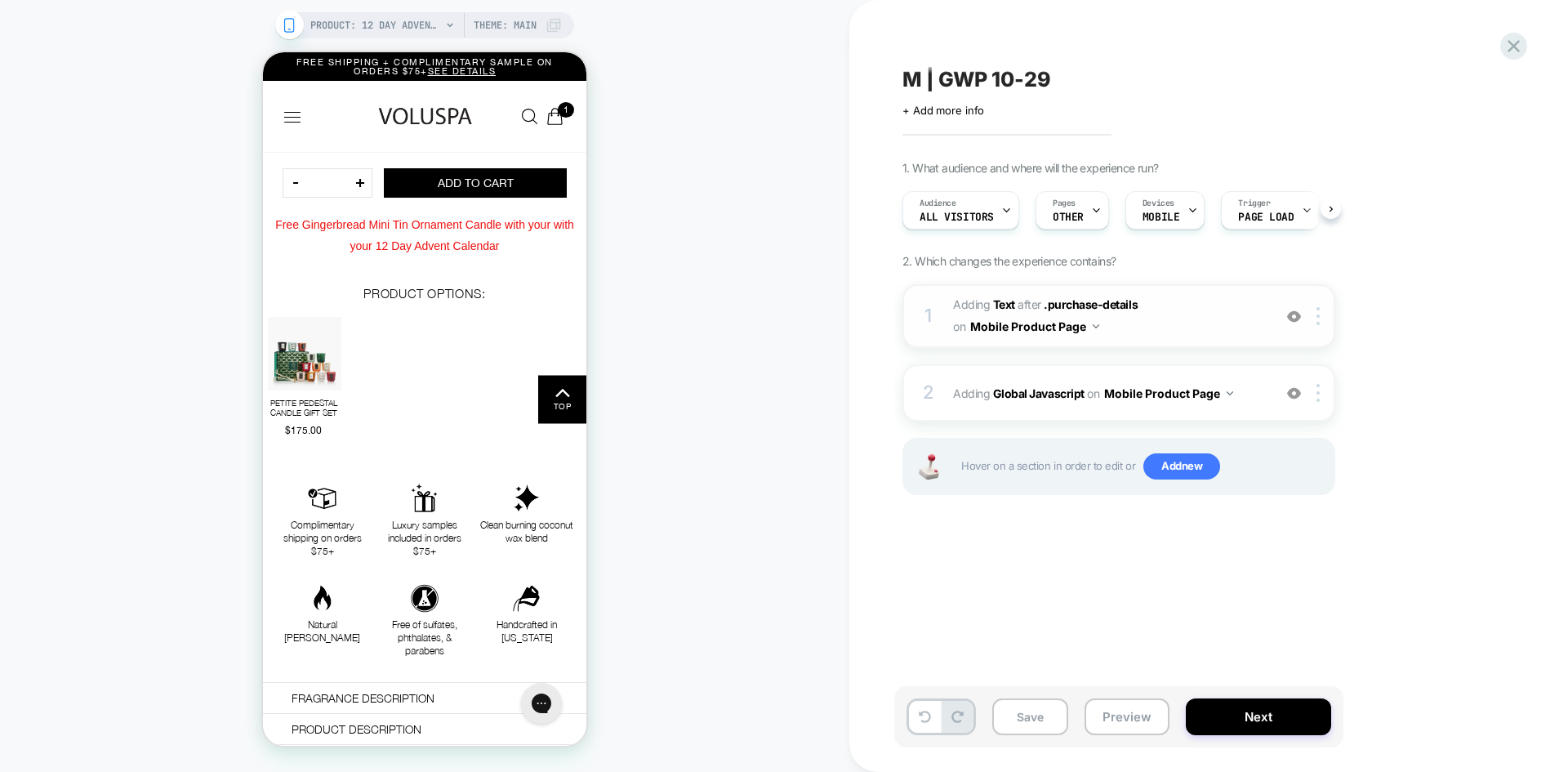
scroll to position [0, 1]
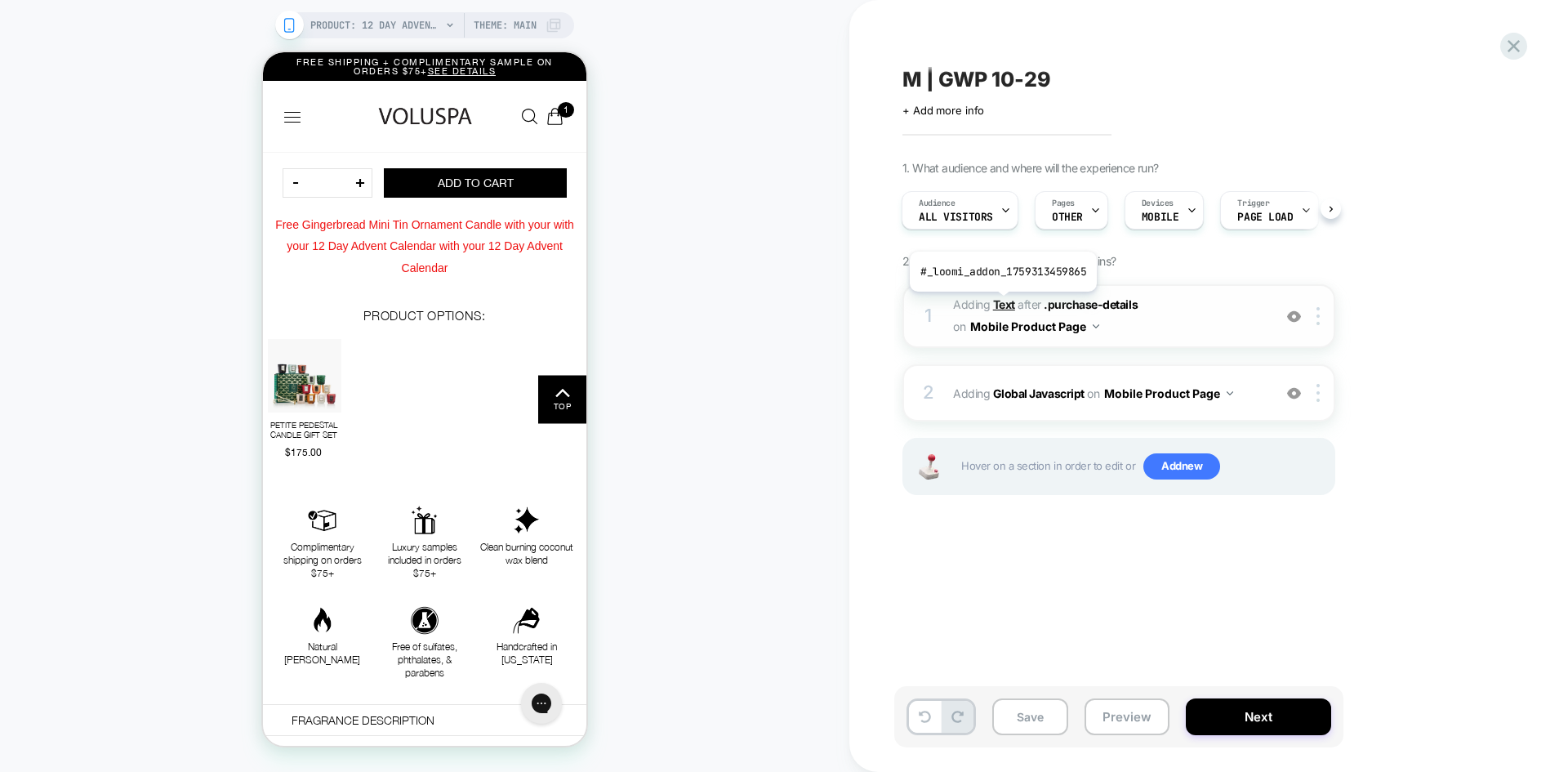
click at [1002, 304] on b "Text" at bounding box center [1003, 304] width 22 height 14
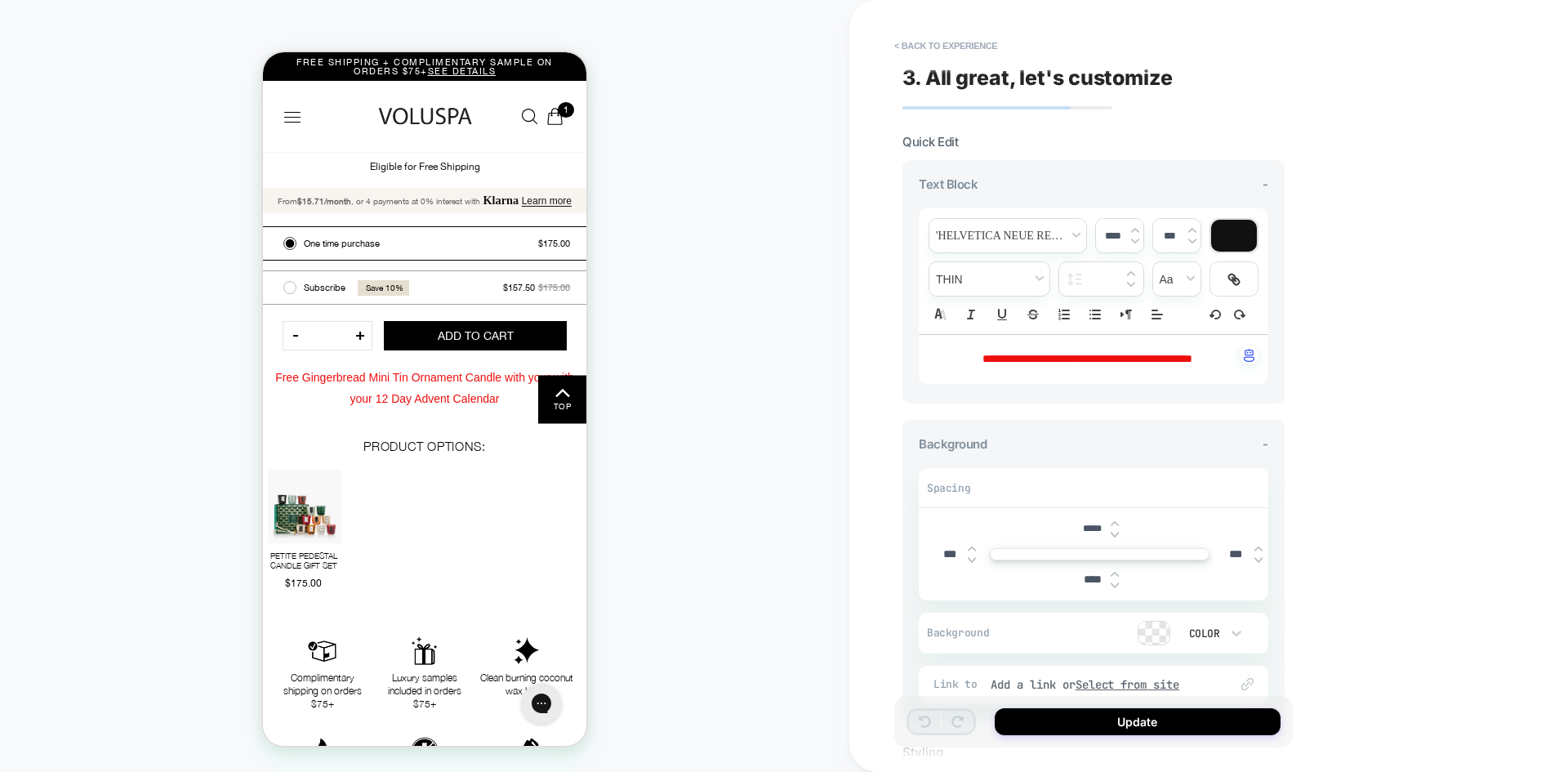
scroll to position [543, 0]
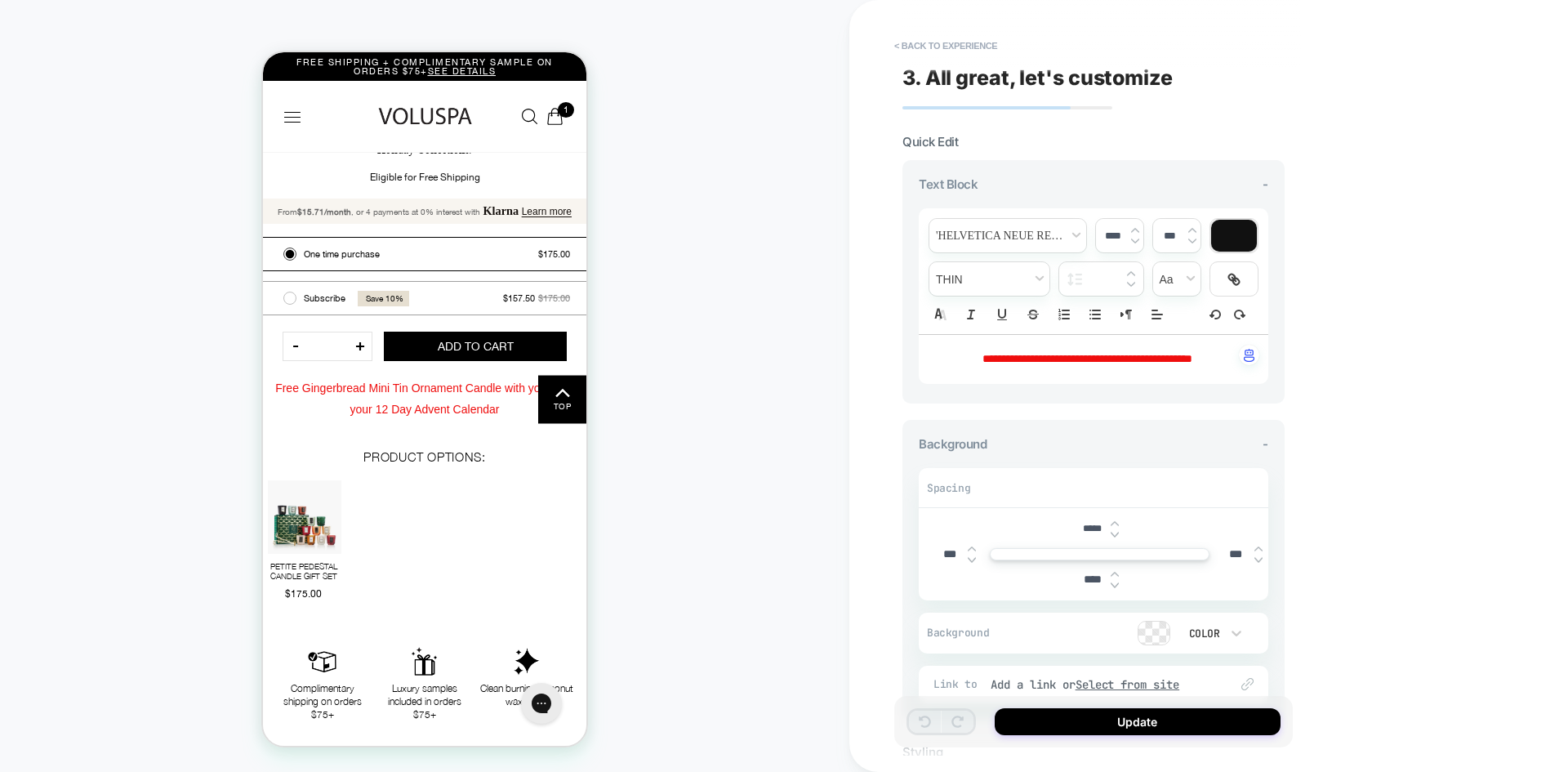
drag, startPoint x: 1178, startPoint y: 362, endPoint x: 1221, endPoint y: 353, distance: 43.9
click at [1193, 353] on span "**********" at bounding box center [1087, 358] width 210 height 11
click at [1226, 359] on p "**********" at bounding box center [1087, 359] width 305 height 17
drag, startPoint x: 1225, startPoint y: 359, endPoint x: 1176, endPoint y: 354, distance: 49.3
click at [1176, 354] on p "**********" at bounding box center [1087, 359] width 305 height 17
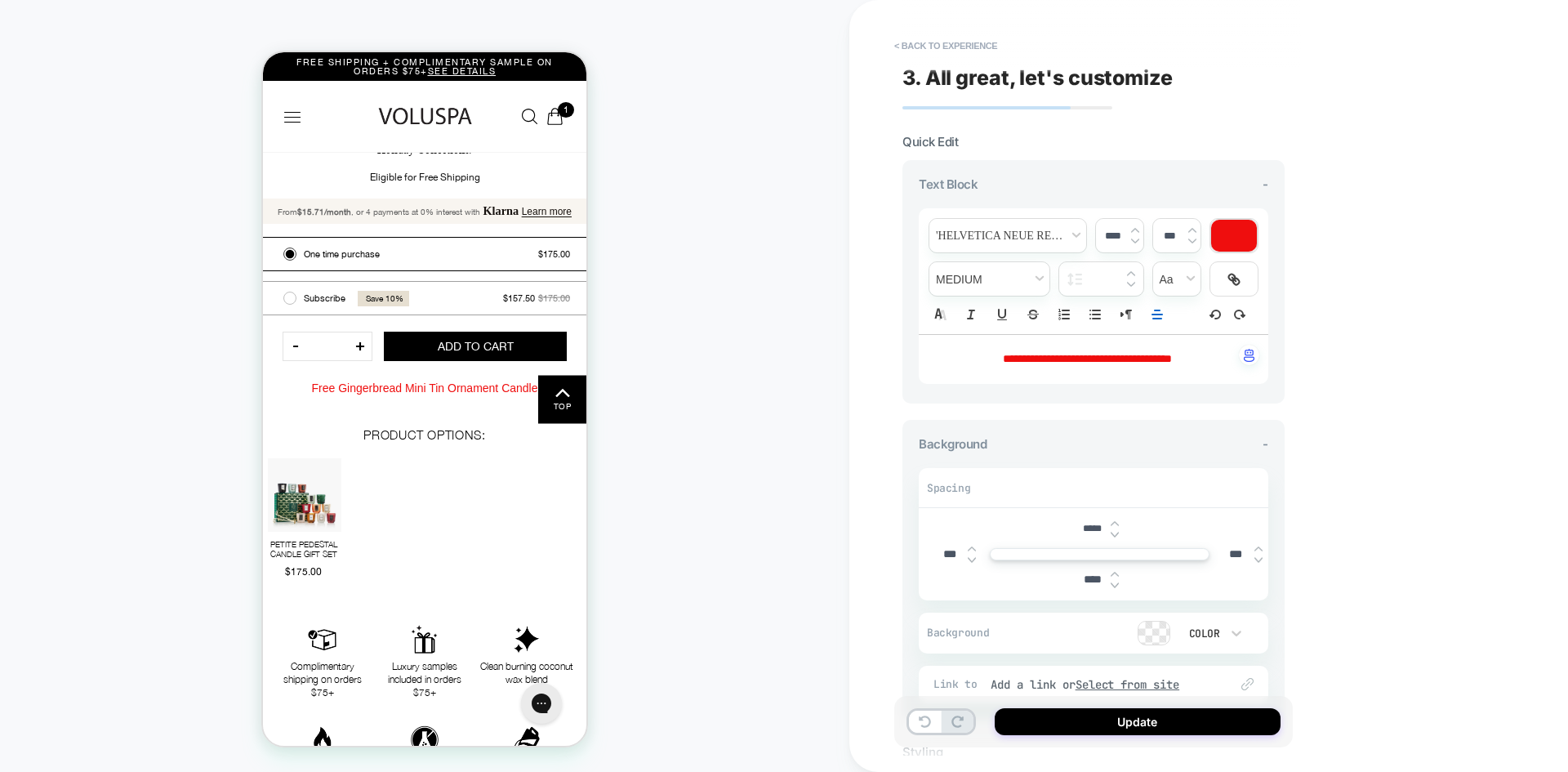
click at [1387, 481] on div "**********" at bounding box center [1209, 386] width 719 height 772
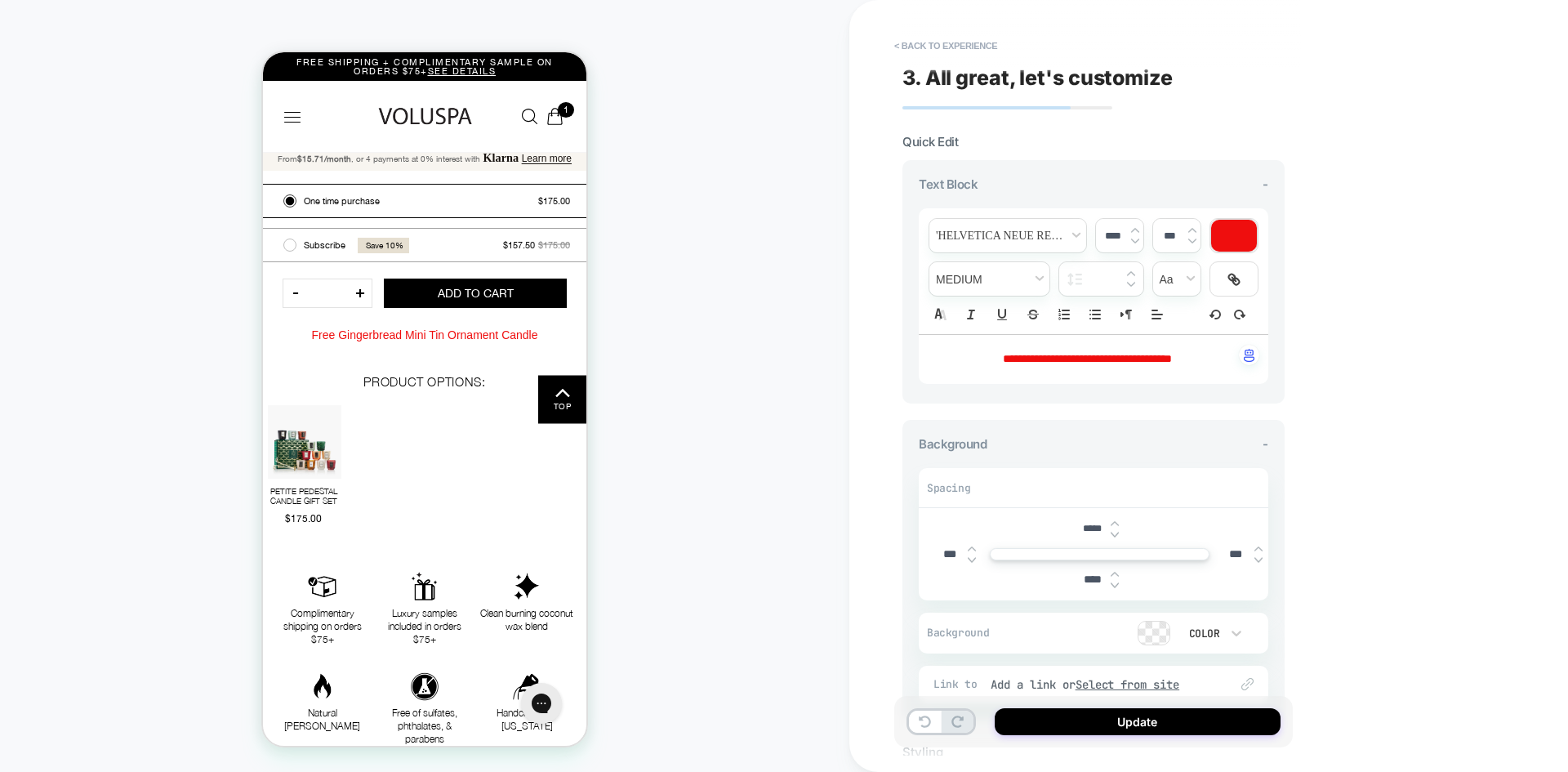
scroll to position [625, 0]
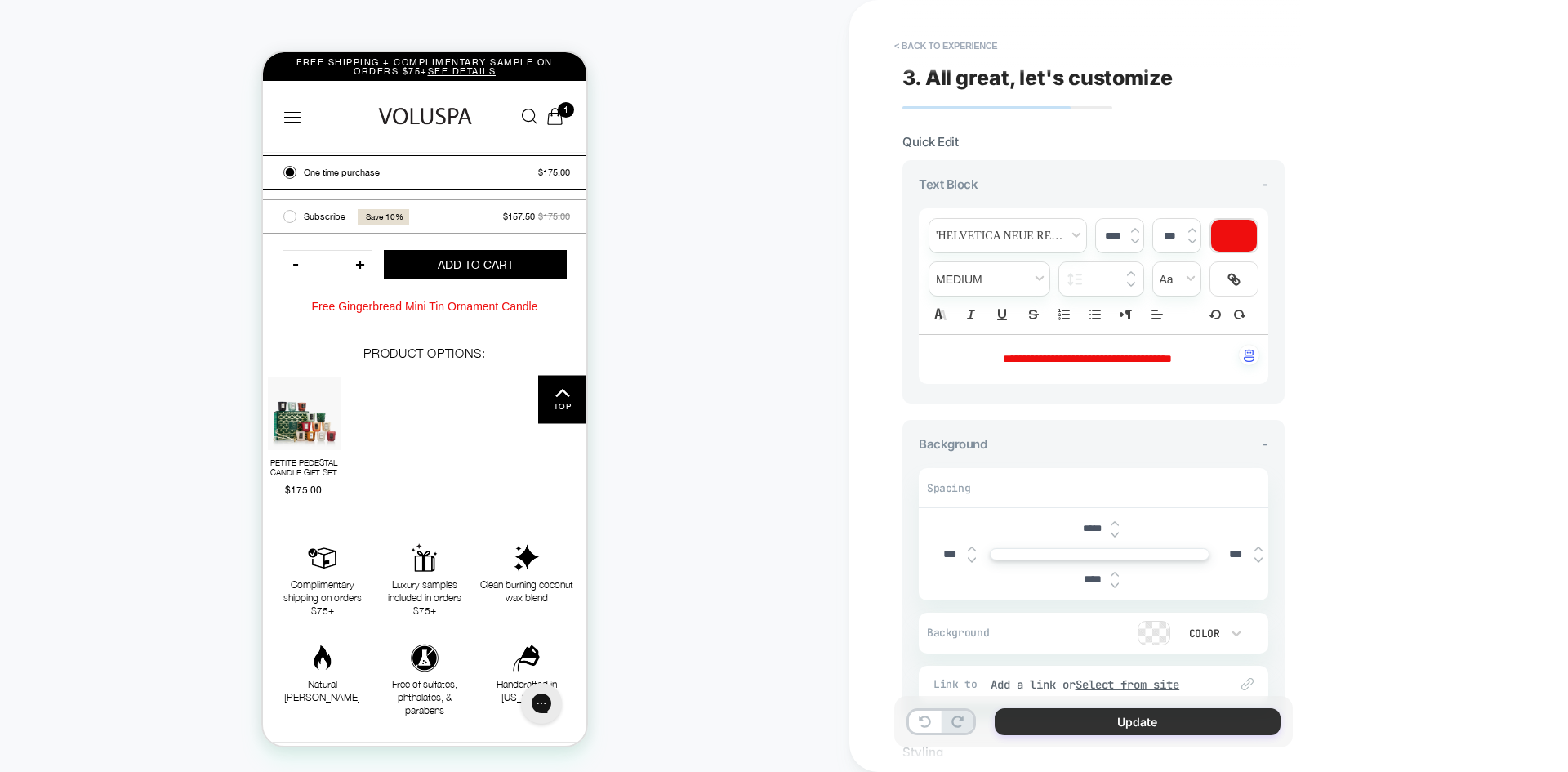
click at [1103, 722] on button "Update" at bounding box center [1138, 721] width 286 height 27
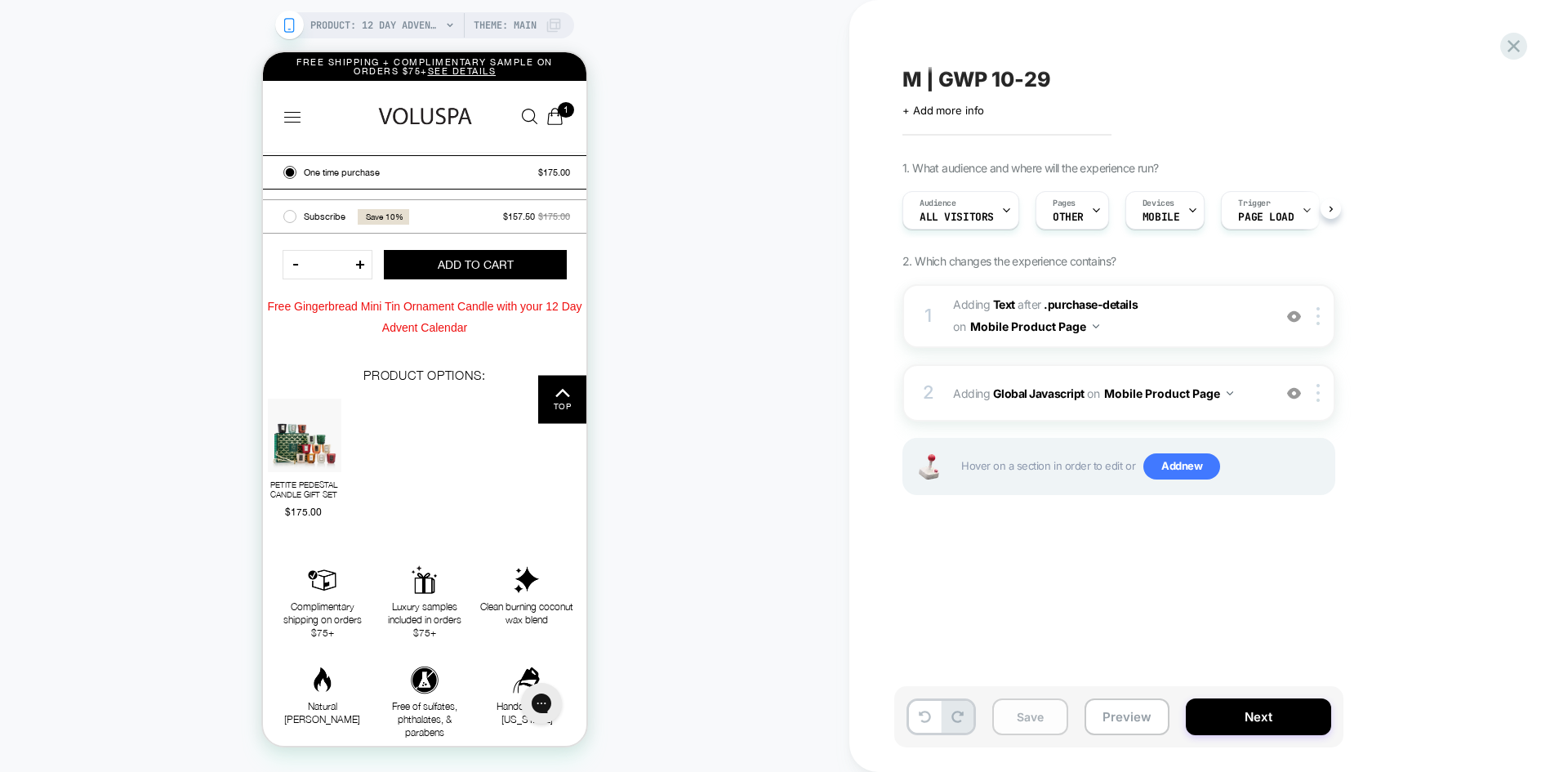
scroll to position [0, 1]
click at [1130, 714] on button "Preview" at bounding box center [1126, 716] width 85 height 37
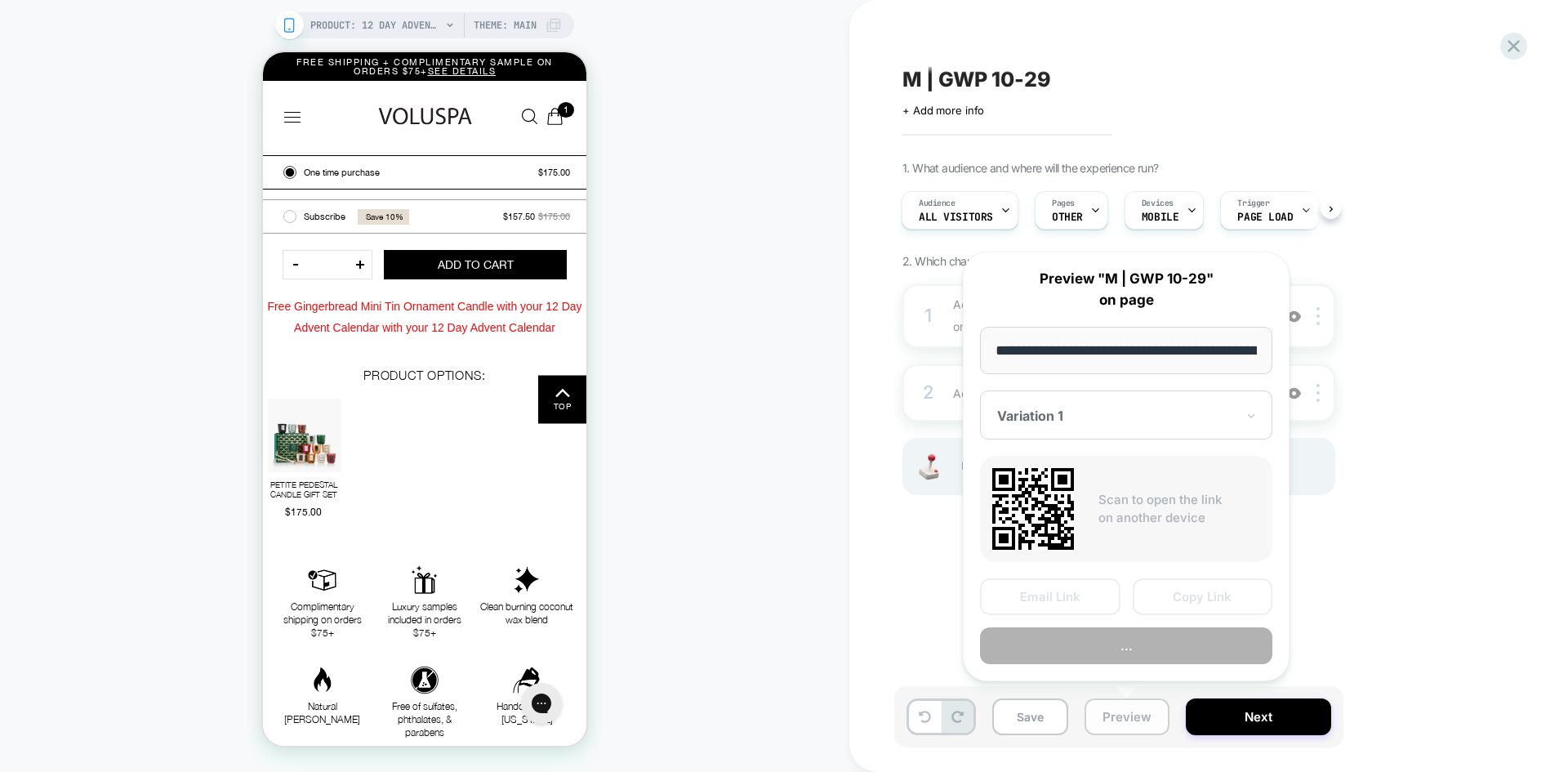
scroll to position [0, 420]
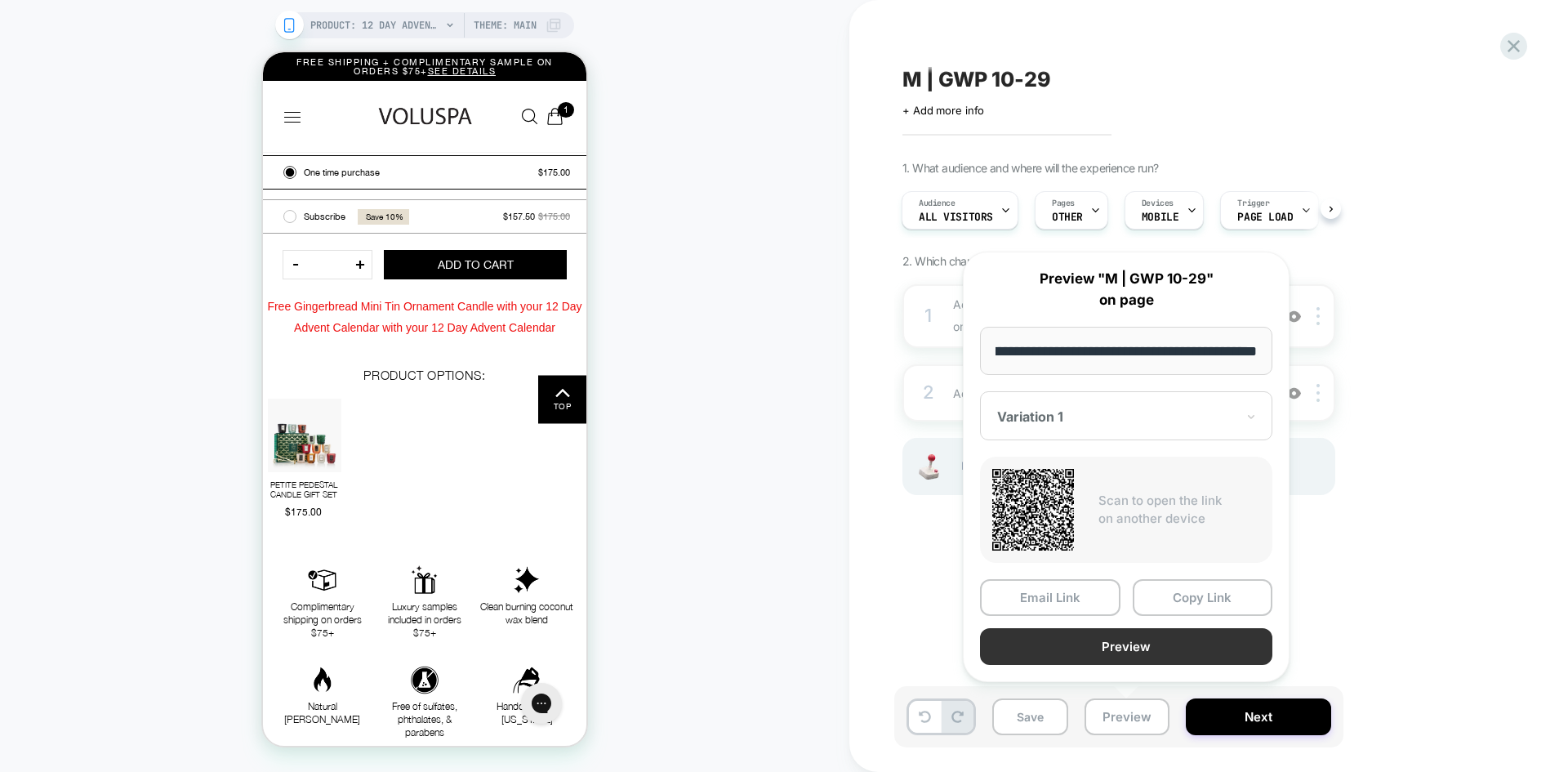
click at [1118, 649] on button "Preview" at bounding box center [1126, 646] width 292 height 37
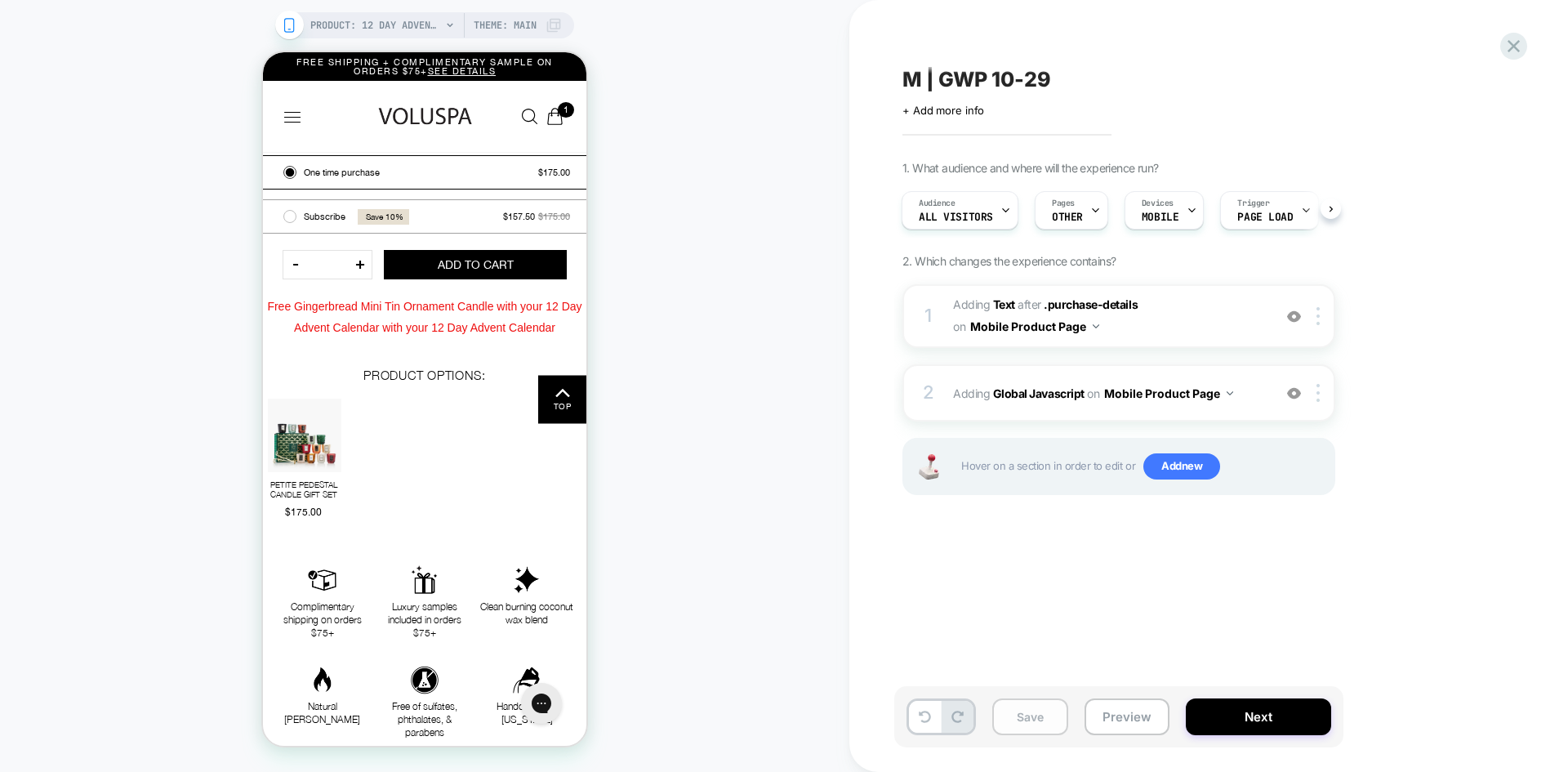
click at [1028, 714] on button "Save" at bounding box center [1030, 716] width 76 height 37
click at [931, 106] on span "+ Add more info" at bounding box center [943, 110] width 82 height 13
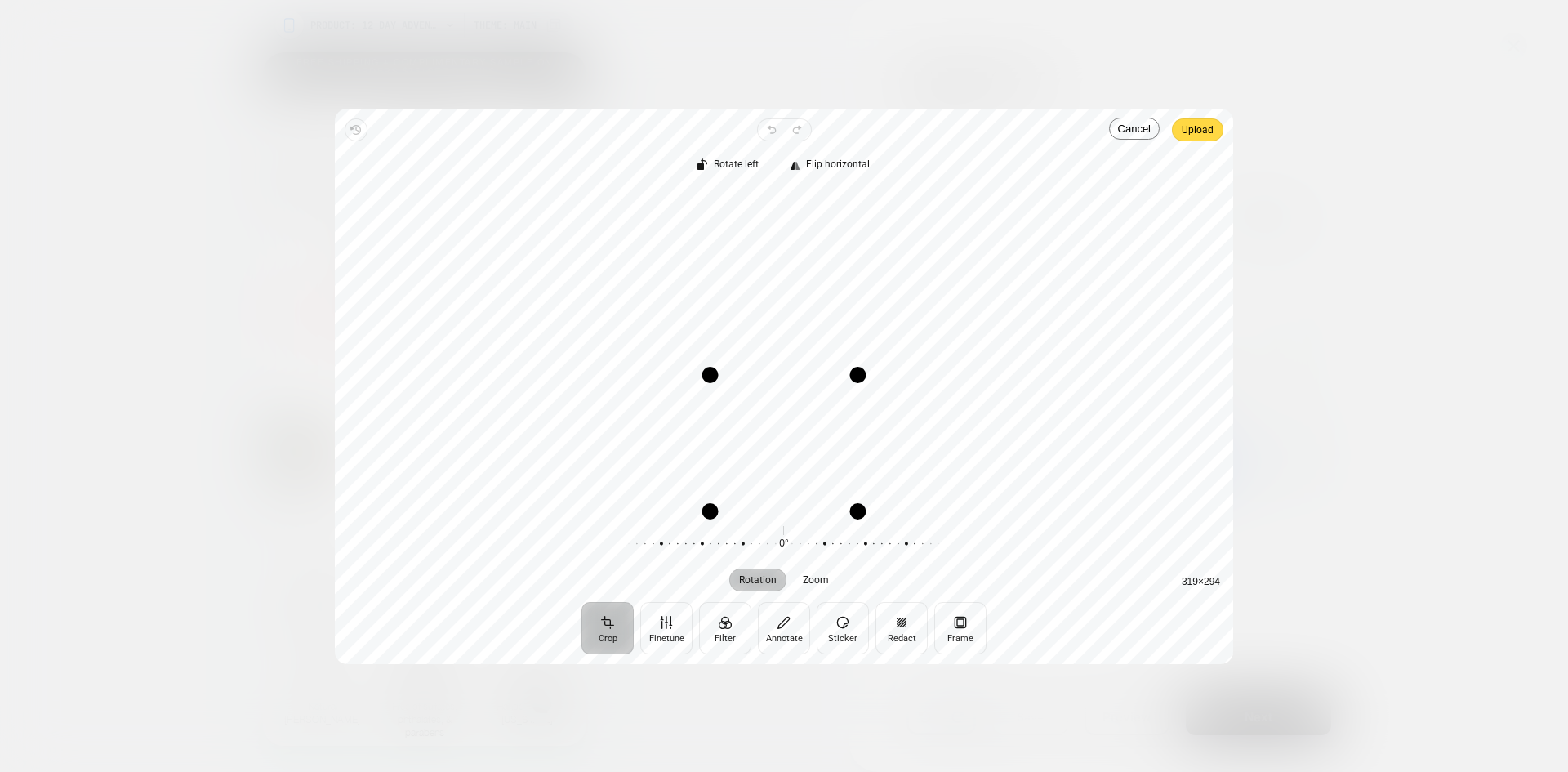
drag, startPoint x: 856, startPoint y: 195, endPoint x: 859, endPoint y: 393, distance: 198.0
click at [859, 378] on div "Drag corner tr" at bounding box center [858, 374] width 17 height 17
drag, startPoint x: 862, startPoint y: 517, endPoint x: 881, endPoint y: 435, distance: 84.2
click at [881, 435] on div "Drag corner br" at bounding box center [880, 428] width 17 height 17
click at [1195, 131] on span "Upload" at bounding box center [1197, 130] width 32 height 19
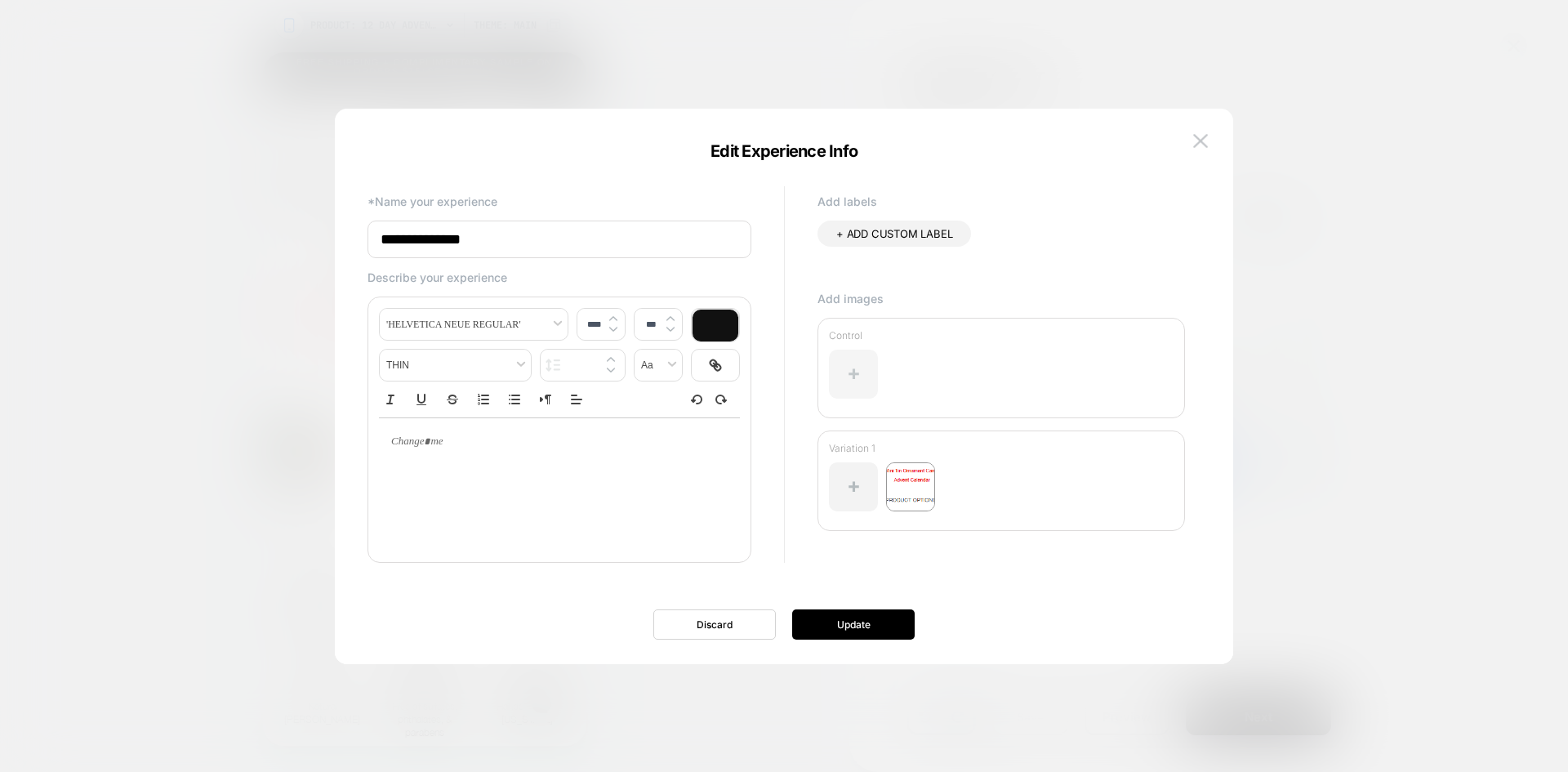
click at [859, 375] on div at bounding box center [853, 374] width 49 height 49
click at [903, 483] on img at bounding box center [911, 487] width 49 height 49
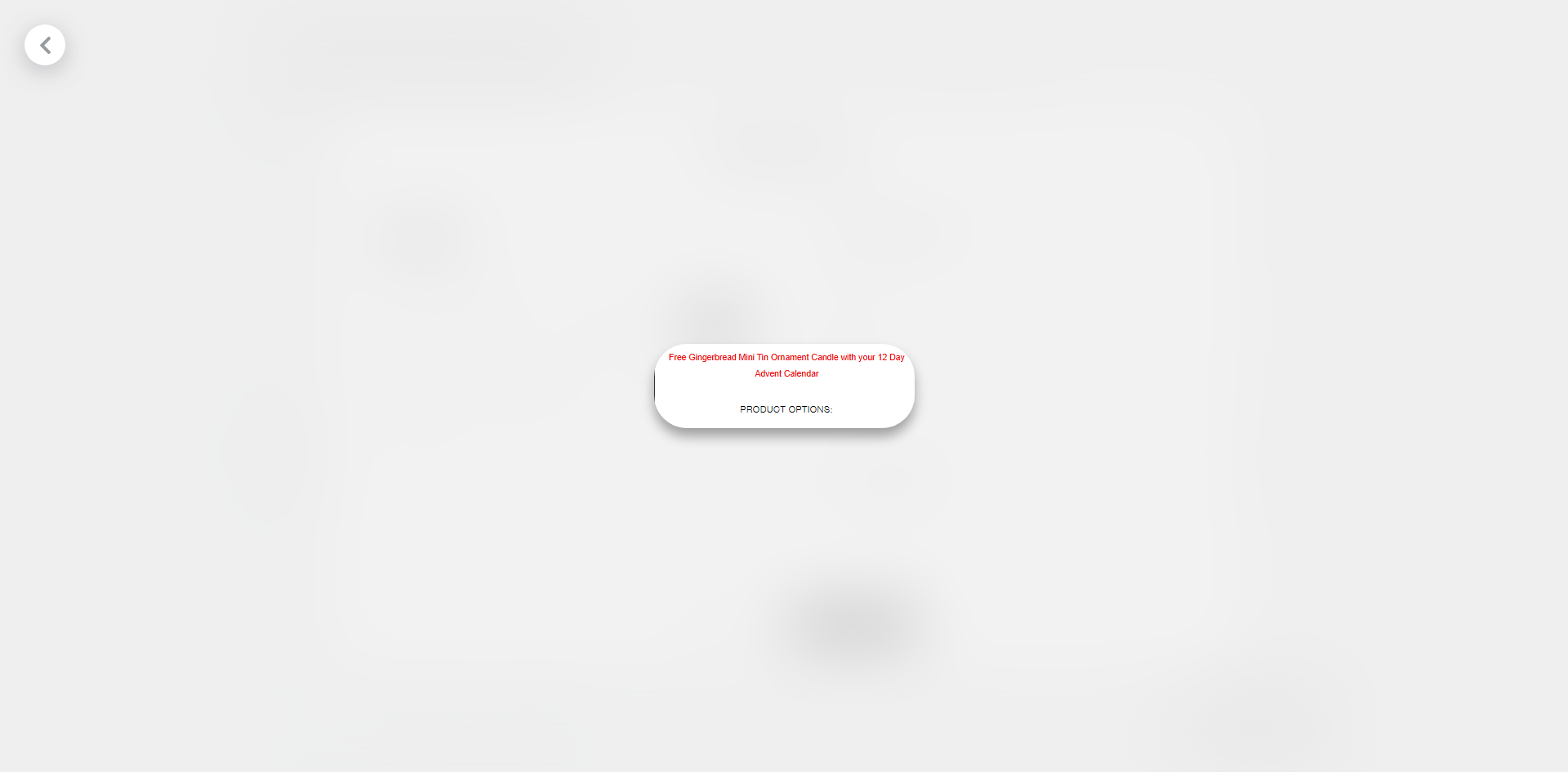
click at [747, 491] on div at bounding box center [784, 386] width 1568 height 772
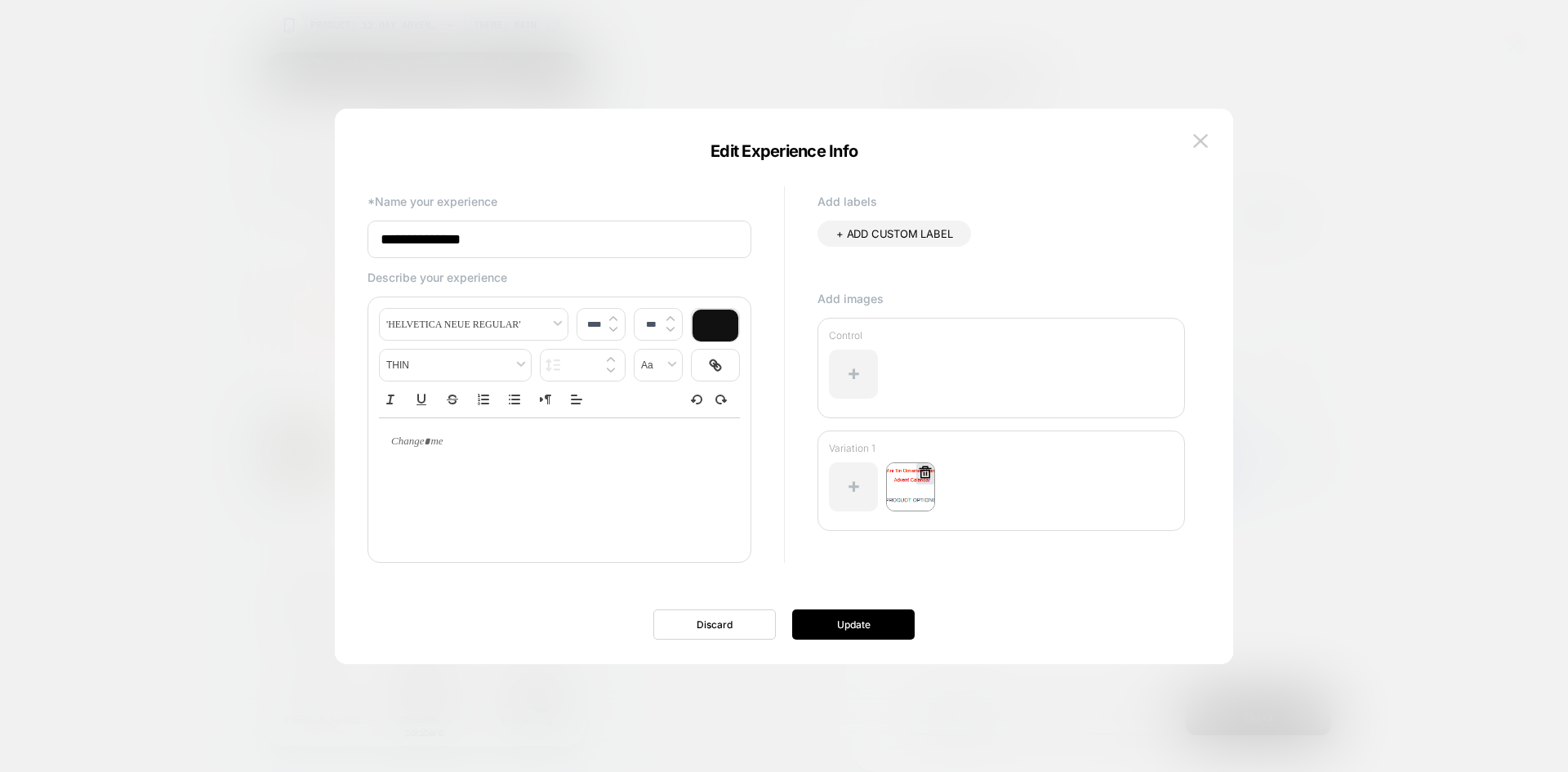
click at [931, 471] on icon at bounding box center [925, 472] width 15 height 15
click at [965, 564] on button "Yes" at bounding box center [969, 566] width 81 height 25
click at [856, 482] on div at bounding box center [853, 487] width 49 height 49
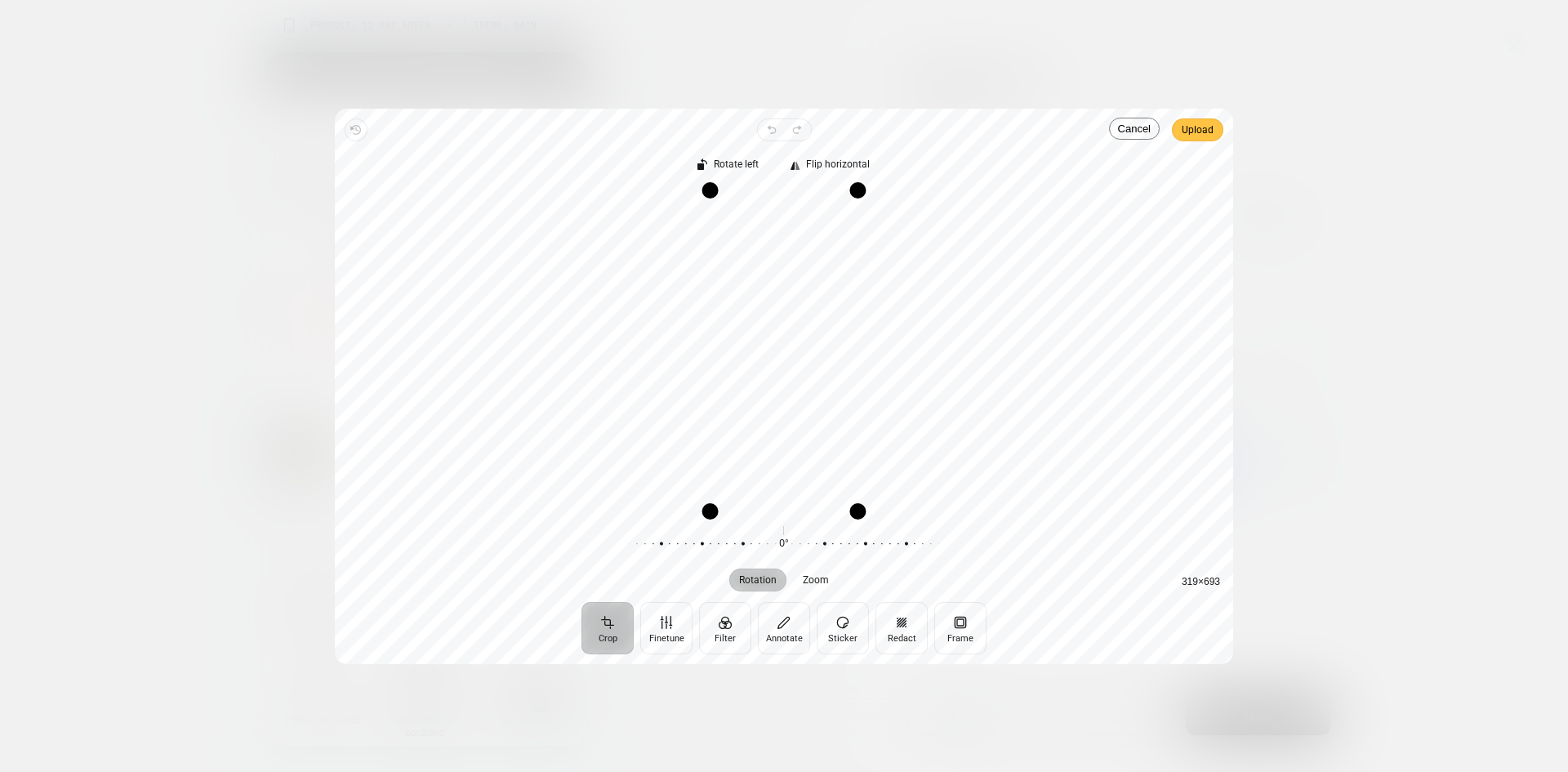
click at [1196, 131] on span "Upload" at bounding box center [1197, 130] width 32 height 19
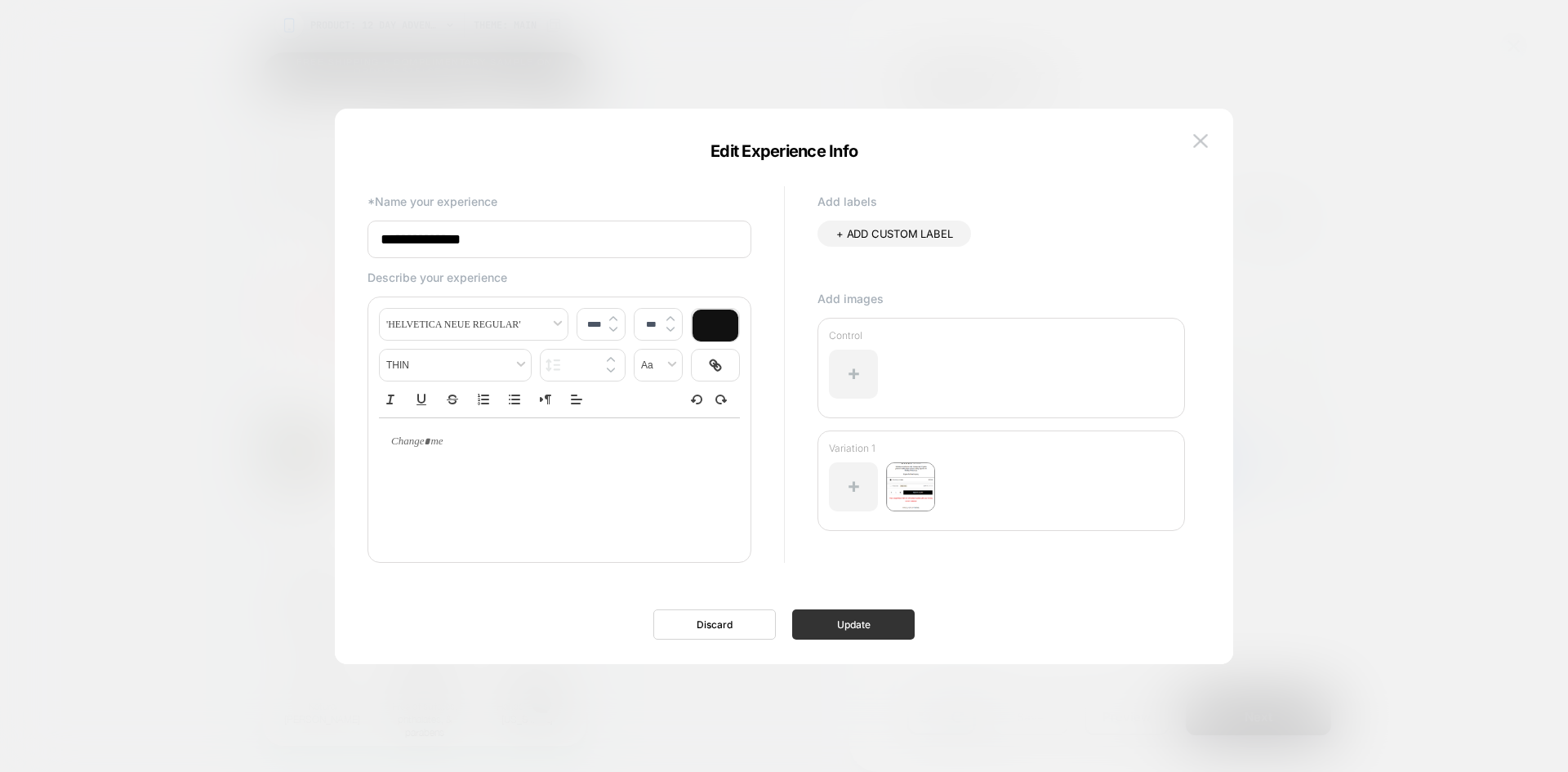
click at [894, 638] on button "Update" at bounding box center [853, 624] width 122 height 31
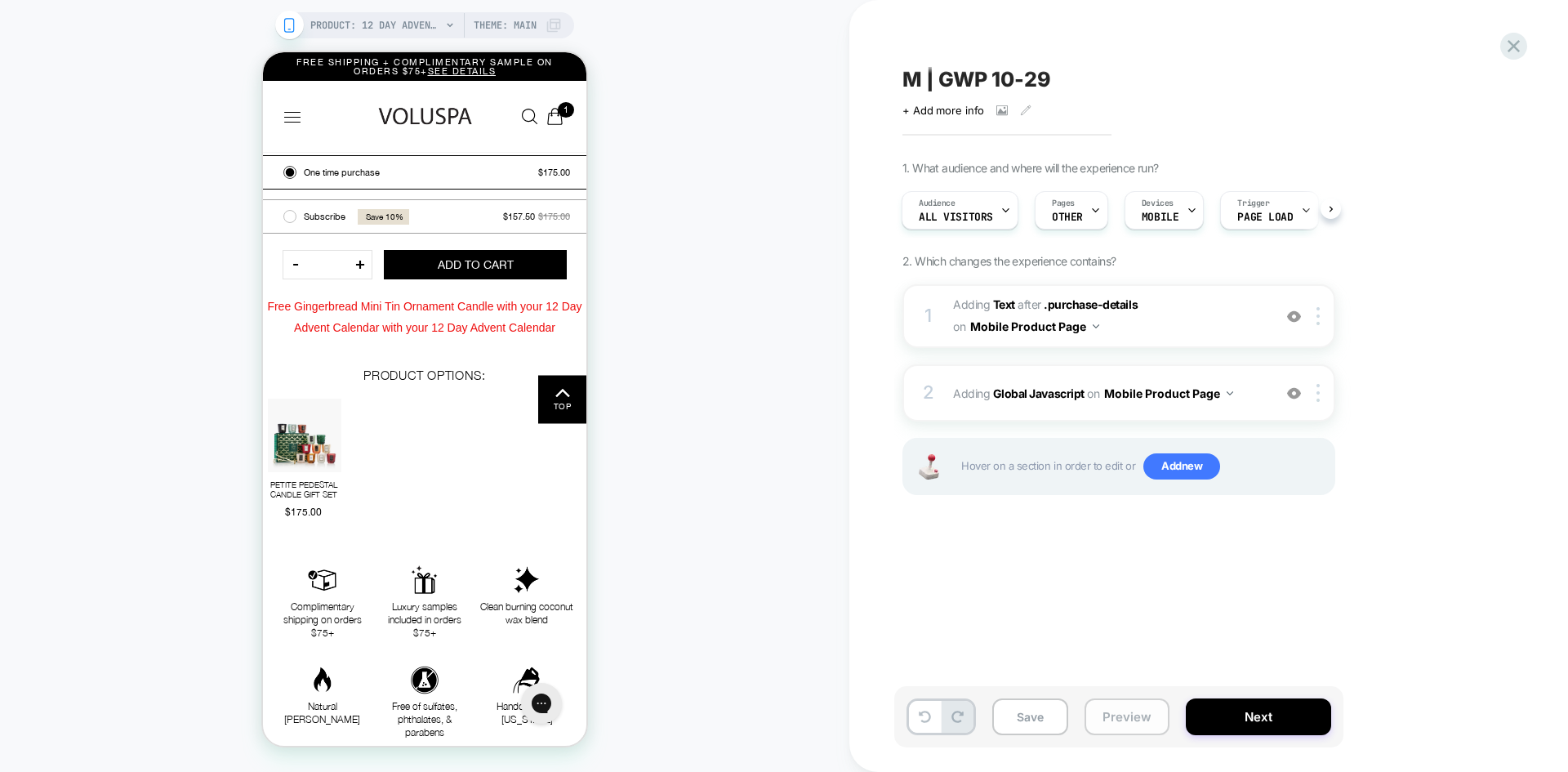
click at [1132, 716] on button "Preview" at bounding box center [1126, 716] width 85 height 37
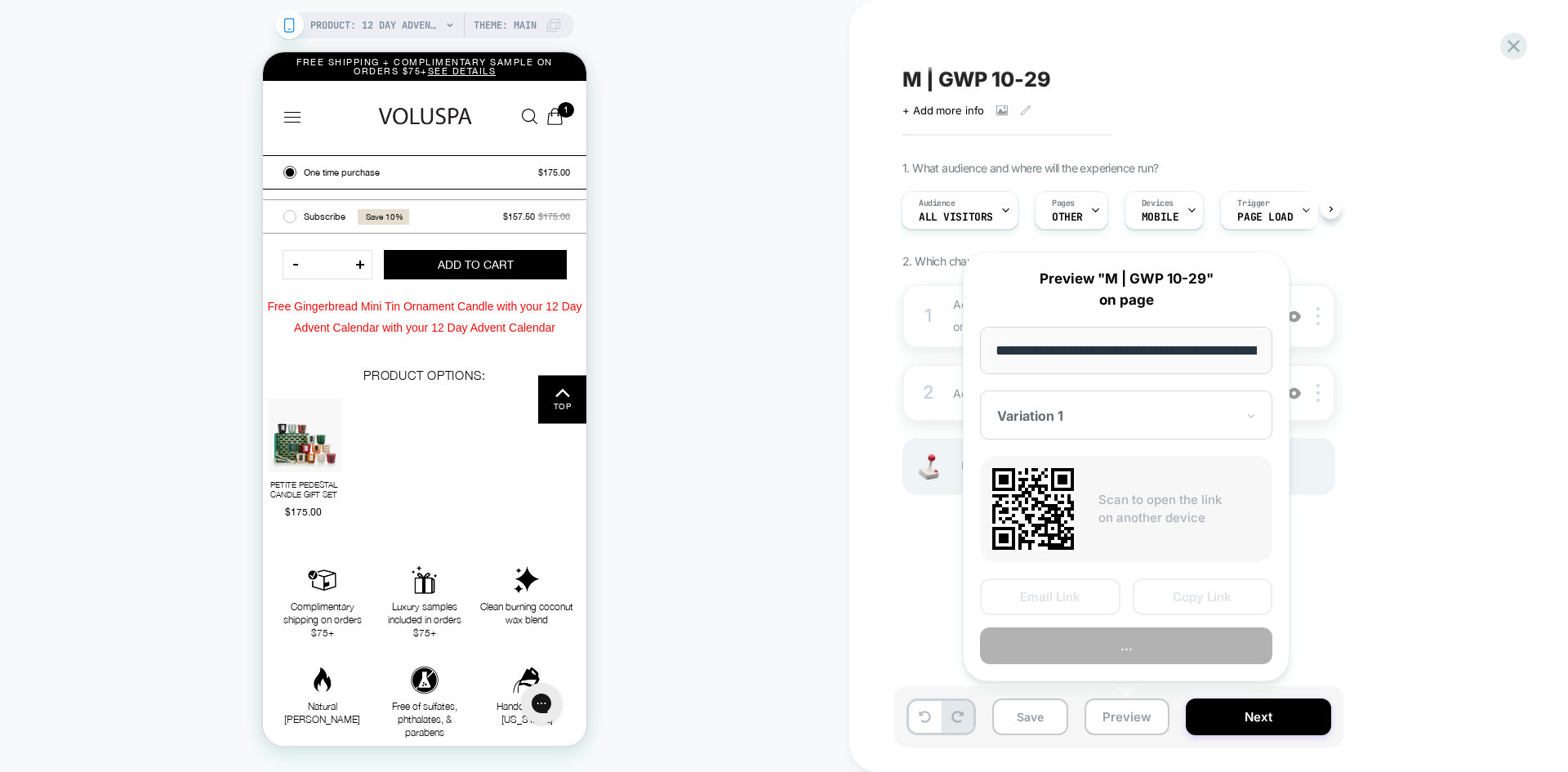
scroll to position [0, 420]
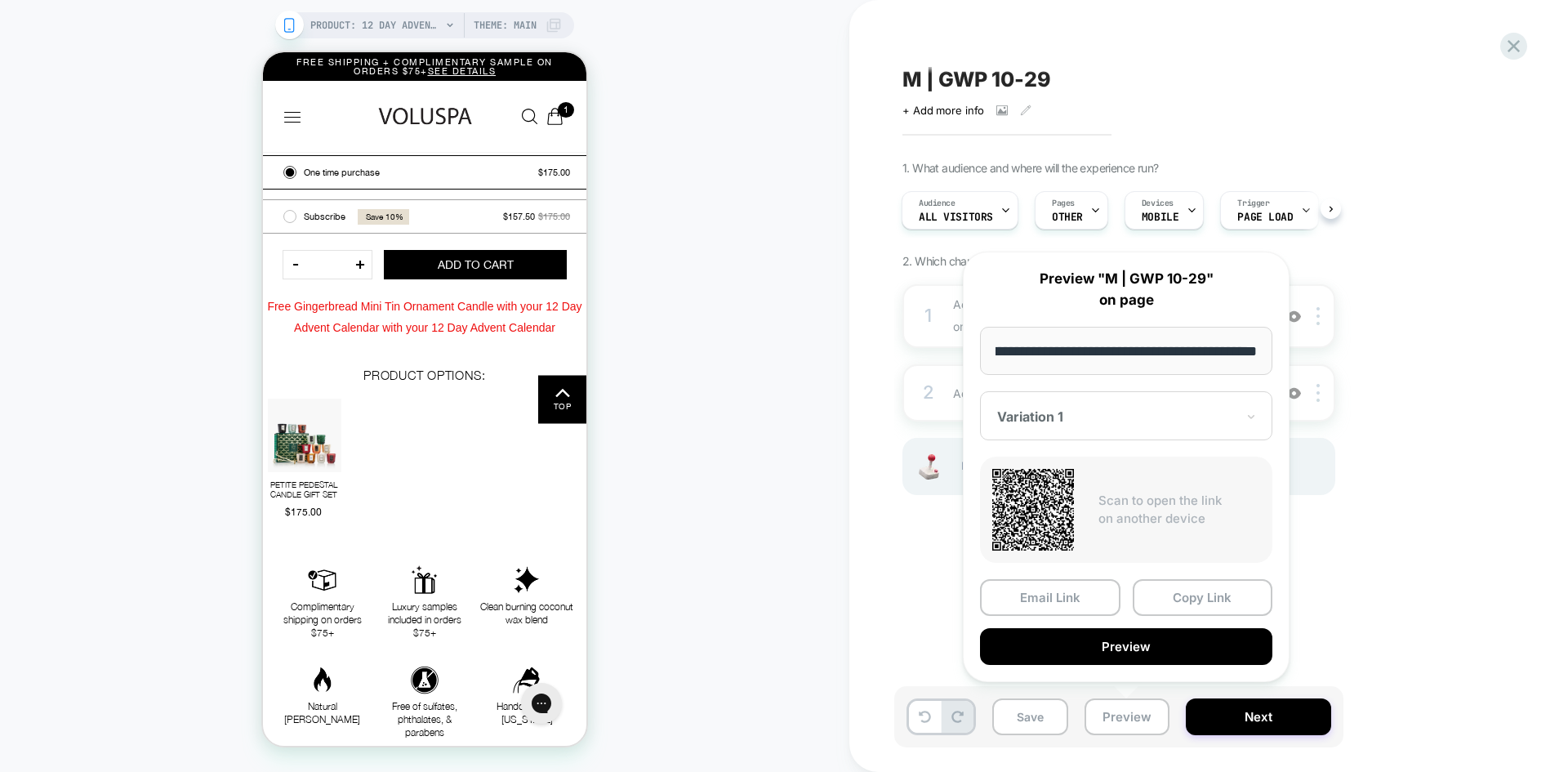
click at [1139, 393] on div "Variation 1" at bounding box center [1126, 415] width 292 height 49
click at [1047, 506] on div "CONTROL" at bounding box center [1126, 502] width 276 height 30
click at [1169, 654] on button "Preview" at bounding box center [1126, 646] width 292 height 37
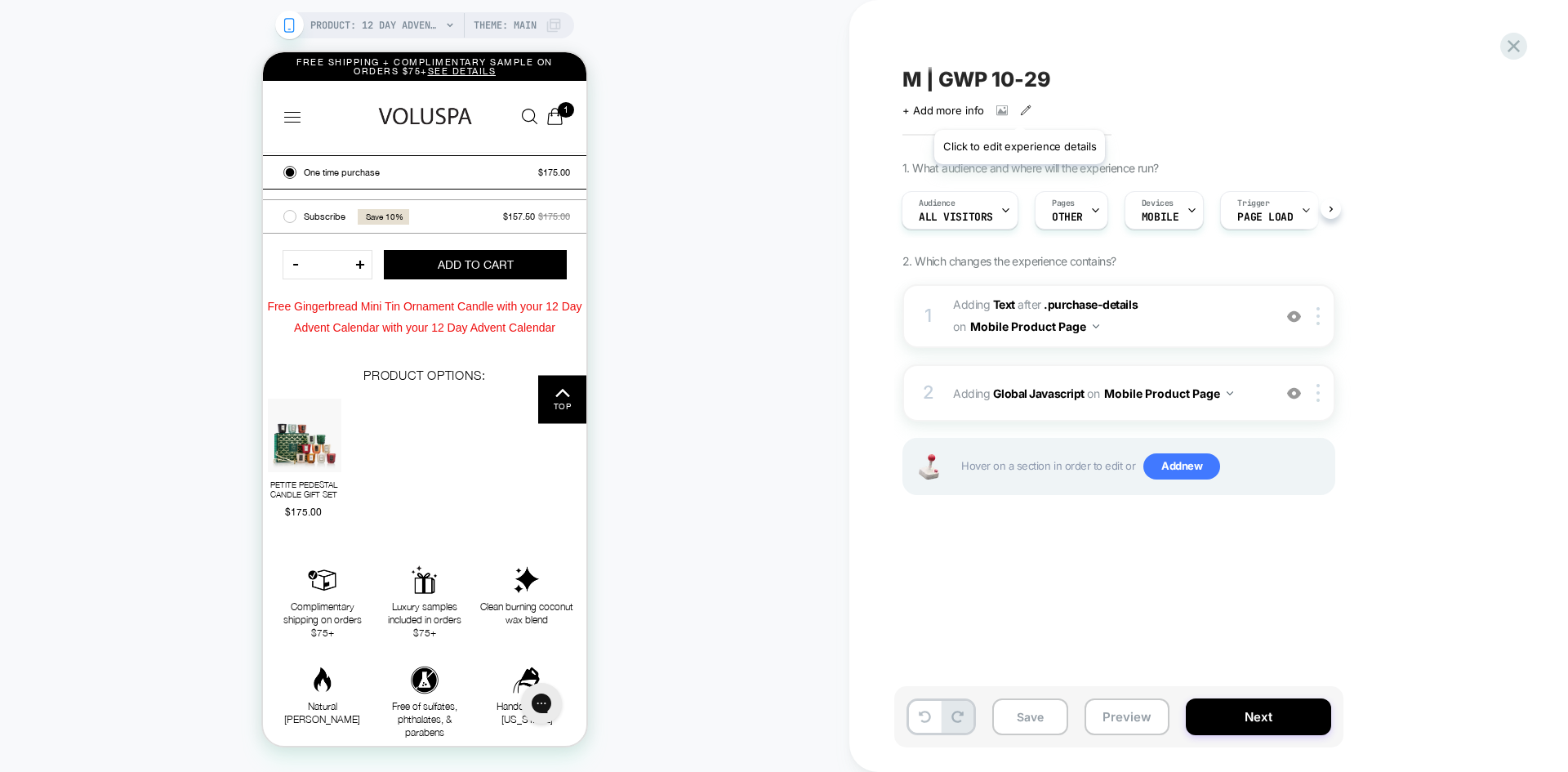
click at [1022, 109] on icon at bounding box center [1025, 110] width 11 height 11
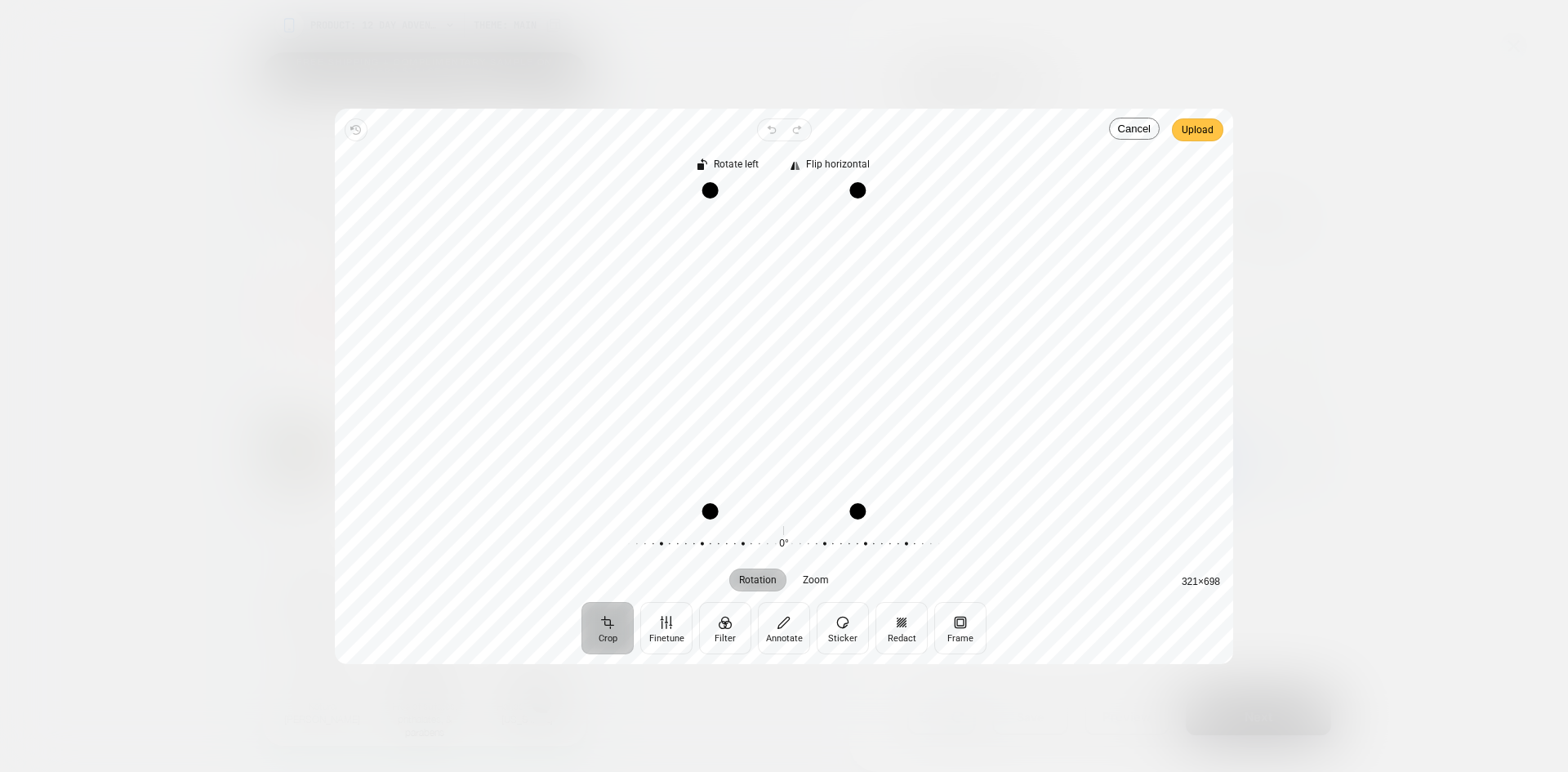
click at [1194, 126] on span "Upload" at bounding box center [1197, 130] width 32 height 19
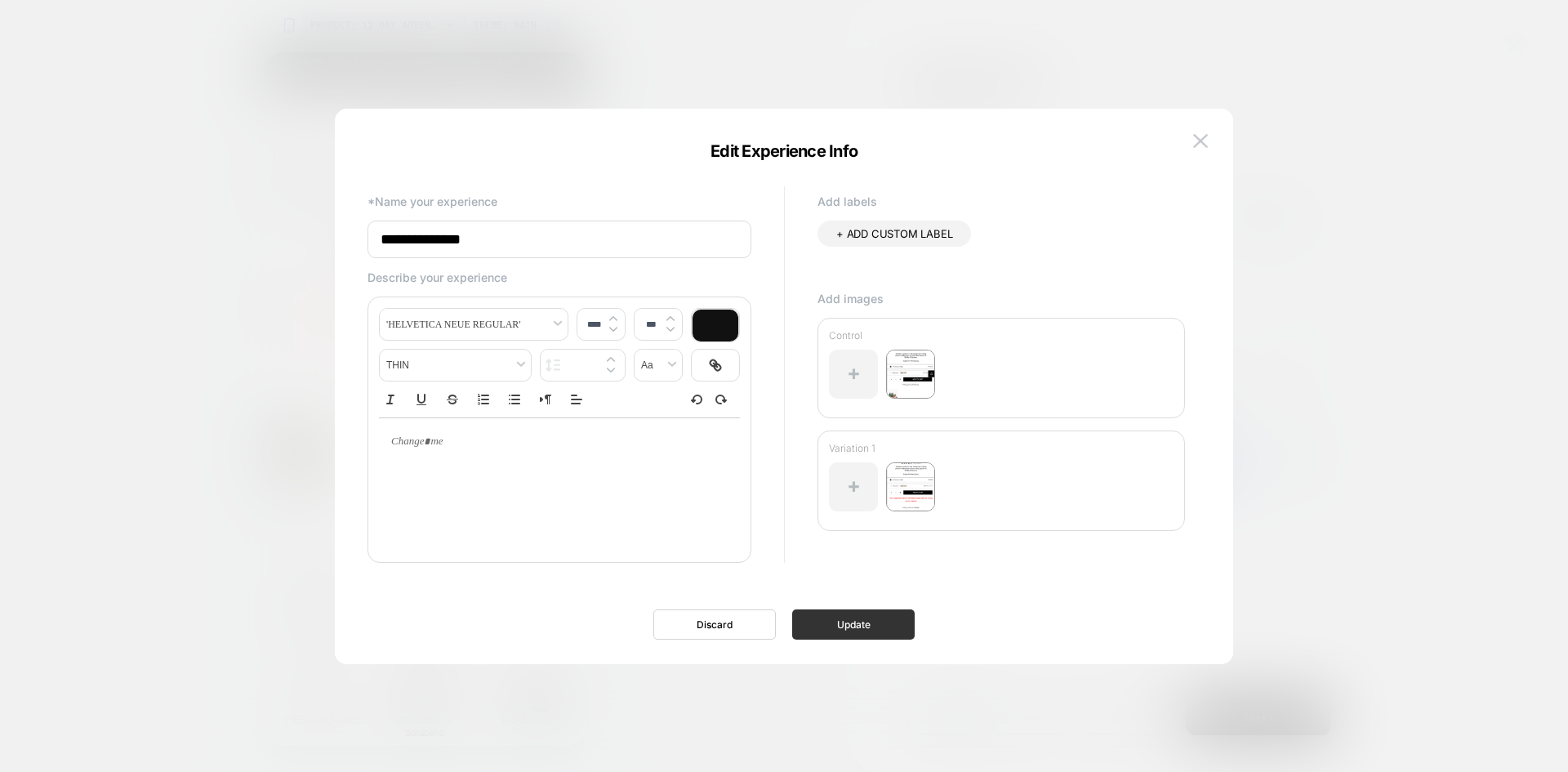
click at [819, 625] on button "Update" at bounding box center [853, 624] width 122 height 31
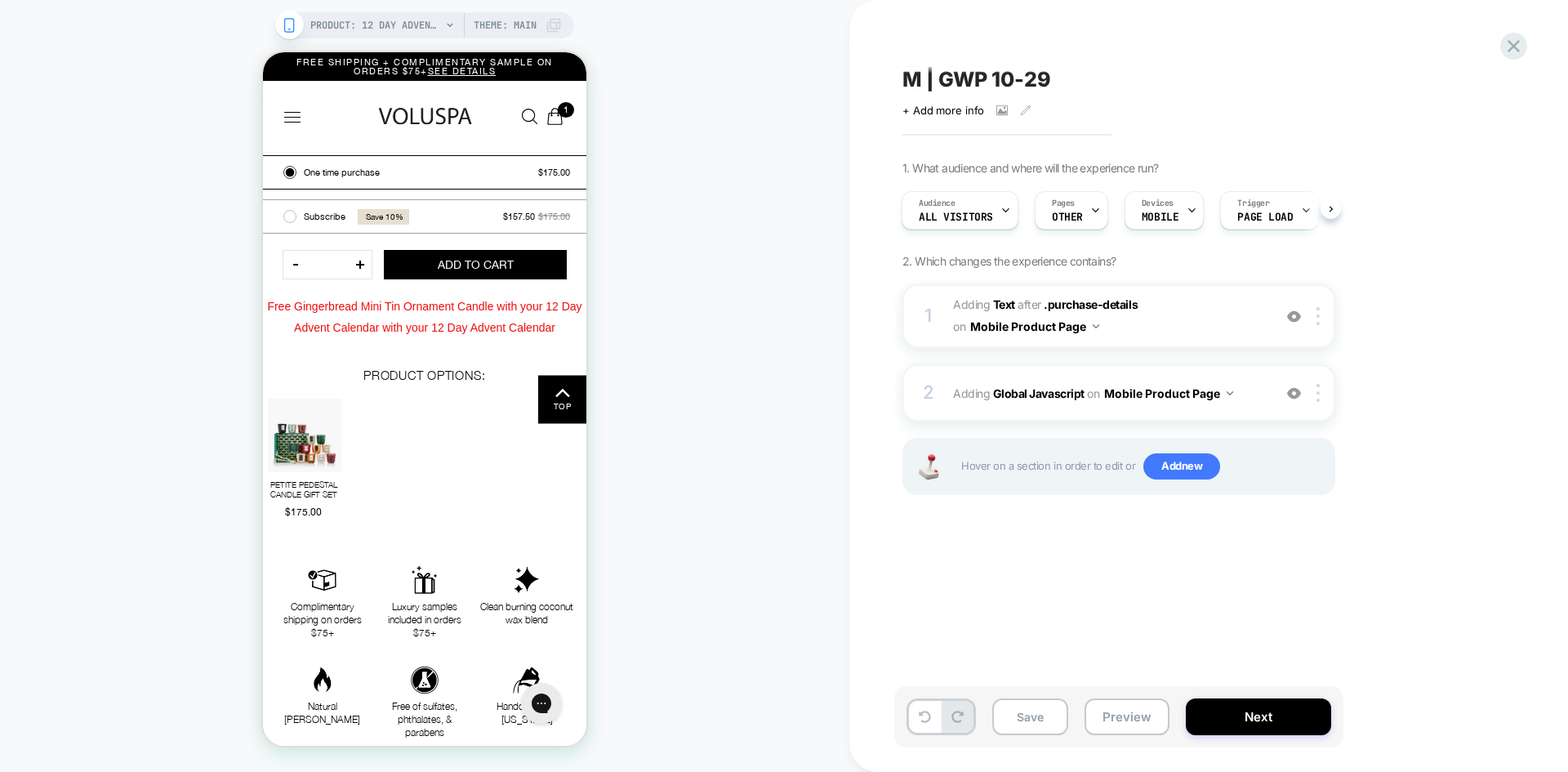
click at [1010, 78] on span "M | GWP 10-29" at bounding box center [976, 79] width 148 height 24
click at [1127, 729] on button "Preview" at bounding box center [1126, 716] width 85 height 37
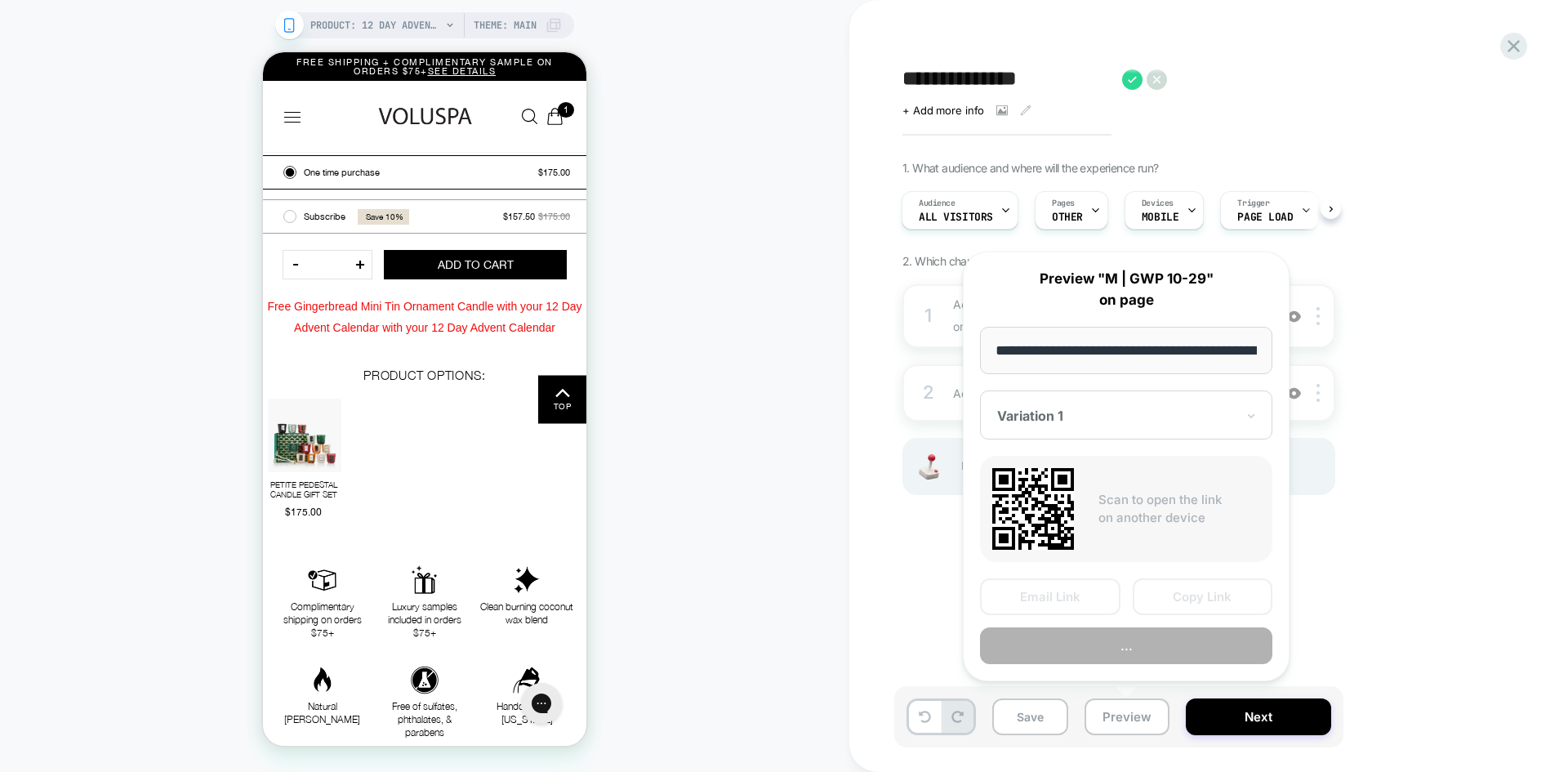
scroll to position [0, 420]
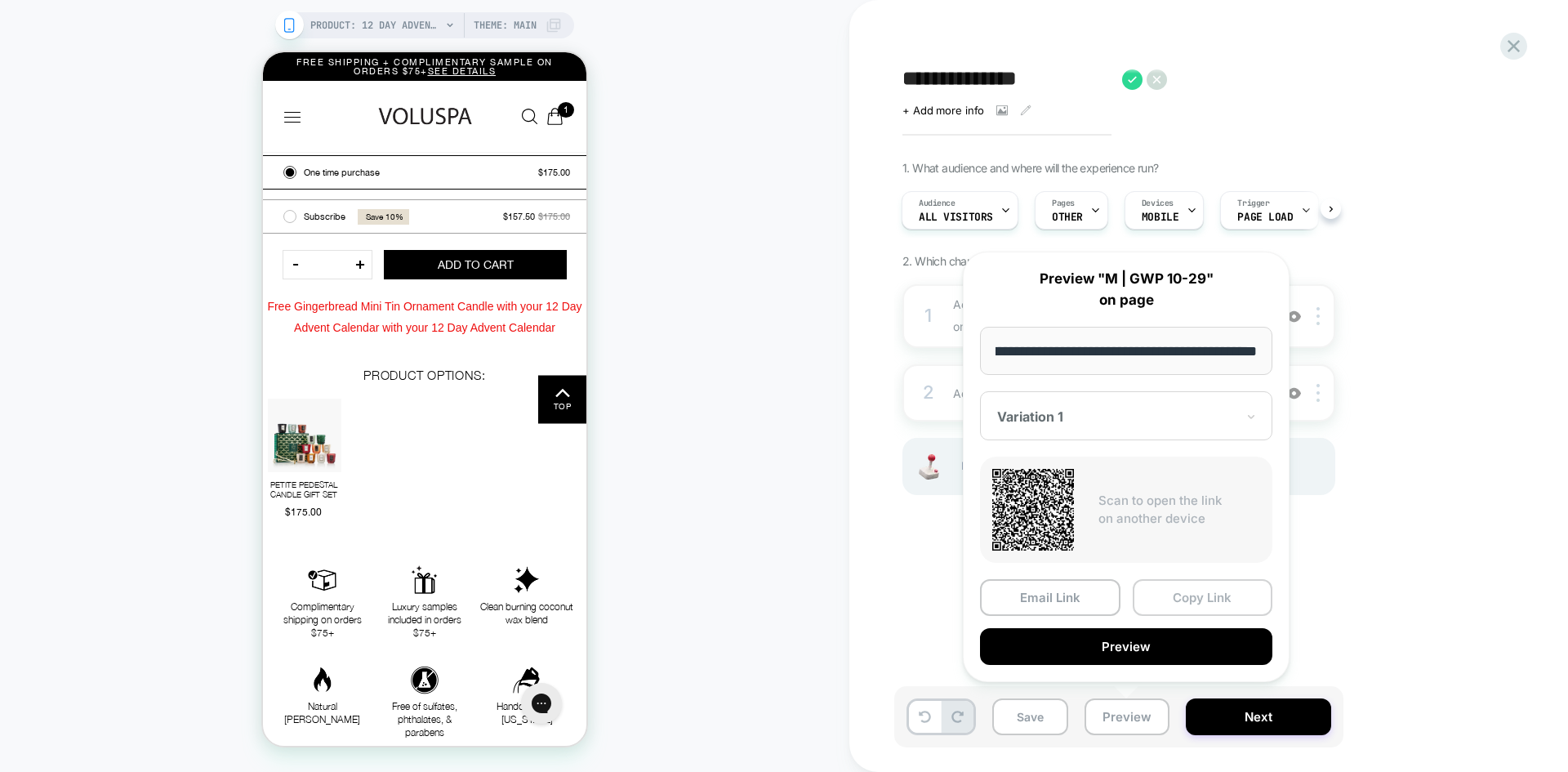
click at [1222, 605] on button "Copy Link" at bounding box center [1202, 598] width 140 height 37
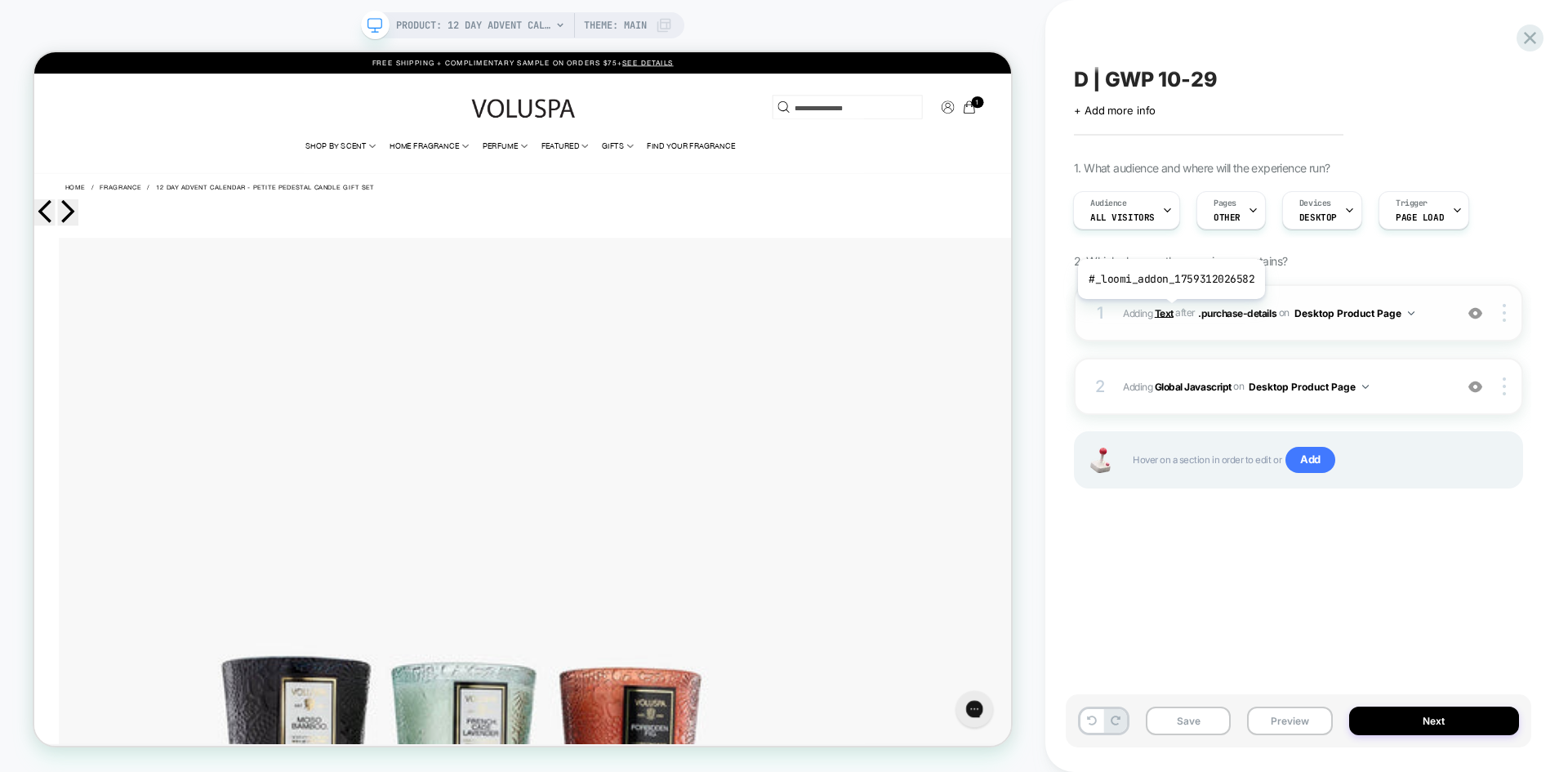
click at [1169, 311] on b "Text" at bounding box center [1165, 312] width 19 height 12
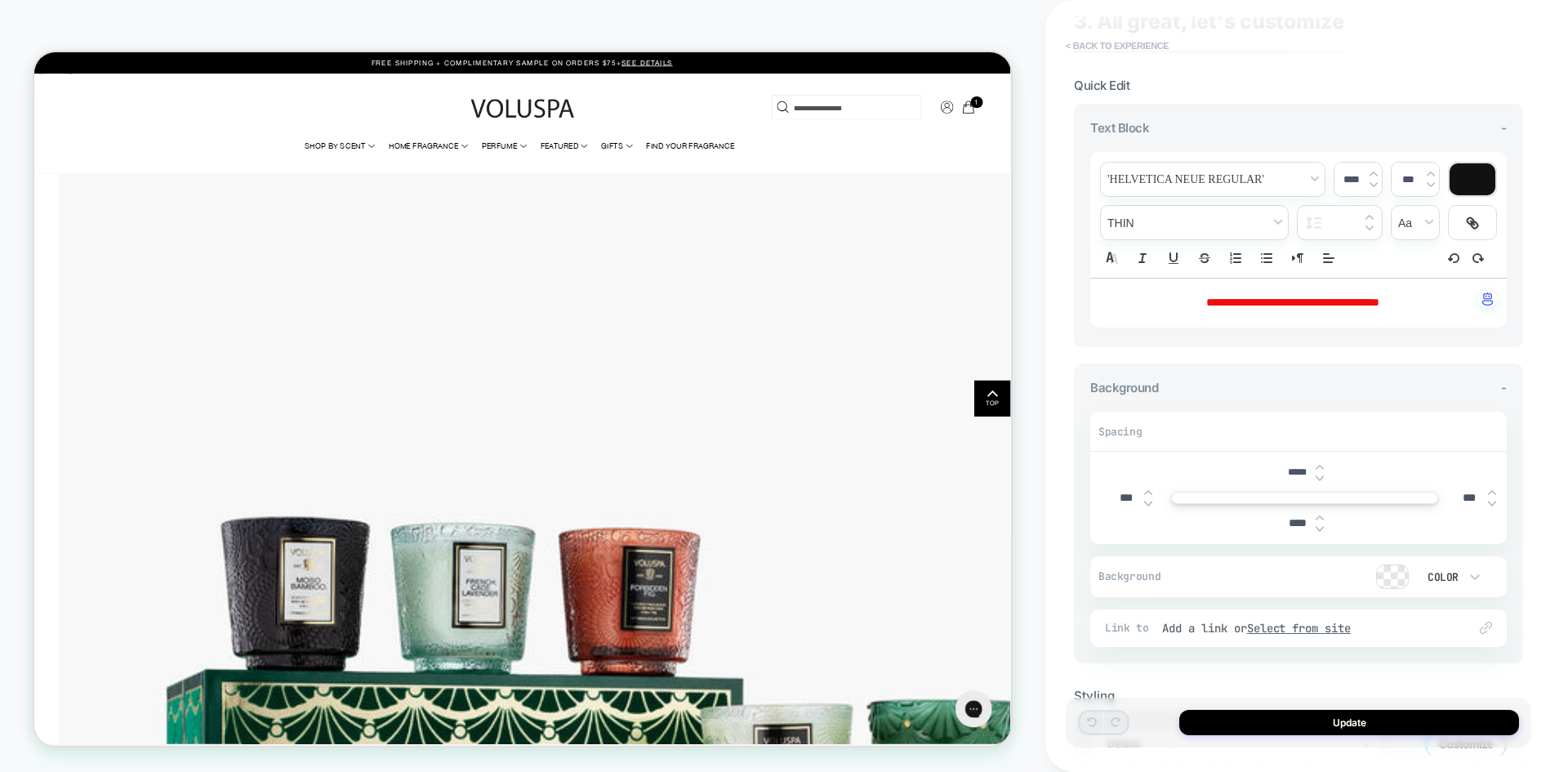
scroll to position [82, 0]
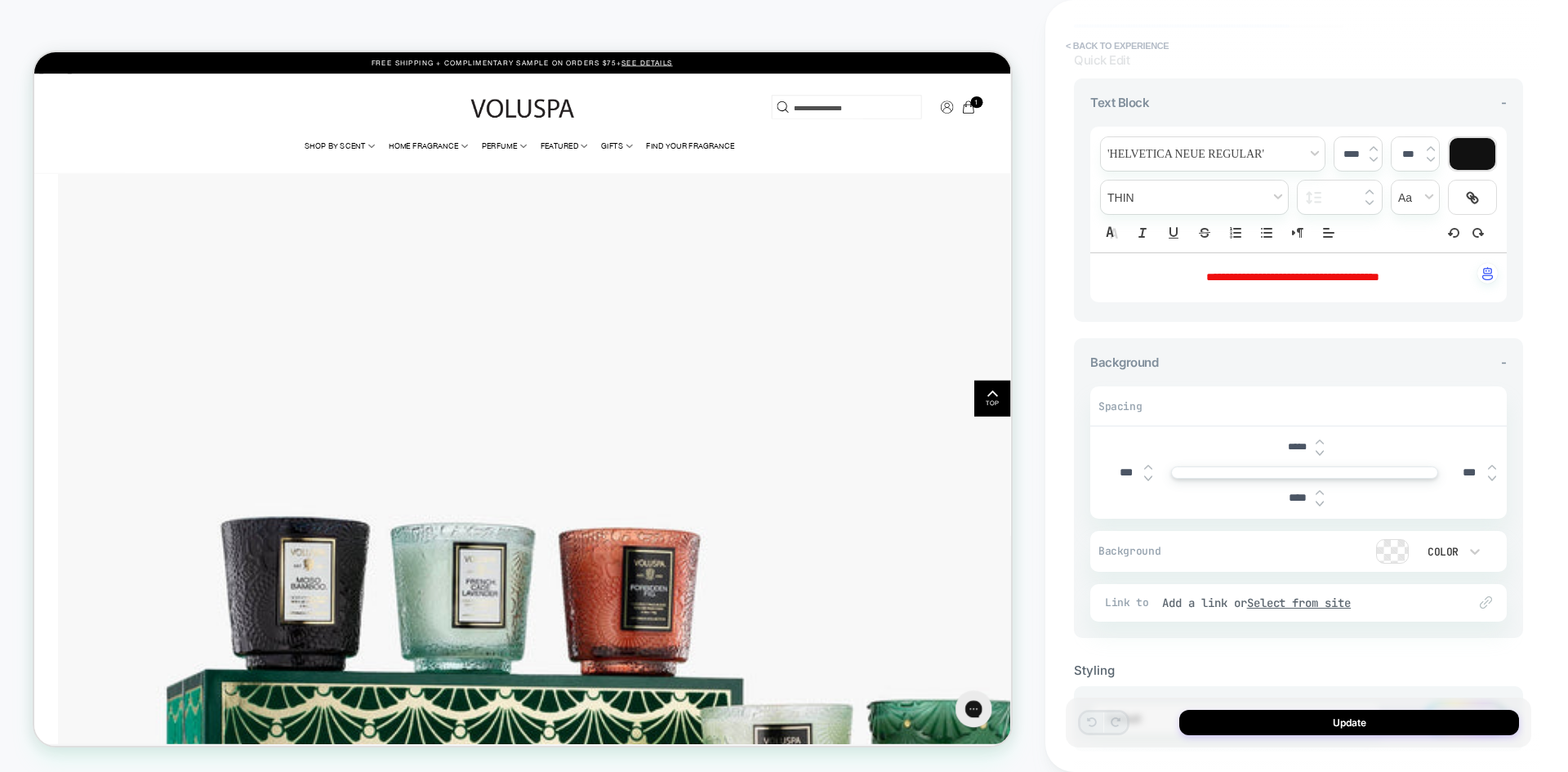
click at [1123, 39] on button "< Back to experience" at bounding box center [1117, 45] width 120 height 26
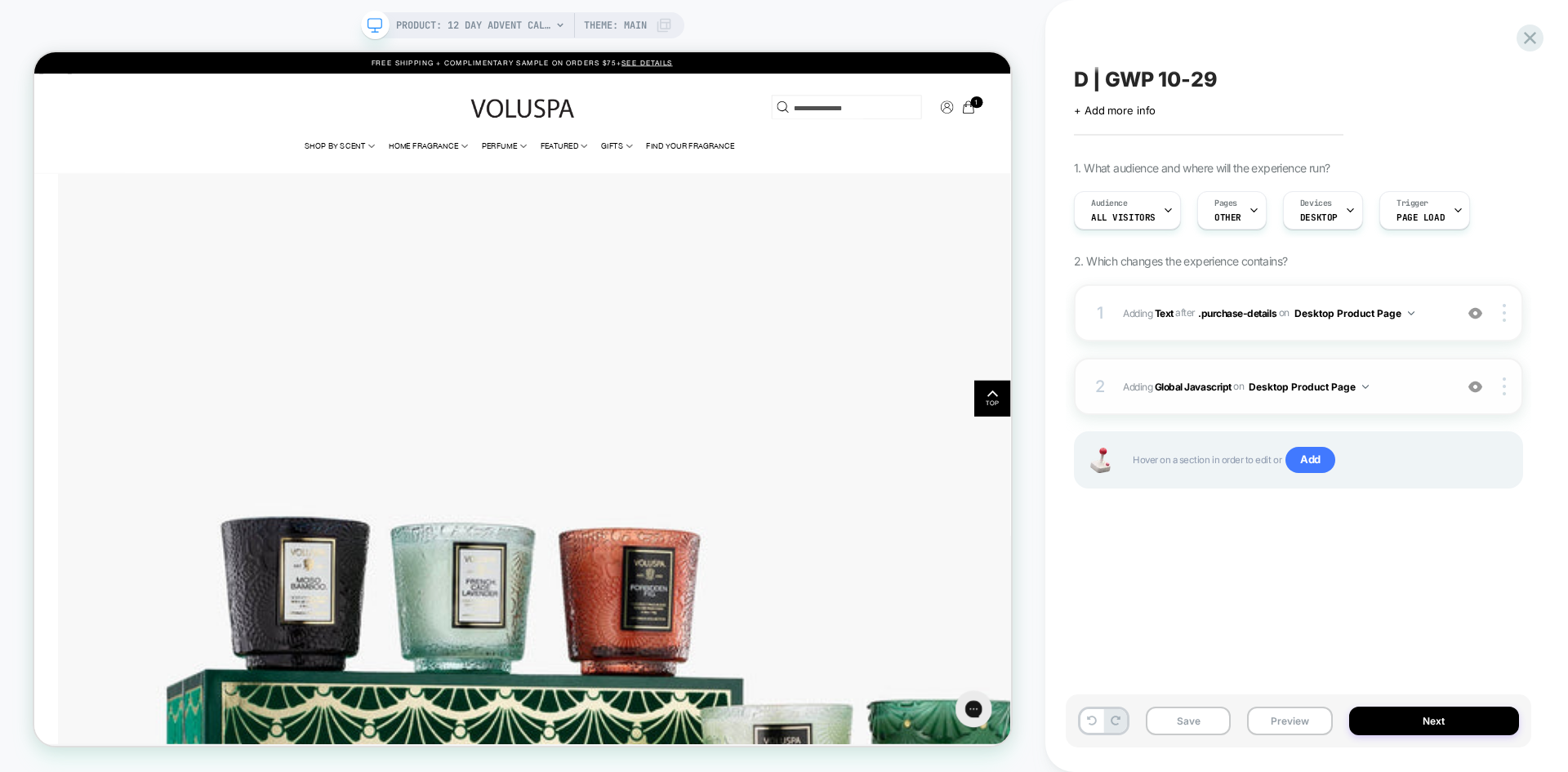
scroll to position [0, 1]
click at [1181, 383] on b "Global Javascript" at bounding box center [1194, 386] width 77 height 12
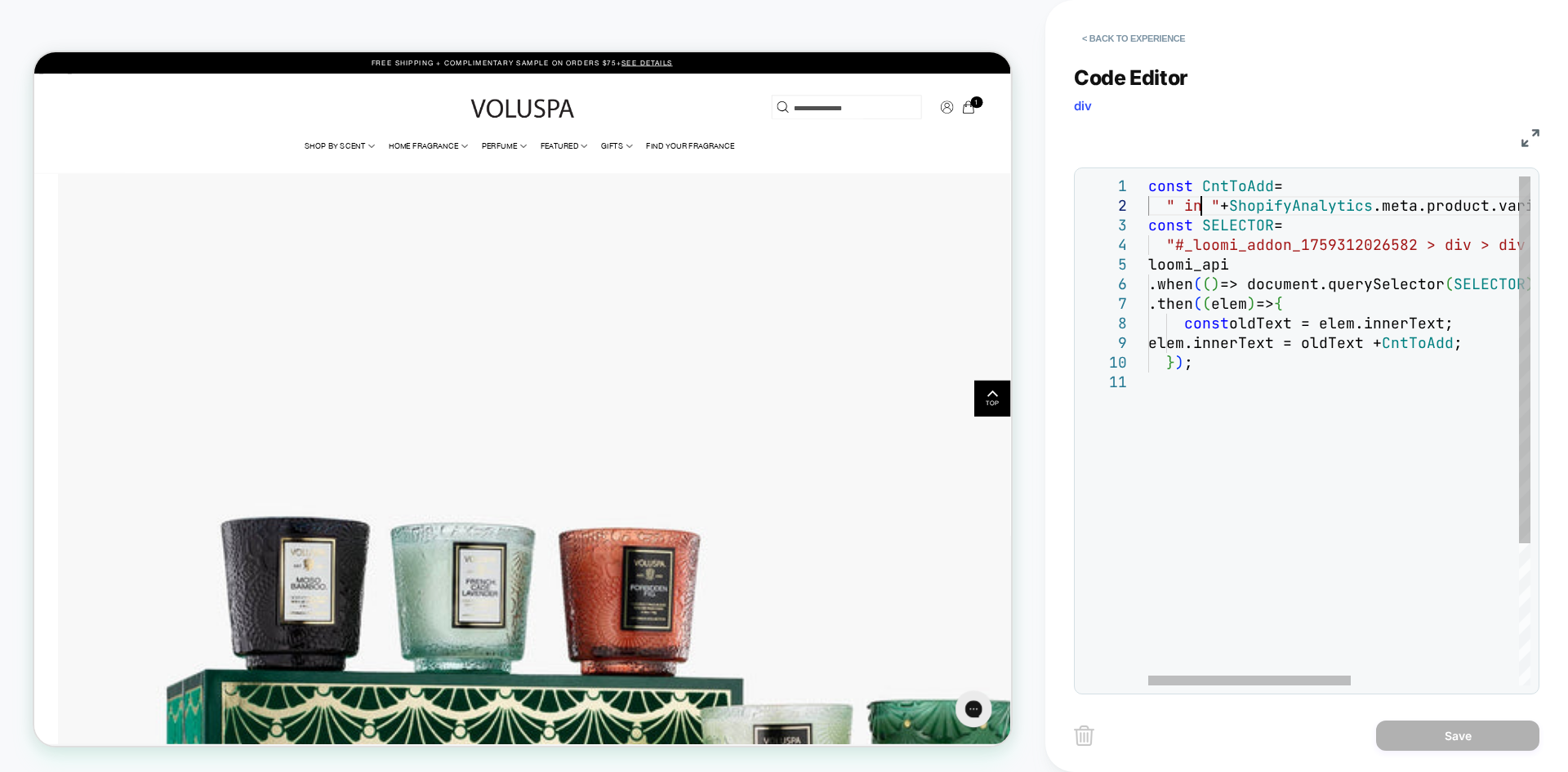
click at [1203, 208] on div "const CntToAdd = " in " + ShopifyAnalytics .meta.product.variants [ 0 ] .public…" at bounding box center [1497, 529] width 699 height 705
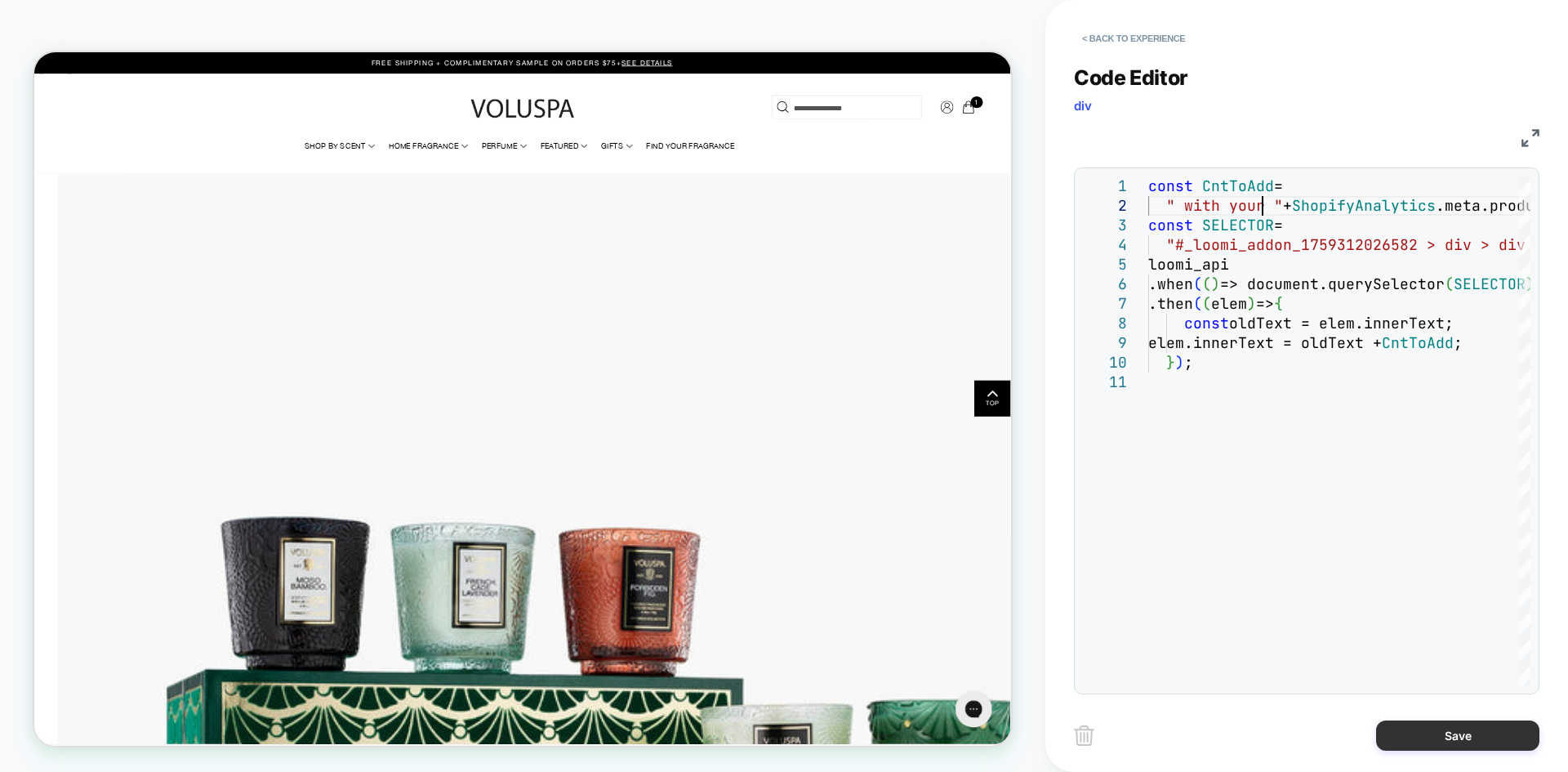
type textarea "**********"
click at [1398, 737] on button "Save" at bounding box center [1457, 735] width 163 height 31
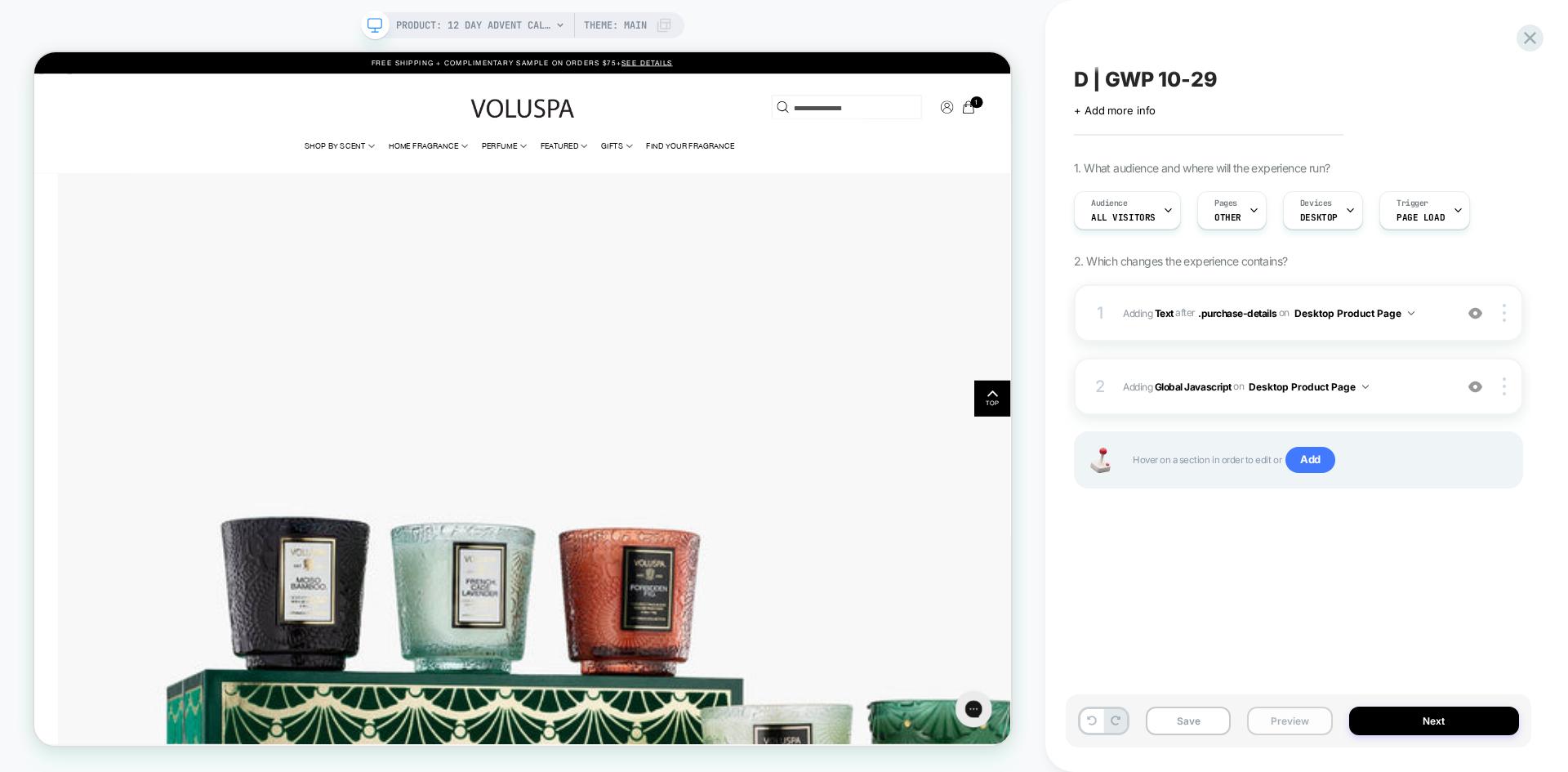
scroll to position [0, 1]
click at [1274, 719] on button "Preview" at bounding box center [1289, 721] width 85 height 29
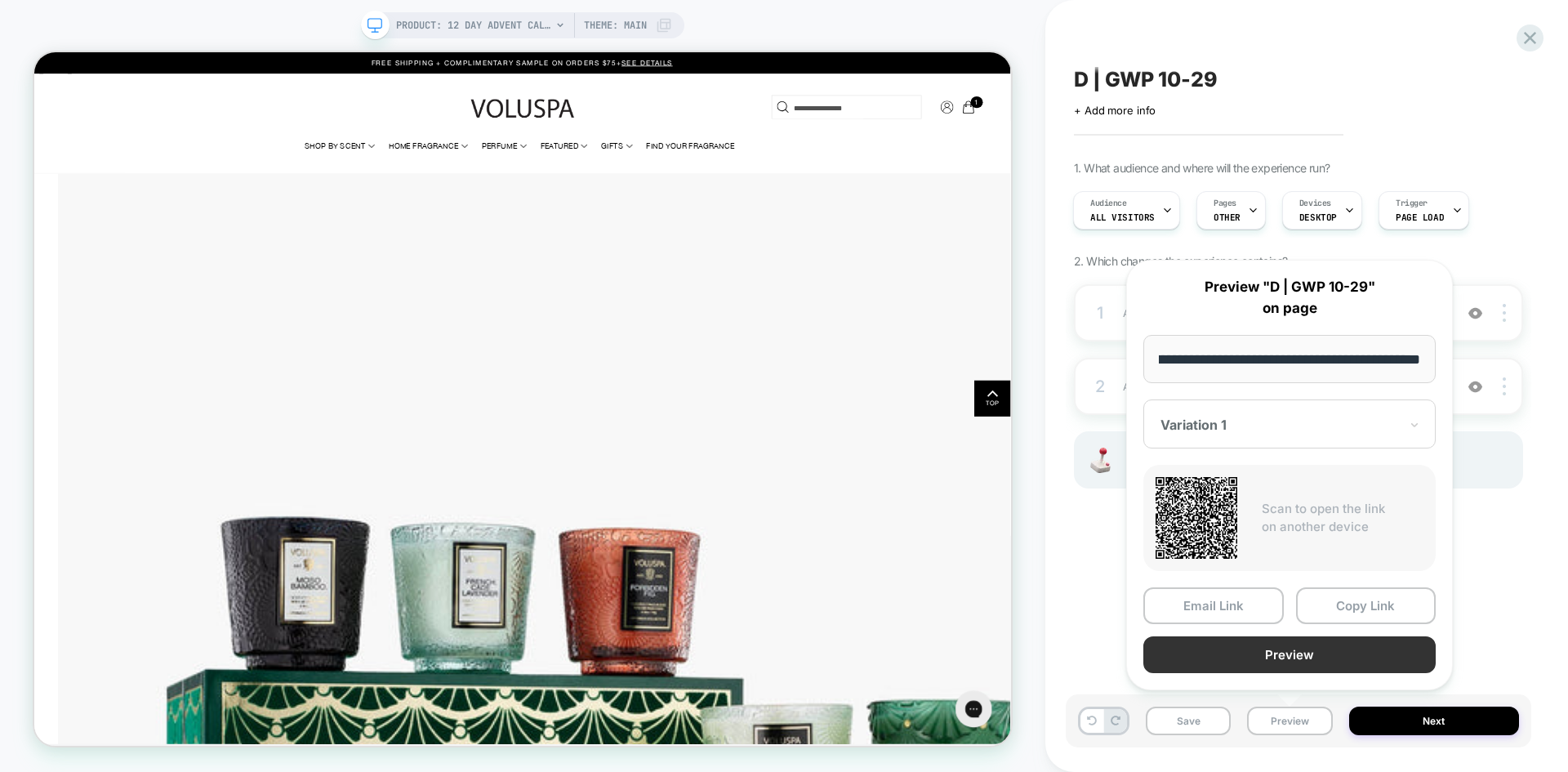
scroll to position [0, 0]
click at [1332, 659] on button "Preview" at bounding box center [1289, 654] width 292 height 37
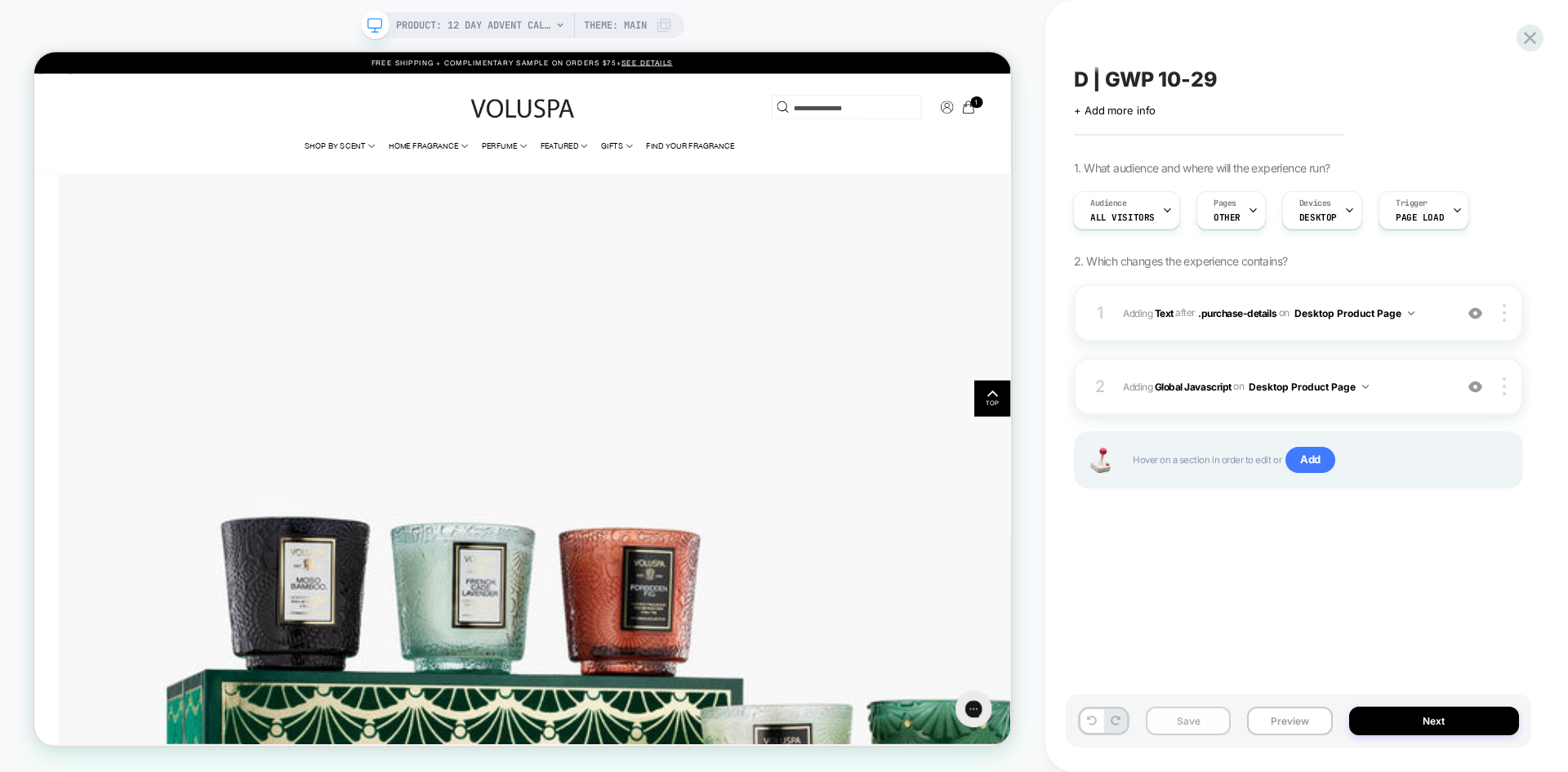
click at [1177, 722] on button "Save" at bounding box center [1188, 721] width 85 height 29
click at [1120, 76] on span "D | GWP 10-29" at bounding box center [1146, 79] width 144 height 24
click at [1274, 730] on button "Preview" at bounding box center [1289, 721] width 85 height 29
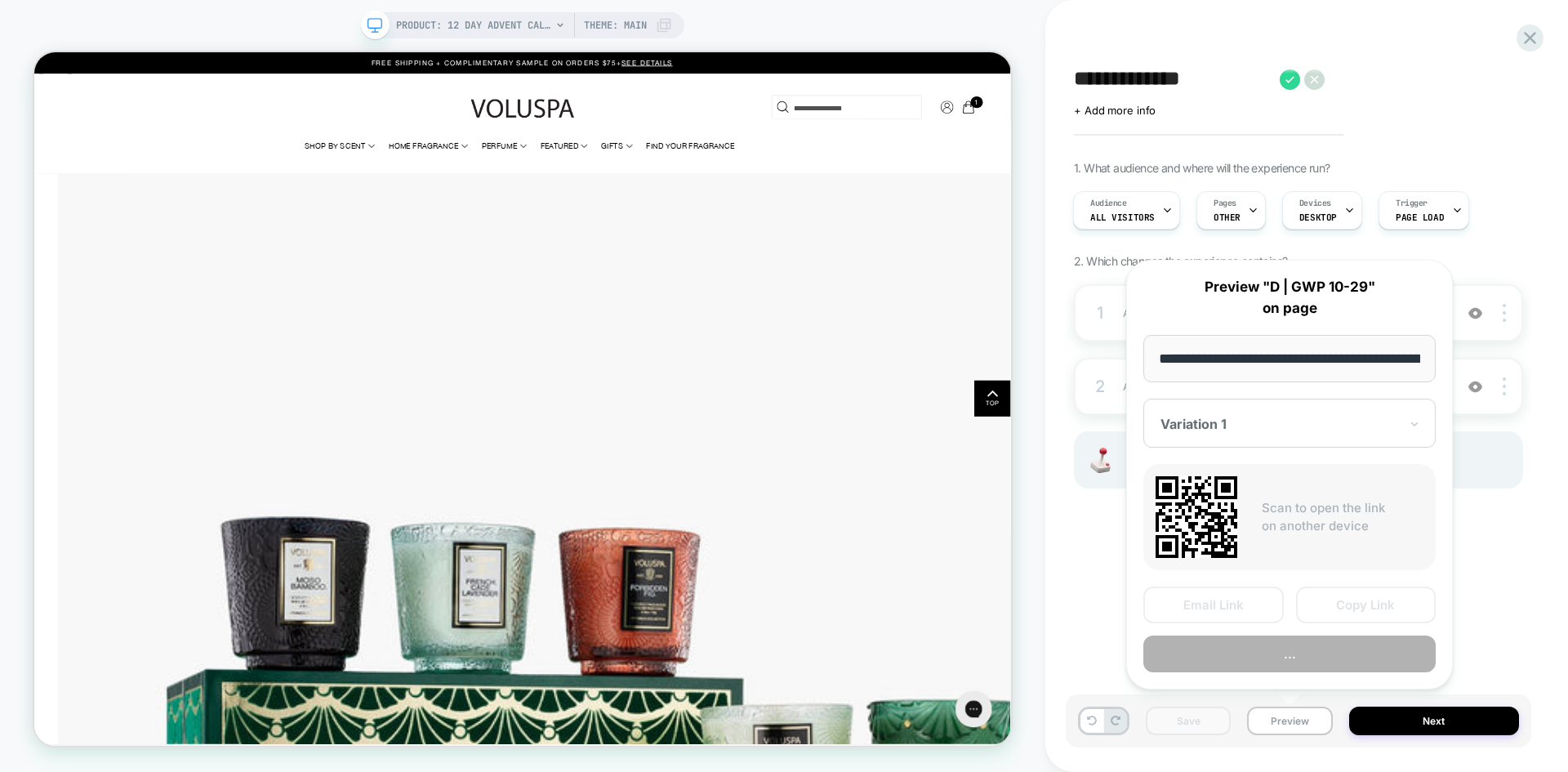
scroll to position [0, 420]
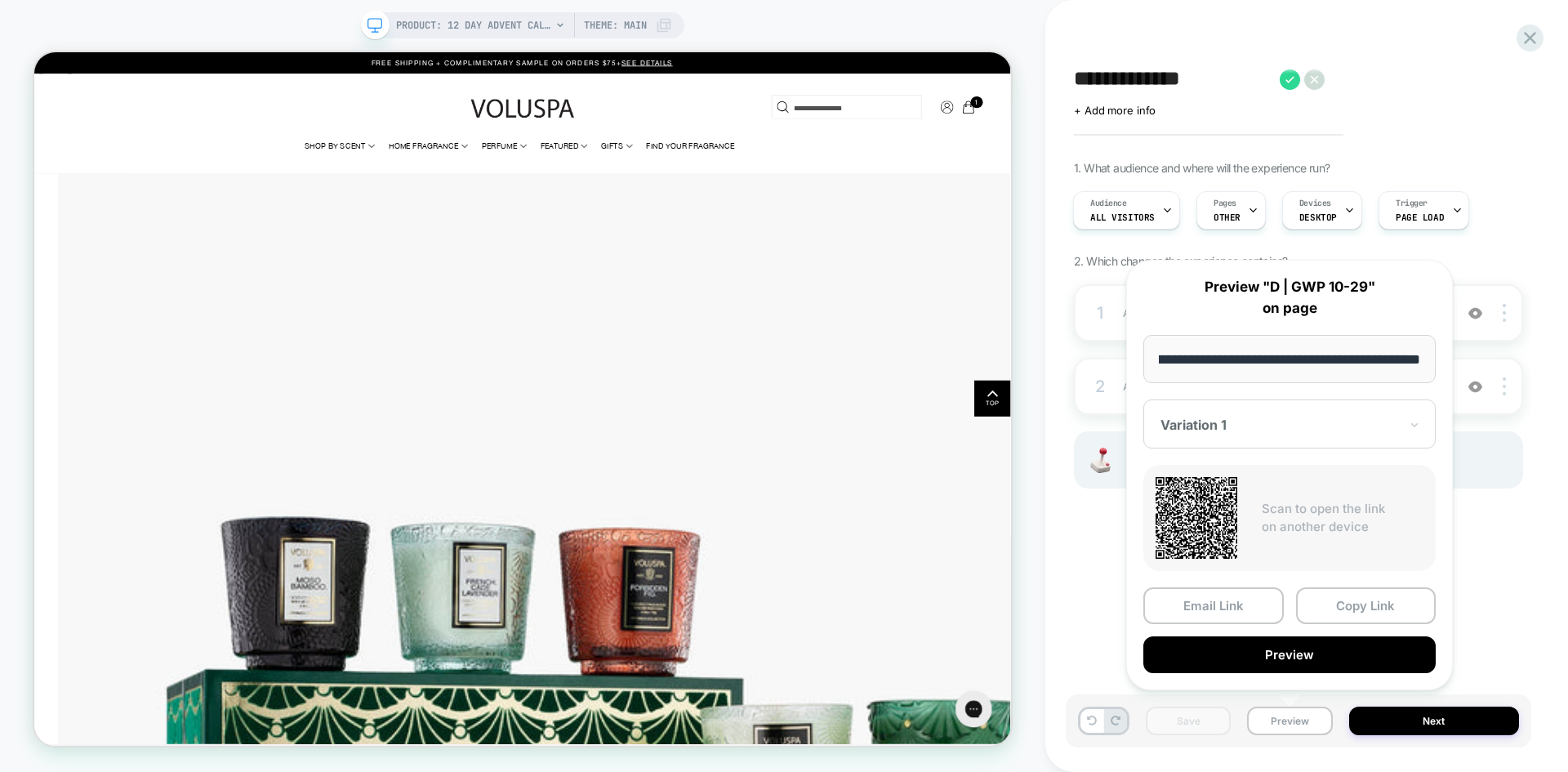
click at [1246, 418] on div at bounding box center [1279, 424] width 238 height 17
click at [1212, 509] on div "CONTROL" at bounding box center [1290, 510] width 276 height 30
click at [1322, 655] on button "Preview" at bounding box center [1289, 654] width 292 height 37
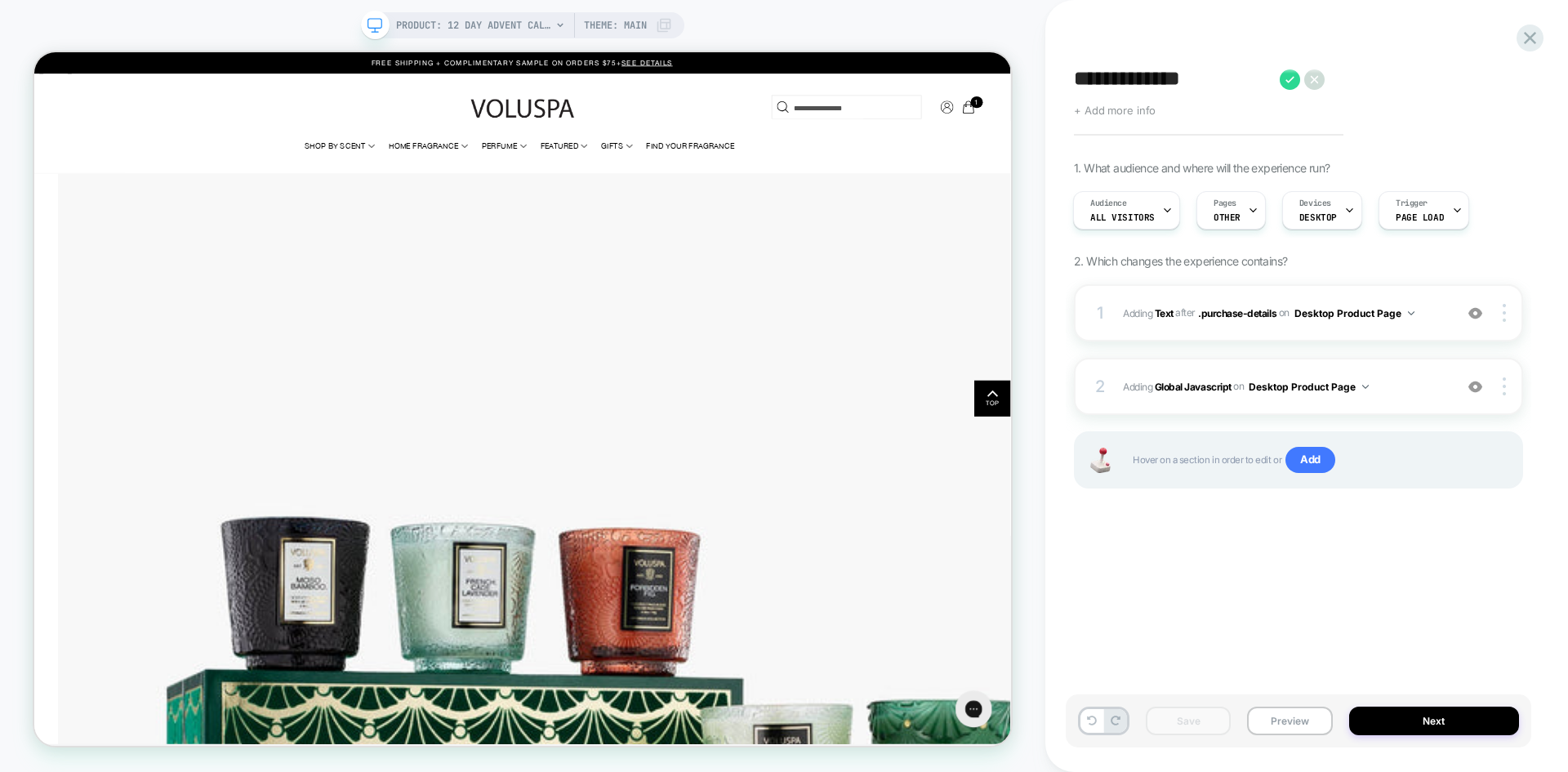
click at [1129, 108] on span "+ Add more info" at bounding box center [1115, 110] width 82 height 13
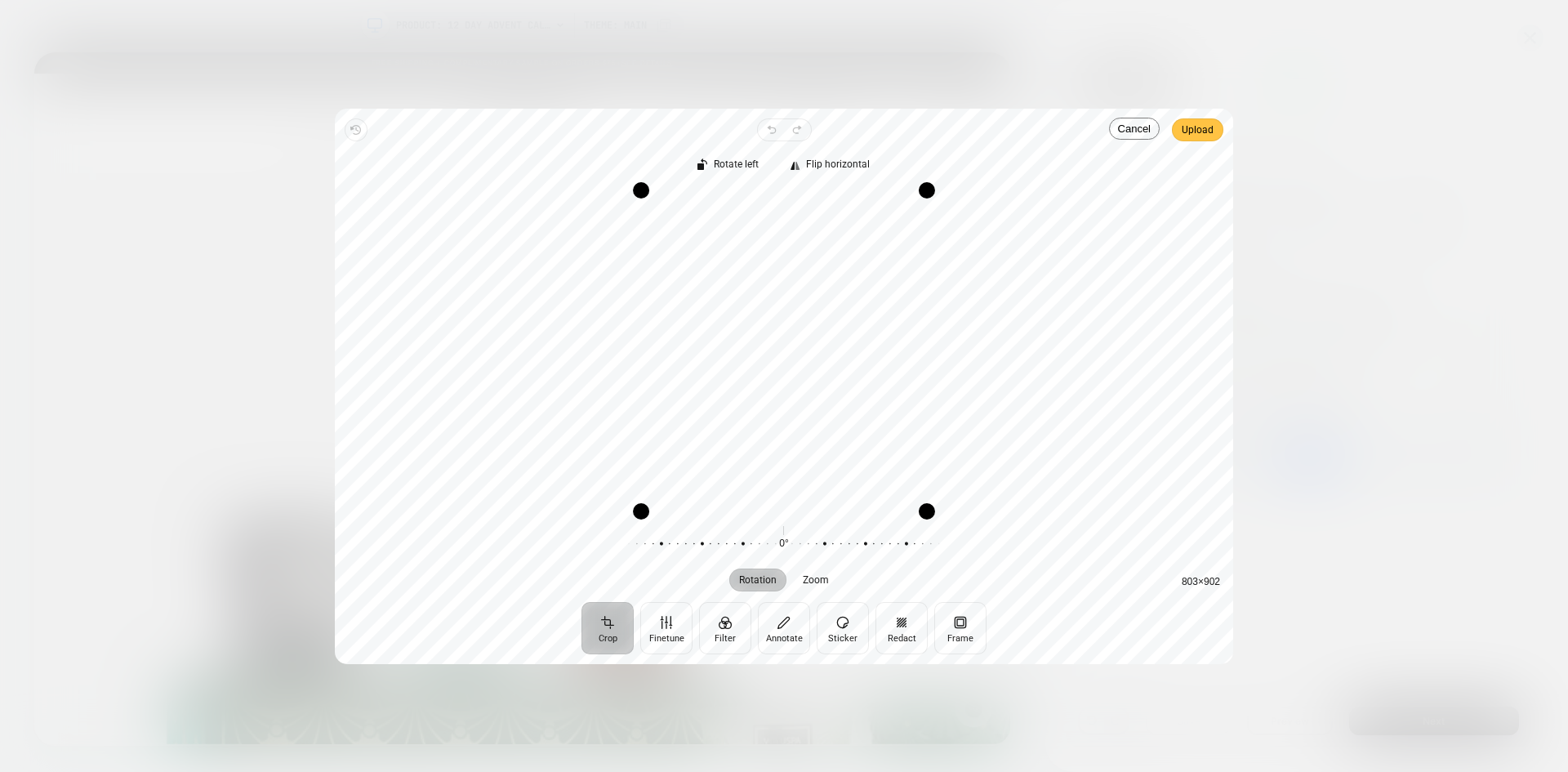
click at [1196, 124] on span "Upload" at bounding box center [1197, 130] width 32 height 19
click at [1202, 133] on span "Upload" at bounding box center [1197, 130] width 32 height 19
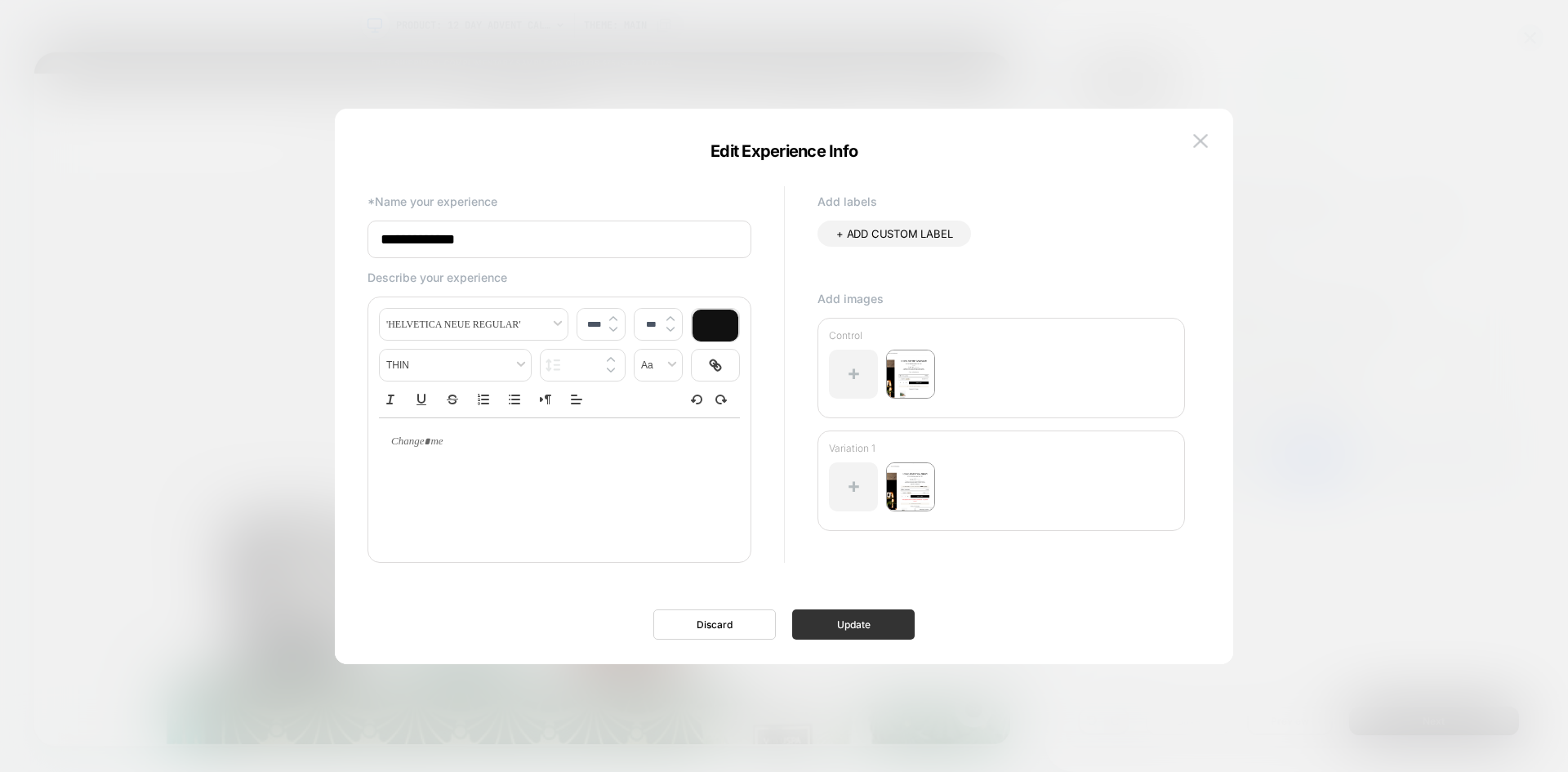
click at [853, 639] on button "Update" at bounding box center [853, 624] width 122 height 31
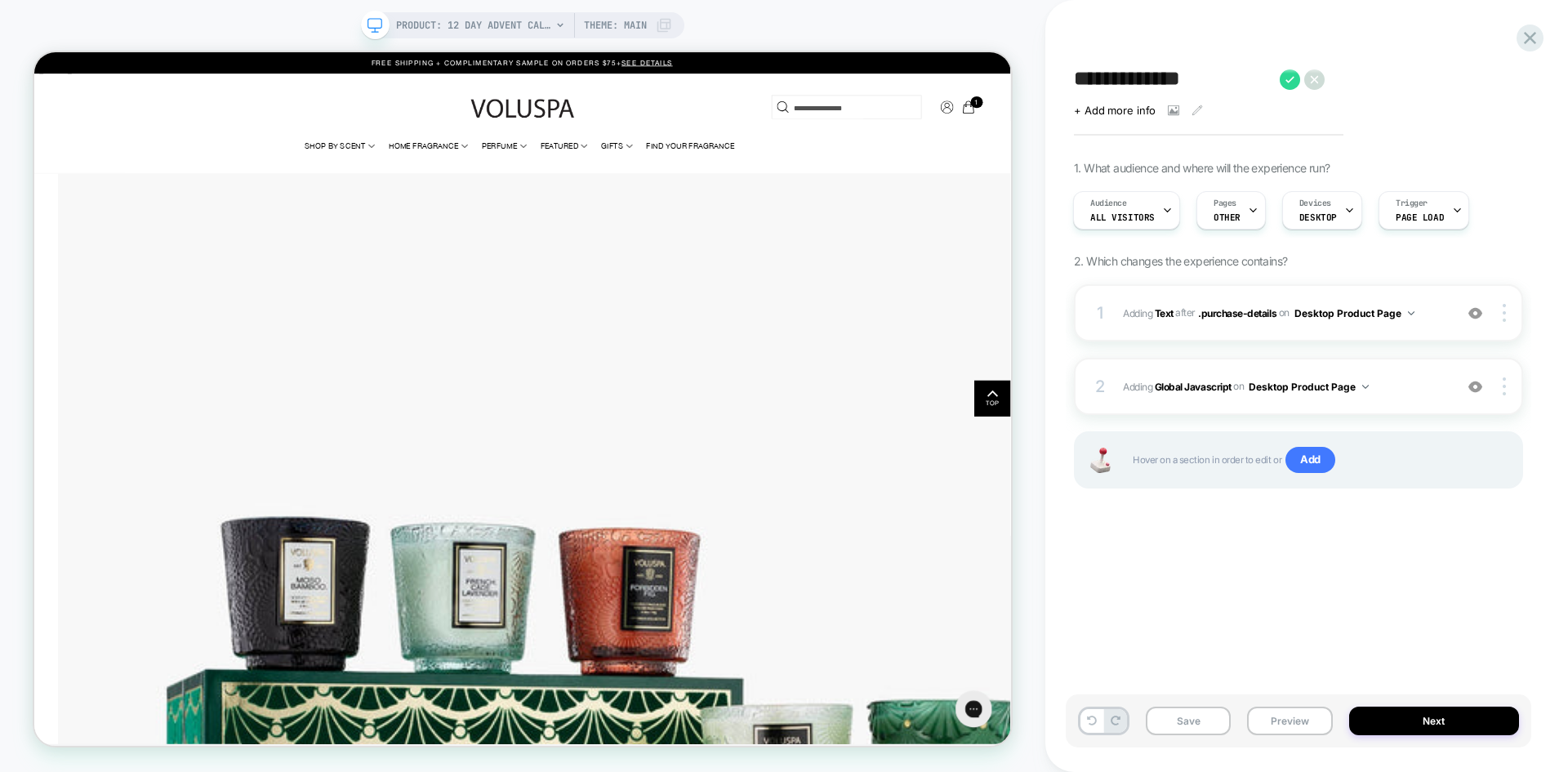
click at [1118, 78] on textarea "**********" at bounding box center [1173, 79] width 198 height 24
click at [1297, 721] on button "Preview" at bounding box center [1289, 721] width 85 height 29
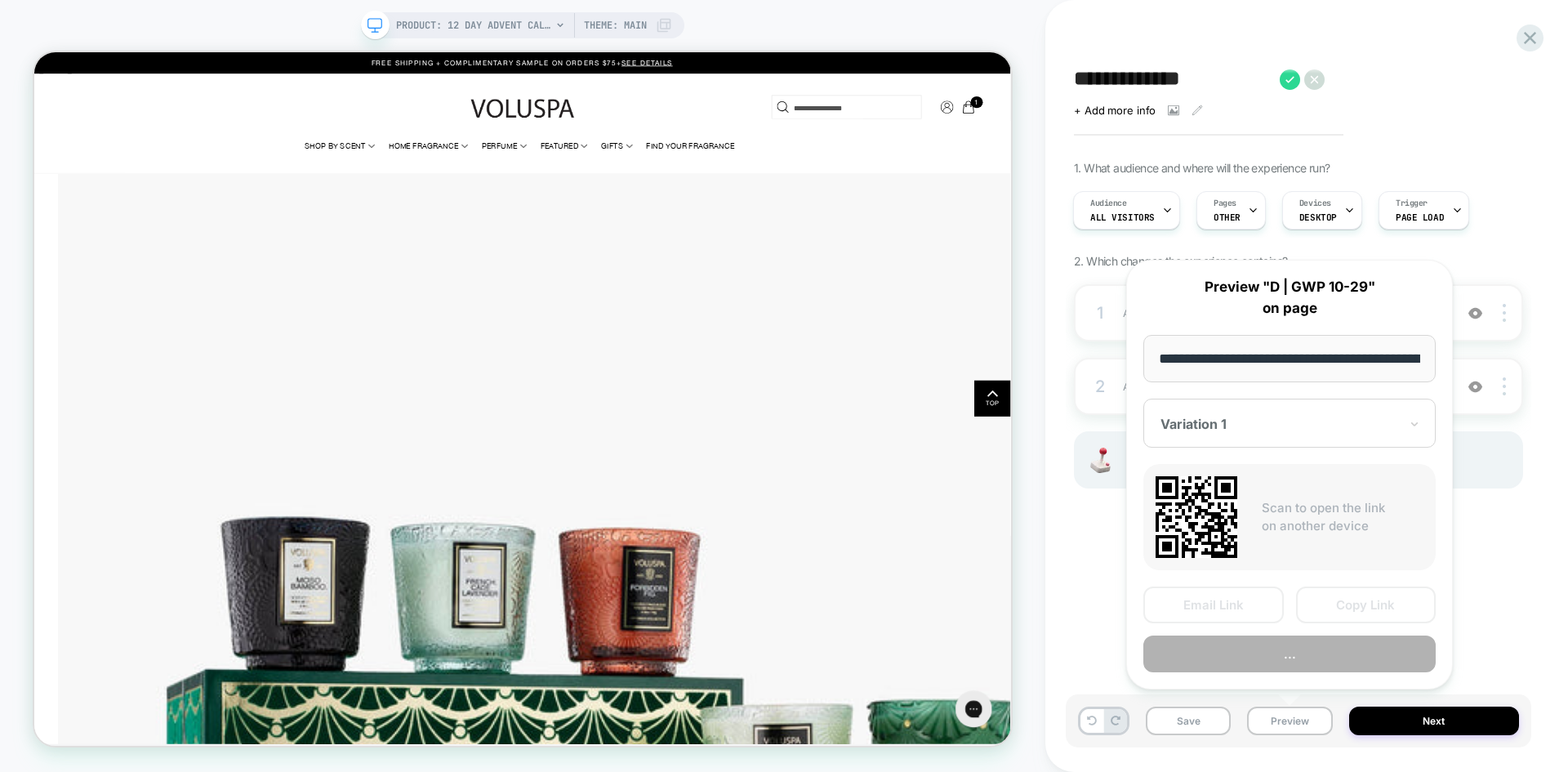
scroll to position [0, 420]
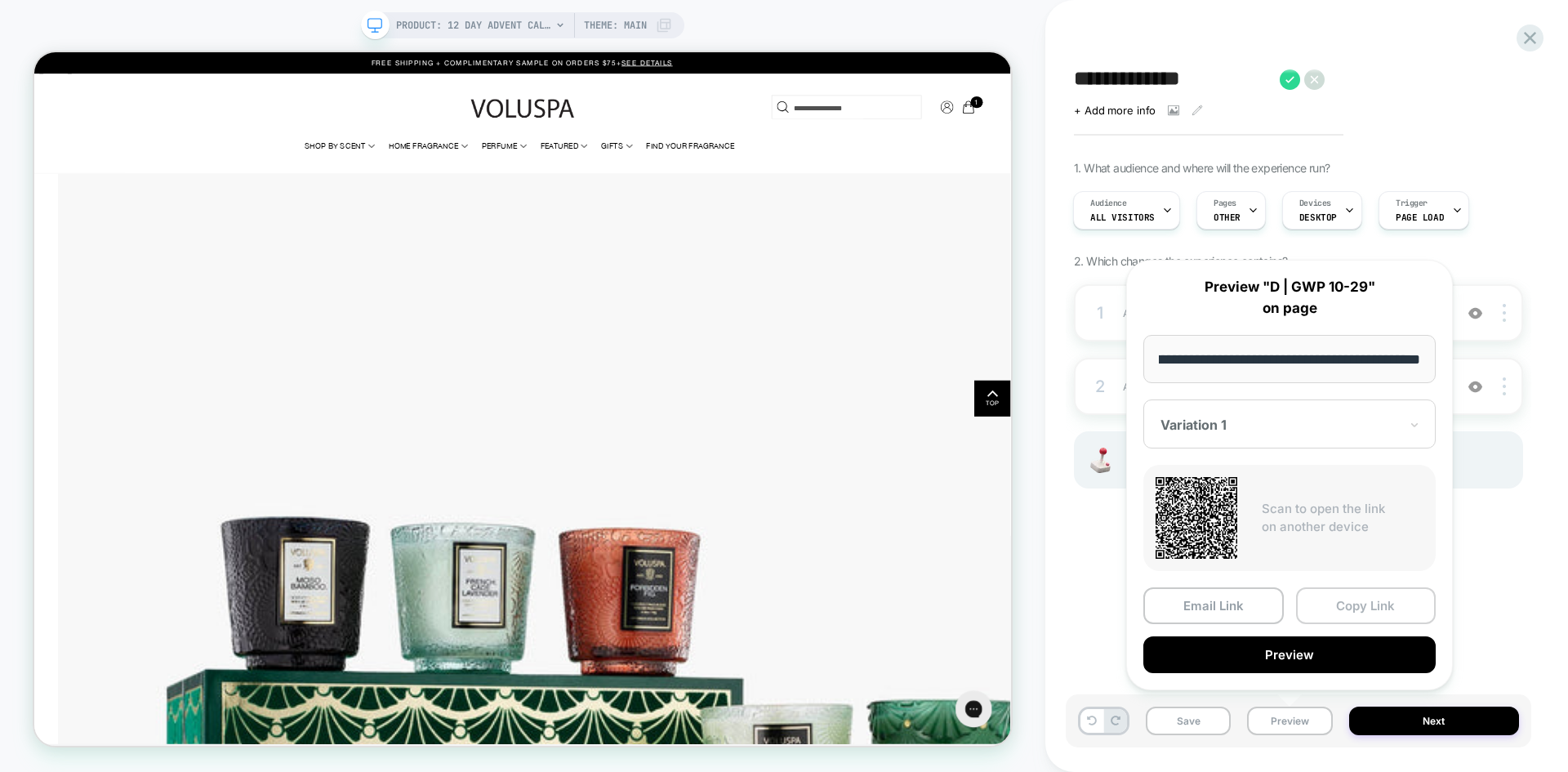
click at [1351, 599] on button "Copy Link" at bounding box center [1366, 605] width 140 height 37
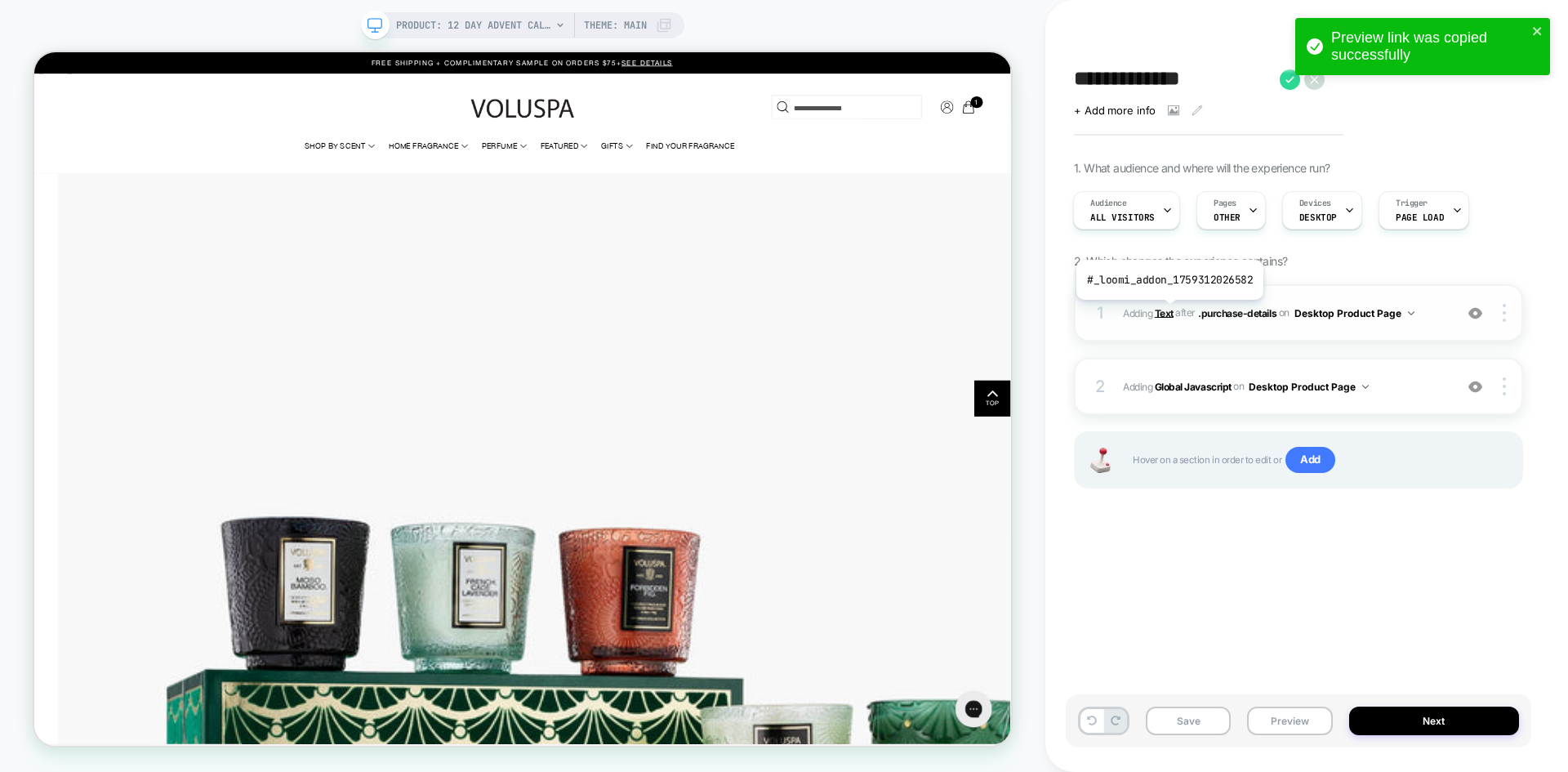
click at [1168, 312] on b "Text" at bounding box center [1165, 312] width 19 height 12
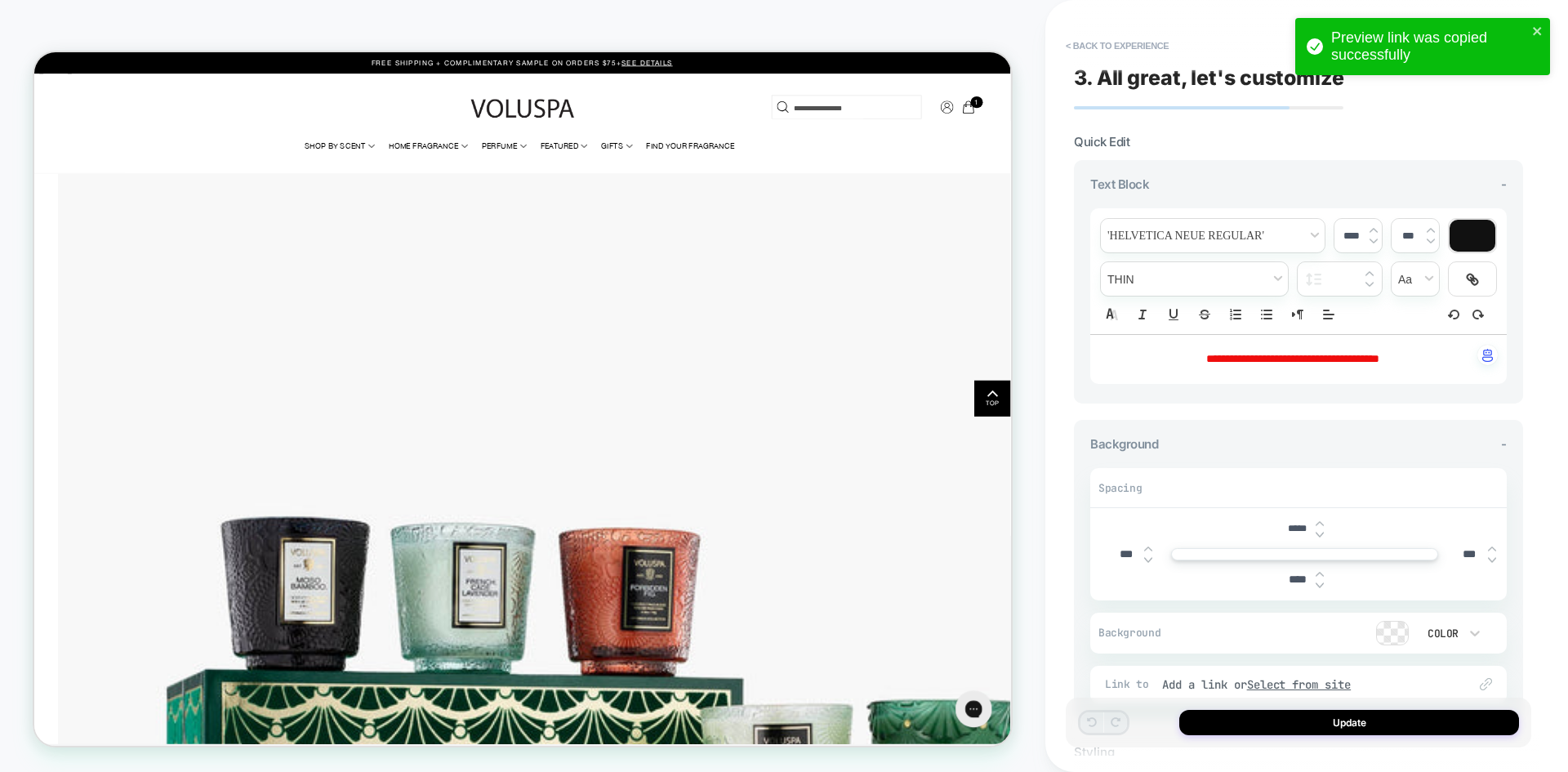
scroll to position [258, 0]
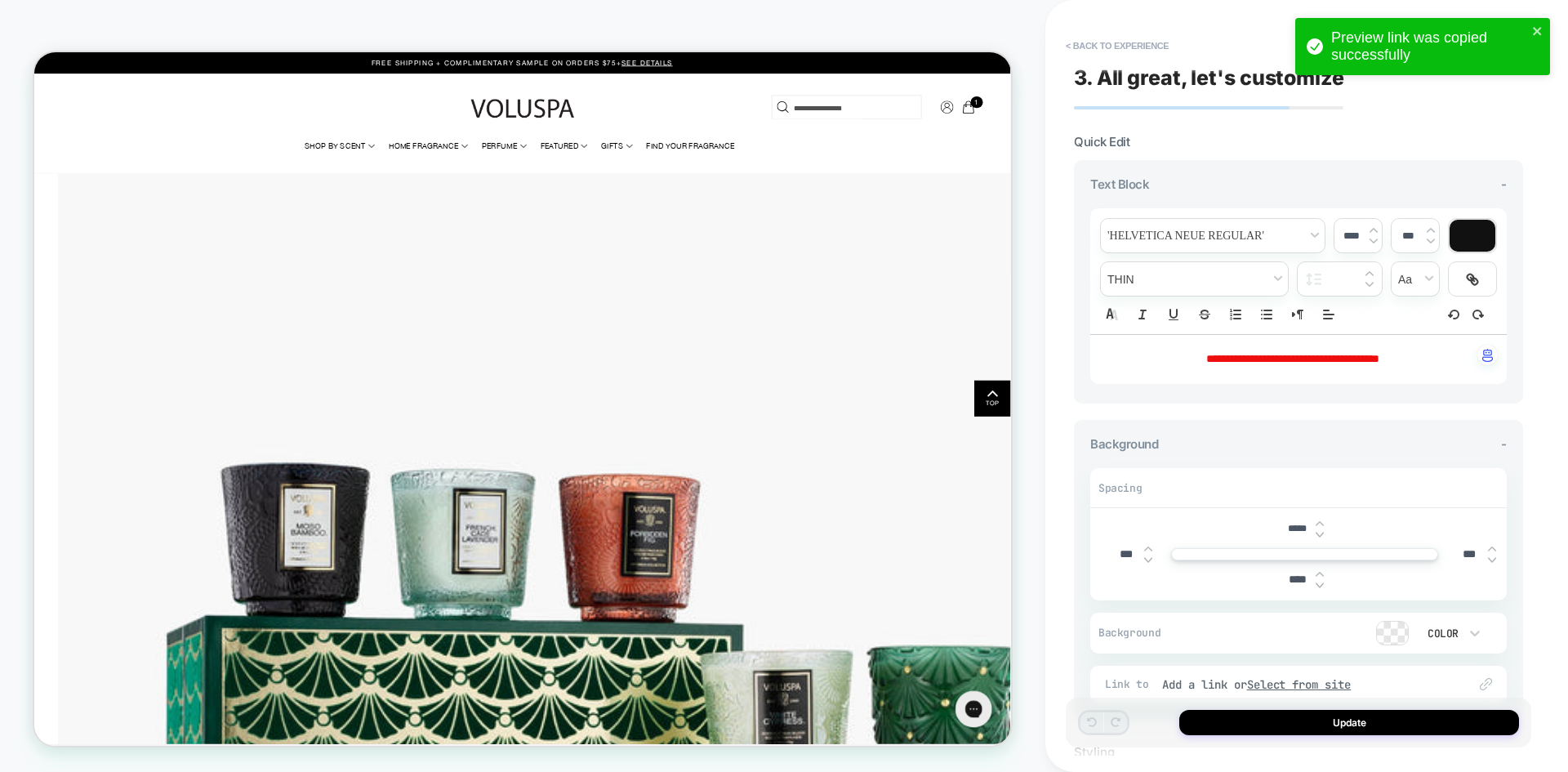
click at [1401, 364] on p "**********" at bounding box center [1292, 359] width 372 height 17
click at [1411, 356] on p "**********" at bounding box center [1292, 359] width 372 height 17
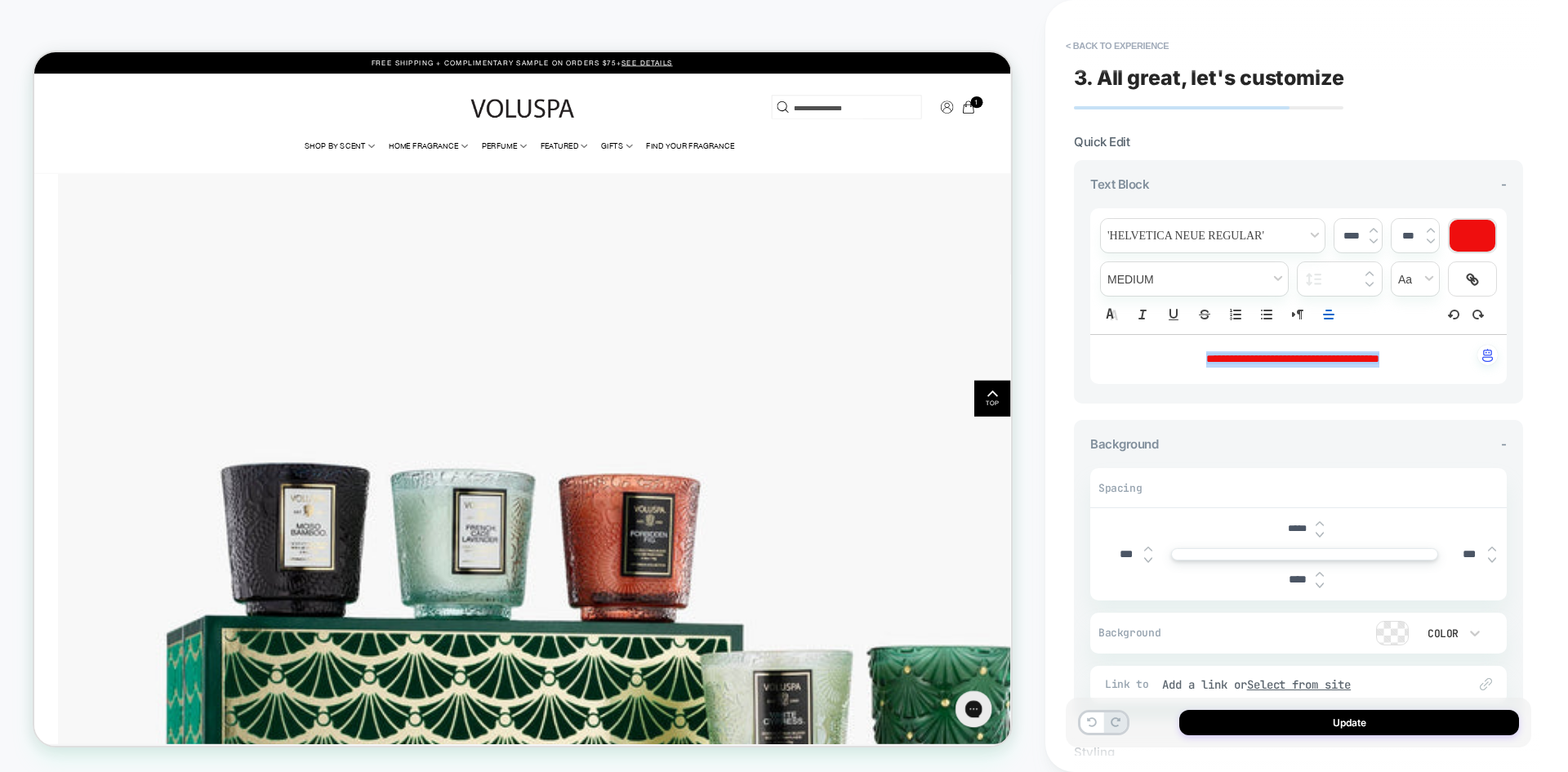
copy p "**********"
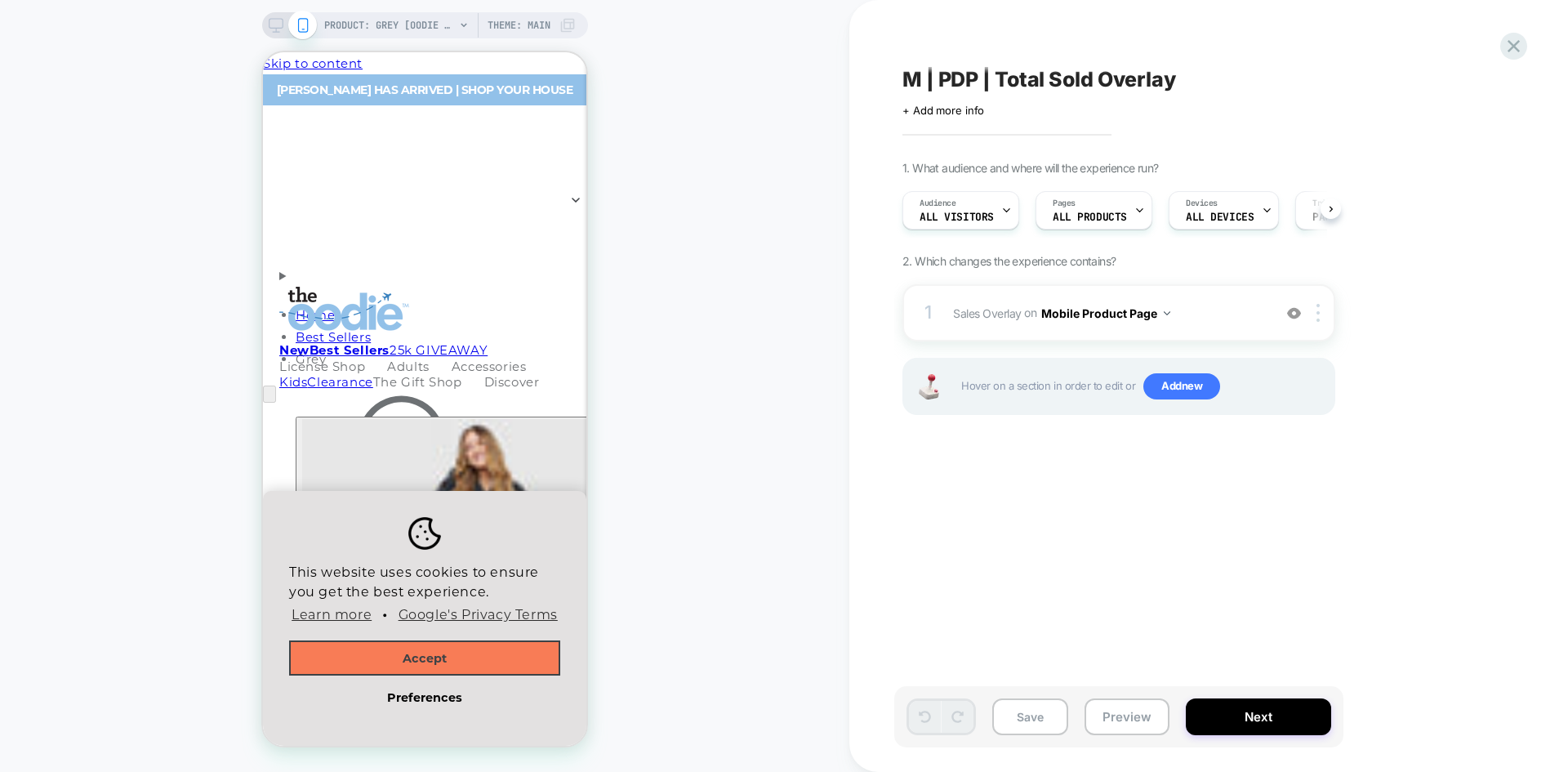
scroll to position [0, 1]
click at [456, 669] on button "Accept" at bounding box center [424, 658] width 271 height 36
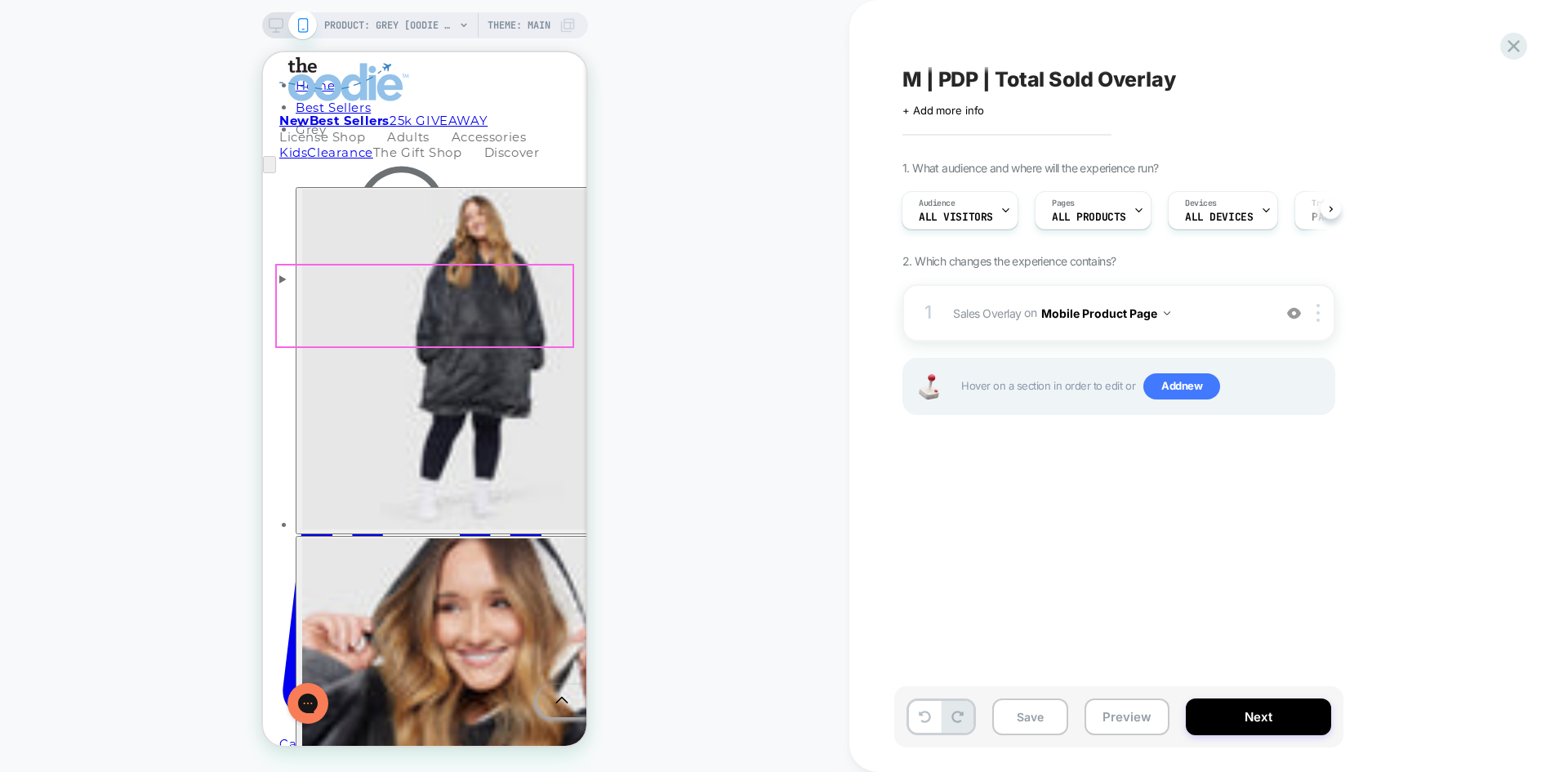
scroll to position [163, 0]
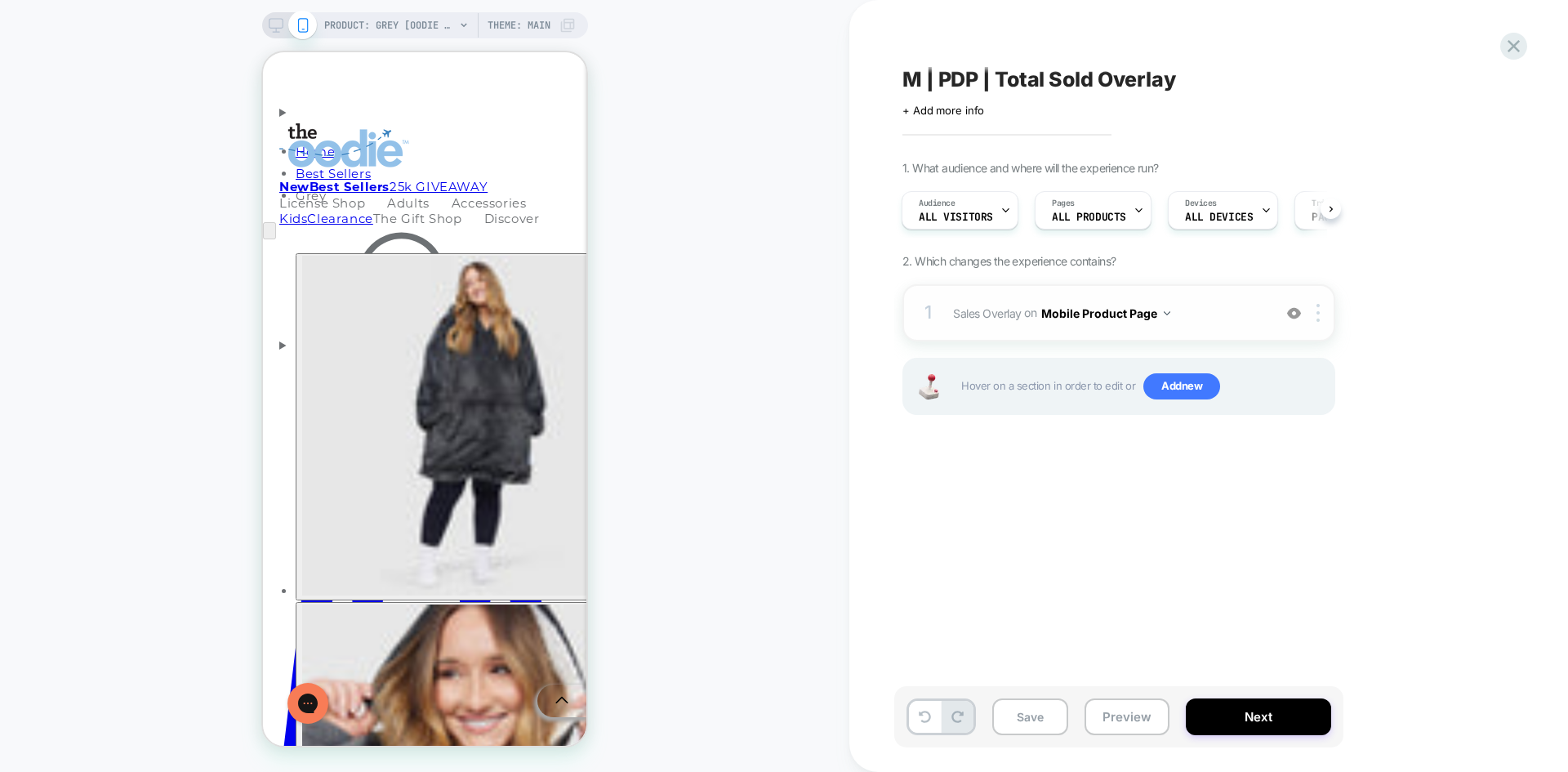
click at [1293, 311] on img at bounding box center [1294, 313] width 14 height 14
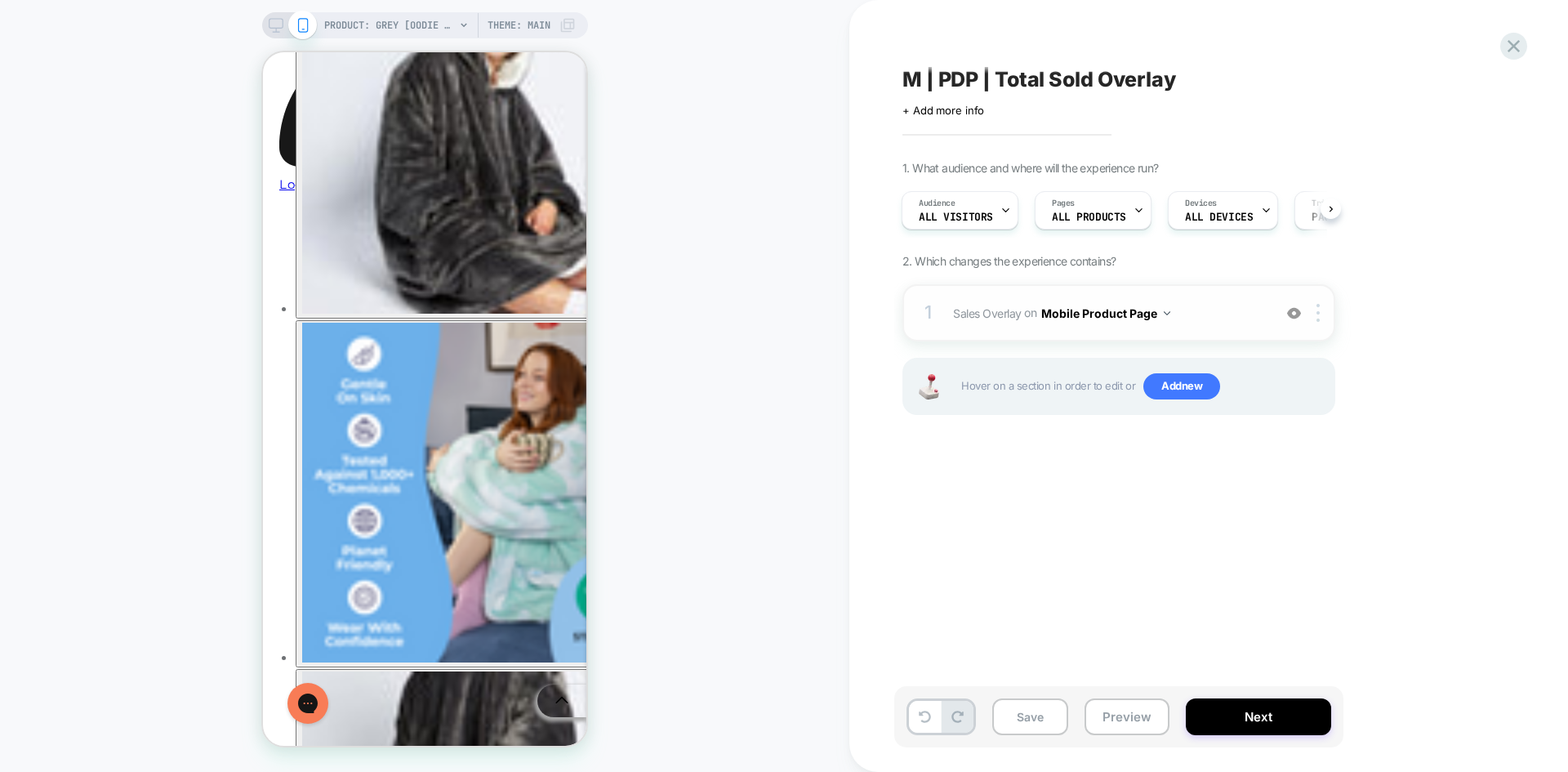
scroll to position [1143, 0]
click at [1019, 317] on span "Sales Overlay" at bounding box center [987, 312] width 69 height 14
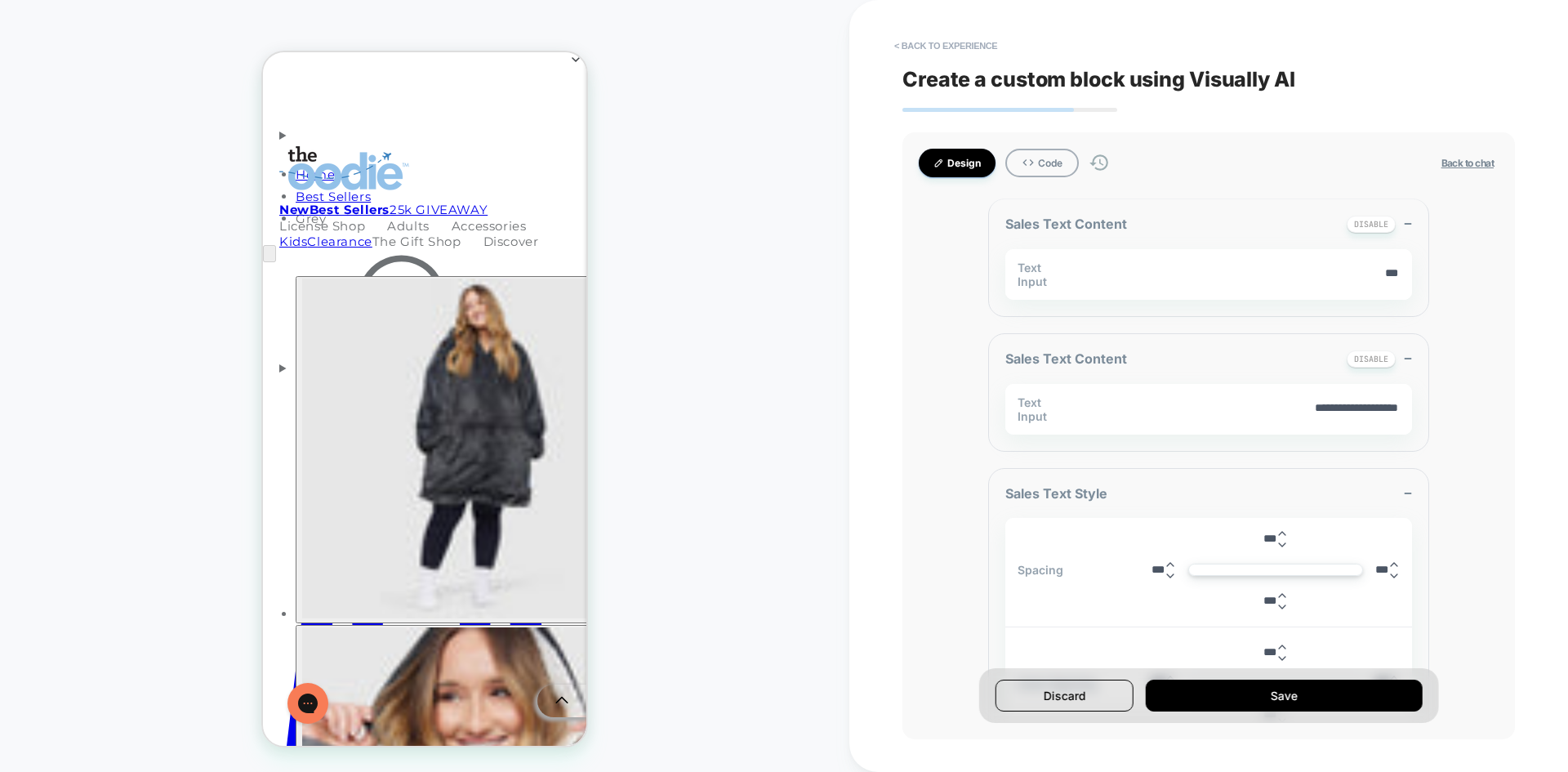
scroll to position [245, 0]
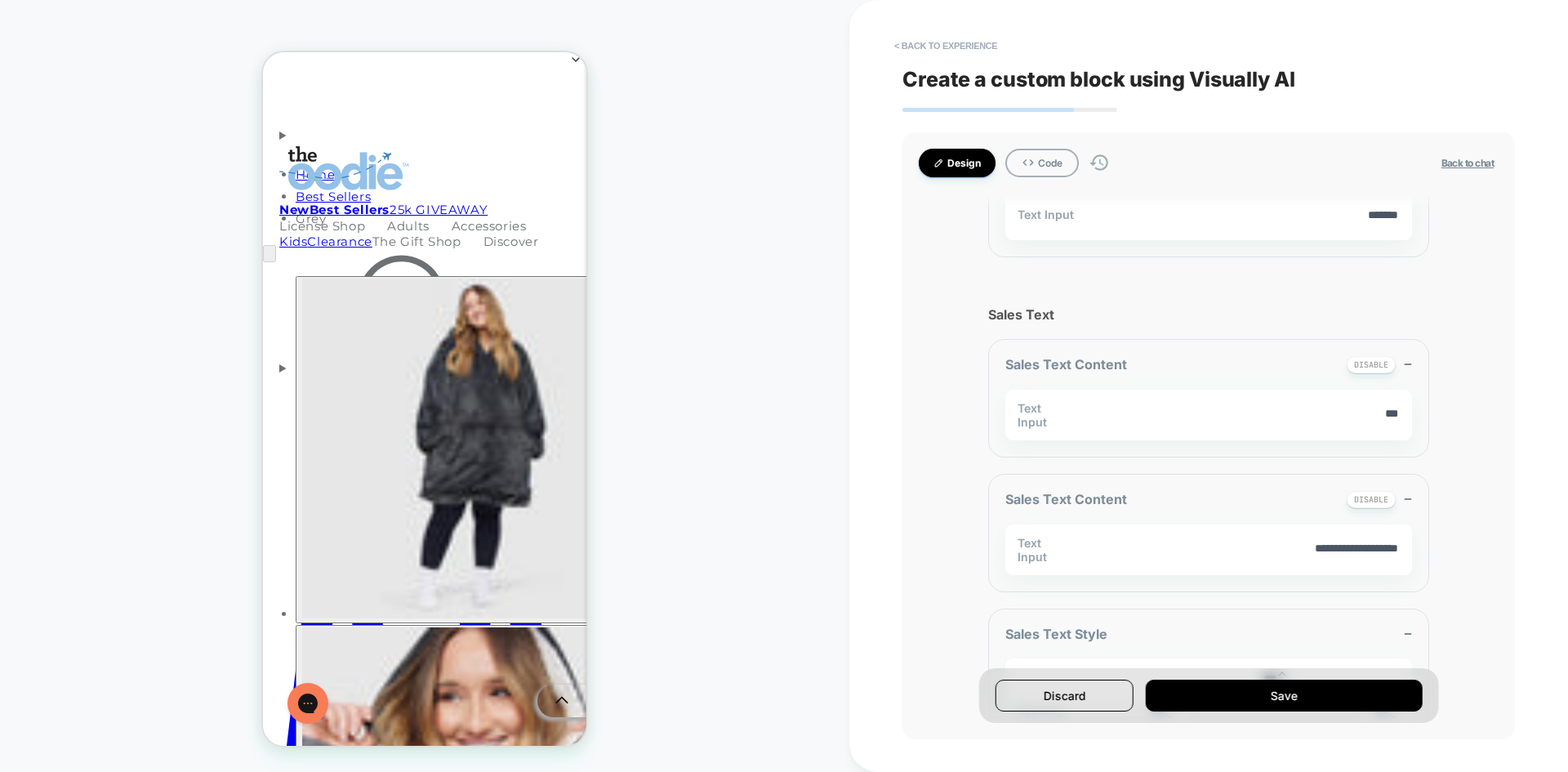
scroll to position [0, 0]
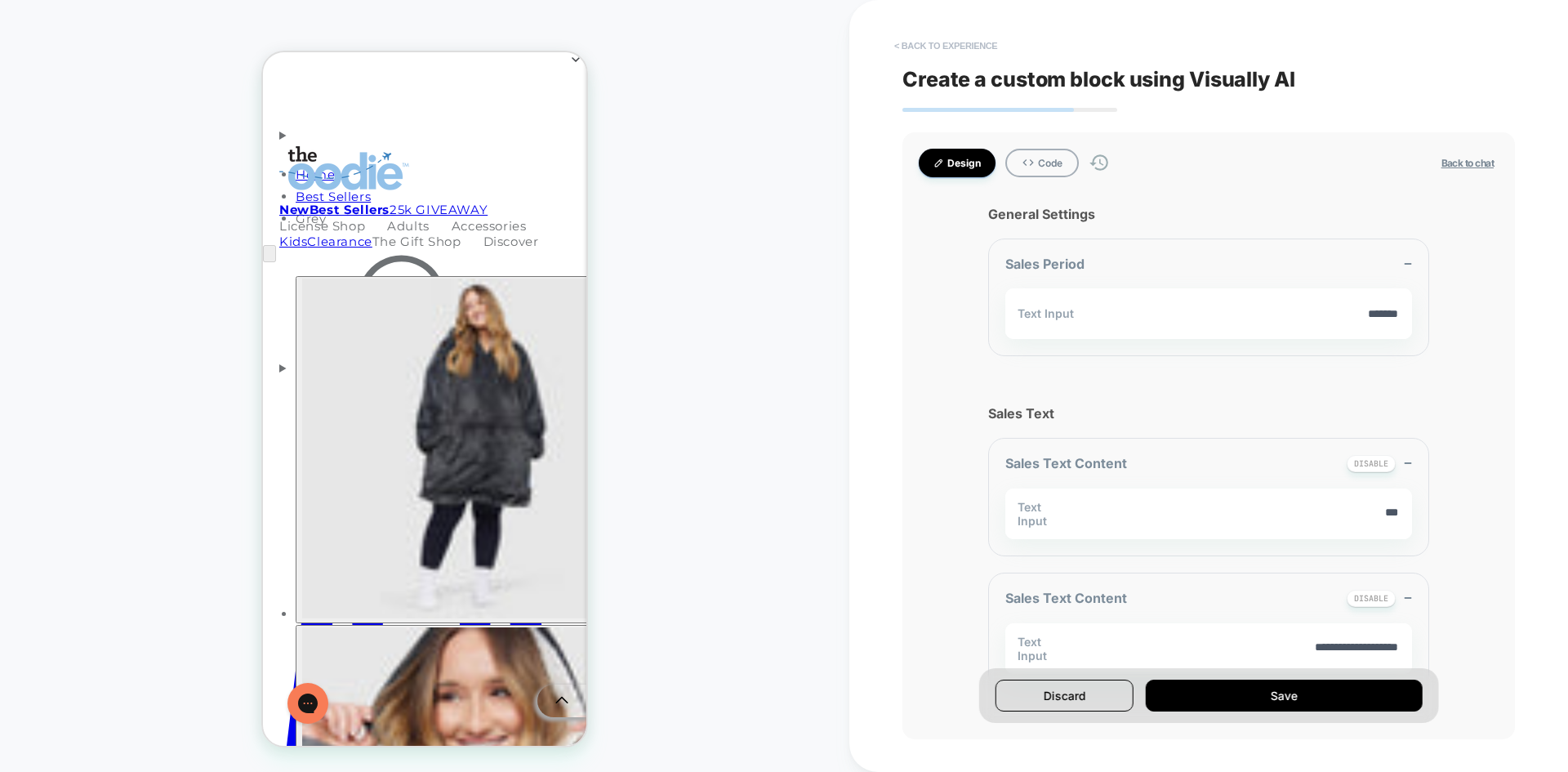
click at [946, 44] on button "< Back to experience" at bounding box center [946, 45] width 120 height 26
click at [914, 43] on button "< Back to experience" at bounding box center [946, 45] width 120 height 26
click at [964, 140] on button "Yes" at bounding box center [990, 142] width 81 height 25
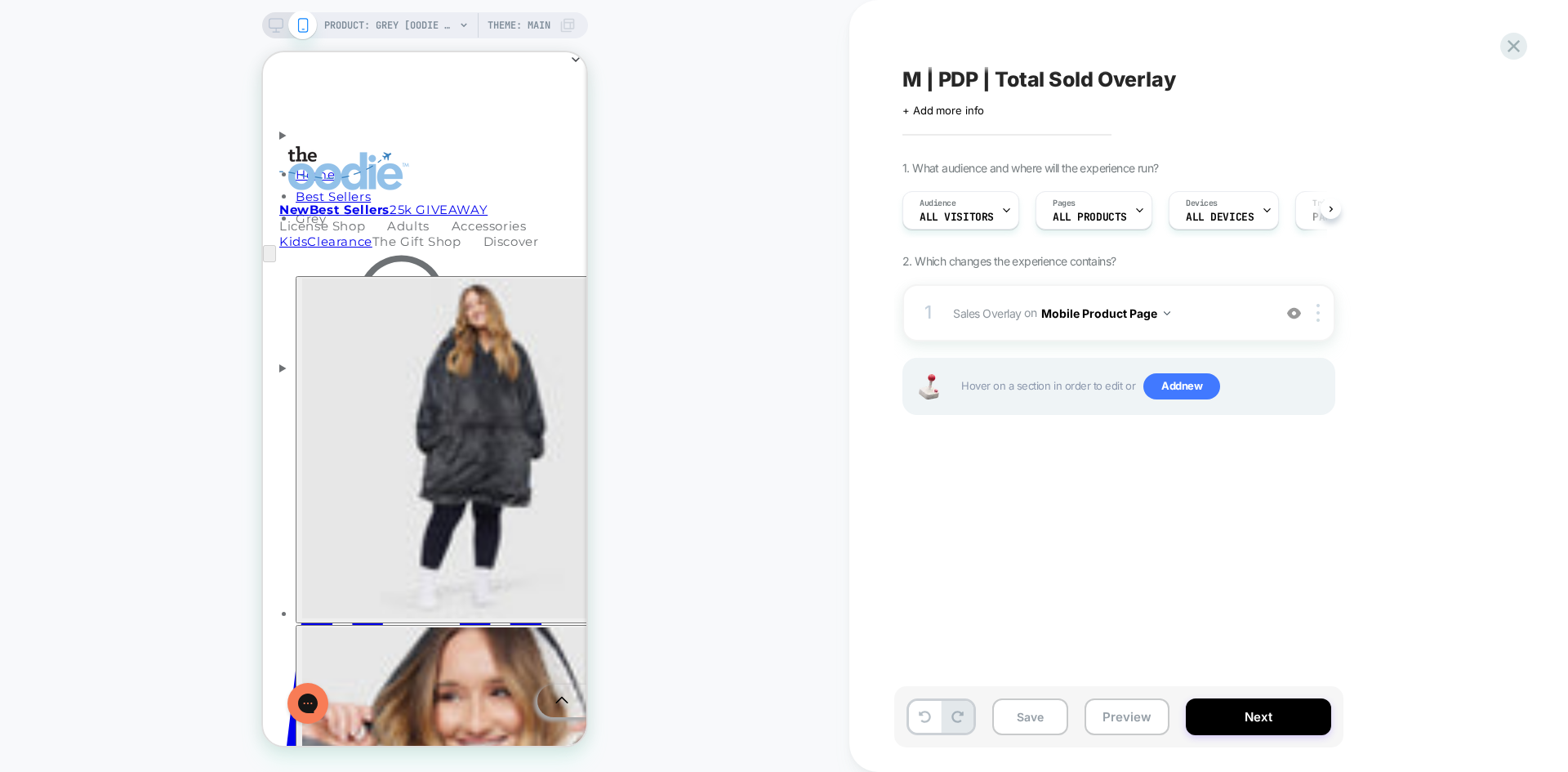
scroll to position [0, 1]
click at [1315, 312] on div at bounding box center [1321, 312] width 27 height 18
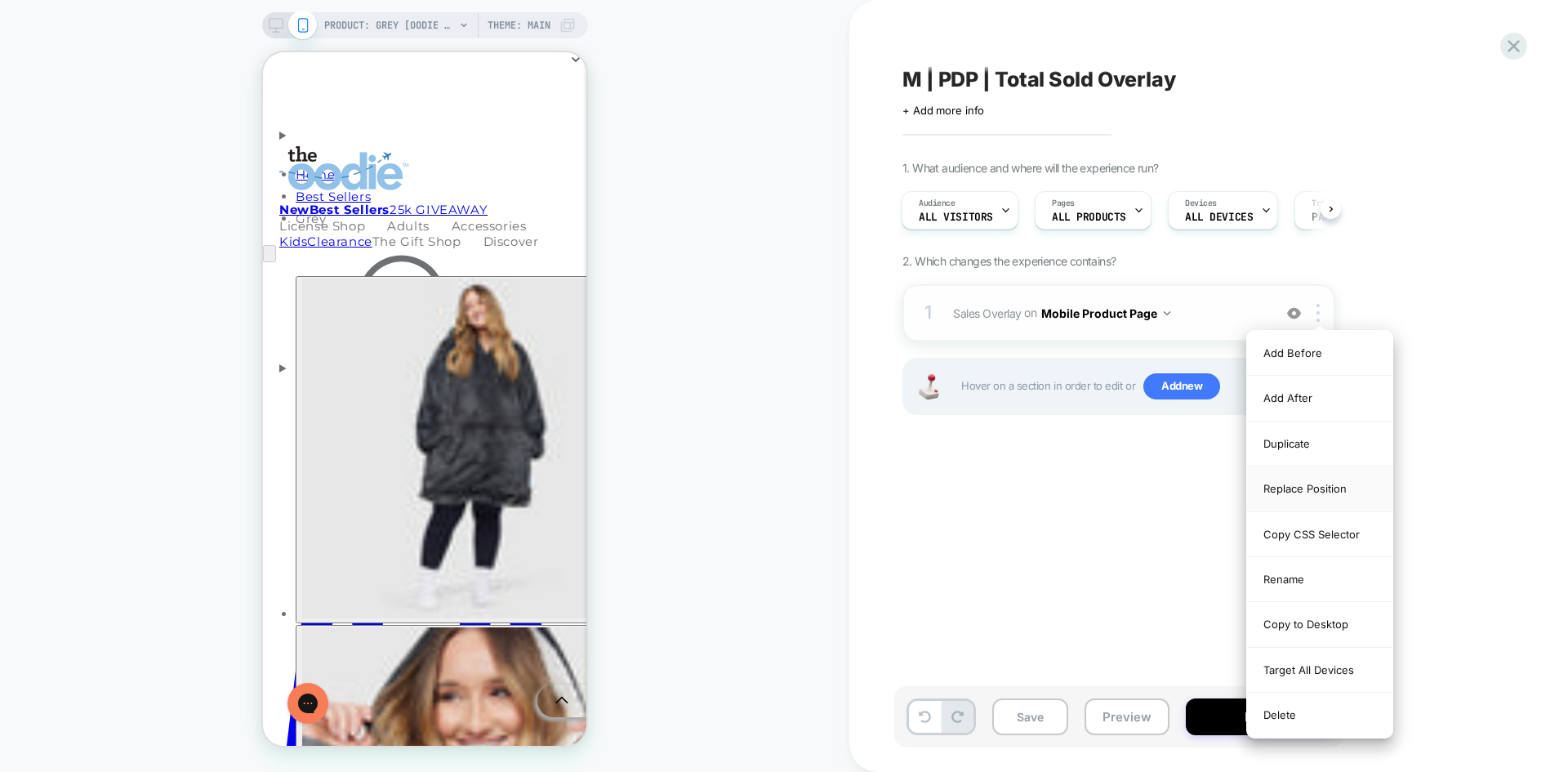
click at [1301, 480] on div "Replace Position" at bounding box center [1319, 488] width 146 height 44
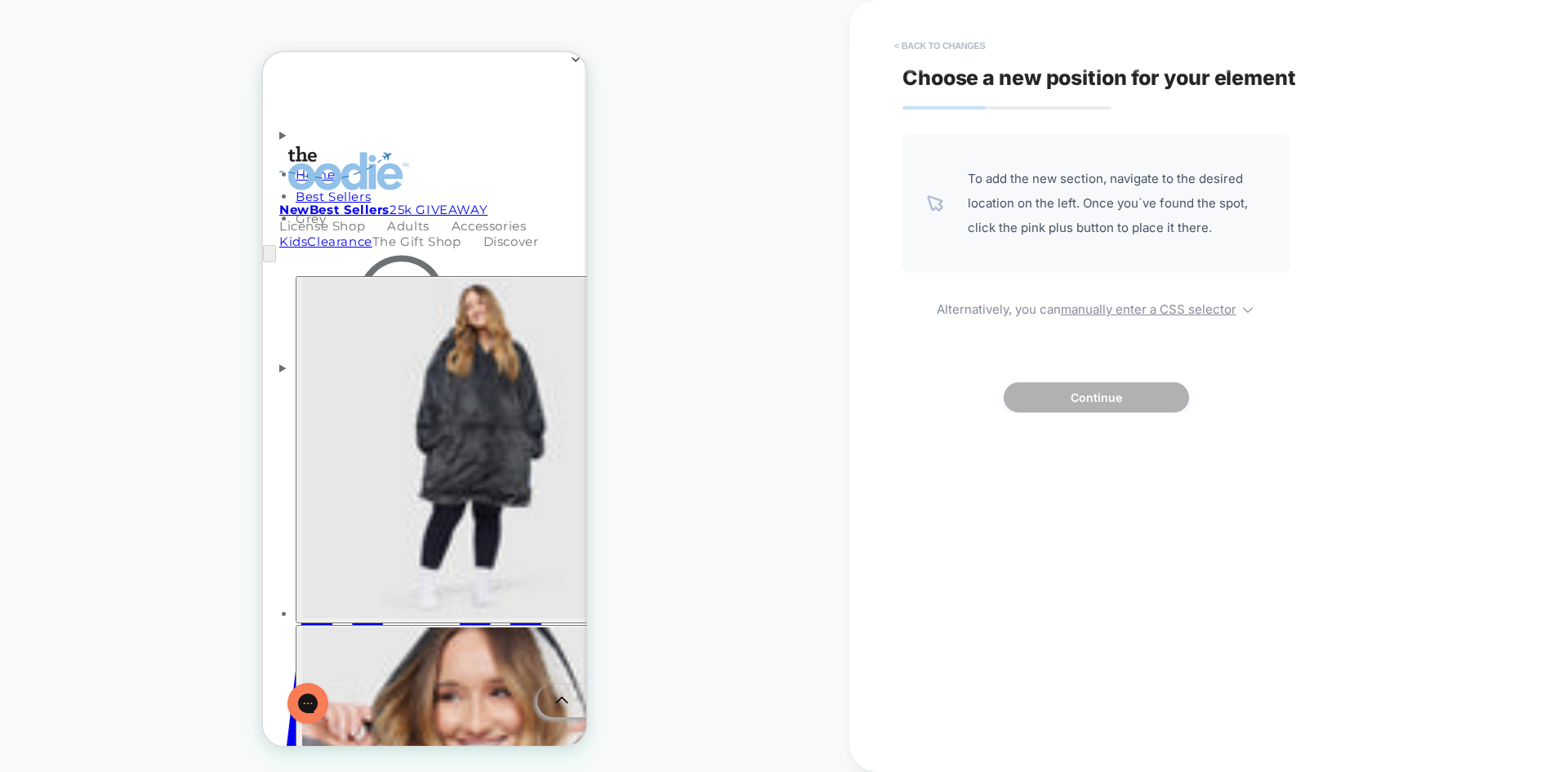
click at [958, 44] on button "< Back to changes" at bounding box center [941, 45] width 108 height 26
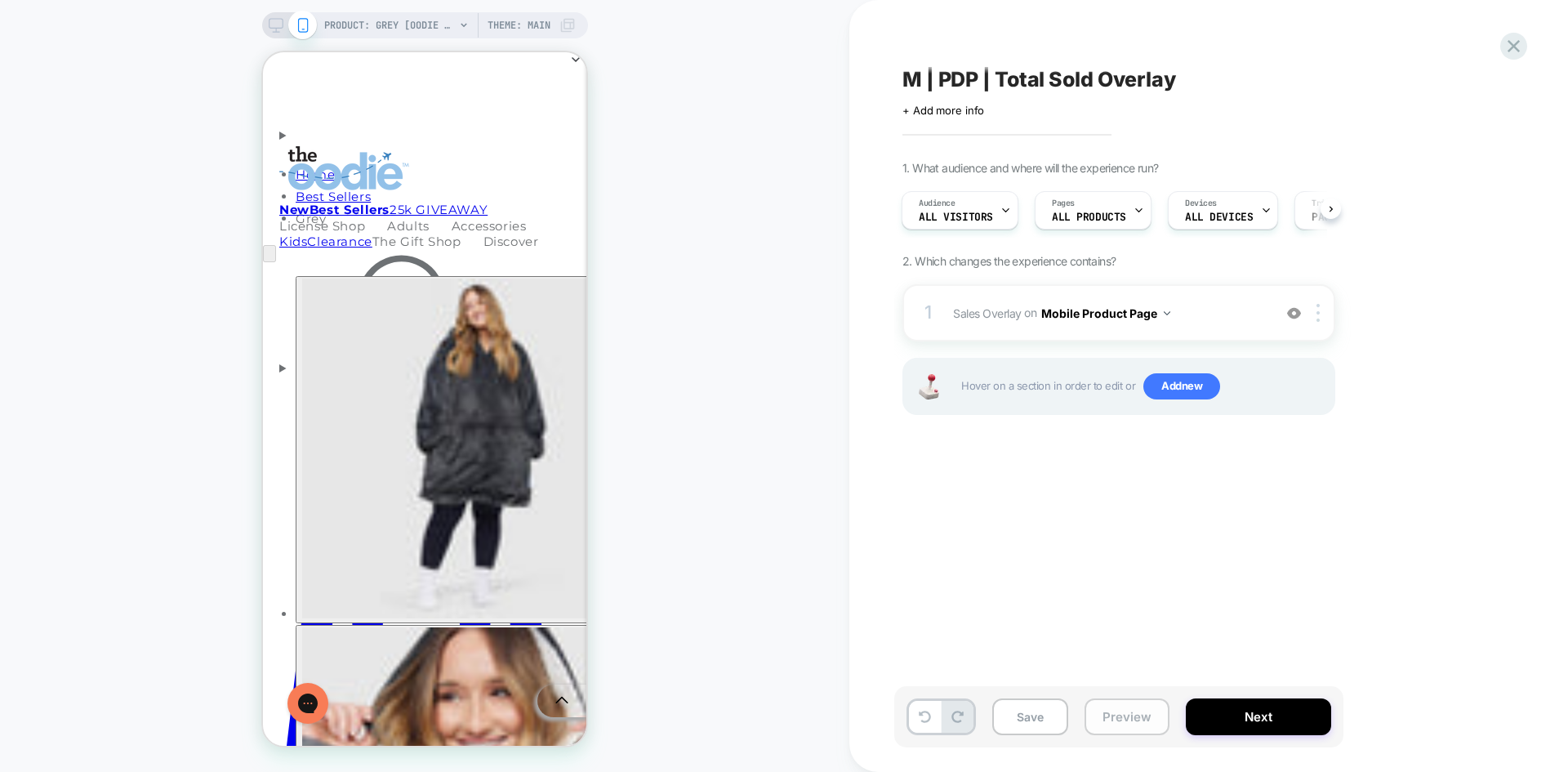
click at [1123, 711] on button "Preview" at bounding box center [1126, 716] width 85 height 37
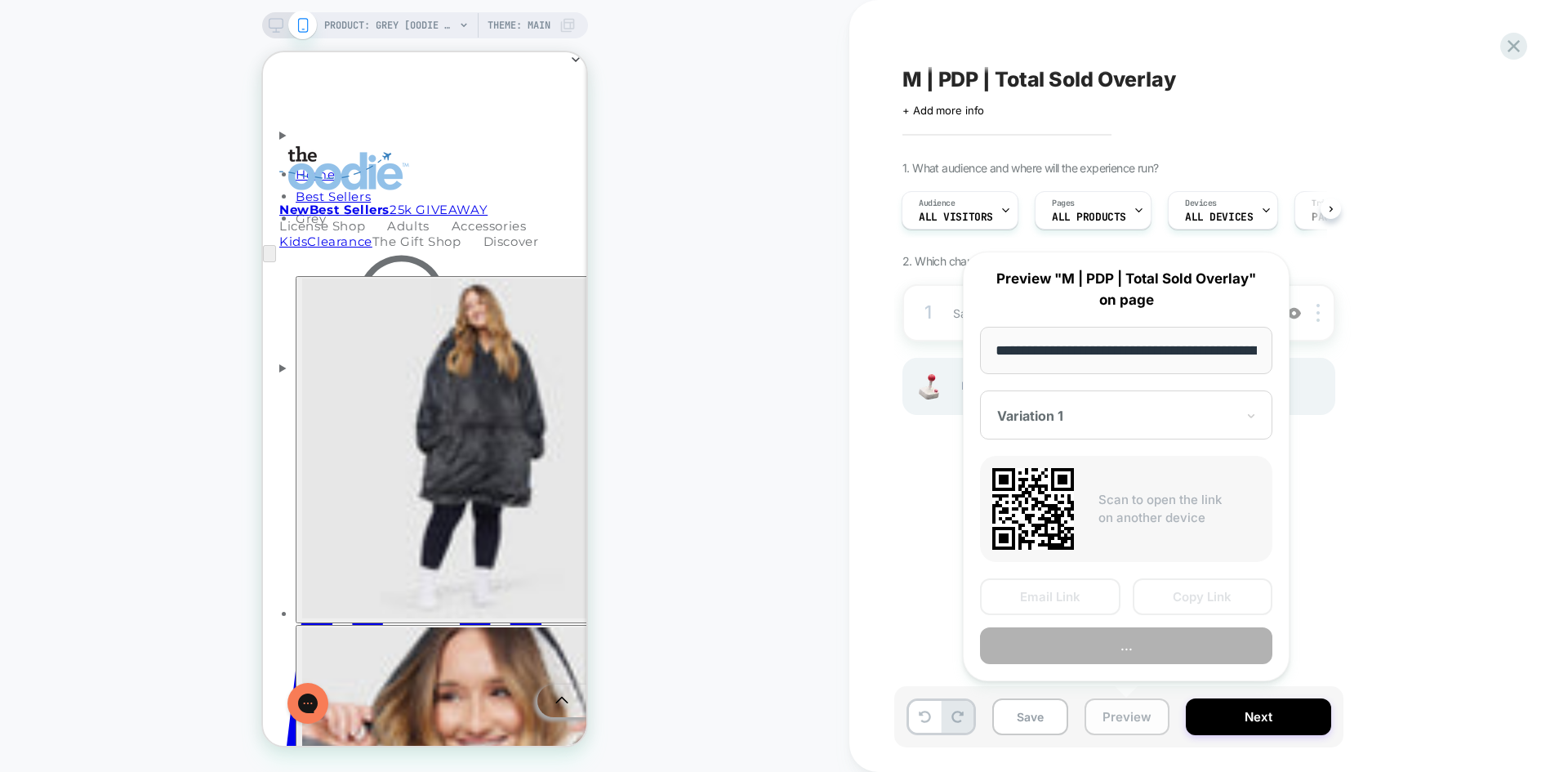
scroll to position [0, 201]
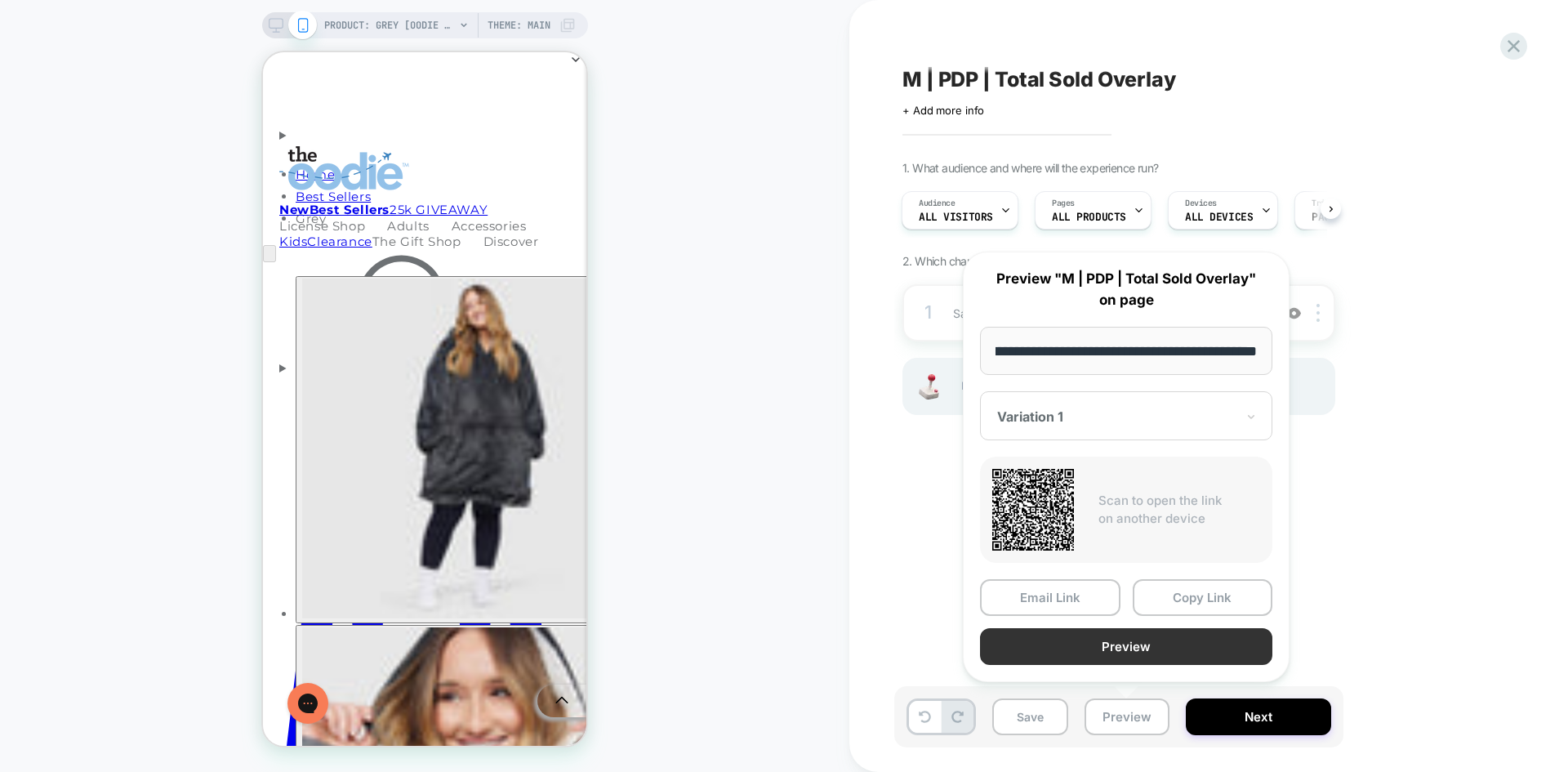
click at [1151, 645] on button "Preview" at bounding box center [1126, 646] width 292 height 37
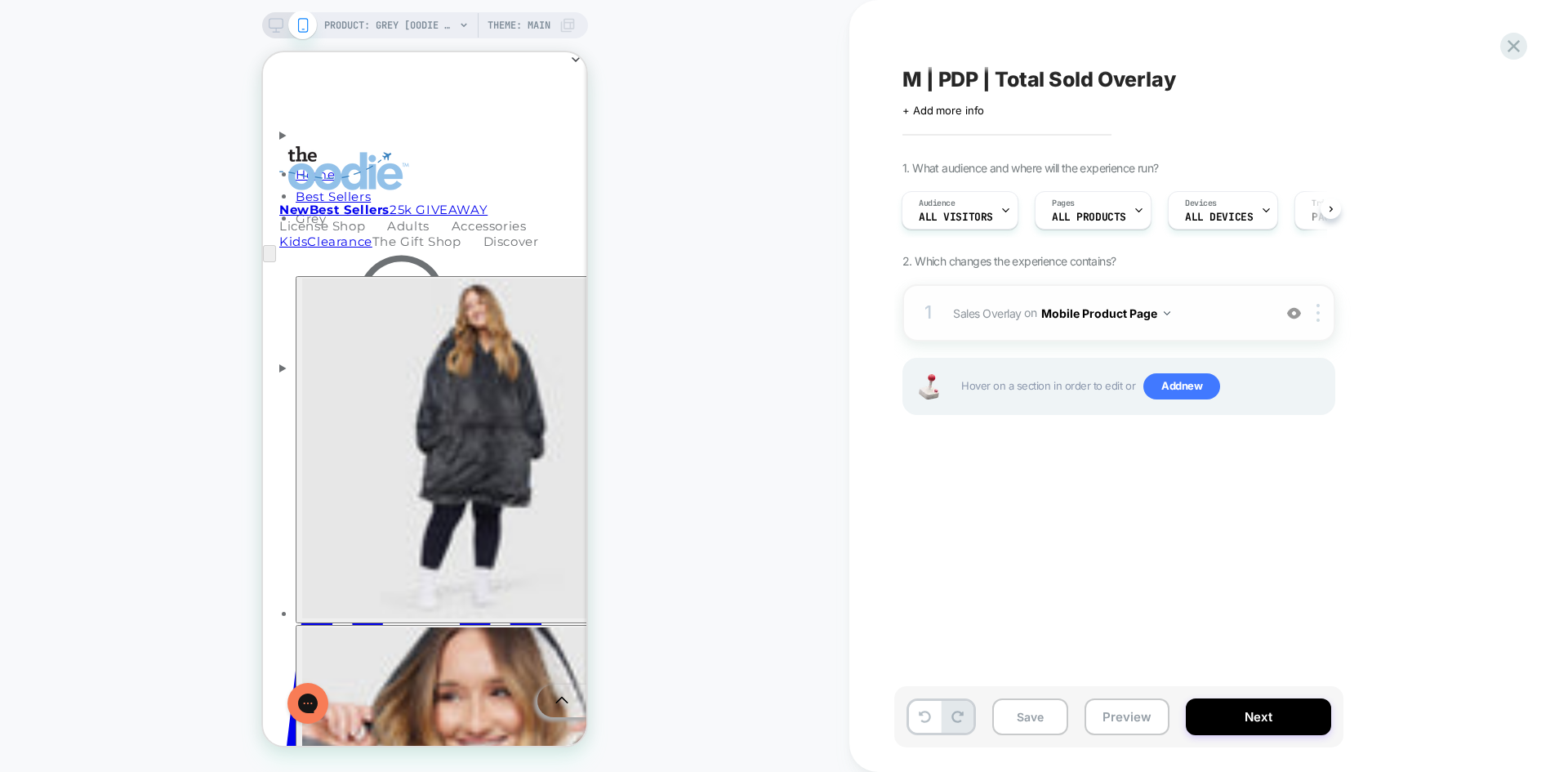
click at [1293, 313] on img at bounding box center [1294, 313] width 14 height 14
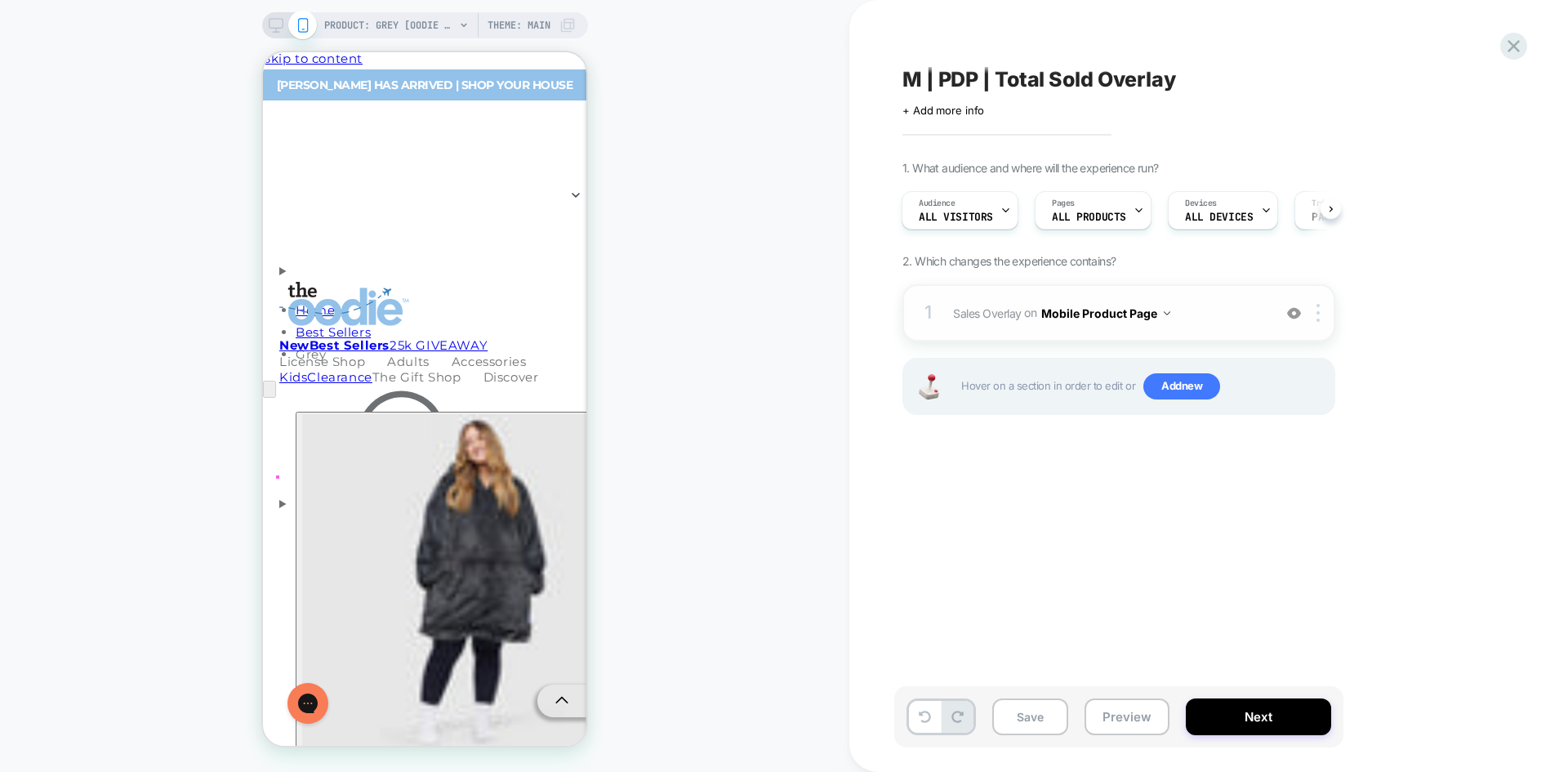
scroll to position [0, 0]
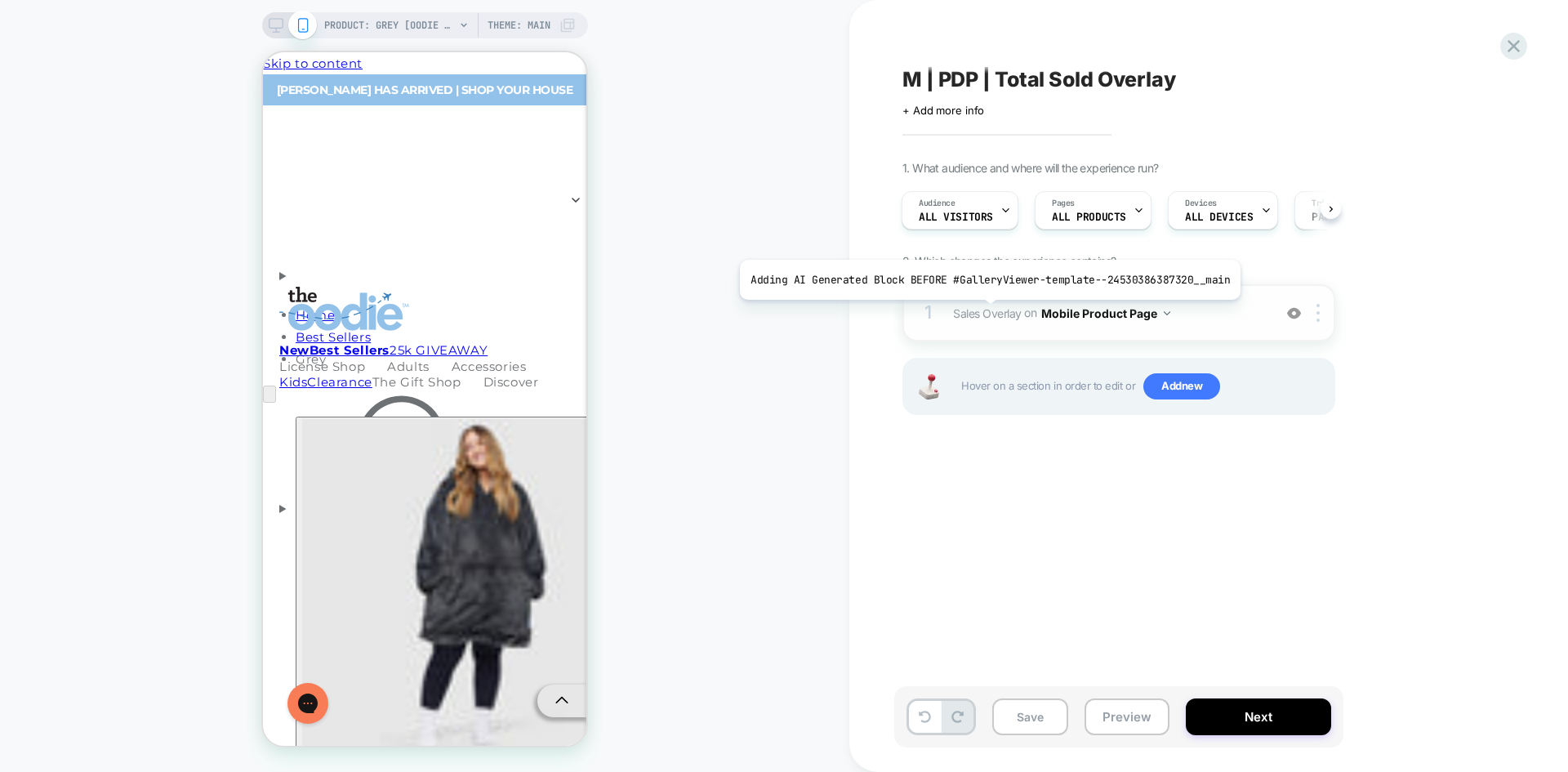
click at [984, 312] on span "Sales Overlay" at bounding box center [987, 312] width 69 height 14
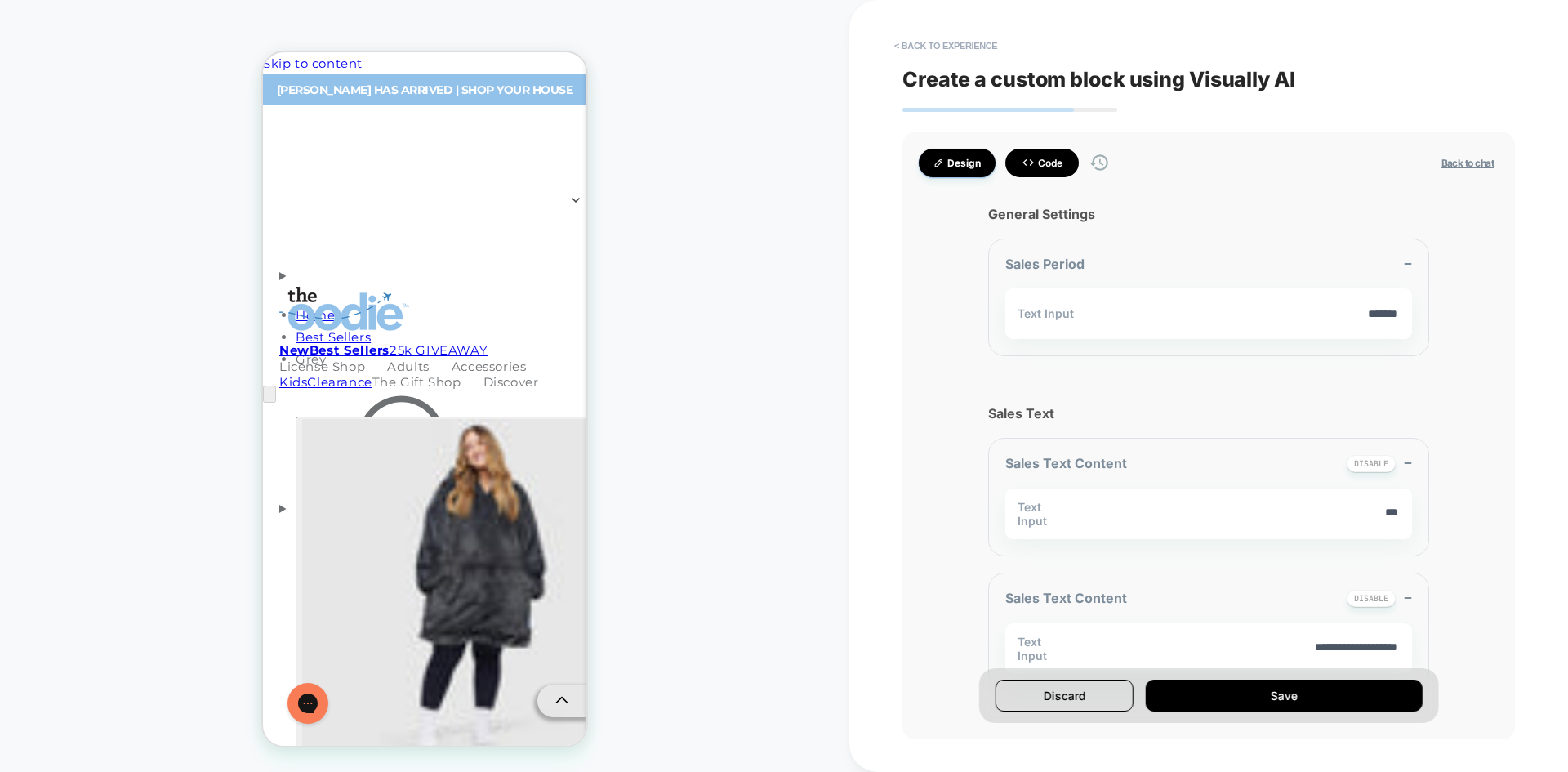
scroll to position [140, 0]
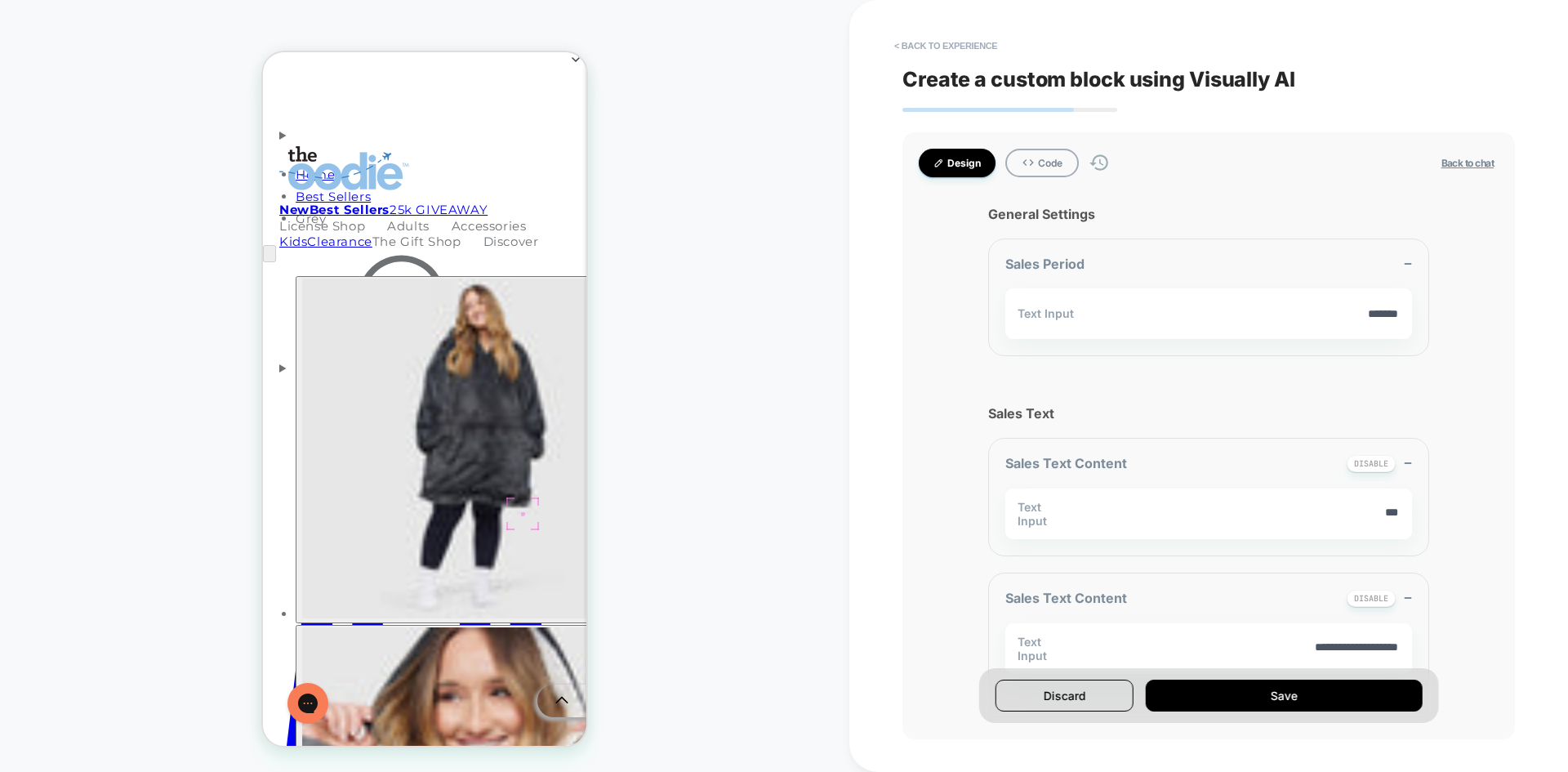
type textarea "*"
click at [939, 38] on button "< Back to experience" at bounding box center [946, 45] width 120 height 26
click at [980, 137] on button "Yes" at bounding box center [990, 142] width 81 height 25
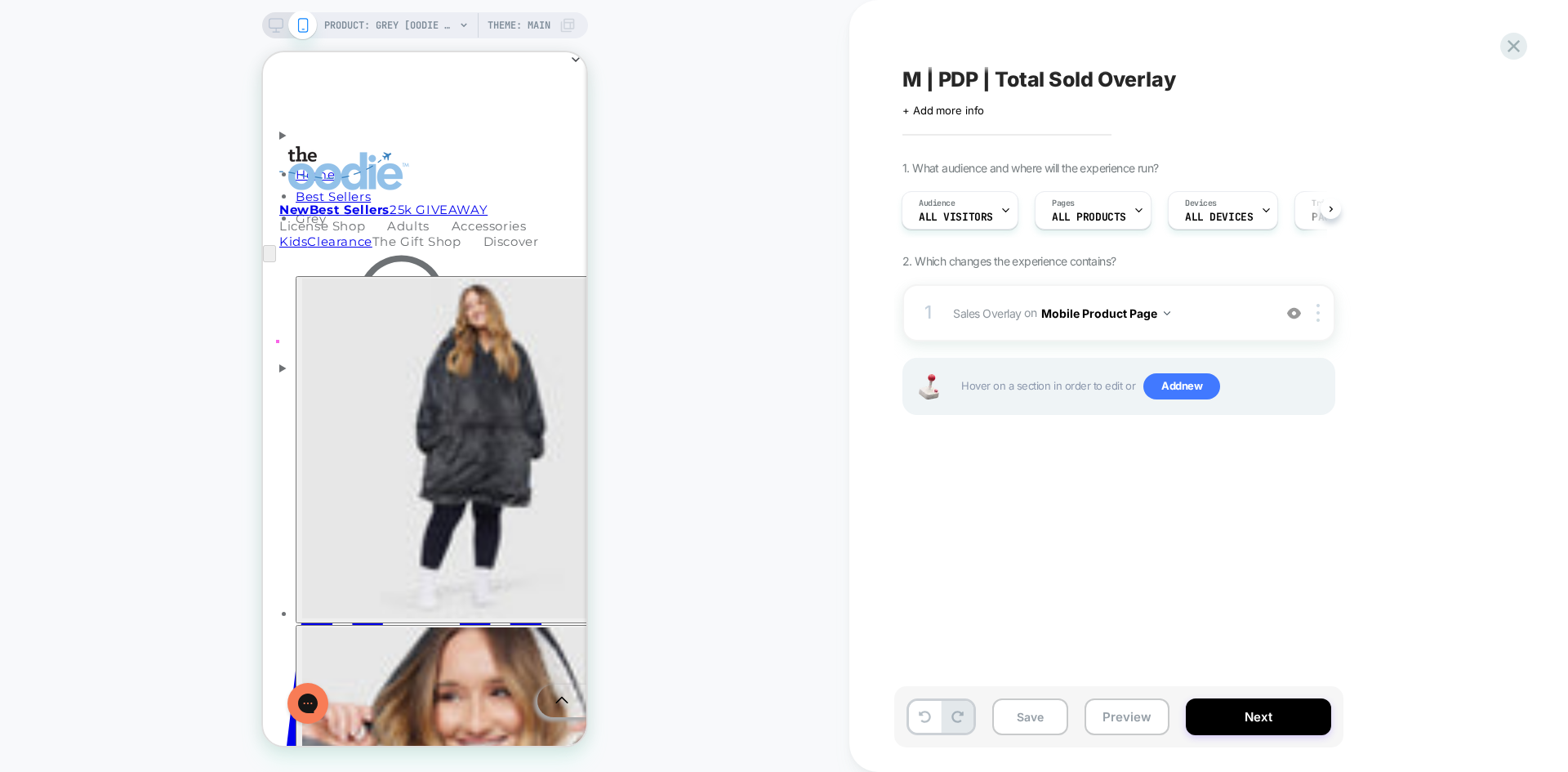
scroll to position [58, 0]
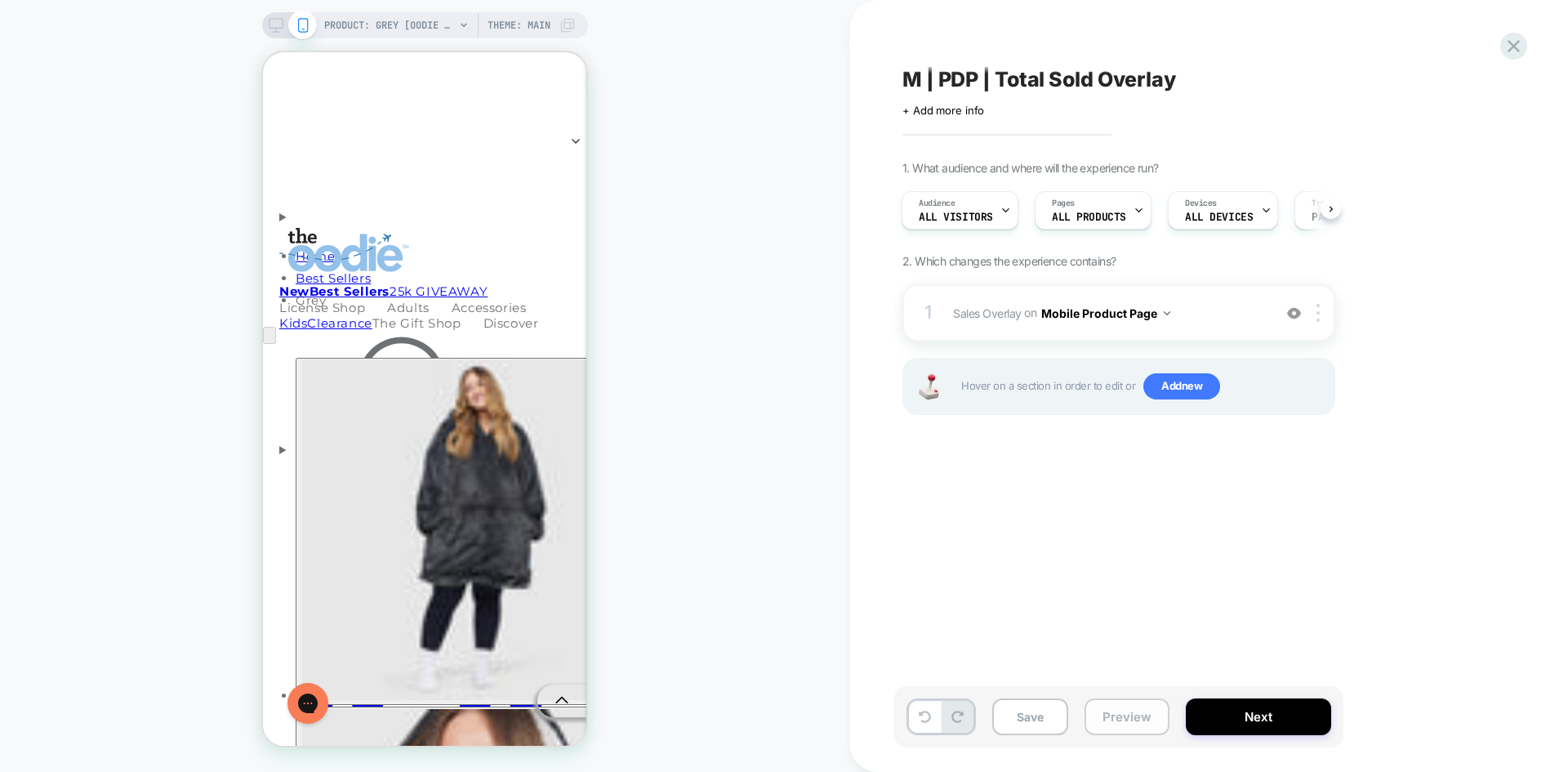
click at [1128, 721] on button "Preview" at bounding box center [1126, 716] width 85 height 37
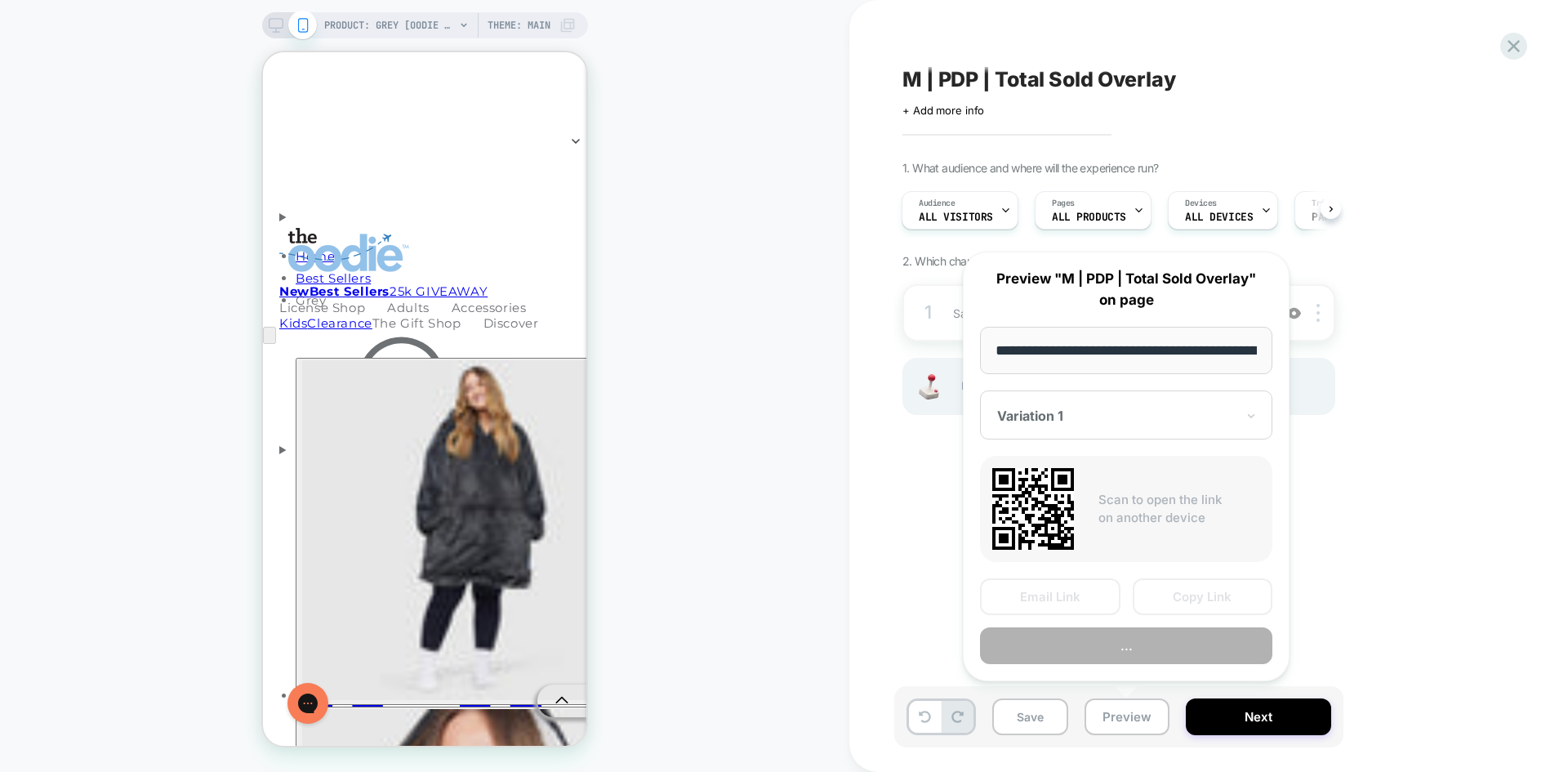
scroll to position [0, 201]
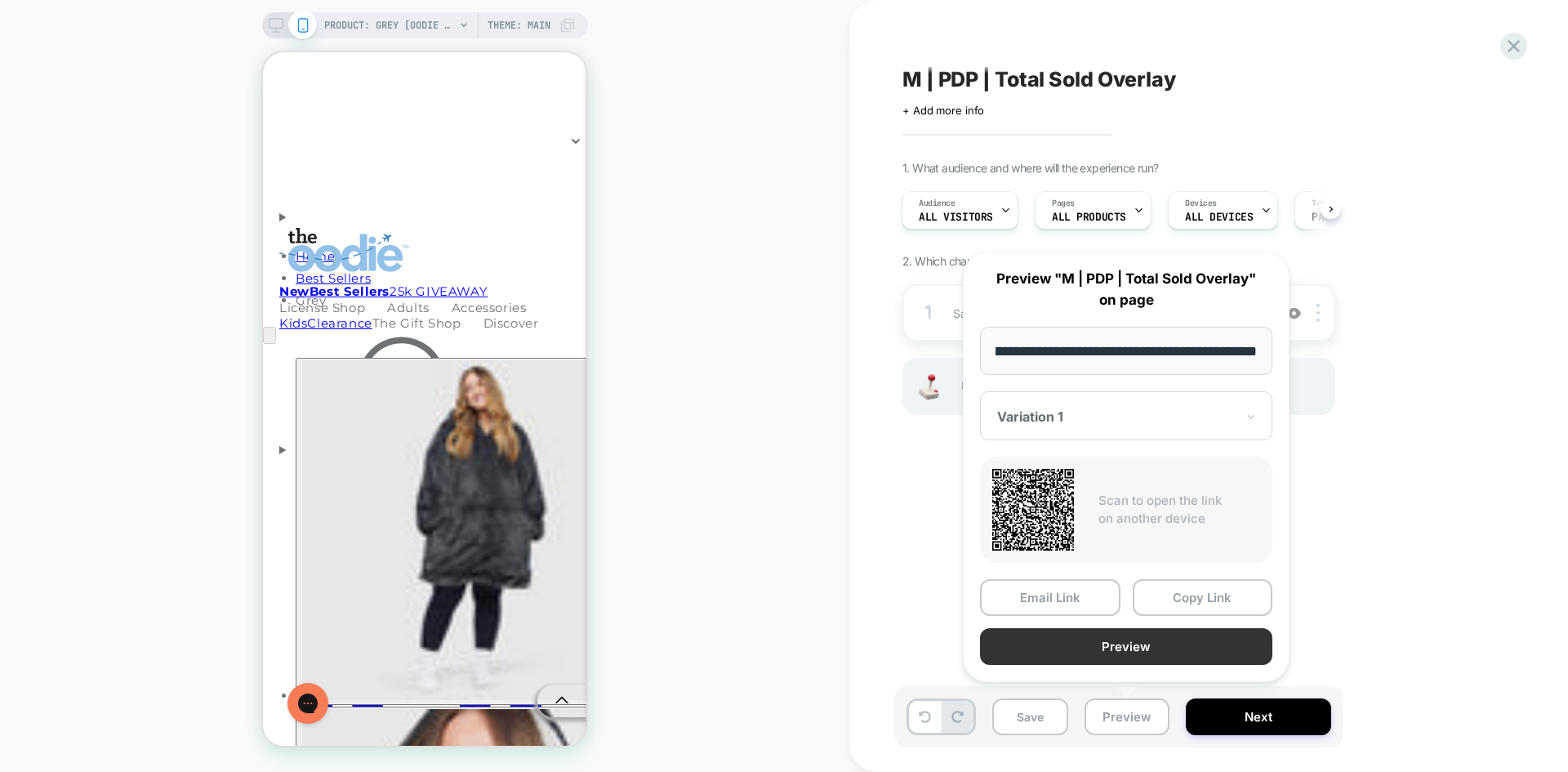
click at [1130, 650] on button "Preview" at bounding box center [1126, 646] width 292 height 37
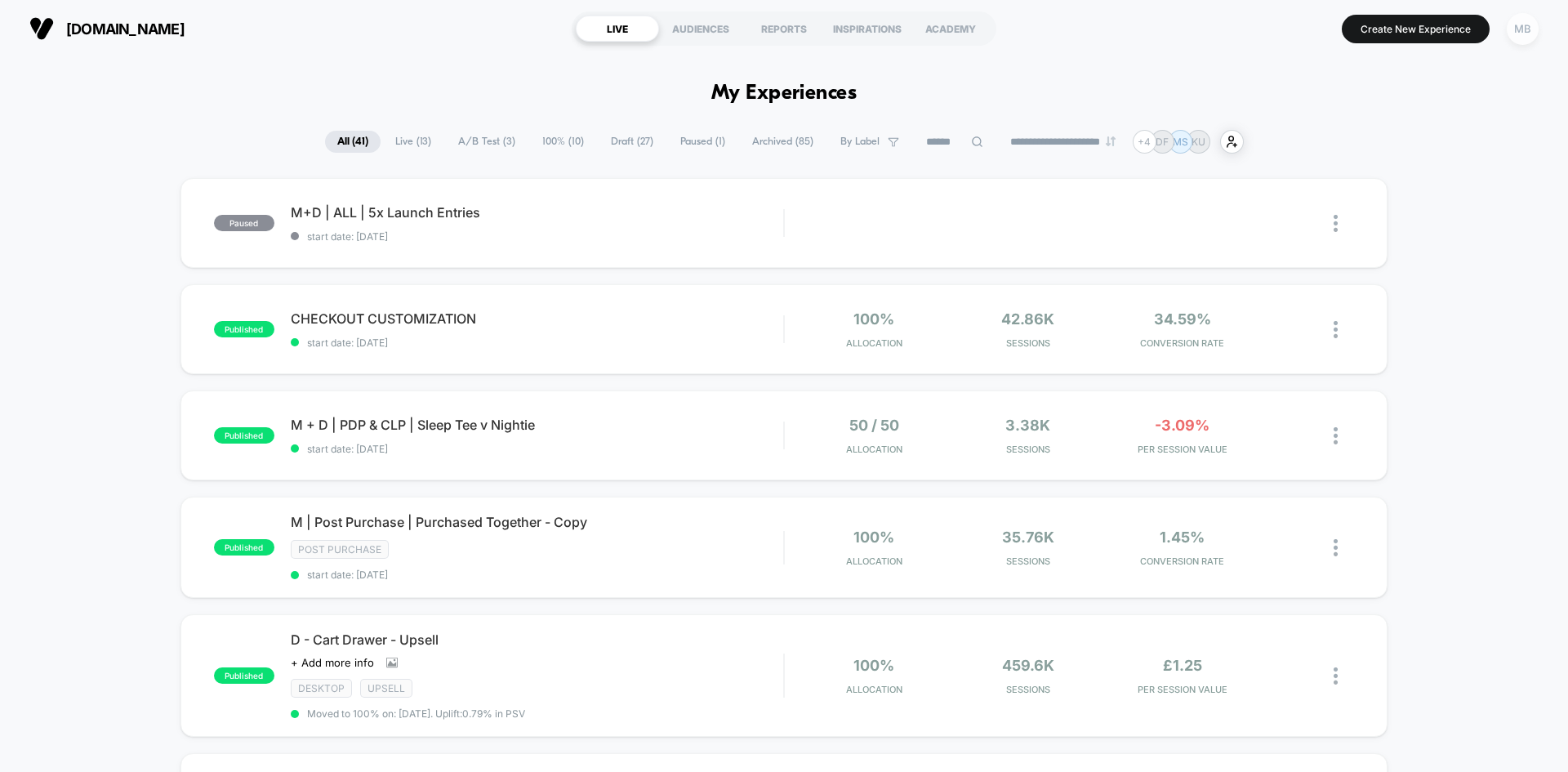
click at [1518, 33] on div "MB" at bounding box center [1523, 29] width 32 height 32
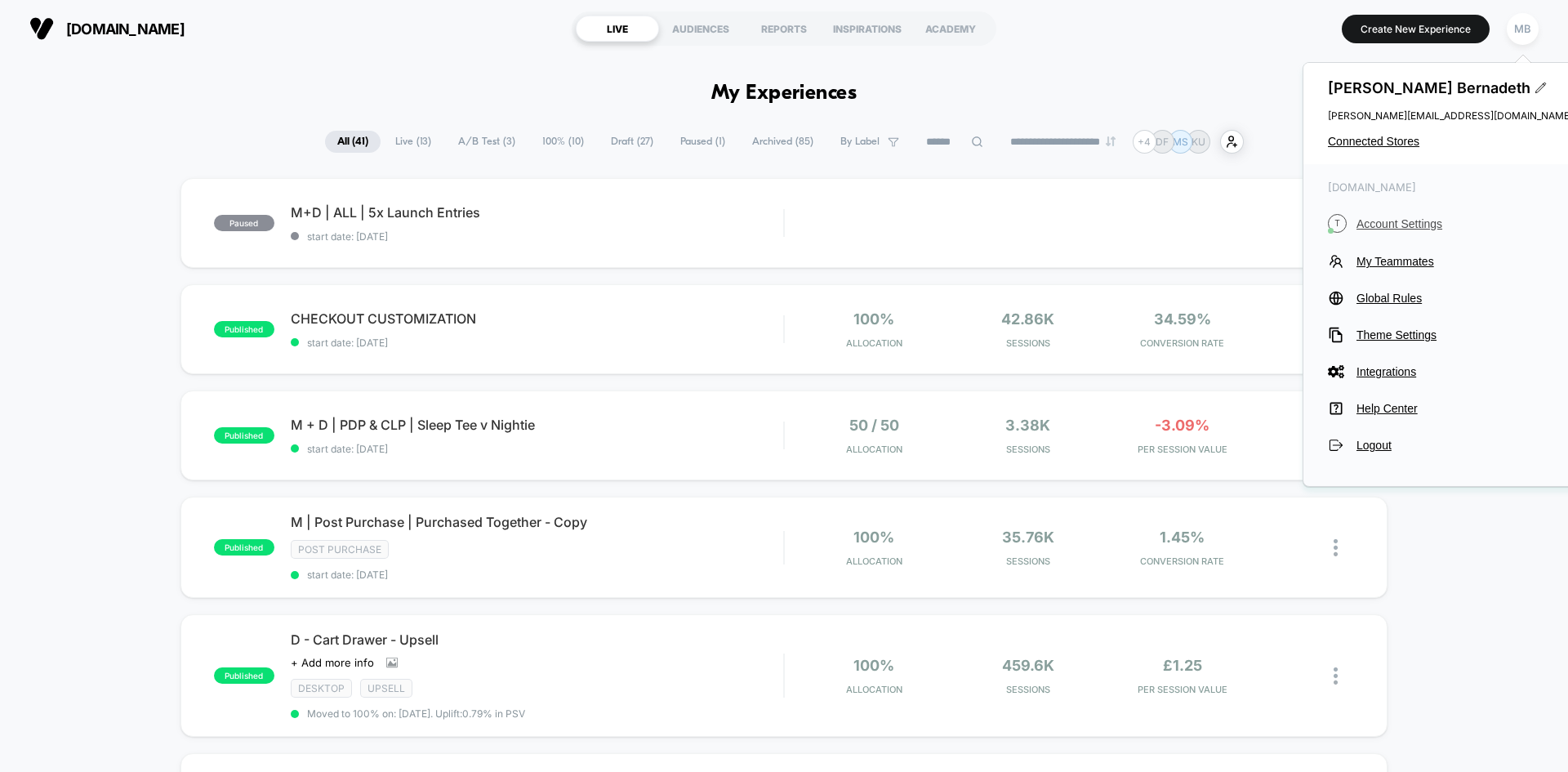
click at [1391, 223] on span "Account Settings" at bounding box center [1465, 223] width 216 height 13
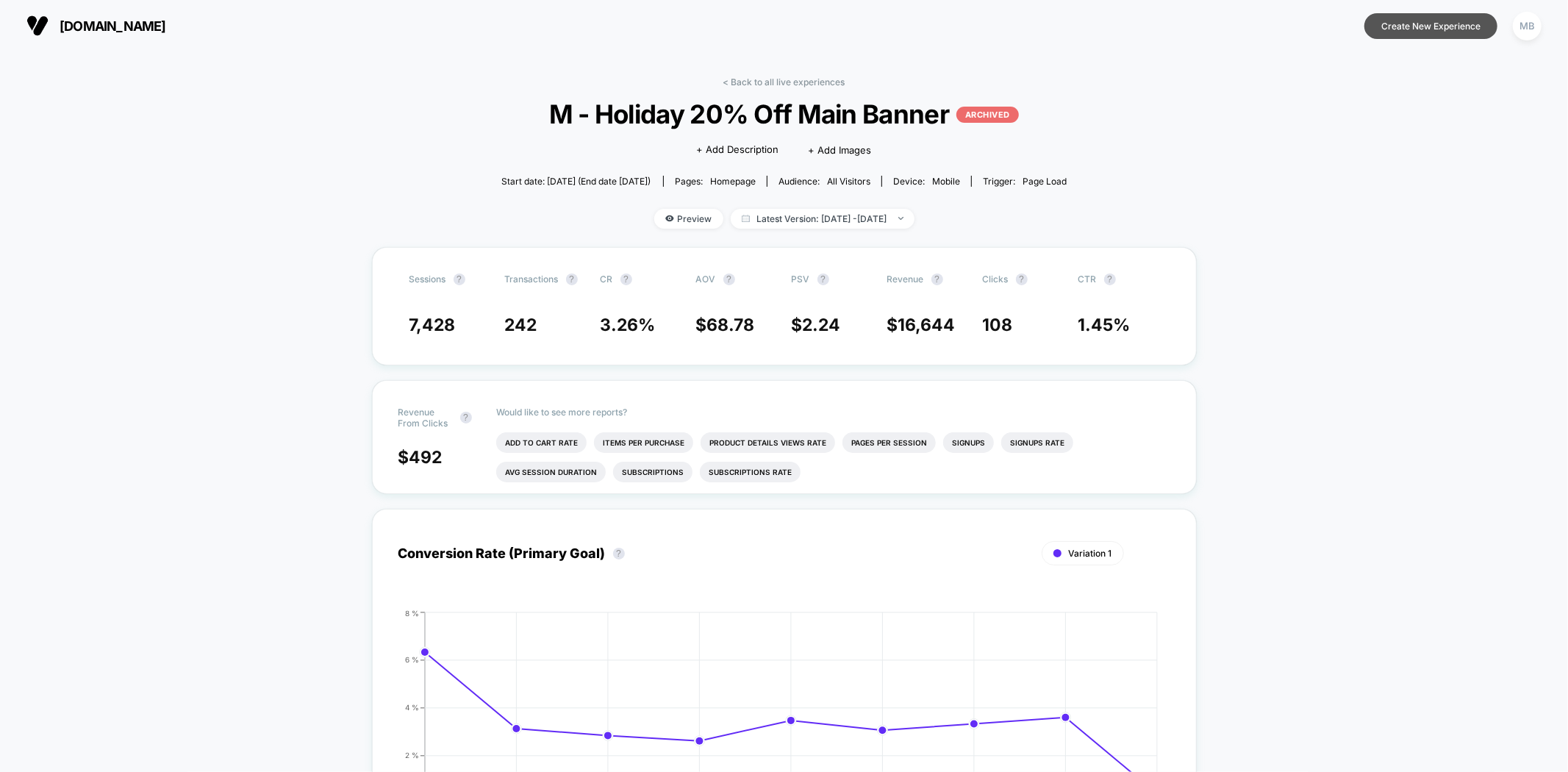
click at [1387, 23] on button "Create New Experience" at bounding box center [1430, 26] width 133 height 26
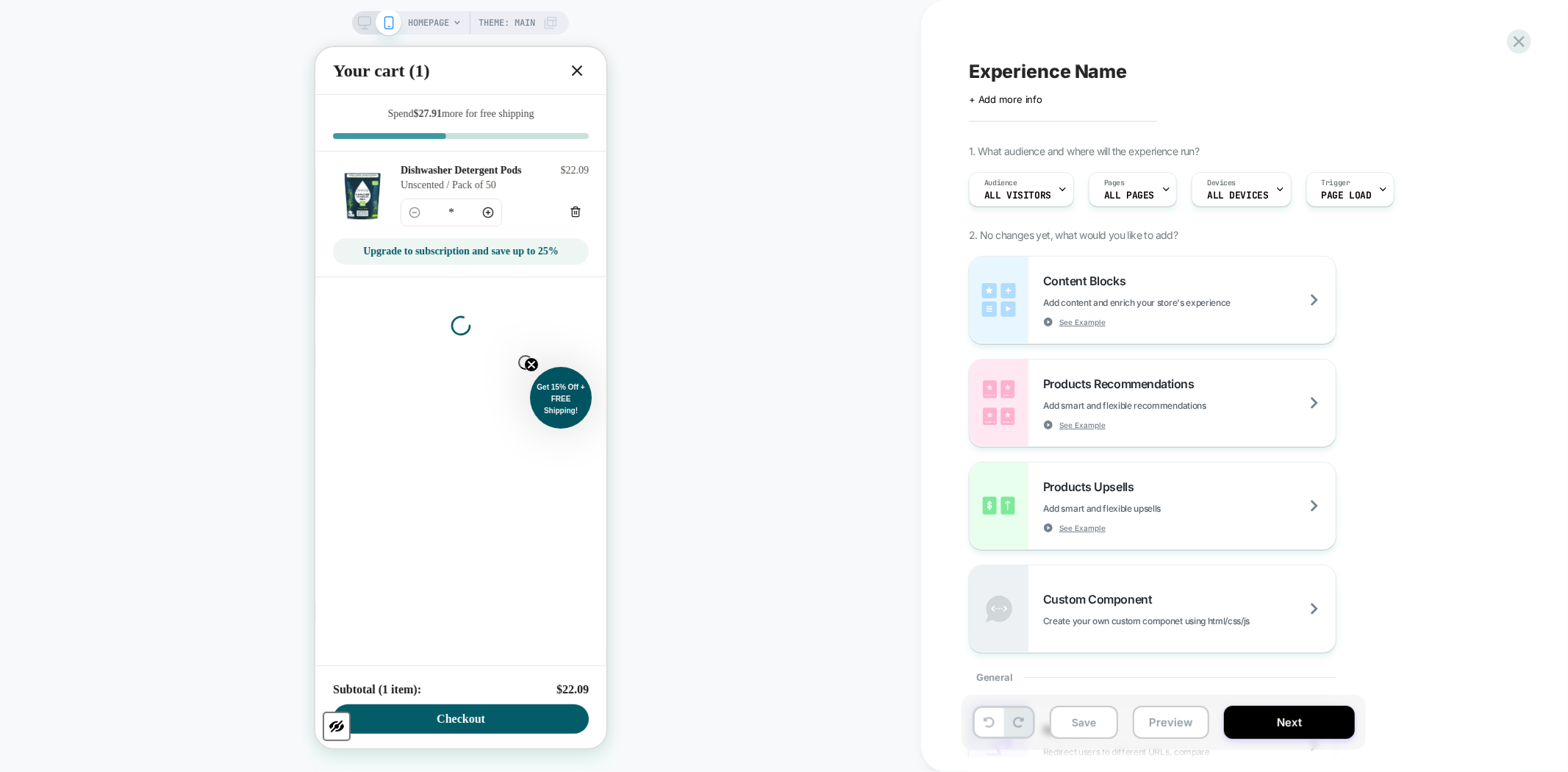
click at [992, 199] on span "All Visitors" at bounding box center [1017, 195] width 67 height 10
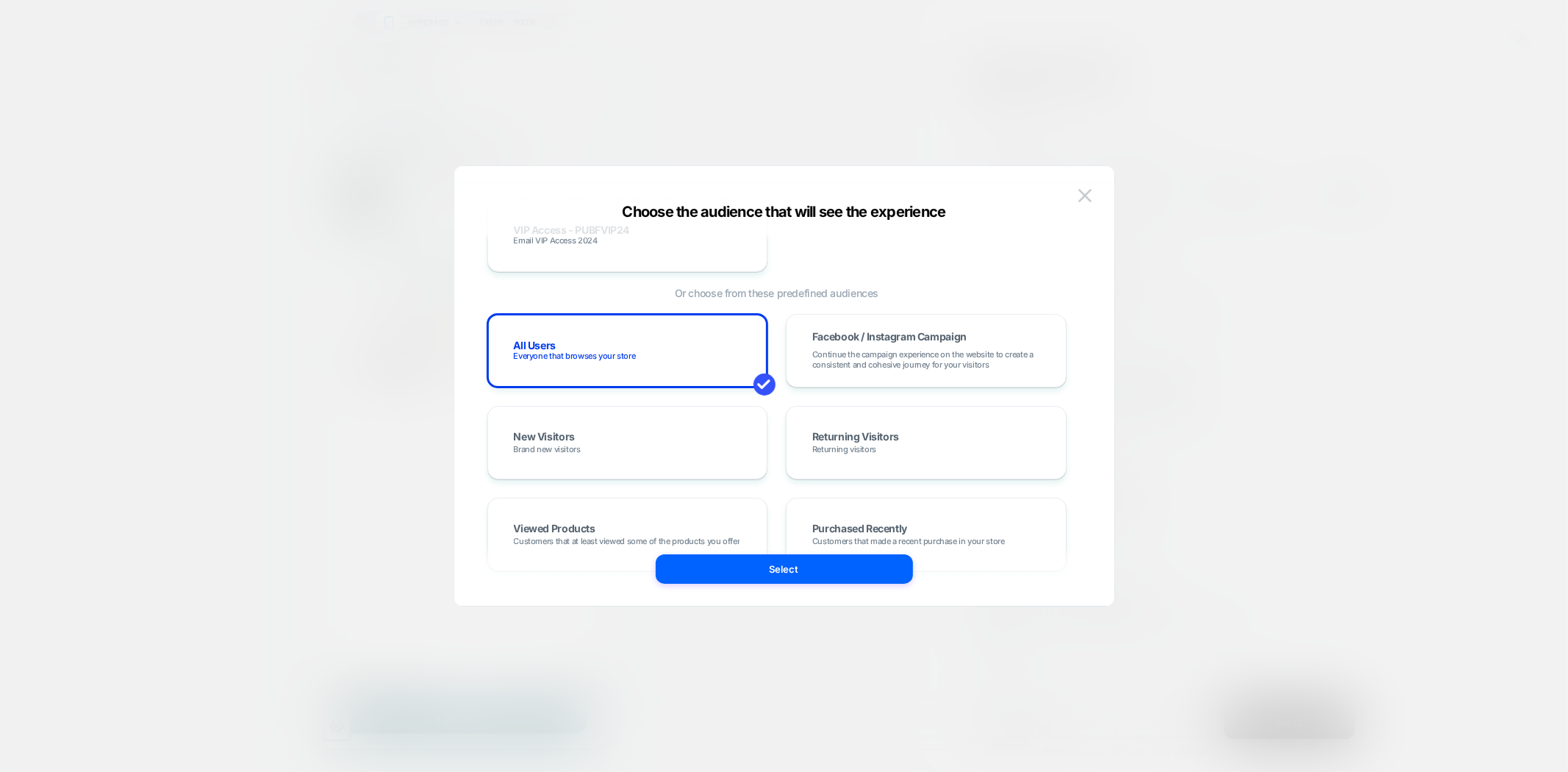
scroll to position [163, 0]
click at [857, 446] on div "Returning Visitors Returning visitors" at bounding box center [926, 436] width 250 height 42
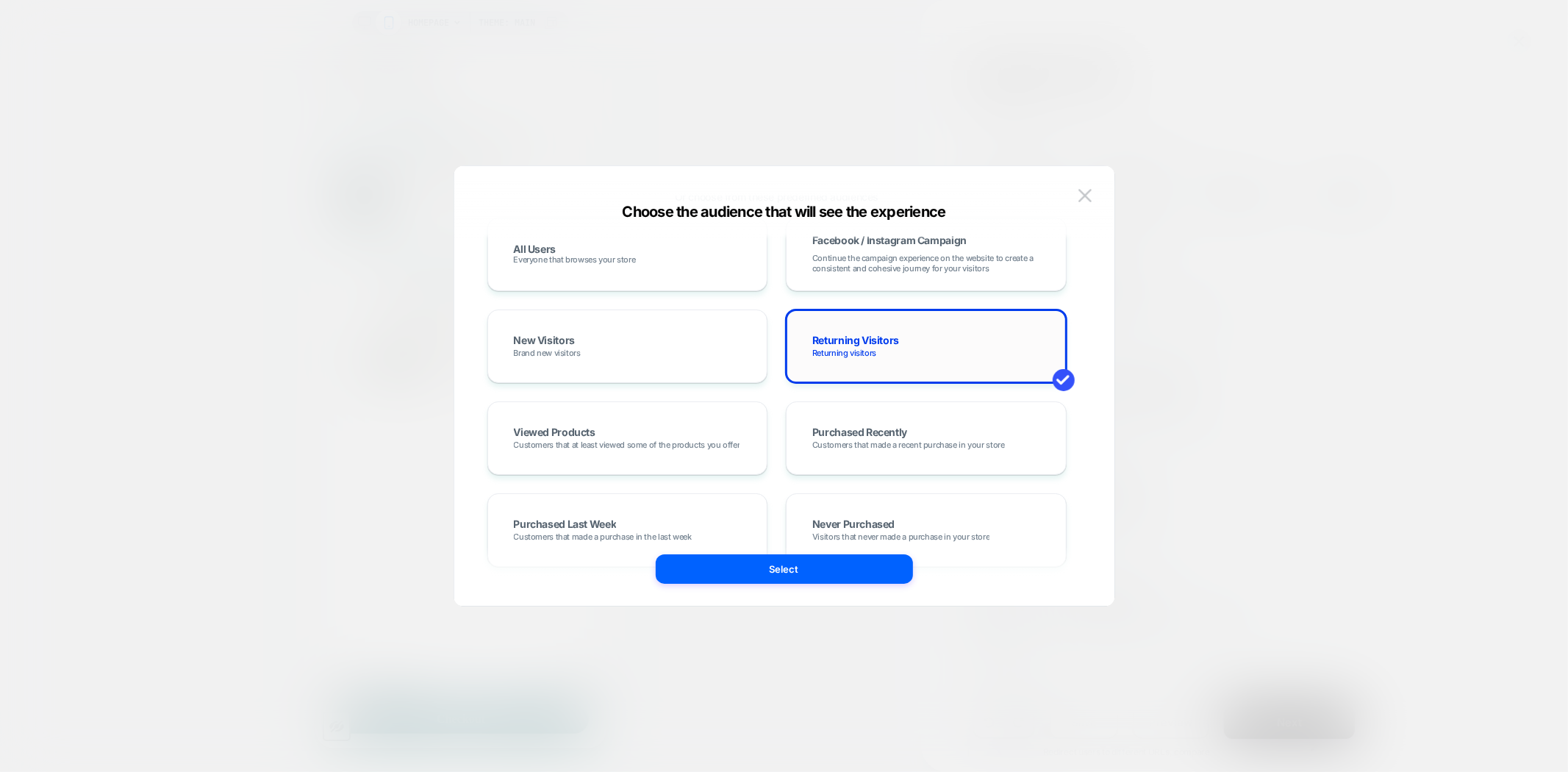
scroll to position [327, 0]
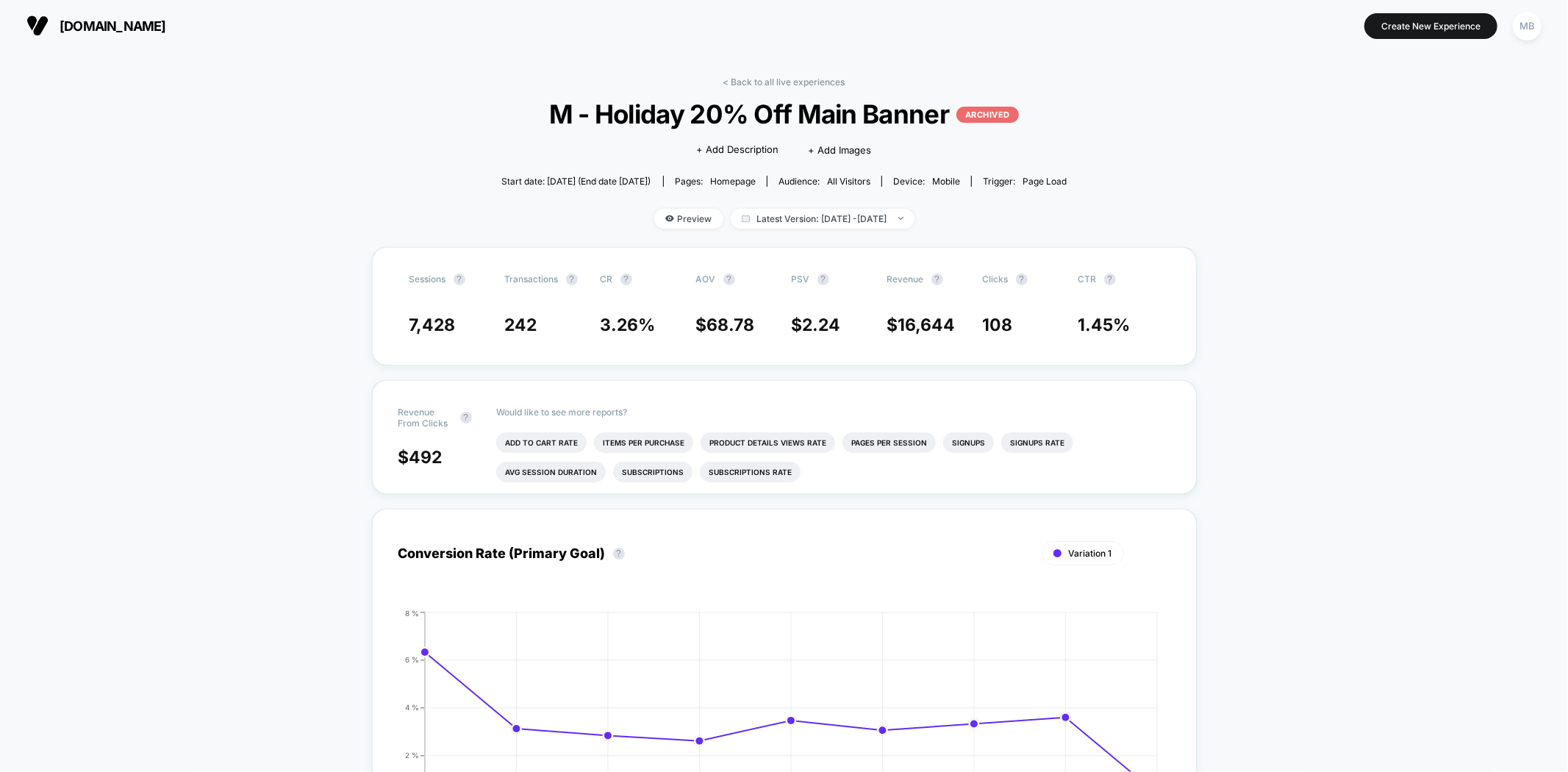
click at [765, 72] on div "< Back to all live experiences M - Holiday 20% Off Main Banner ARCHIVED Click t…" at bounding box center [784, 763] width 824 height 1396
click at [768, 77] on link "< Back to all live experiences" at bounding box center [784, 82] width 122 height 11
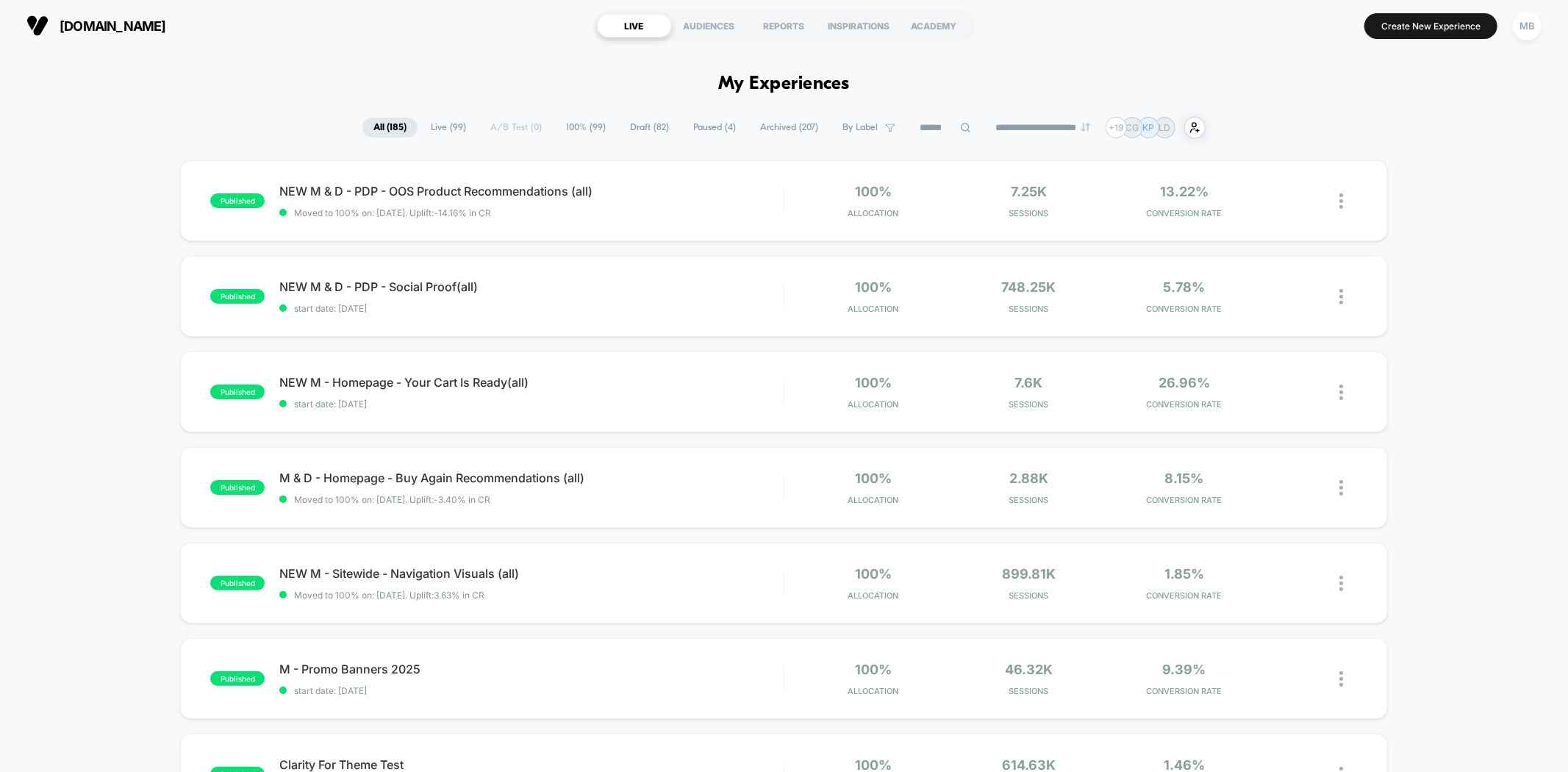
click at [934, 135] on input at bounding box center [945, 128] width 74 height 17
paste input "**********"
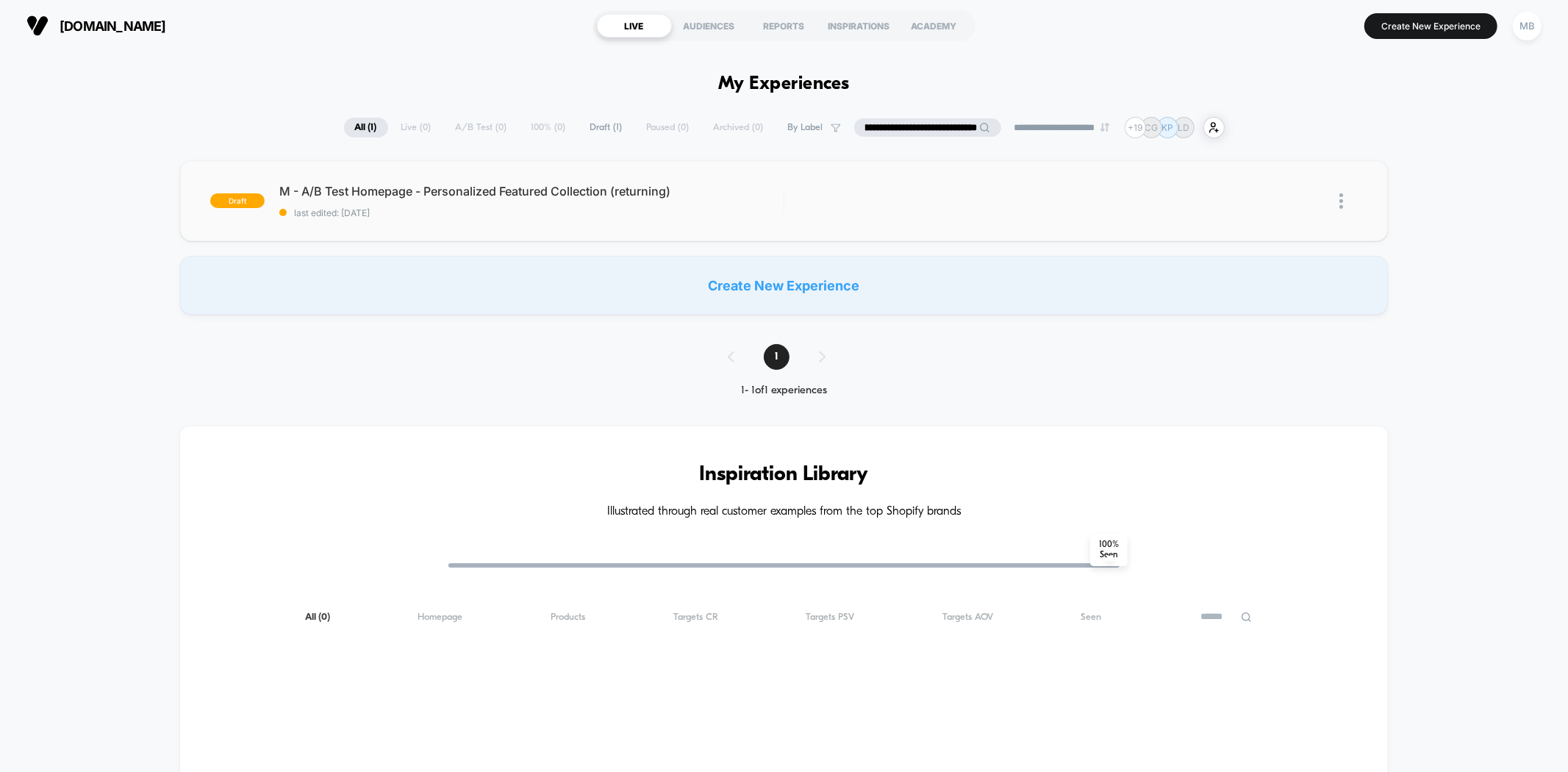
type input "**********"
click at [480, 221] on div "draft M - A/B Test Homepage - Personalized Featured Collection (returning) last…" at bounding box center [783, 200] width 1207 height 81
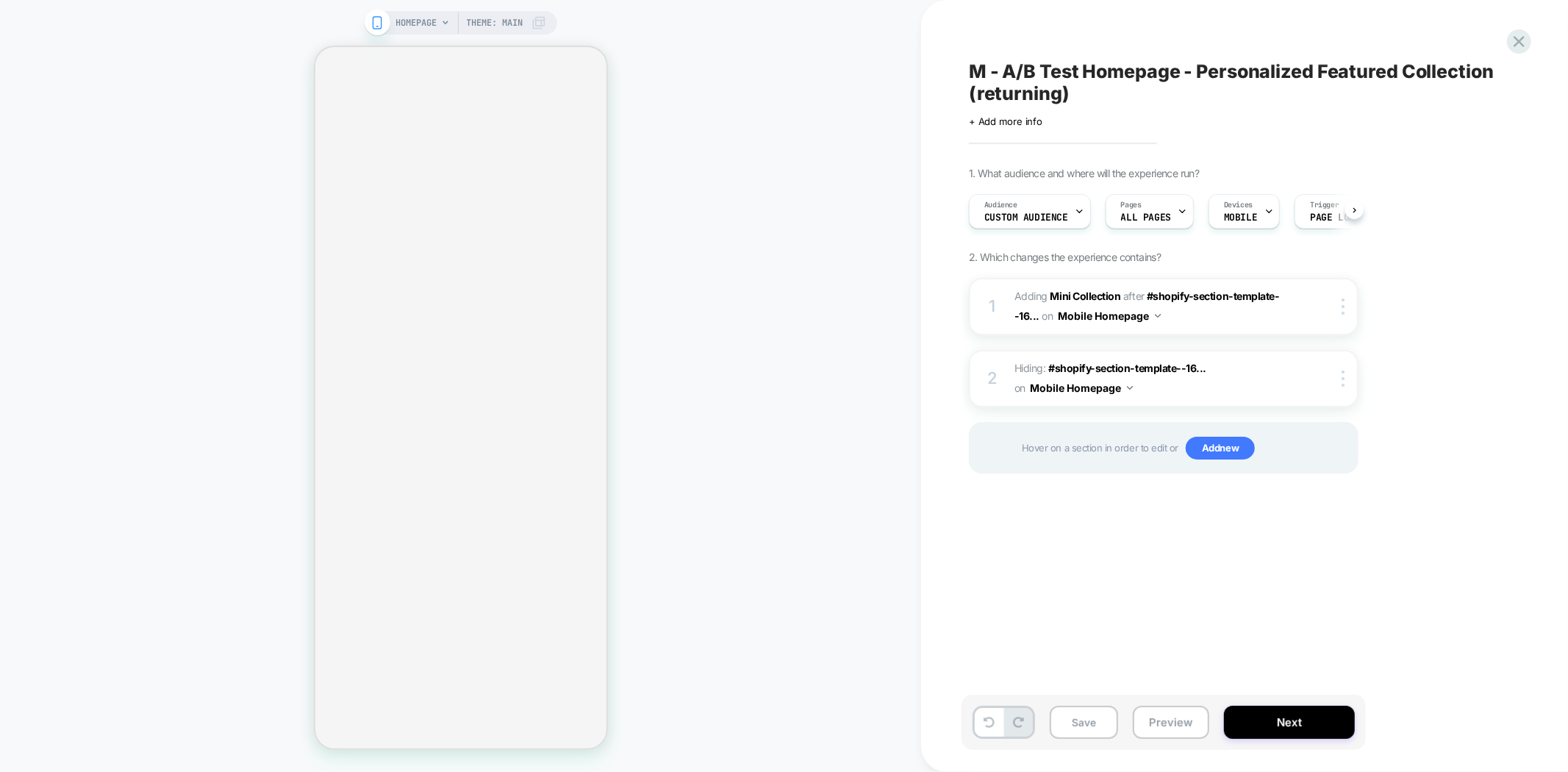
scroll to position [0, 1]
click at [1015, 210] on div "Audience Custom Audience" at bounding box center [1025, 211] width 113 height 33
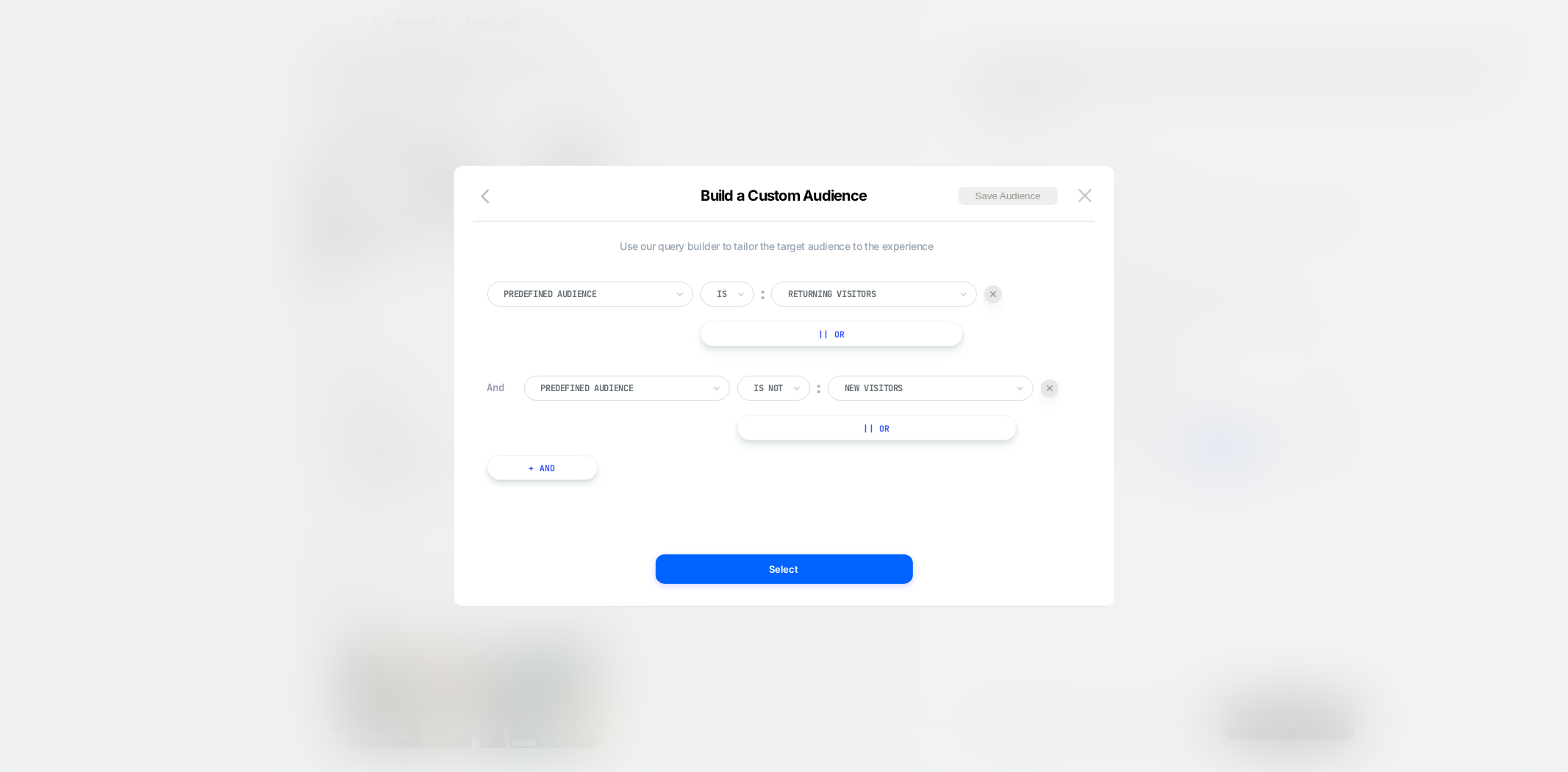
scroll to position [0, 0]
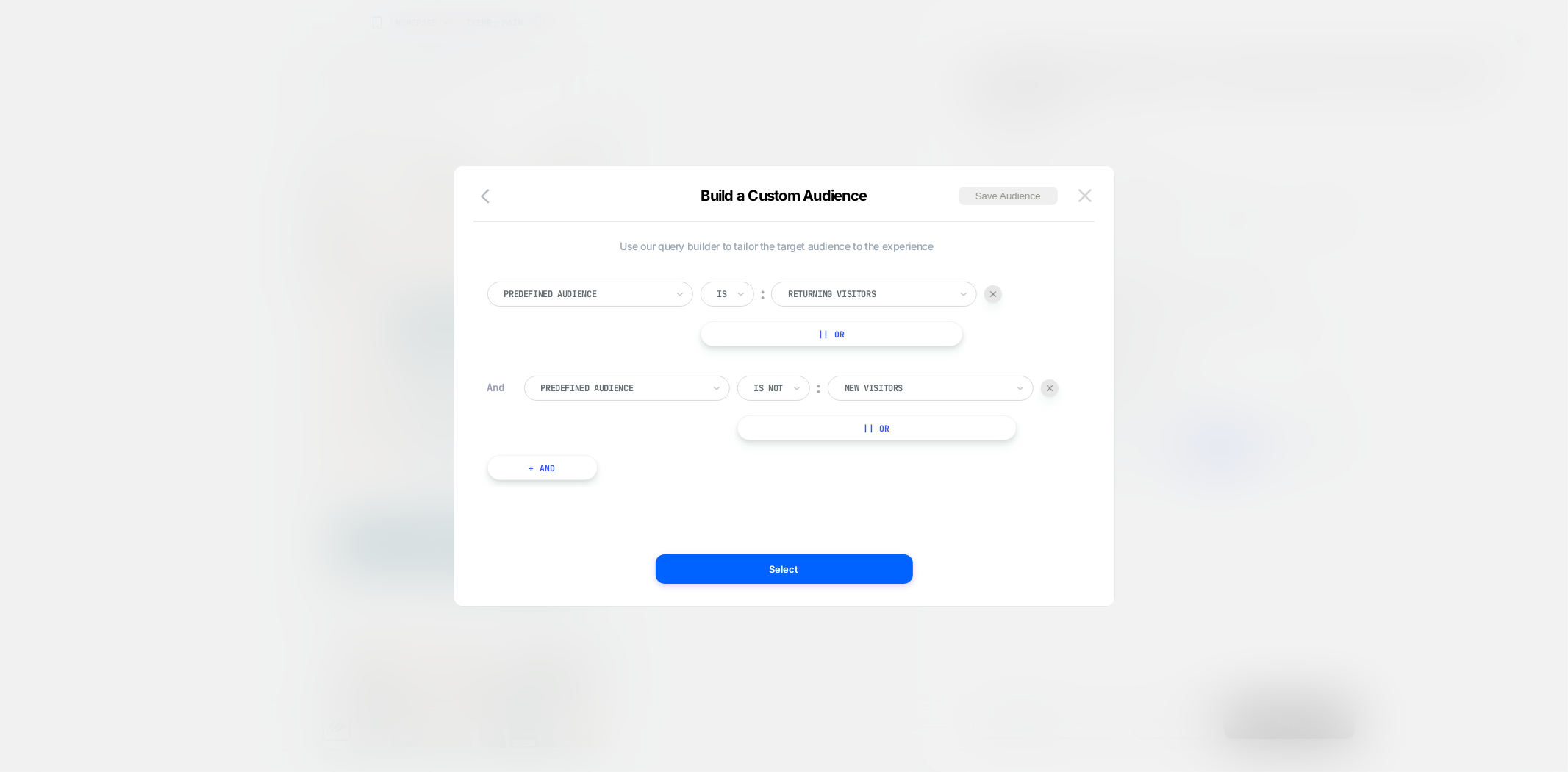
click at [1088, 201] on img at bounding box center [1084, 196] width 13 height 13
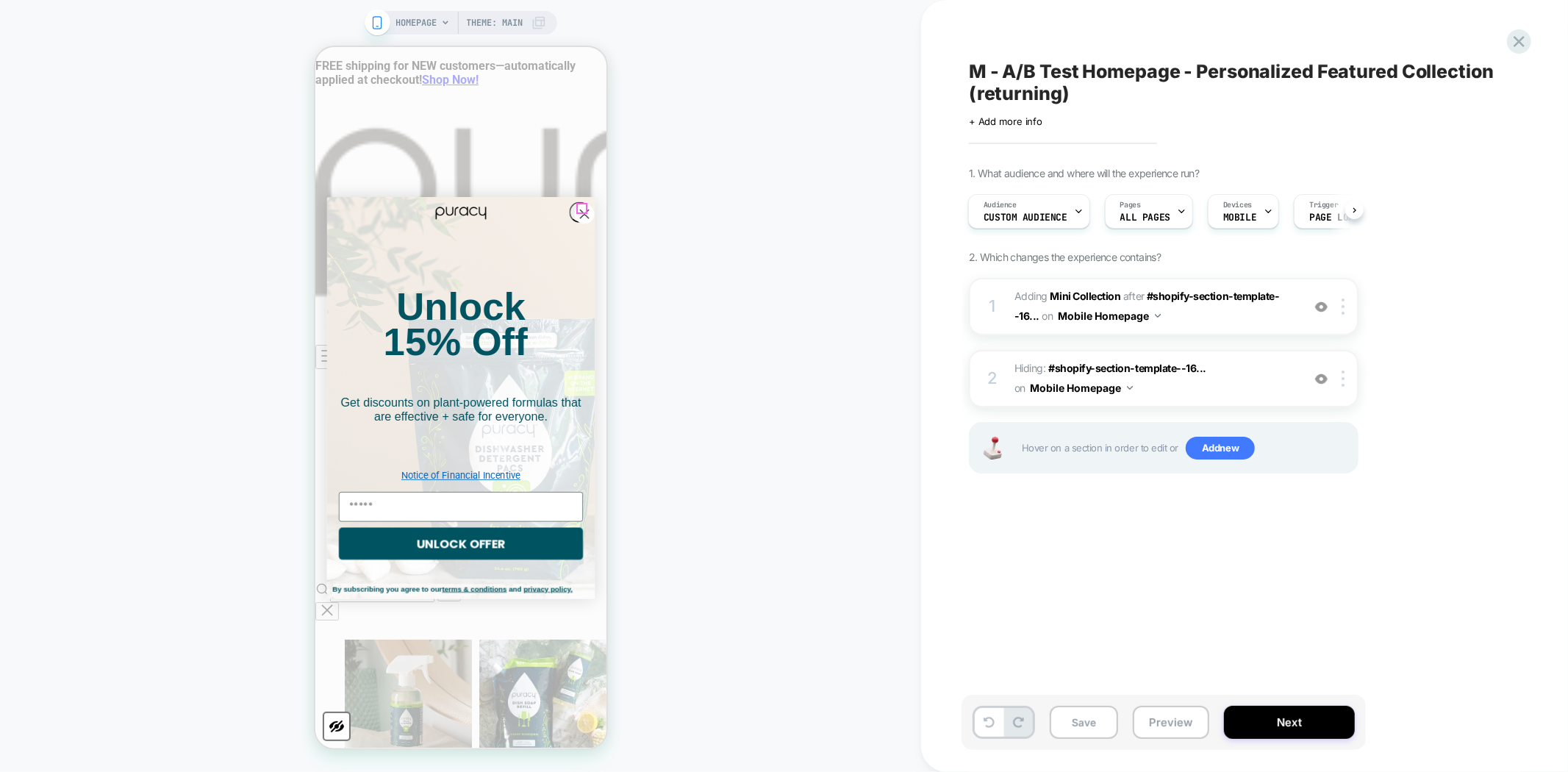
click at [578, 207] on circle "Close dialog" at bounding box center [583, 212] width 20 height 20
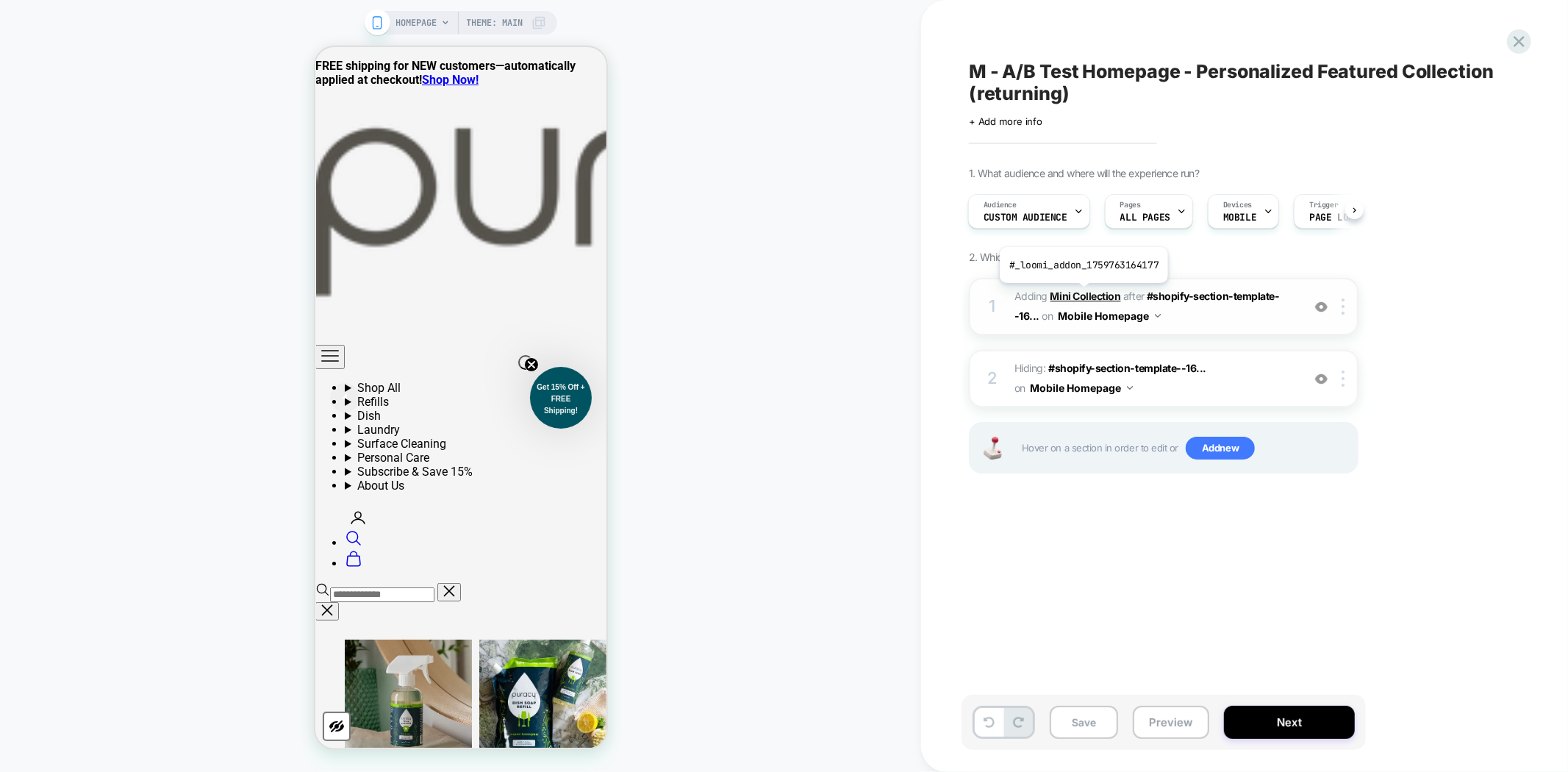
click at [1082, 294] on b "Mini Collection" at bounding box center [1086, 296] width 71 height 13
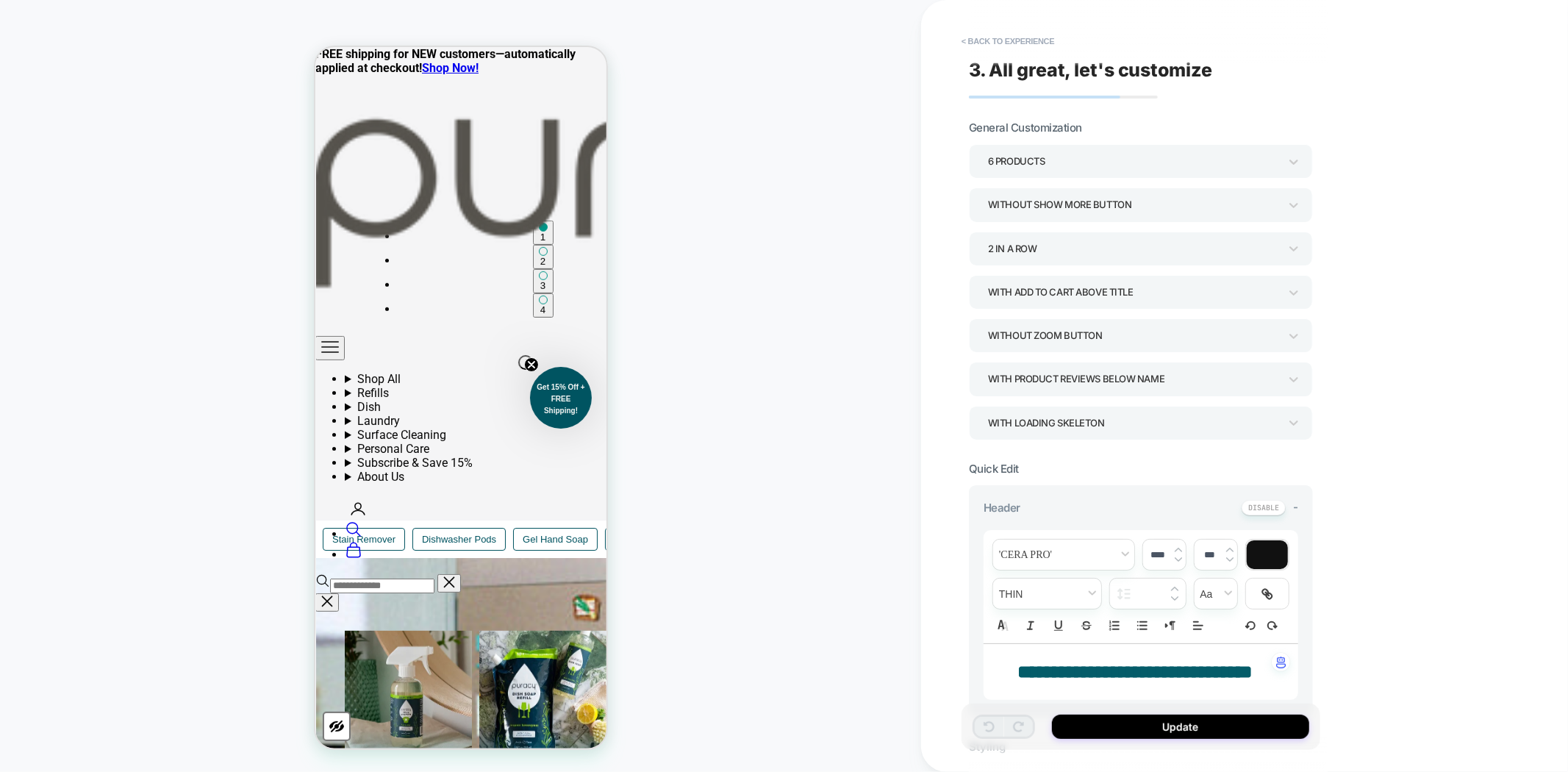
scroll to position [432, 0]
click at [988, 50] on button "< Back to experience" at bounding box center [1007, 41] width 108 height 24
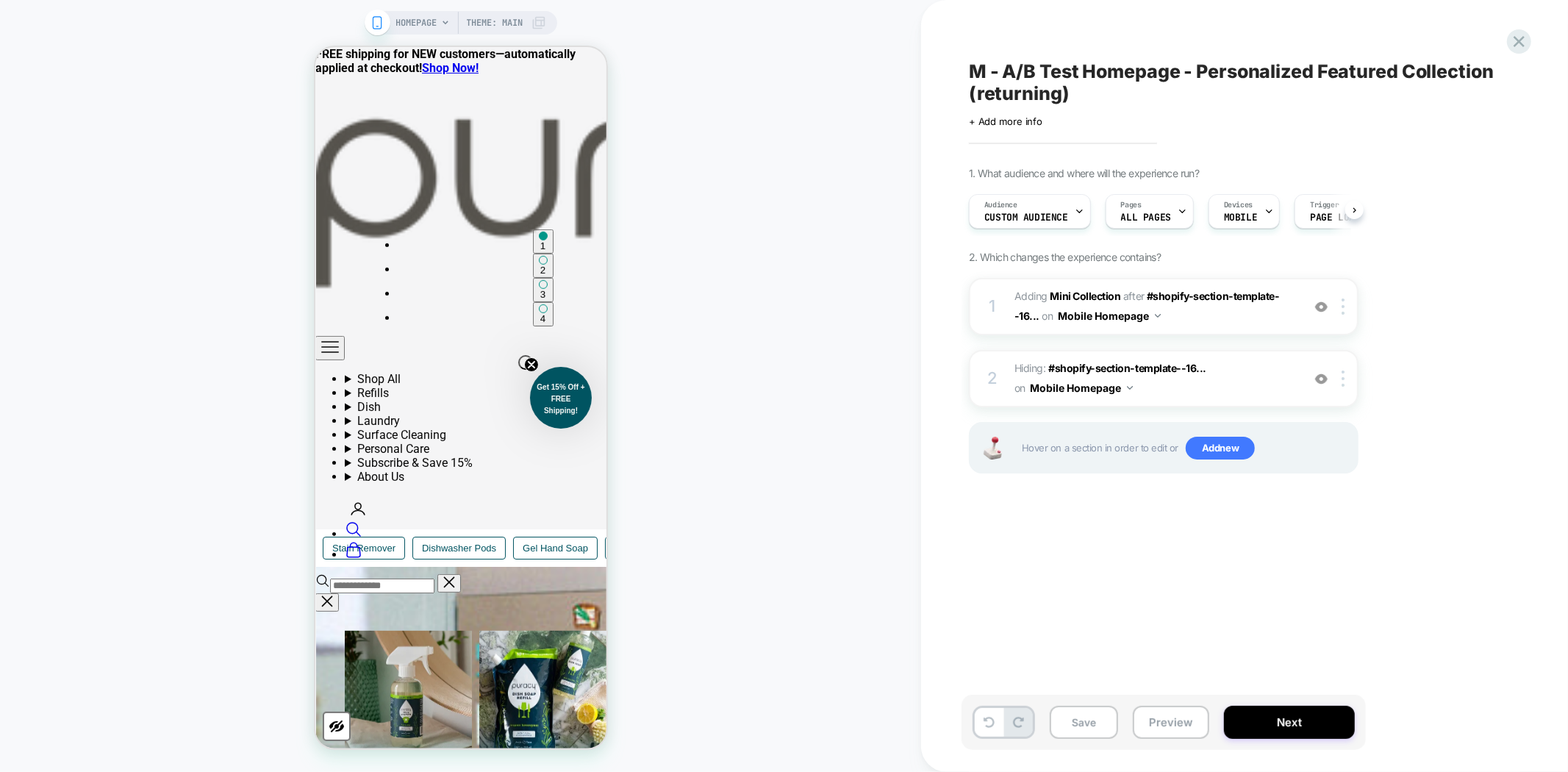
scroll to position [0, 1]
click at [1153, 725] on button "Preview" at bounding box center [1170, 723] width 76 height 33
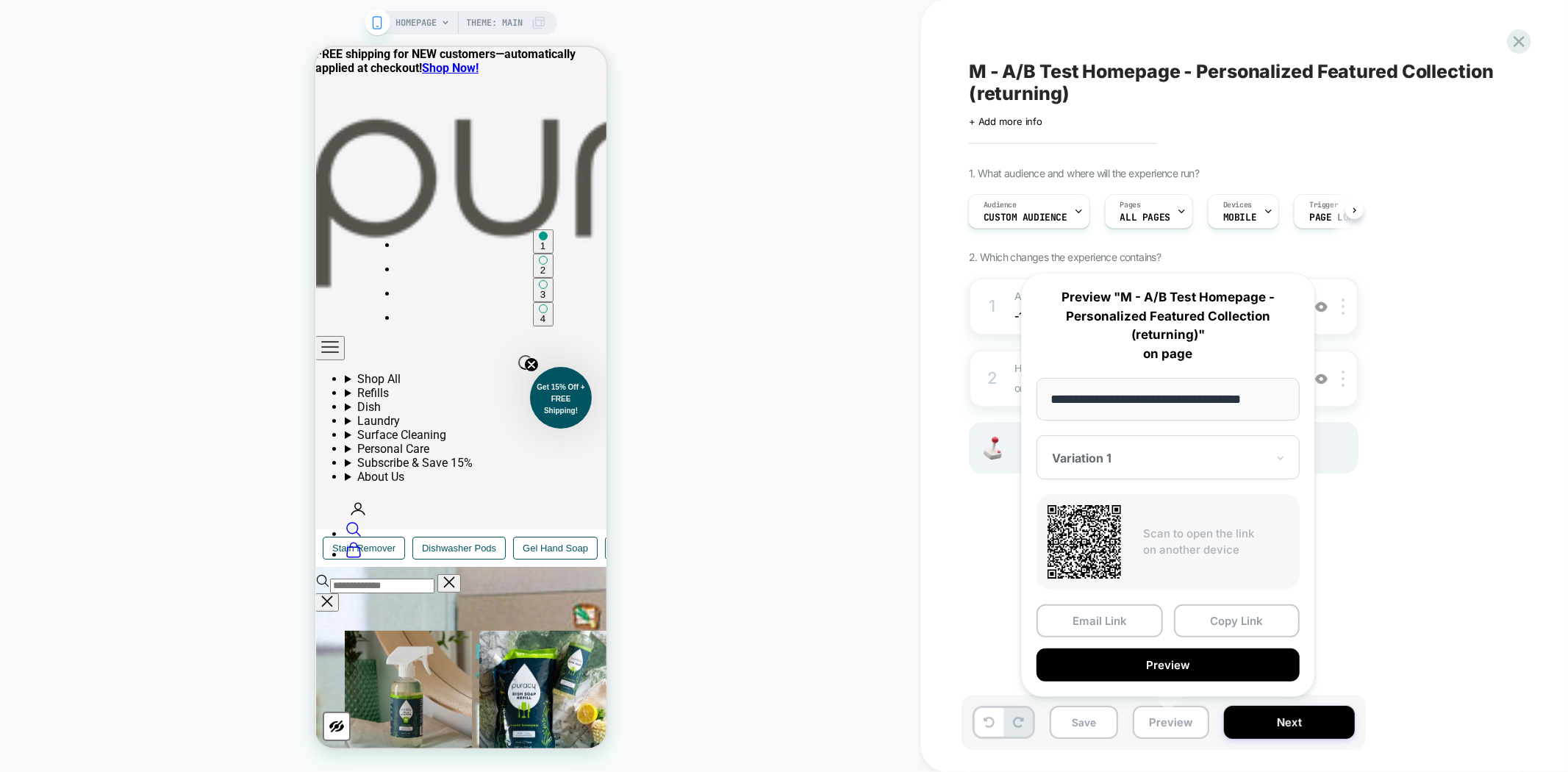
click at [1435, 565] on div "M - A/B Test Homepage - Personalized Featured Collection (returning) Click to e…" at bounding box center [1237, 386] width 551 height 742
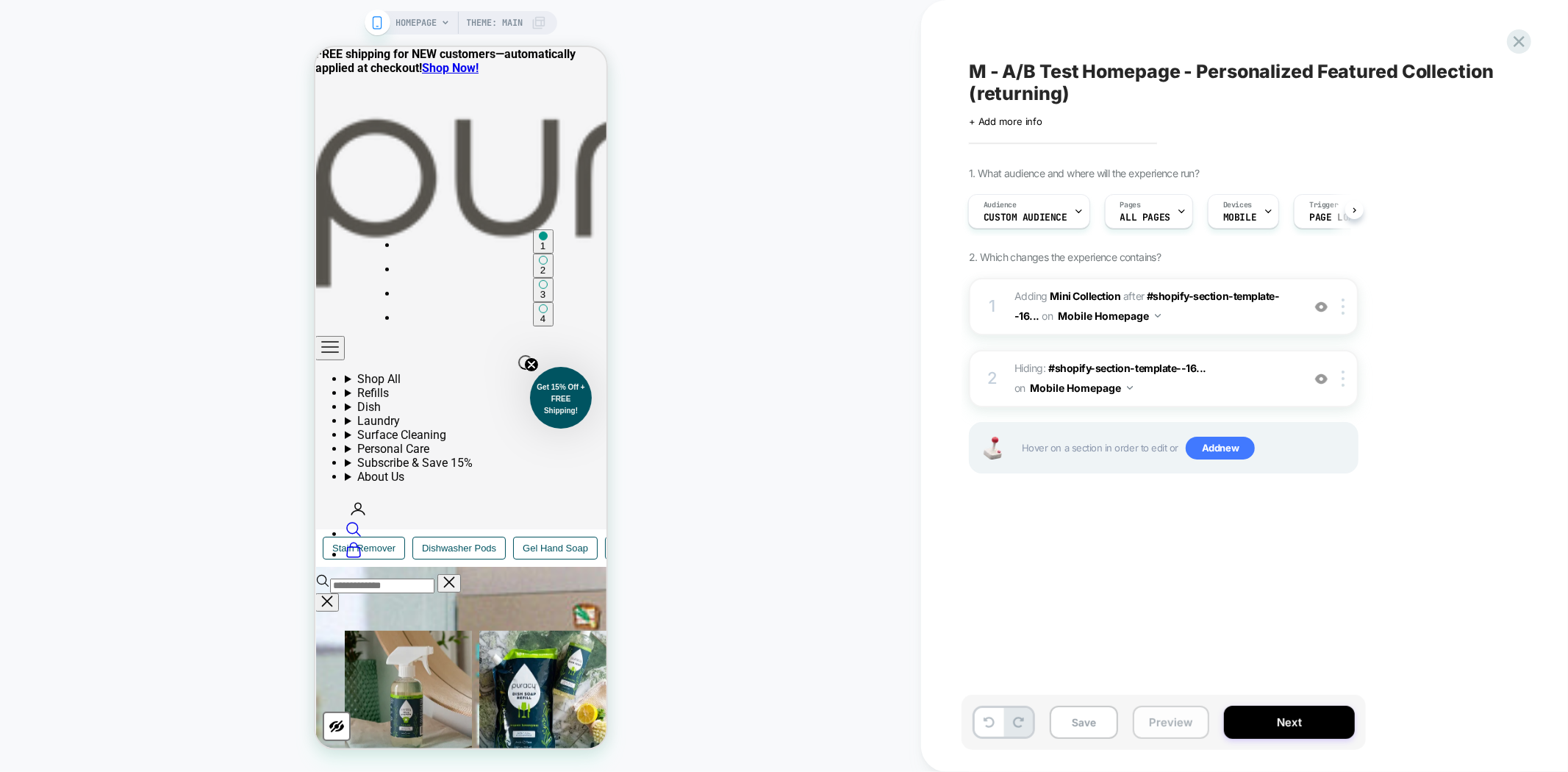
click at [1167, 718] on button "Preview" at bounding box center [1170, 723] width 76 height 33
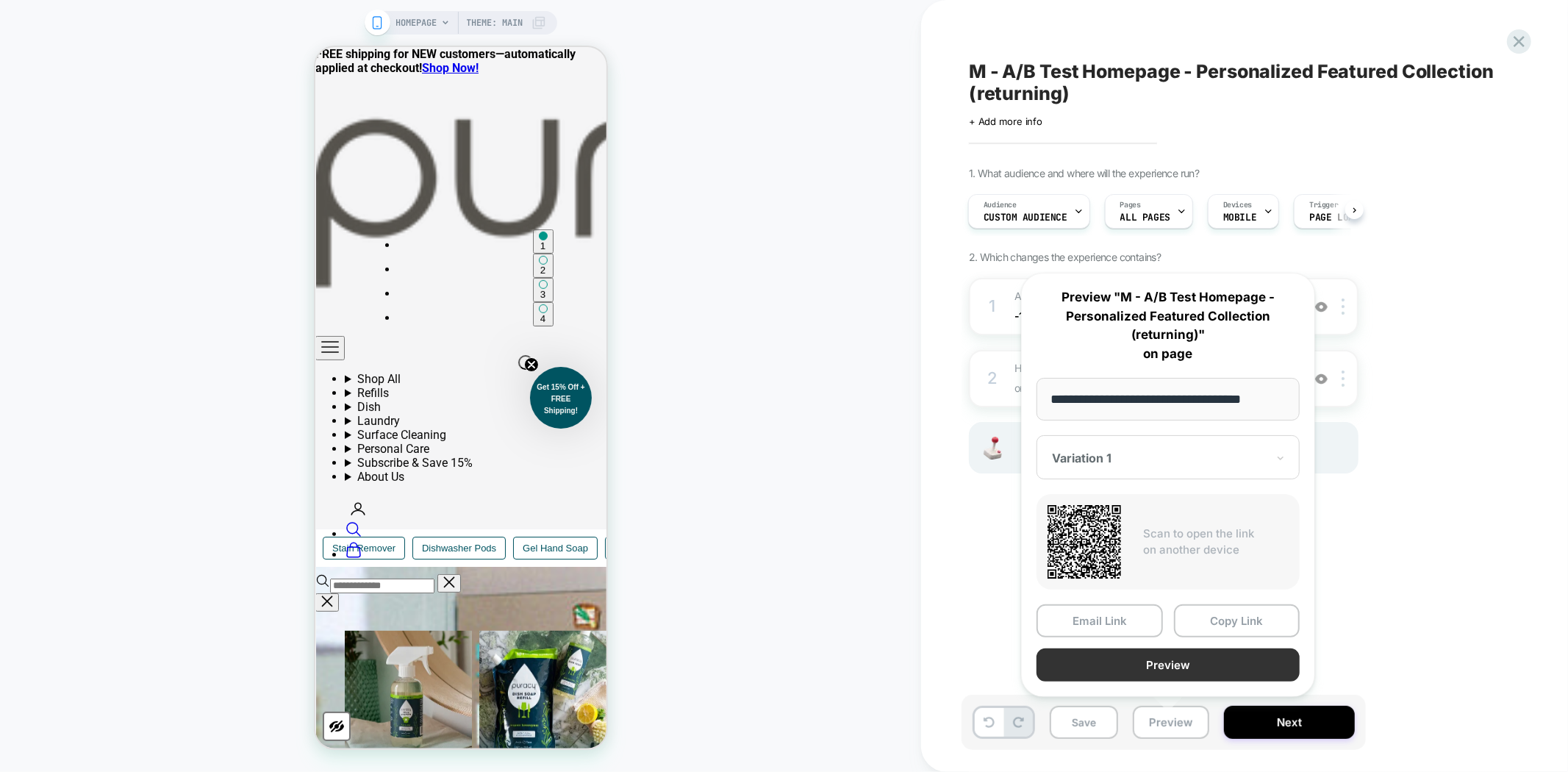
click at [1161, 660] on button "Preview" at bounding box center [1168, 665] width 263 height 33
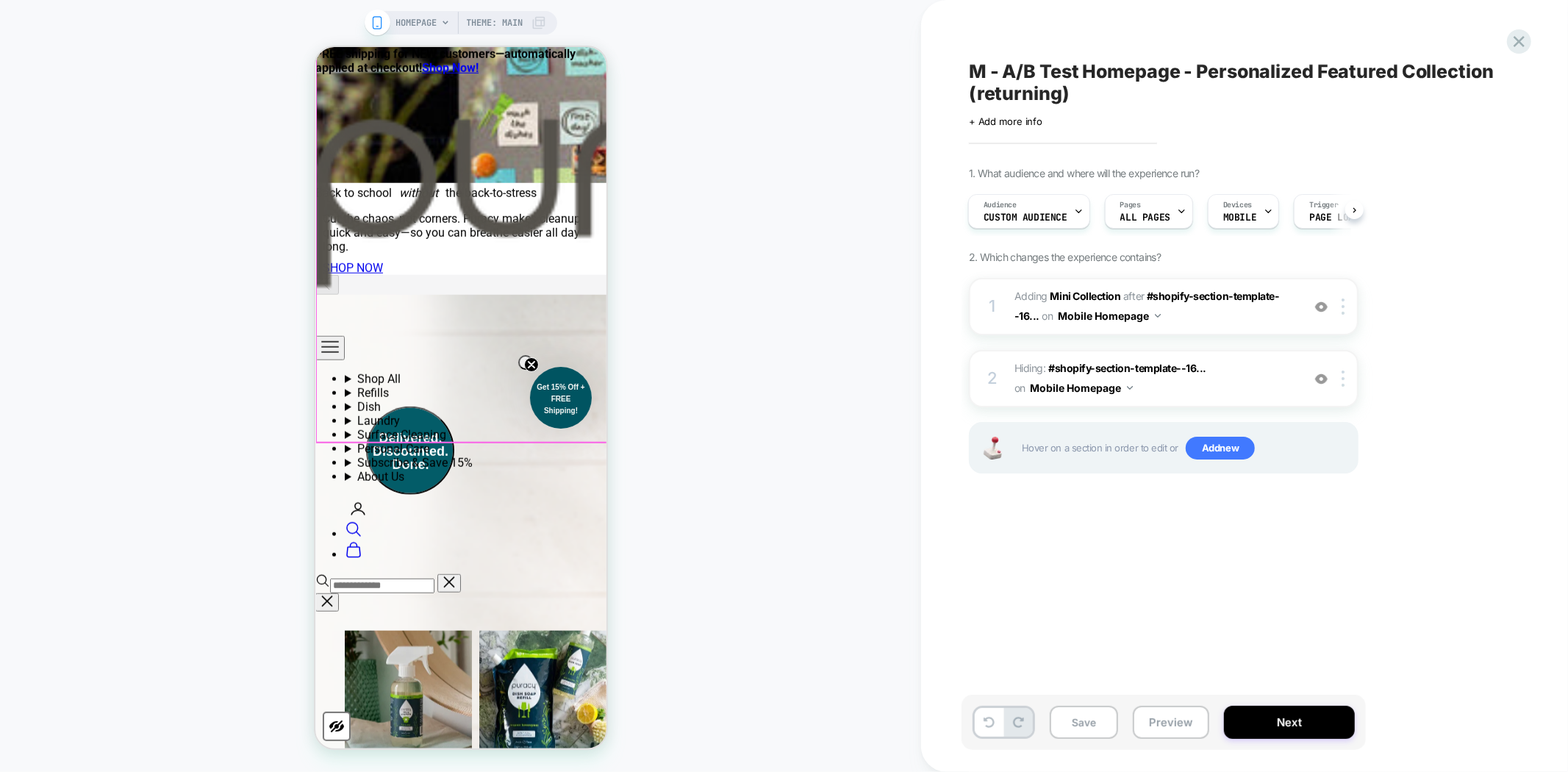
scroll to position [1331, 0]
click at [1323, 380] on img at bounding box center [1321, 379] width 13 height 13
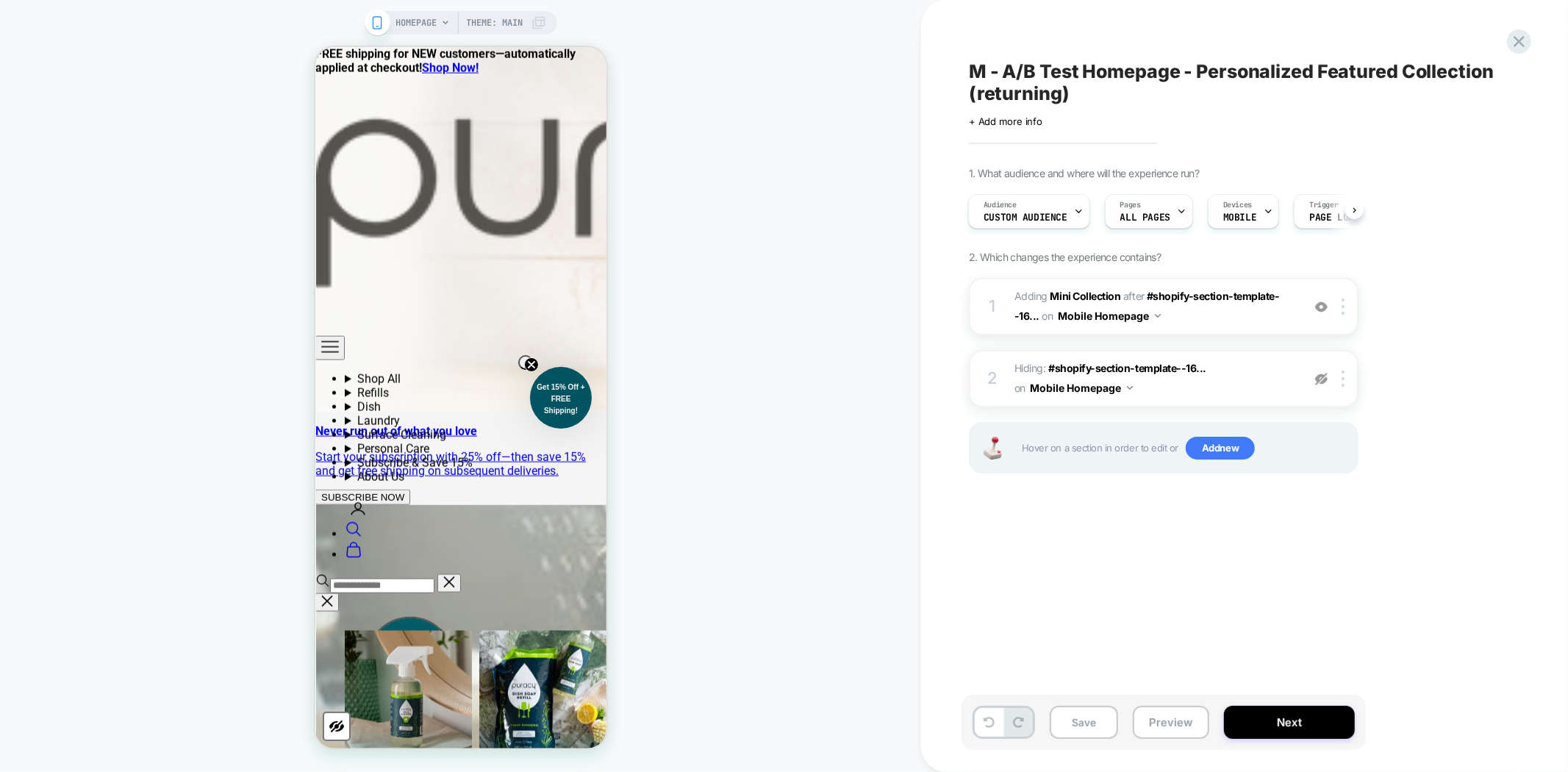
click at [1323, 380] on img at bounding box center [1321, 379] width 13 height 13
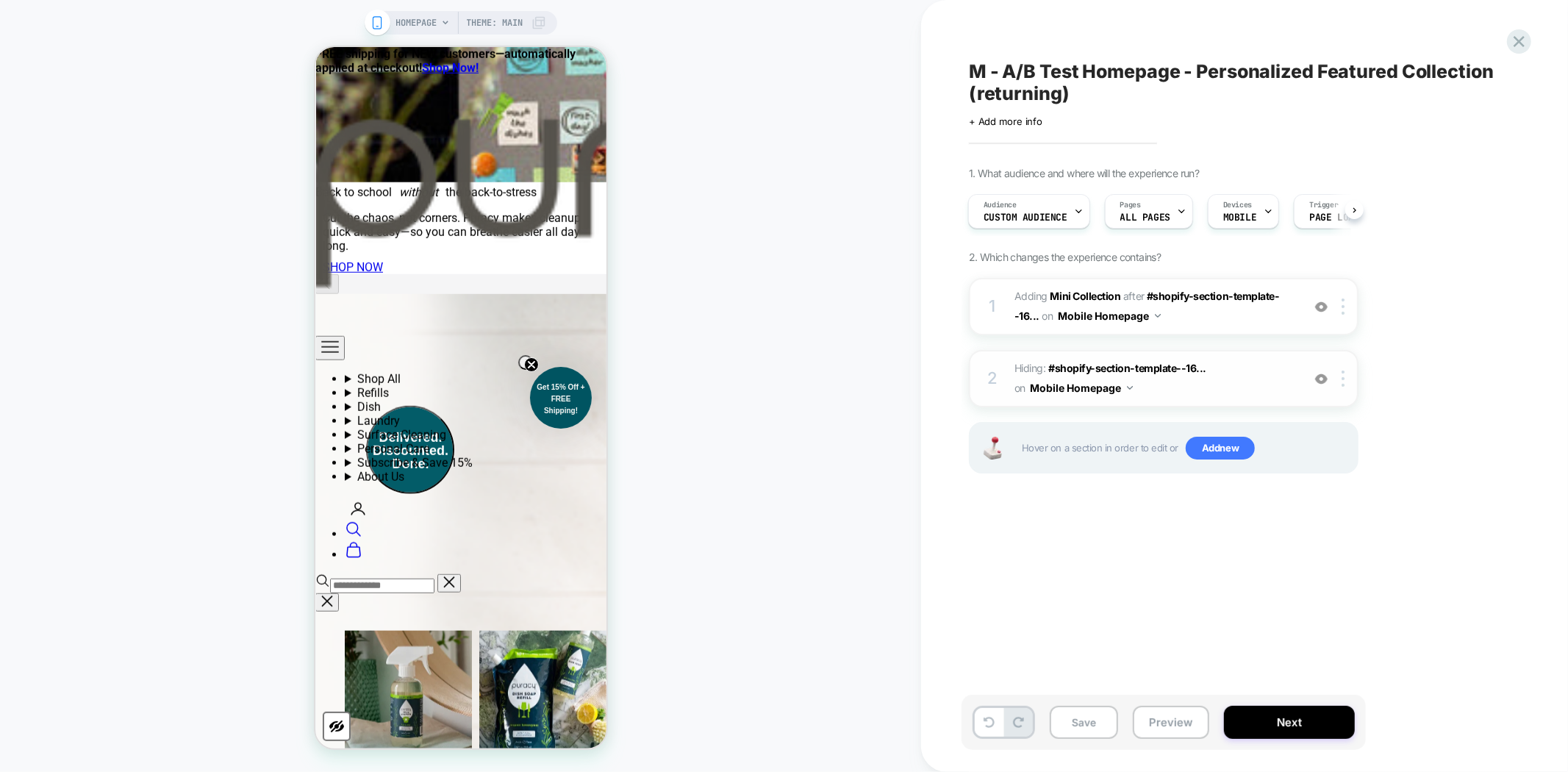
click at [1323, 380] on img at bounding box center [1321, 379] width 13 height 13
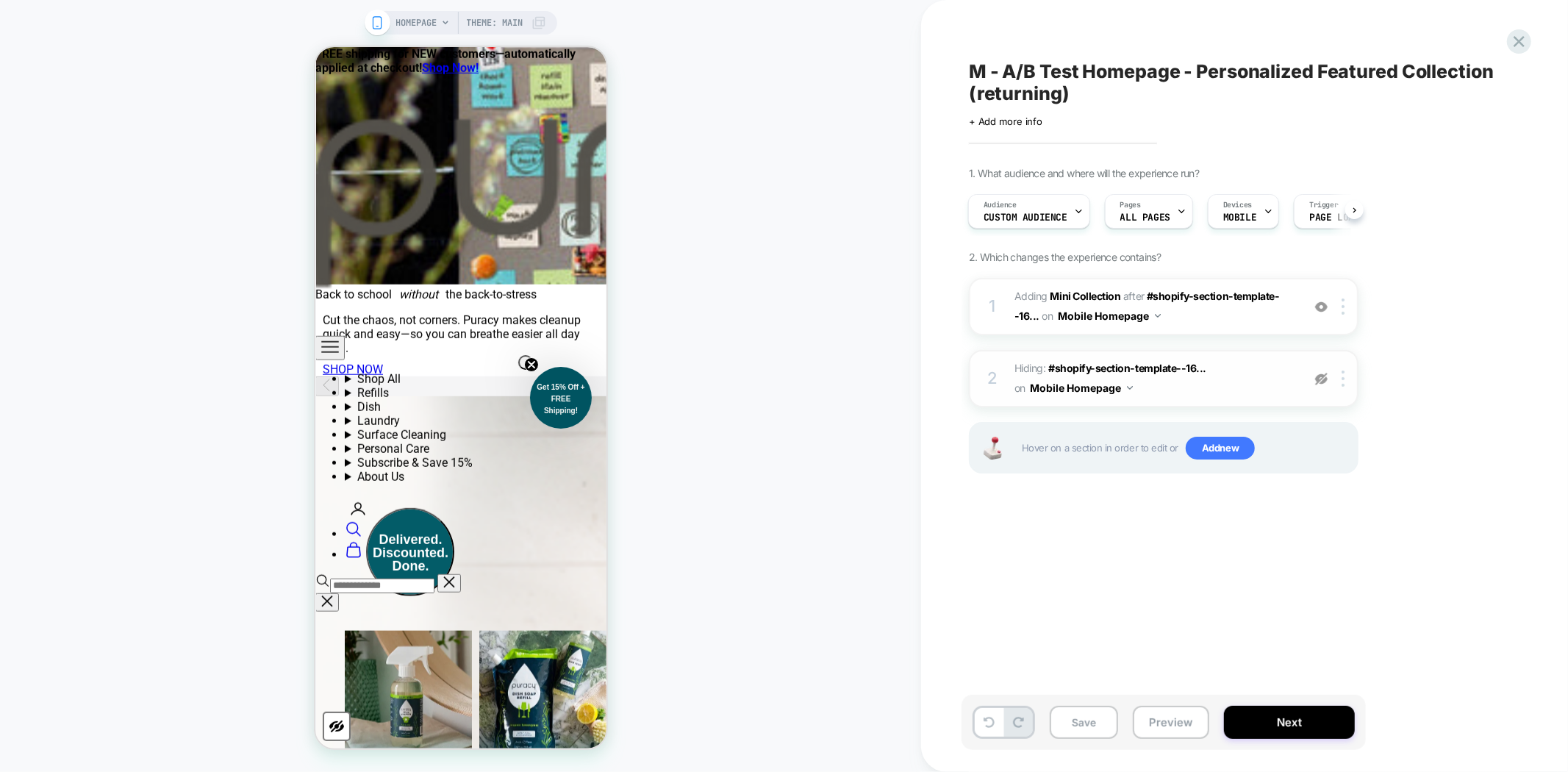
scroll to position [1637, 0]
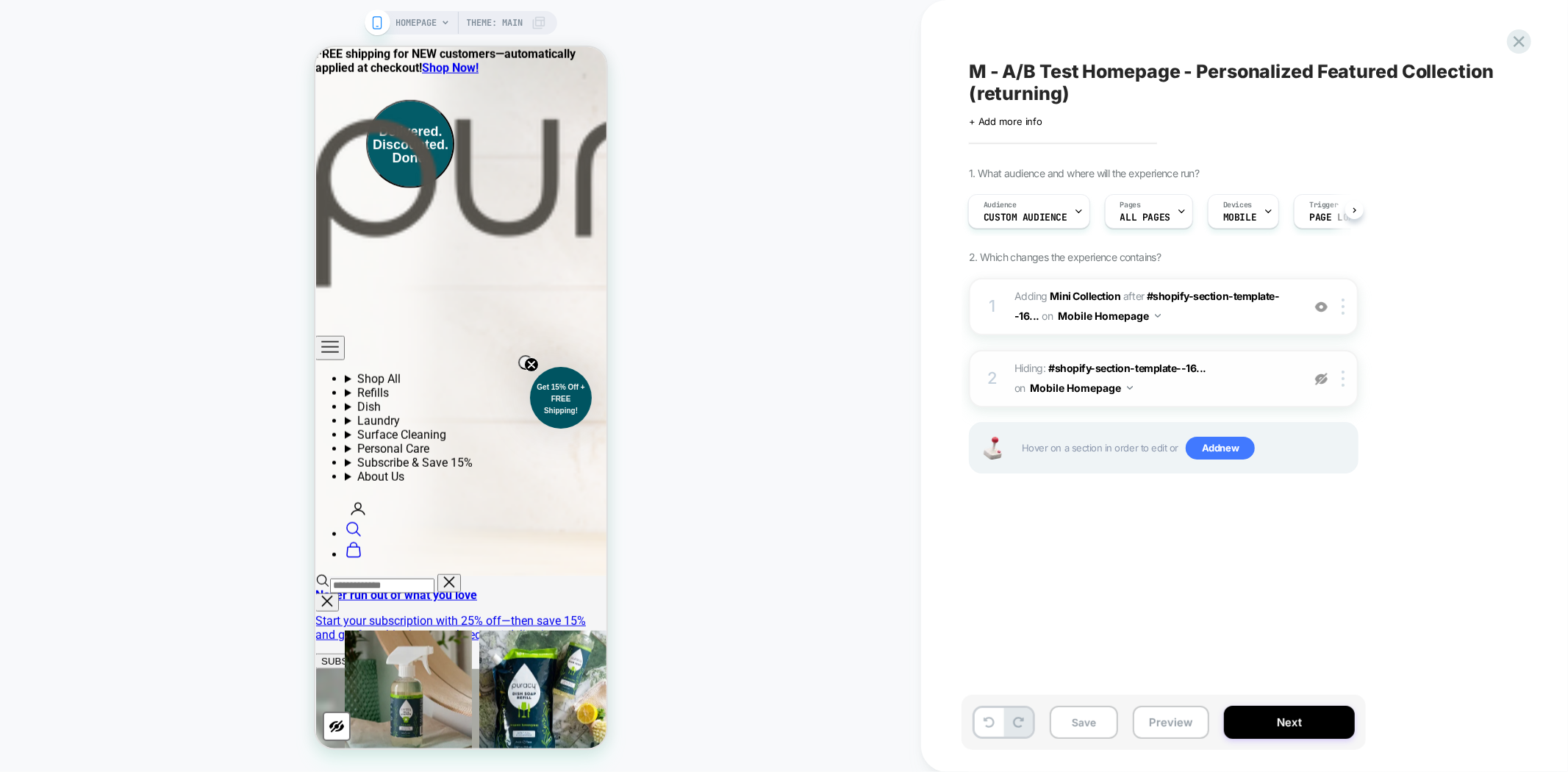
click at [1317, 379] on img at bounding box center [1321, 379] width 13 height 13
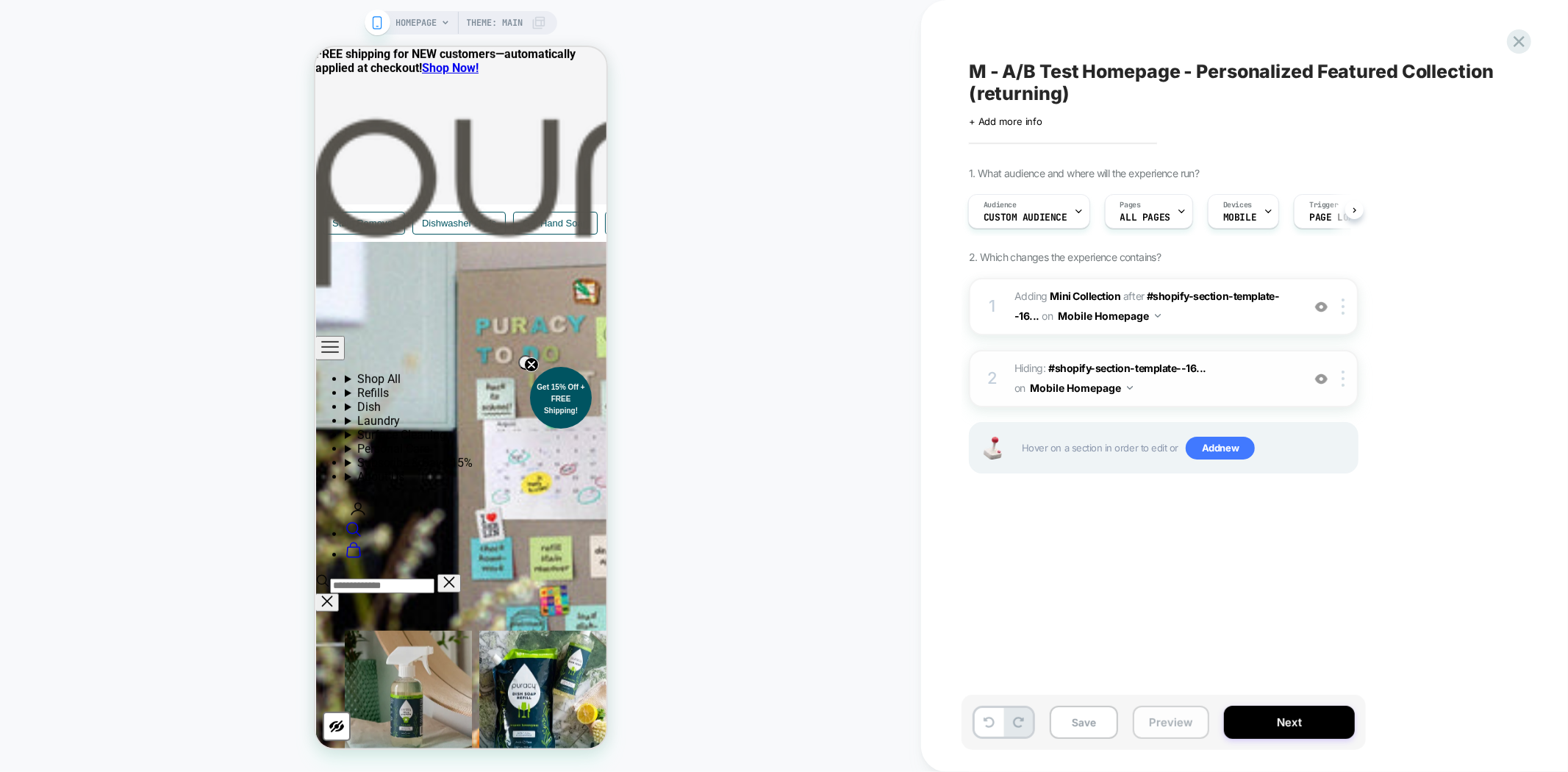
click at [1171, 726] on button "Preview" at bounding box center [1170, 723] width 76 height 33
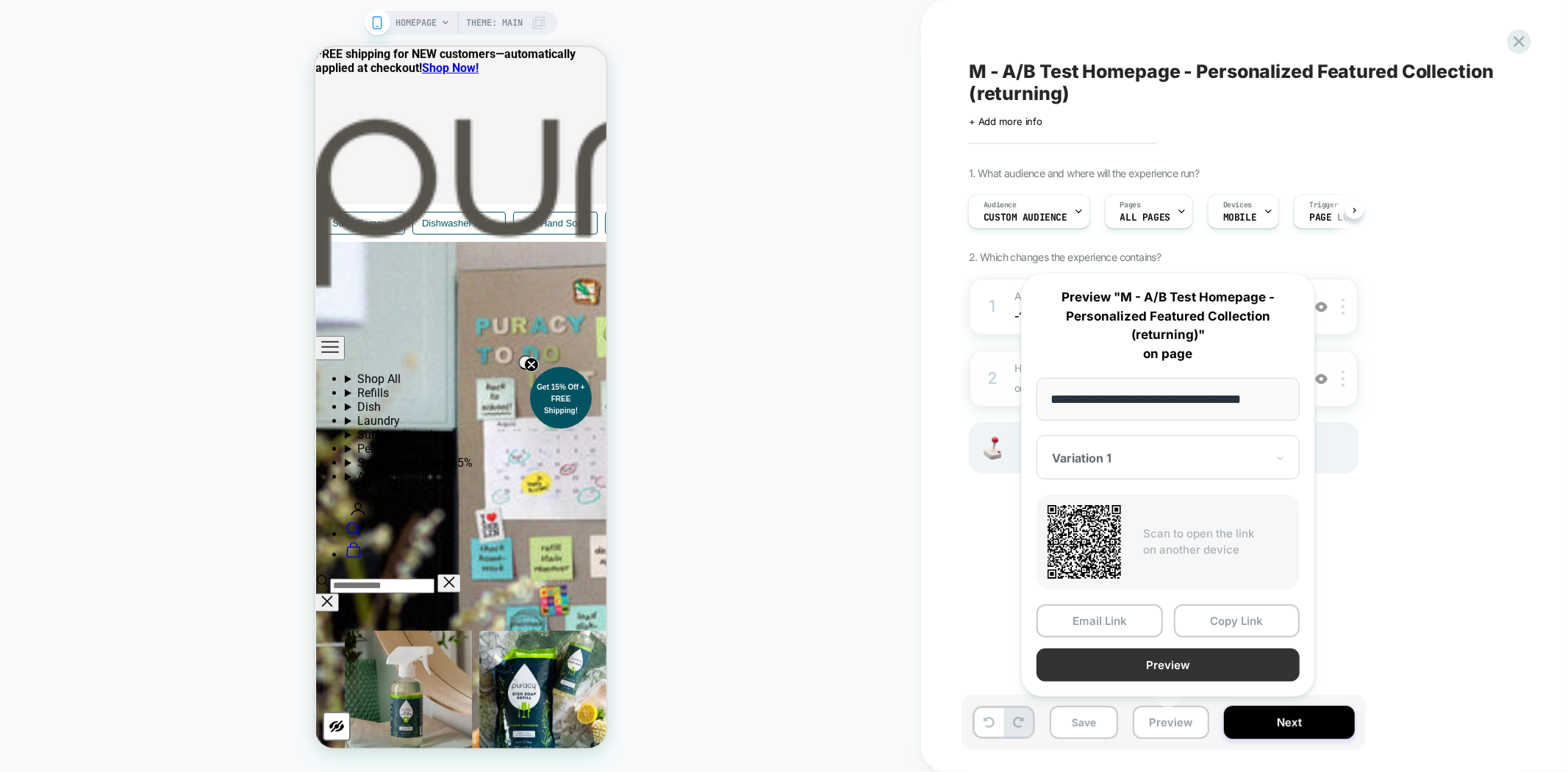
click at [1203, 670] on button "Preview" at bounding box center [1168, 665] width 263 height 33
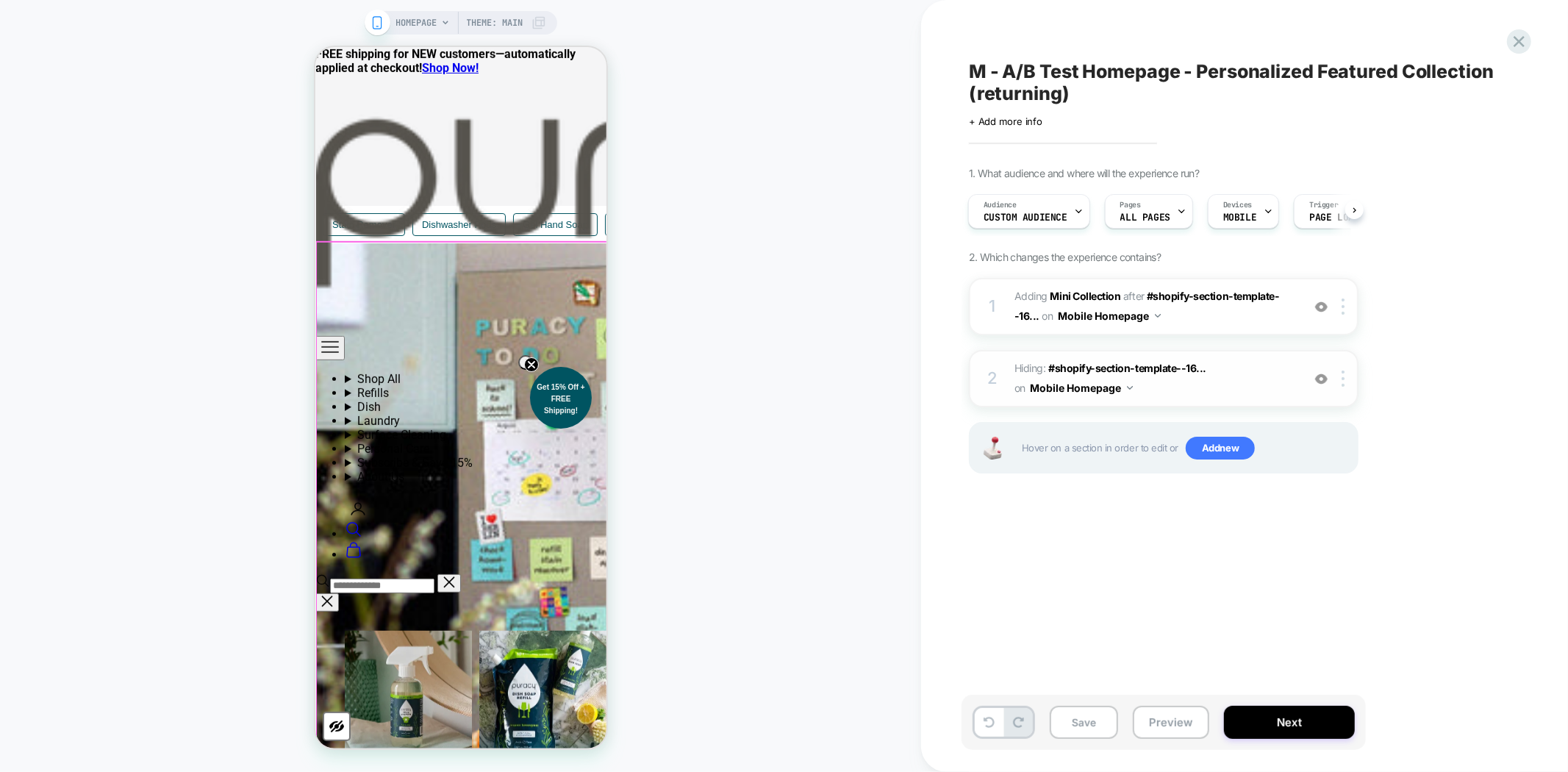
scroll to position [593, 0]
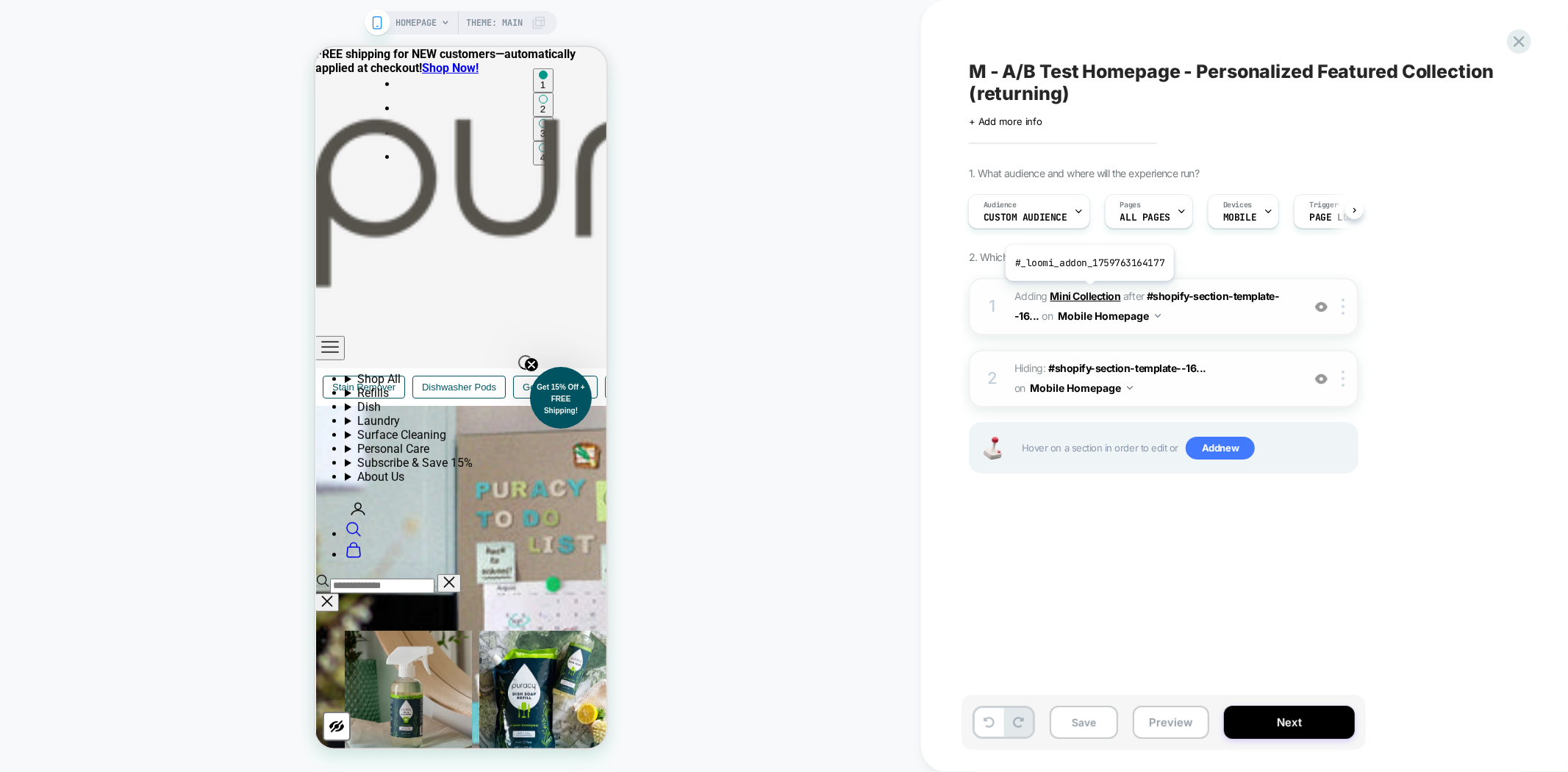
click at [1087, 292] on b "Mini Collection" at bounding box center [1086, 296] width 71 height 13
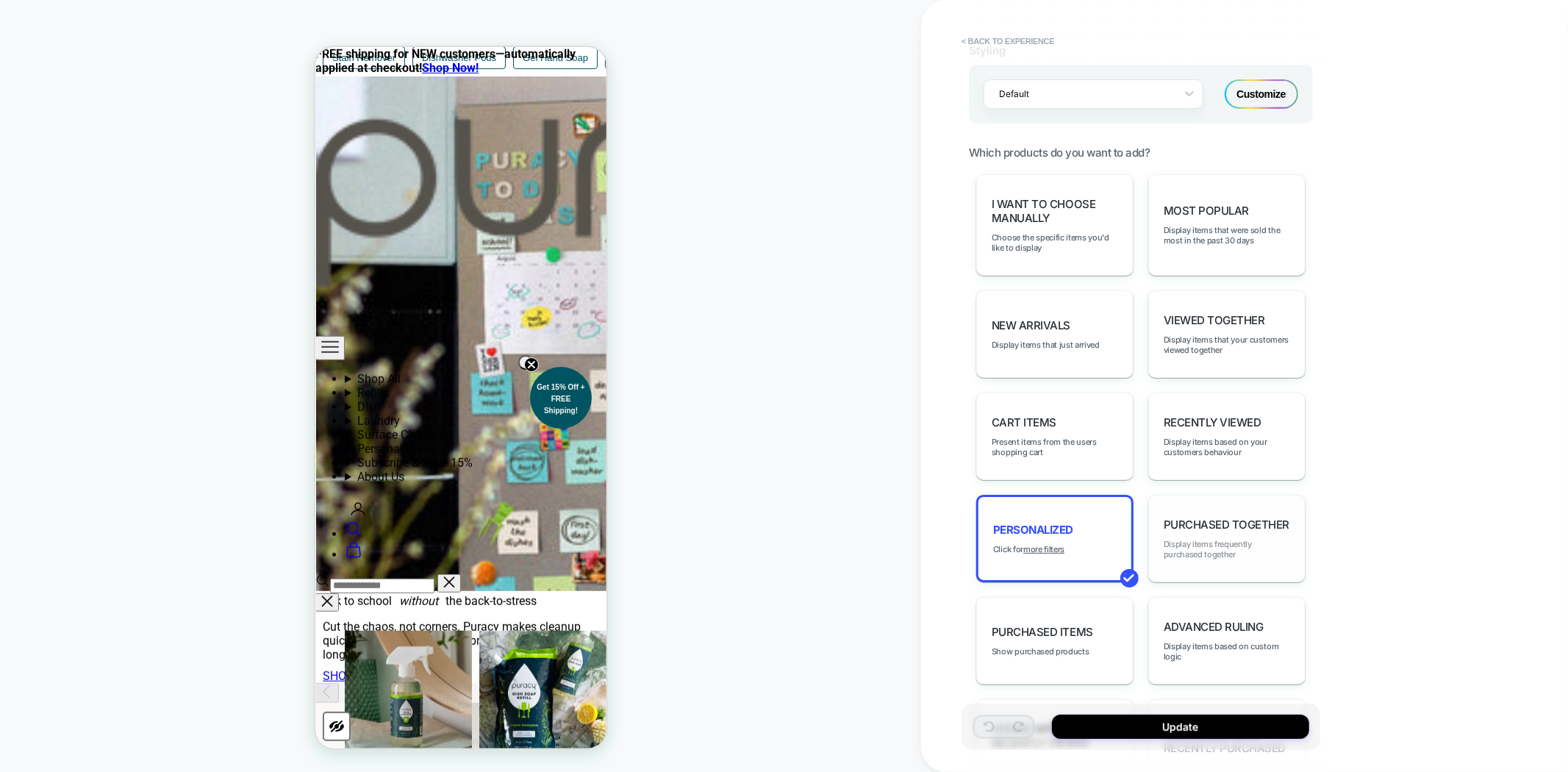
scroll to position [735, 0]
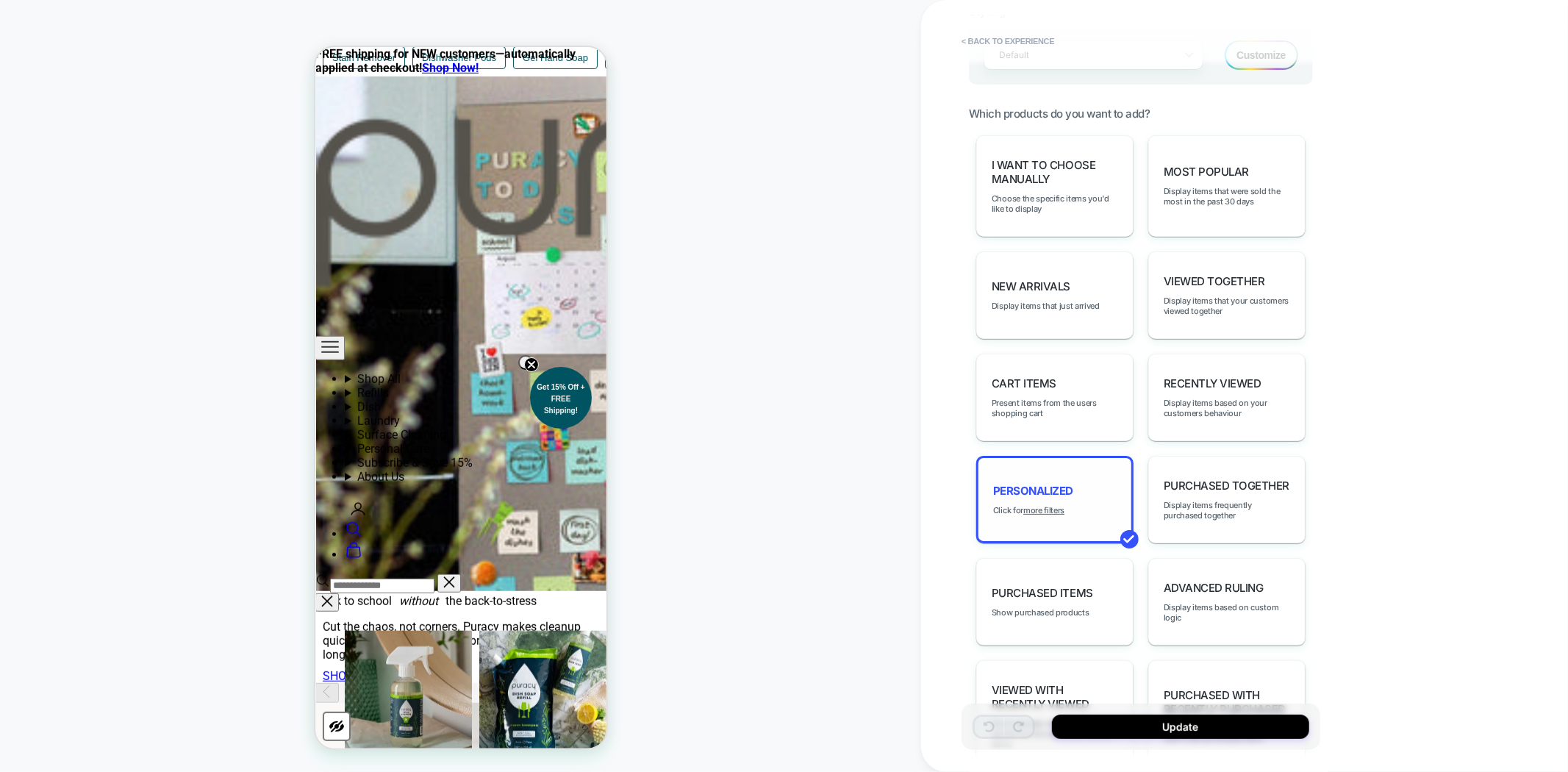
click at [1039, 518] on div "personalized Click for more filters" at bounding box center [1054, 499] width 157 height 87
click at [1042, 515] on u "more filters" at bounding box center [1044, 510] width 41 height 10
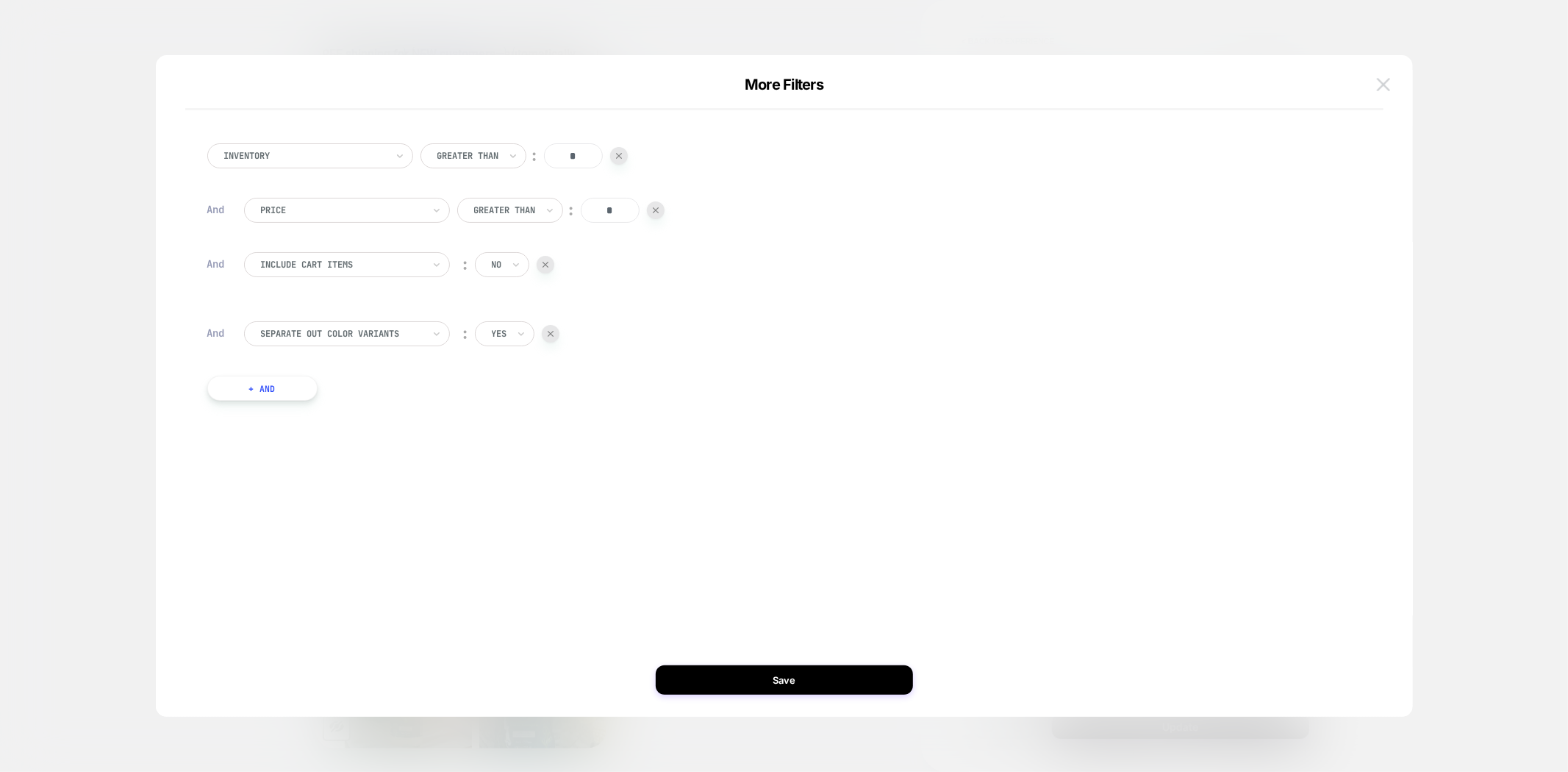
click at [1386, 90] on img at bounding box center [1383, 84] width 13 height 13
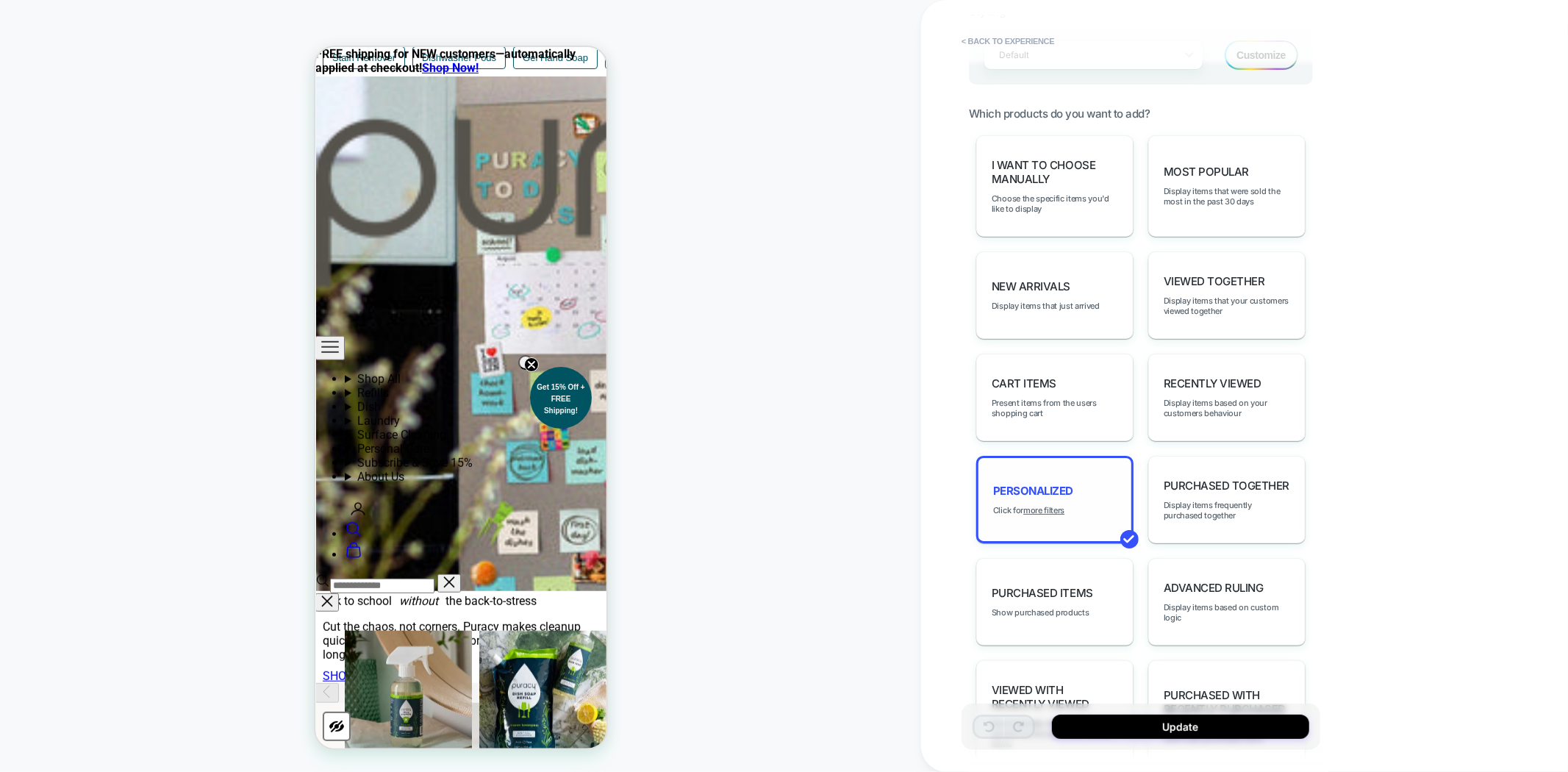
click at [1040, 518] on div "personalized Click for more filters" at bounding box center [1054, 499] width 157 height 87
click at [1037, 515] on u "more filters" at bounding box center [1044, 510] width 41 height 10
